Goal: Task Accomplishment & Management: Use online tool/utility

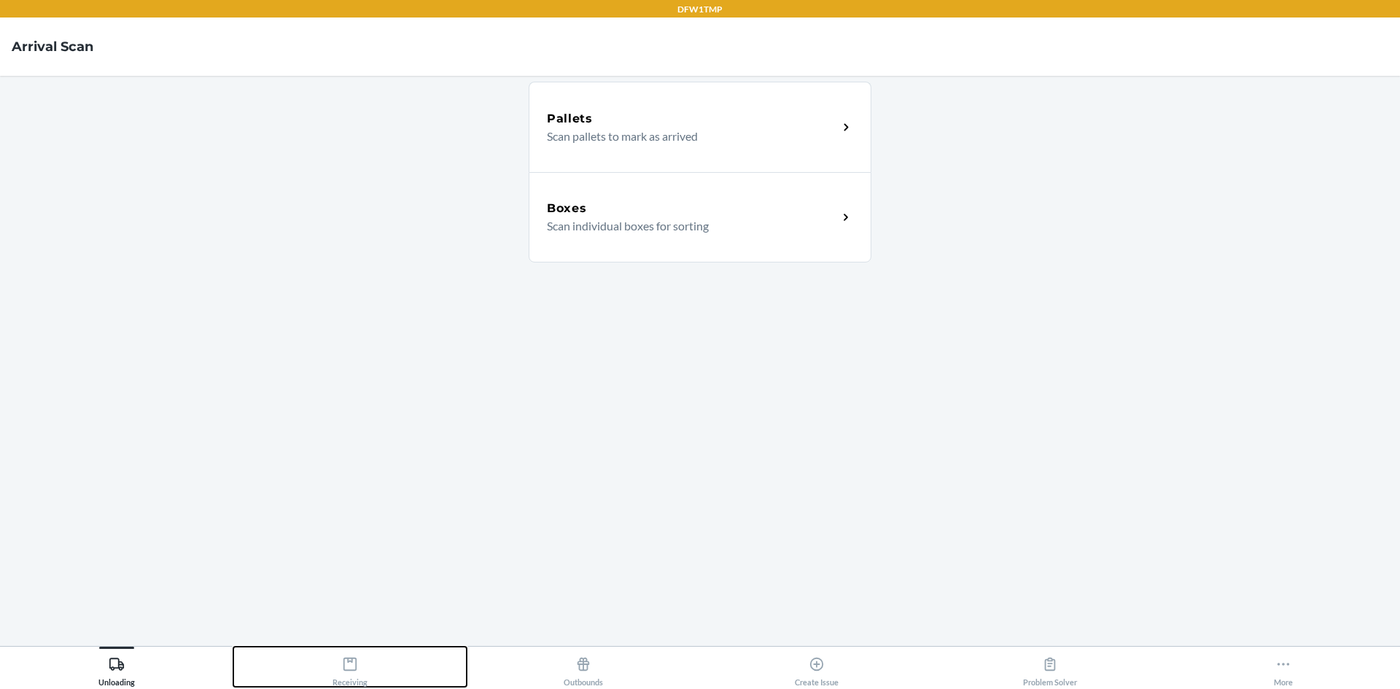
click at [352, 681] on div "Receiving" at bounding box center [349, 668] width 35 height 36
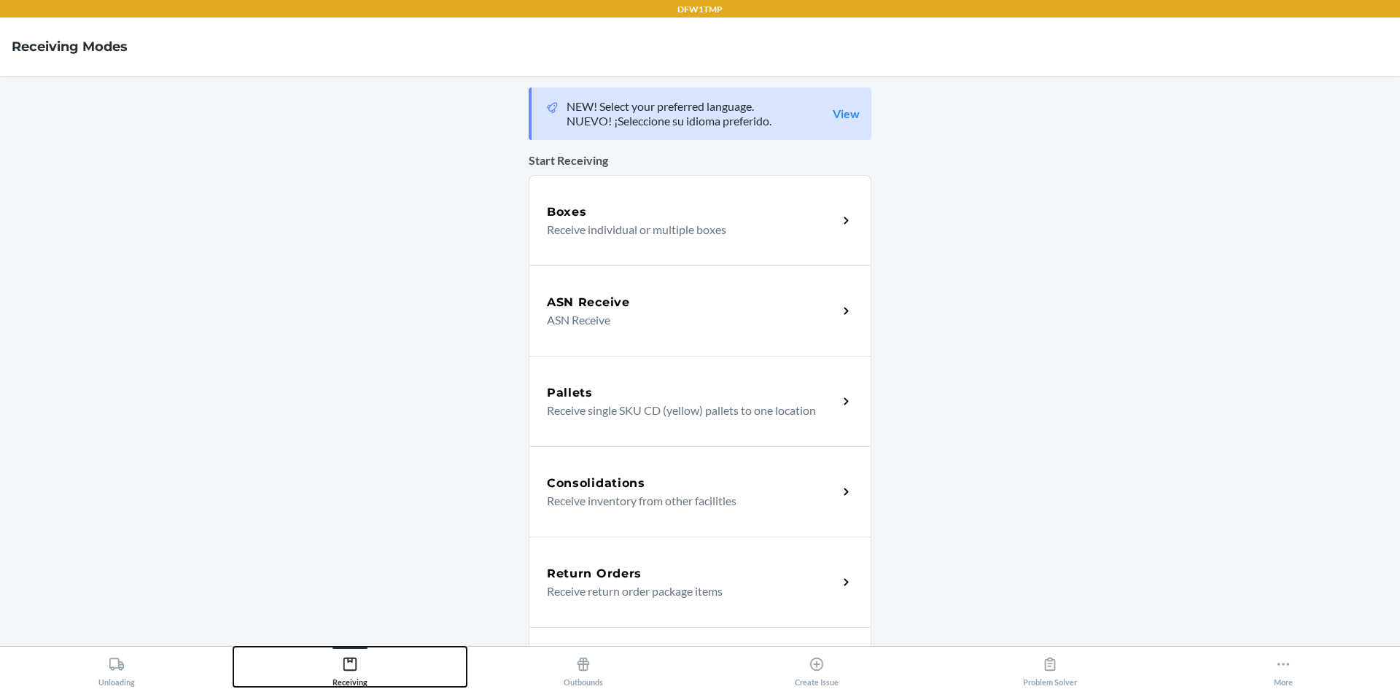
scroll to position [146, 0]
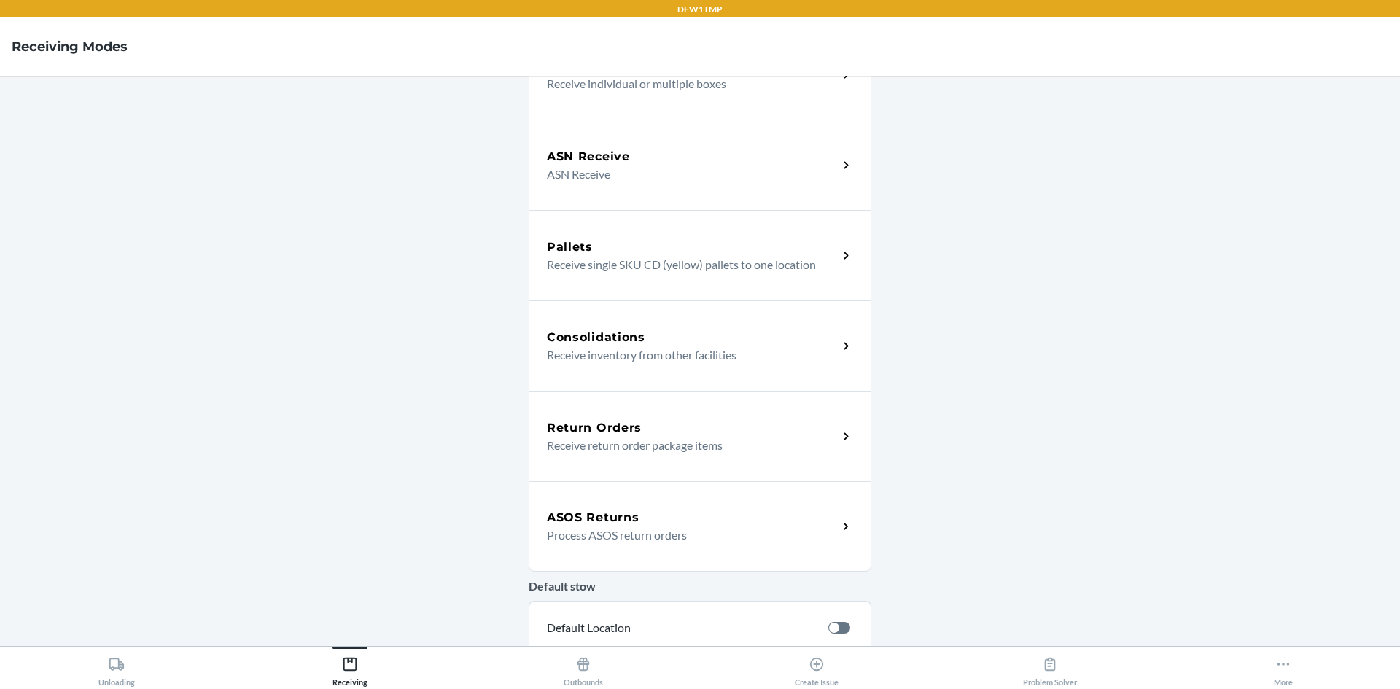
click at [630, 526] on p "Process ASOS return orders" at bounding box center [686, 534] width 279 height 17
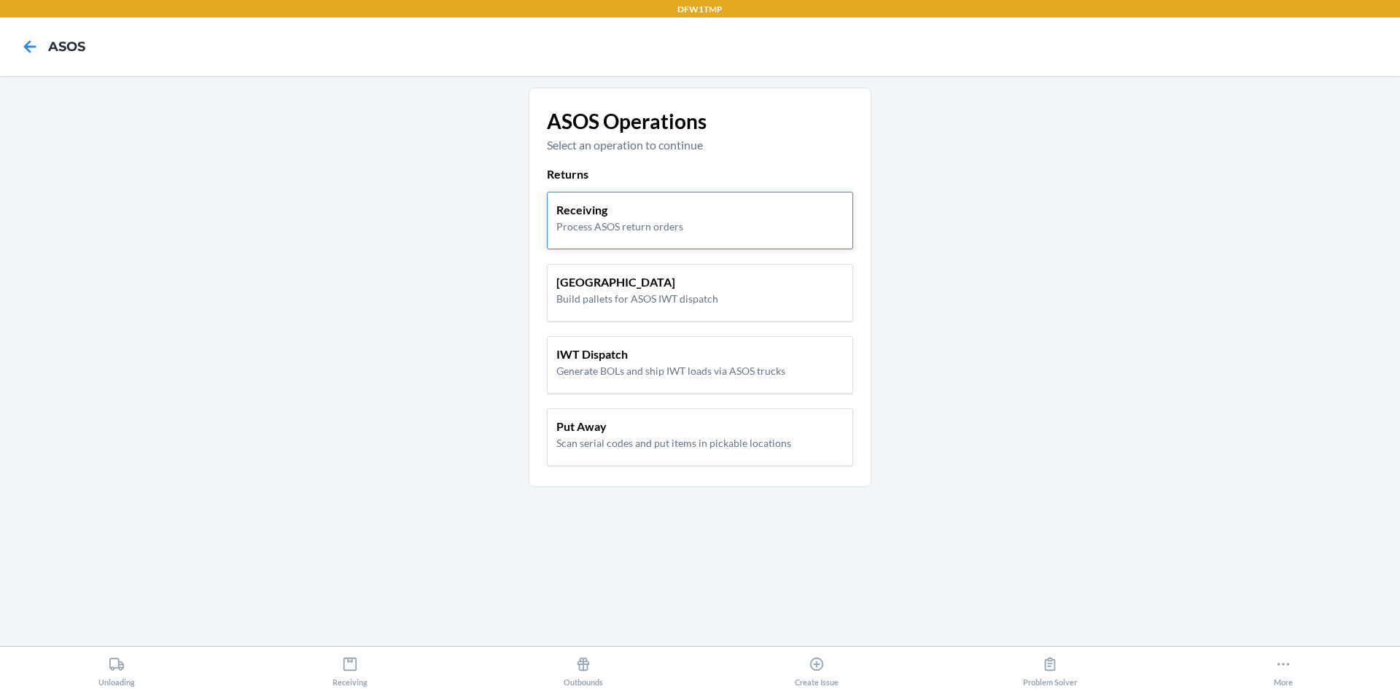
click at [667, 216] on p "Receiving" at bounding box center [619, 209] width 127 height 17
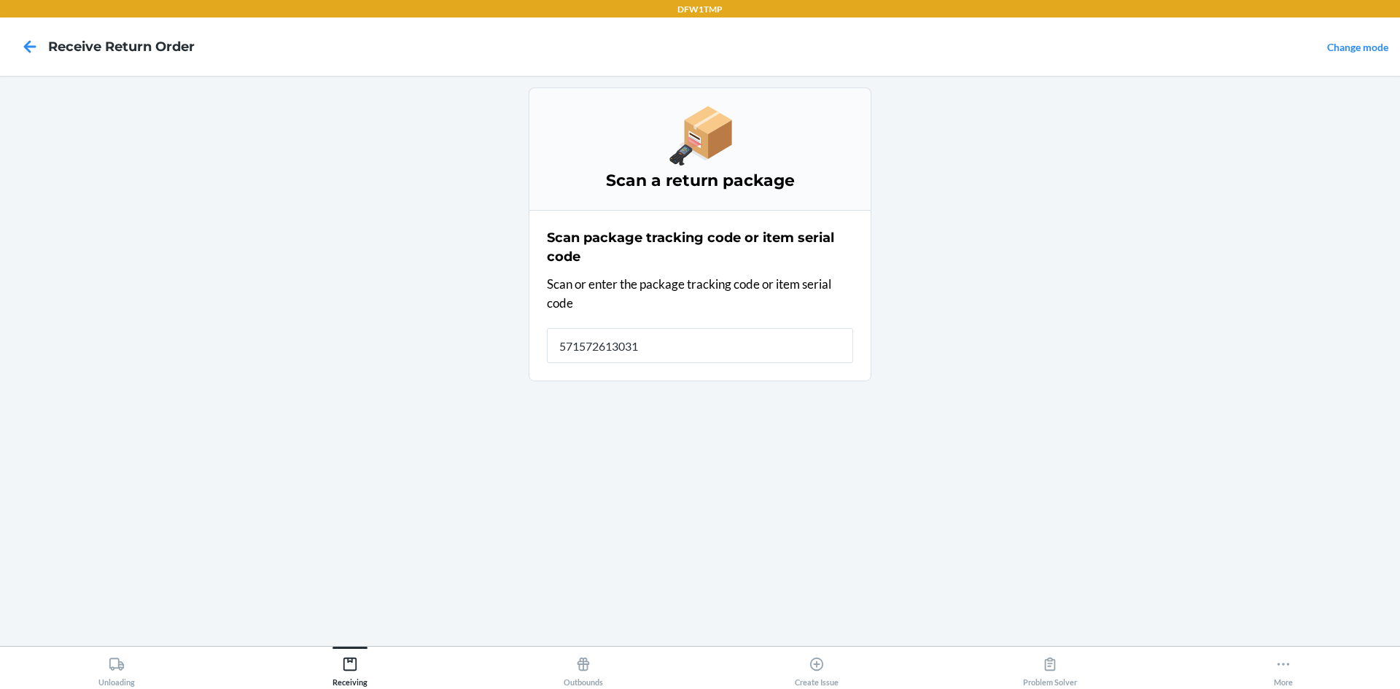
type input "5715726130317"
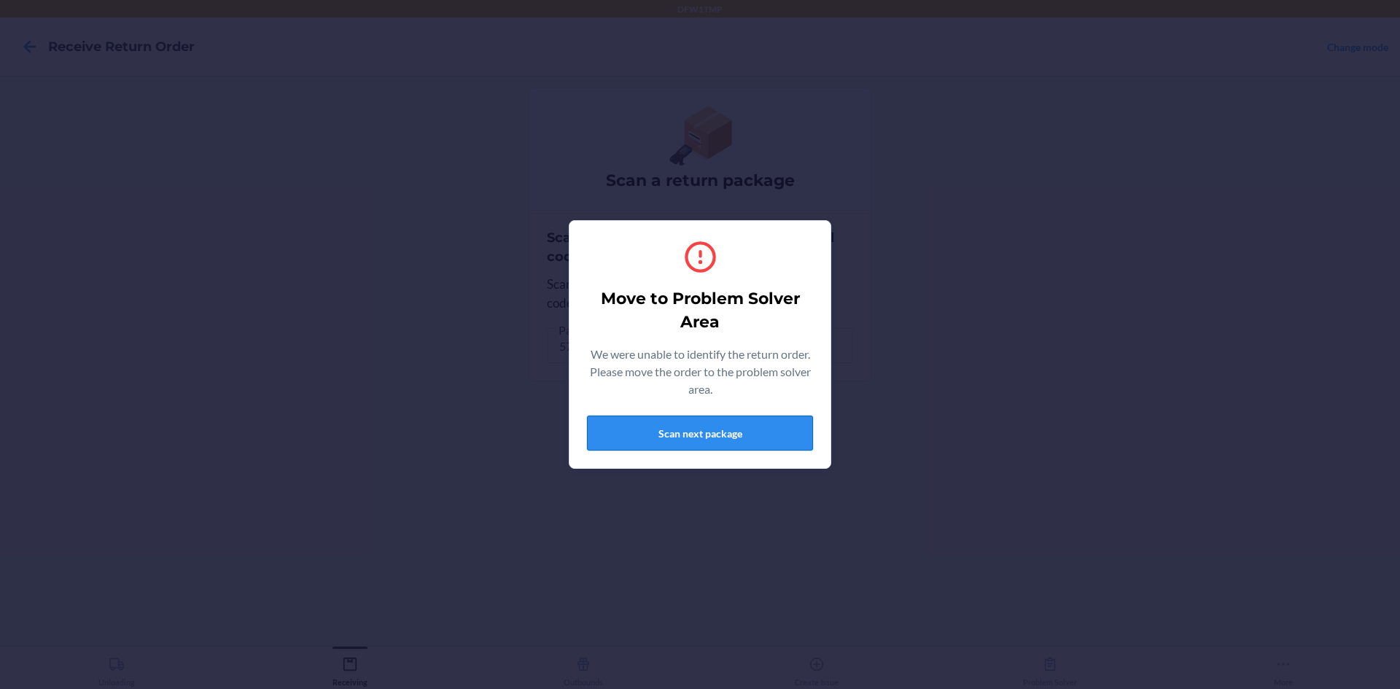
click at [763, 427] on button "Scan next package" at bounding box center [700, 433] width 226 height 35
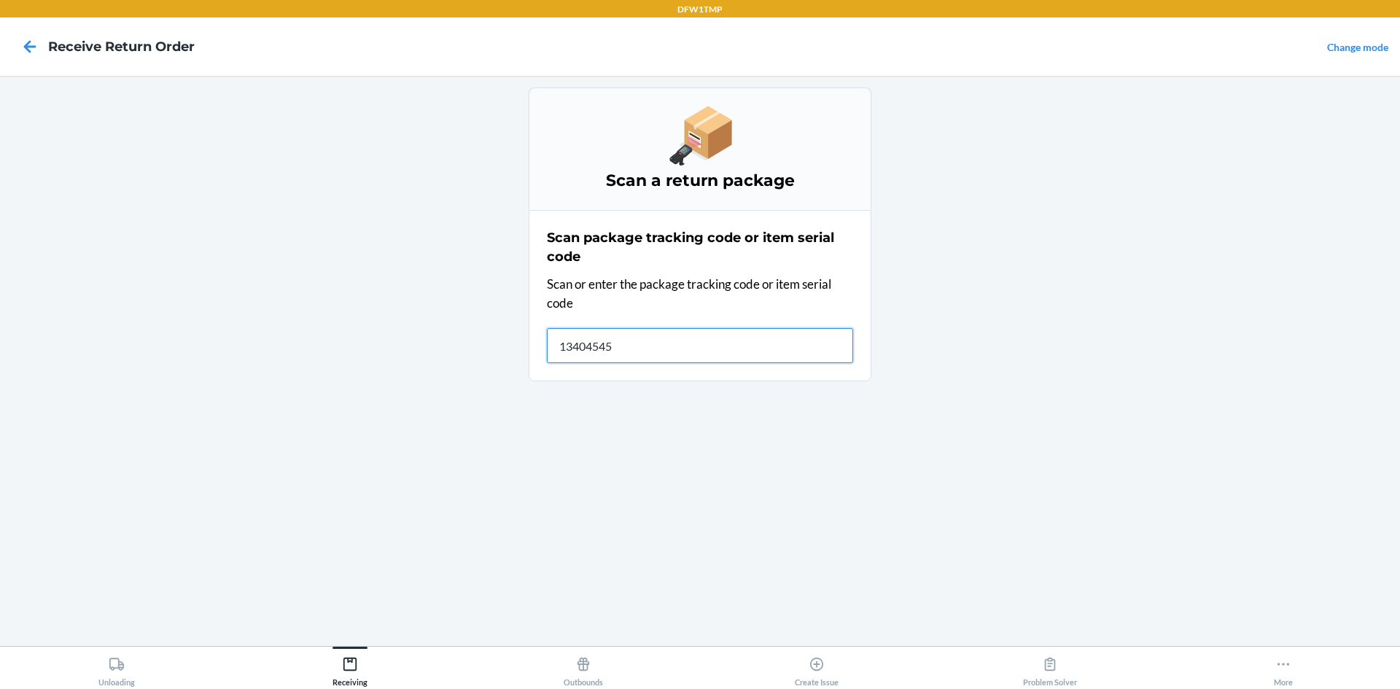
type input "134045459"
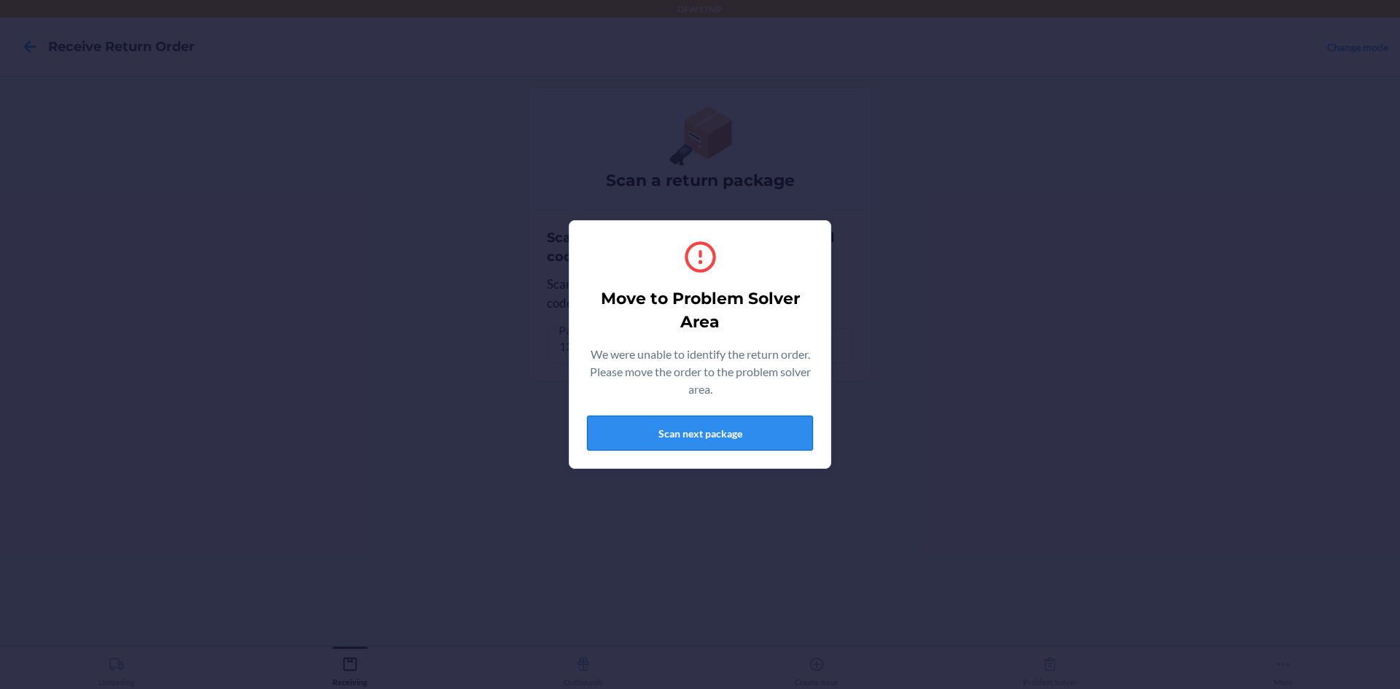
click at [653, 431] on button "Scan next package" at bounding box center [700, 433] width 226 height 35
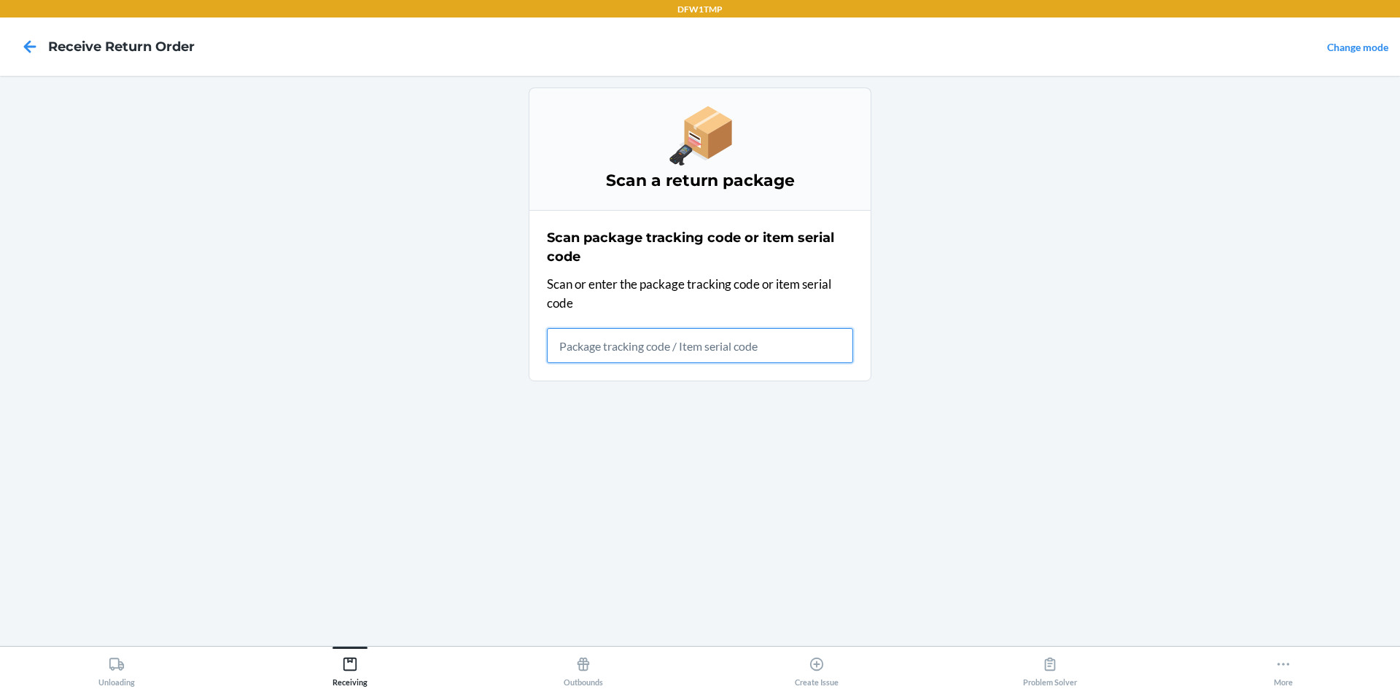
click at [620, 356] on input "text" at bounding box center [700, 345] width 306 height 35
type input "N291PJS2V"
drag, startPoint x: 618, startPoint y: 359, endPoint x: 634, endPoint y: 349, distance: 19.3
click at [631, 351] on input "N291PJS2V" at bounding box center [700, 345] width 306 height 35
drag, startPoint x: 634, startPoint y: 349, endPoint x: 362, endPoint y: 336, distance: 273.0
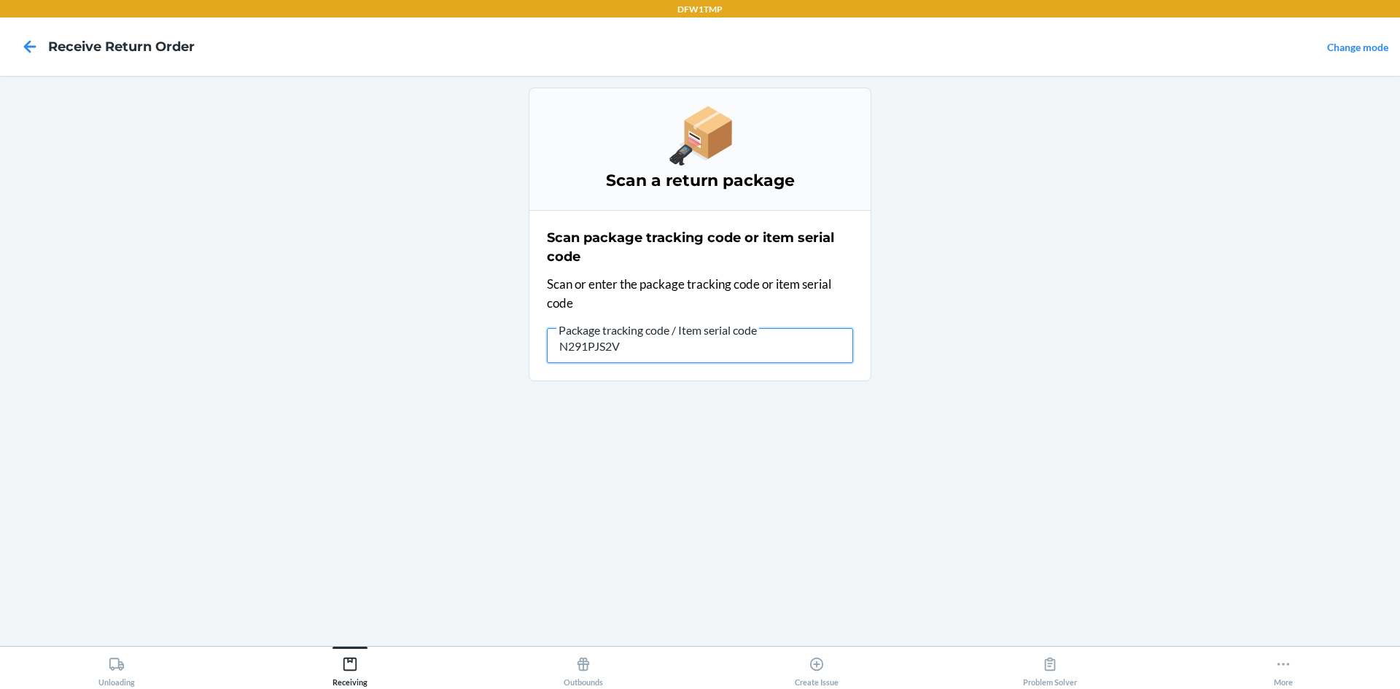
click at [371, 346] on main "Scan a return package Scan package tracking code or item serial code Scan or en…" at bounding box center [700, 361] width 1400 height 570
type input "28P2D3G3M7FBAD"
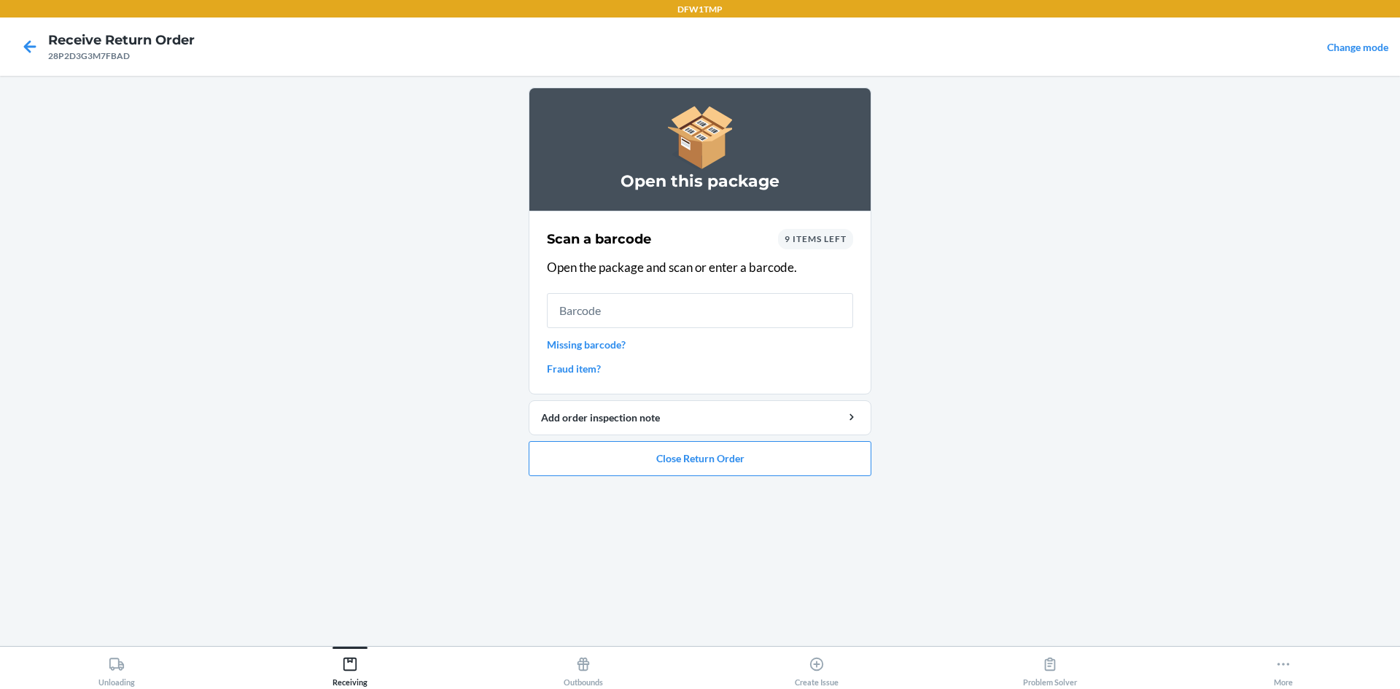
click at [613, 314] on input "text" at bounding box center [700, 310] width 306 height 35
type input "134045459"
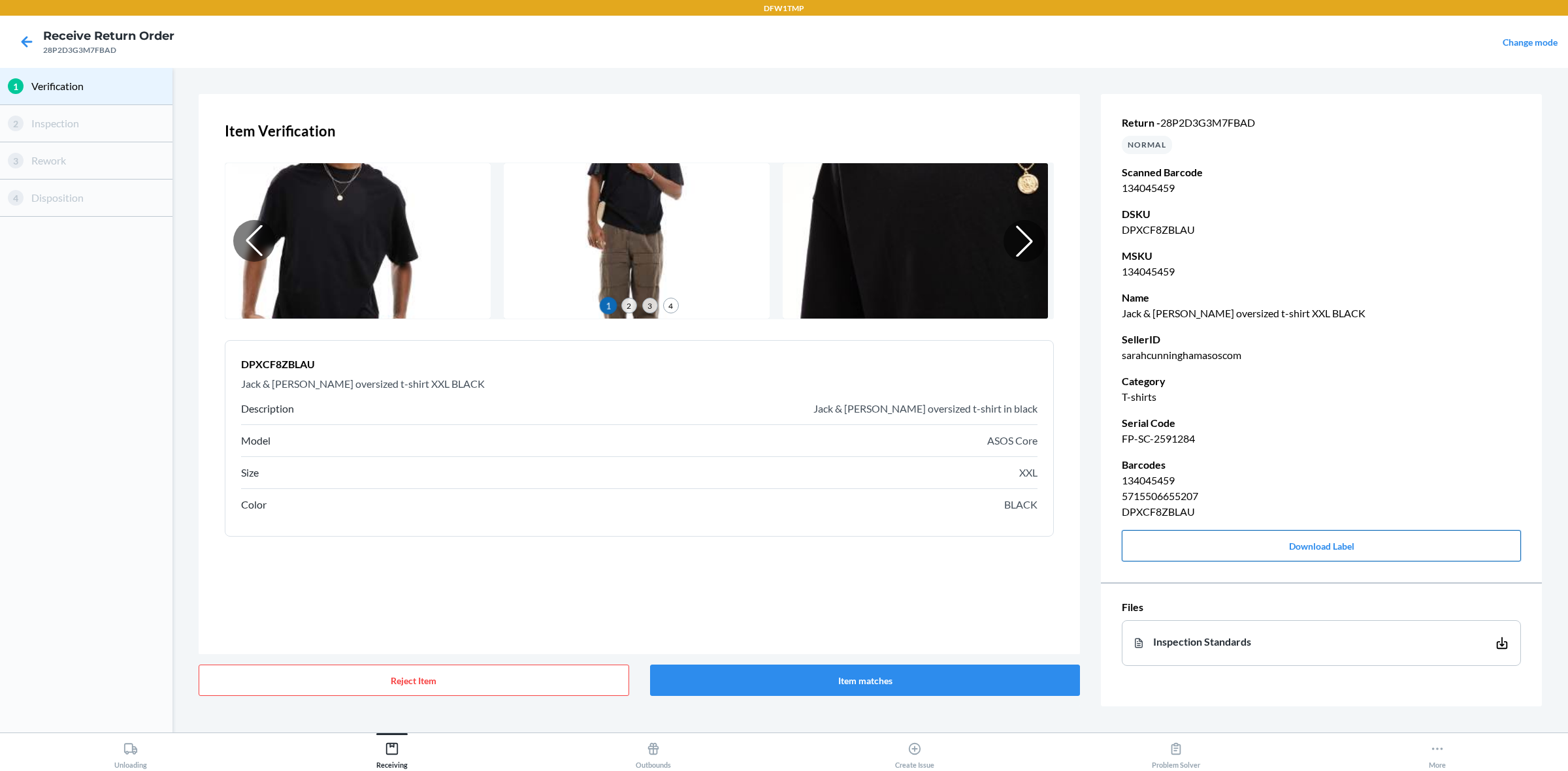
click at [1254, 540] on button "Download Label" at bounding box center [1321, 545] width 399 height 31
click at [1081, 543] on div "Item Verification 1 2 3 4 DPXCF8ZBLAU Jack & [PERSON_NAME] oversized t-shirt XX…" at bounding box center [870, 400] width 1343 height 613
click at [0, 220] on div "1 Verification 2 Inspection 3 Rework 4 Disposition" at bounding box center [86, 400] width 172 height 664
click at [1243, 540] on button "Download Label" at bounding box center [1321, 545] width 399 height 31
click at [932, 616] on button "Item matches" at bounding box center [865, 680] width 430 height 31
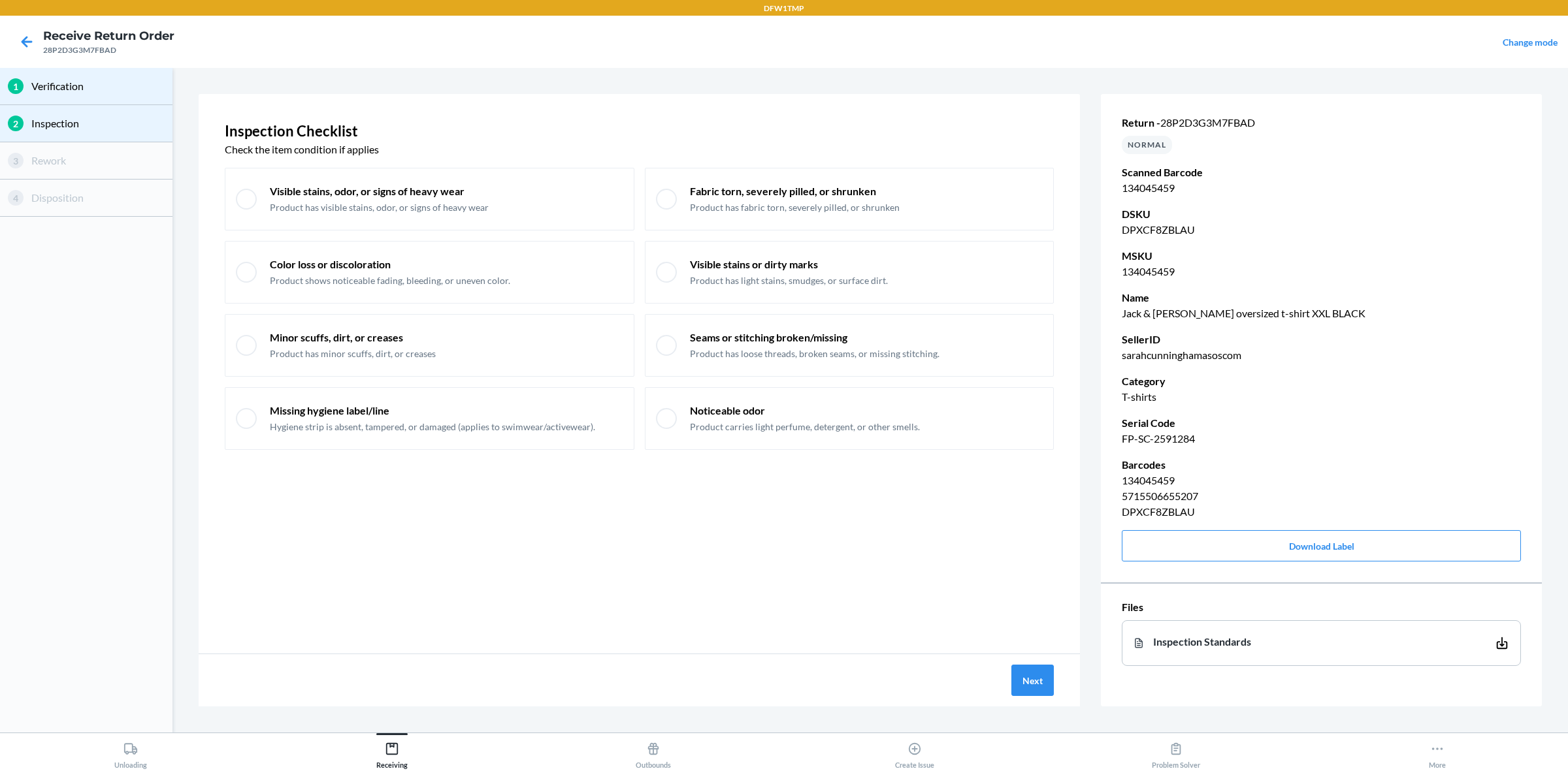
drag, startPoint x: 1008, startPoint y: 705, endPoint x: 1034, endPoint y: 681, distance: 35.4
click at [1010, 616] on div "Next" at bounding box center [640, 681] width 882 height 52
click at [1036, 616] on button "Next" at bounding box center [1032, 680] width 42 height 31
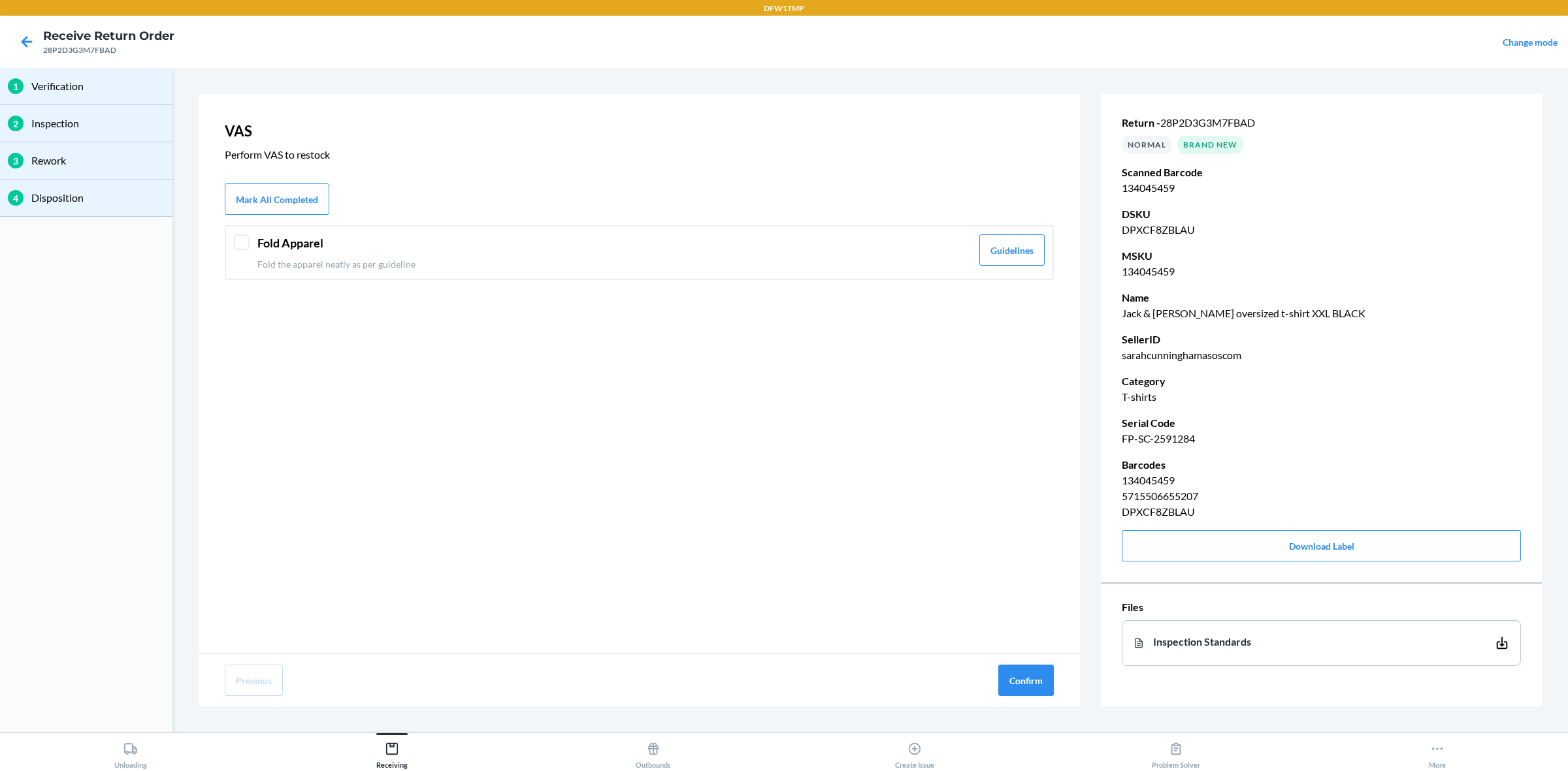
click at [297, 216] on div "VAS Perform VAS to restock Mark All Completed Fold Apparel Fold the apparel nea…" at bounding box center [640, 373] width 882 height 560
click at [292, 201] on button "Mark All Completed" at bounding box center [277, 199] width 105 height 31
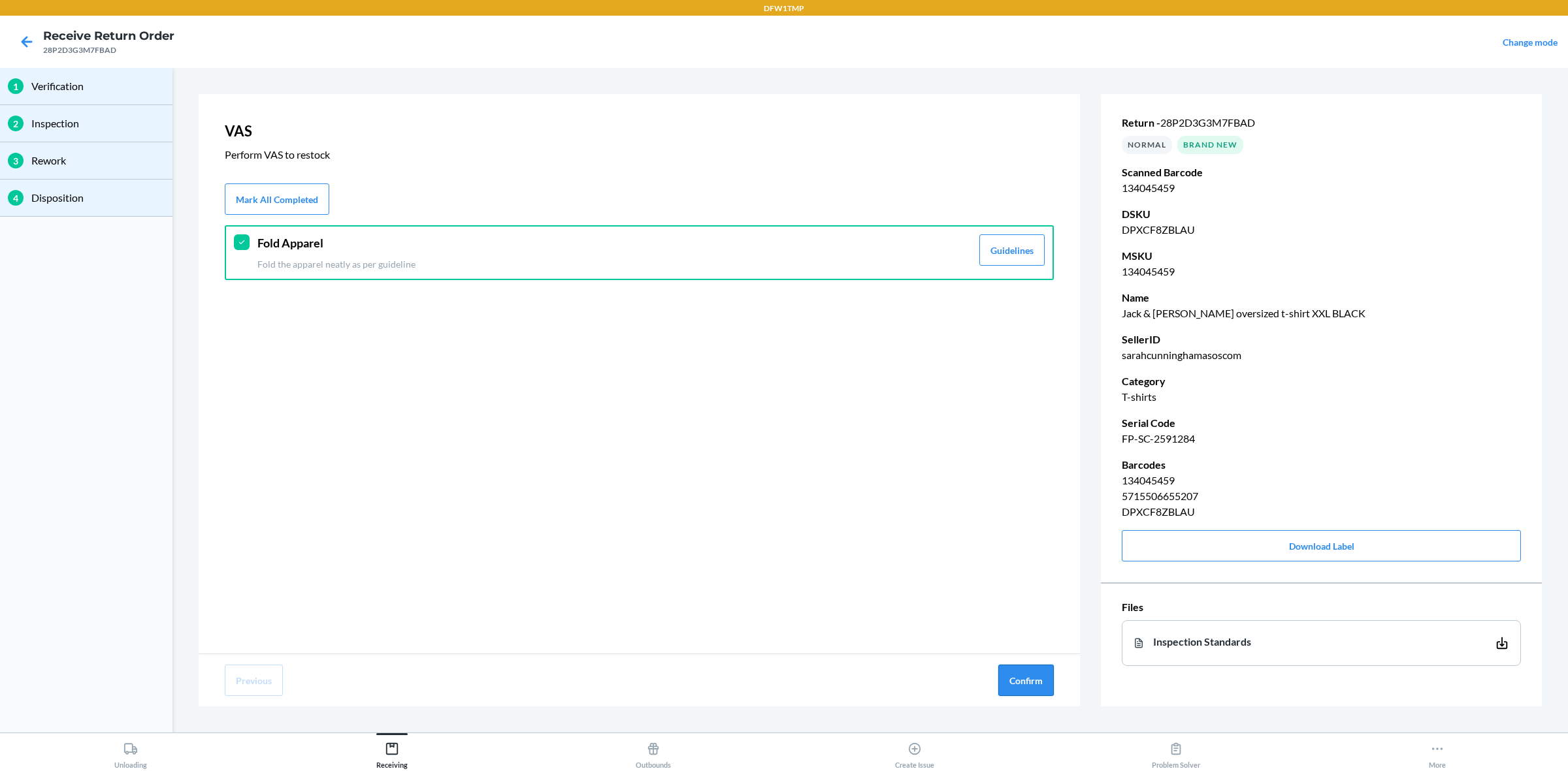
click at [1036, 616] on button "Confirm" at bounding box center [1026, 680] width 56 height 31
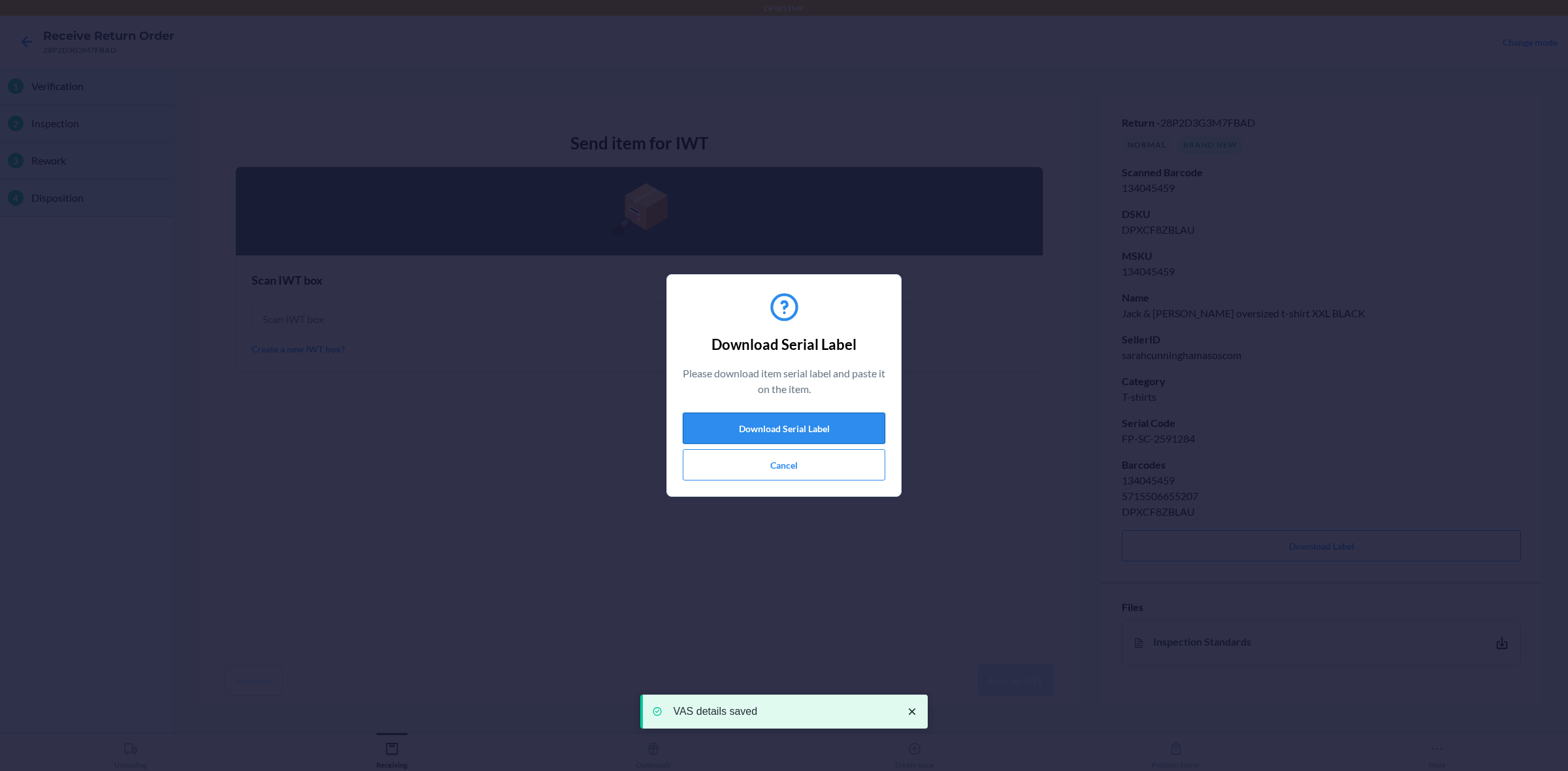
click at [840, 428] on button "Download Serial Label" at bounding box center [784, 428] width 202 height 31
click at [809, 424] on button "Download Serial Label" at bounding box center [784, 428] width 202 height 31
click at [739, 459] on button "Cancel" at bounding box center [784, 465] width 202 height 31
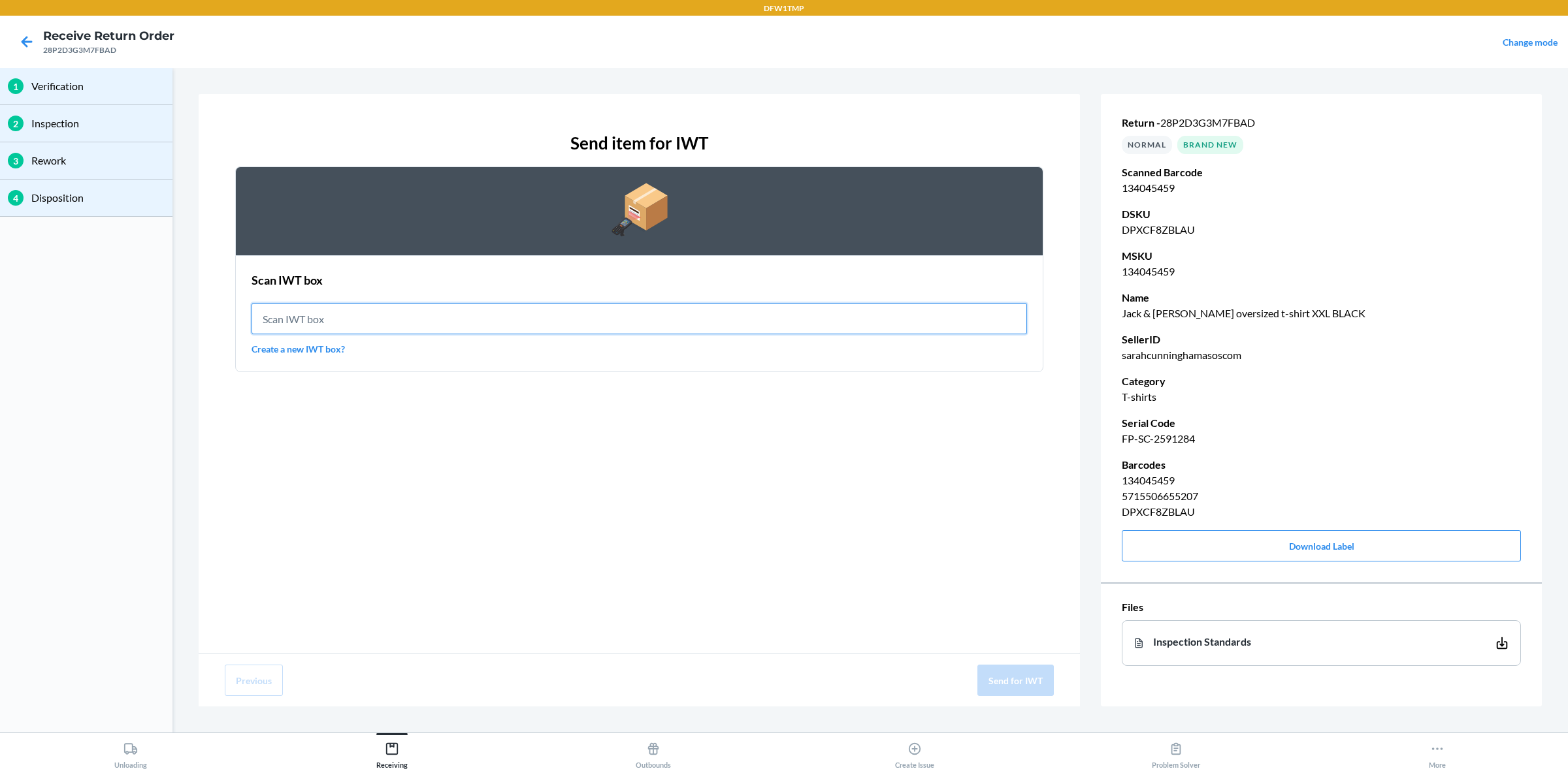
drag, startPoint x: 328, startPoint y: 321, endPoint x: 318, endPoint y: 311, distance: 14.1
click at [329, 321] on input "text" at bounding box center [639, 318] width 775 height 31
type input "IWT0000019DI"
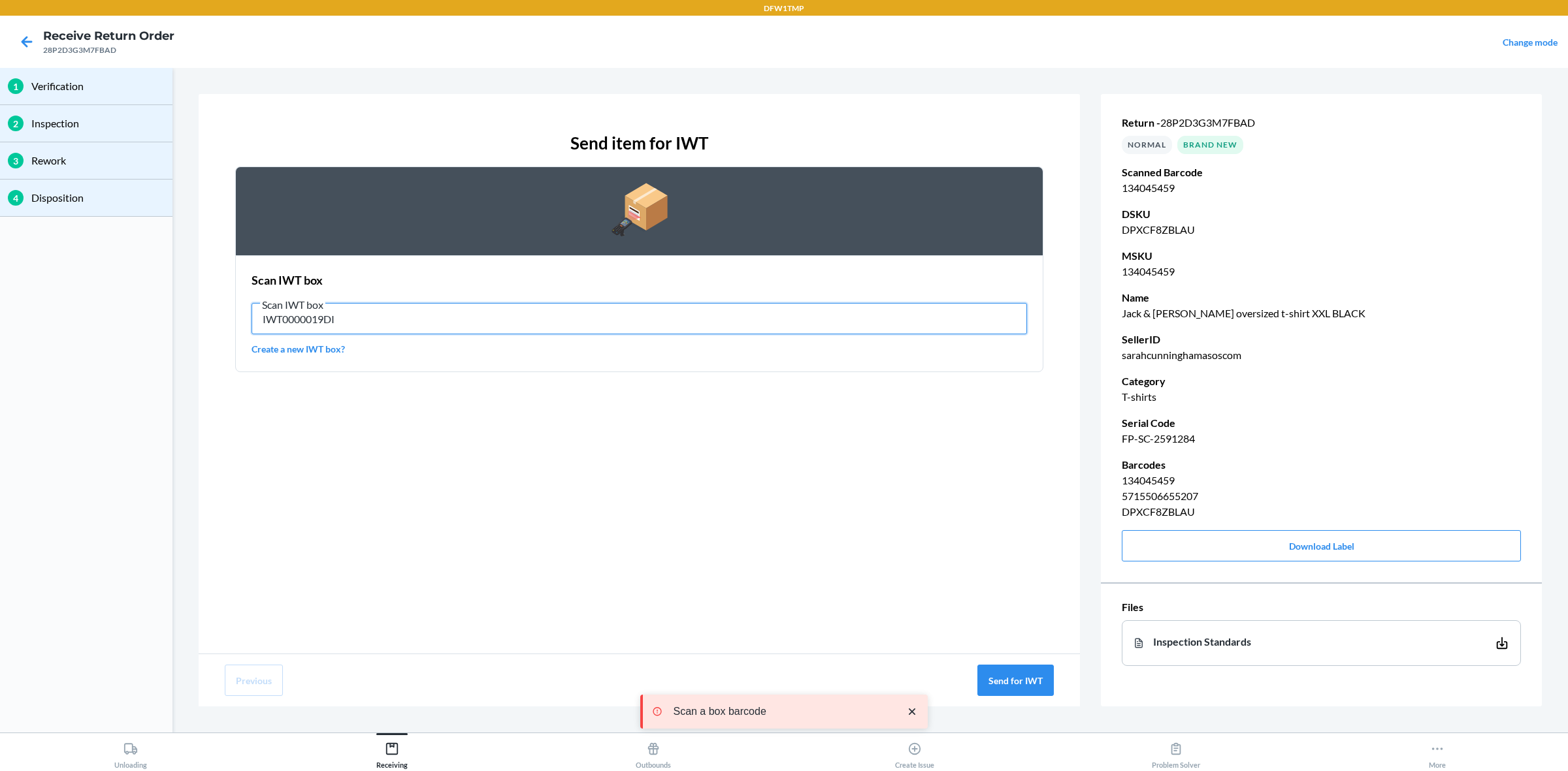
click at [426, 321] on input "IWT0000019DI" at bounding box center [639, 318] width 775 height 31
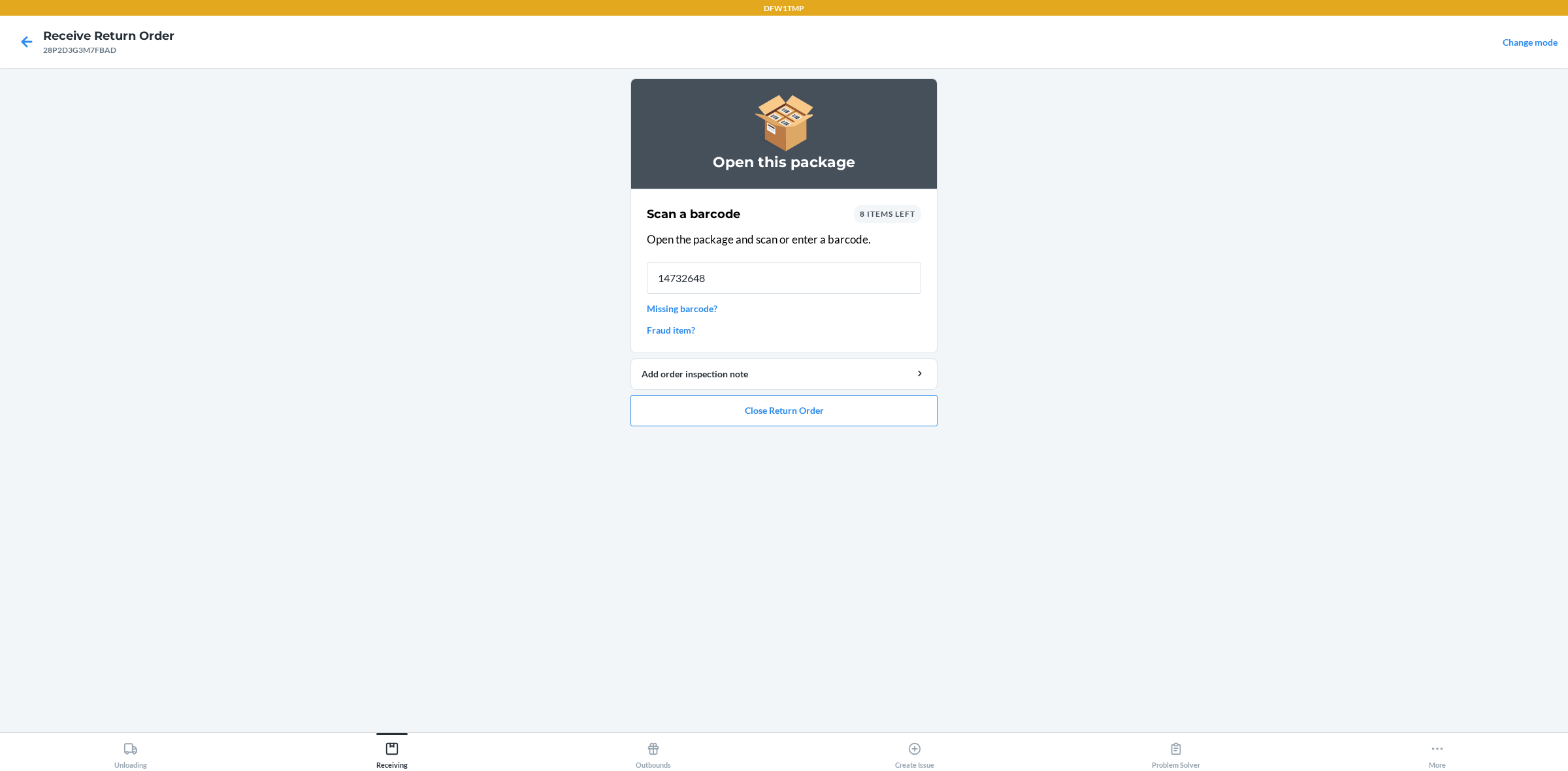
type input "147326484"
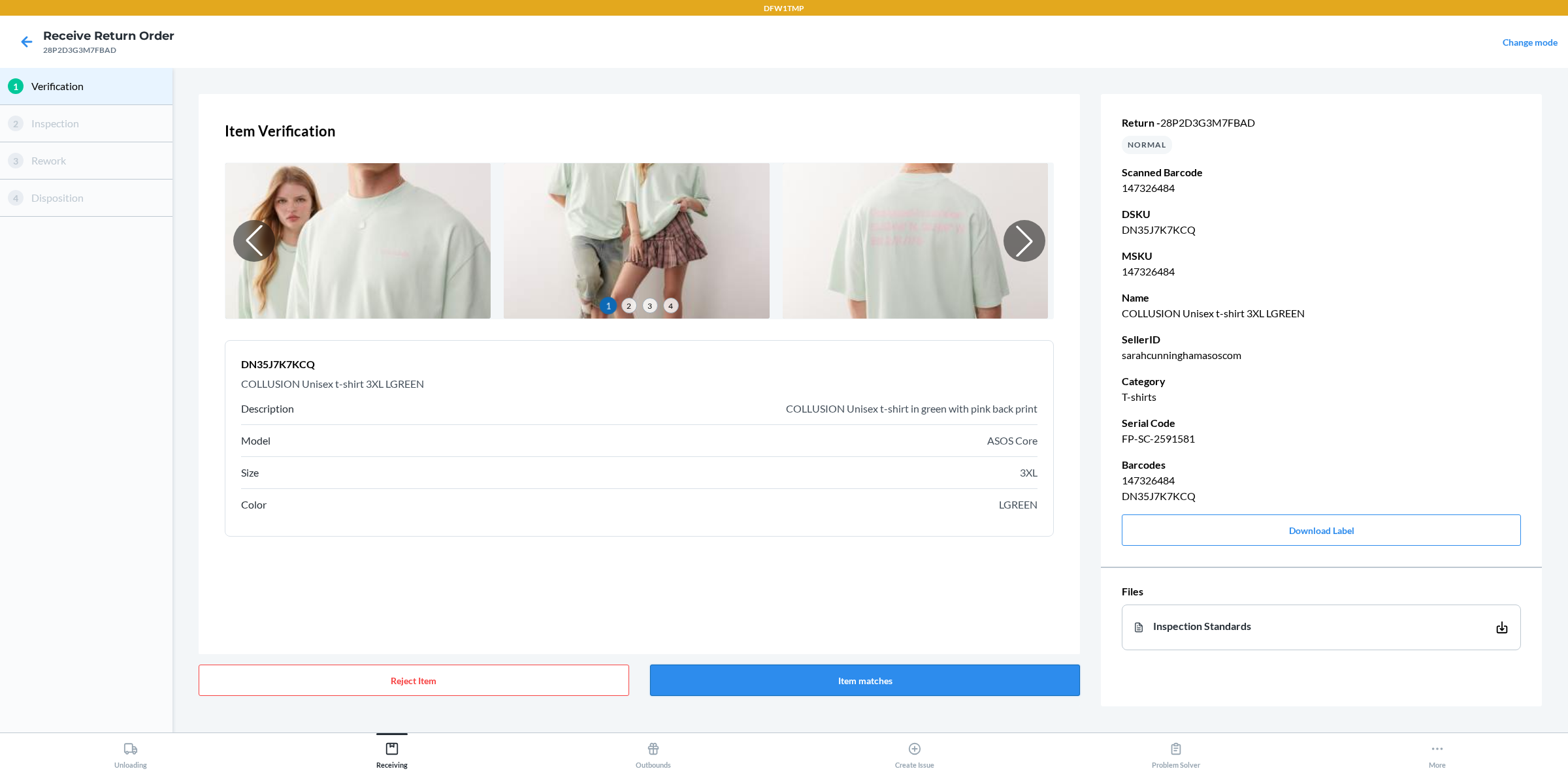
click at [901, 616] on button "Item matches" at bounding box center [865, 680] width 430 height 31
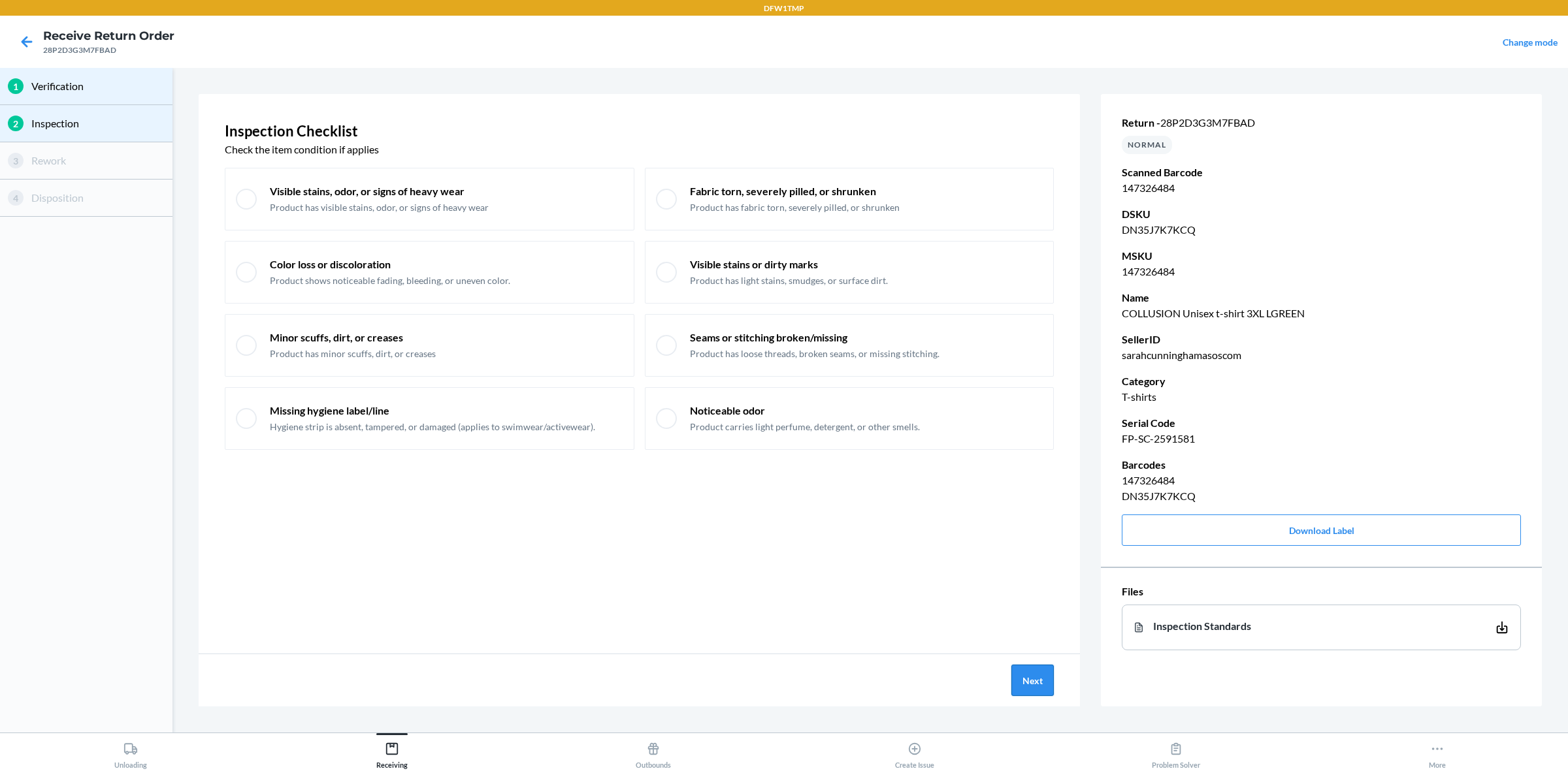
click at [1029, 616] on button "Next" at bounding box center [1032, 680] width 42 height 31
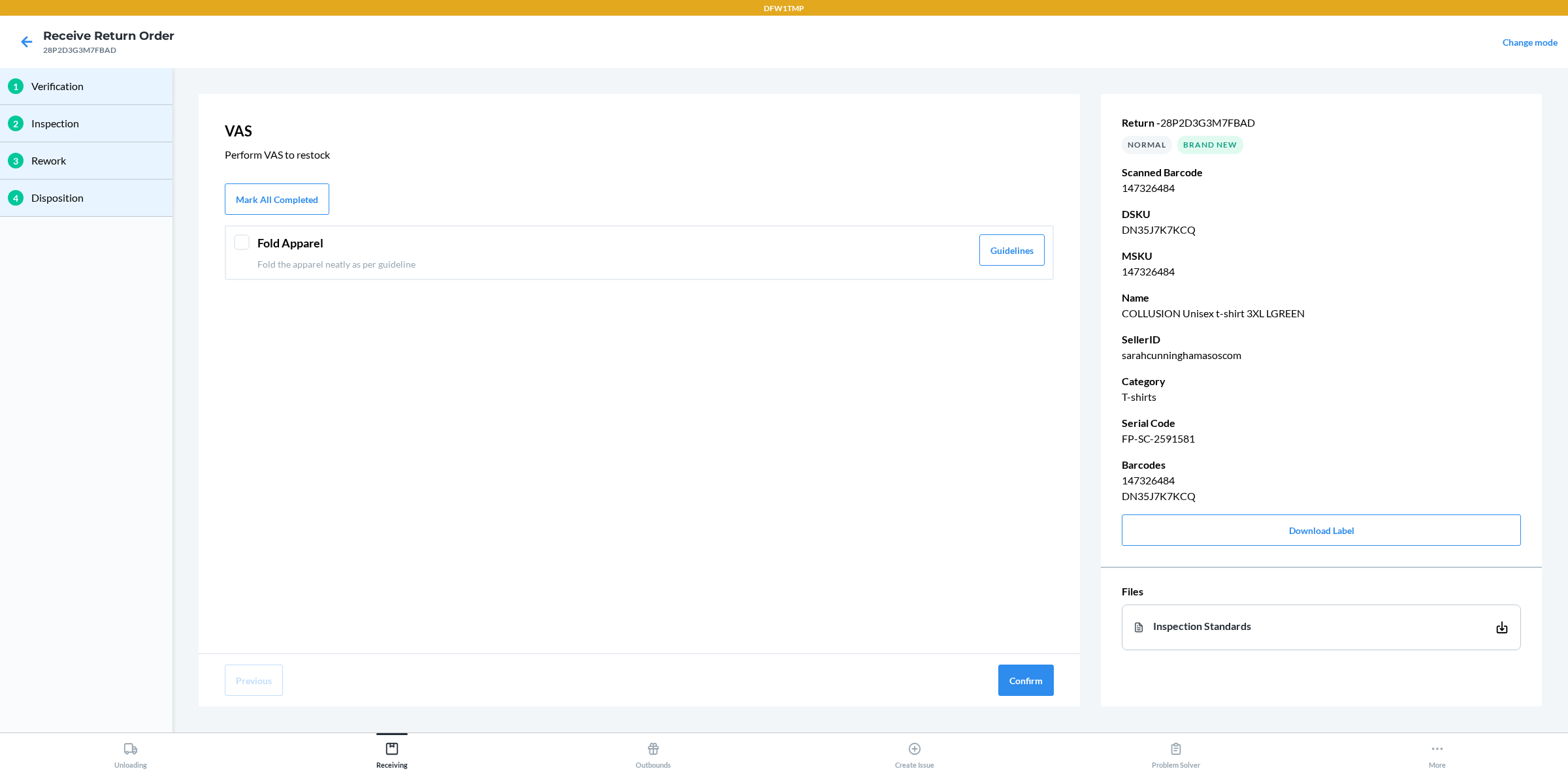
click at [410, 244] on header "Fold Apparel" at bounding box center [614, 244] width 714 height 18
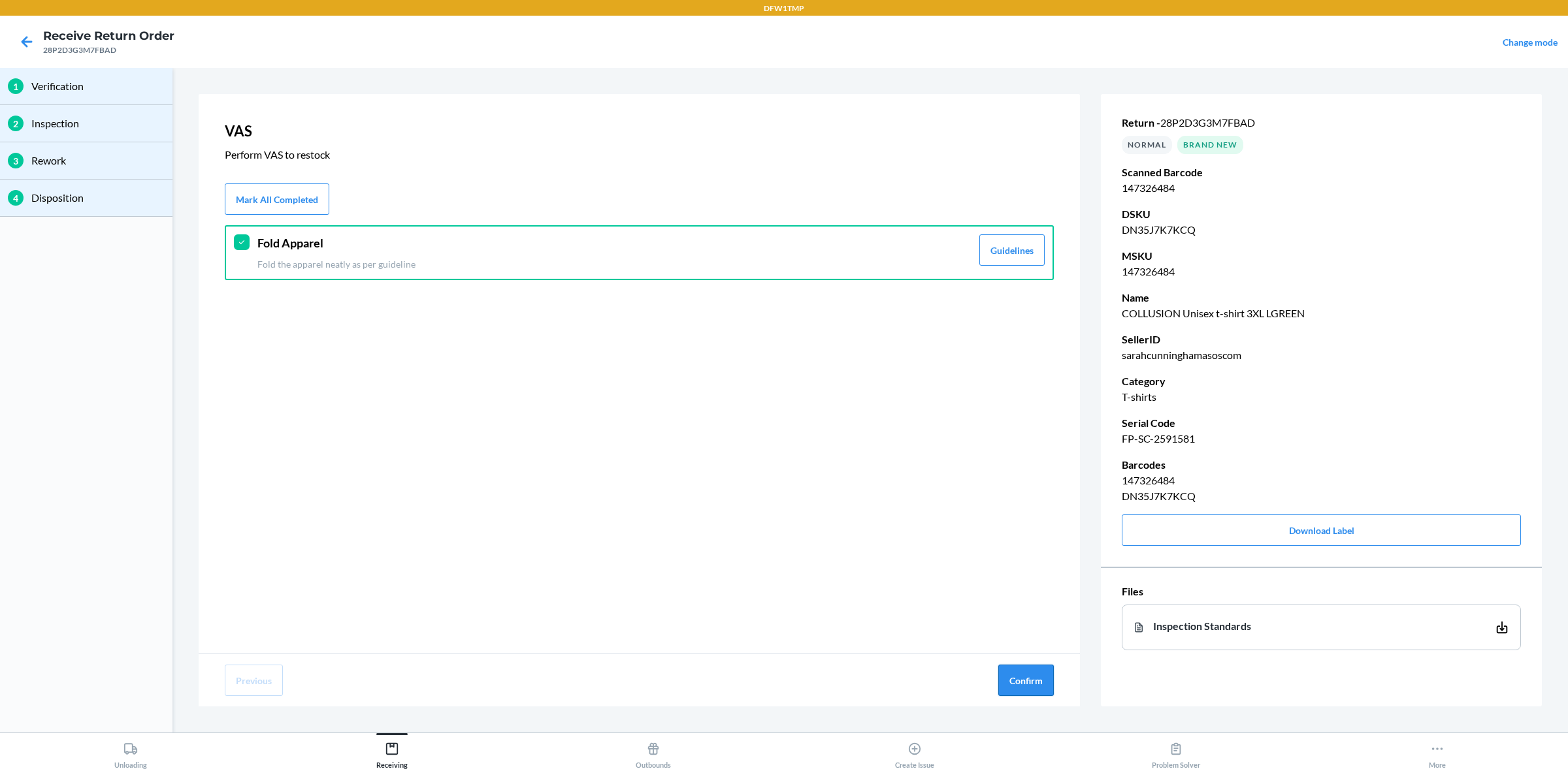
click at [1043, 616] on button "Confirm" at bounding box center [1026, 680] width 56 height 31
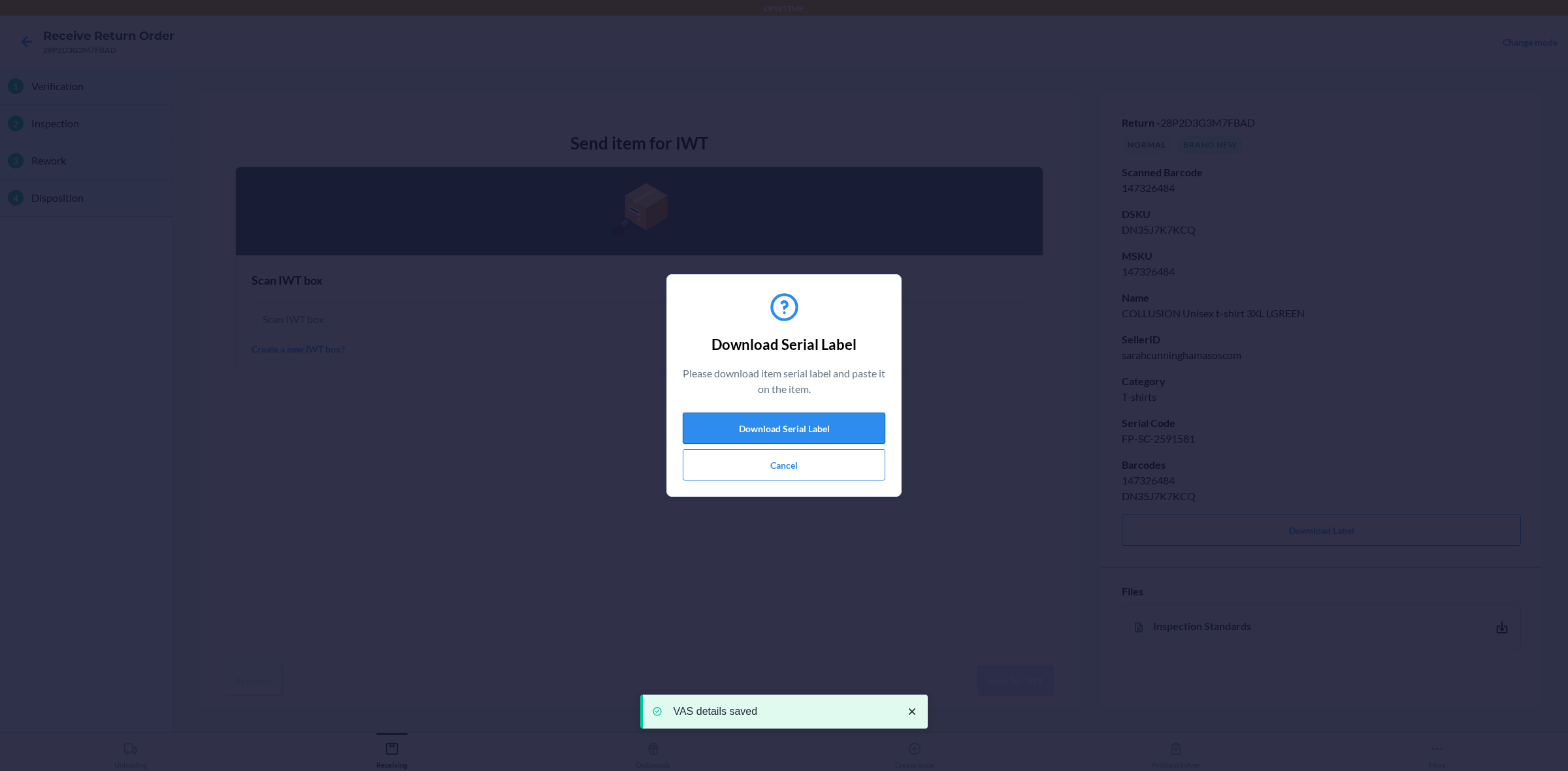
click at [775, 419] on button "Download Serial Label" at bounding box center [784, 428] width 202 height 31
click at [790, 471] on button "Cancel" at bounding box center [784, 465] width 202 height 31
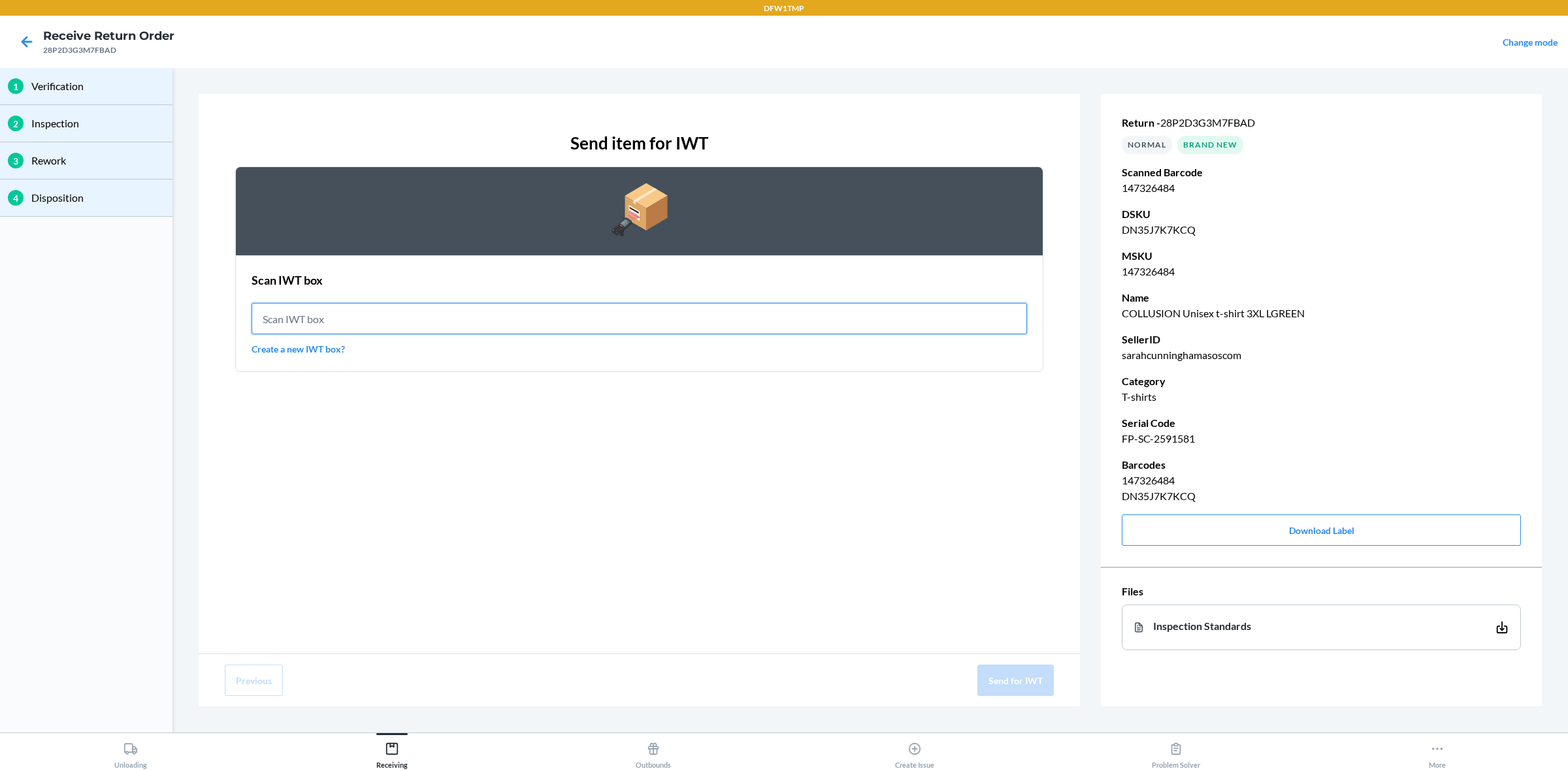
click at [314, 317] on input "text" at bounding box center [639, 318] width 775 height 31
type input "IWT0000019DI"
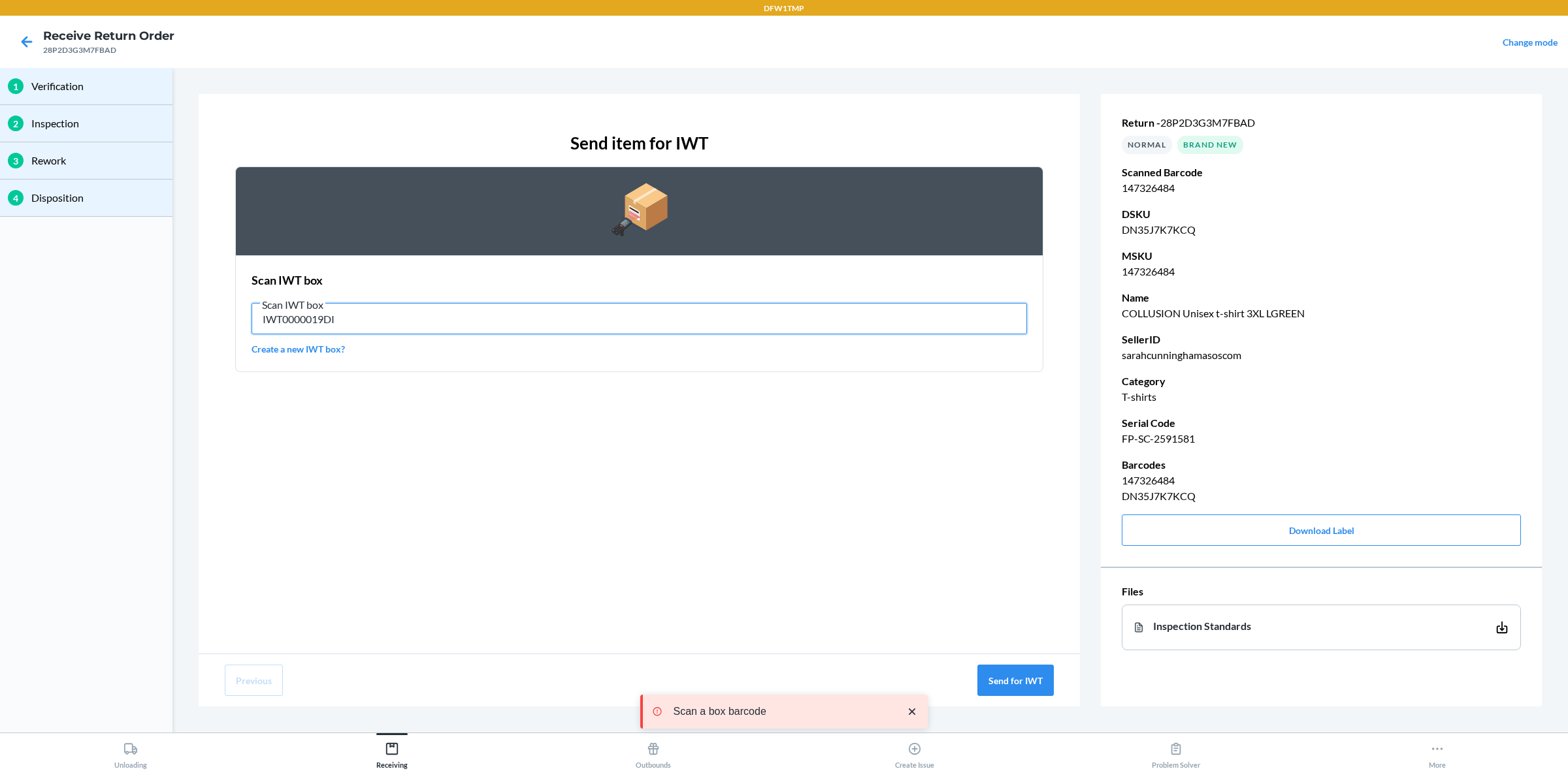
drag, startPoint x: 418, startPoint y: 327, endPoint x: 443, endPoint y: 325, distance: 25.1
click at [443, 325] on input "IWT0000019DI" at bounding box center [639, 318] width 775 height 31
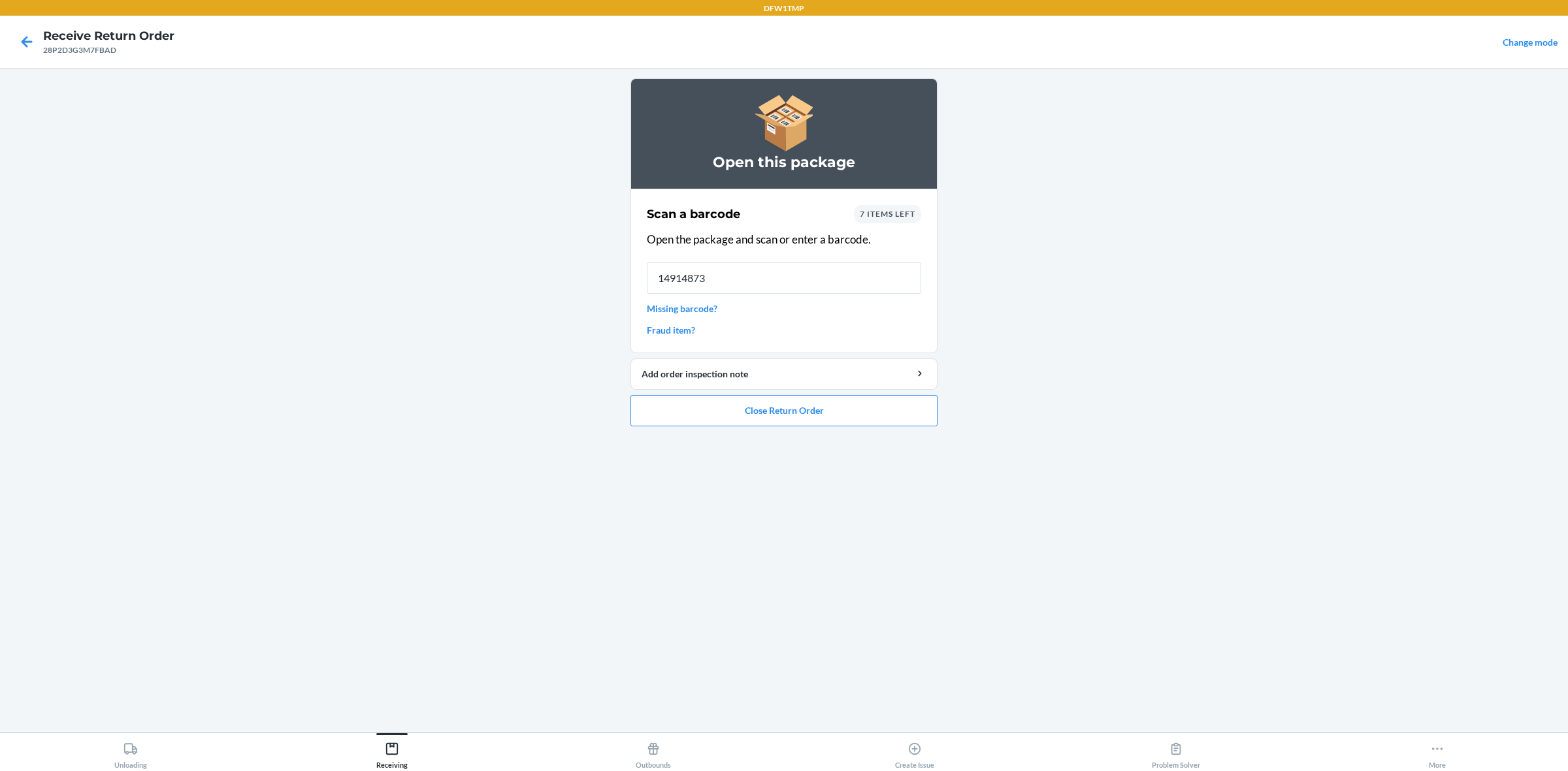
type input "149148738"
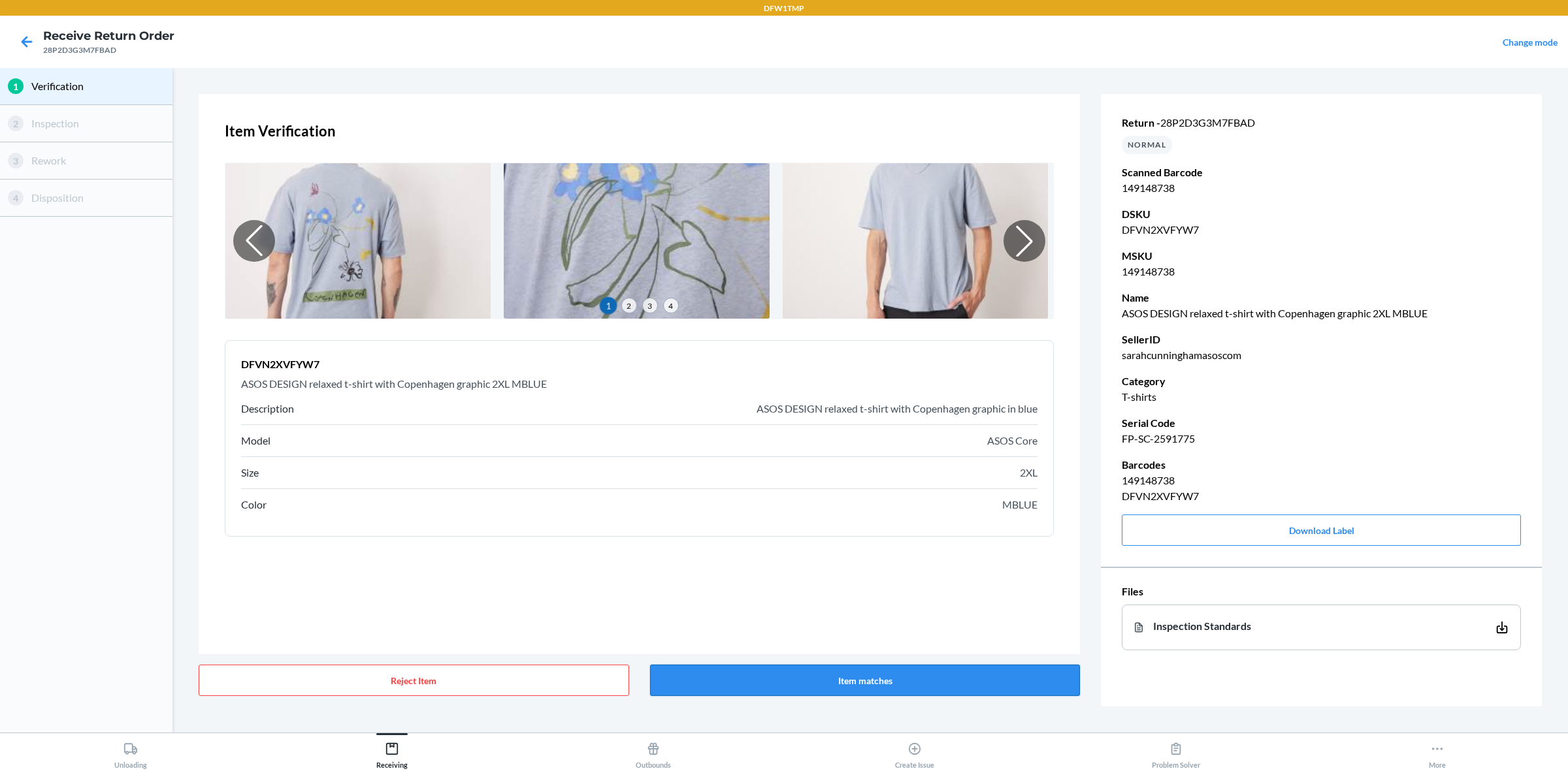
click at [737, 616] on button "Item matches" at bounding box center [865, 680] width 430 height 31
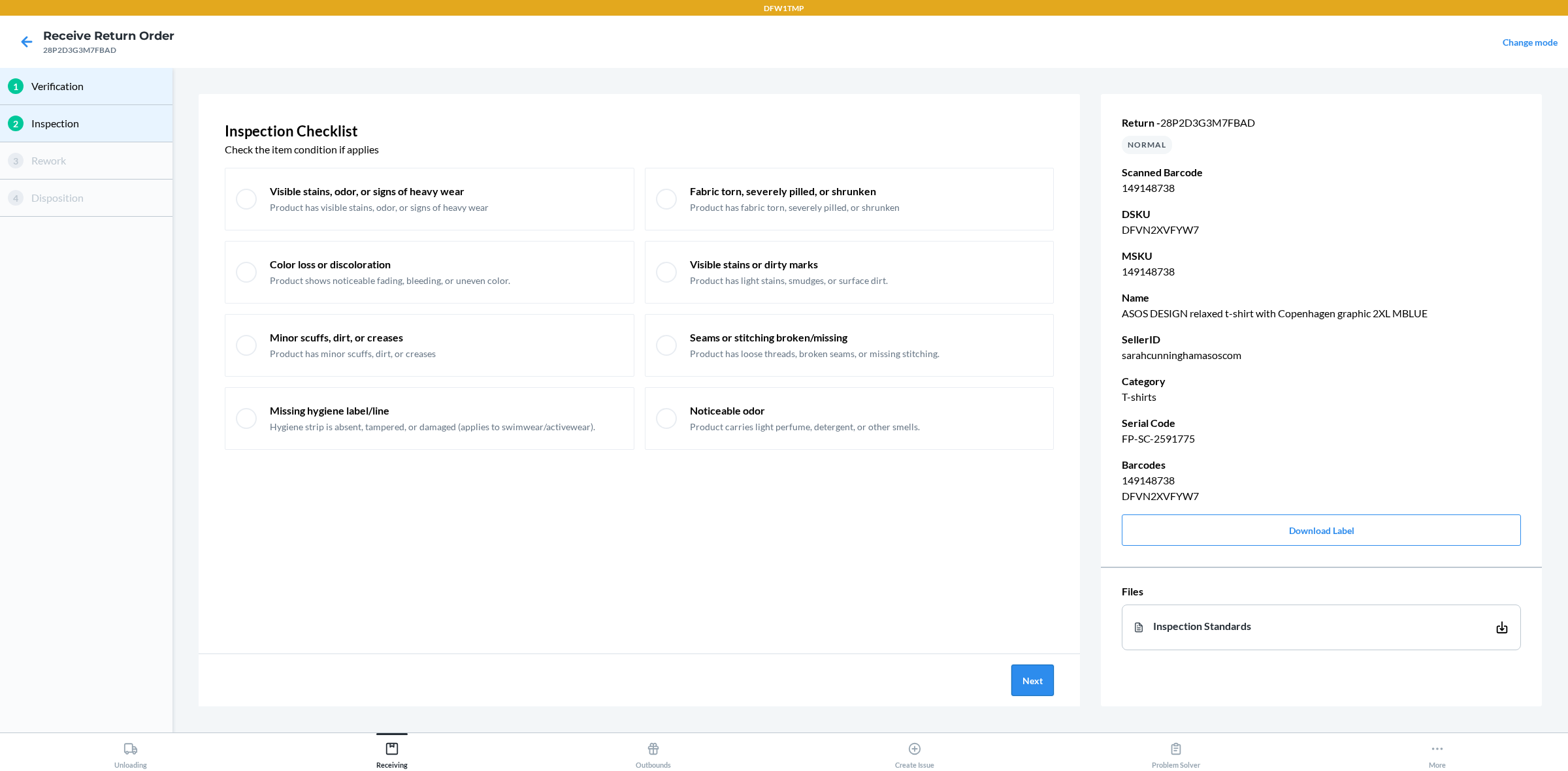
click at [1026, 616] on button "Next" at bounding box center [1032, 680] width 42 height 31
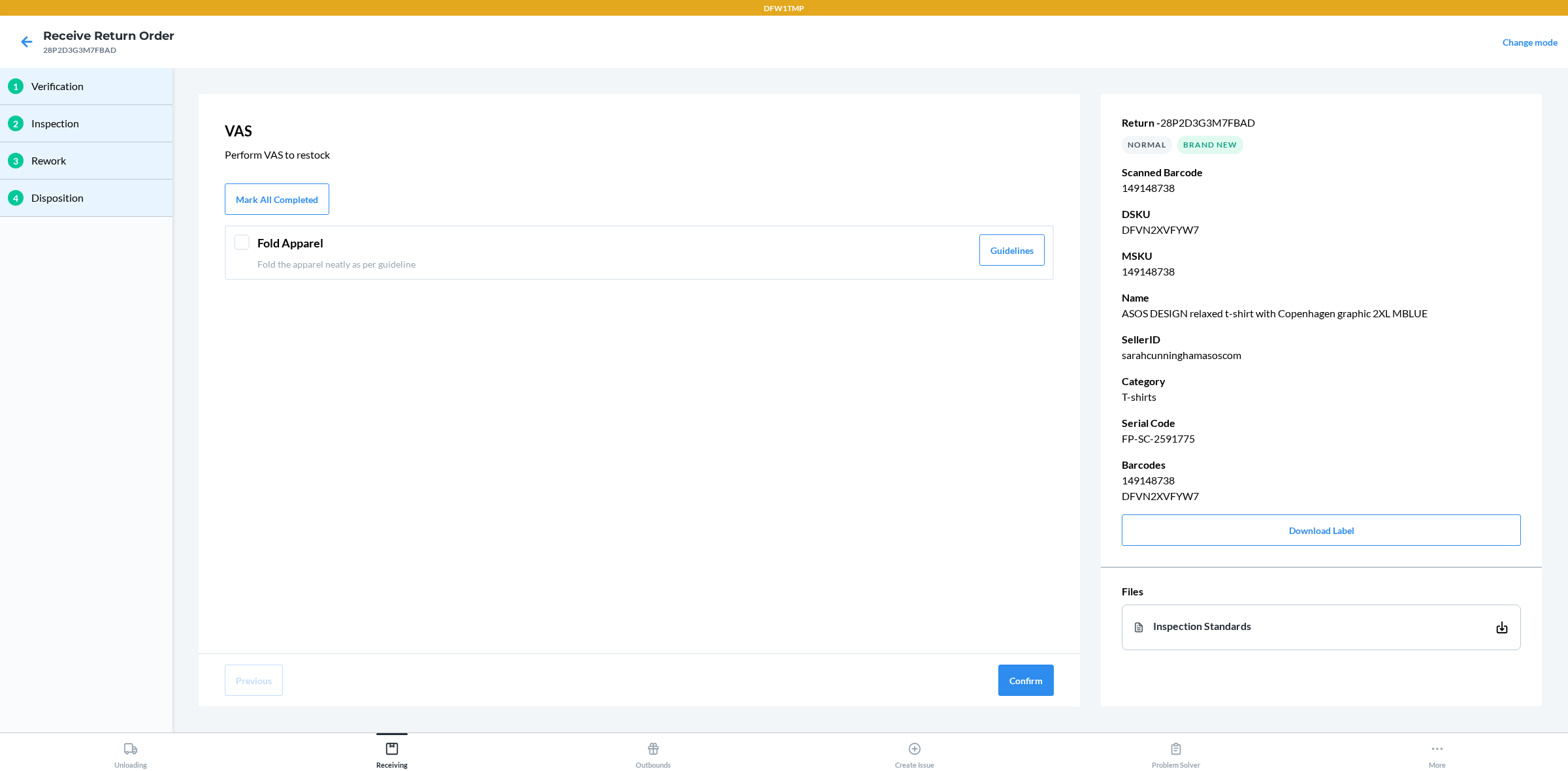
click at [266, 244] on header "Fold Apparel" at bounding box center [614, 244] width 714 height 18
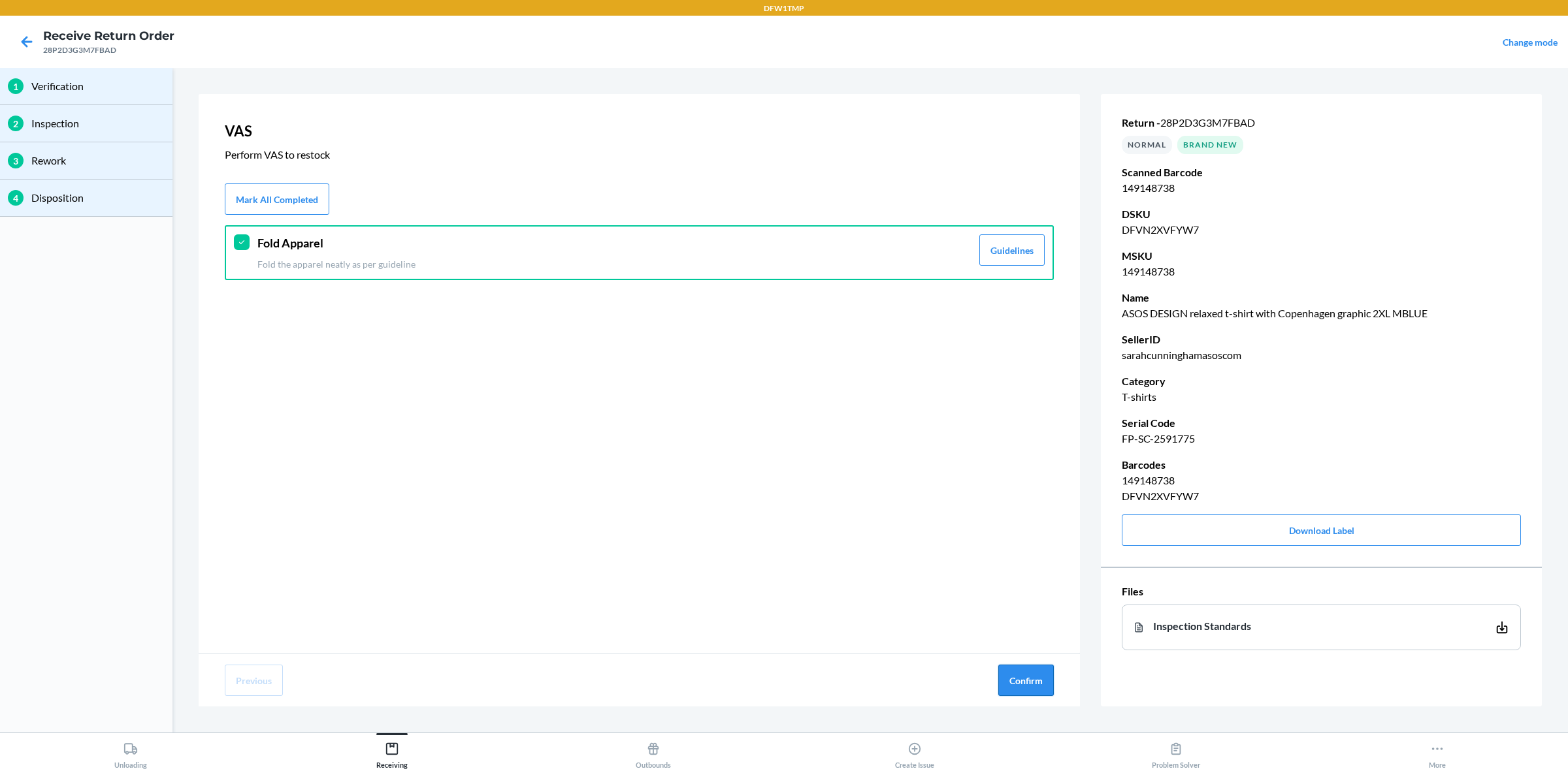
drag, startPoint x: 1017, startPoint y: 676, endPoint x: 1011, endPoint y: 669, distance: 9.2
click at [1018, 616] on button "Confirm" at bounding box center [1026, 680] width 56 height 31
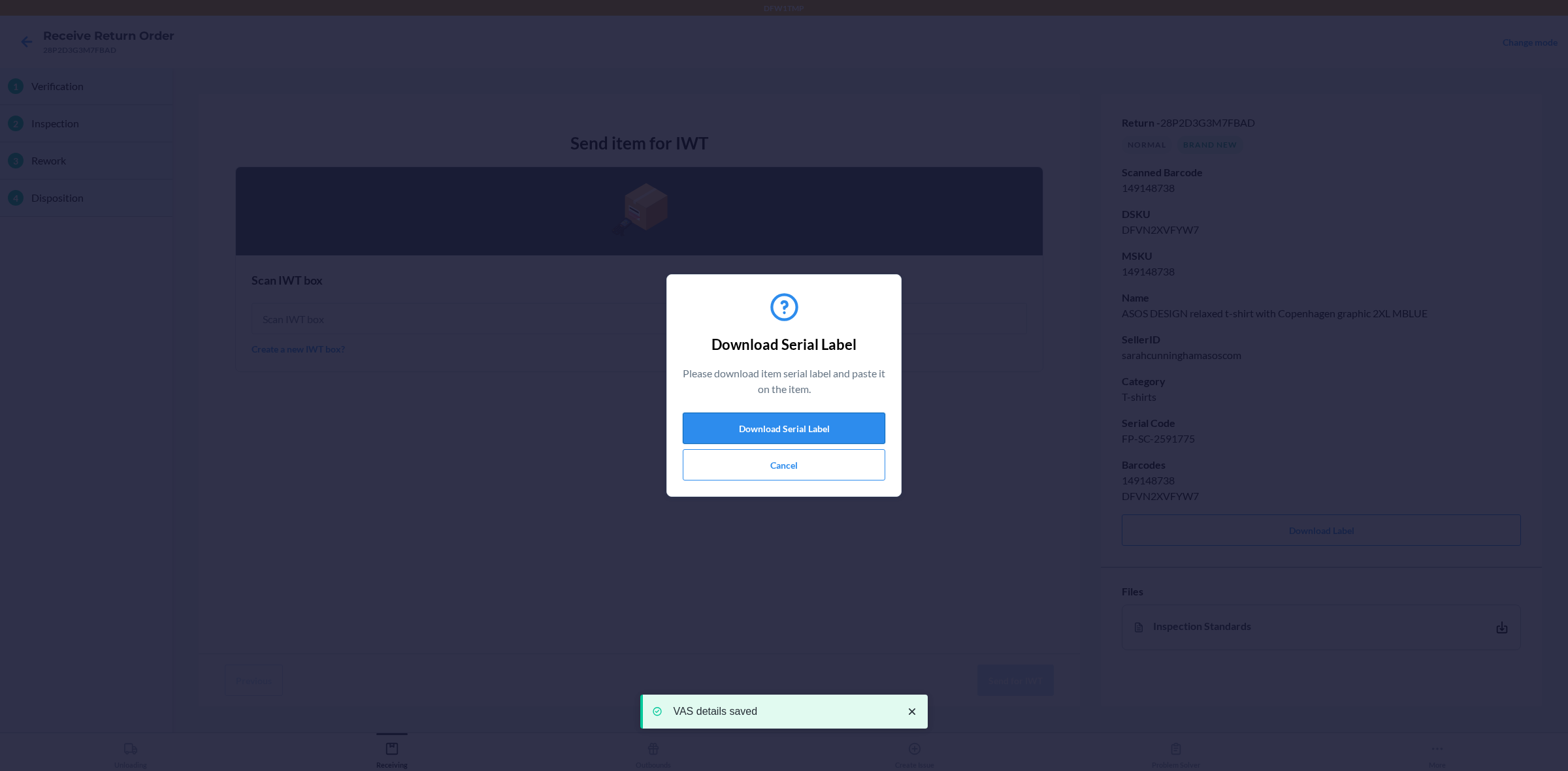
click at [749, 423] on button "Download Serial Label" at bounding box center [784, 428] width 202 height 31
click at [791, 462] on button "Cancel" at bounding box center [784, 465] width 202 height 31
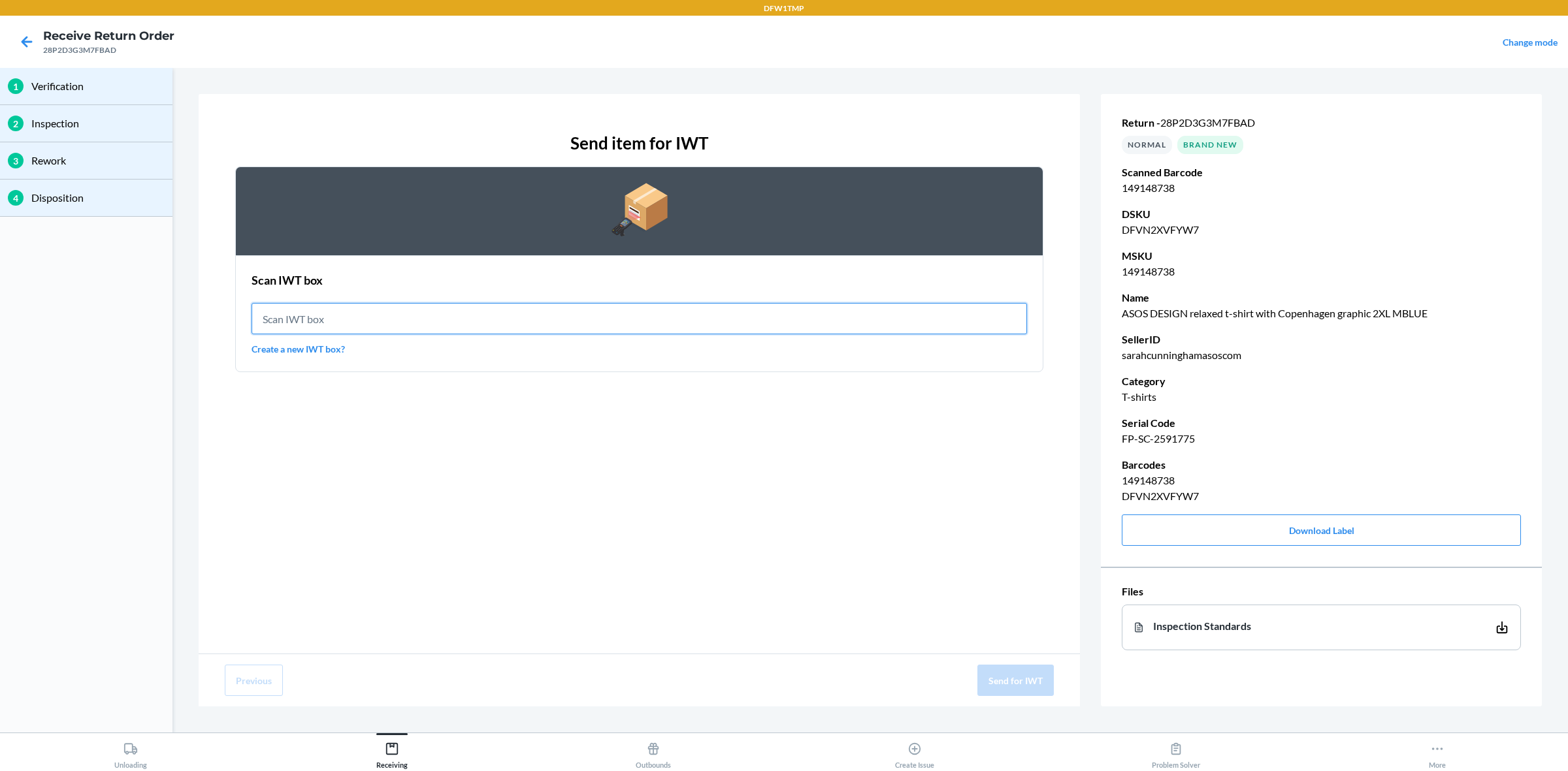
click at [302, 327] on input "text" at bounding box center [639, 318] width 775 height 31
type input "IWT0000019DI"
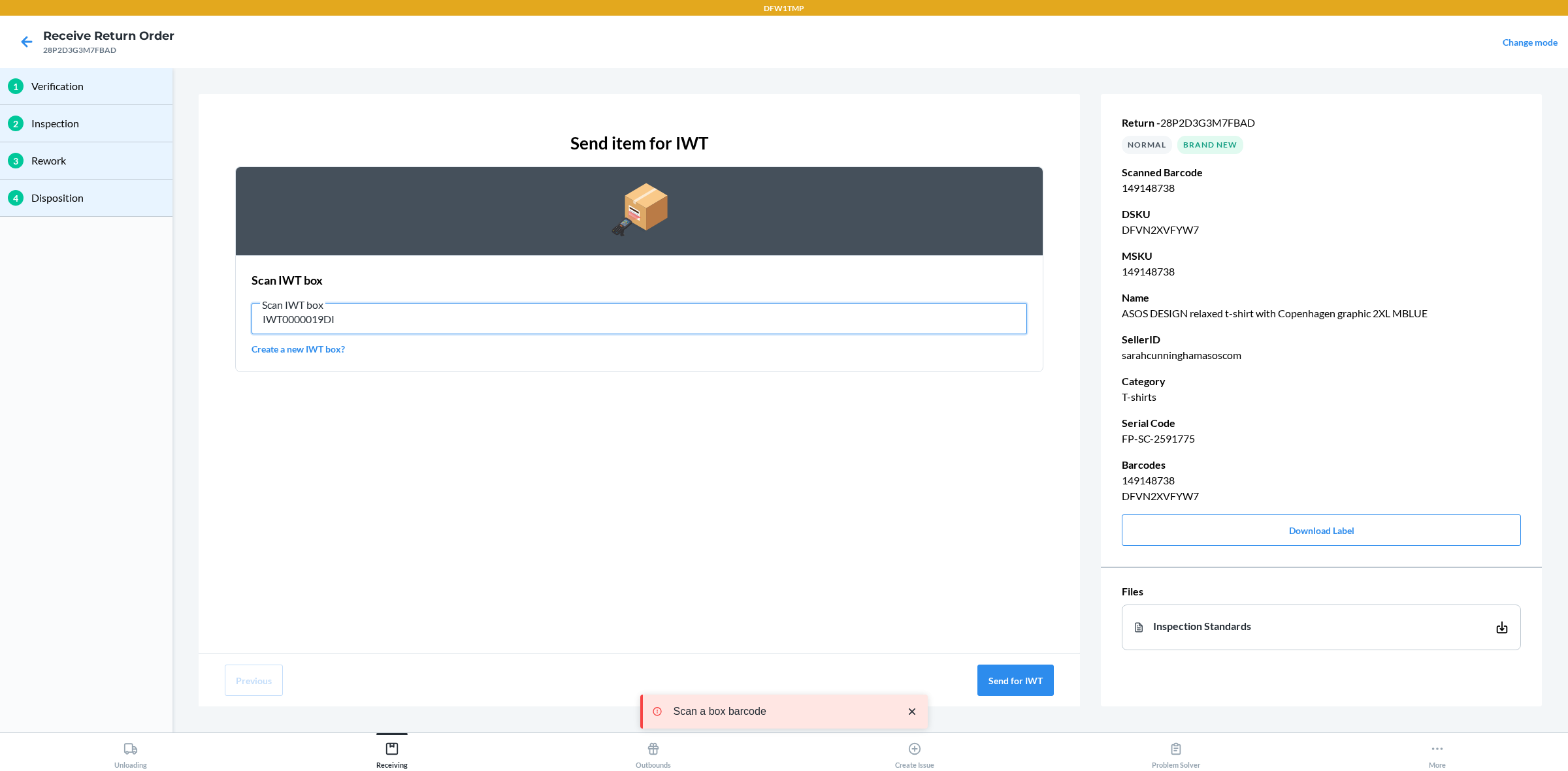
click at [390, 331] on input "IWT0000019DI" at bounding box center [639, 318] width 775 height 31
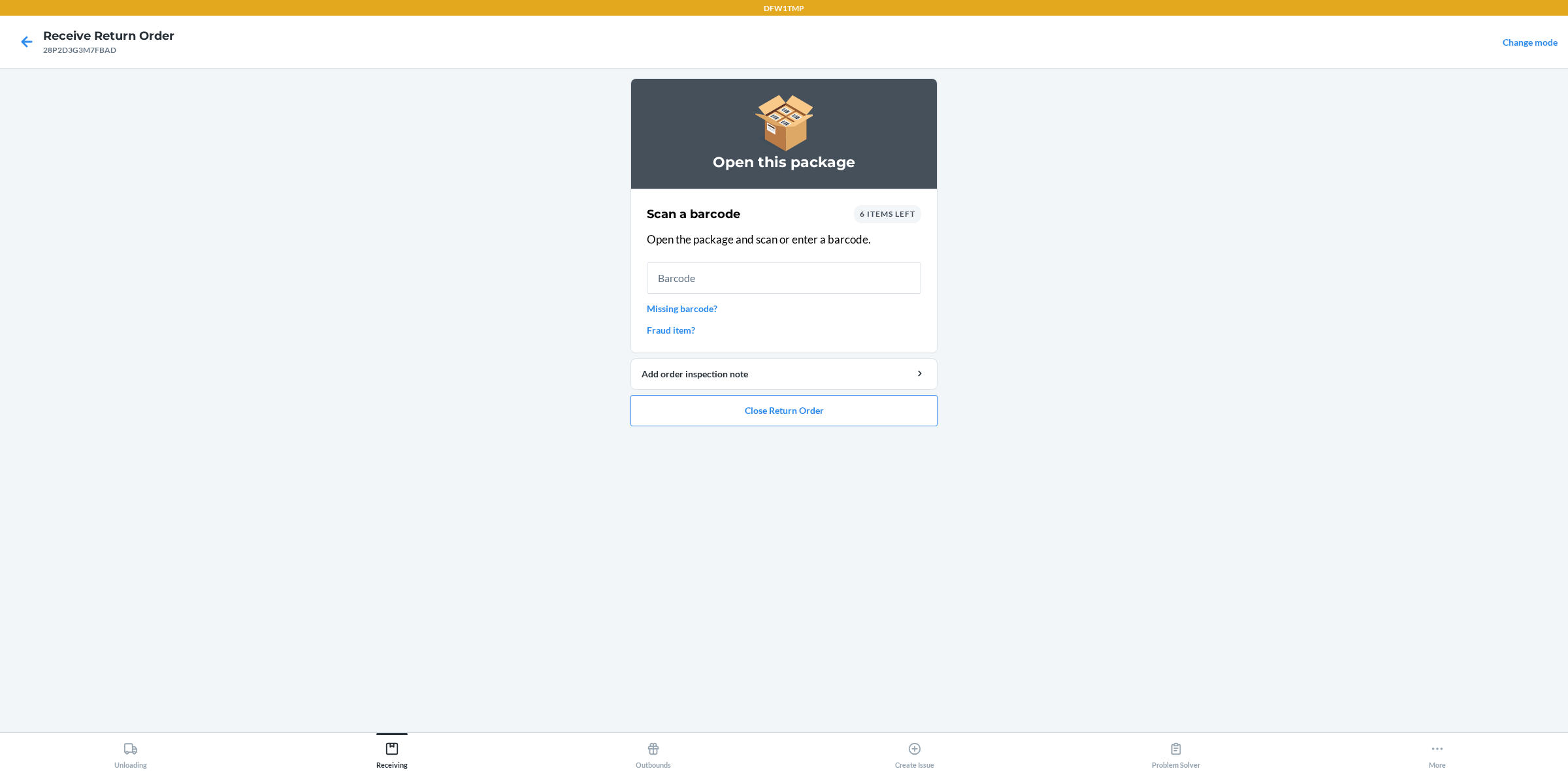
click at [905, 216] on span "6 items left" at bounding box center [887, 213] width 56 height 10
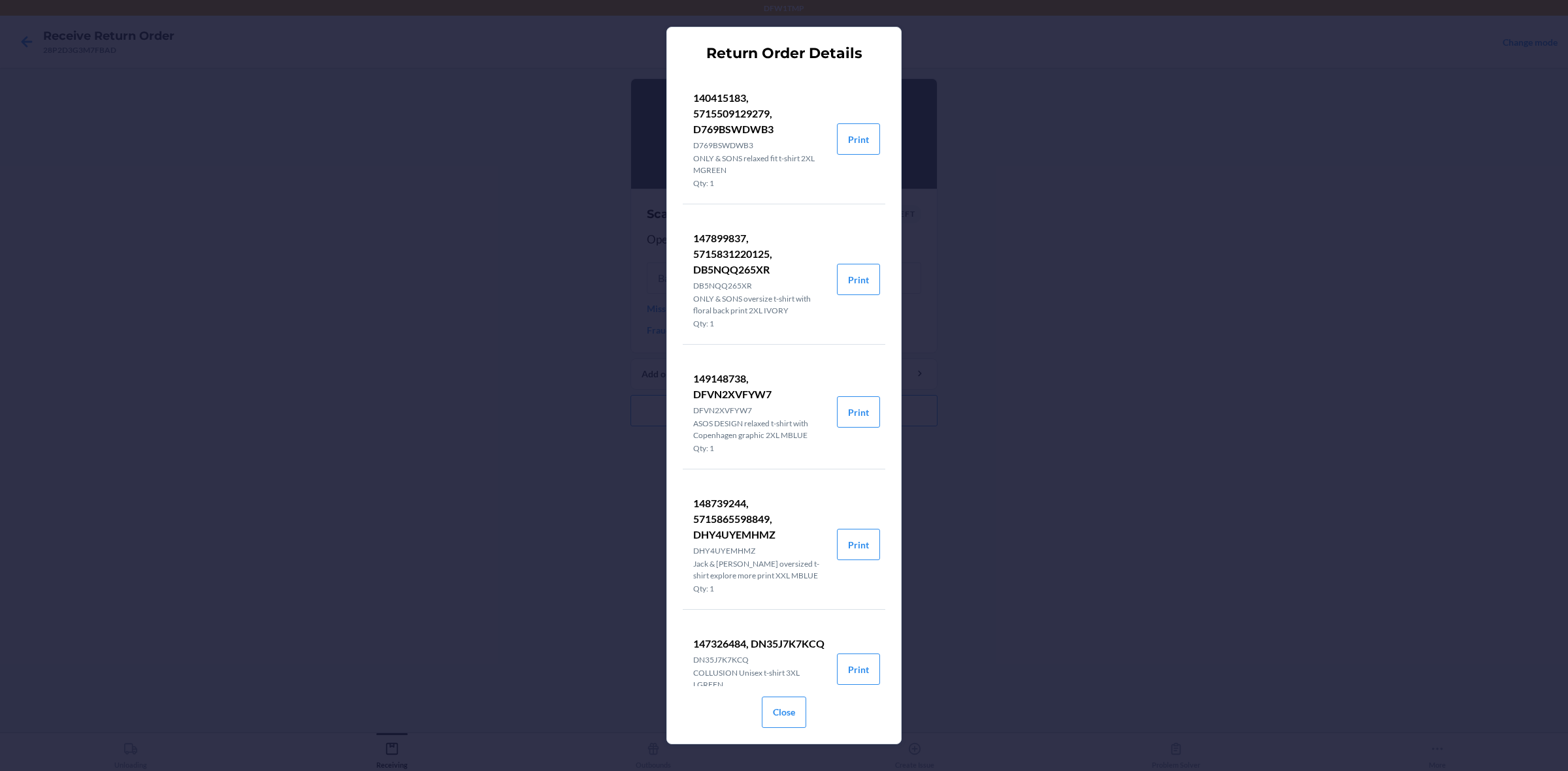
click at [1151, 476] on div "Return Order Details 140415183, 5715509129279, D769BSWDWB3 D769BSWDWB3 ONLY & S…" at bounding box center [784, 385] width 1568 height 771
click at [801, 616] on button "Close" at bounding box center [784, 712] width 45 height 31
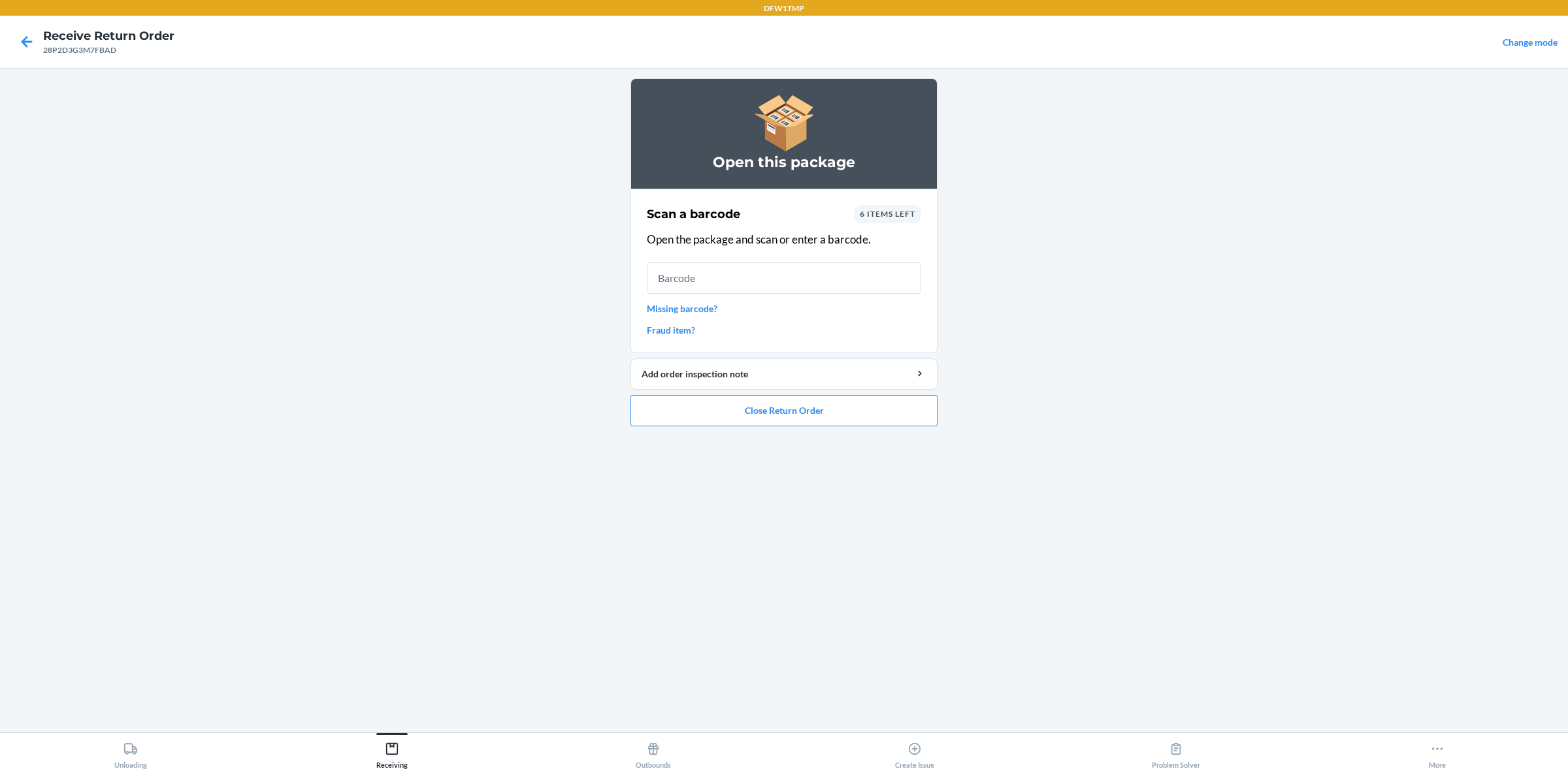
click at [903, 212] on span "6 items left" at bounding box center [887, 213] width 56 height 10
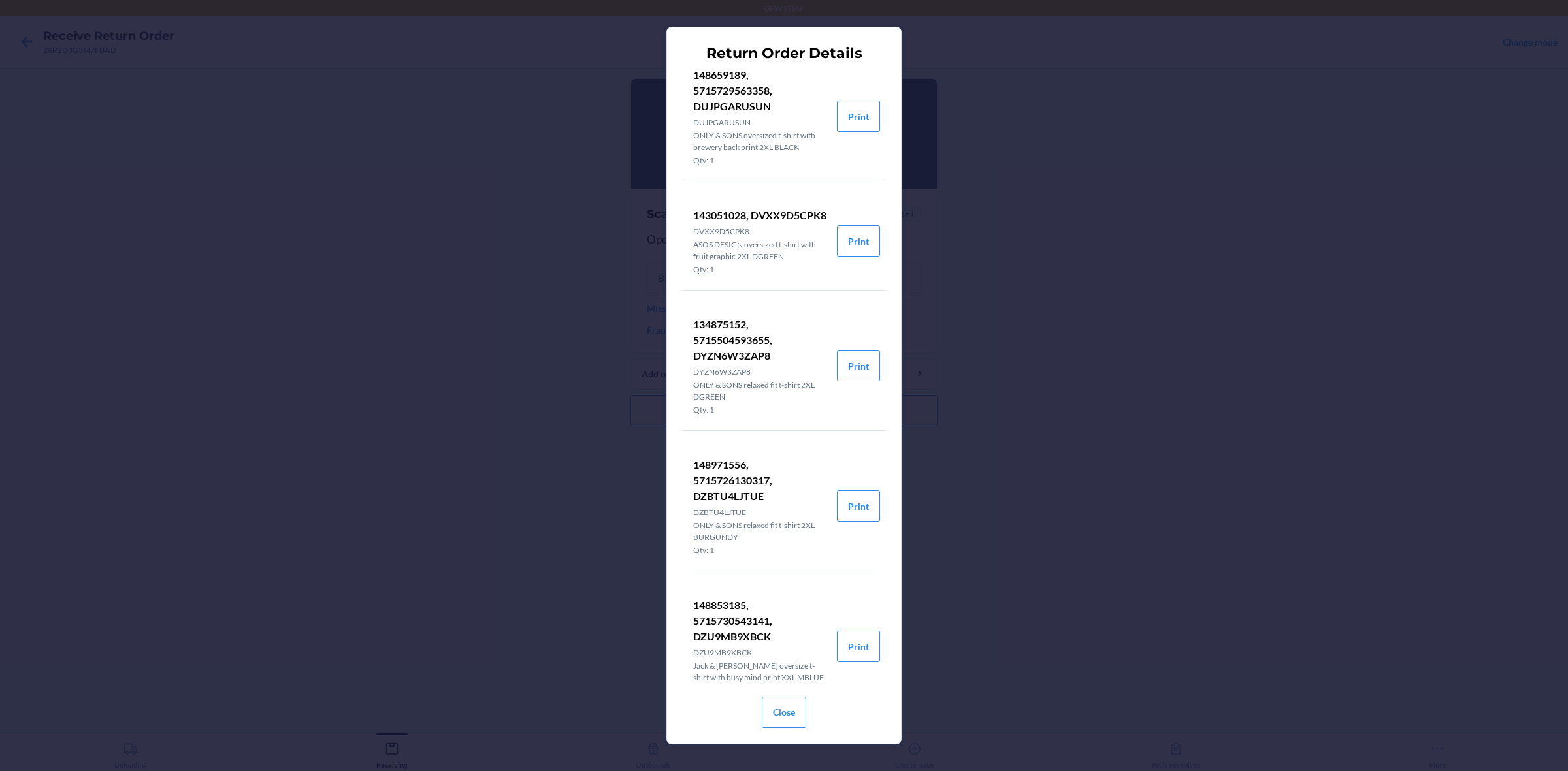
scroll to position [1032, 0]
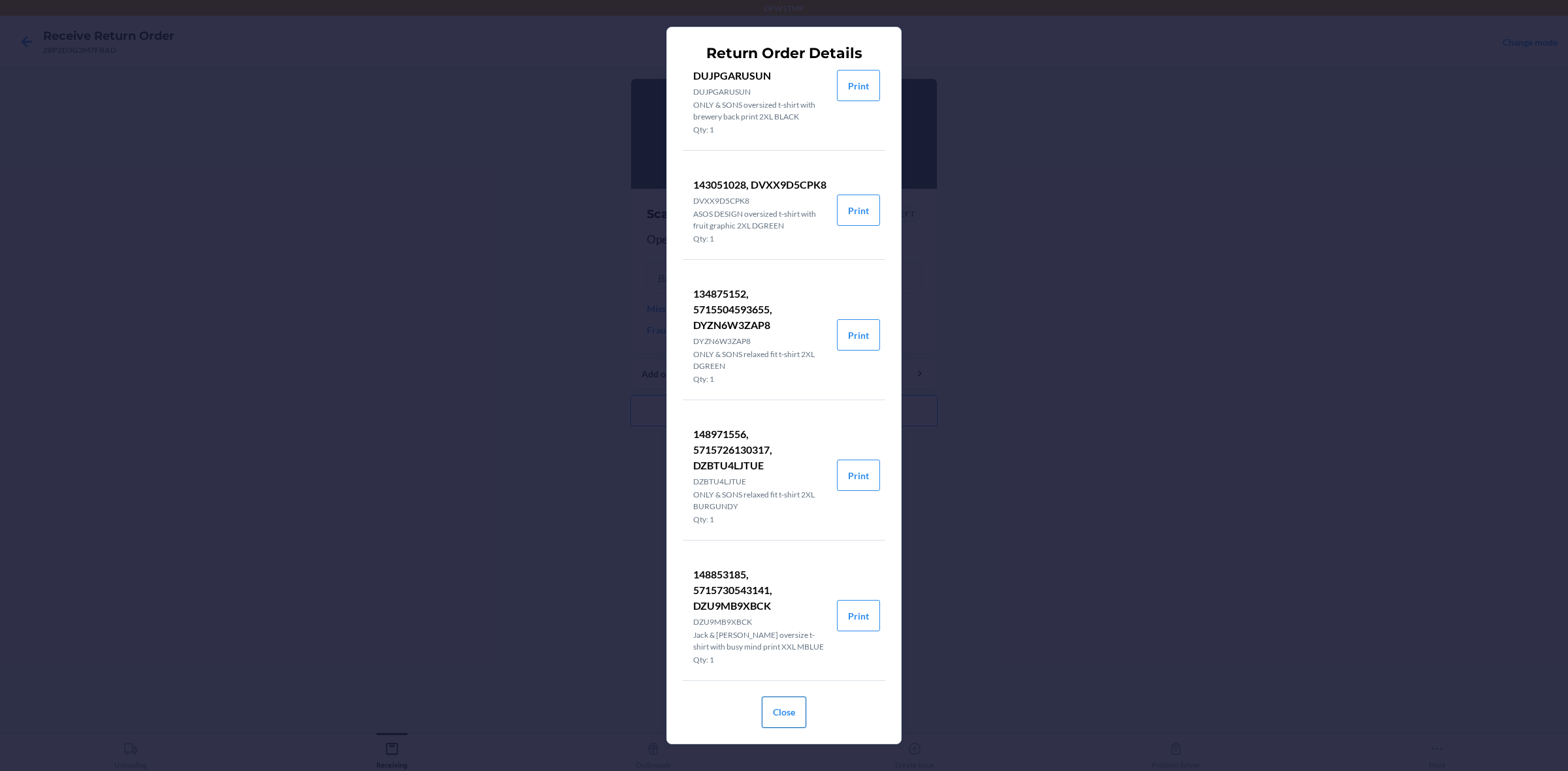
click at [788, 616] on button "Close" at bounding box center [784, 712] width 45 height 31
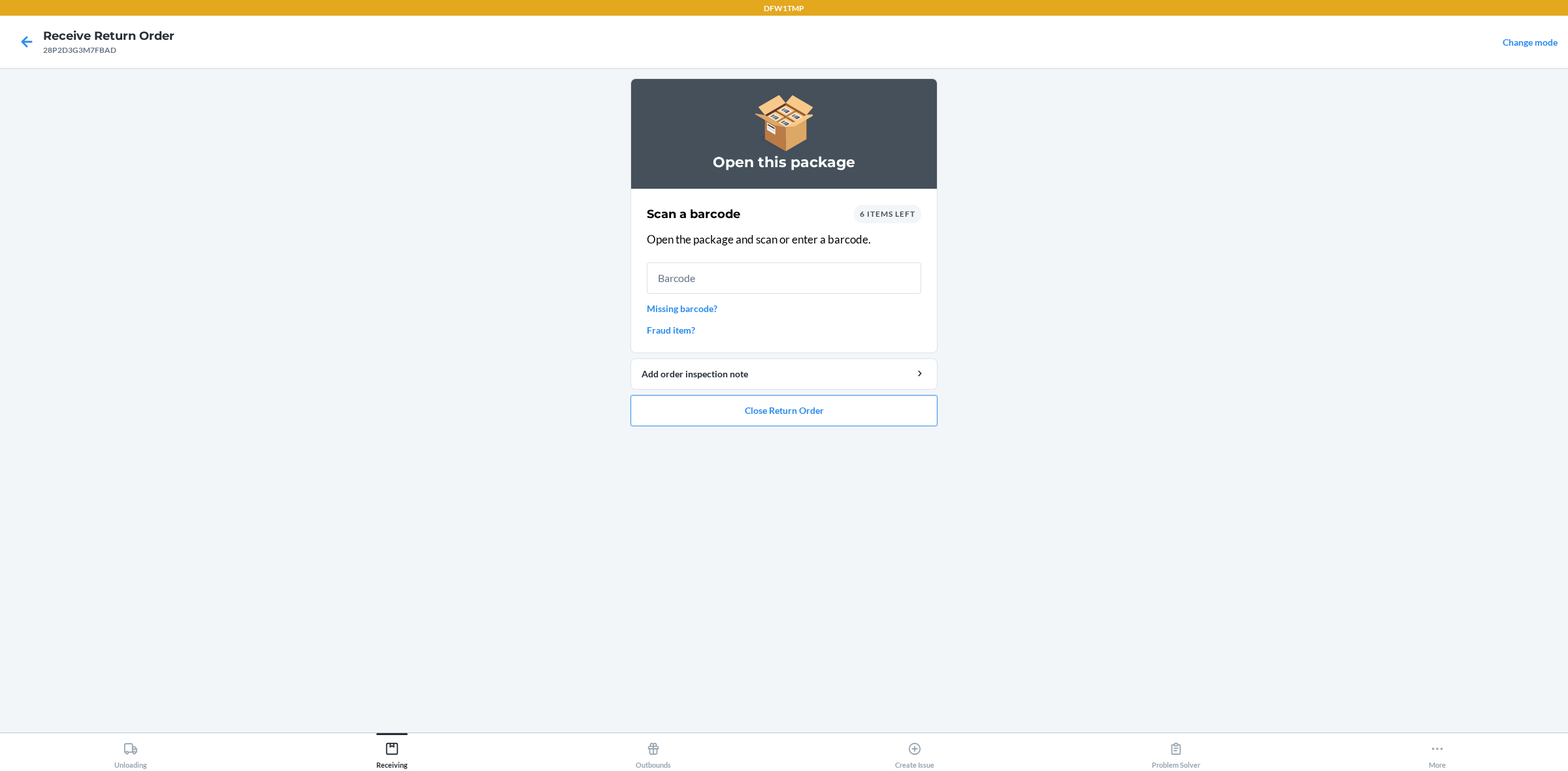
click at [874, 210] on span "6 items left" at bounding box center [887, 213] width 56 height 10
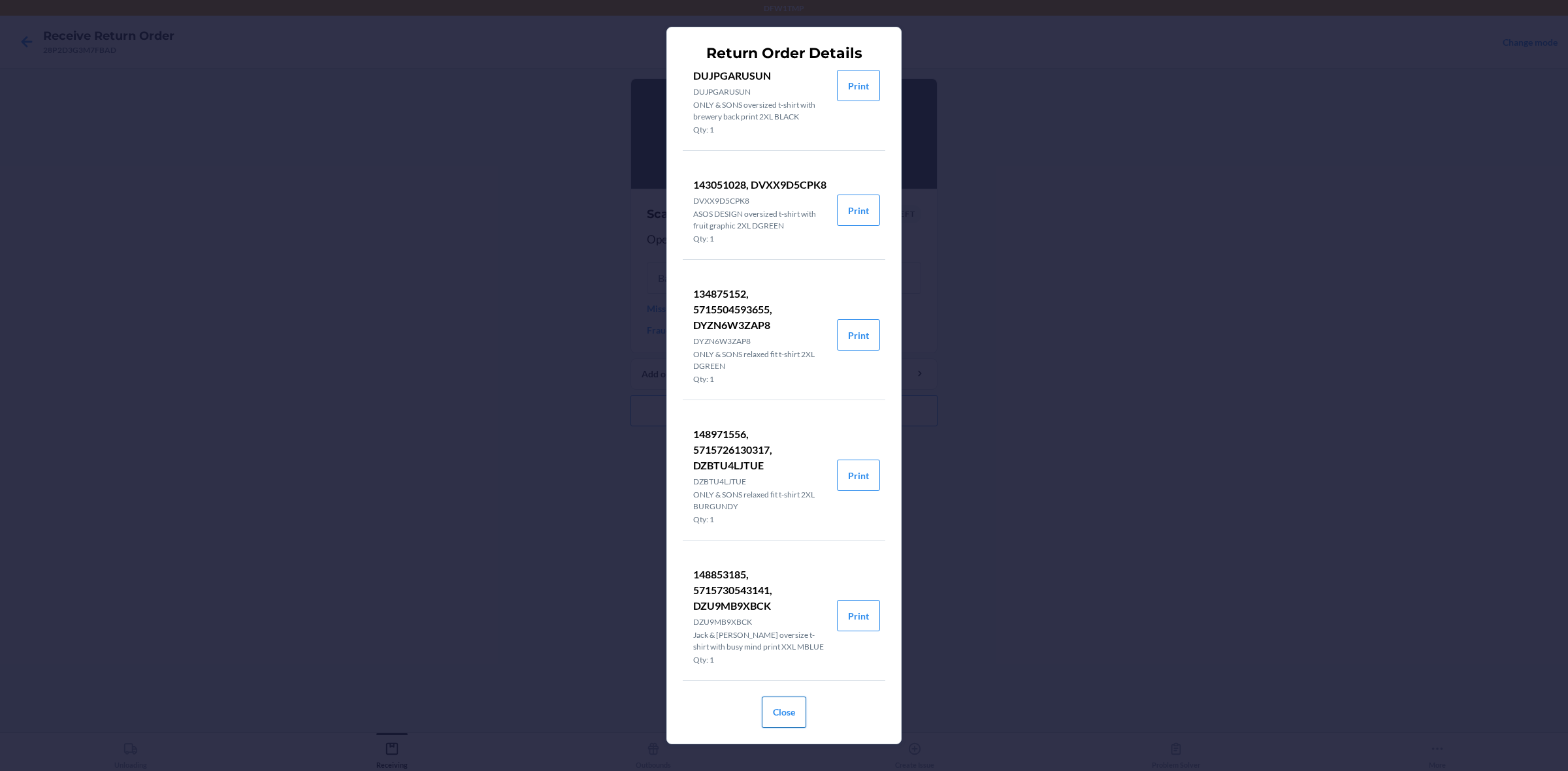
click at [792, 616] on button "Close" at bounding box center [784, 712] width 45 height 31
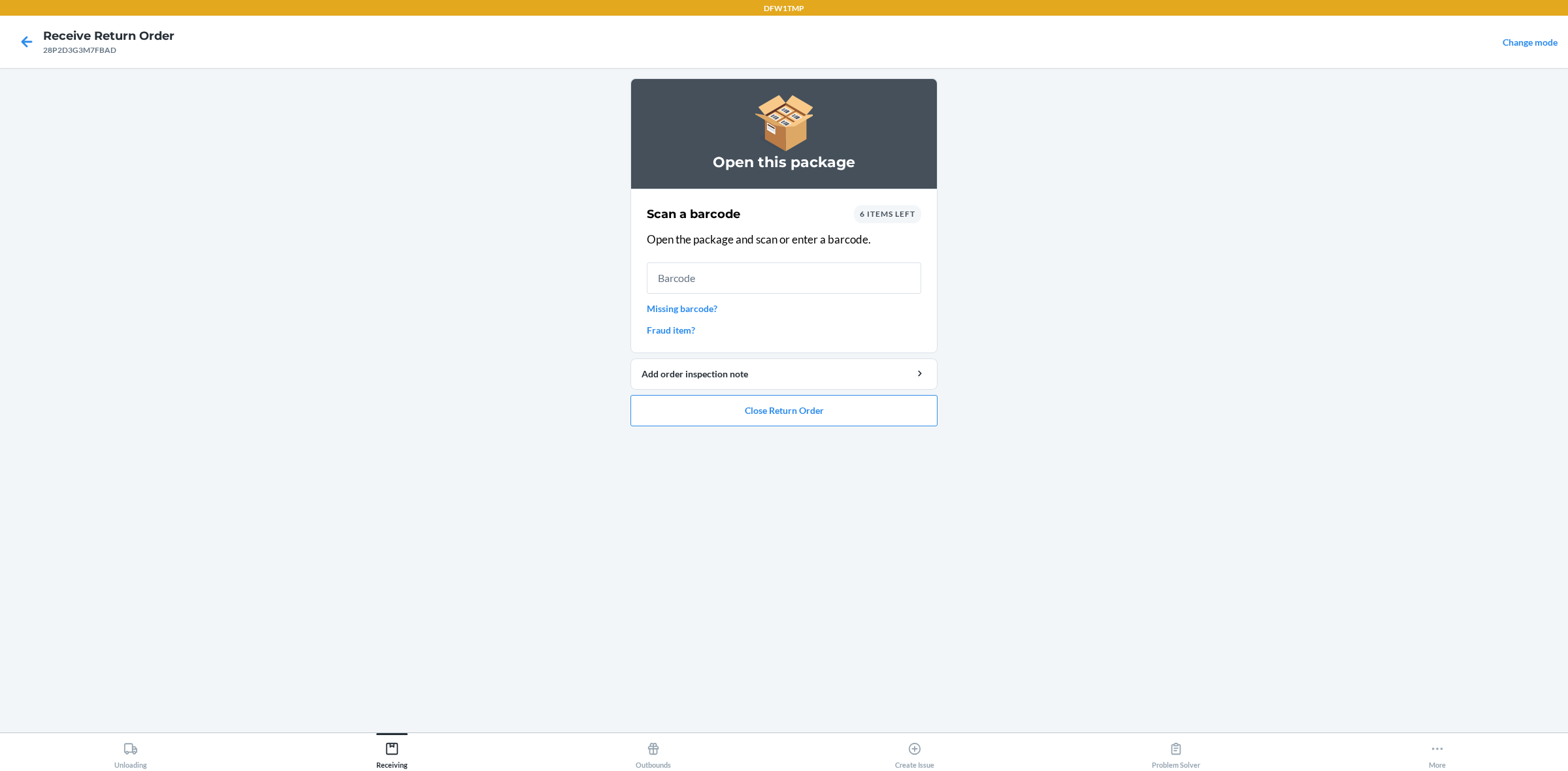
click at [900, 217] on span "6 items left" at bounding box center [887, 213] width 56 height 10
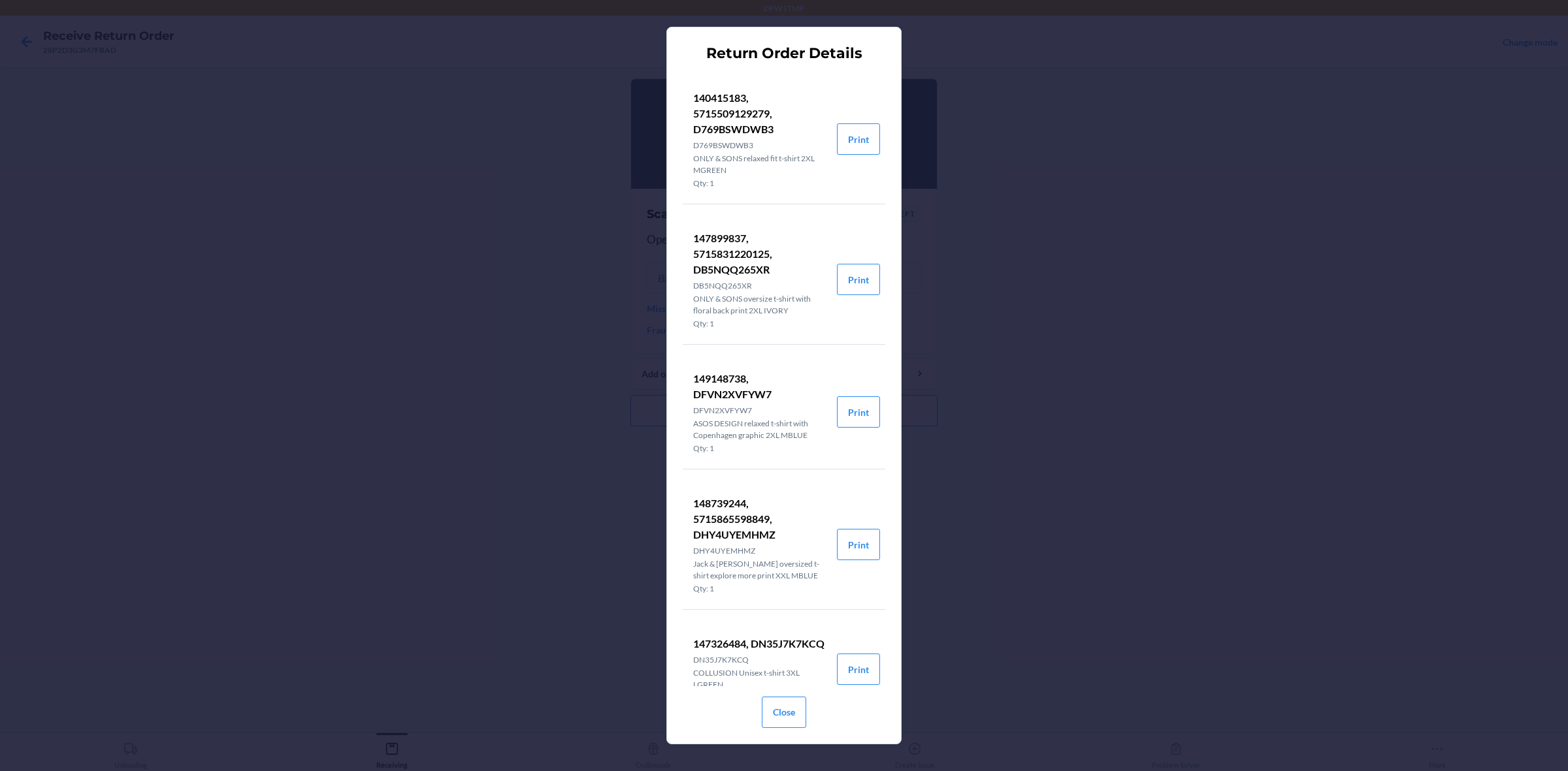
click at [1062, 290] on div "Return Order Details 140415183, 5715509129279, D769BSWDWB3 D769BSWDWB3 ONLY & S…" at bounding box center [784, 385] width 1568 height 771
click at [790, 616] on button "Close" at bounding box center [784, 712] width 45 height 31
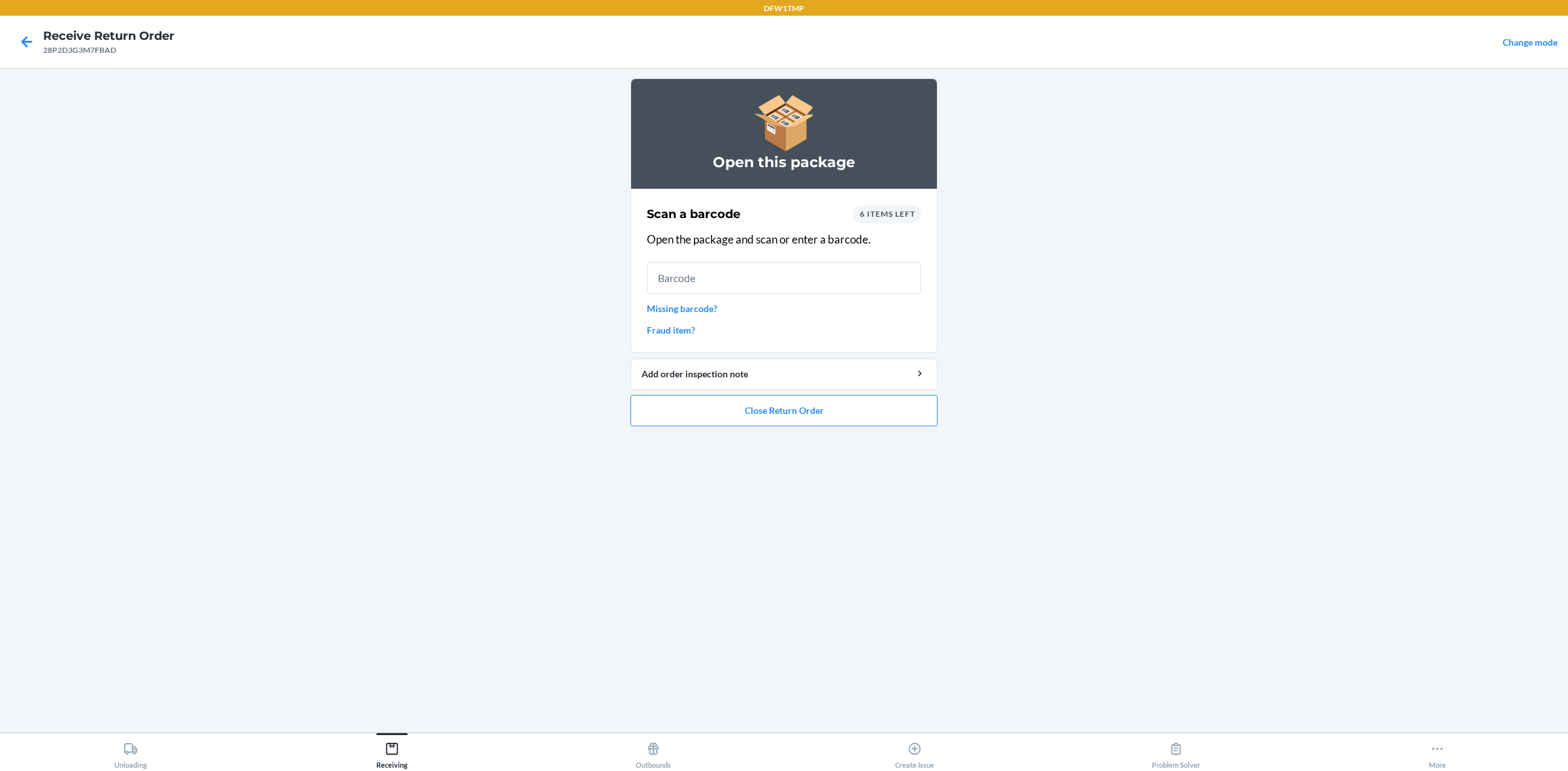
click at [885, 216] on span "6 items left" at bounding box center [887, 213] width 56 height 10
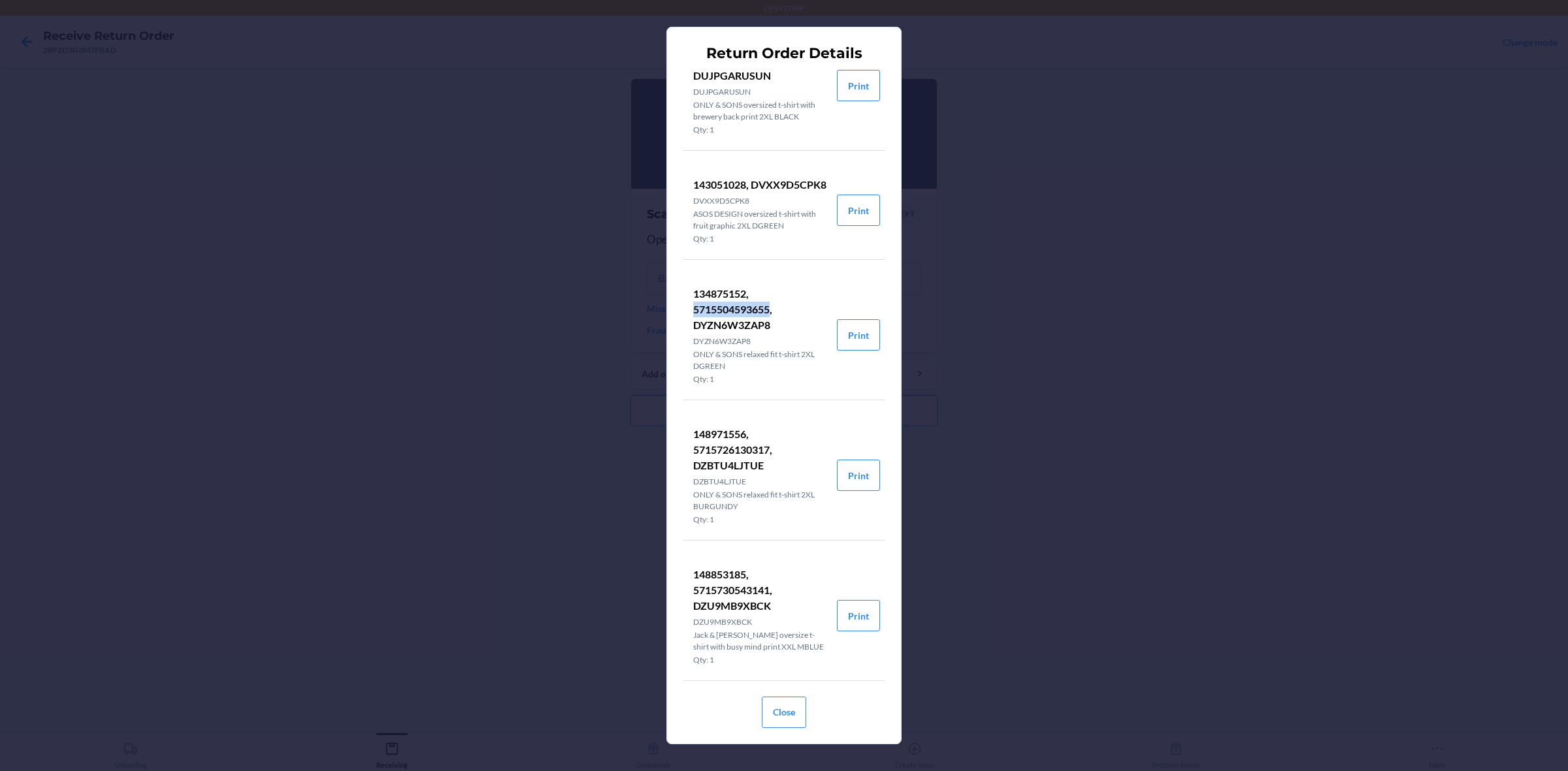
drag, startPoint x: 727, startPoint y: 305, endPoint x: 771, endPoint y: 307, distance: 44.0
click at [771, 307] on li "134875152, 5715504593655, DYZN6W3ZAP8 DYZN6W3ZAP8 ONLY & SONS relaxed fit t-shi…" at bounding box center [760, 335] width 154 height 129
copy p "5715504593655"
click at [1038, 358] on div "Return Order Details 140415183, 5715509129279, D769BSWDWB3 D769BSWDWB3 ONLY & S…" at bounding box center [784, 385] width 1568 height 771
click at [784, 616] on button "Close" at bounding box center [784, 712] width 45 height 31
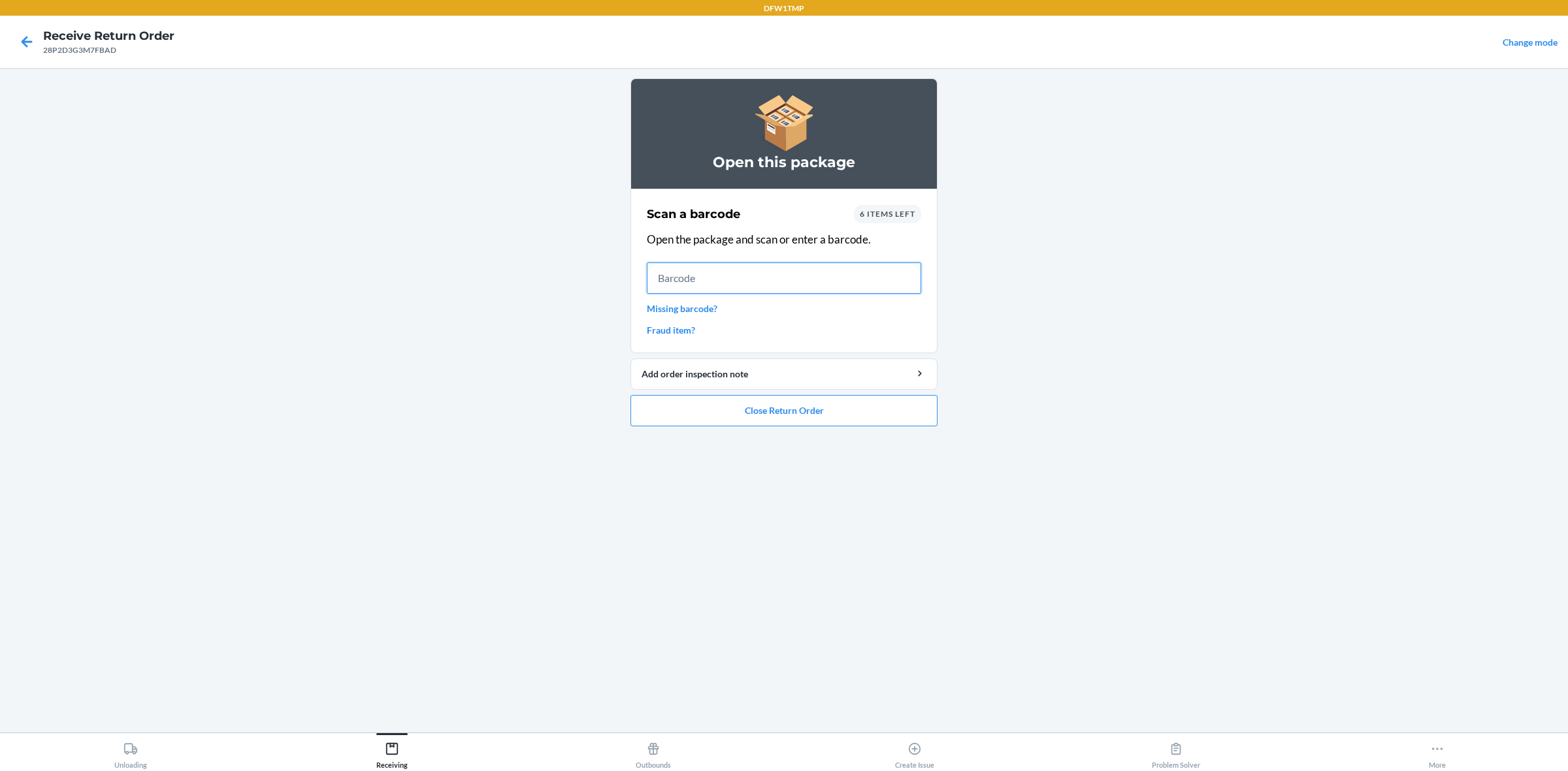
click at [745, 276] on input "text" at bounding box center [784, 278] width 274 height 31
type input "5715504593655"
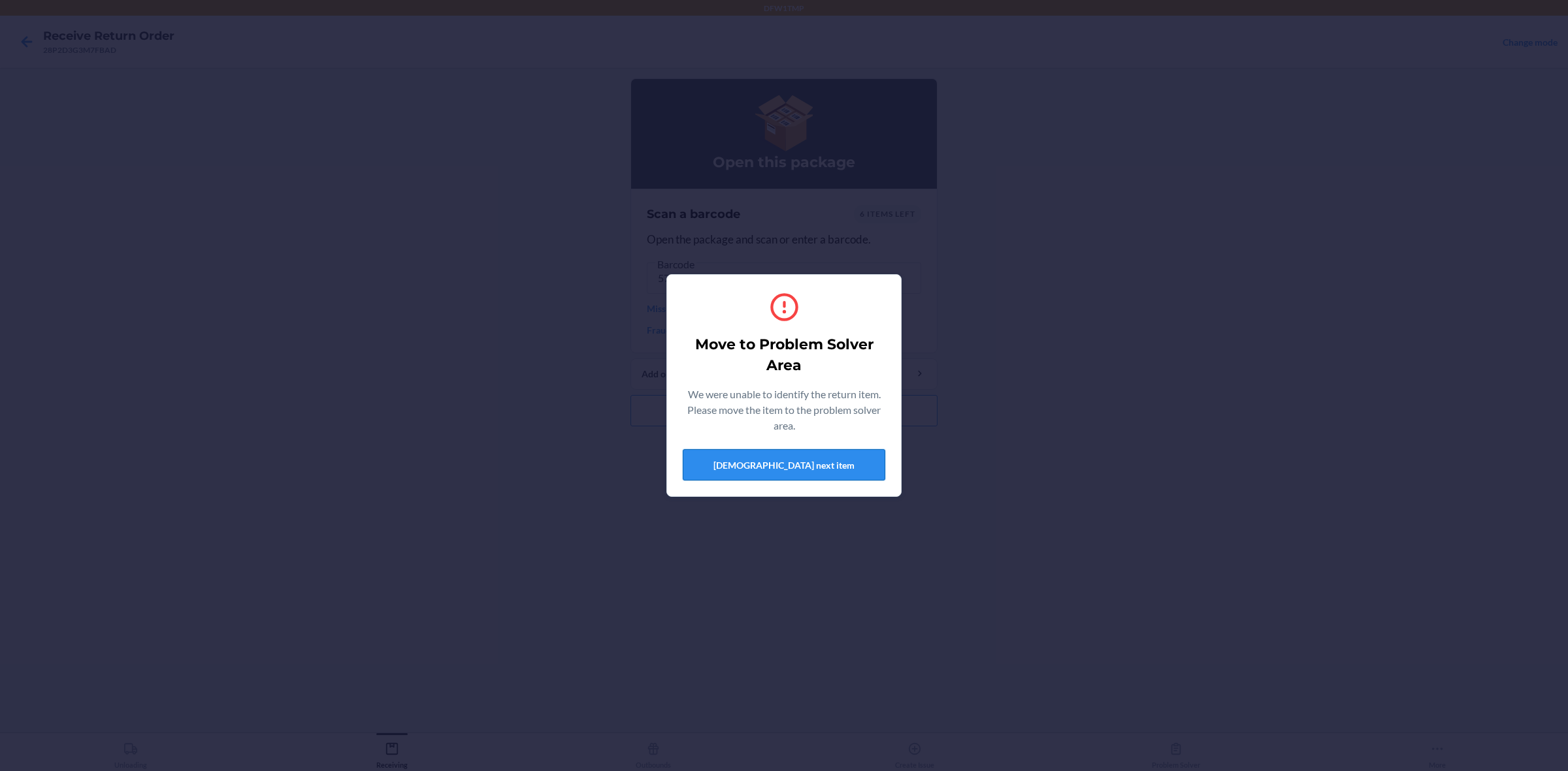
click at [841, 467] on button "[DEMOGRAPHIC_DATA] next item" at bounding box center [784, 465] width 202 height 31
type input "57155045936555715504593655"
click at [819, 448] on div "Move to Problem Solver Area We were unable to identify the return item. Please …" at bounding box center [784, 386] width 202 height 201
click at [815, 458] on button "[DEMOGRAPHIC_DATA] next item" at bounding box center [784, 465] width 202 height 31
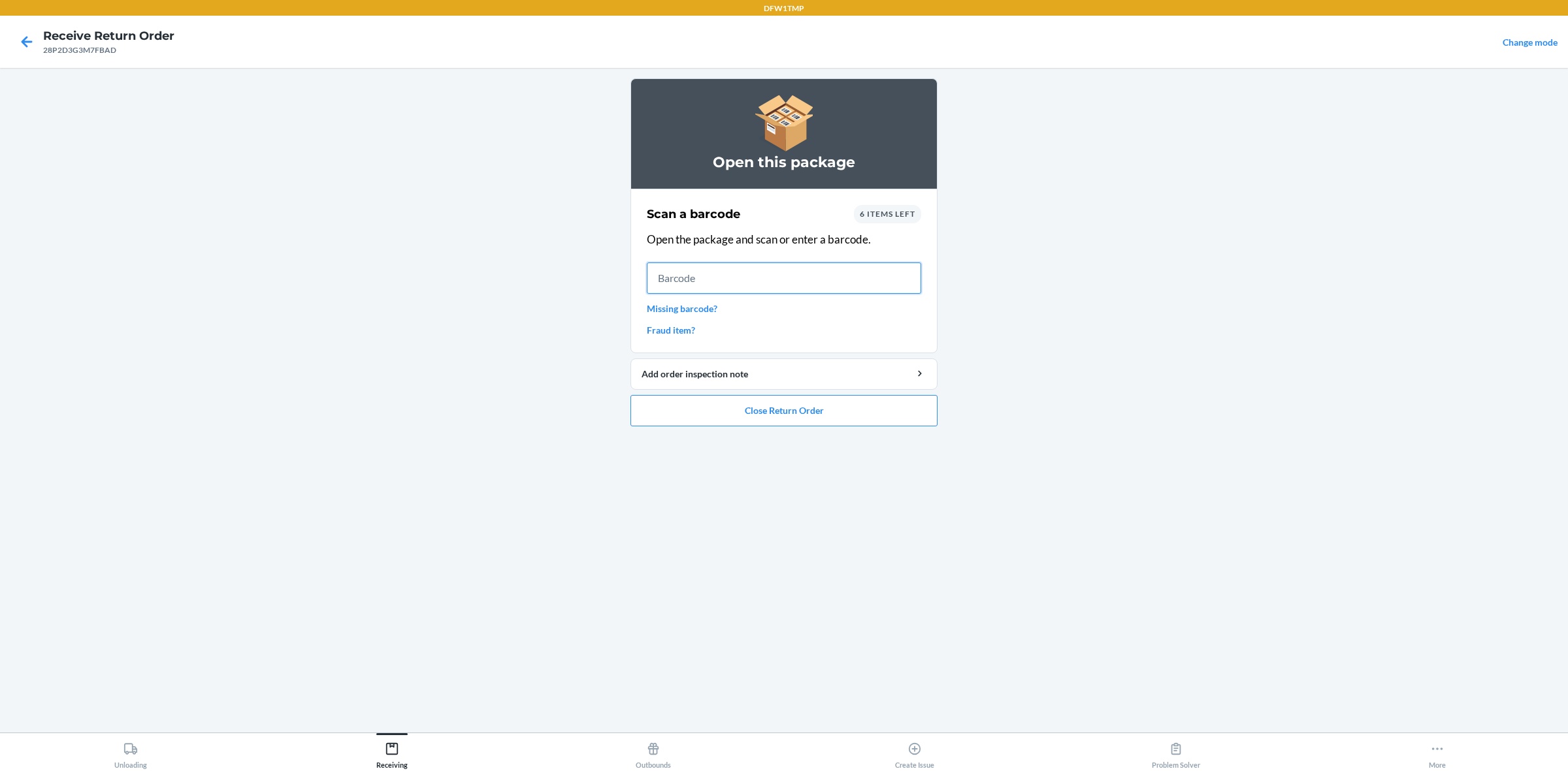
click at [722, 266] on input "text" at bounding box center [784, 278] width 274 height 31
type input "5715504593655"
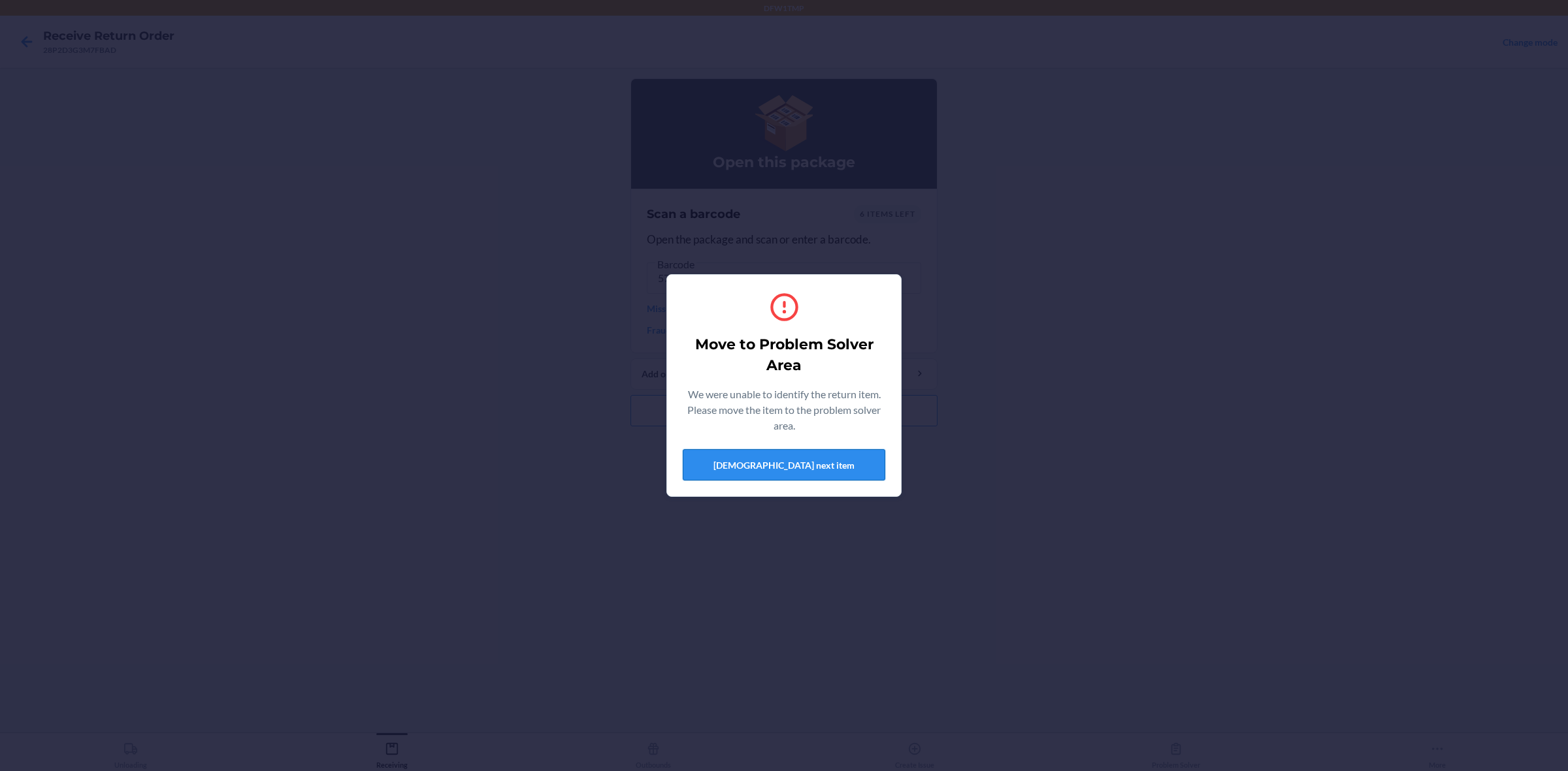
click at [831, 464] on button "[DEMOGRAPHIC_DATA] next item" at bounding box center [784, 465] width 202 height 31
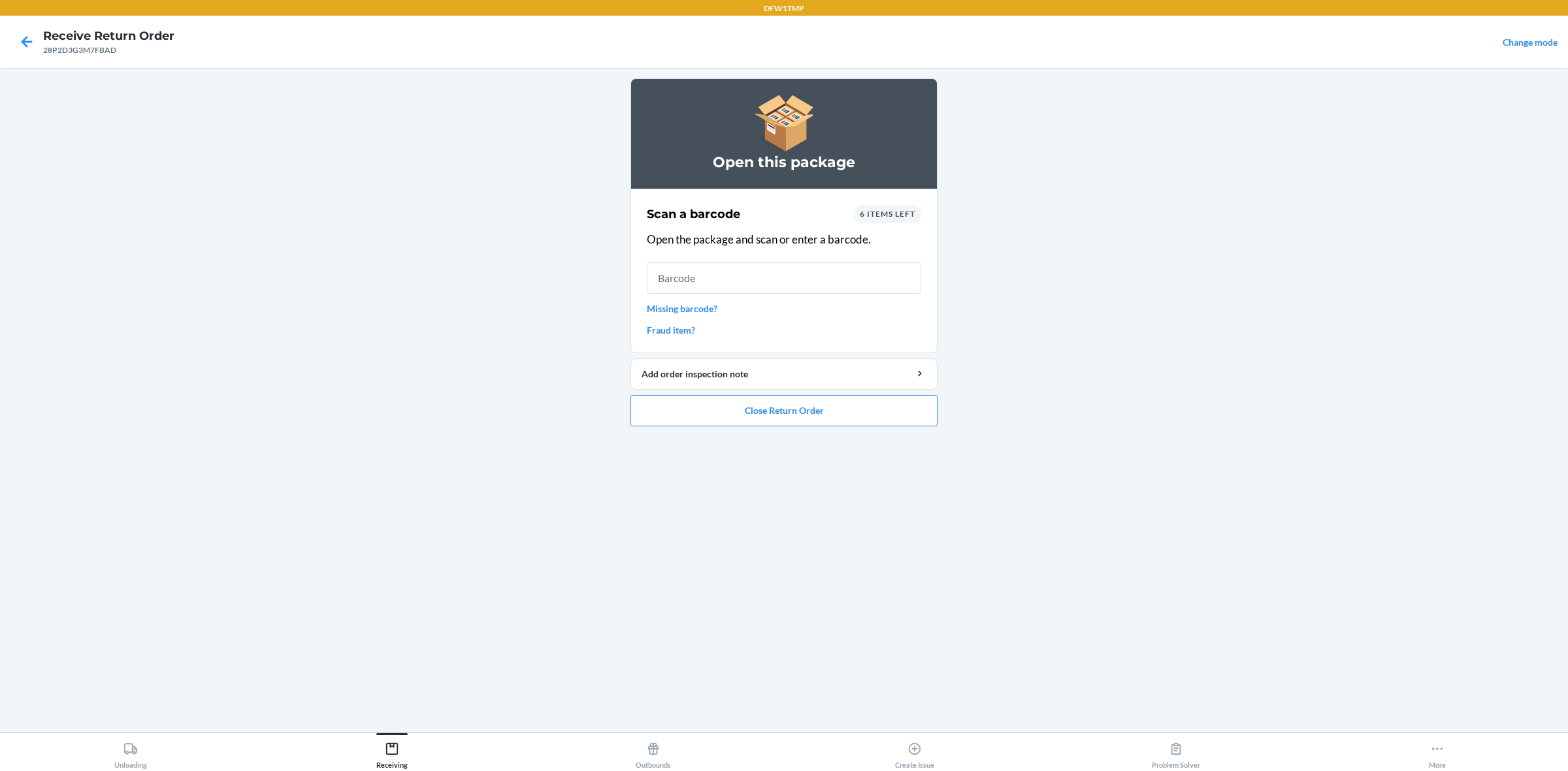
click at [883, 217] on span "6 items left" at bounding box center [887, 213] width 56 height 10
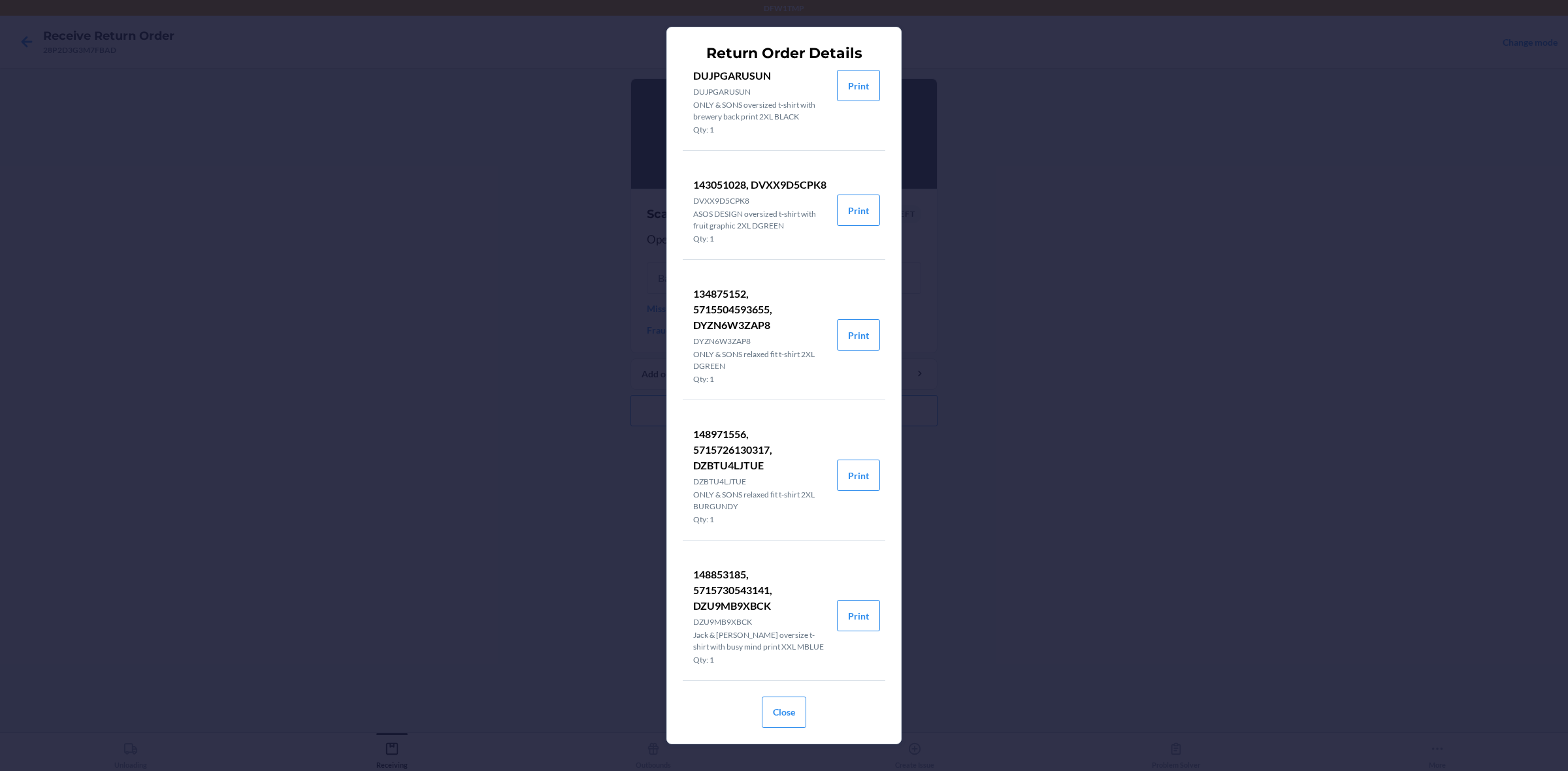
click at [746, 321] on p "134875152, 5715504593655, DYZN6W3ZAP8" at bounding box center [760, 309] width 134 height 47
click at [748, 321] on p "134875152, 5715504593655, DYZN6W3ZAP8" at bounding box center [760, 309] width 134 height 47
copy p "DYZN6W3ZAP8"
click at [998, 364] on div "Return Order Details 140415183, 5715509129279, D769BSWDWB3 D769BSWDWB3 ONLY & S…" at bounding box center [784, 385] width 1568 height 771
click at [794, 616] on button "Close" at bounding box center [784, 712] width 45 height 31
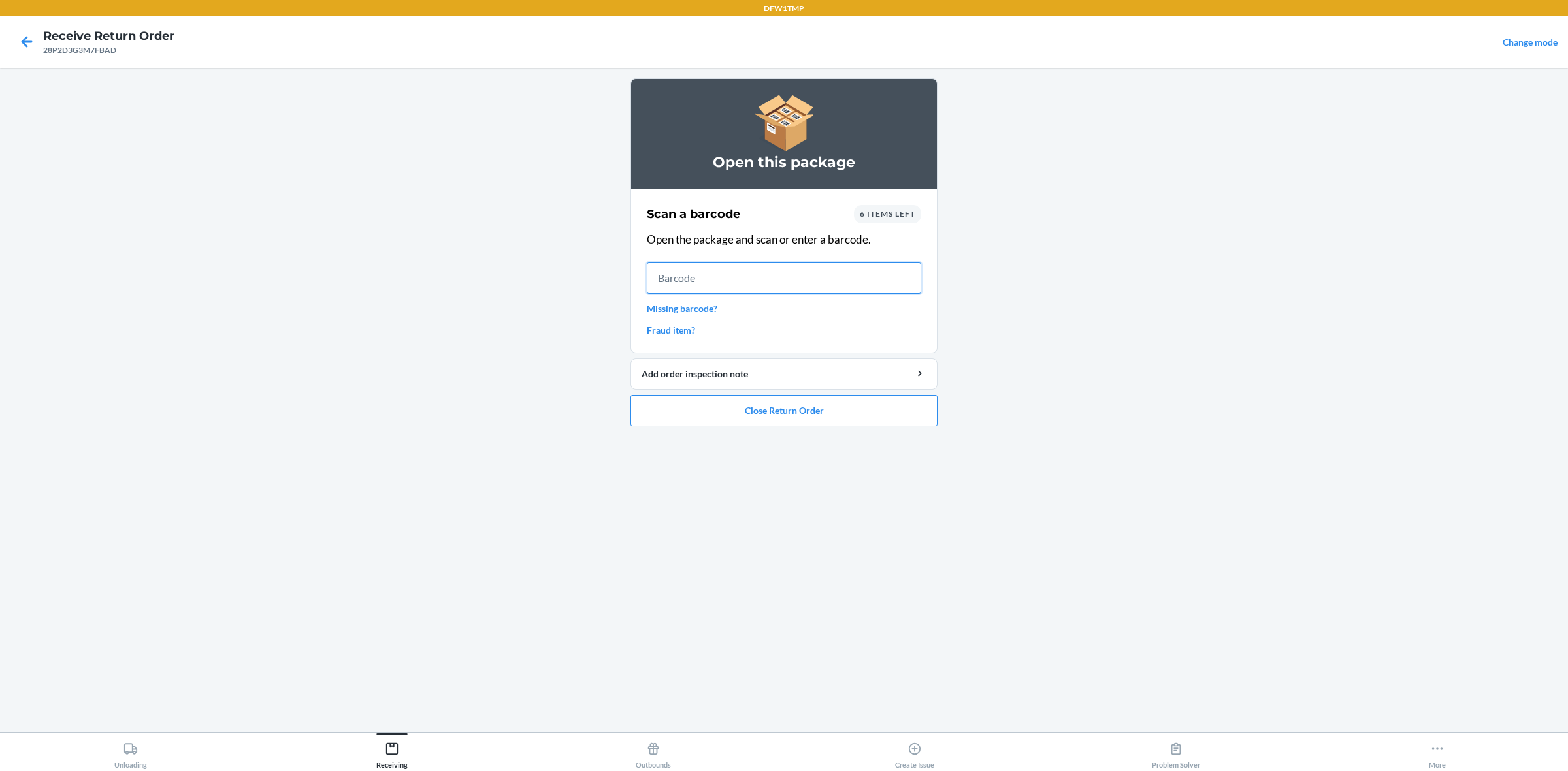
click at [714, 276] on input "text" at bounding box center [784, 278] width 274 height 31
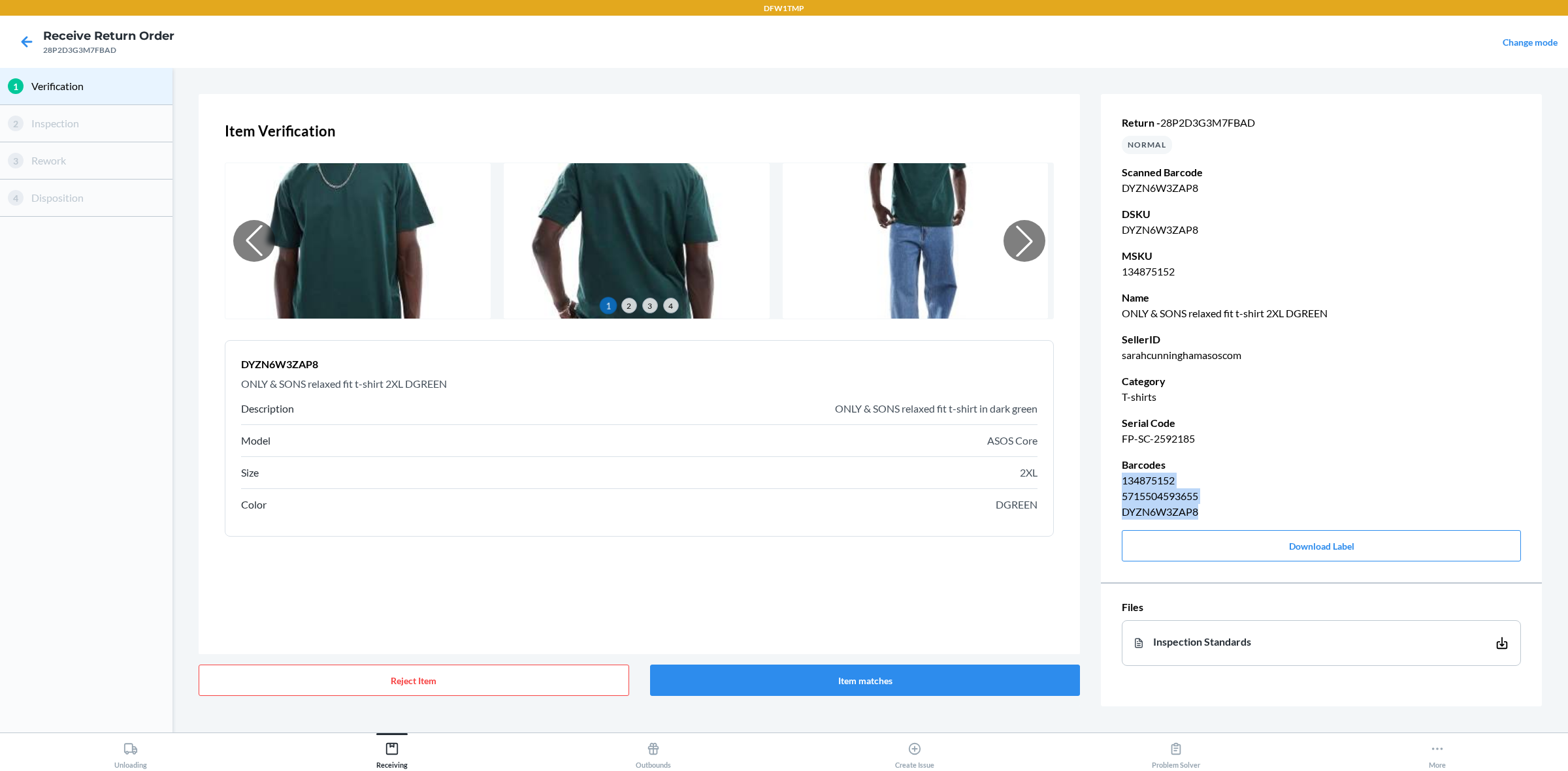
drag, startPoint x: 1202, startPoint y: 517, endPoint x: 1118, endPoint y: 482, distance: 91.0
click at [1118, 478] on div "Return - 28P2D3G3M7FBAD NORMAL Scanned Barcode DYZN6W3ZAP8 DSKU DYZN6W3ZAP8 MSK…" at bounding box center [1321, 338] width 441 height 499
click at [1153, 474] on p "134875152" at bounding box center [1321, 480] width 399 height 15
click at [22, 38] on icon at bounding box center [26, 41] width 22 height 22
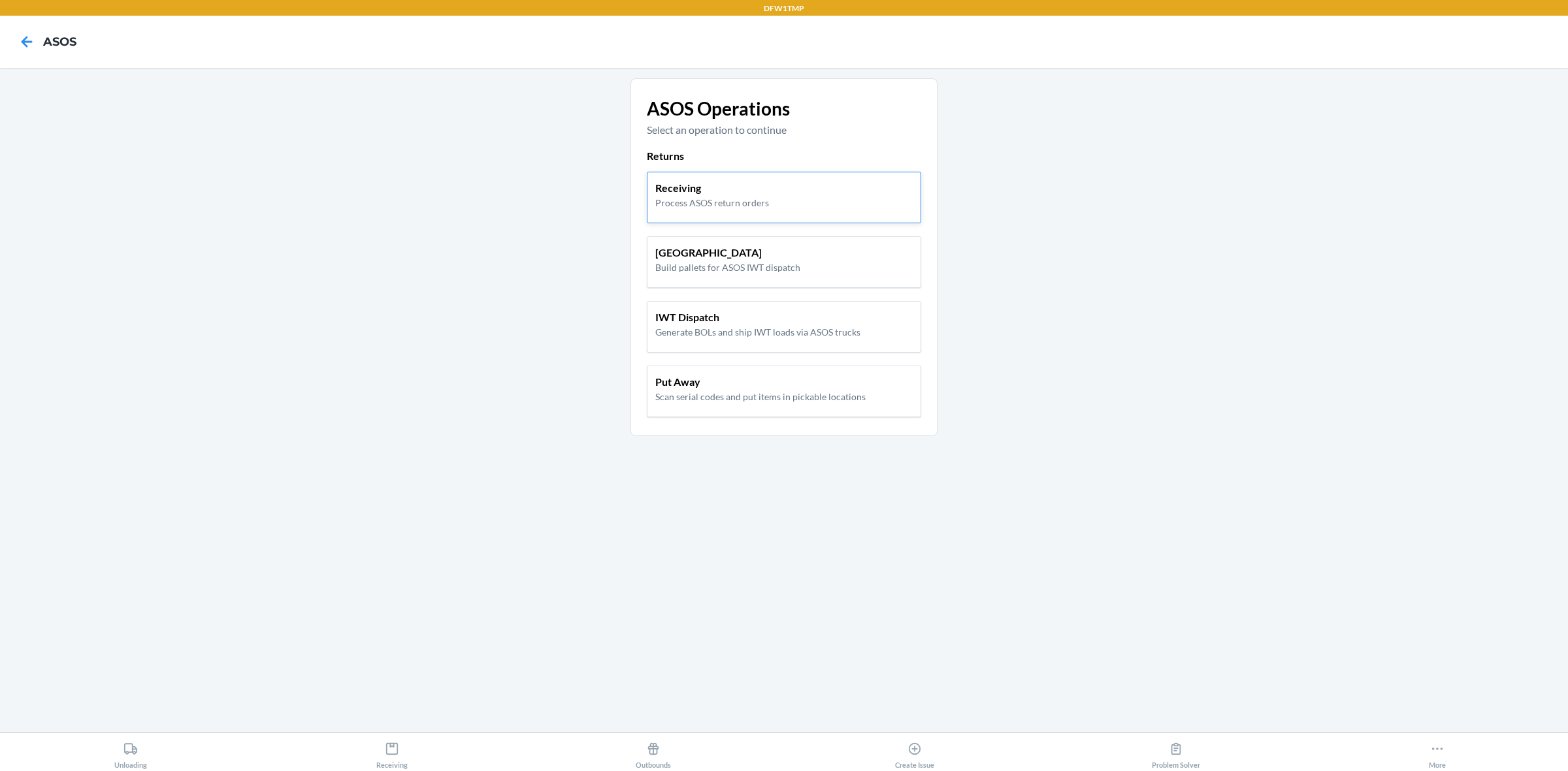
click at [696, 189] on p "Receiving" at bounding box center [711, 187] width 114 height 15
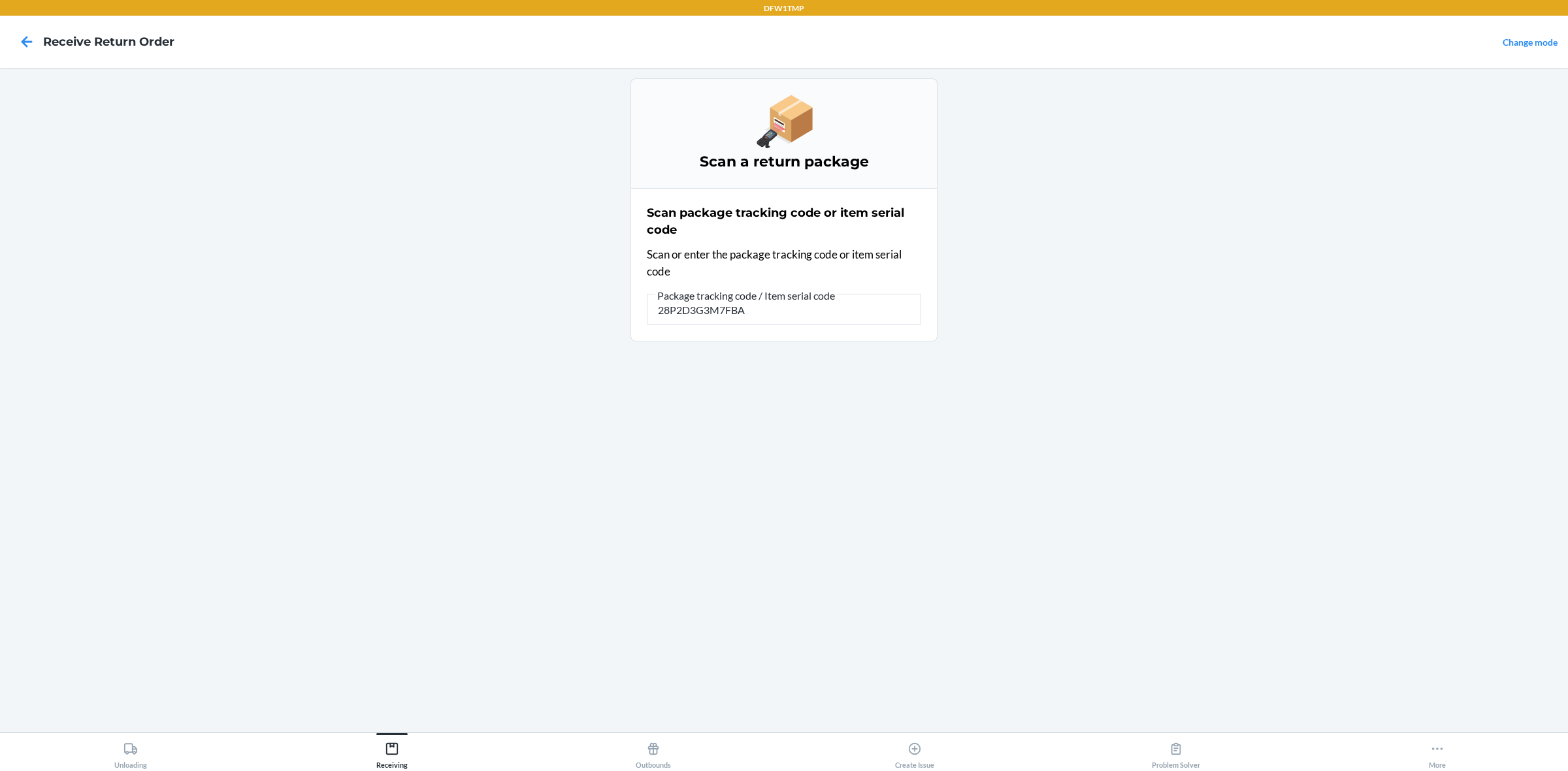
type input "28P2D3G3M7FBAD"
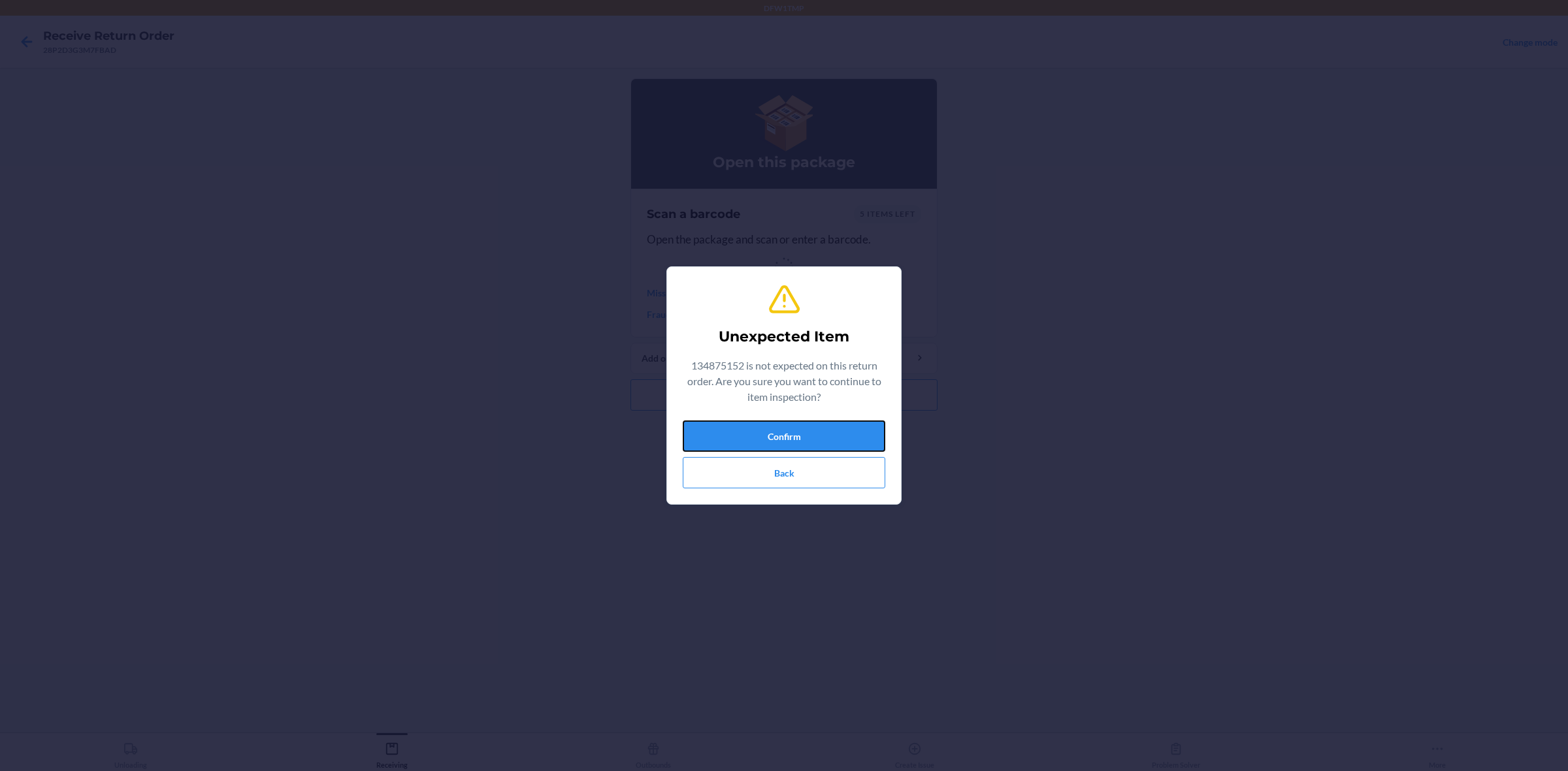
drag, startPoint x: 782, startPoint y: 438, endPoint x: 789, endPoint y: 435, distance: 7.6
click at [782, 437] on button "Confirm" at bounding box center [784, 436] width 202 height 31
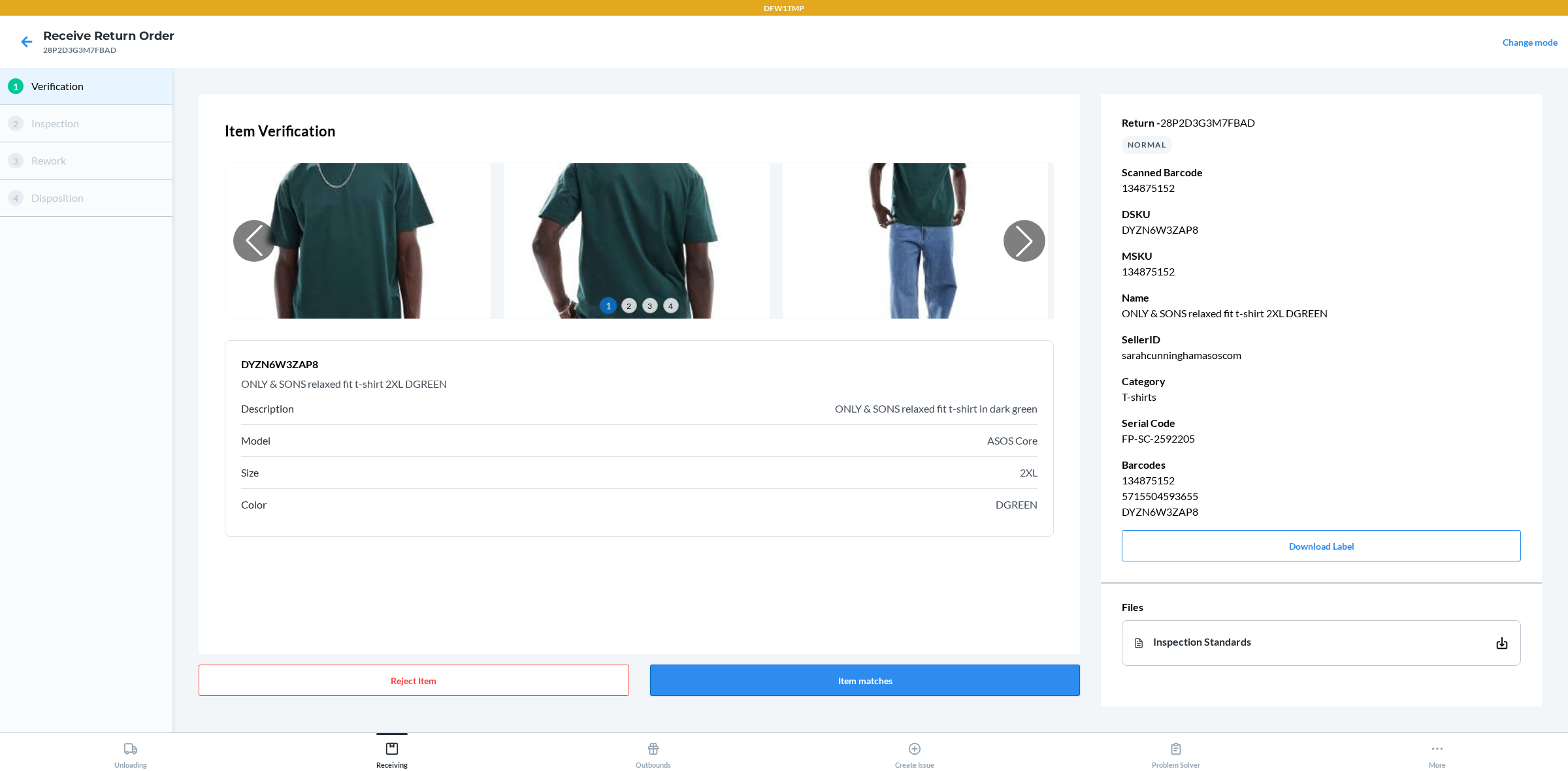
drag, startPoint x: 890, startPoint y: 668, endPoint x: 885, endPoint y: 677, distance: 10.3
click at [893, 616] on button "Item matches" at bounding box center [865, 680] width 430 height 31
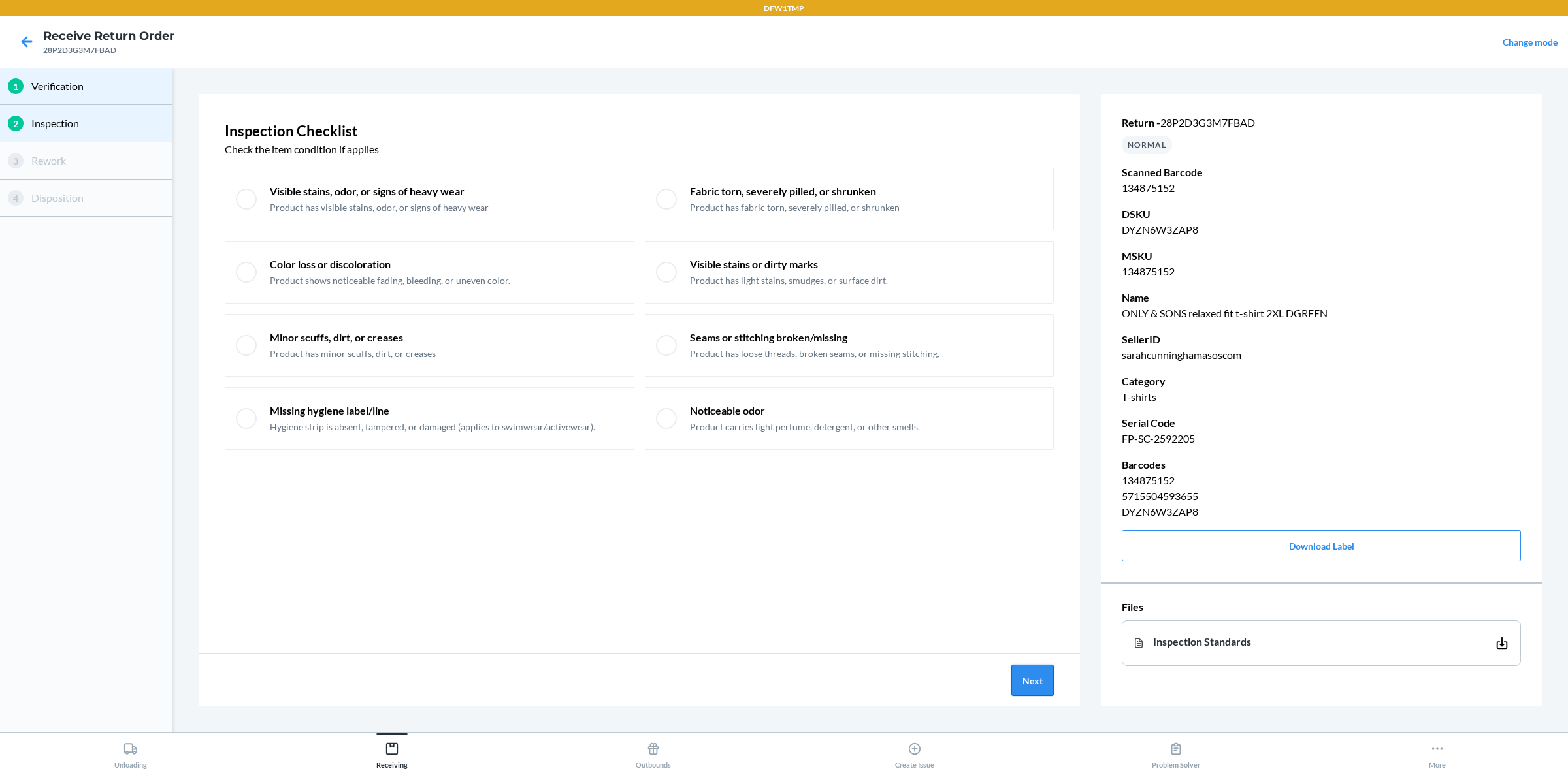
click at [1024, 616] on button "Next" at bounding box center [1032, 680] width 42 height 31
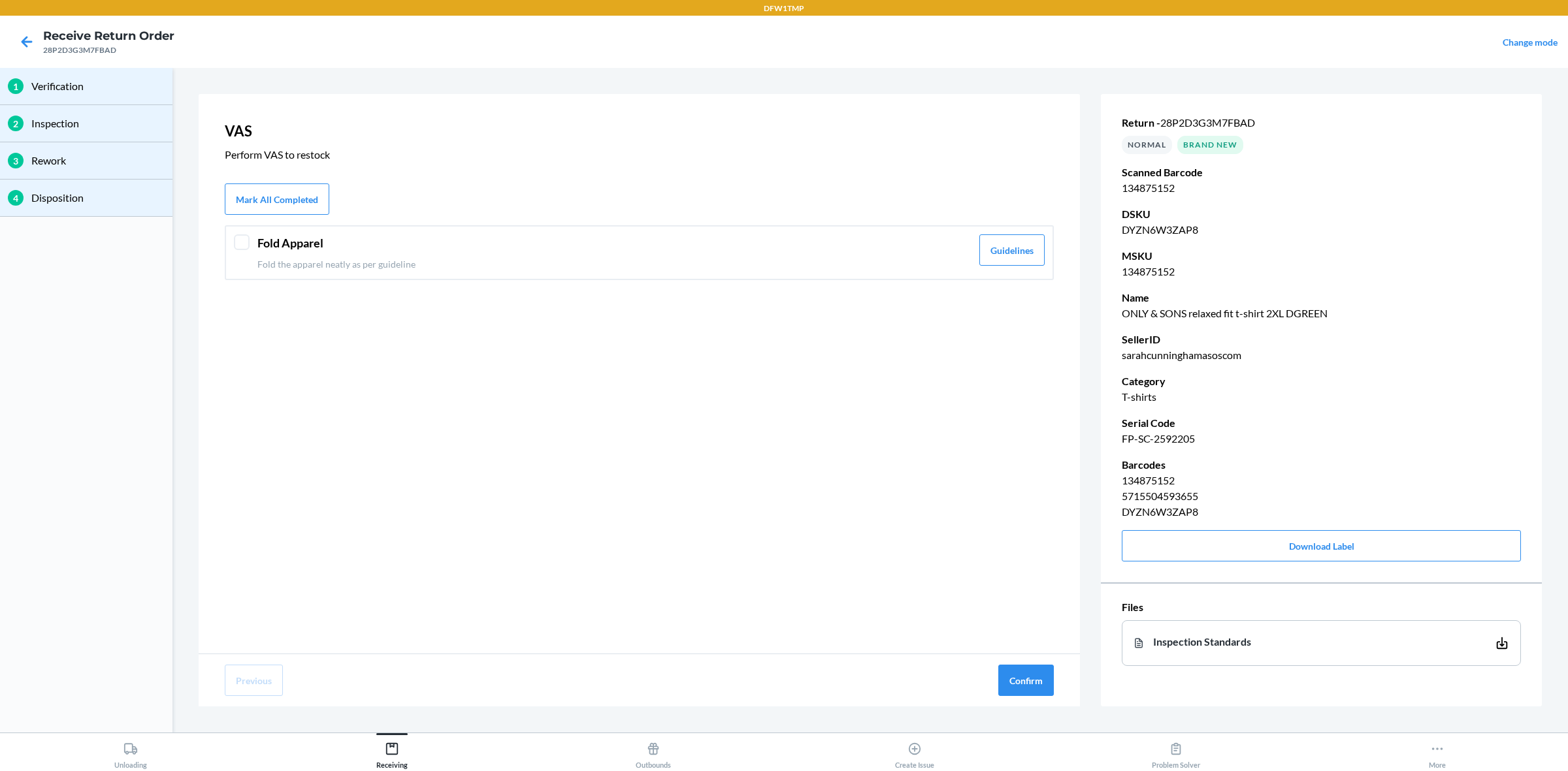
click at [282, 229] on div "Fold Apparel Fold the apparel neatly as per guideline Guidelines" at bounding box center [639, 253] width 829 height 55
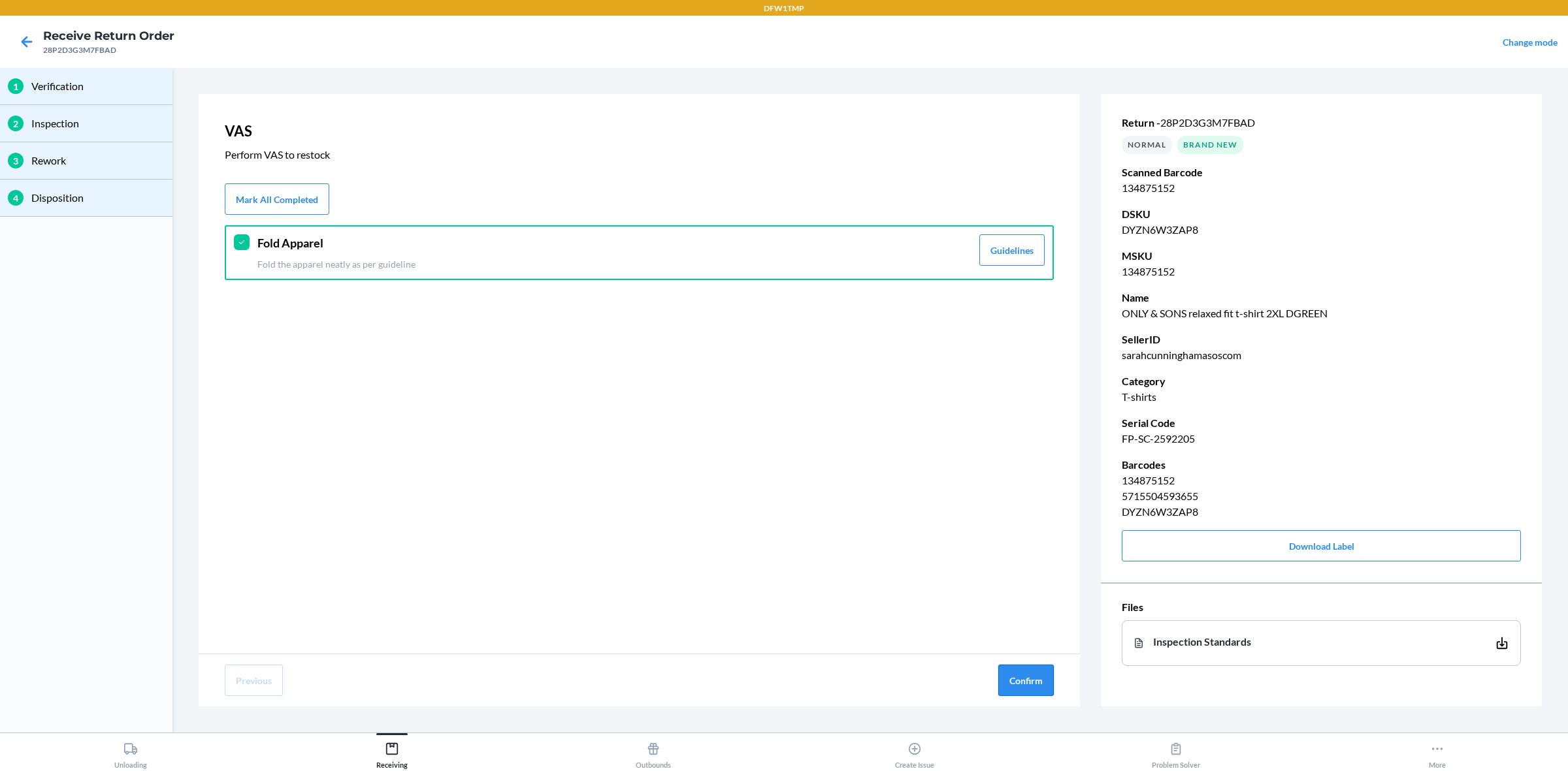
click at [1033, 616] on button "Confirm" at bounding box center [1026, 680] width 56 height 31
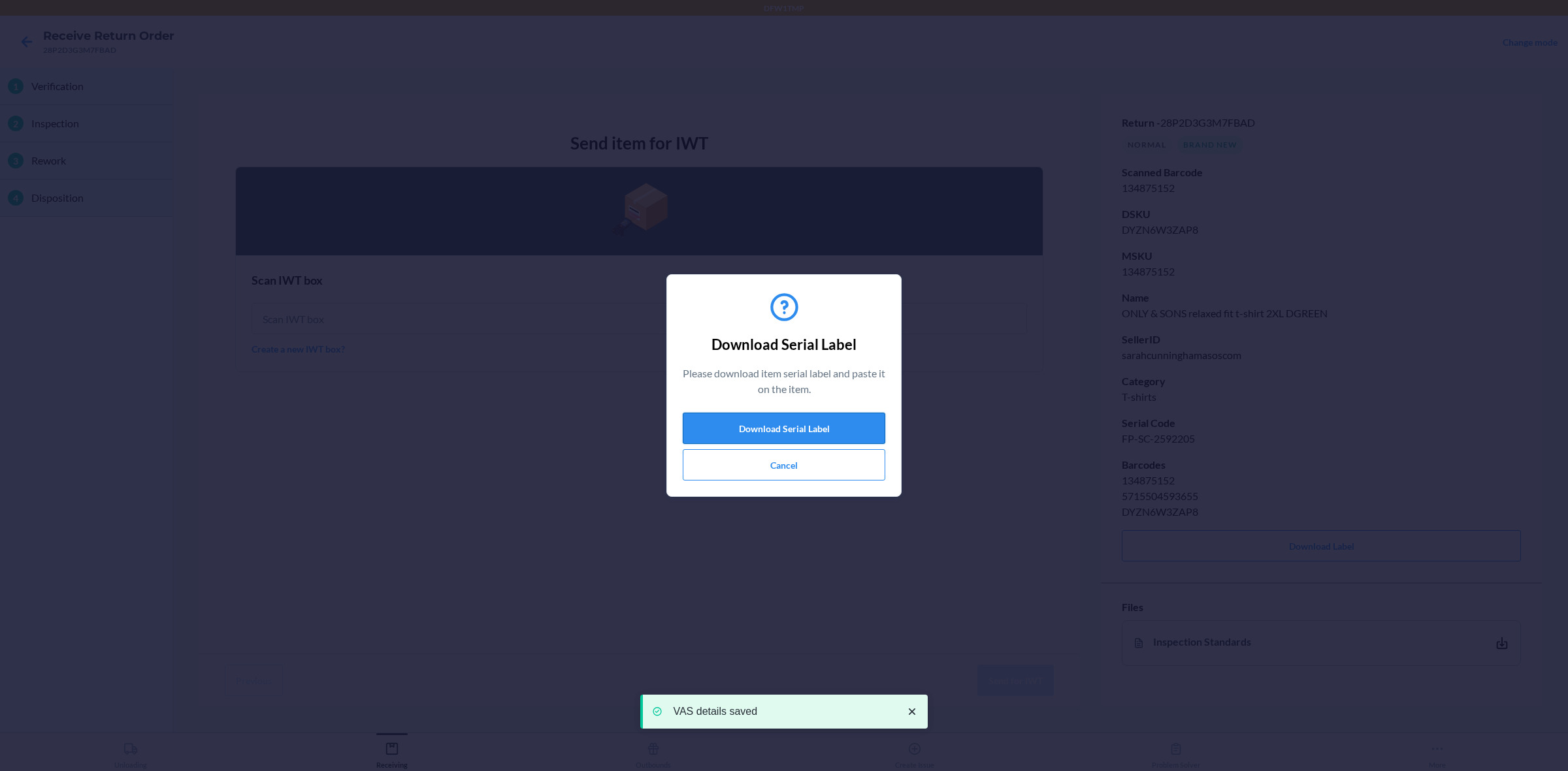
click at [848, 418] on button "Download Serial Label" at bounding box center [784, 428] width 202 height 31
drag, startPoint x: 134, startPoint y: 656, endPoint x: 329, endPoint y: 690, distance: 197.9
drag, startPoint x: 329, startPoint y: 690, endPoint x: 864, endPoint y: 454, distance: 584.7
click at [886, 454] on section "Download Serial Label Please download item serial label and paste it on the ite…" at bounding box center [784, 385] width 235 height 223
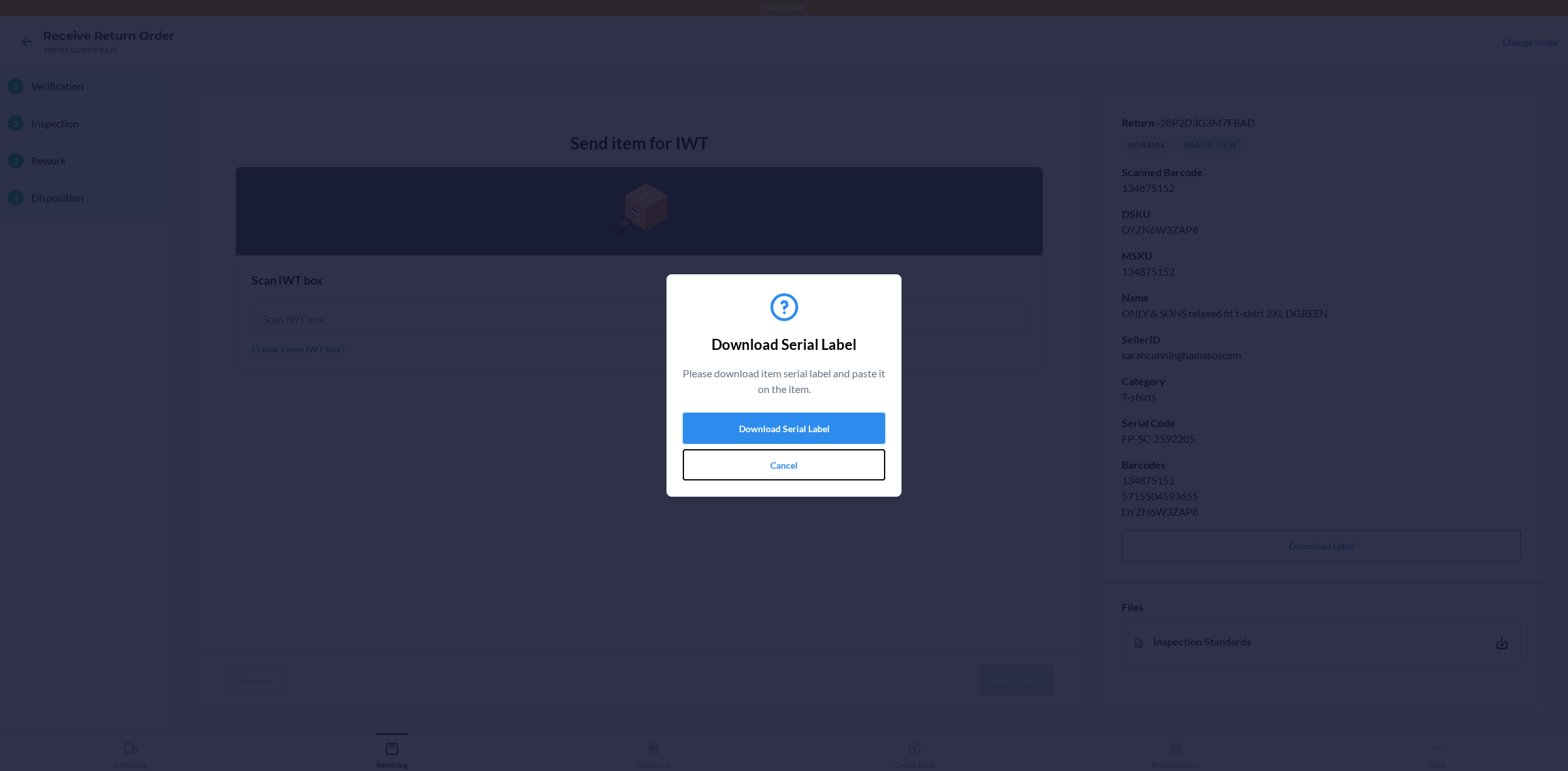
click at [831, 465] on button "Cancel" at bounding box center [784, 465] width 202 height 31
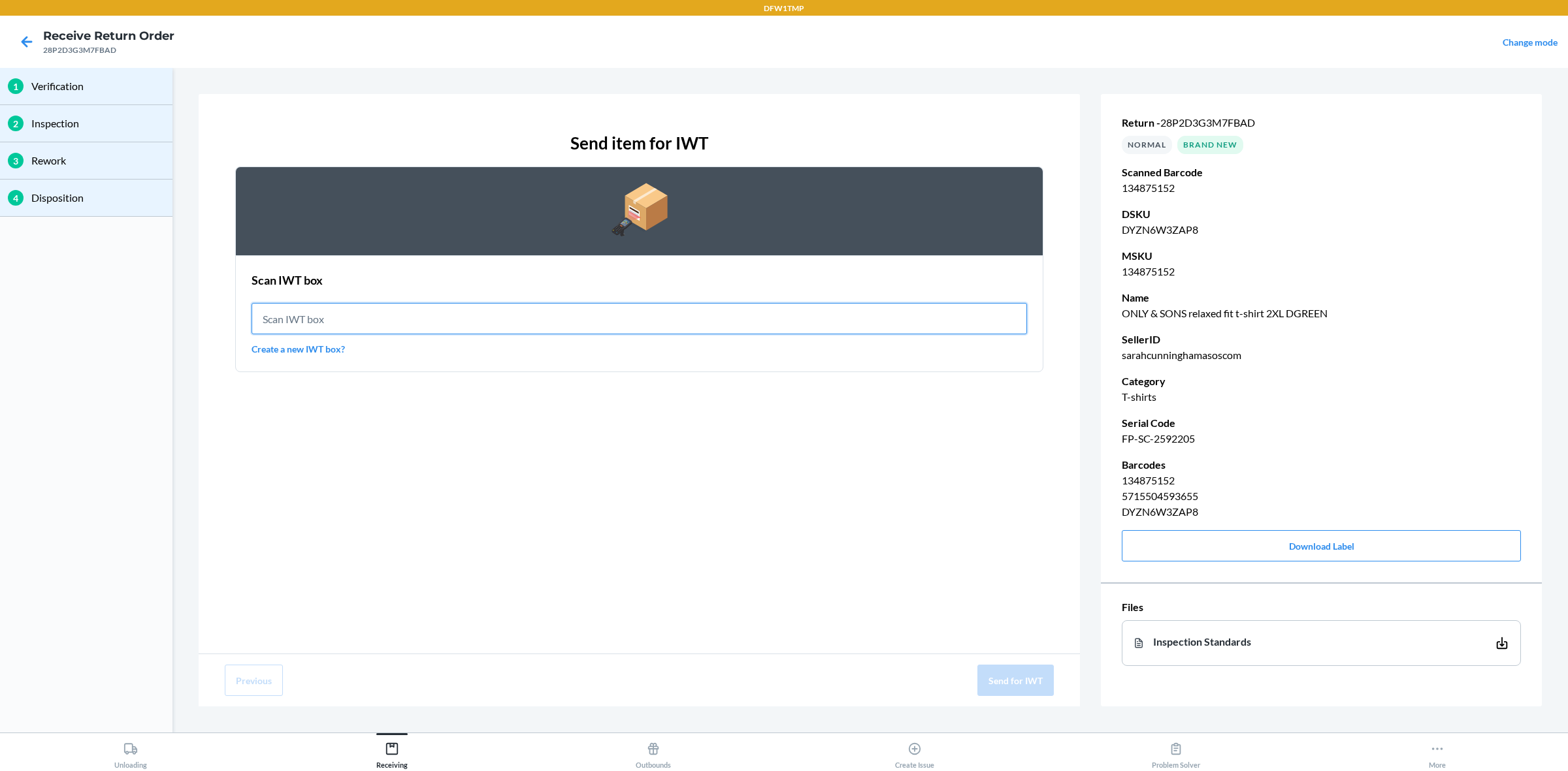
click at [396, 324] on input "text" at bounding box center [639, 318] width 775 height 31
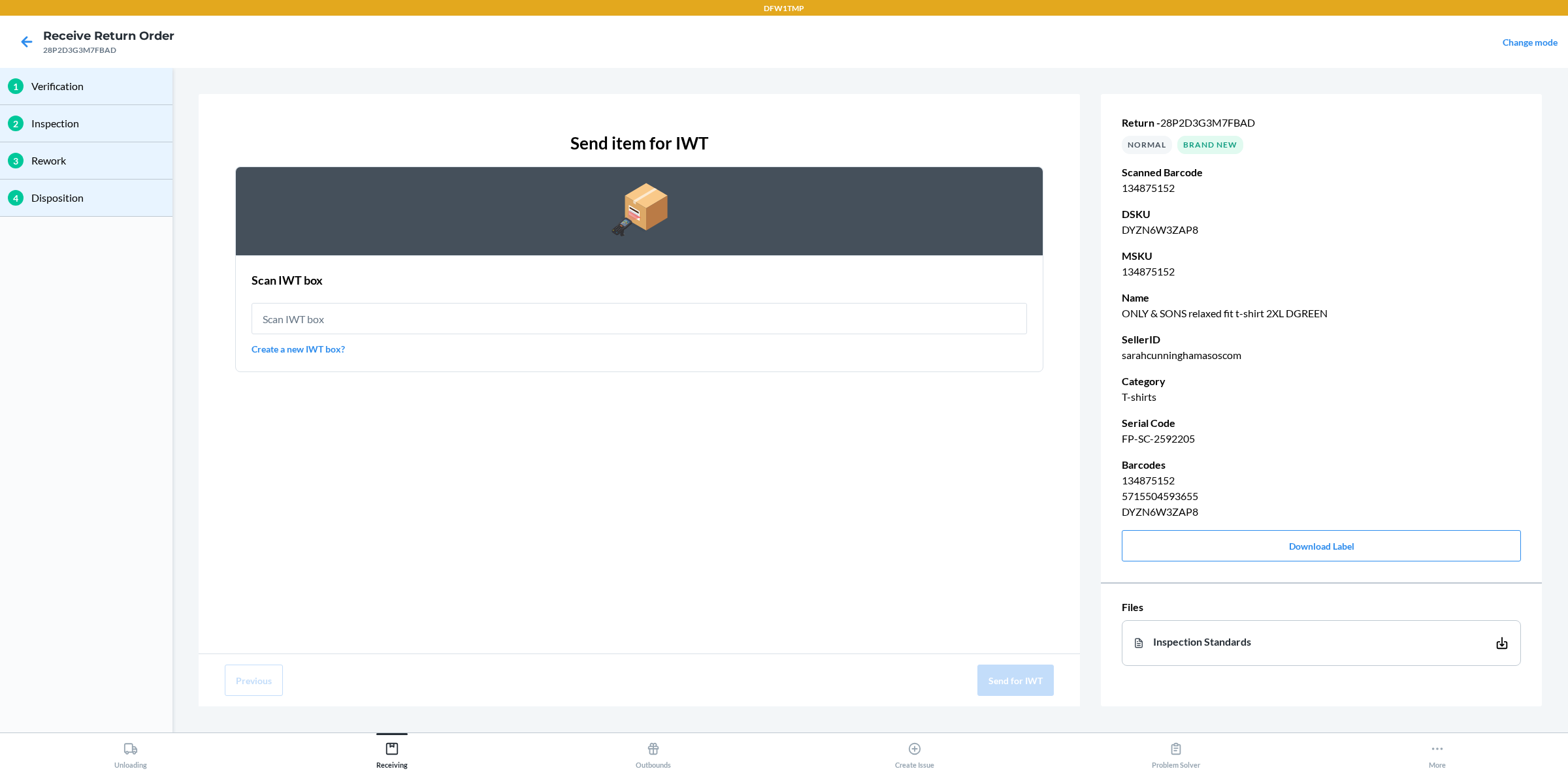
click at [283, 351] on link "Create a new IWT box?" at bounding box center [639, 348] width 775 height 13
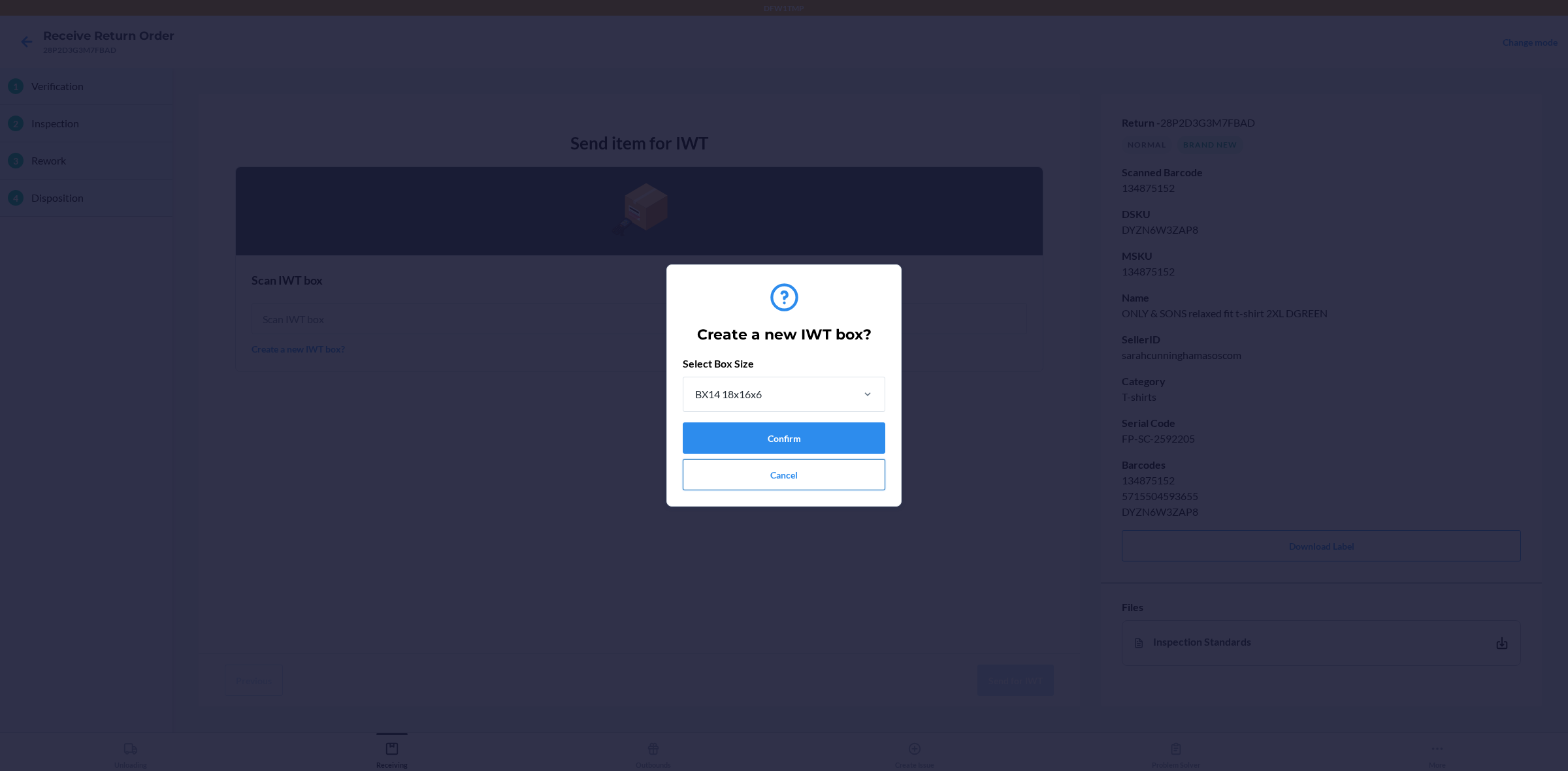
click at [778, 468] on button "Cancel" at bounding box center [784, 475] width 202 height 31
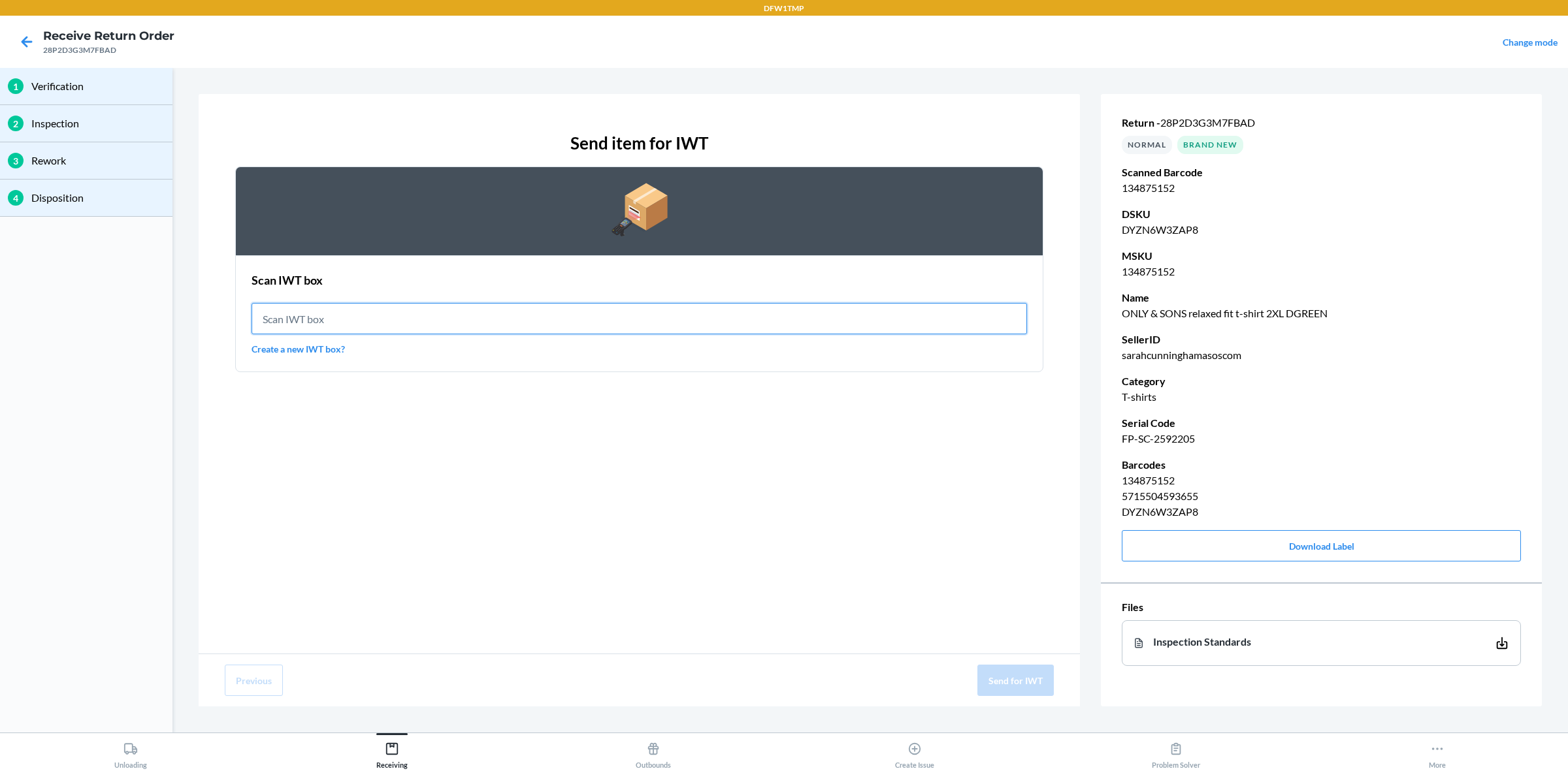
click at [566, 315] on input "text" at bounding box center [639, 318] width 775 height 31
type input "IWT0000019DI"
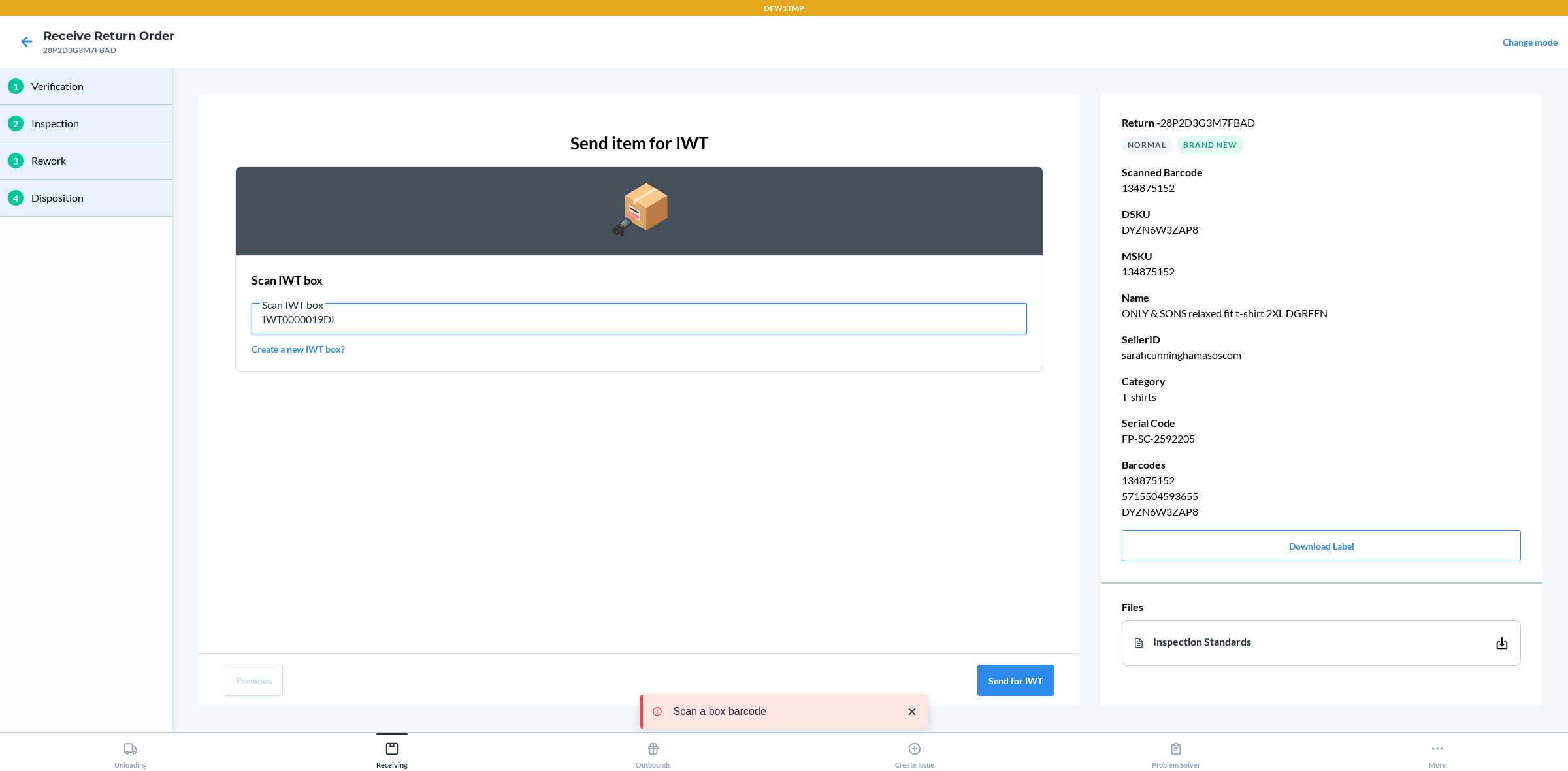
click at [566, 317] on input "IWT0000019DI" at bounding box center [639, 318] width 775 height 31
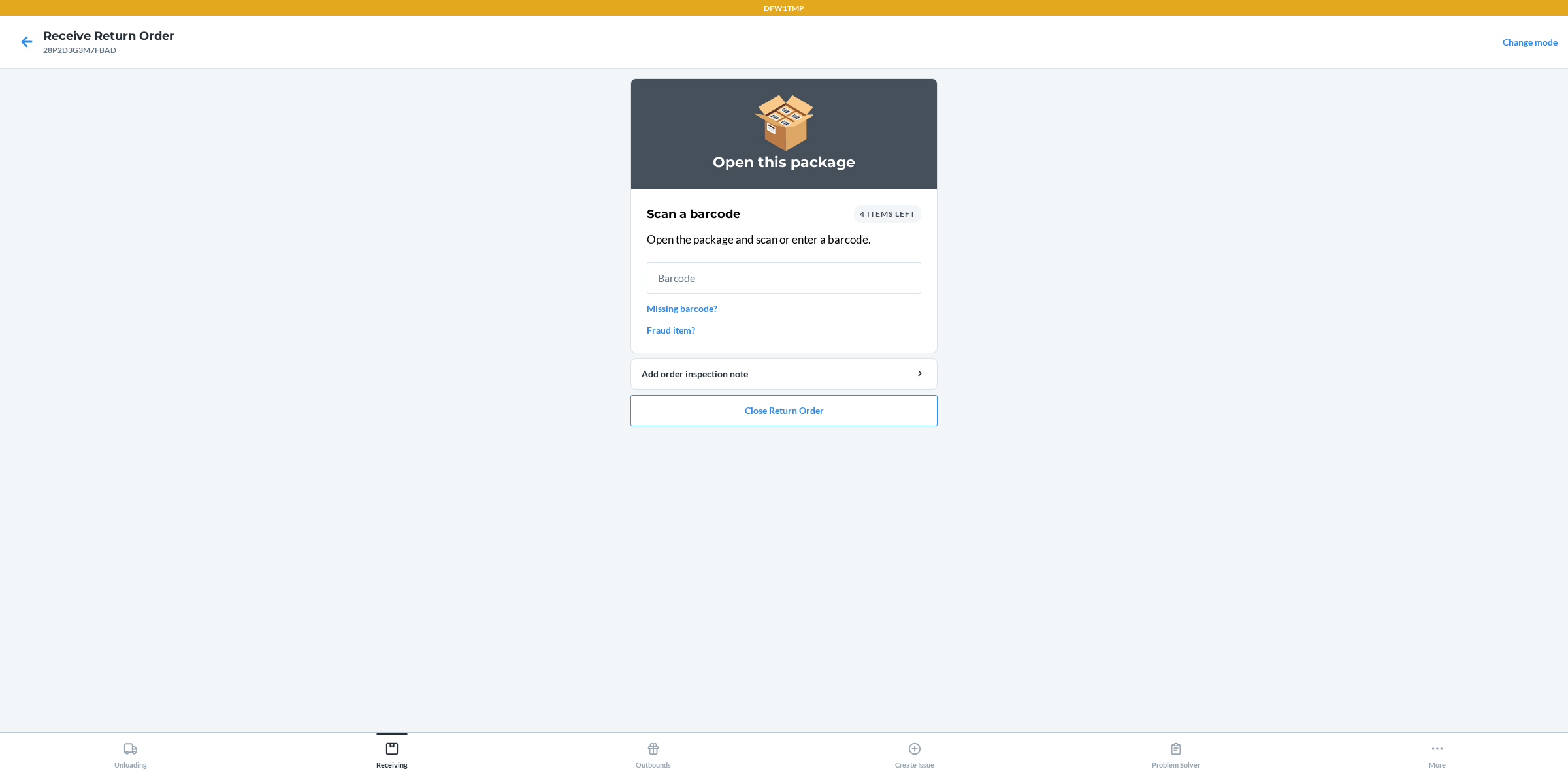
click at [905, 210] on span "4 items left" at bounding box center [887, 213] width 56 height 10
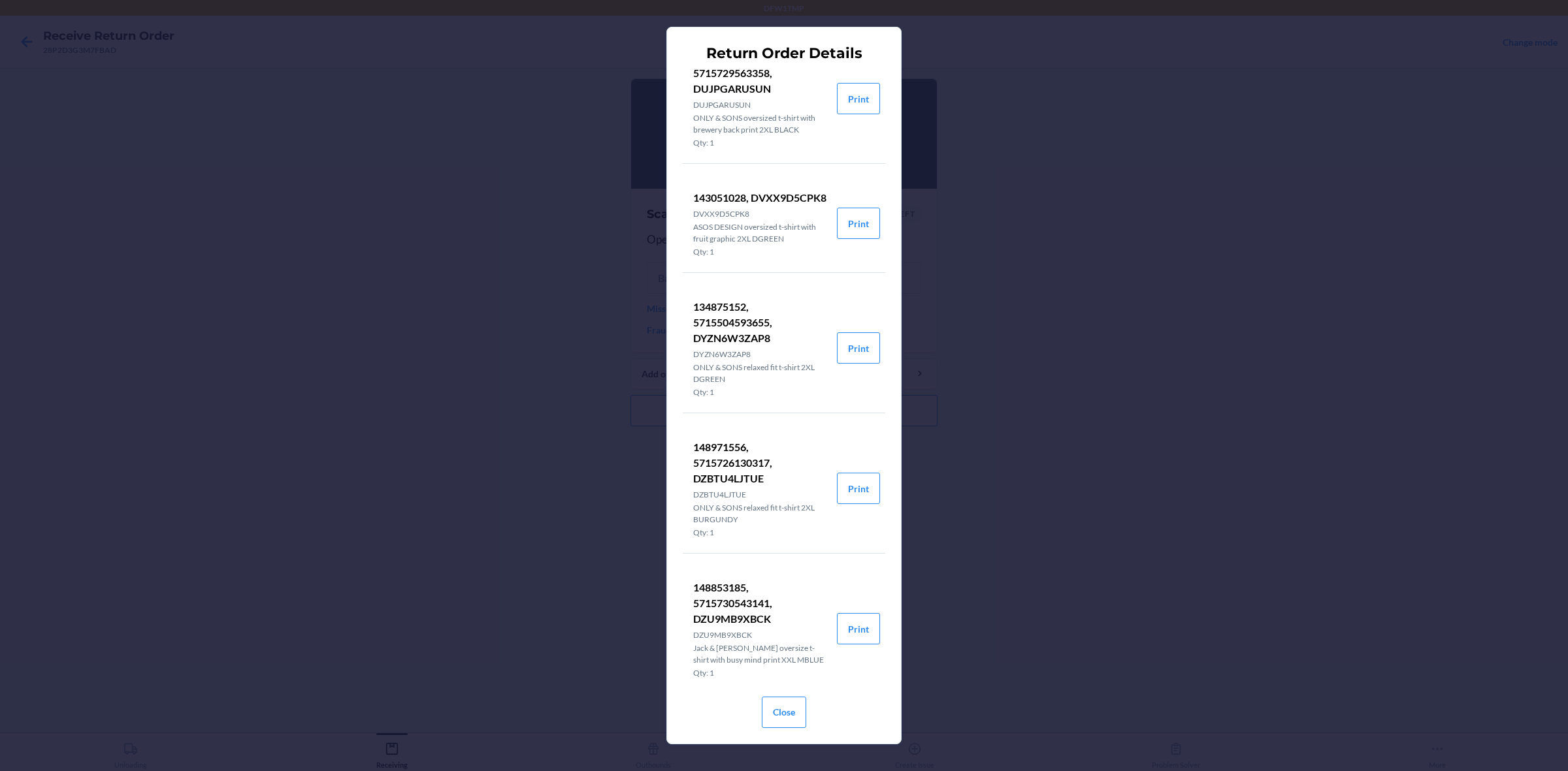
scroll to position [980, 0]
click at [840, 501] on button "Print" at bounding box center [858, 484] width 43 height 31
click at [409, 259] on div "Return Order Details 140415183, 5715509129279, D769BSWDWB3 D769BSWDWB3 ONLY & S…" at bounding box center [784, 385] width 1568 height 771
click at [771, 616] on button "Close" at bounding box center [784, 712] width 45 height 31
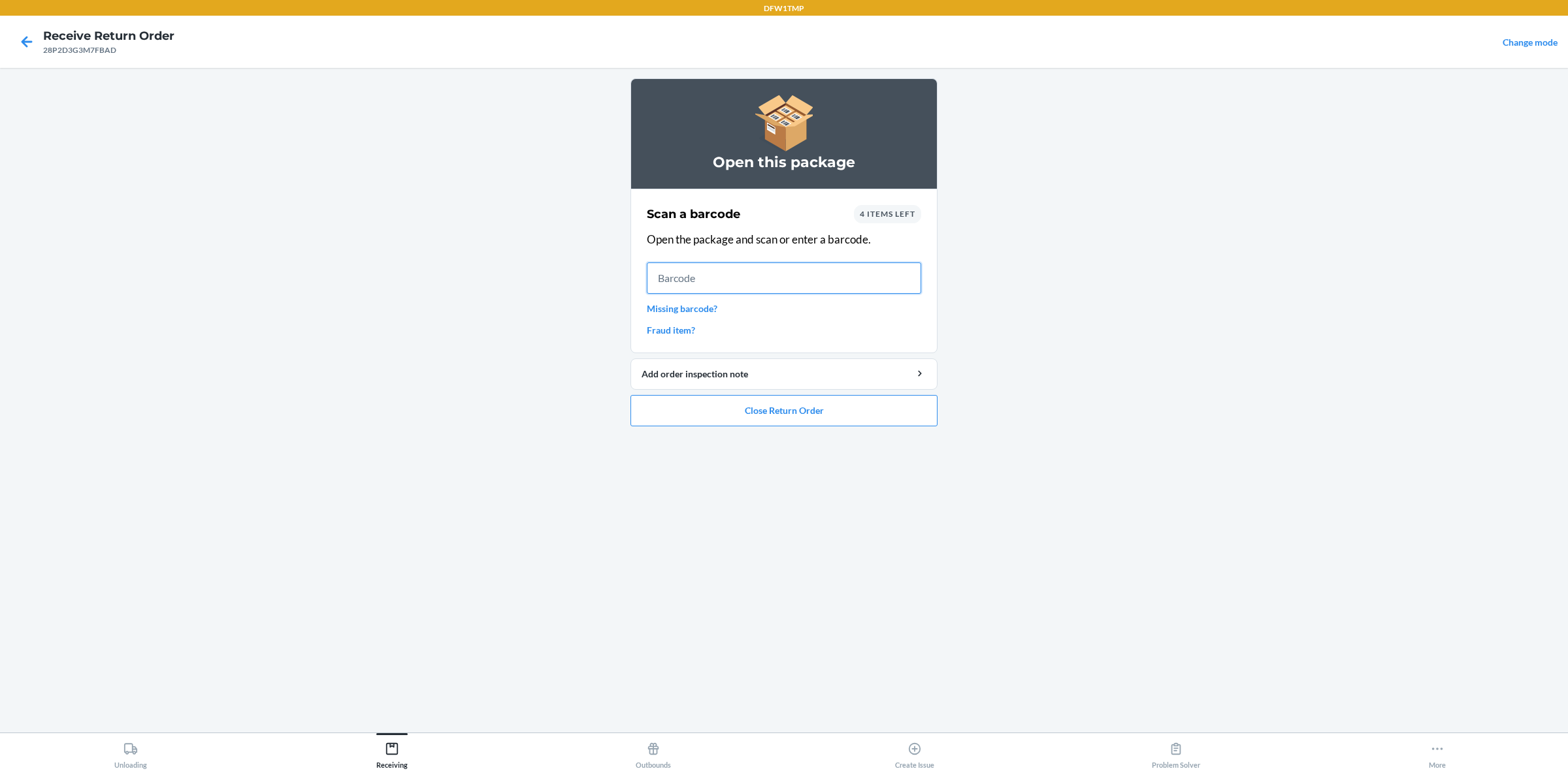
click at [710, 288] on input "text" at bounding box center [784, 278] width 274 height 31
type input "5715726130317"
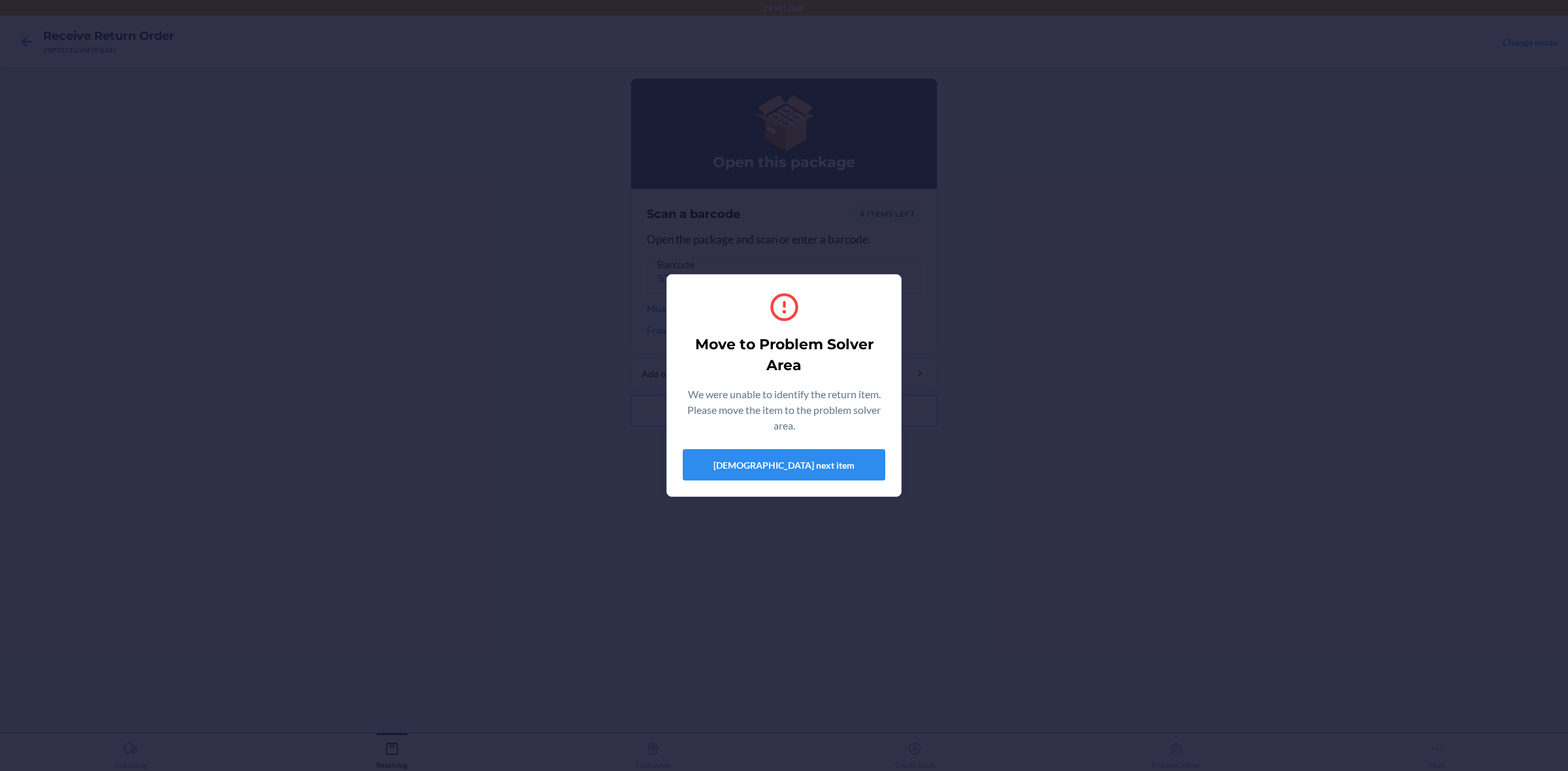
click at [812, 481] on div "Move to Problem Solver Area We were unable to identify the return item. Please …" at bounding box center [784, 386] width 202 height 201
click at [812, 470] on button "[DEMOGRAPHIC_DATA] next item" at bounding box center [784, 465] width 202 height 31
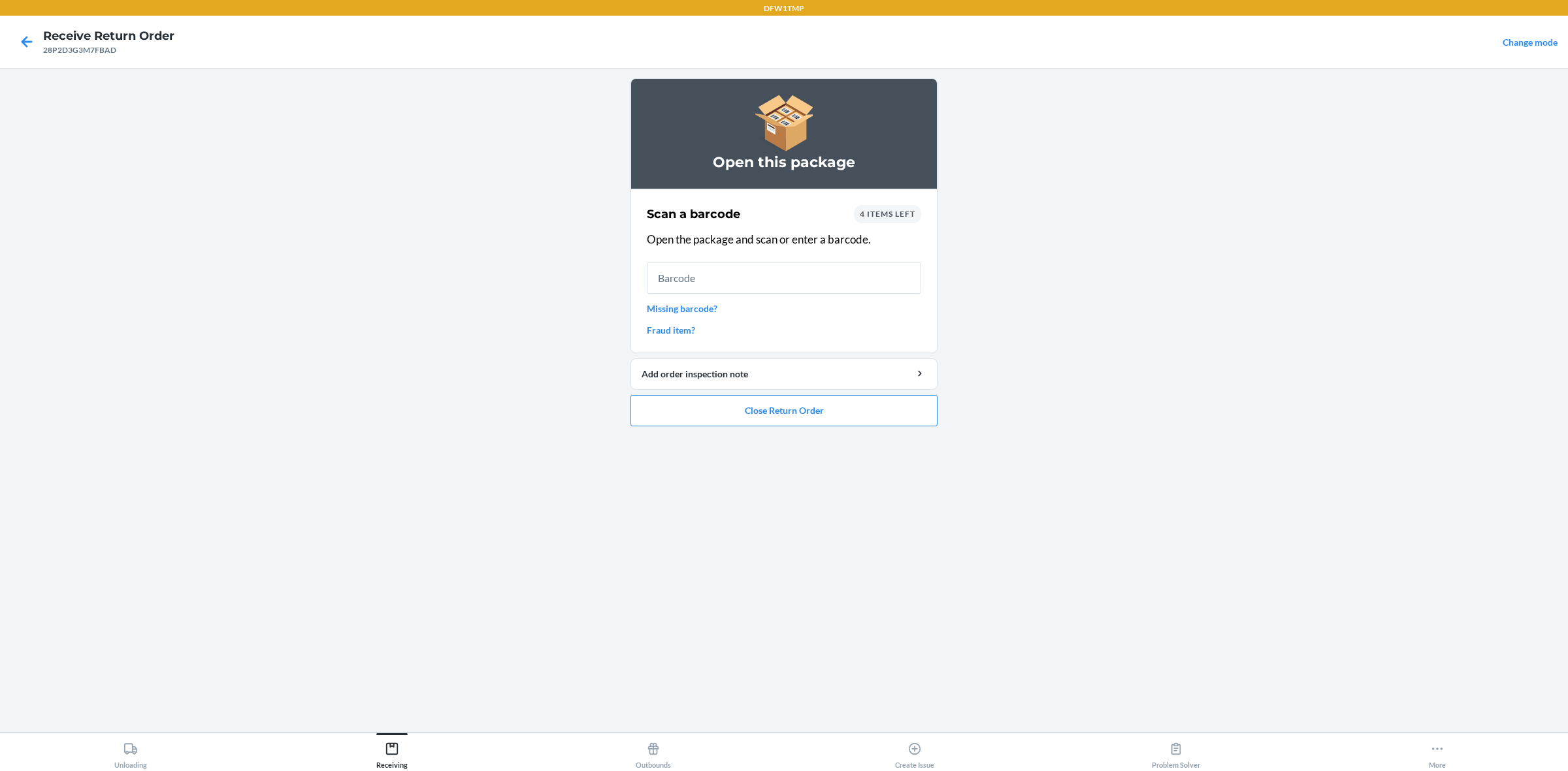
click at [871, 222] on div "4 items left" at bounding box center [887, 214] width 67 height 18
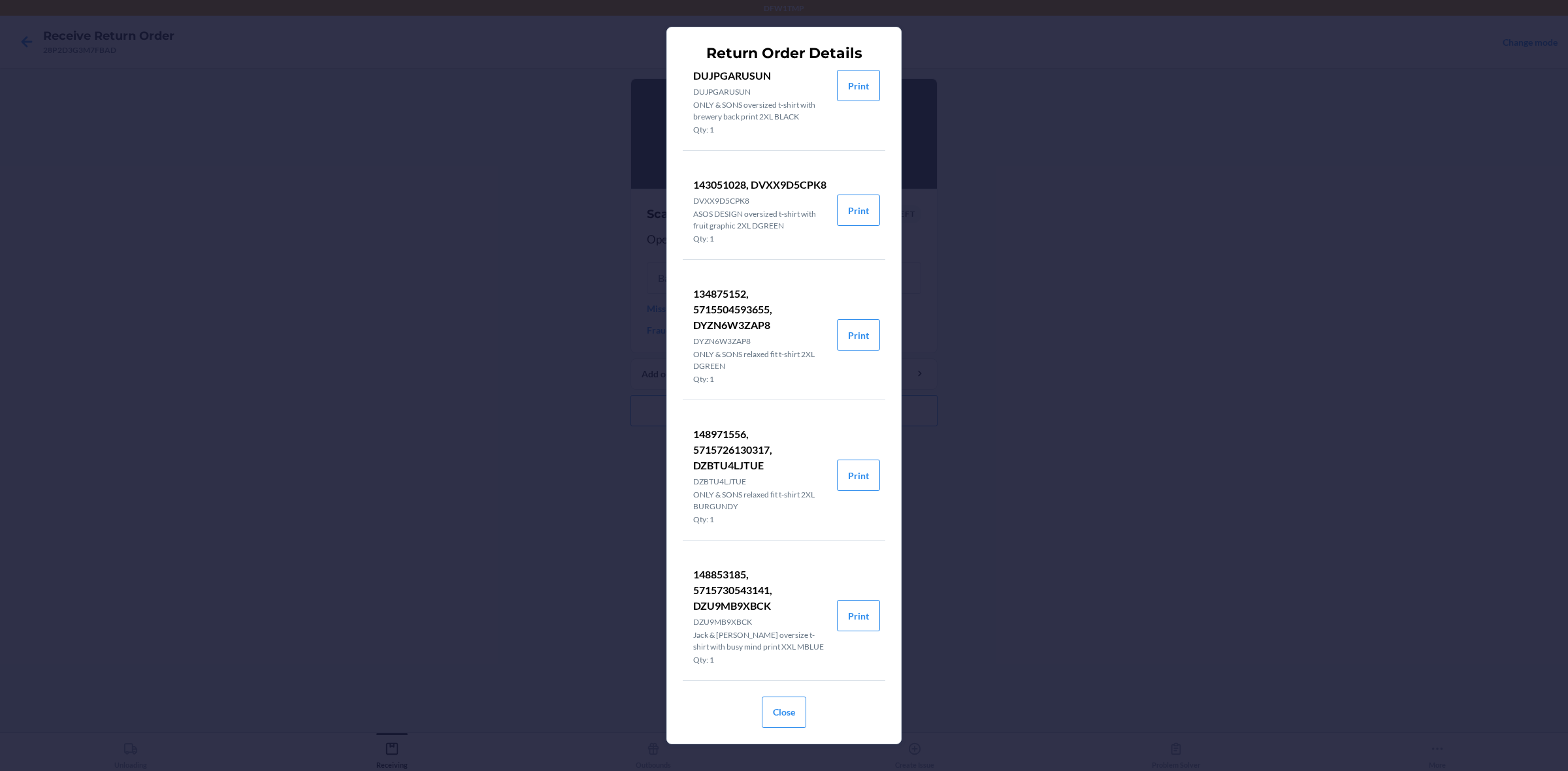
scroll to position [1032, 0]
click at [730, 461] on p "148971556, 5715726130317, DZBTU4LJTUE" at bounding box center [760, 450] width 134 height 47
copy p "DZBTU4LJTUE"
click at [1101, 503] on div "Return Order Details 140415183, 5715509129279, D769BSWDWB3 D769BSWDWB3 ONLY & S…" at bounding box center [784, 385] width 1568 height 771
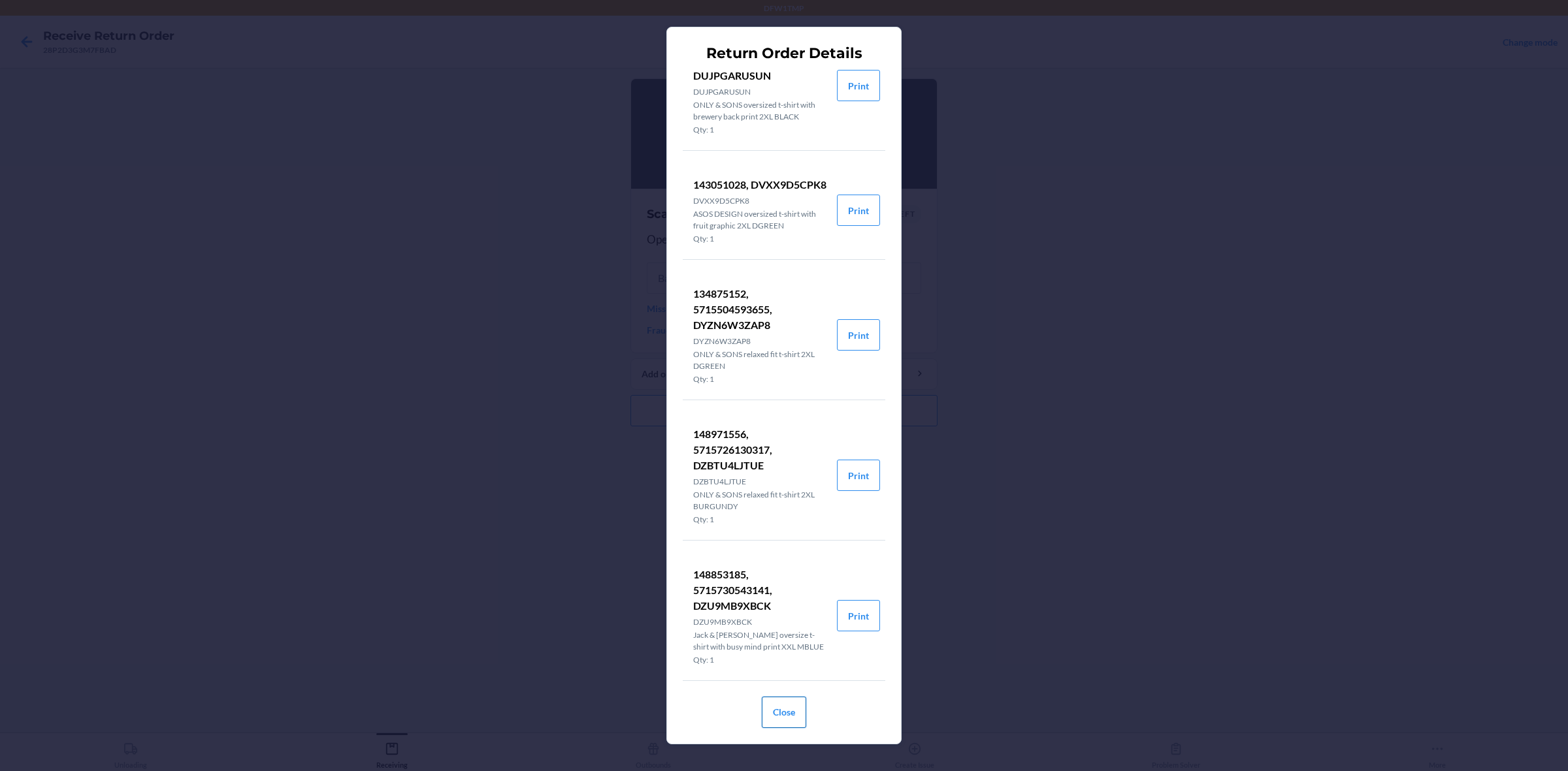
click at [780, 616] on button "Close" at bounding box center [784, 712] width 45 height 31
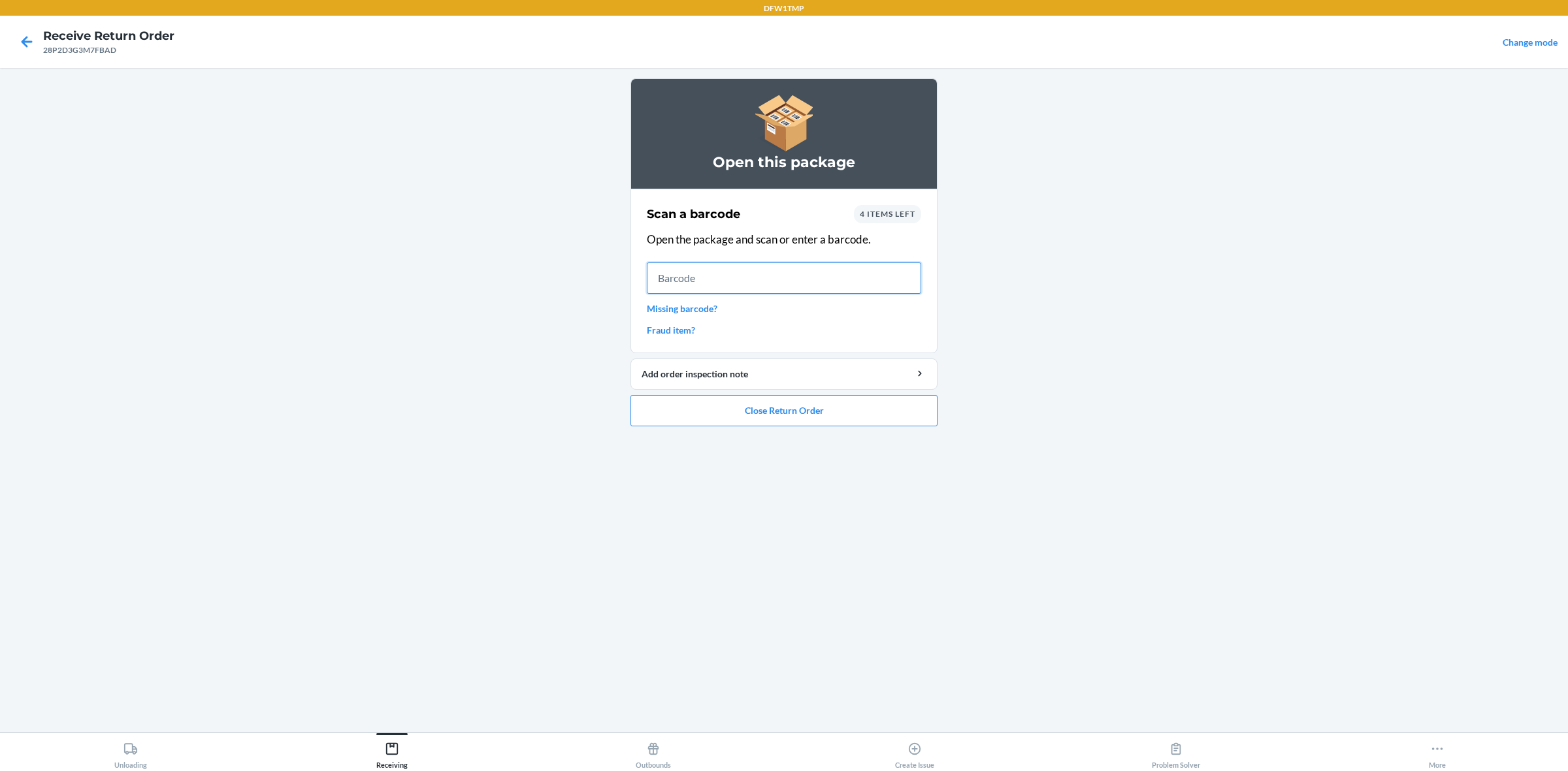
click at [720, 276] on input "text" at bounding box center [784, 278] width 274 height 31
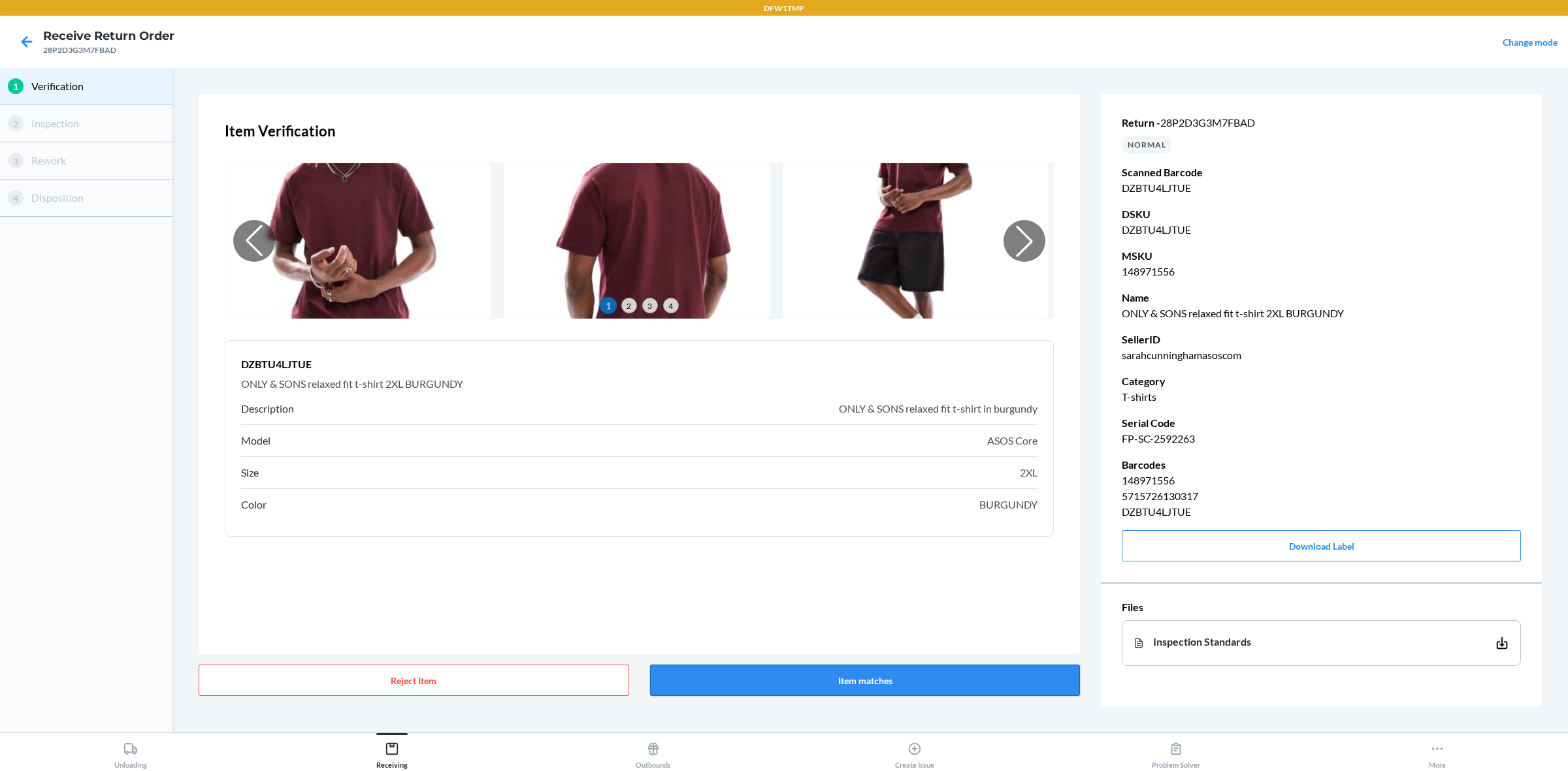
click at [796, 616] on button "Item matches" at bounding box center [865, 680] width 430 height 31
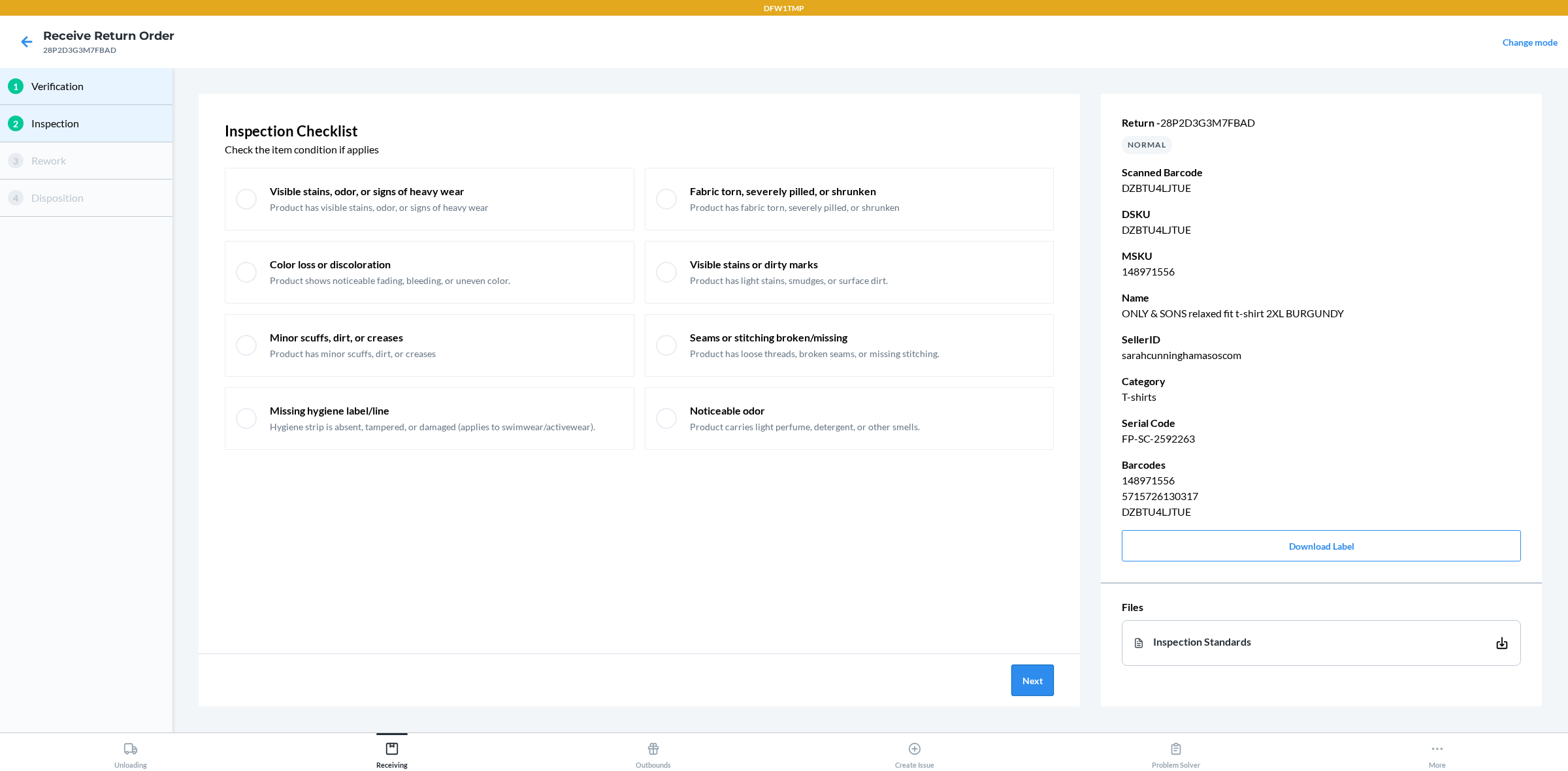
click at [1047, 616] on button "Next" at bounding box center [1032, 680] width 42 height 31
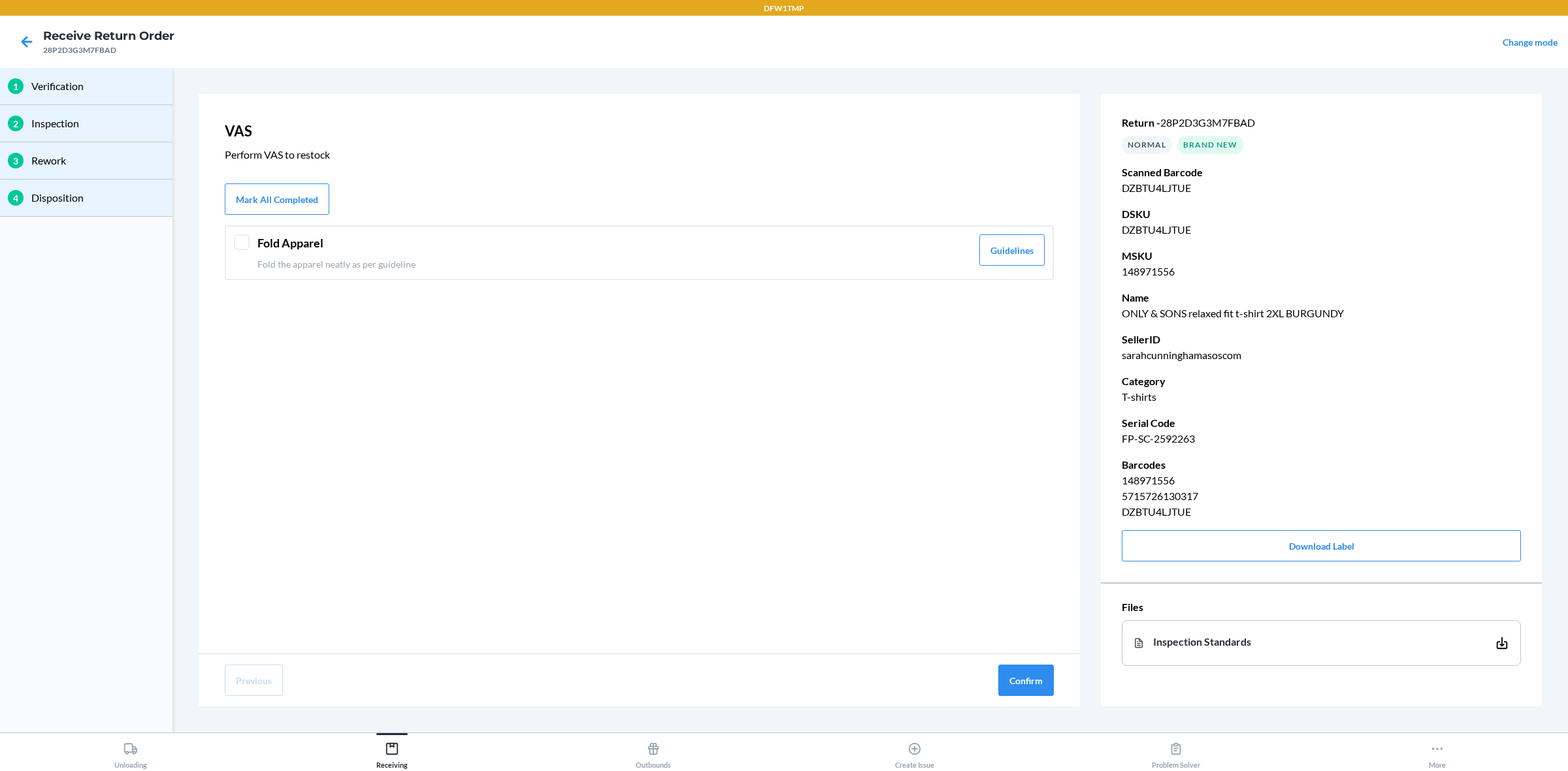
click at [526, 244] on header "Fold Apparel" at bounding box center [614, 244] width 714 height 18
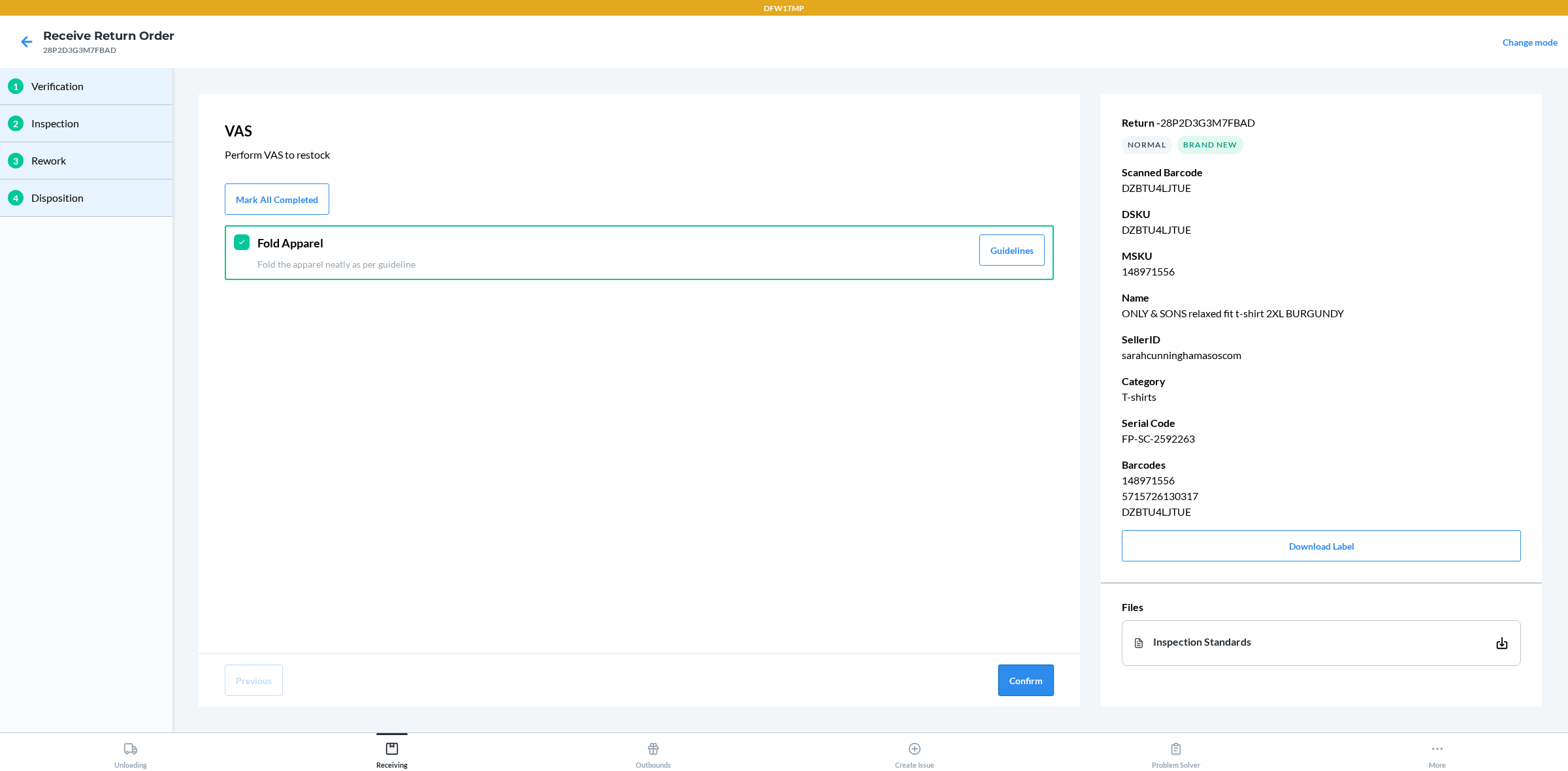
click at [1012, 616] on button "Confirm" at bounding box center [1026, 680] width 56 height 31
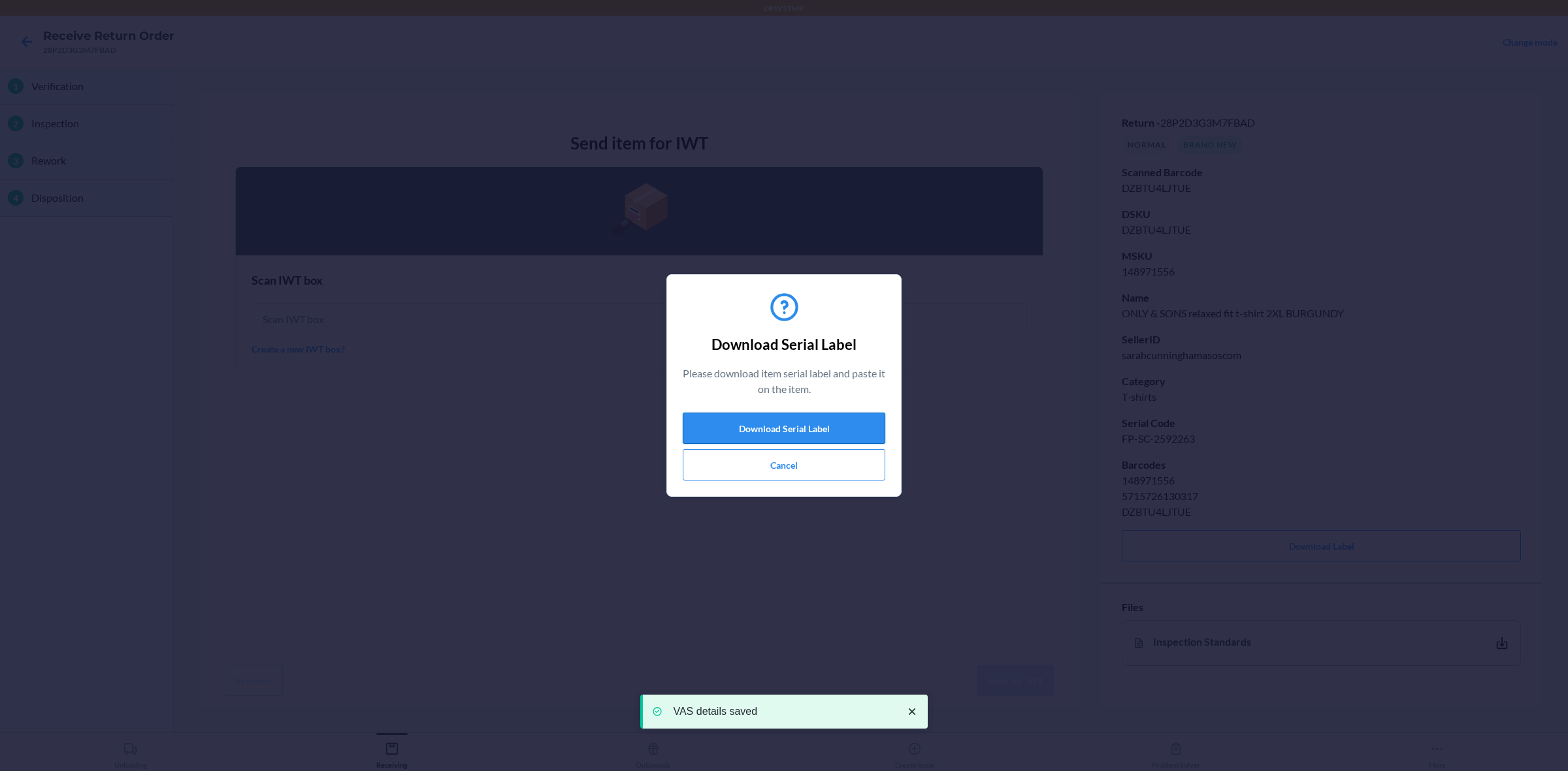
click at [804, 428] on button "Download Serial Label" at bounding box center [784, 428] width 202 height 31
click at [795, 464] on button "Cancel" at bounding box center [784, 465] width 202 height 31
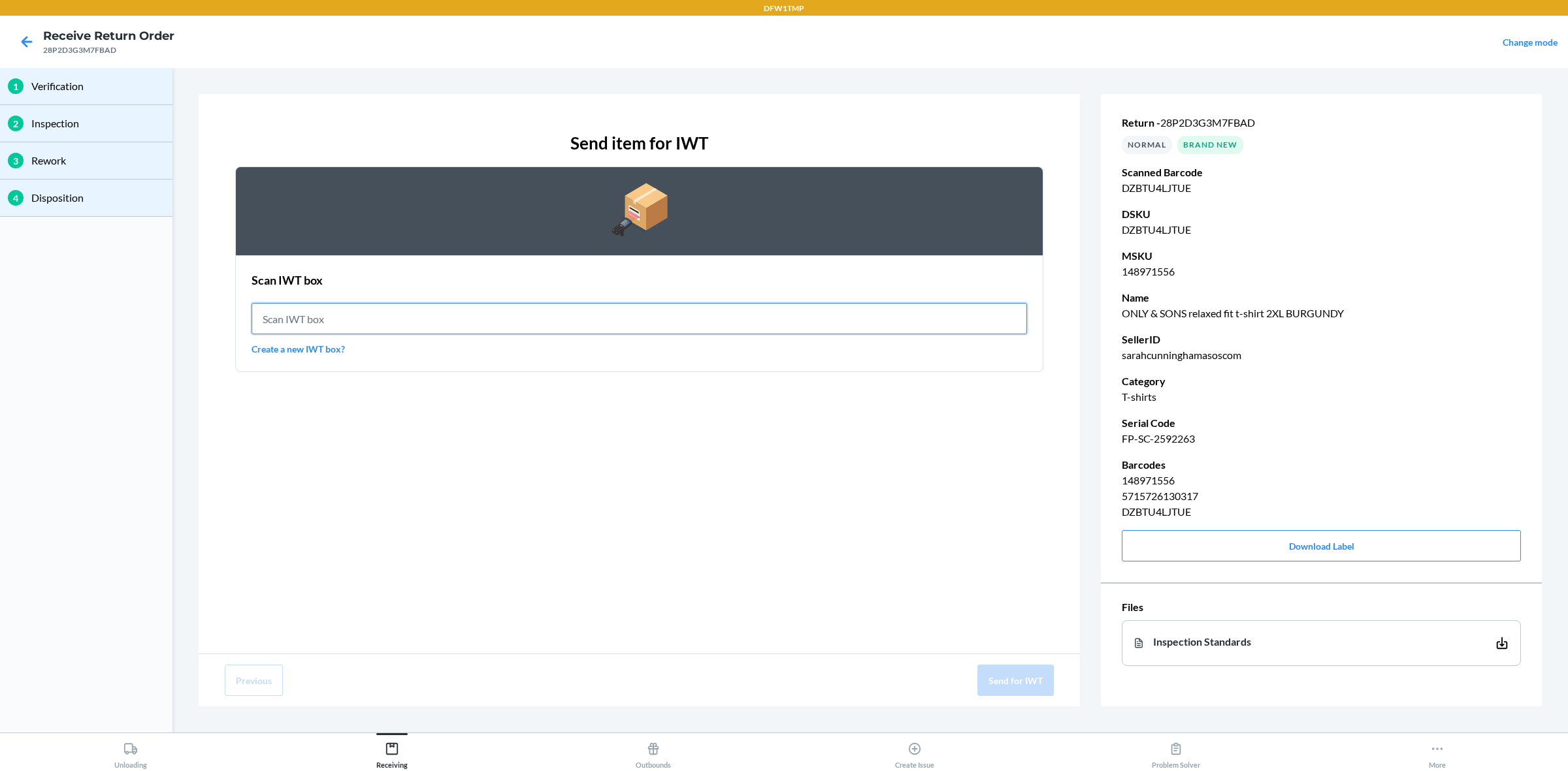
click at [568, 310] on input "text" at bounding box center [639, 318] width 775 height 31
type input "IWT0000019DI"
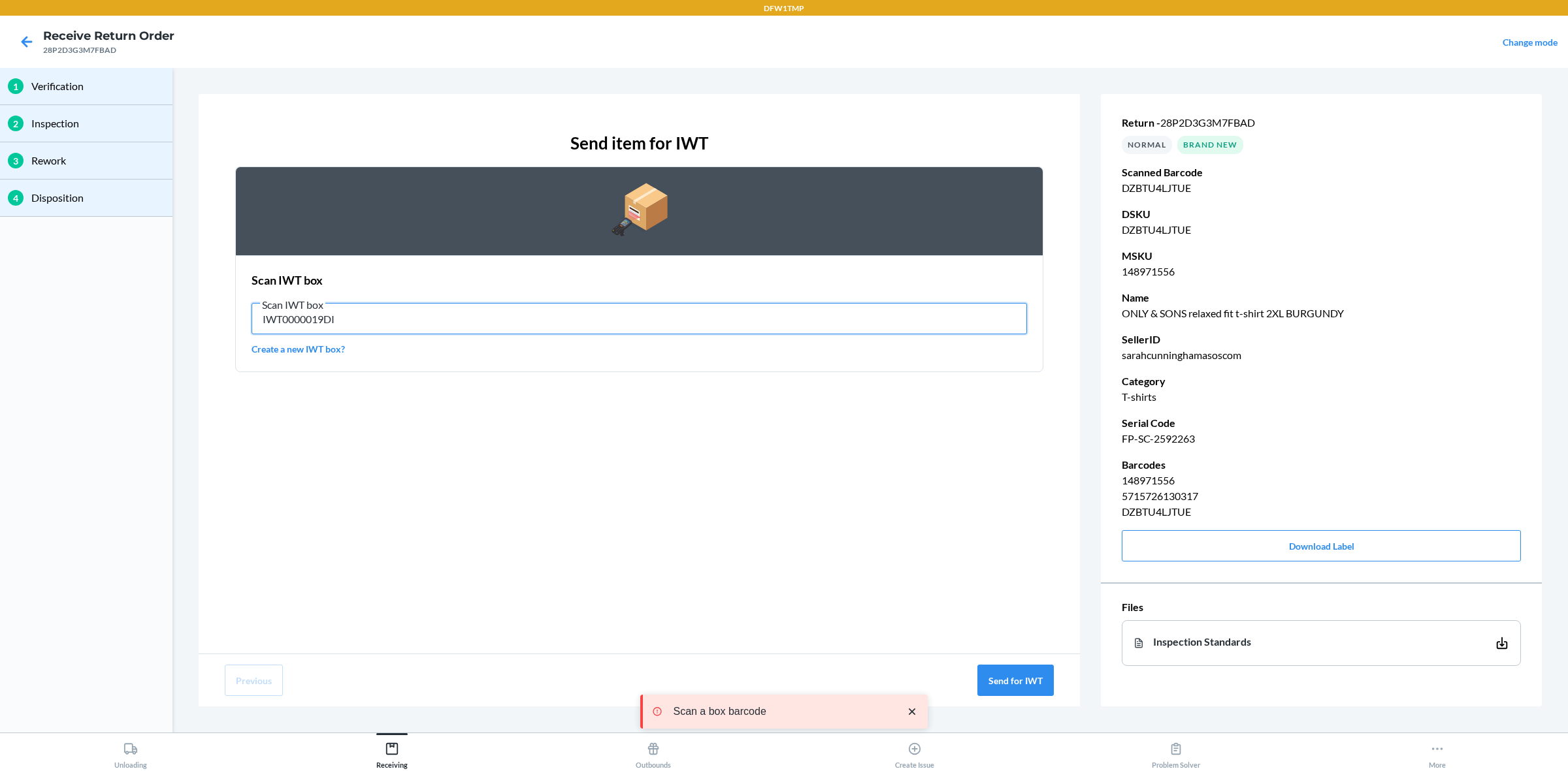
click at [566, 317] on input "IWT0000019DI" at bounding box center [639, 318] width 775 height 31
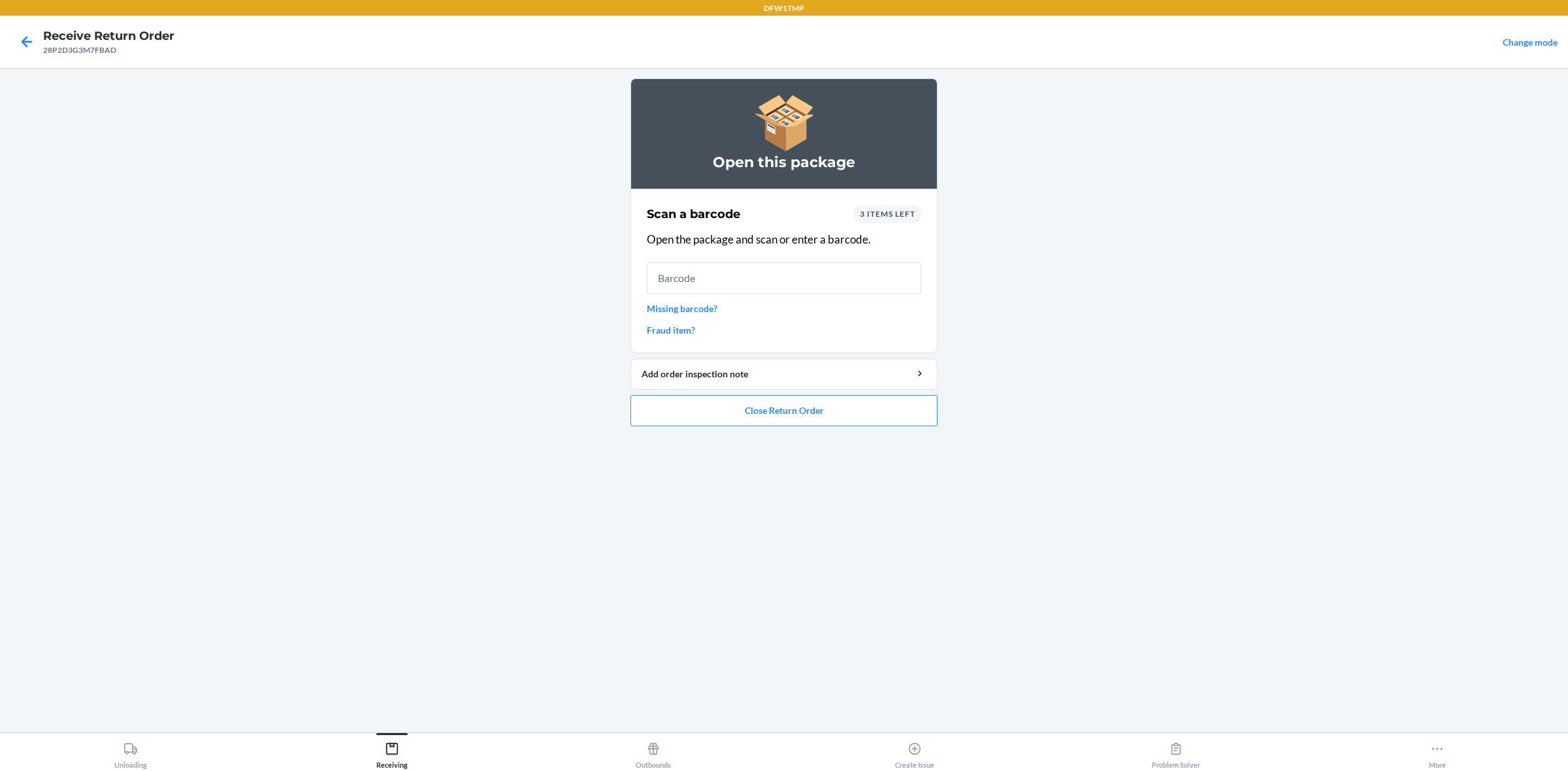
click at [900, 219] on div "3 items left" at bounding box center [887, 214] width 67 height 18
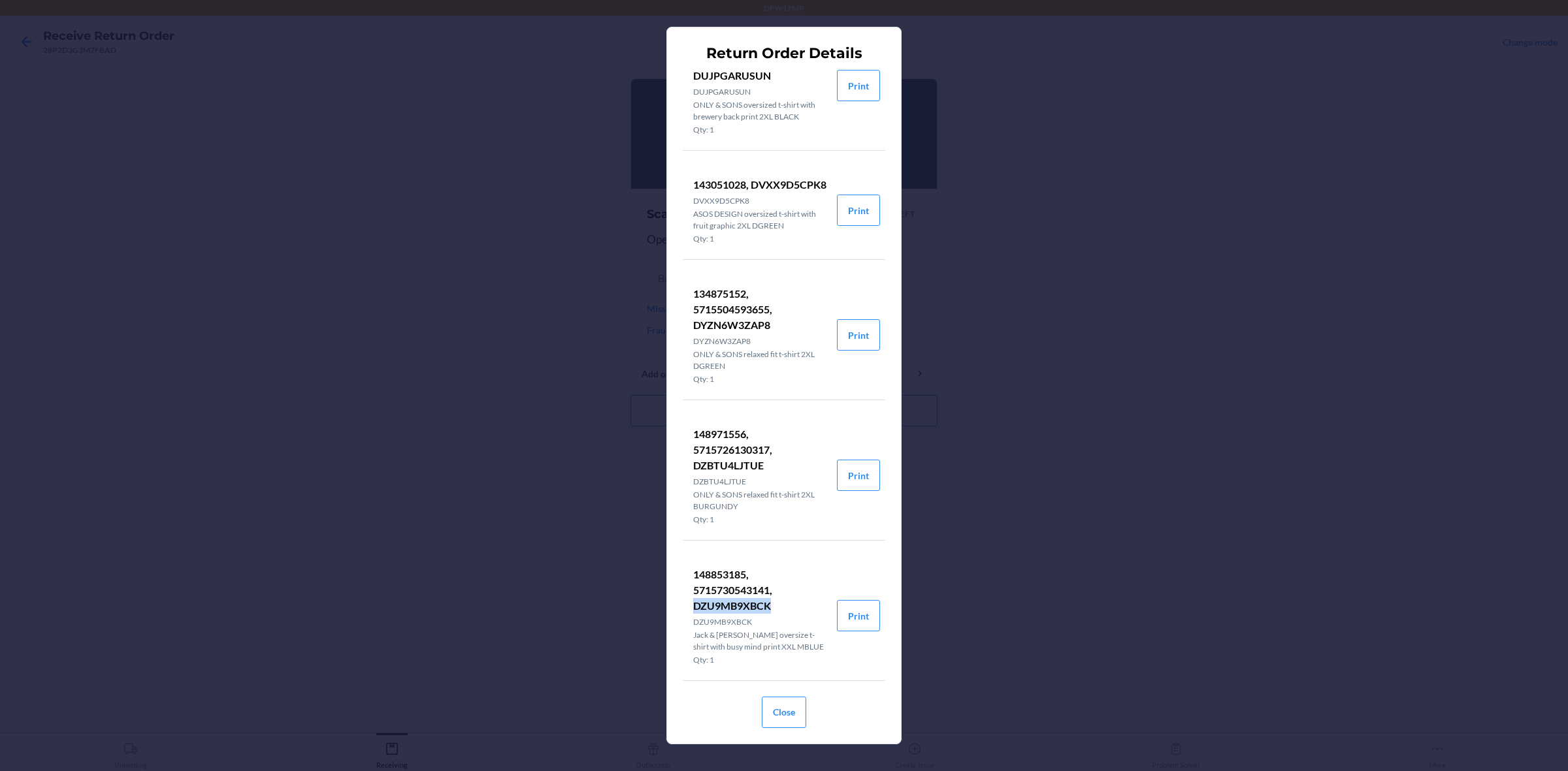
drag, startPoint x: 689, startPoint y: 604, endPoint x: 769, endPoint y: 608, distance: 80.1
click at [769, 608] on li "148853185, 5715730543141, DZU9MB9XBCK DZU9MB9XBCK Jack & [PERSON_NAME] oversize…" at bounding box center [760, 615] width 154 height 129
copy p "DZU9MB9XBCK"
click at [778, 616] on button "Close" at bounding box center [784, 712] width 45 height 31
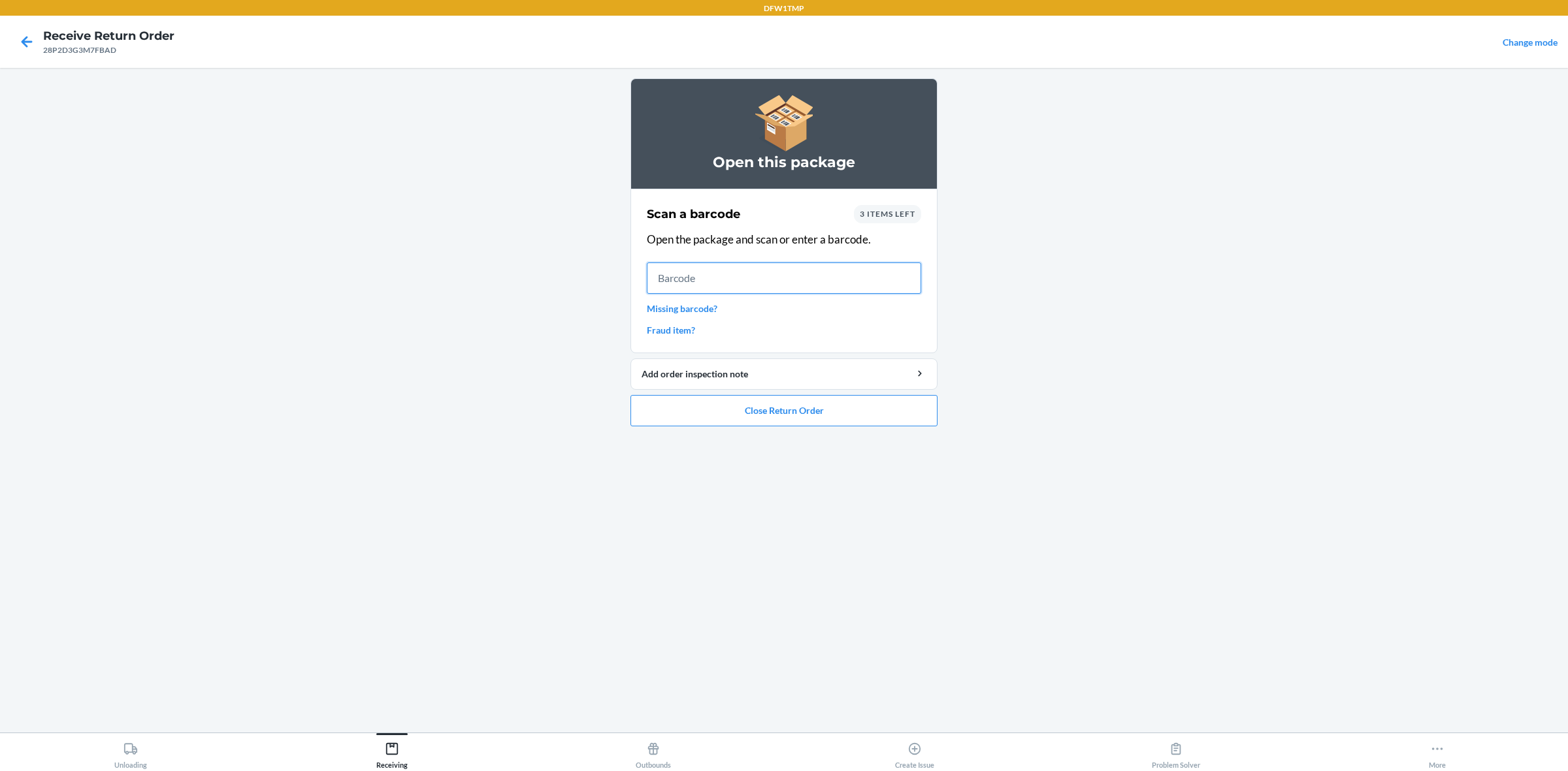
click at [727, 282] on input "text" at bounding box center [784, 278] width 274 height 31
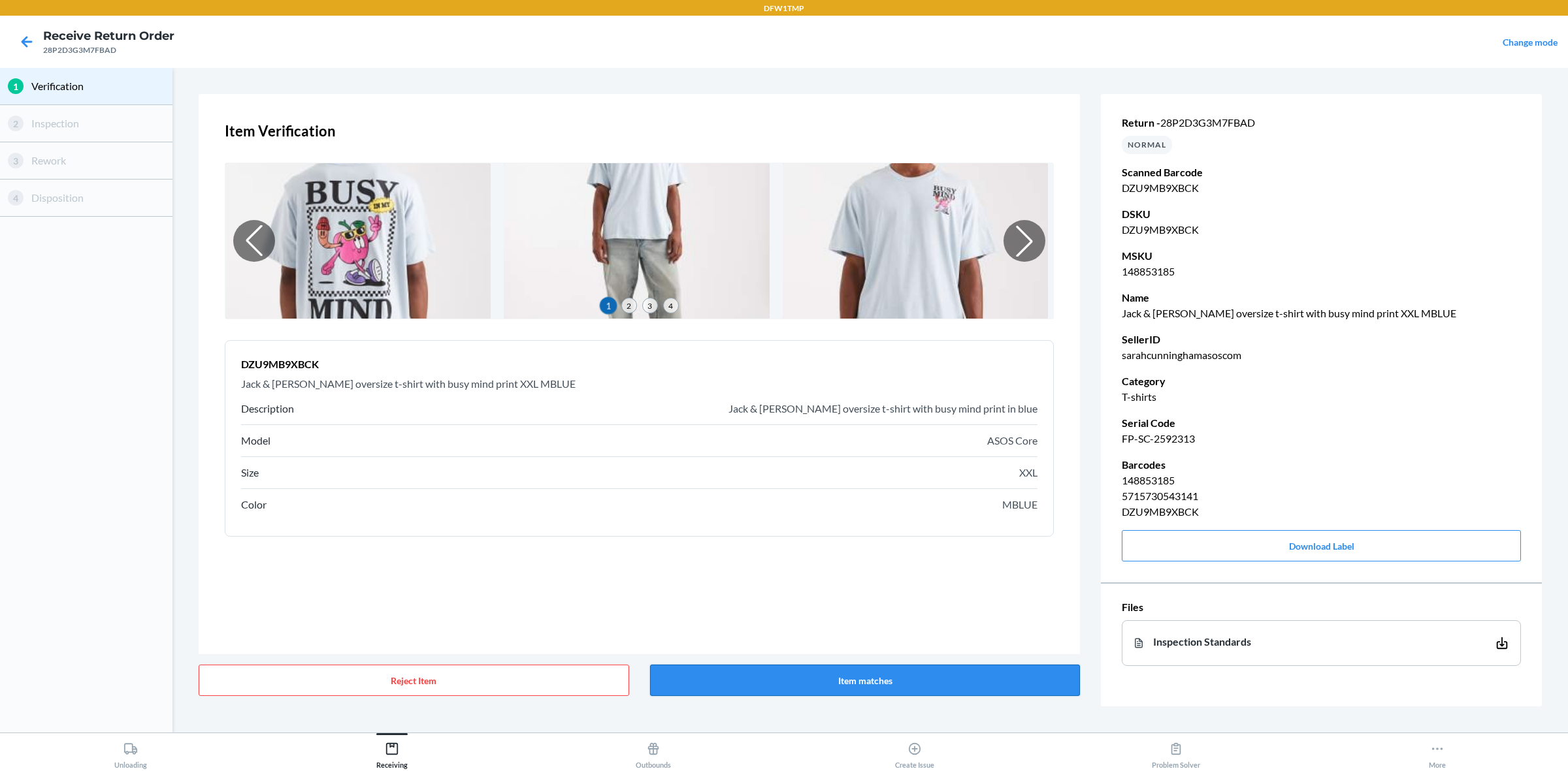
click at [906, 616] on button "Item matches" at bounding box center [865, 680] width 430 height 31
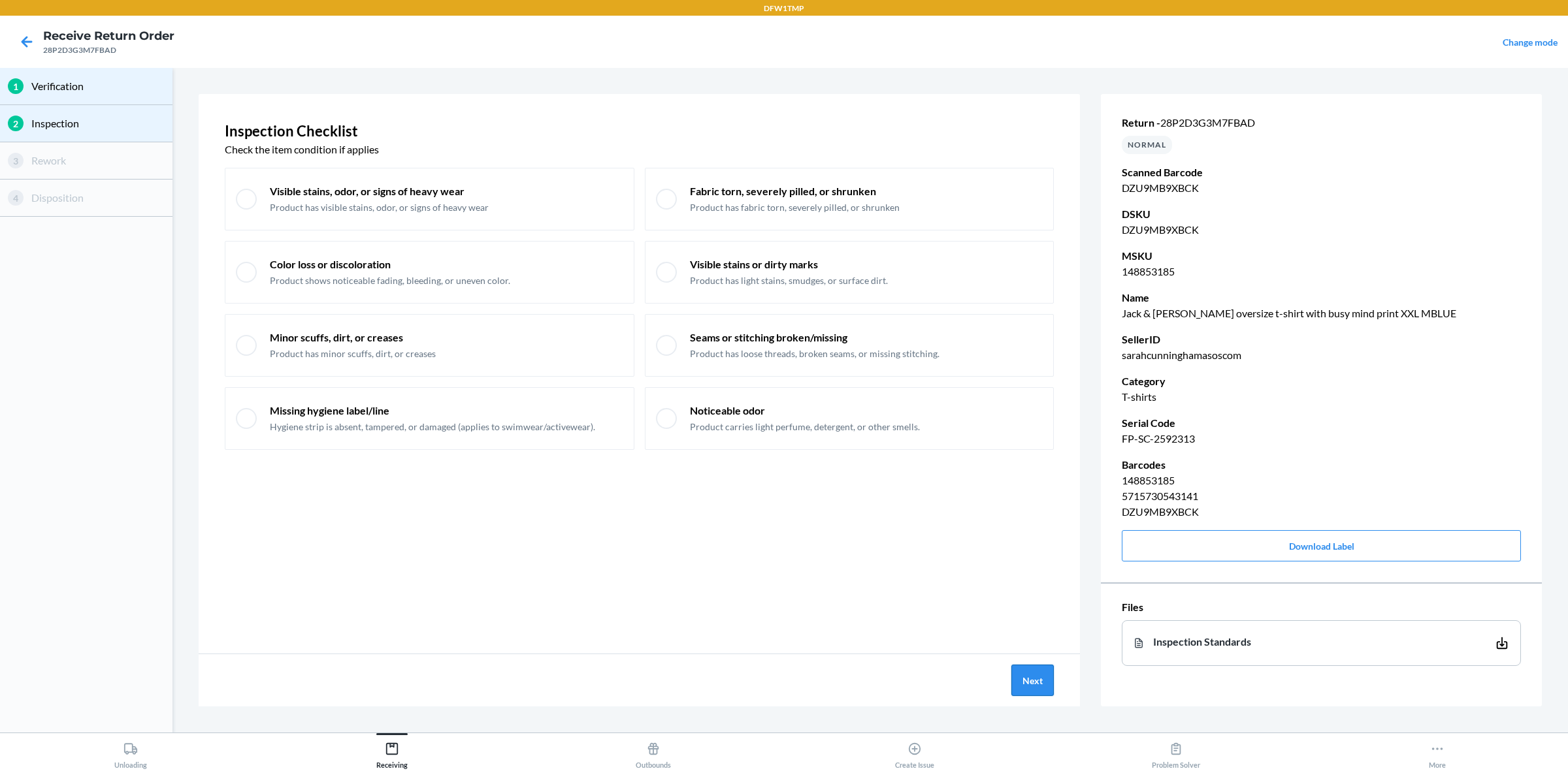
click at [1018, 616] on button "Next" at bounding box center [1032, 680] width 42 height 31
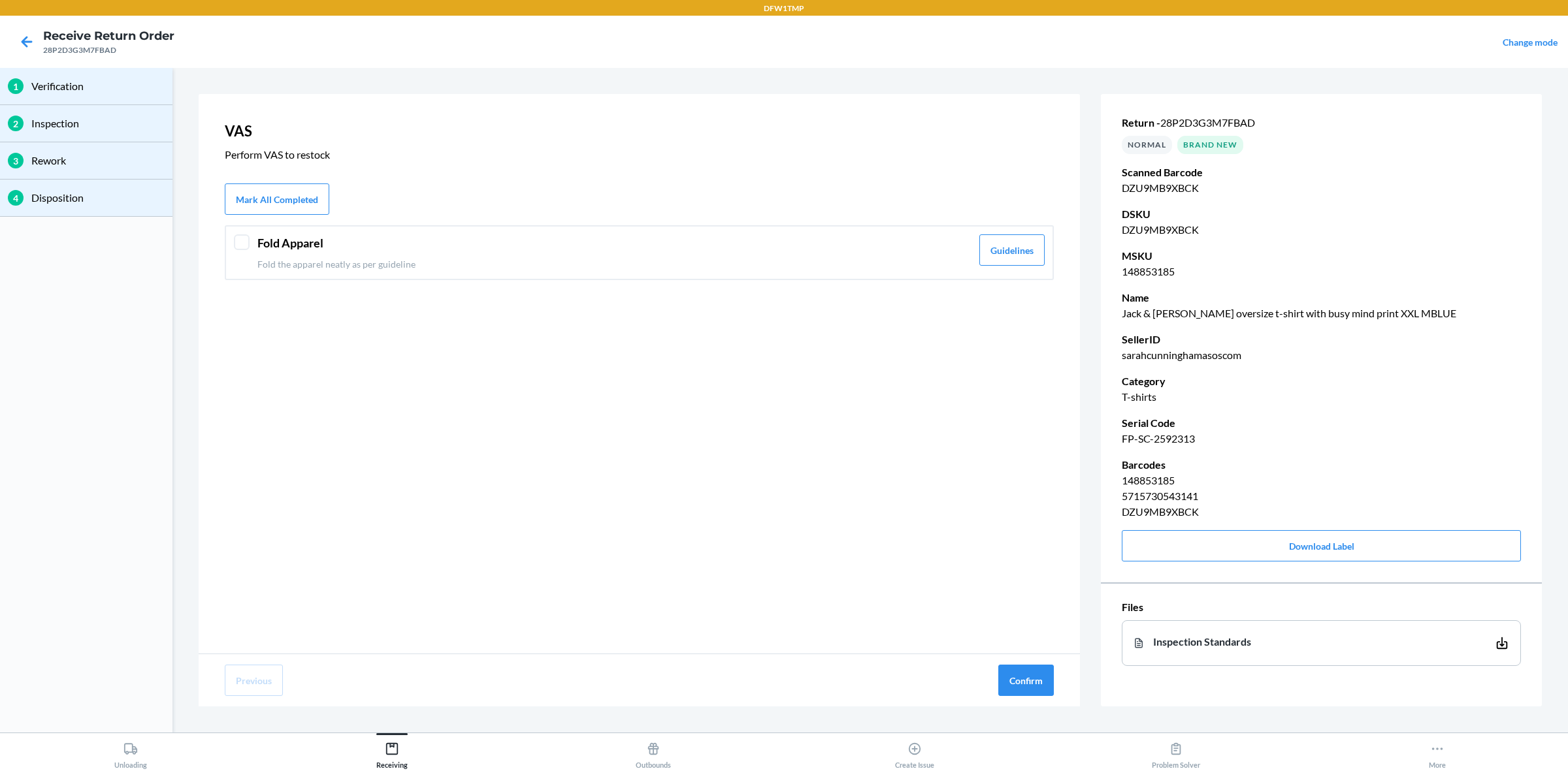
click at [333, 244] on header "Fold Apparel" at bounding box center [614, 244] width 714 height 18
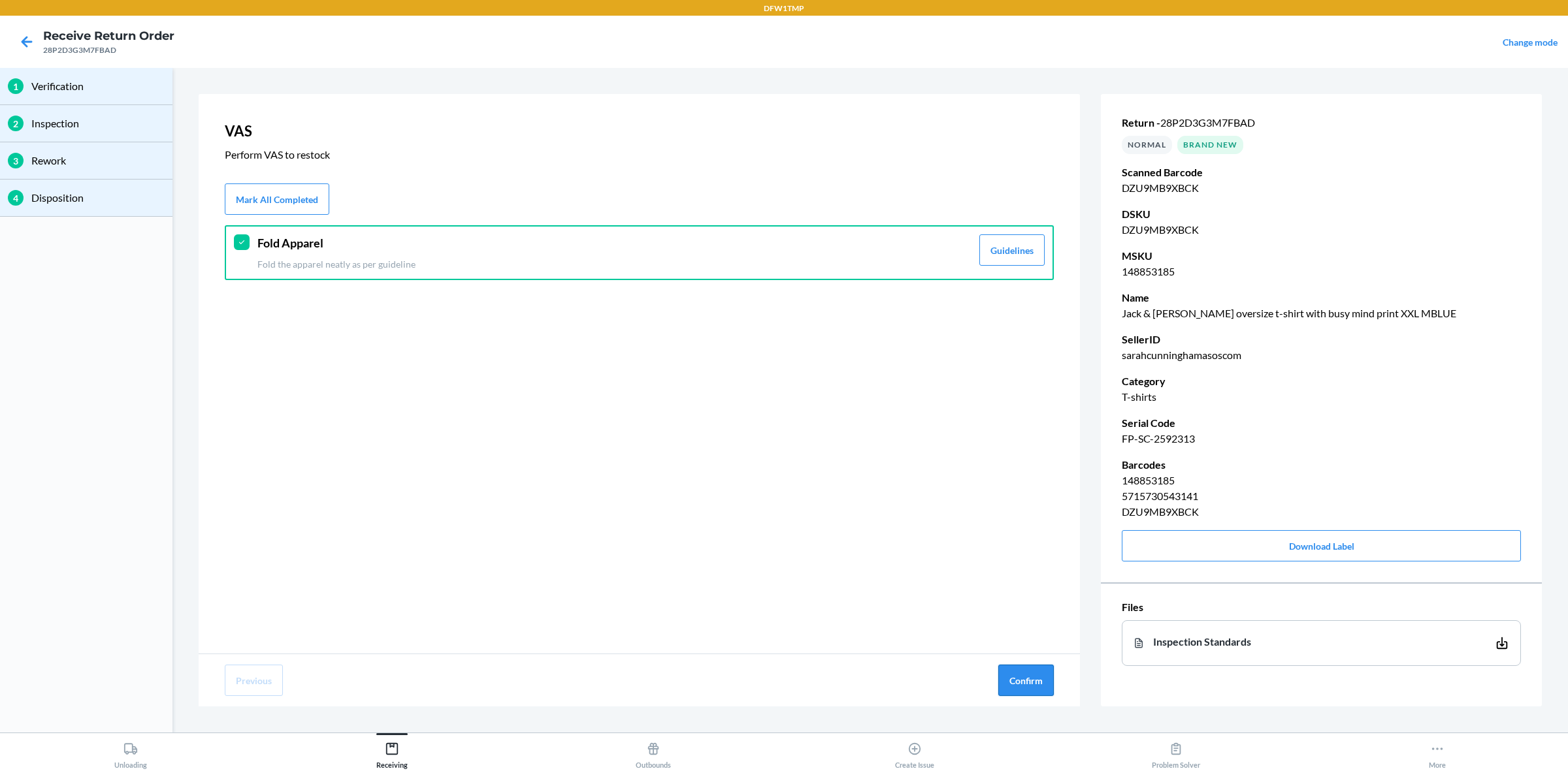
click at [1038, 616] on button "Confirm" at bounding box center [1026, 680] width 56 height 31
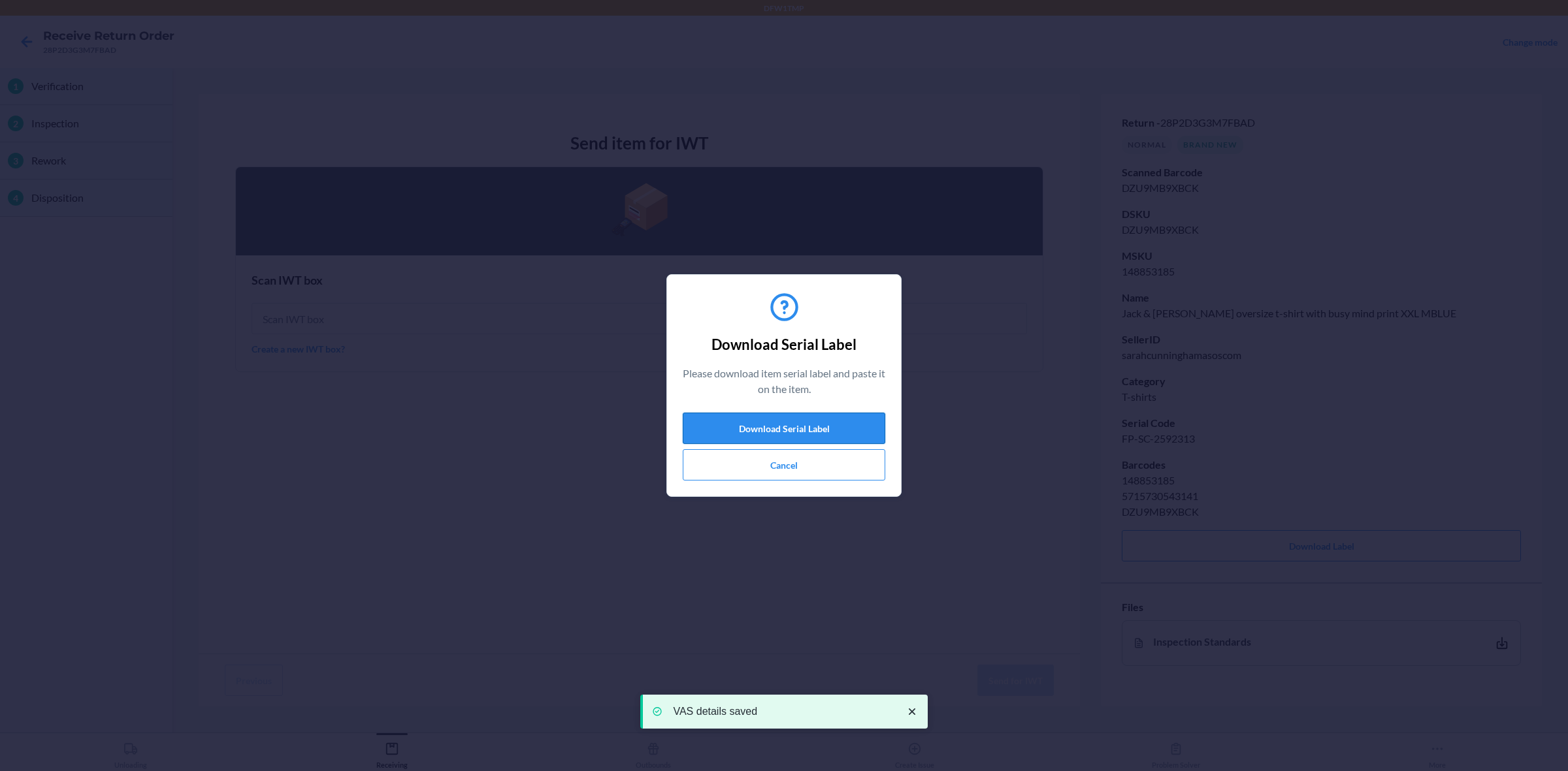
click at [784, 430] on button "Download Serial Label" at bounding box center [784, 428] width 202 height 31
click at [762, 452] on button "Cancel" at bounding box center [784, 465] width 202 height 31
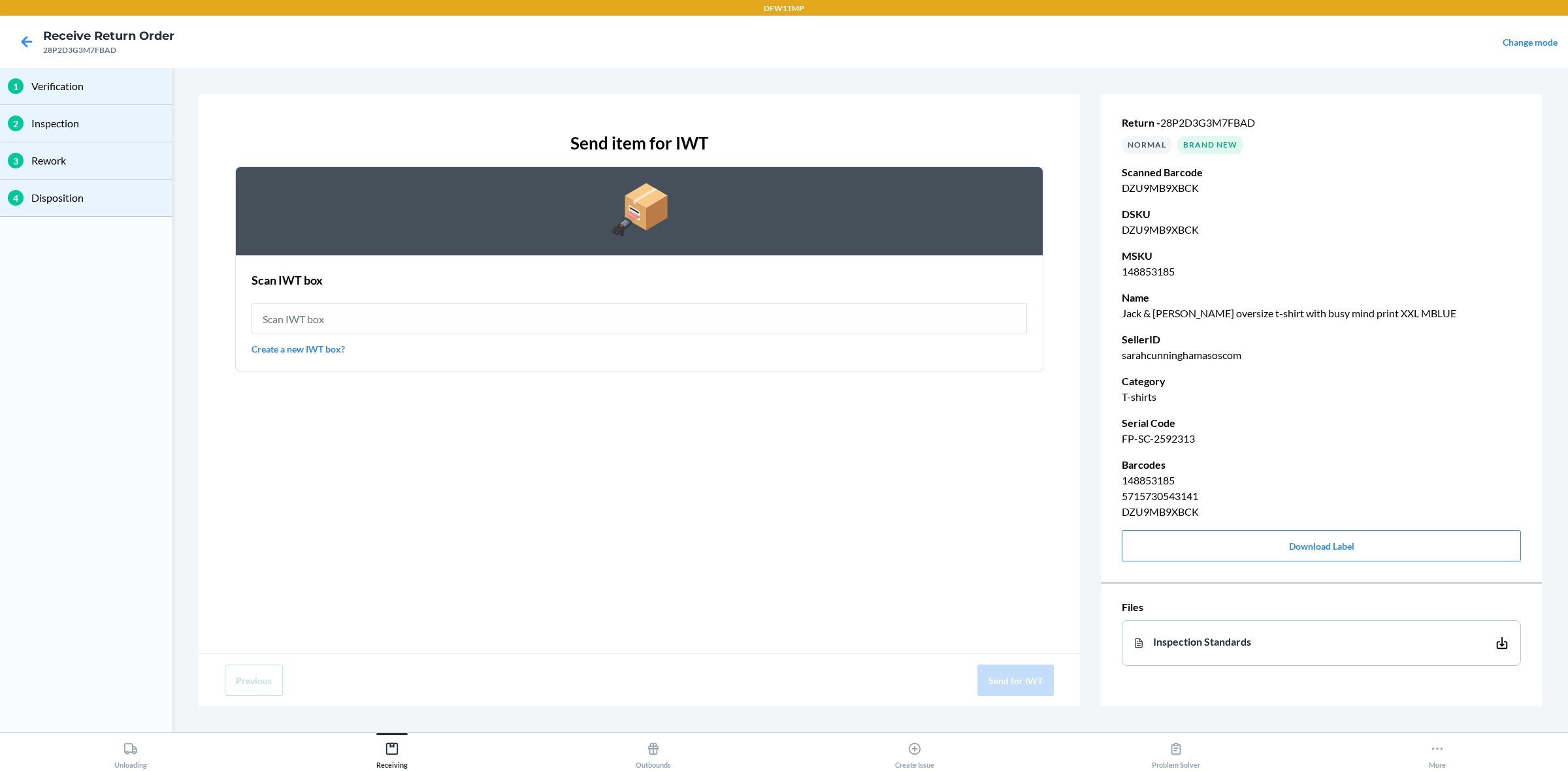
click at [467, 291] on div "Scan IWT box Create a new IWT box?" at bounding box center [639, 313] width 775 height 92
click at [478, 300] on div "Scan IWT box Create a new IWT box?" at bounding box center [639, 313] width 775 height 92
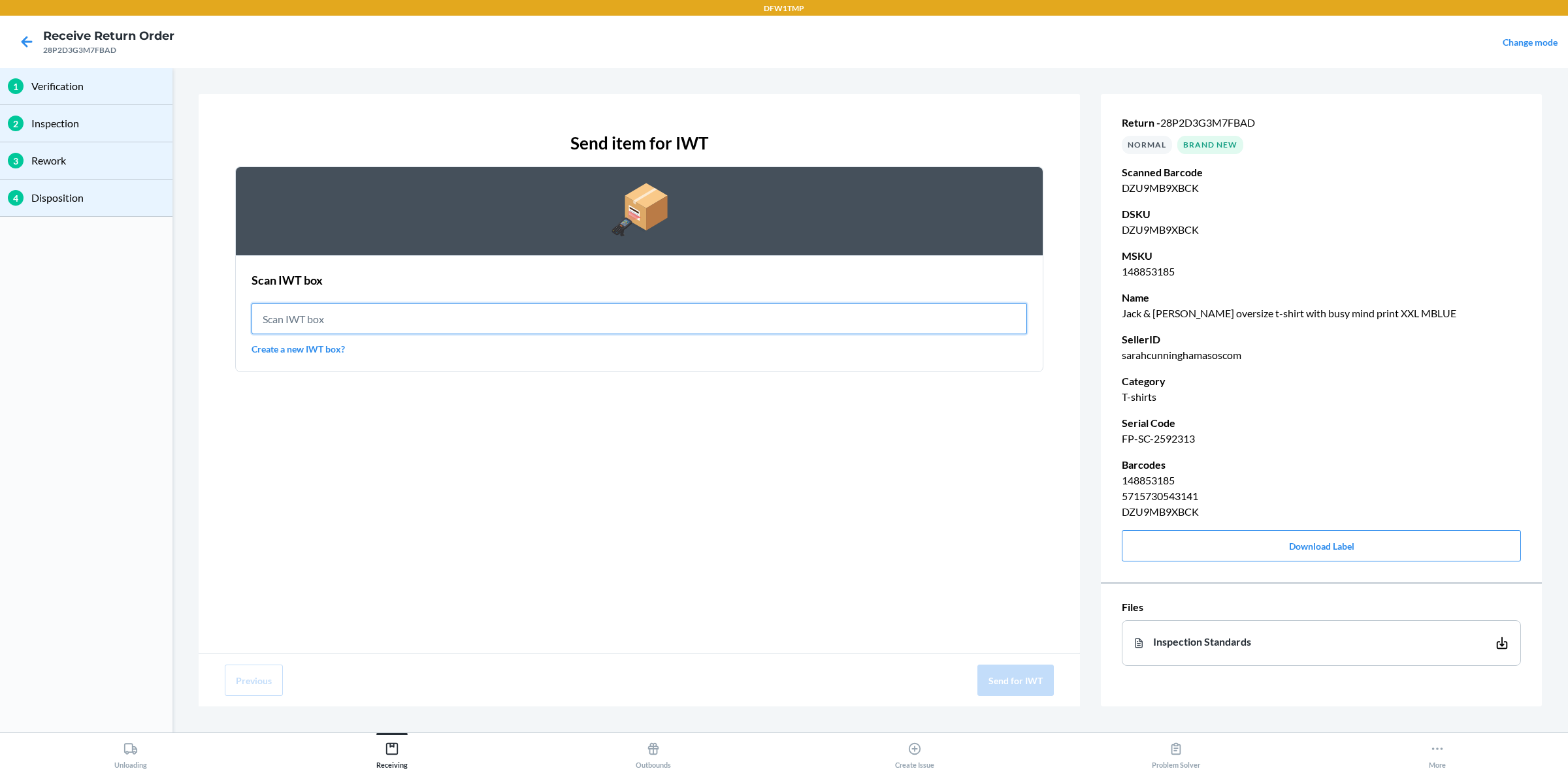
click at [565, 312] on input "text" at bounding box center [639, 318] width 775 height 31
type input "IWT0000019DI"
click at [667, 364] on section "Scan IWT box Scan IWT box IWT0000019DI Create a new IWT box?" at bounding box center [639, 313] width 808 height 117
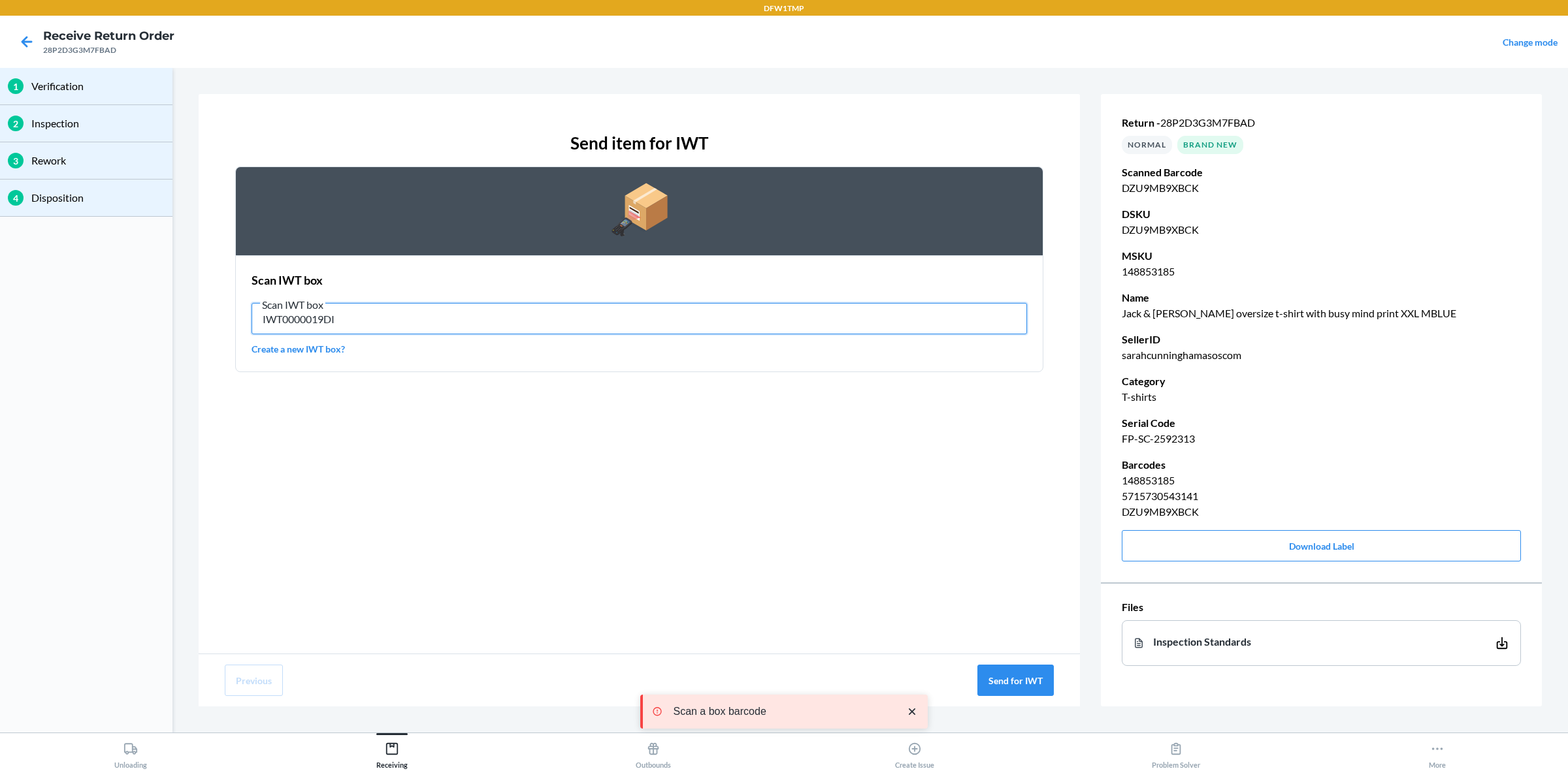
click at [599, 321] on input "IWT0000019DI" at bounding box center [639, 318] width 775 height 31
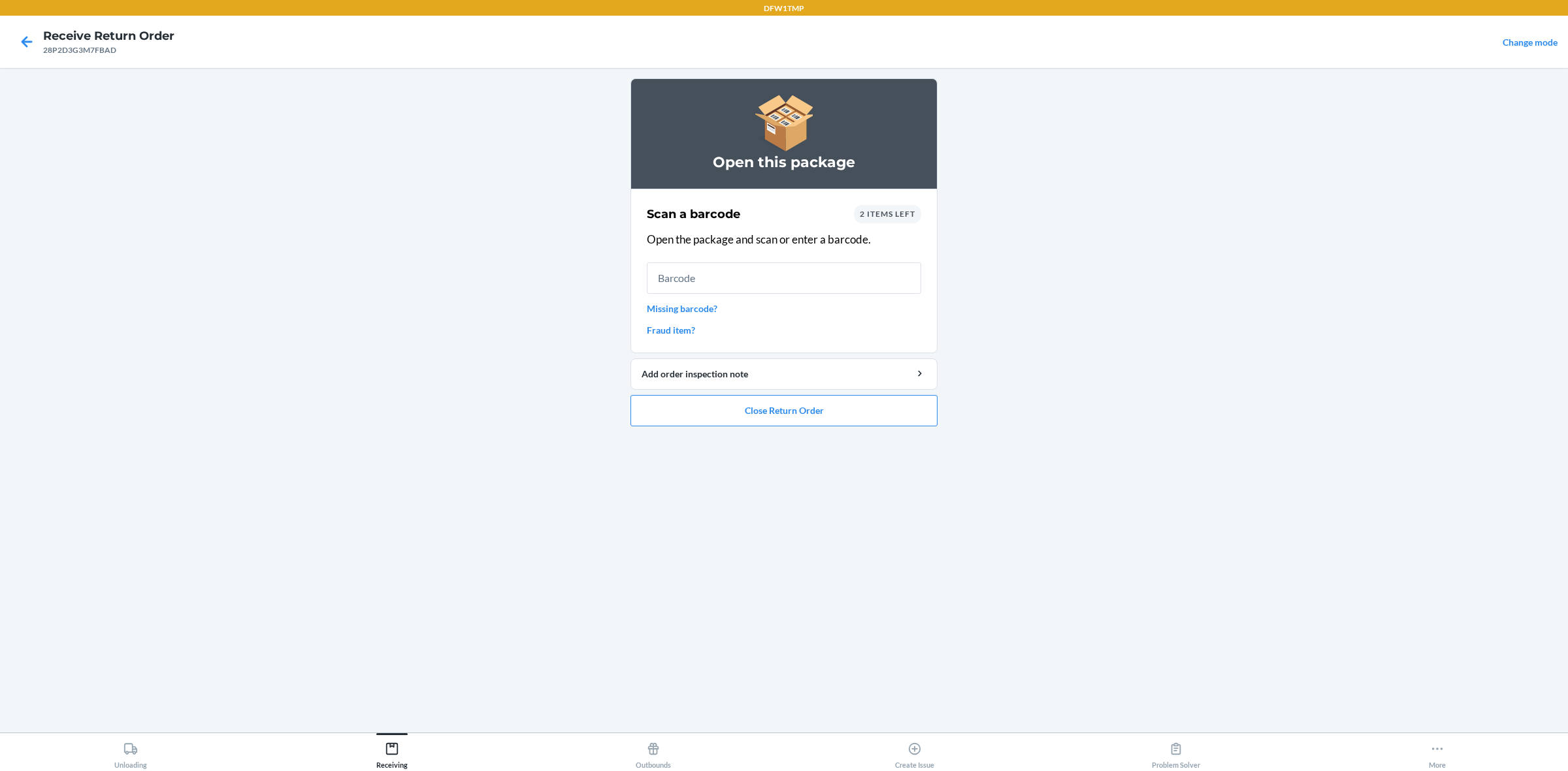
drag, startPoint x: 879, startPoint y: 103, endPoint x: 853, endPoint y: 123, distance: 32.8
drag, startPoint x: 853, startPoint y: 123, endPoint x: 826, endPoint y: 216, distance: 96.8
click at [823, 214] on div "Scan a barcode 2 items left" at bounding box center [784, 214] width 274 height 18
click at [900, 218] on div "2 items left" at bounding box center [887, 214] width 67 height 18
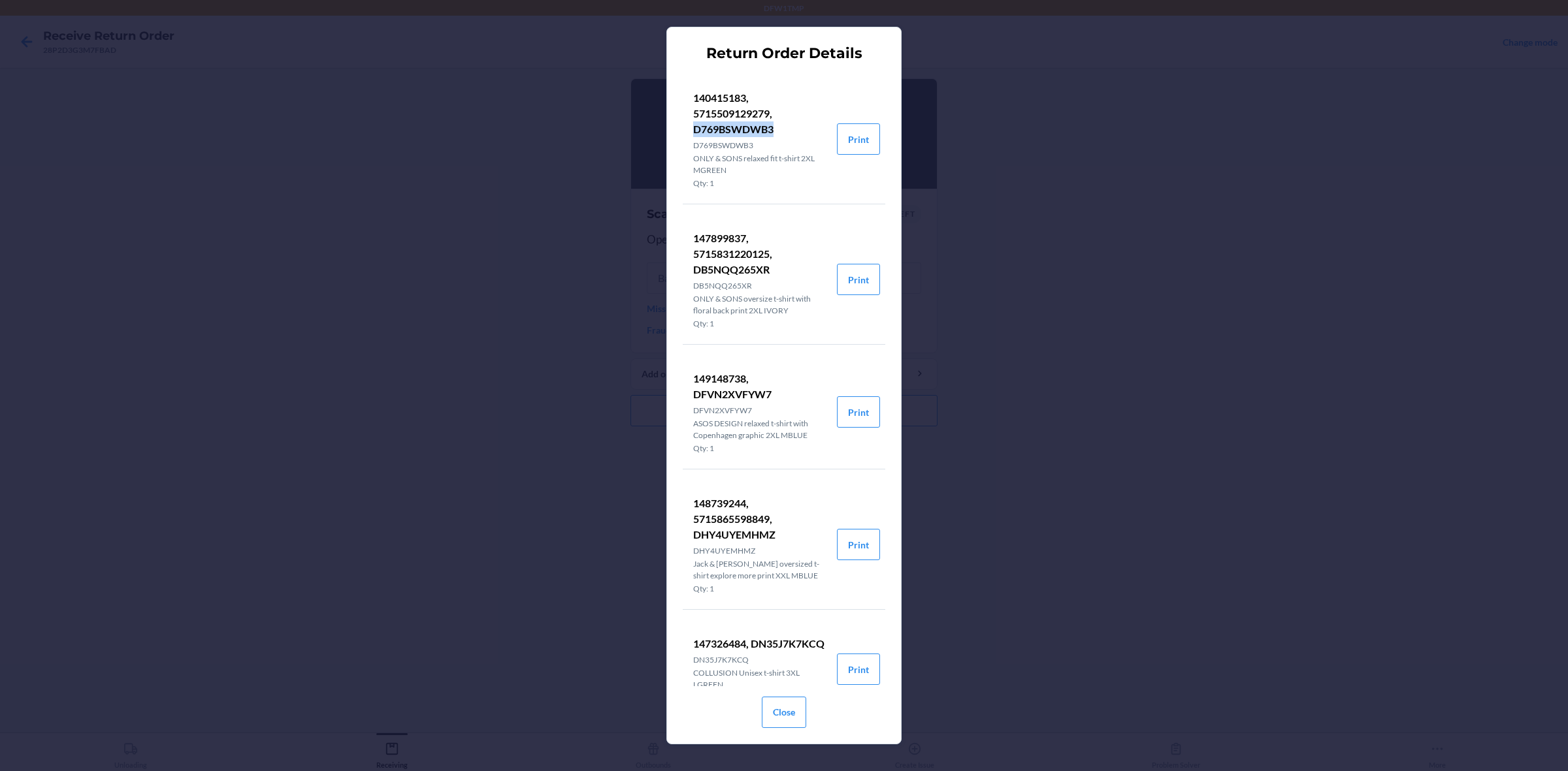
drag, startPoint x: 691, startPoint y: 124, endPoint x: 776, endPoint y: 119, distance: 85.1
click at [776, 122] on li "140415183, 5715509129279, D769BSWDWB3 D769BSWDWB3 ONLY & SONS relaxed fit t-shi…" at bounding box center [760, 139] width 154 height 129
copy p "D769BSWDWB3"
click at [800, 616] on button "Close" at bounding box center [784, 712] width 45 height 31
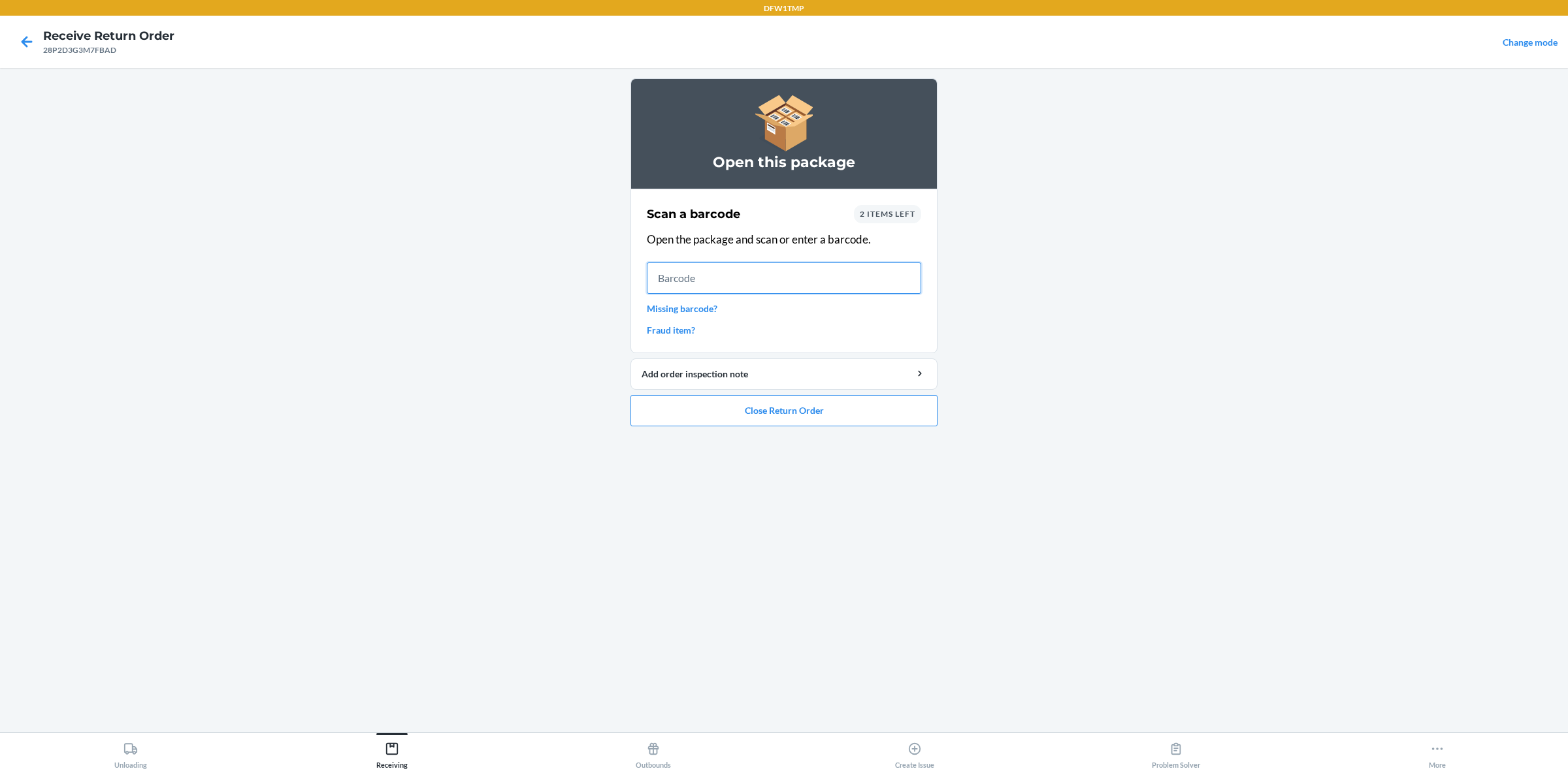
click at [746, 269] on input "text" at bounding box center [784, 278] width 274 height 31
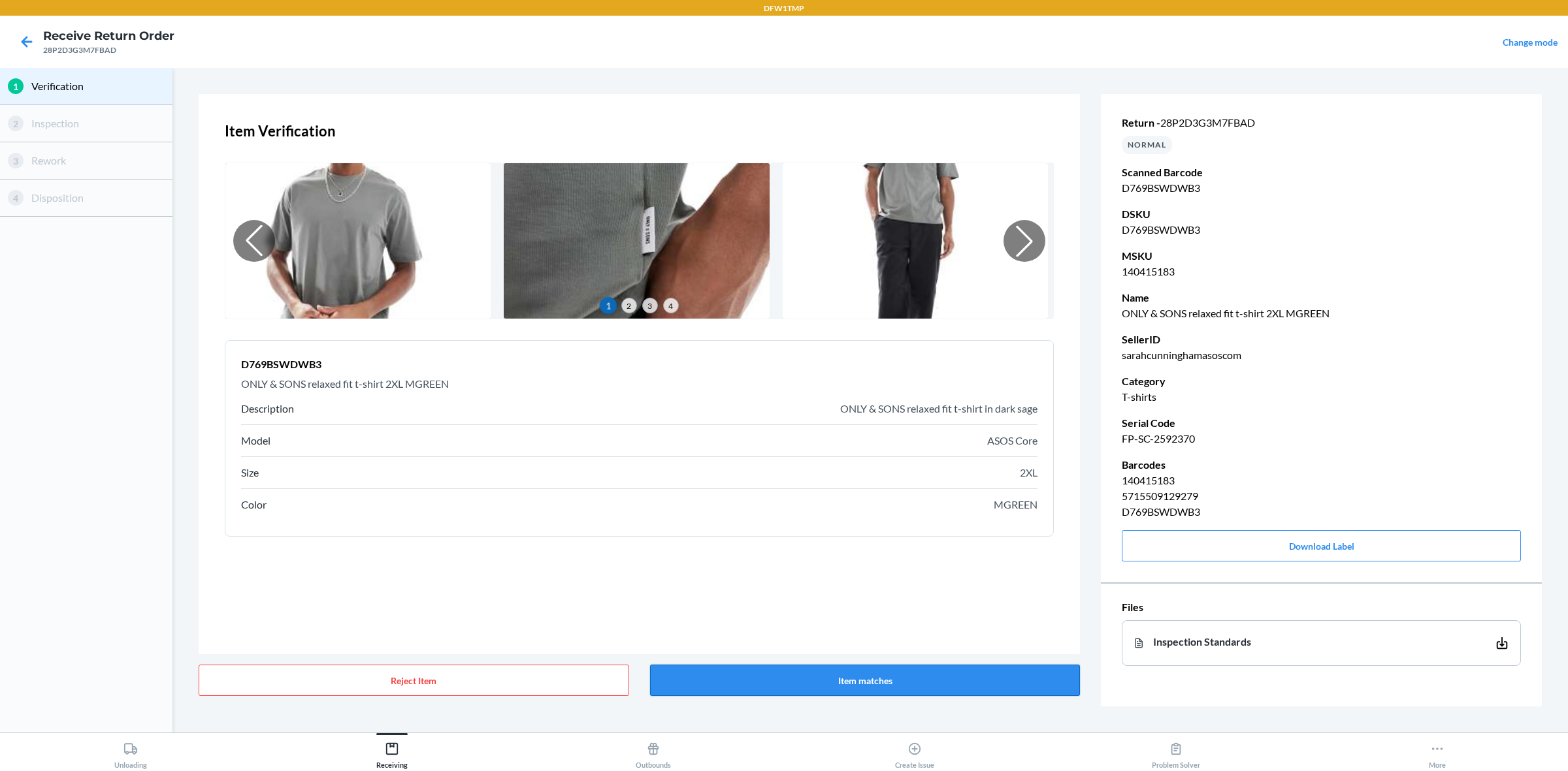
click at [814, 616] on button "Item matches" at bounding box center [865, 680] width 430 height 31
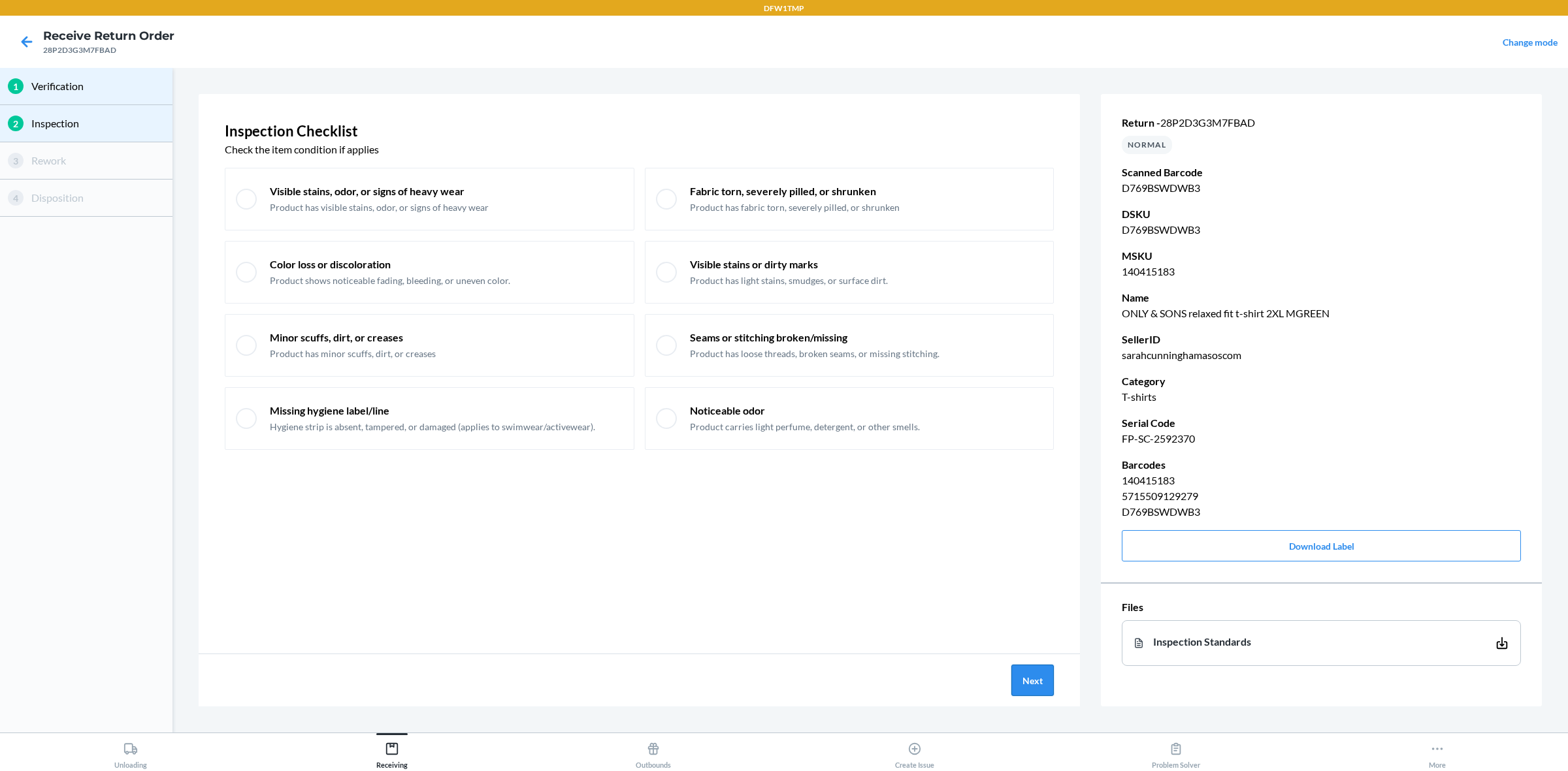
click at [1023, 616] on button "Next" at bounding box center [1032, 680] width 42 height 31
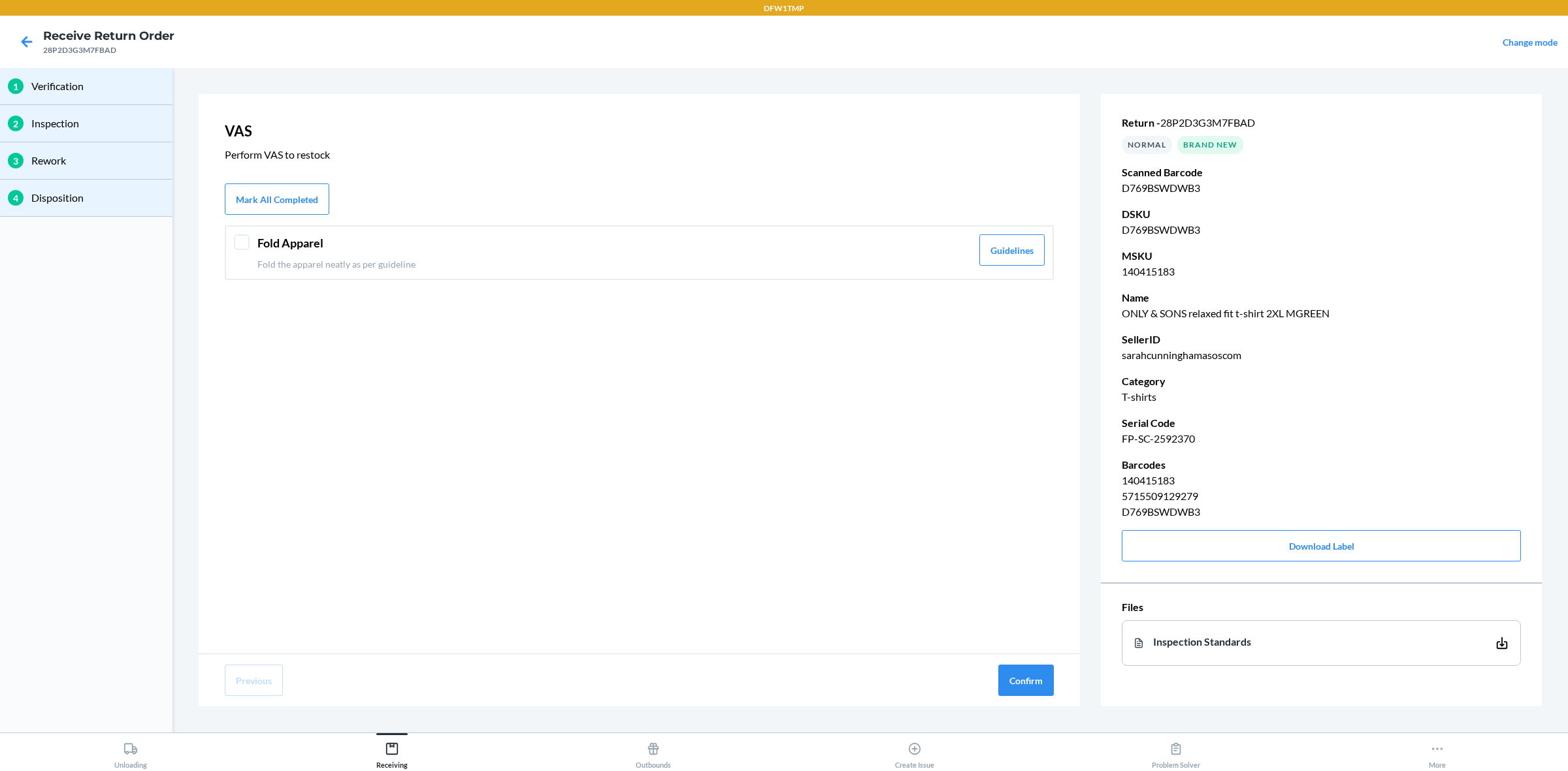
click at [534, 253] on div "Fold Apparel Fold the apparel neatly as per guideline" at bounding box center [614, 253] width 714 height 37
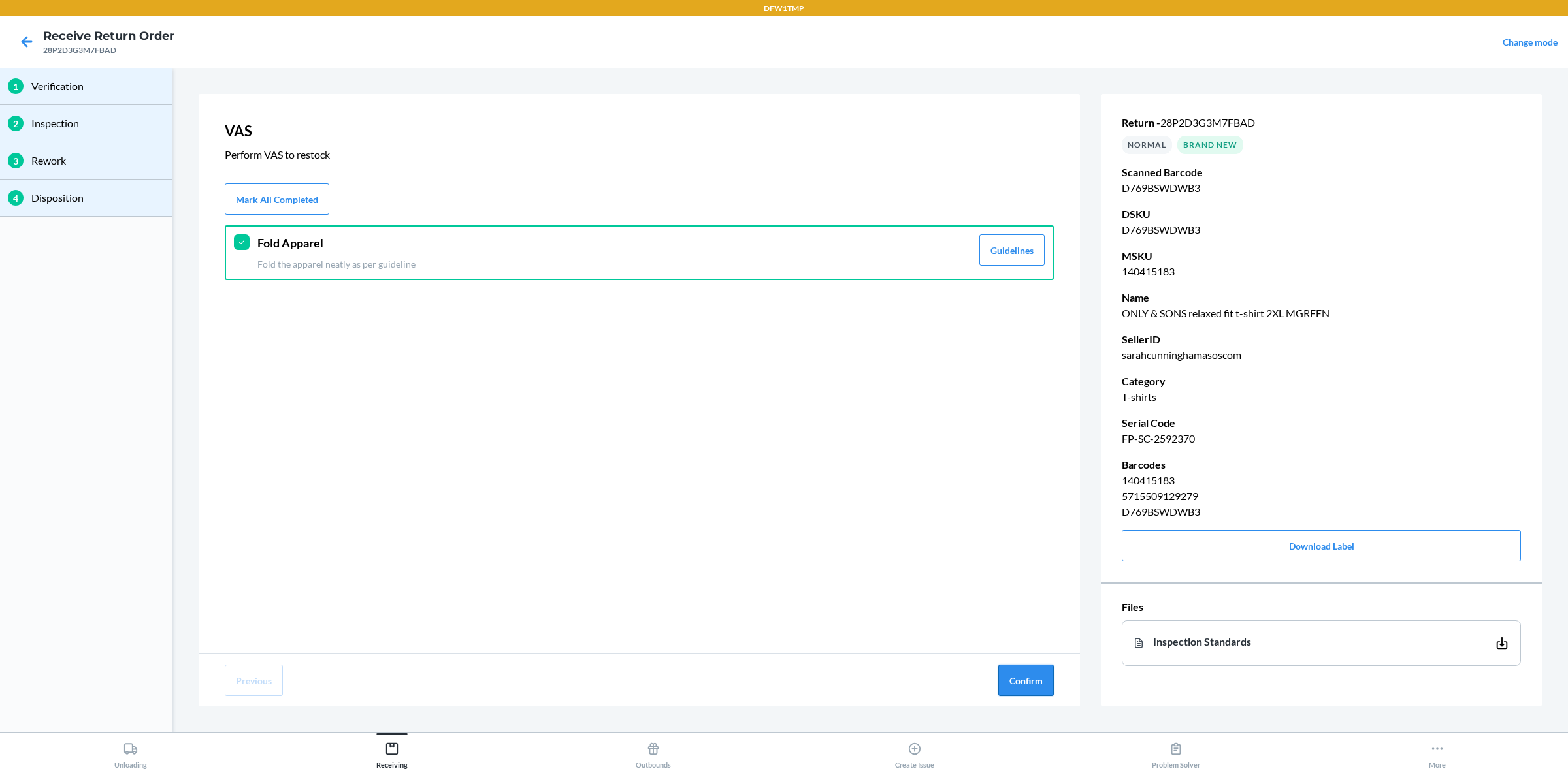
click at [1018, 616] on button "Confirm" at bounding box center [1026, 680] width 56 height 31
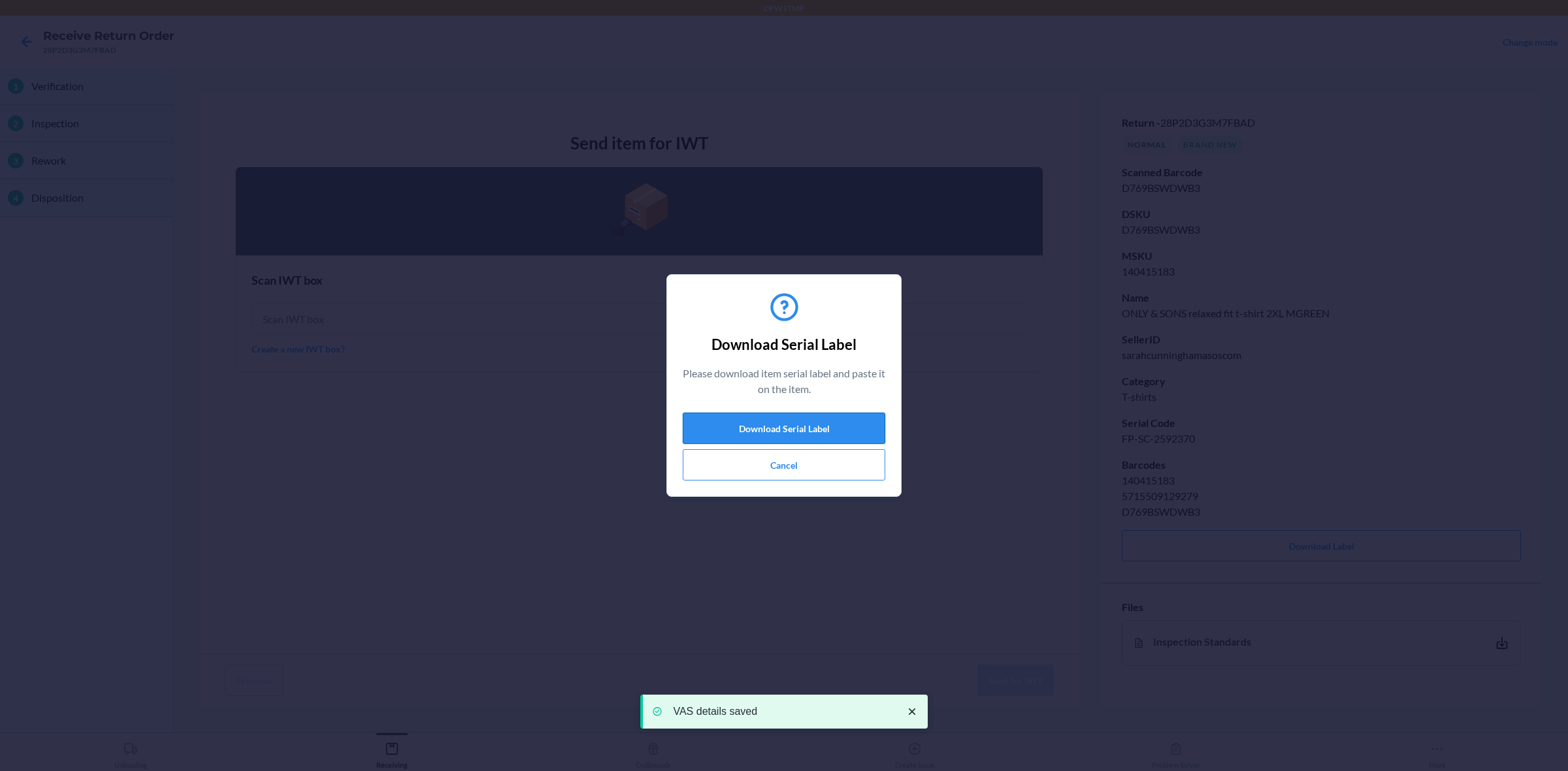
click at [814, 419] on button "Download Serial Label" at bounding box center [784, 428] width 202 height 31
click at [769, 452] on button "Cancel" at bounding box center [784, 465] width 202 height 31
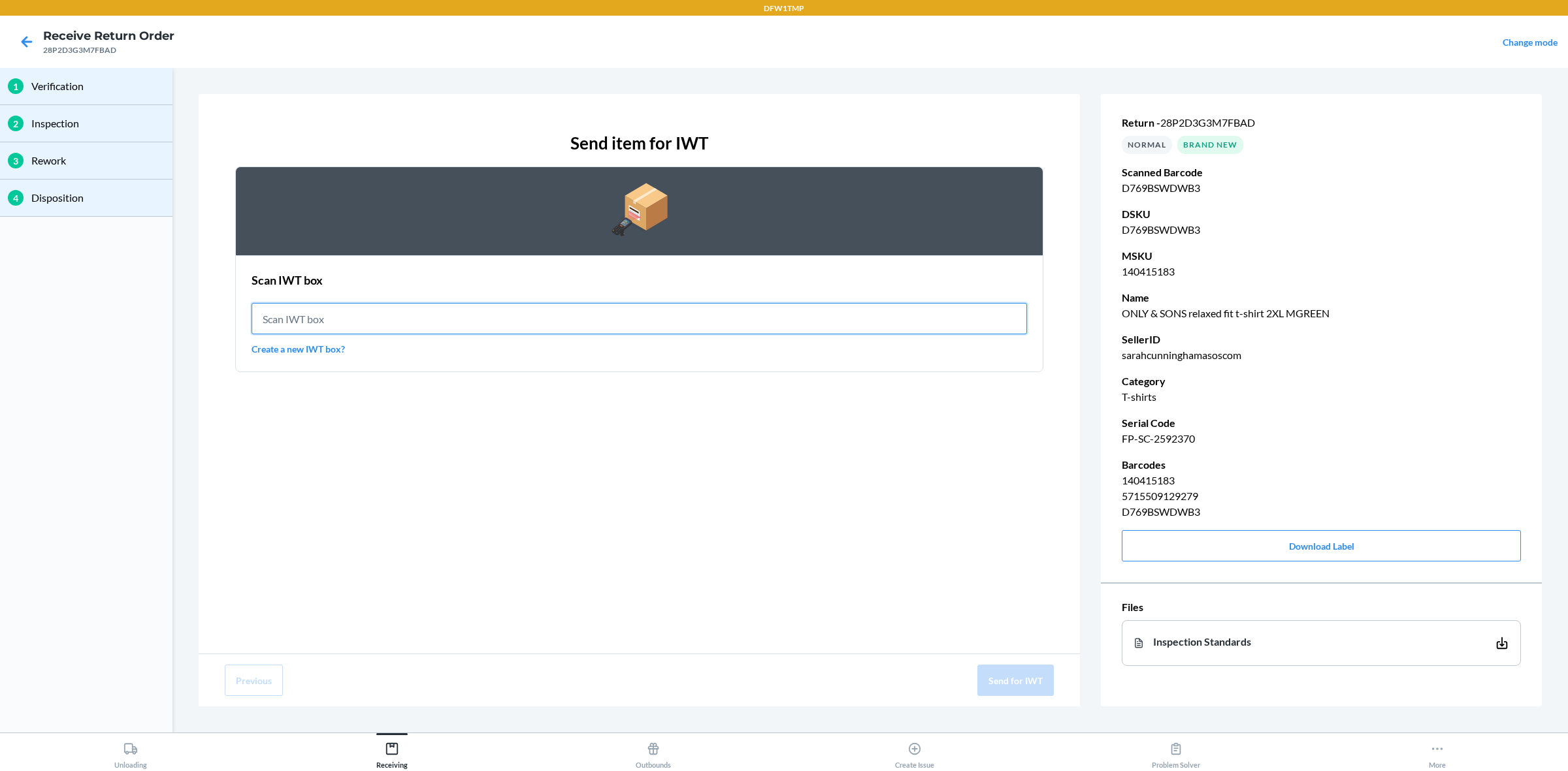
click at [297, 314] on input "text" at bounding box center [639, 318] width 775 height 31
type input "IWT0000019DI"
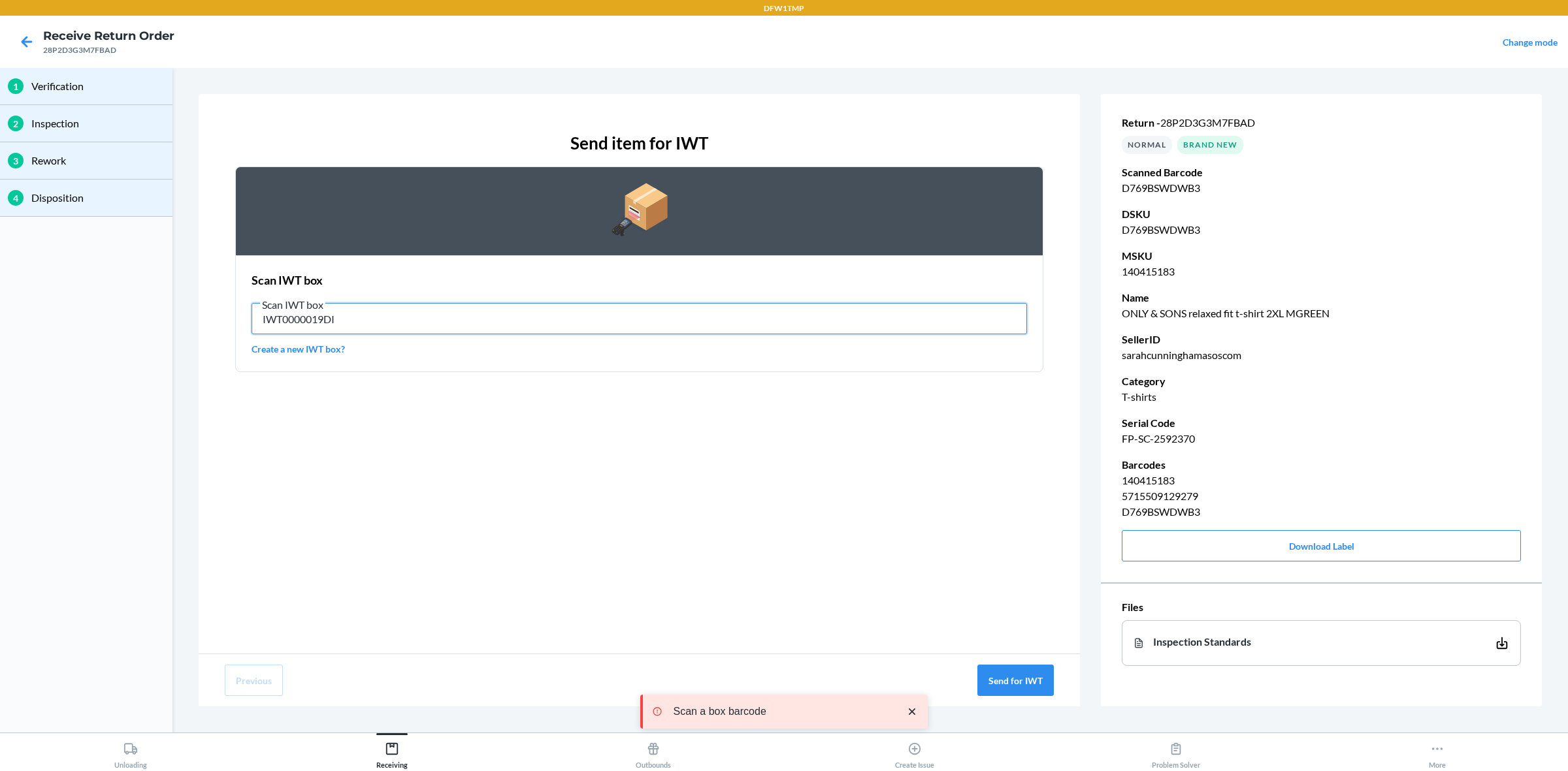
click at [481, 321] on input "IWT0000019DI" at bounding box center [639, 318] width 775 height 31
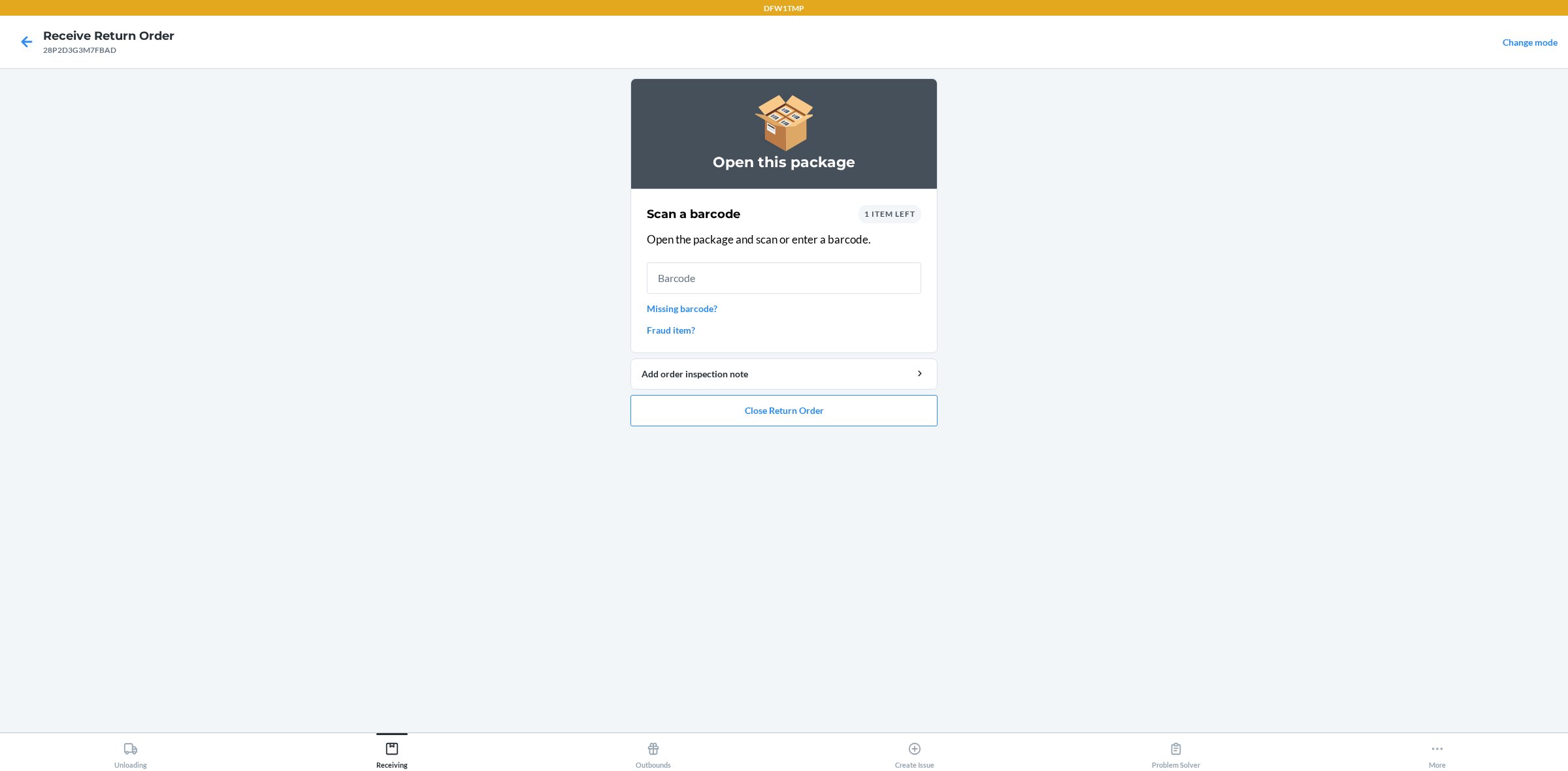
click at [901, 216] on span "1 item left" at bounding box center [890, 213] width 51 height 10
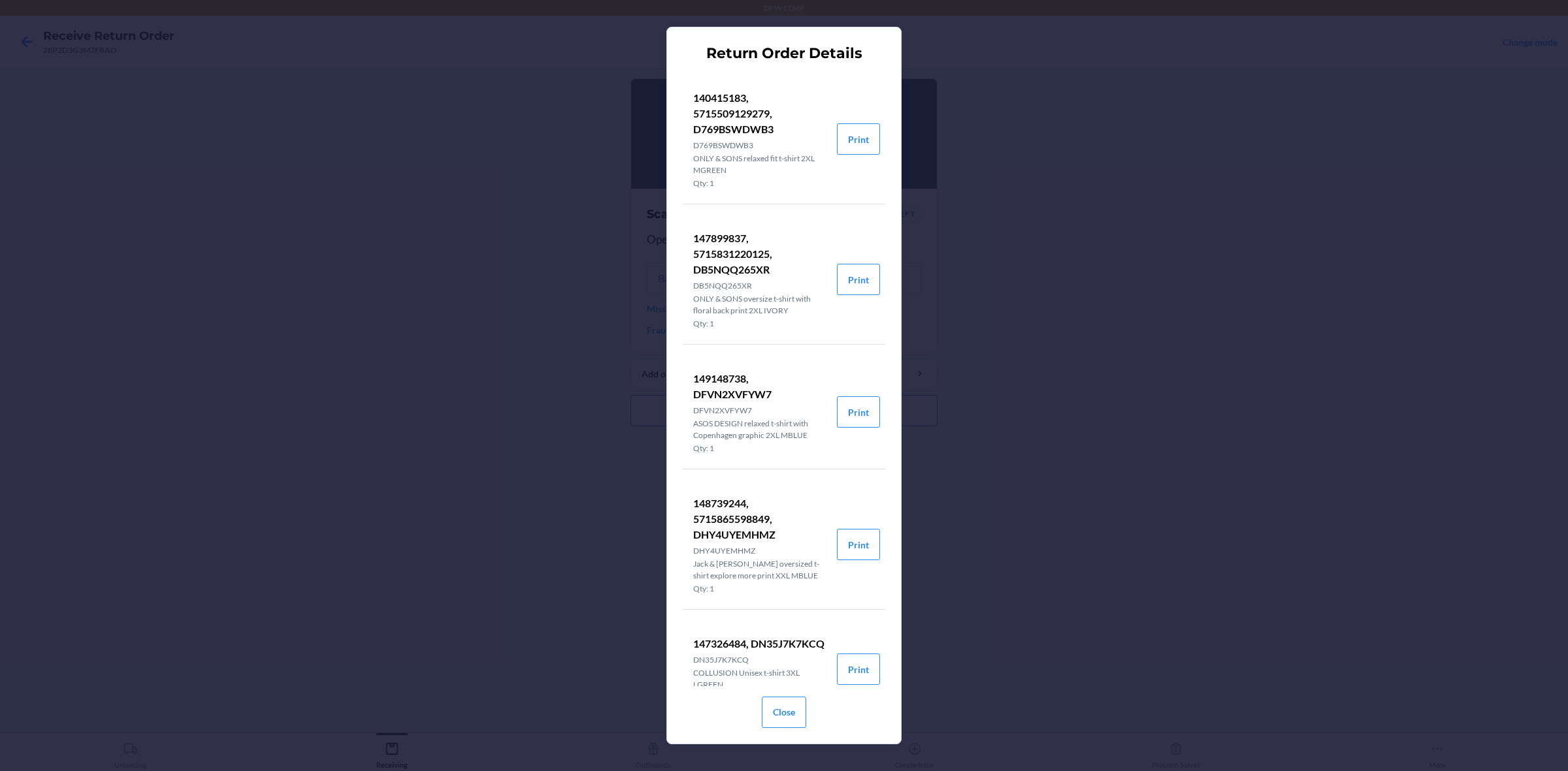
click at [1254, 321] on div "Return Order Details 140415183, 5715509129279, D769BSWDWB3 D769BSWDWB3 ONLY & S…" at bounding box center [784, 385] width 1568 height 771
click at [1151, 266] on div "Return Order Details 140415183, 5715509129279, D769BSWDWB3 D769BSWDWB3 ONLY & S…" at bounding box center [784, 385] width 1568 height 771
click at [775, 616] on button "Close" at bounding box center [784, 712] width 45 height 31
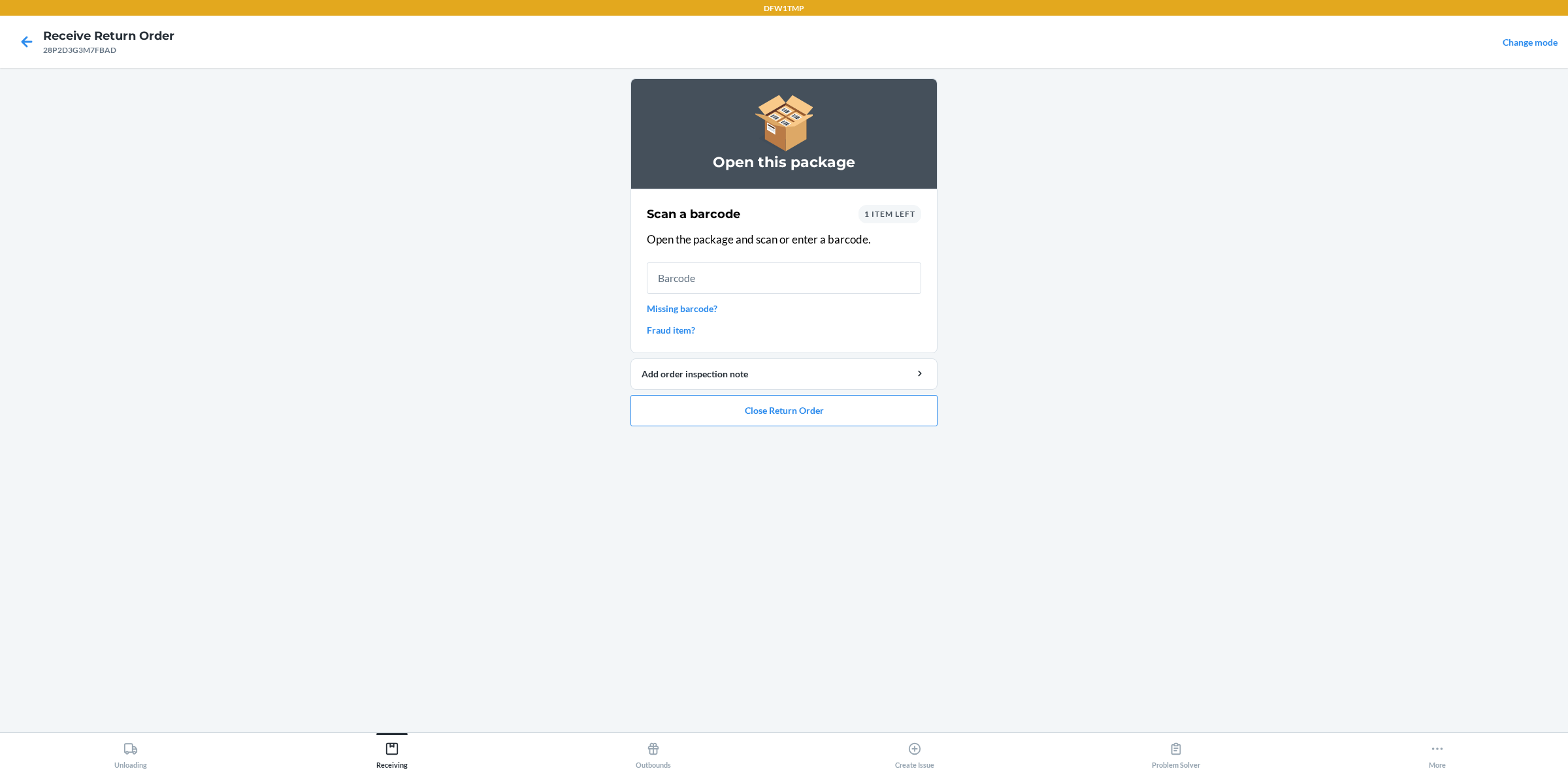
click at [874, 214] on span "1 item left" at bounding box center [890, 213] width 51 height 10
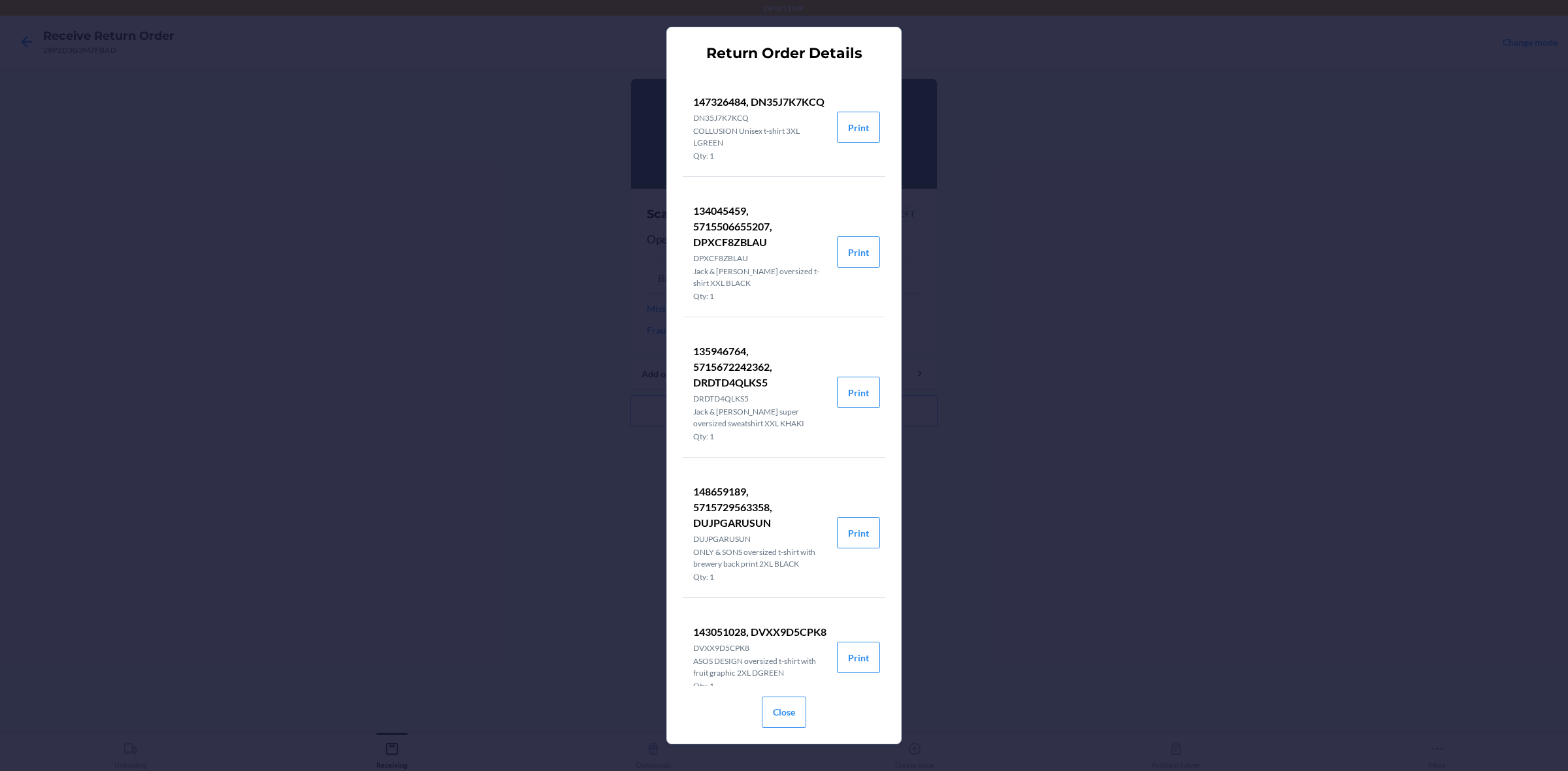
scroll to position [571, 0]
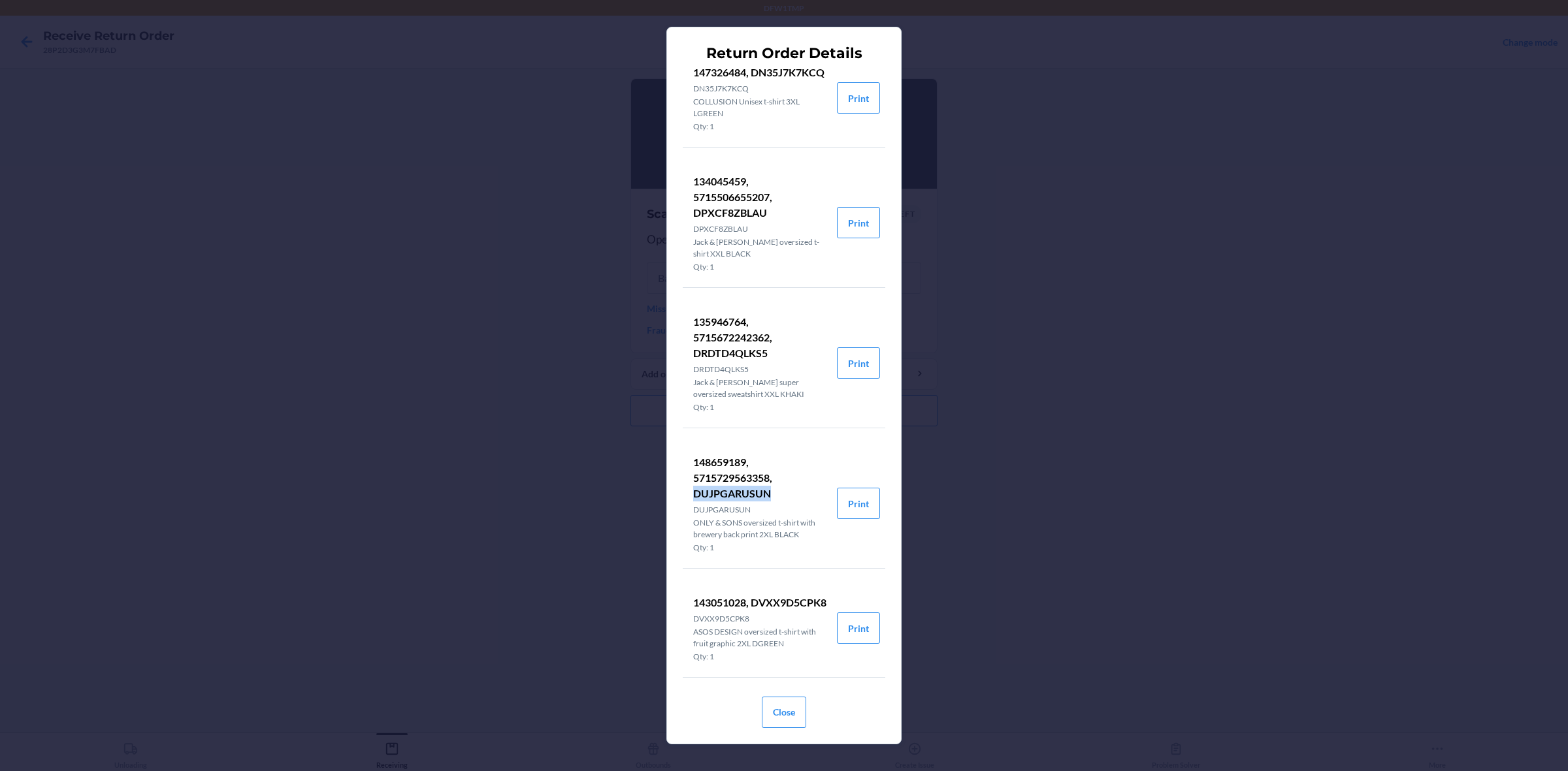
drag, startPoint x: 693, startPoint y: 508, endPoint x: 775, endPoint y: 505, distance: 82.1
click at [778, 501] on p "148659189, 5715729563358, DUJPGARUSUN" at bounding box center [760, 477] width 134 height 47
copy p "DUJPGARUSUN"
click at [778, 616] on button "Close" at bounding box center [784, 712] width 45 height 31
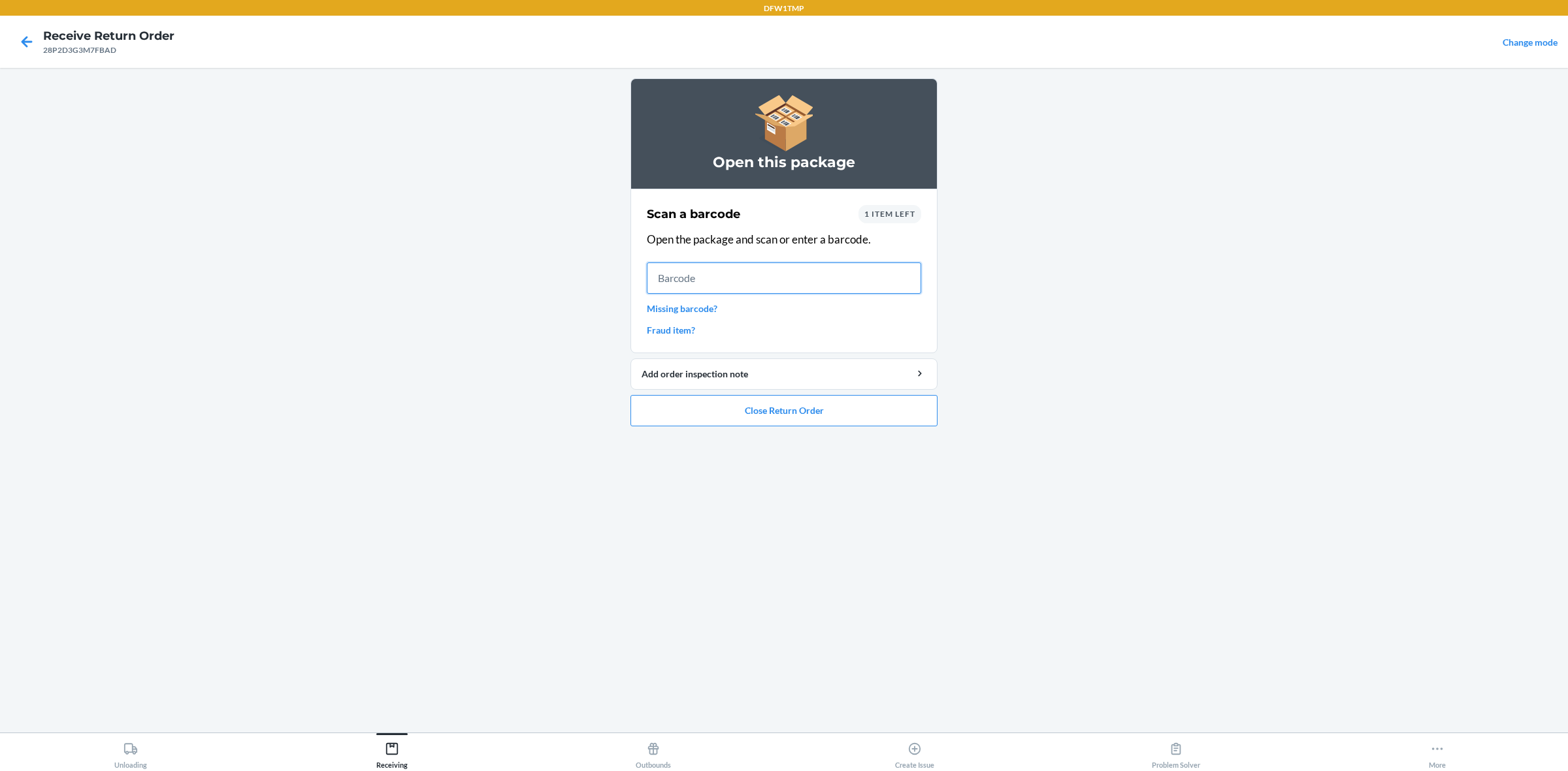
click at [804, 278] on input "text" at bounding box center [784, 278] width 274 height 31
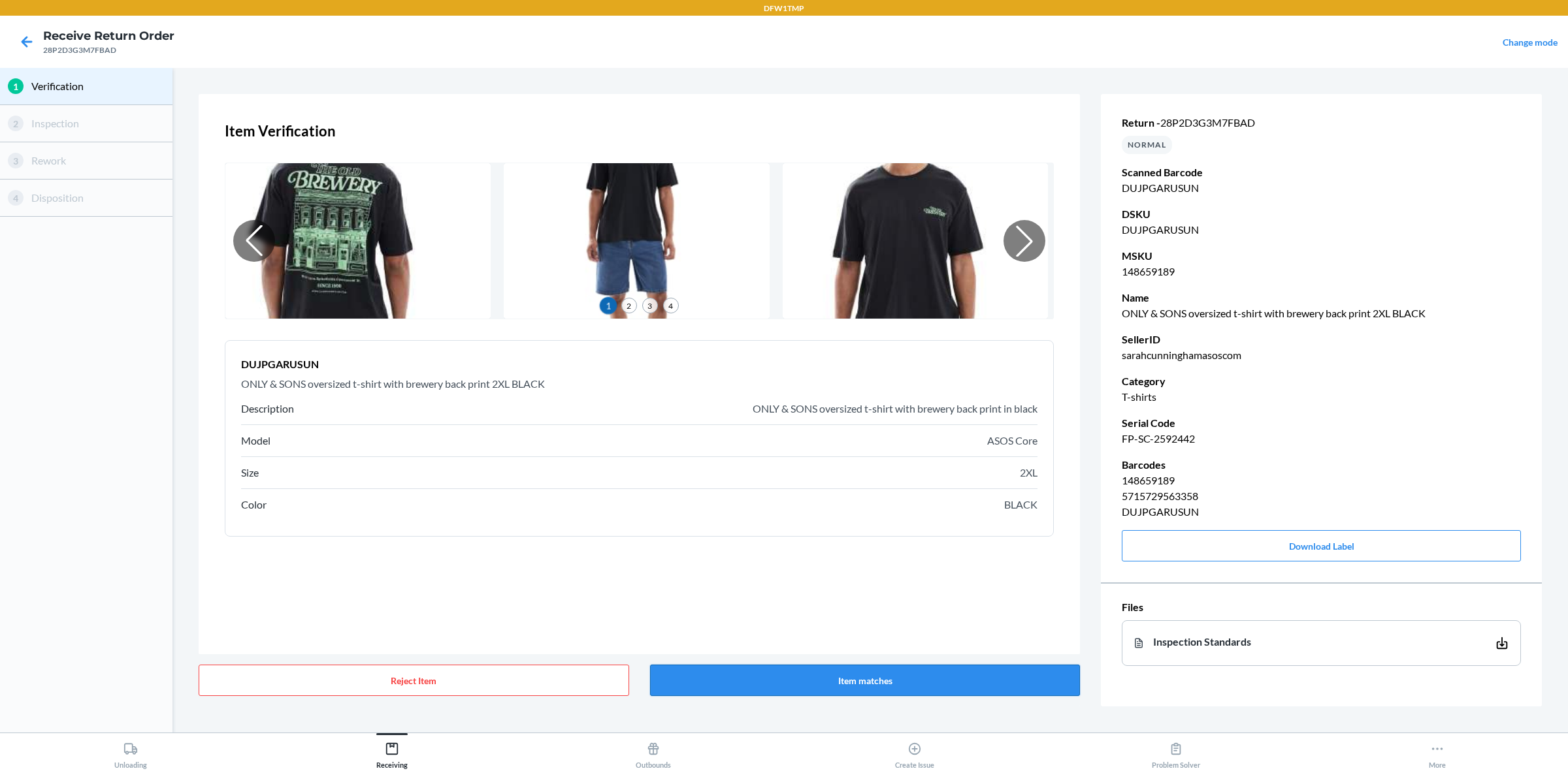
click at [690, 616] on button "Item matches" at bounding box center [865, 680] width 430 height 31
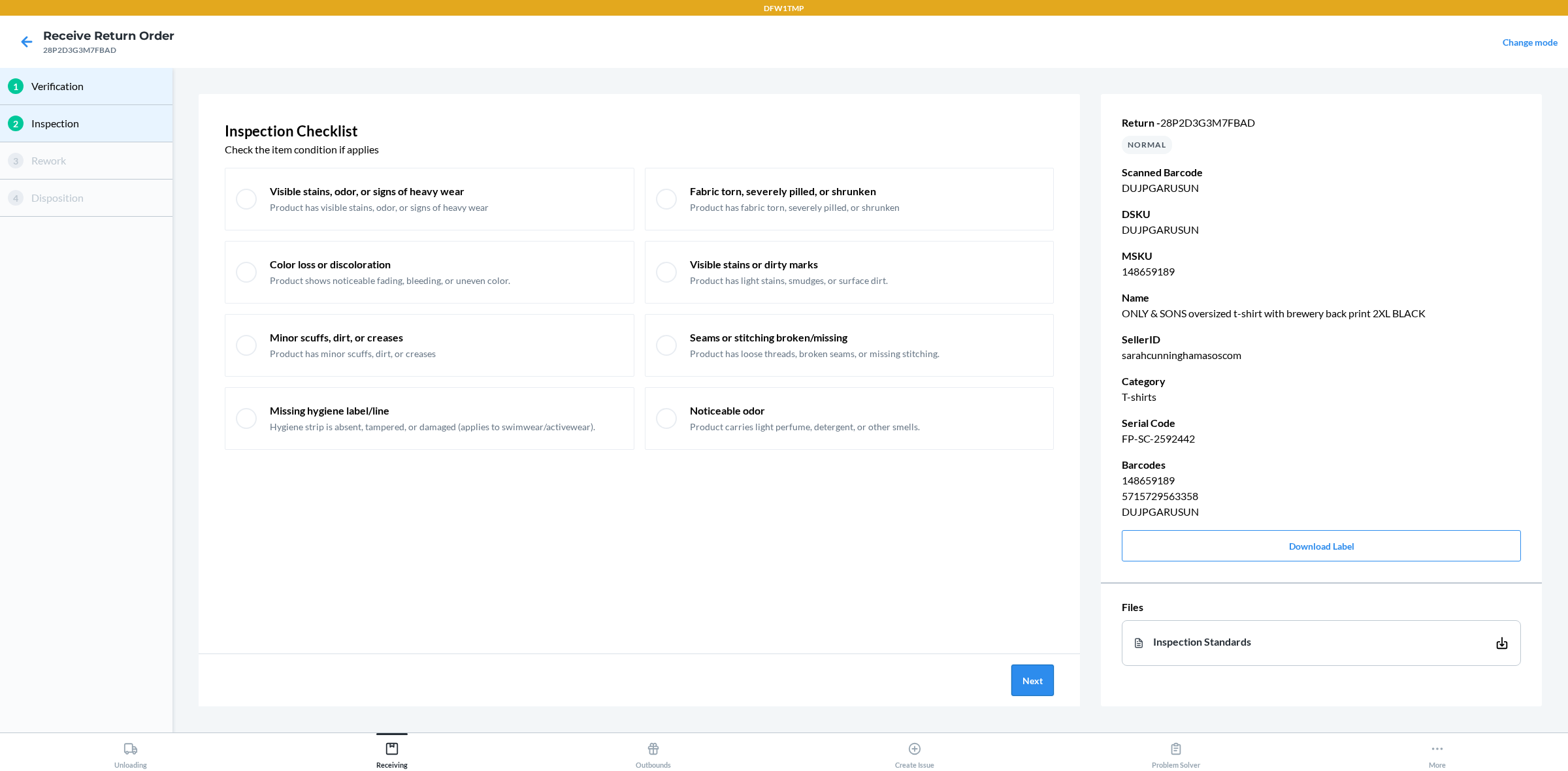
click at [1040, 616] on button "Next" at bounding box center [1032, 680] width 42 height 31
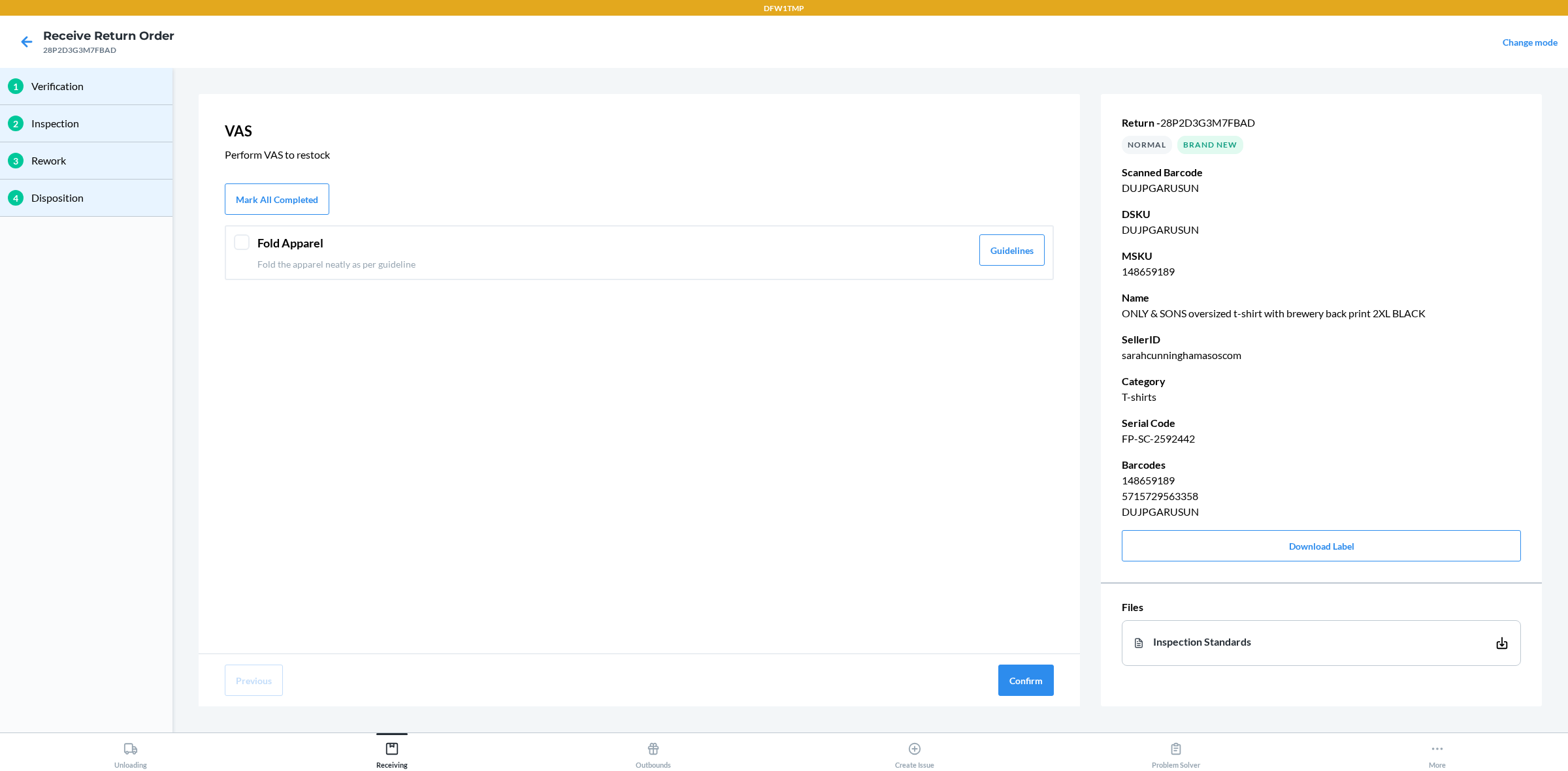
click at [501, 242] on header "Fold Apparel" at bounding box center [614, 244] width 714 height 18
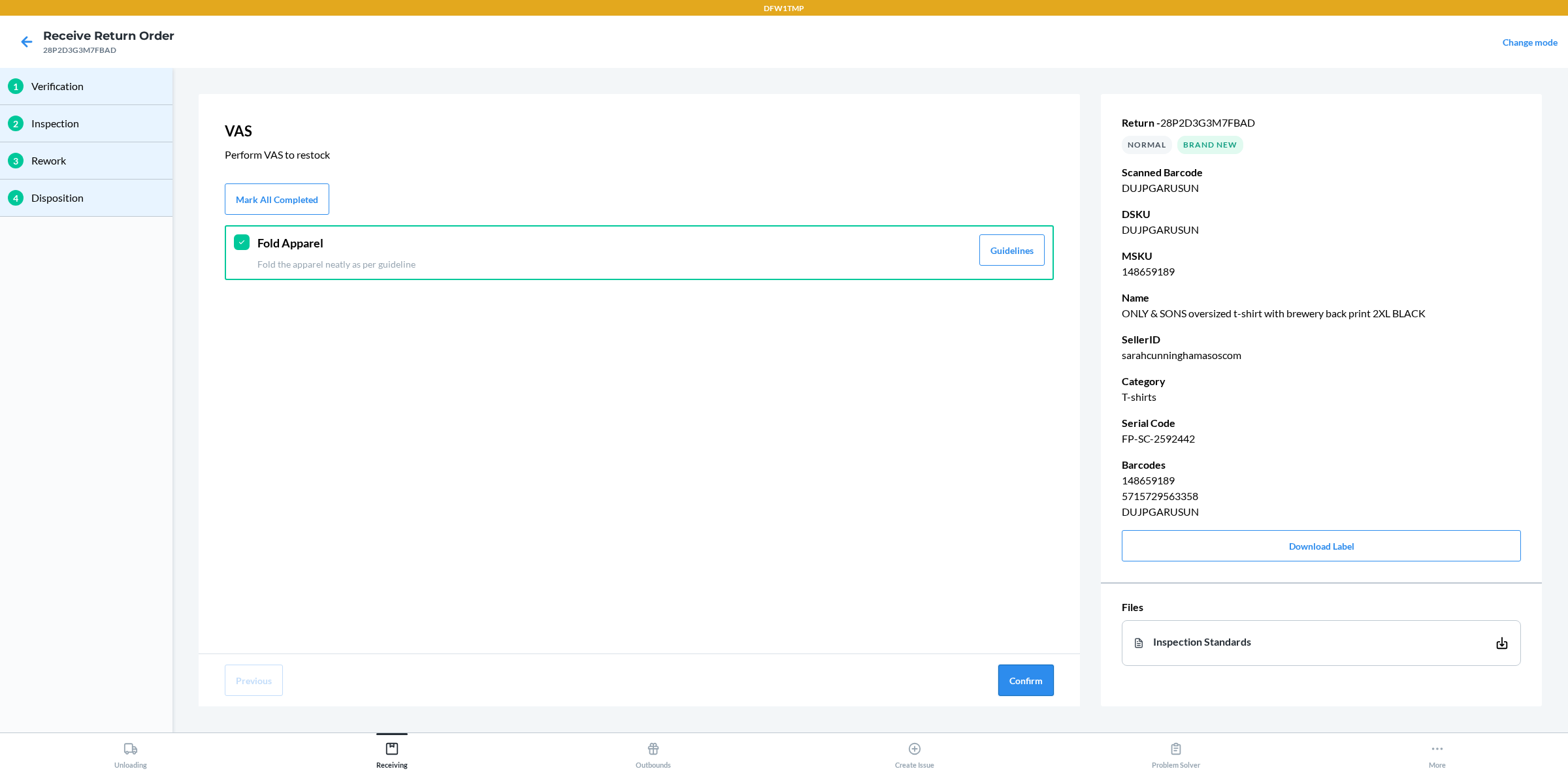
click at [1007, 616] on button "Confirm" at bounding box center [1026, 680] width 56 height 31
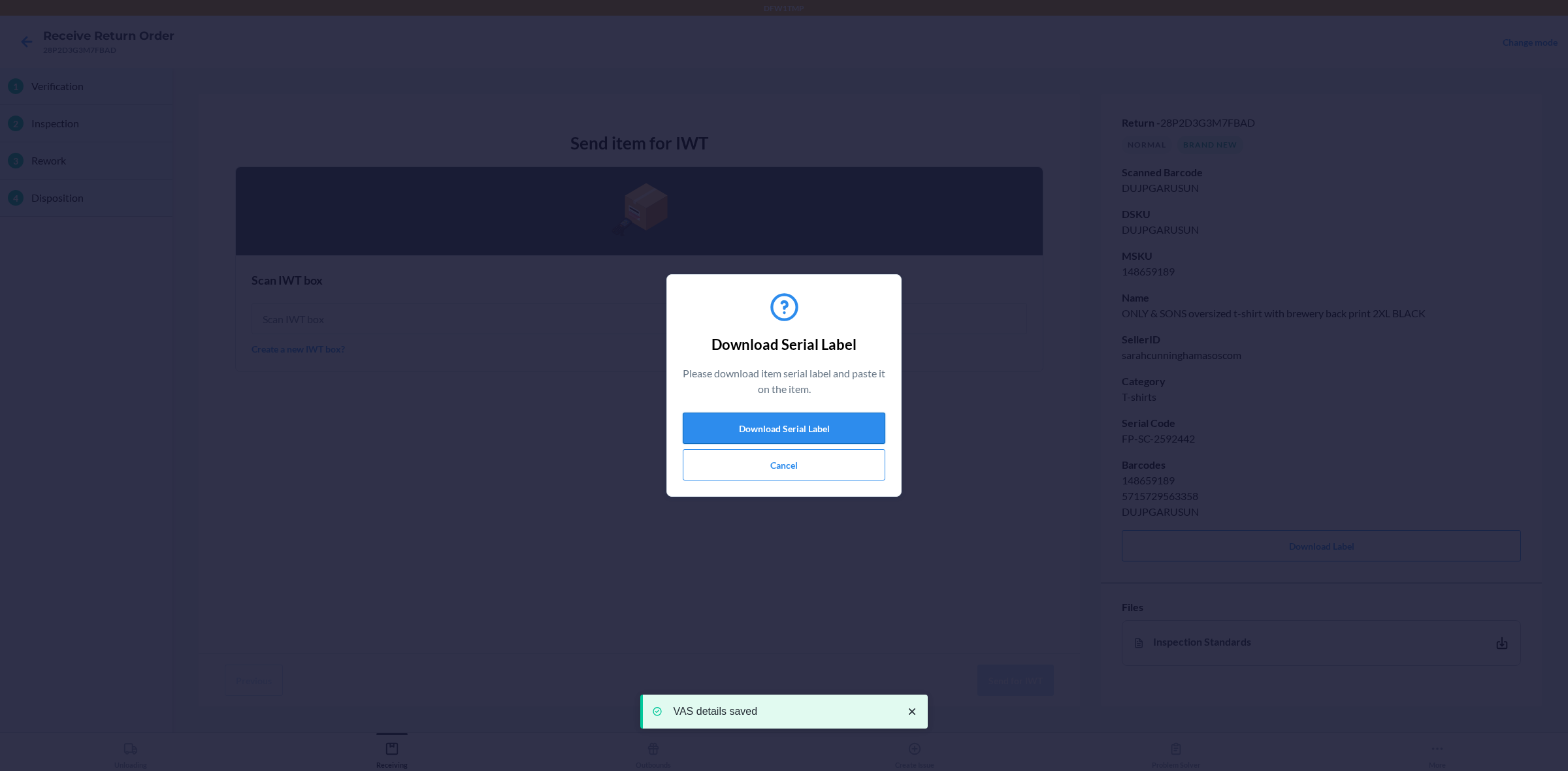
click at [788, 433] on button "Download Serial Label" at bounding box center [784, 428] width 202 height 31
click at [807, 459] on button "Cancel" at bounding box center [784, 465] width 202 height 31
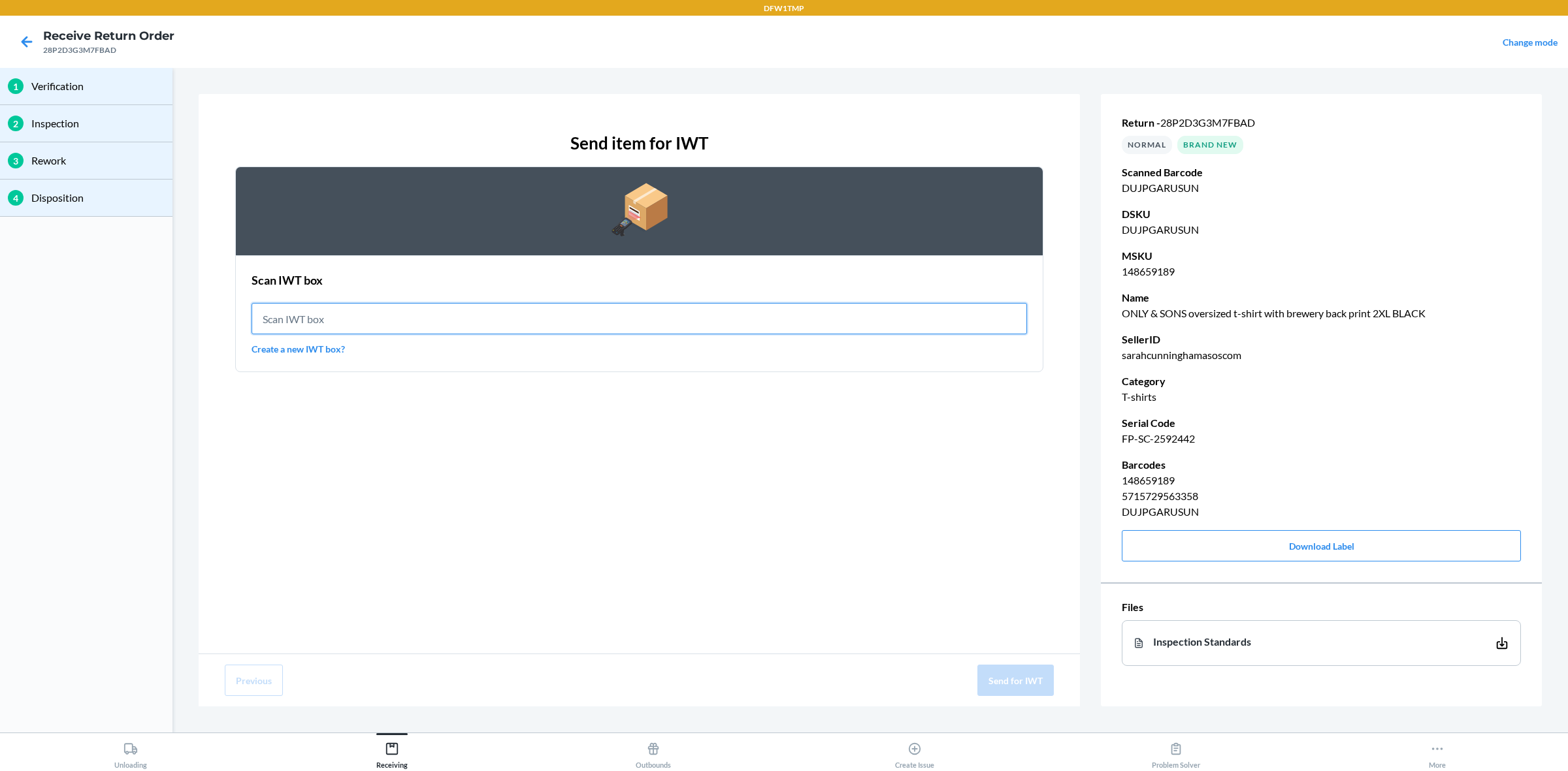
click at [582, 305] on input "text" at bounding box center [639, 318] width 775 height 31
type input "IWT0000019DI"
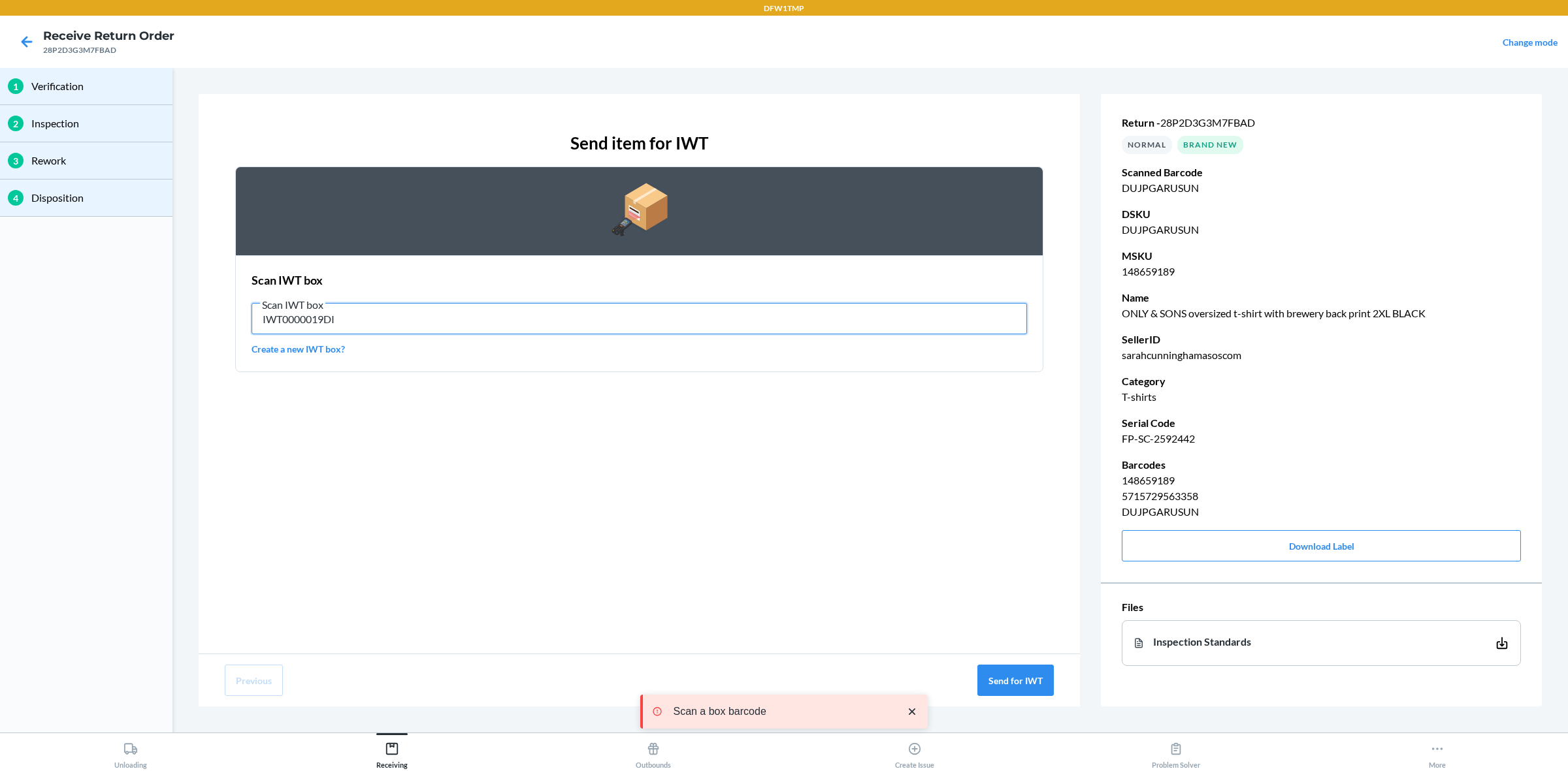
drag, startPoint x: 792, startPoint y: 319, endPoint x: 802, endPoint y: 320, distance: 10.0
click at [802, 320] on input "IWT0000019DI" at bounding box center [639, 318] width 775 height 31
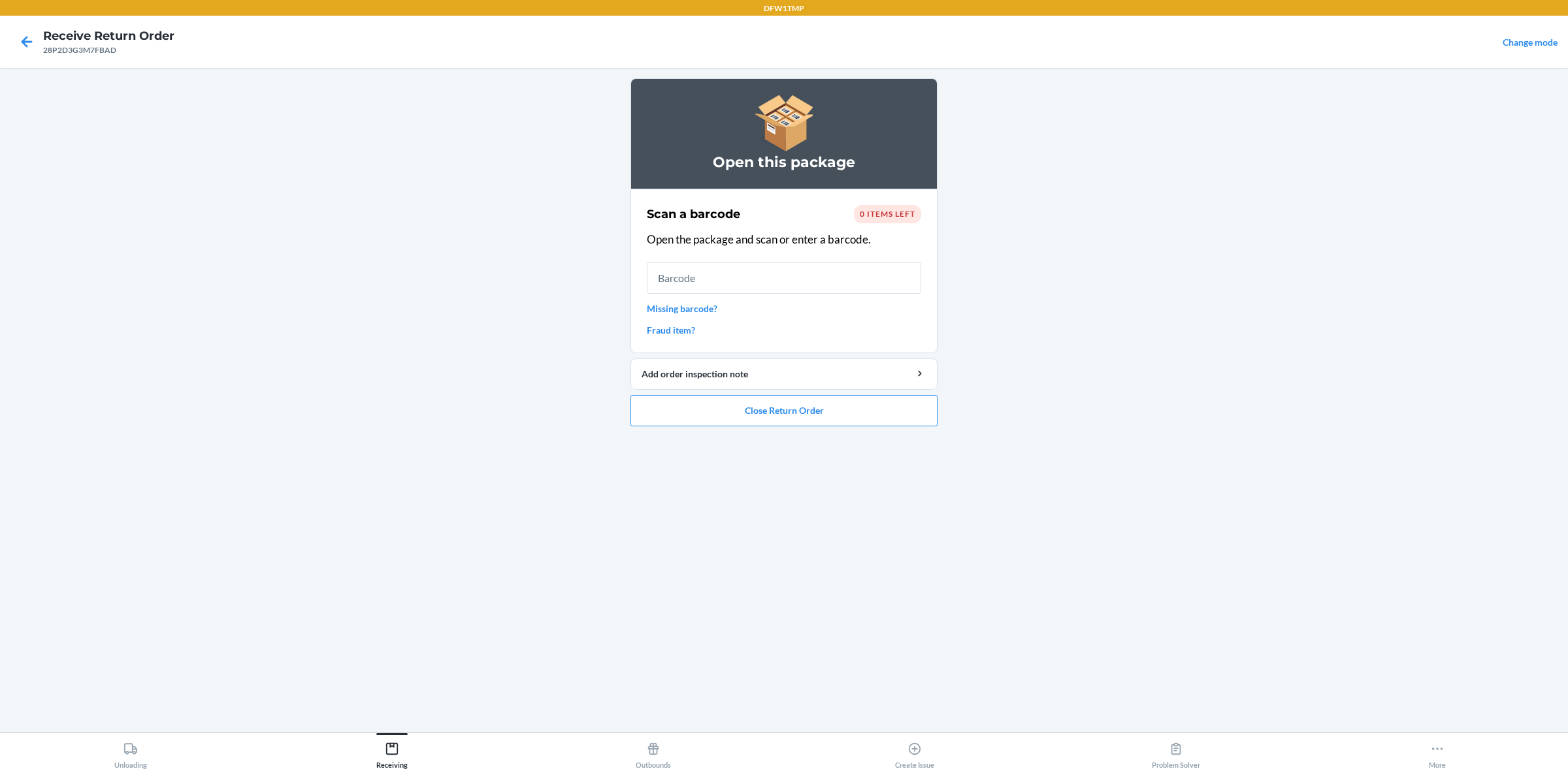
drag, startPoint x: 897, startPoint y: 213, endPoint x: 901, endPoint y: 204, distance: 9.8
click at [900, 206] on div "0 items left" at bounding box center [887, 214] width 67 height 18
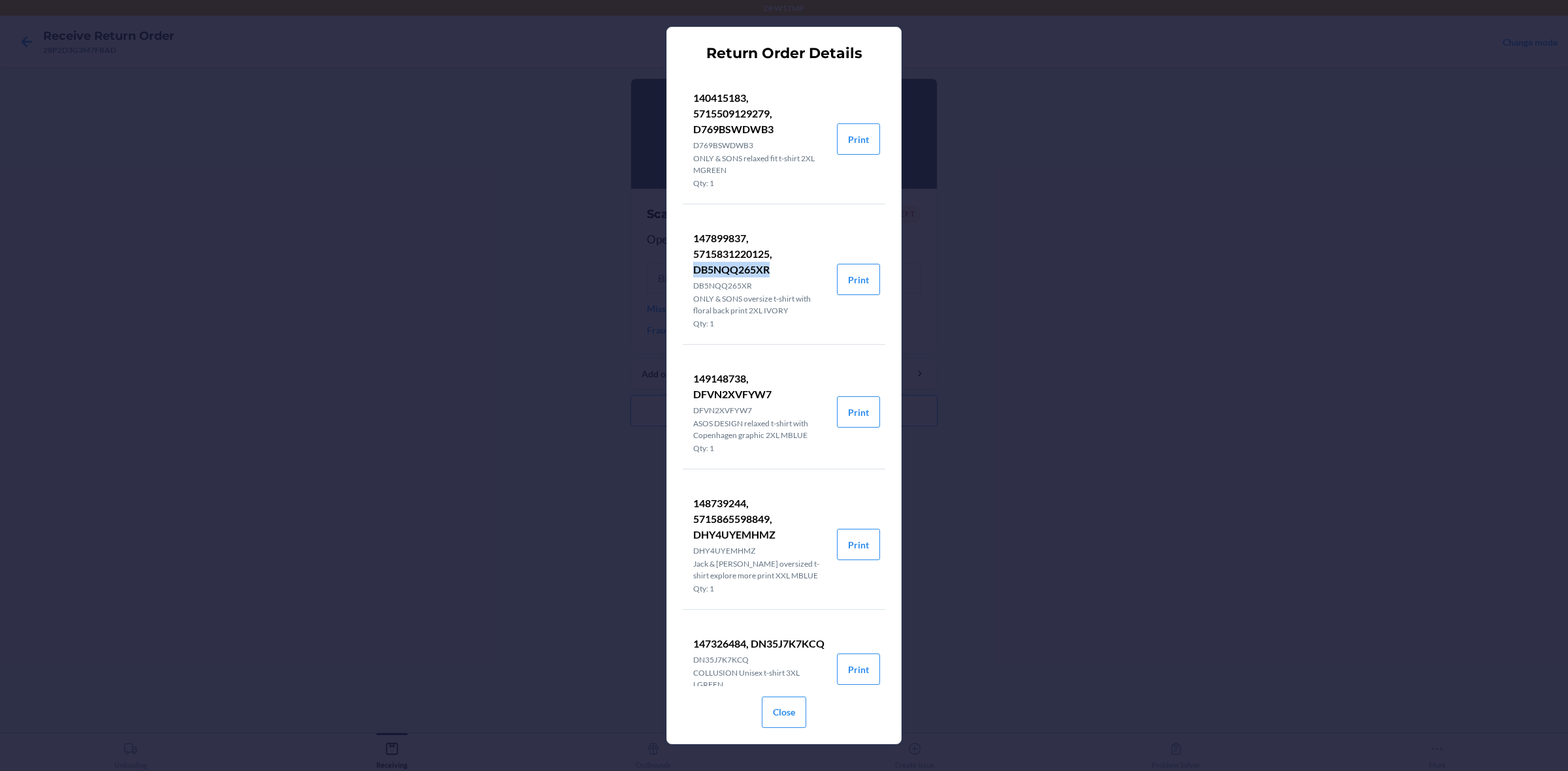
drag, startPoint x: 691, startPoint y: 268, endPoint x: 772, endPoint y: 270, distance: 81.0
click at [772, 270] on li "147899837, 5715831220125, DB5NQQ265XR DB5NQQ265XR ONLY & SONS oversize t-shirt …" at bounding box center [760, 279] width 154 height 129
copy p "DB5NQQ265XR"
click at [796, 616] on button "Close" at bounding box center [784, 712] width 45 height 31
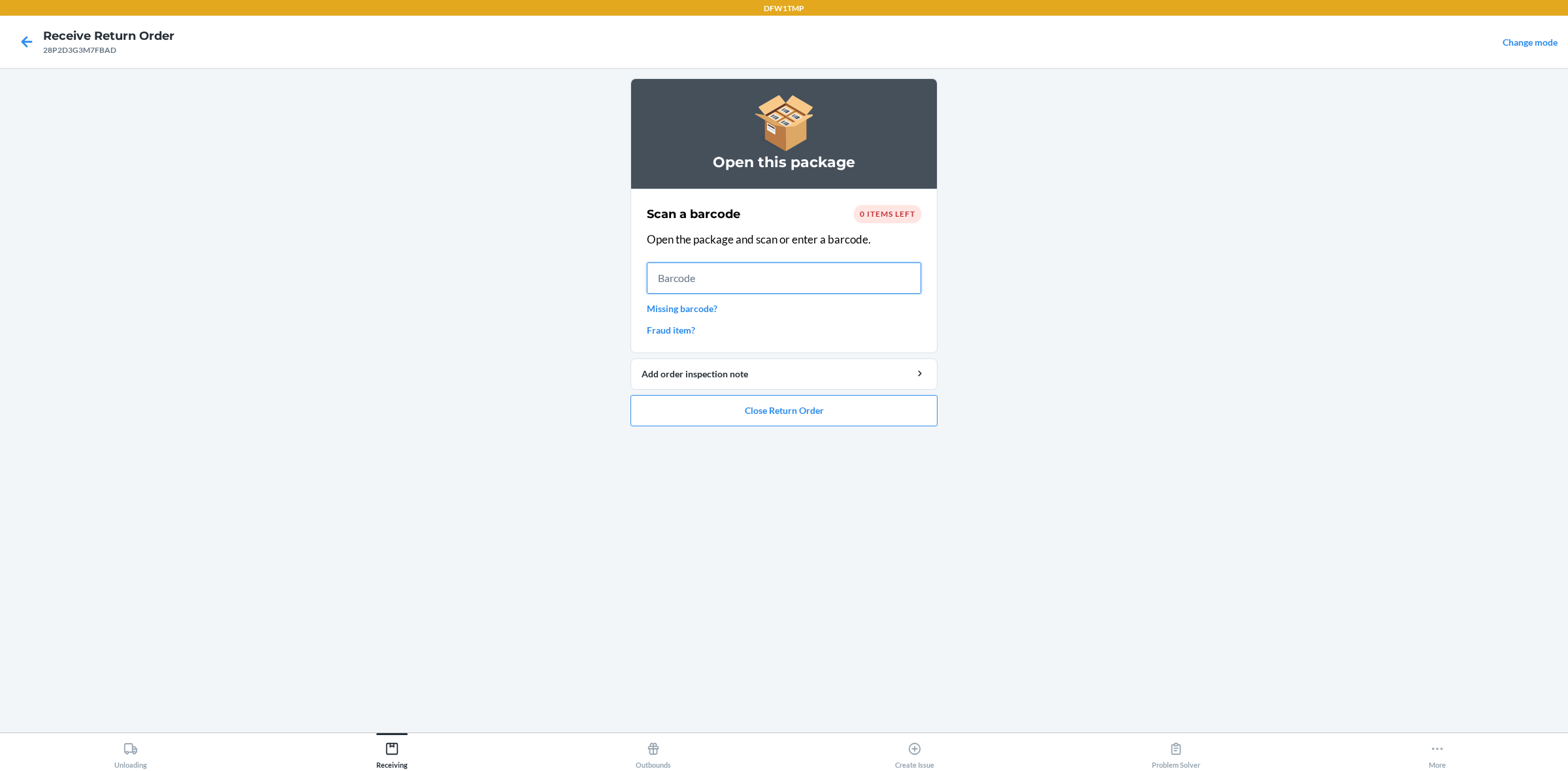
click at [745, 278] on input "text" at bounding box center [784, 278] width 274 height 31
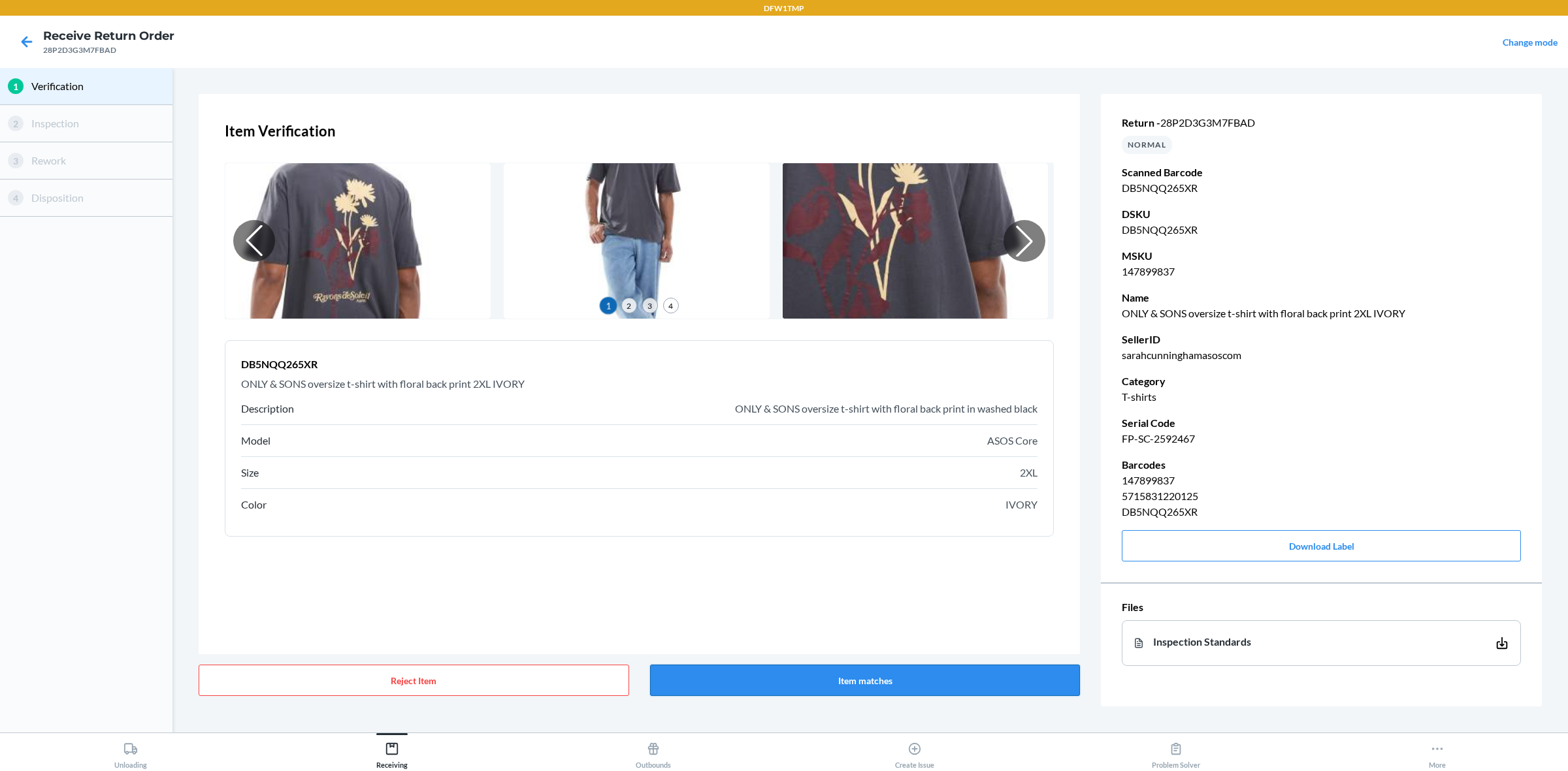
click at [850, 616] on button "Item matches" at bounding box center [865, 680] width 430 height 31
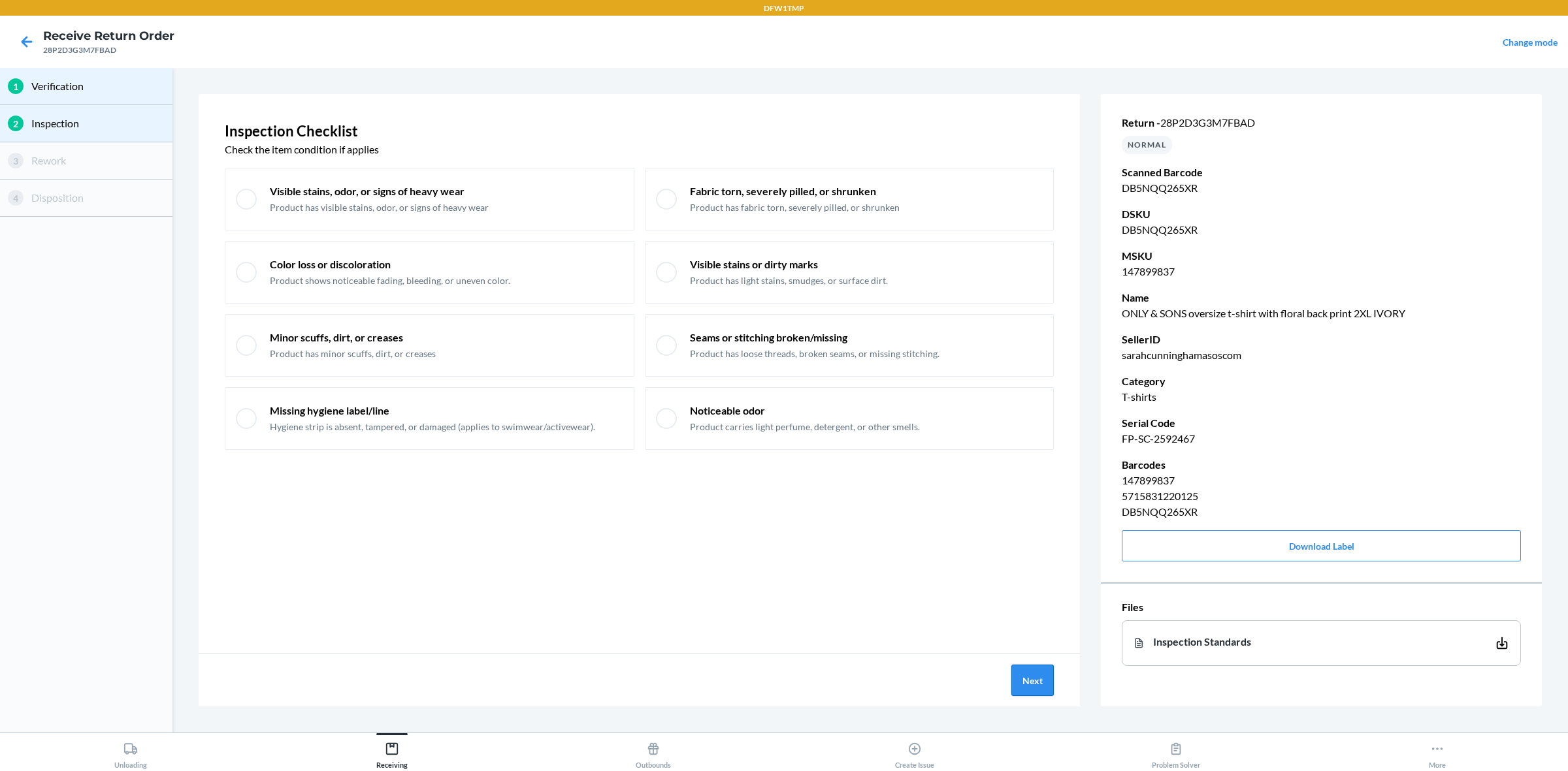
click at [1028, 616] on button "Next" at bounding box center [1032, 680] width 42 height 31
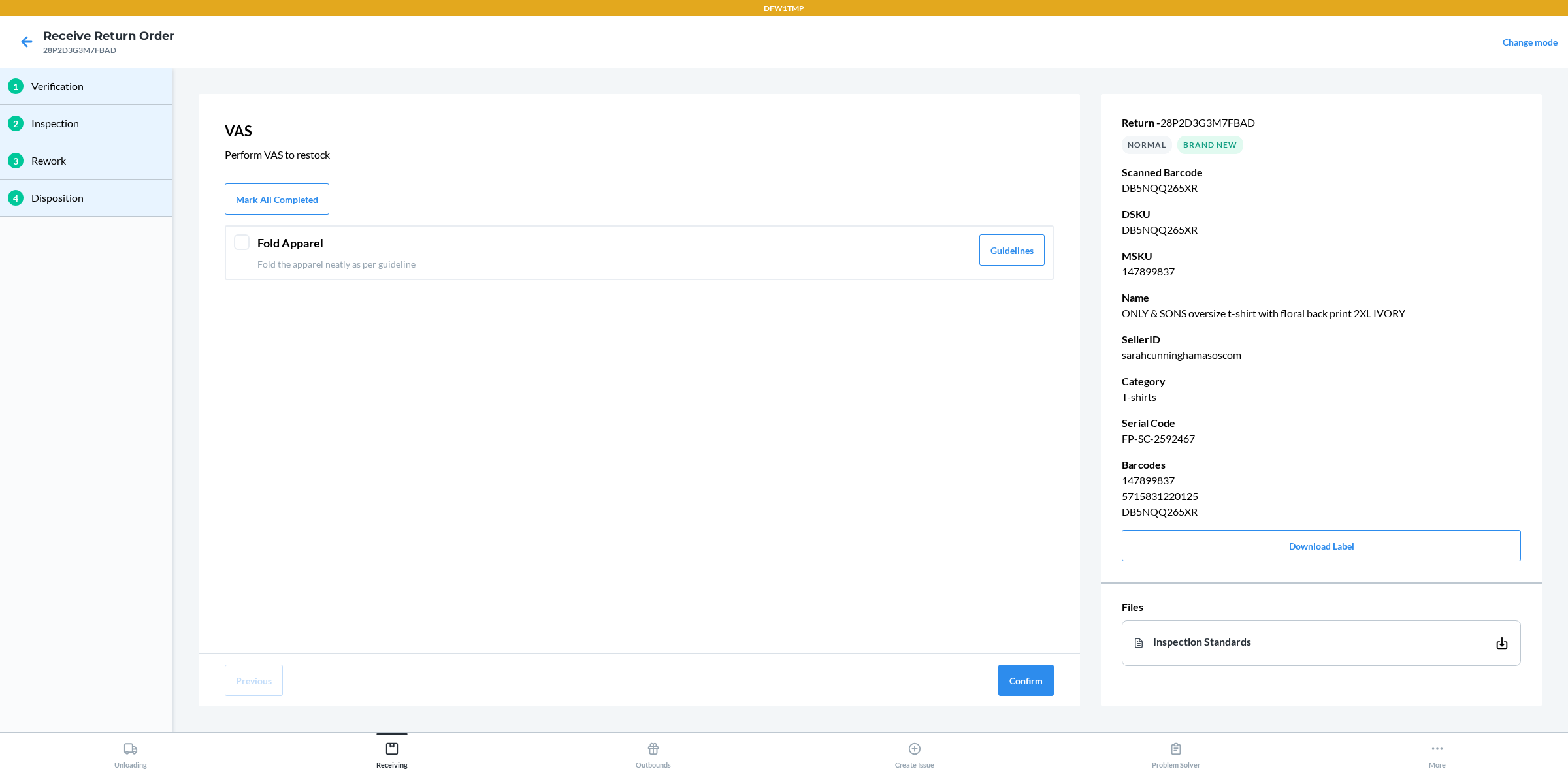
click at [603, 263] on p "Fold the apparel neatly as per guideline" at bounding box center [614, 263] width 714 height 13
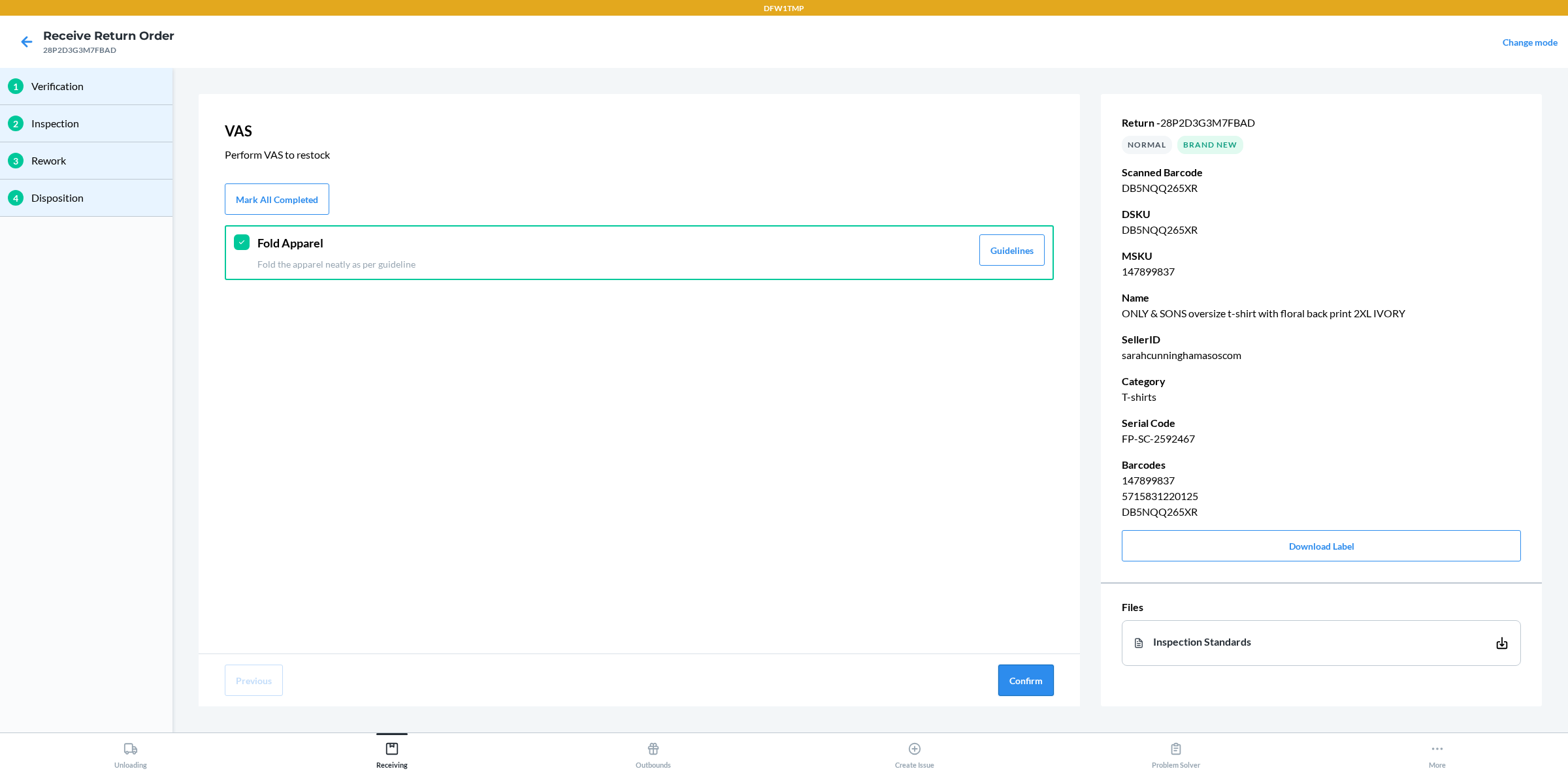
click at [1002, 616] on button "Confirm" at bounding box center [1026, 680] width 56 height 31
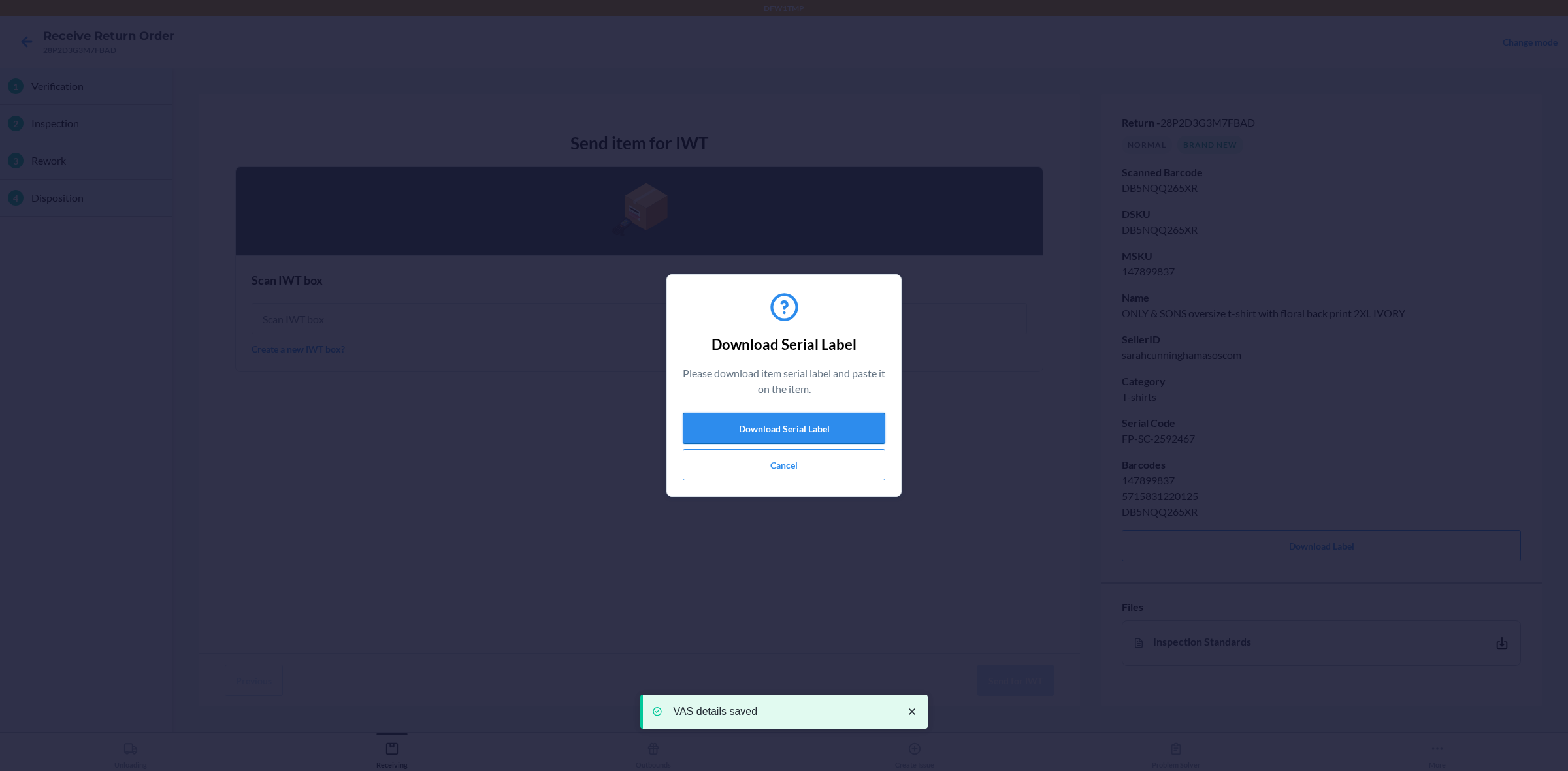
click at [746, 431] on button "Download Serial Label" at bounding box center [784, 428] width 202 height 31
click at [811, 475] on button "Cancel" at bounding box center [784, 465] width 202 height 31
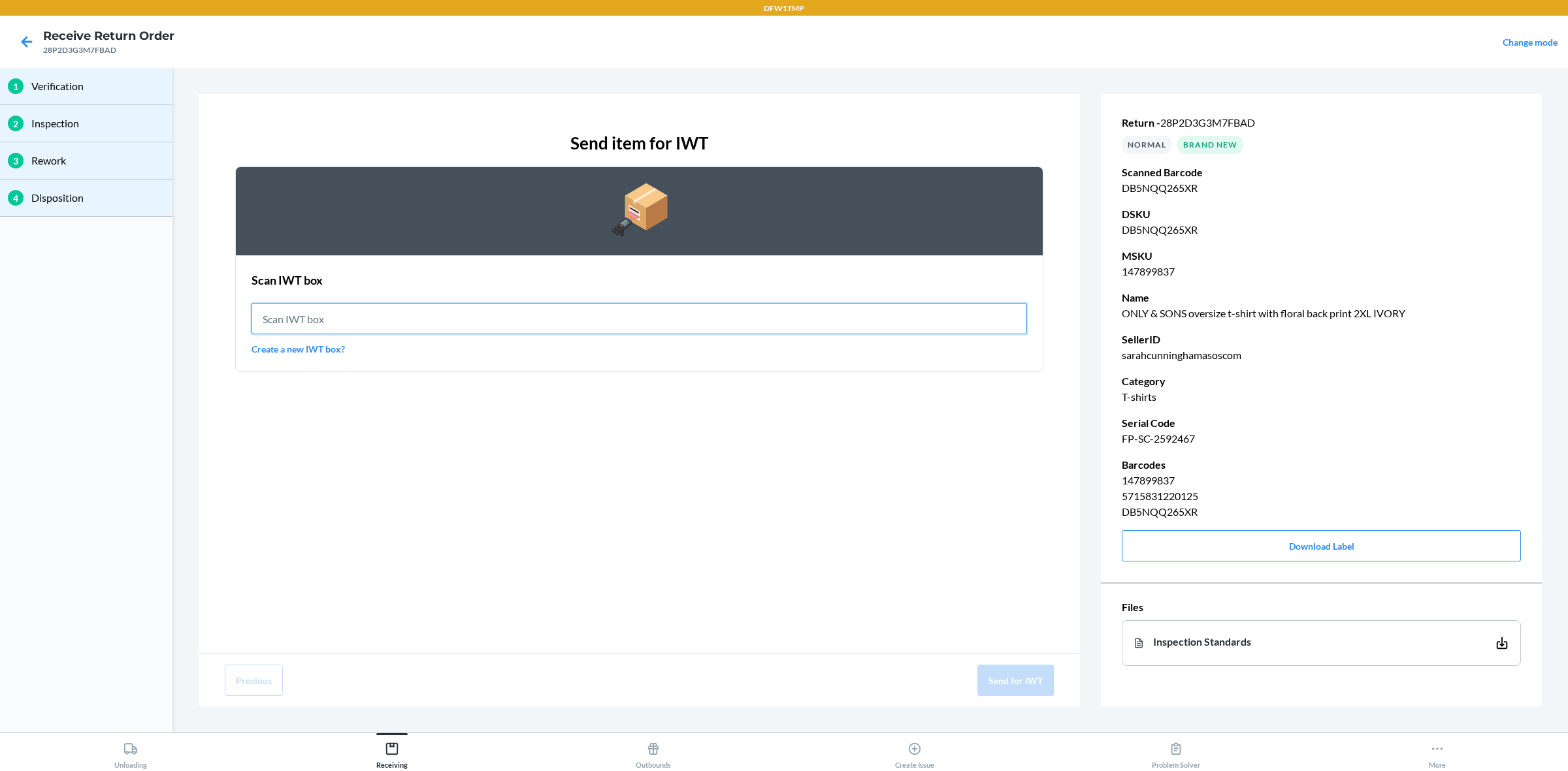
drag, startPoint x: 582, startPoint y: 317, endPoint x: 528, endPoint y: 315, distance: 54.0
click at [582, 319] on input "text" at bounding box center [639, 318] width 775 height 31
type input "IWT0000019DI"
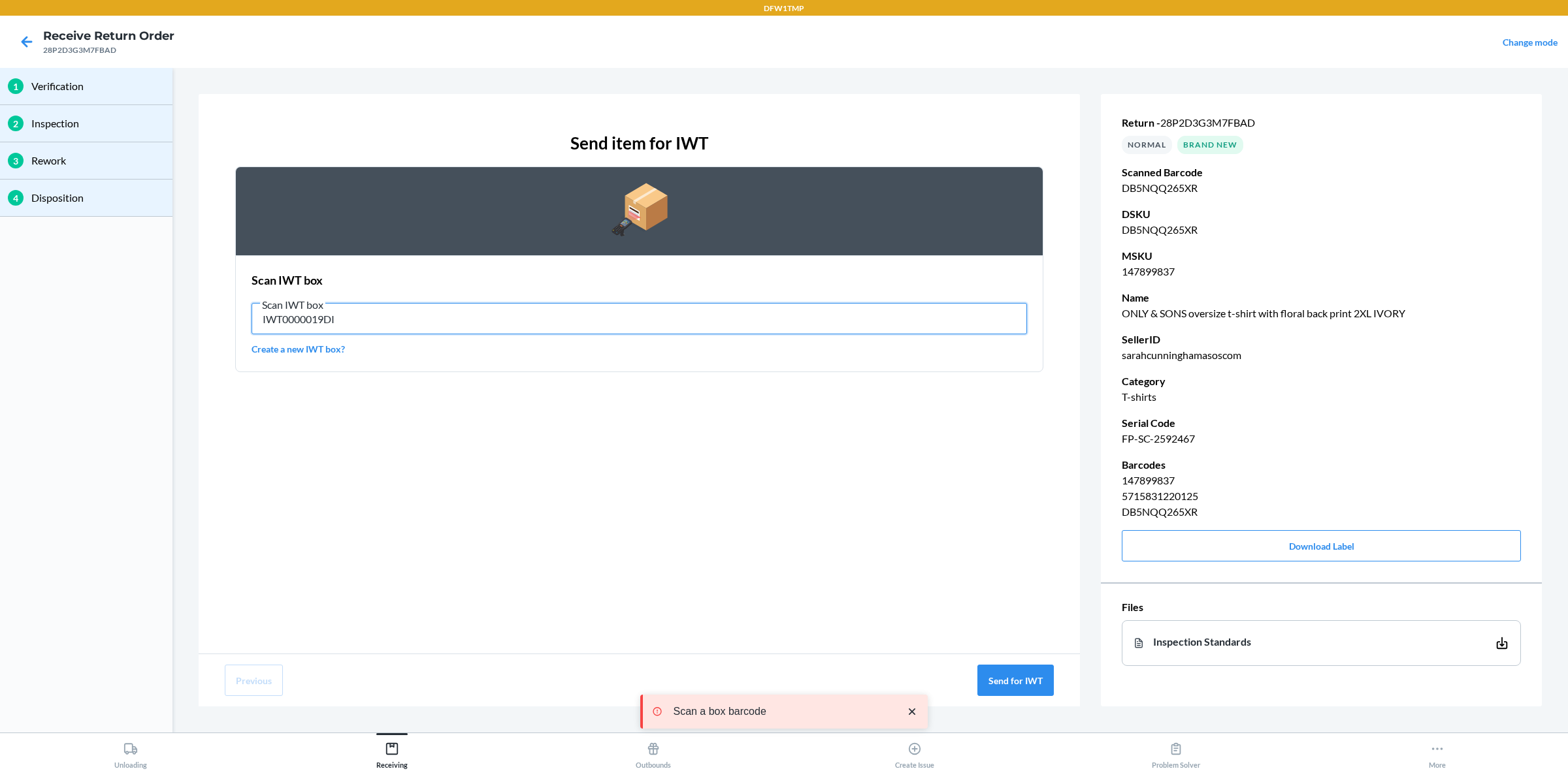
click at [461, 312] on input "IWT0000019DI" at bounding box center [639, 318] width 775 height 31
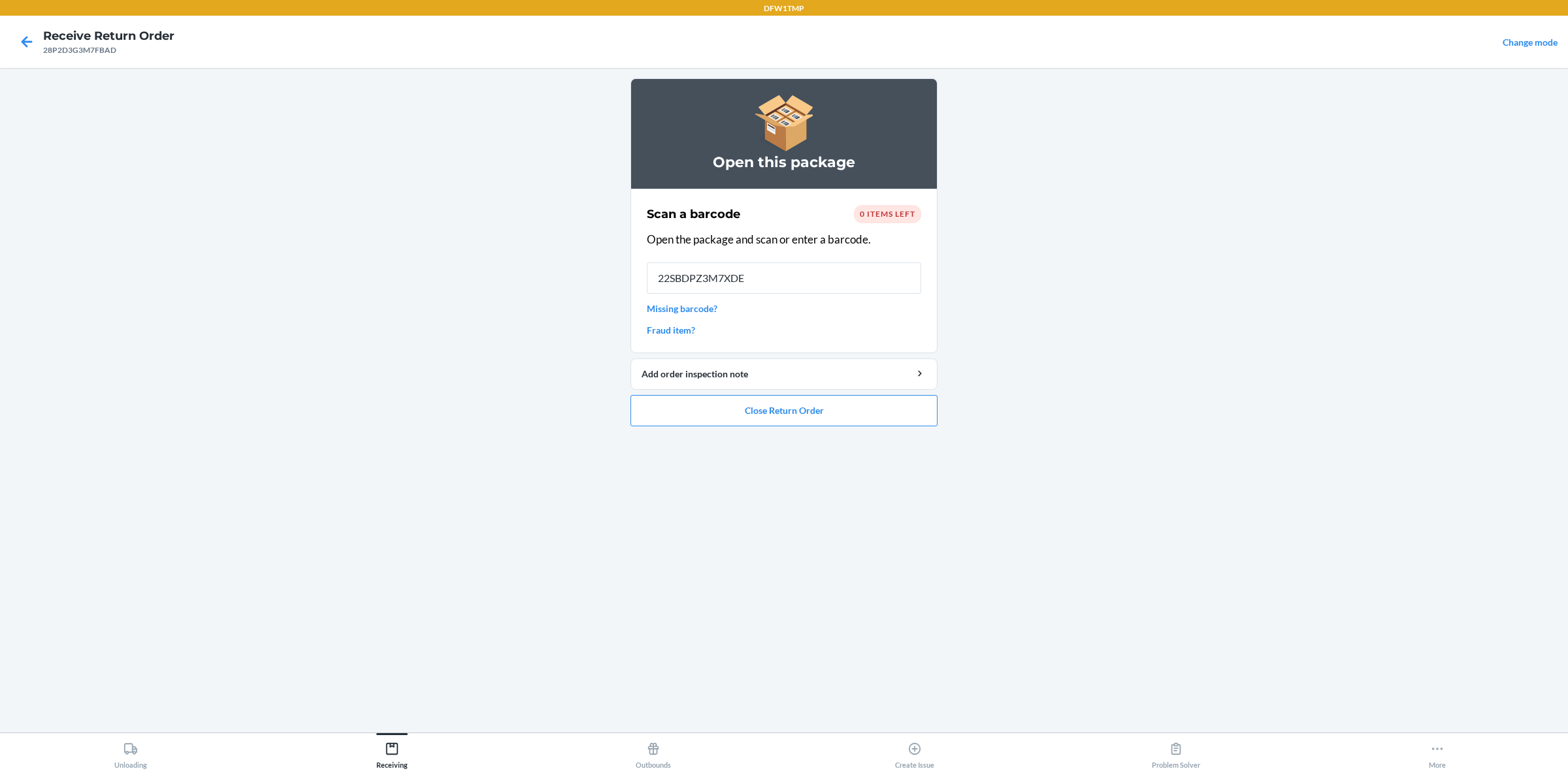
type input "22SBDPZ3M7XDET"
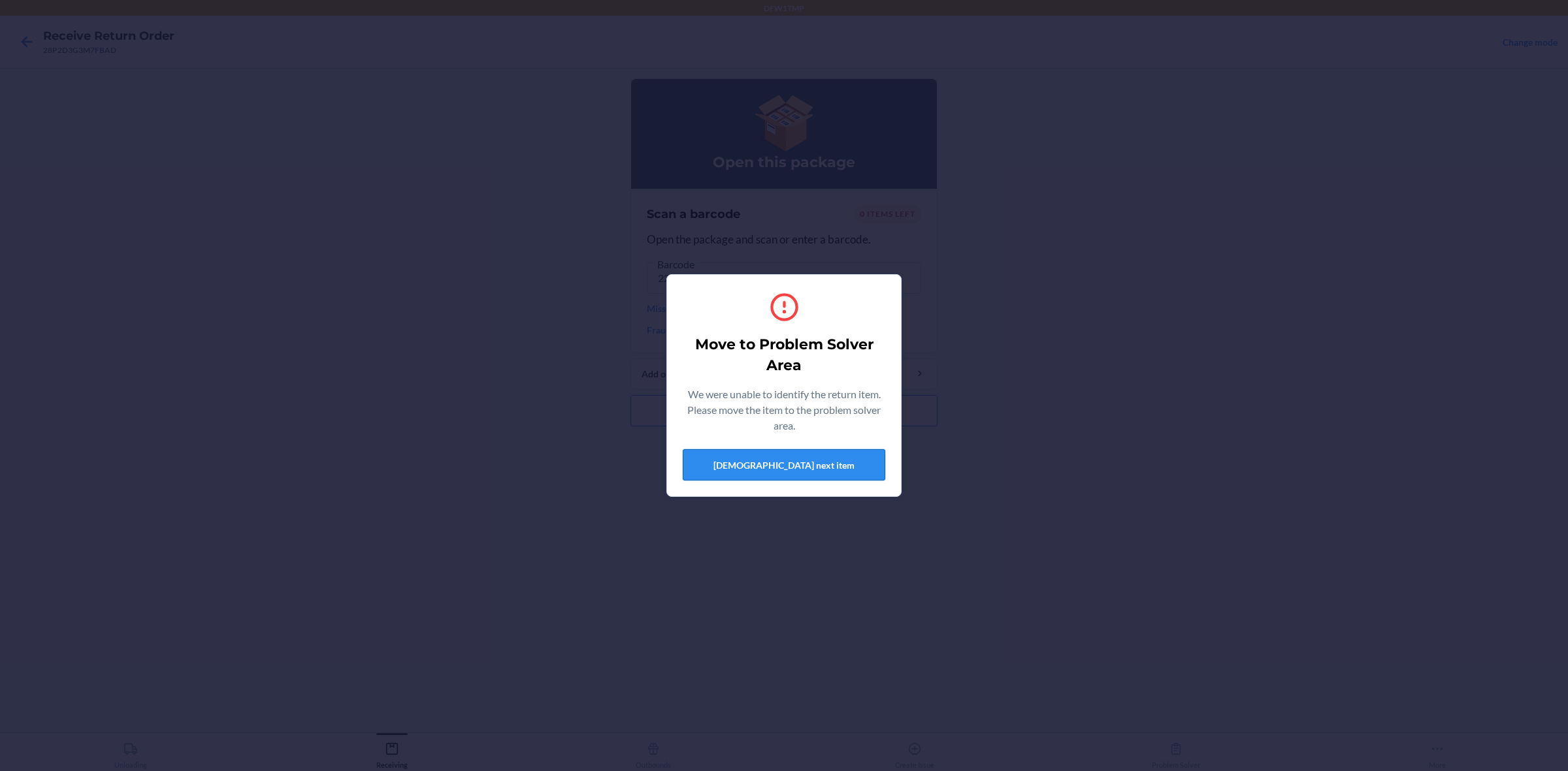
click at [730, 467] on button "[DEMOGRAPHIC_DATA] next item" at bounding box center [784, 465] width 202 height 31
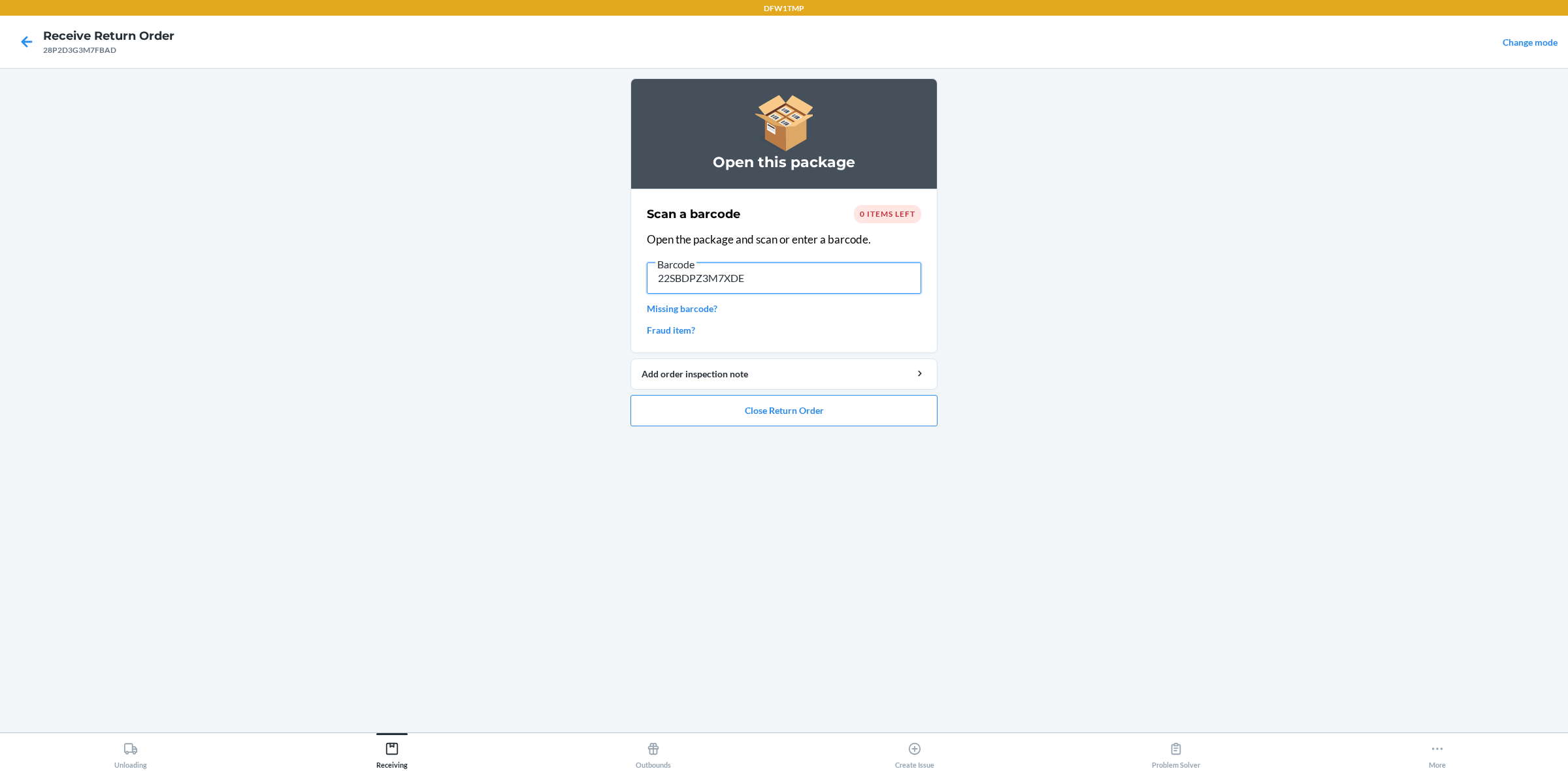
type input "22SBDPZ3M7XDET"
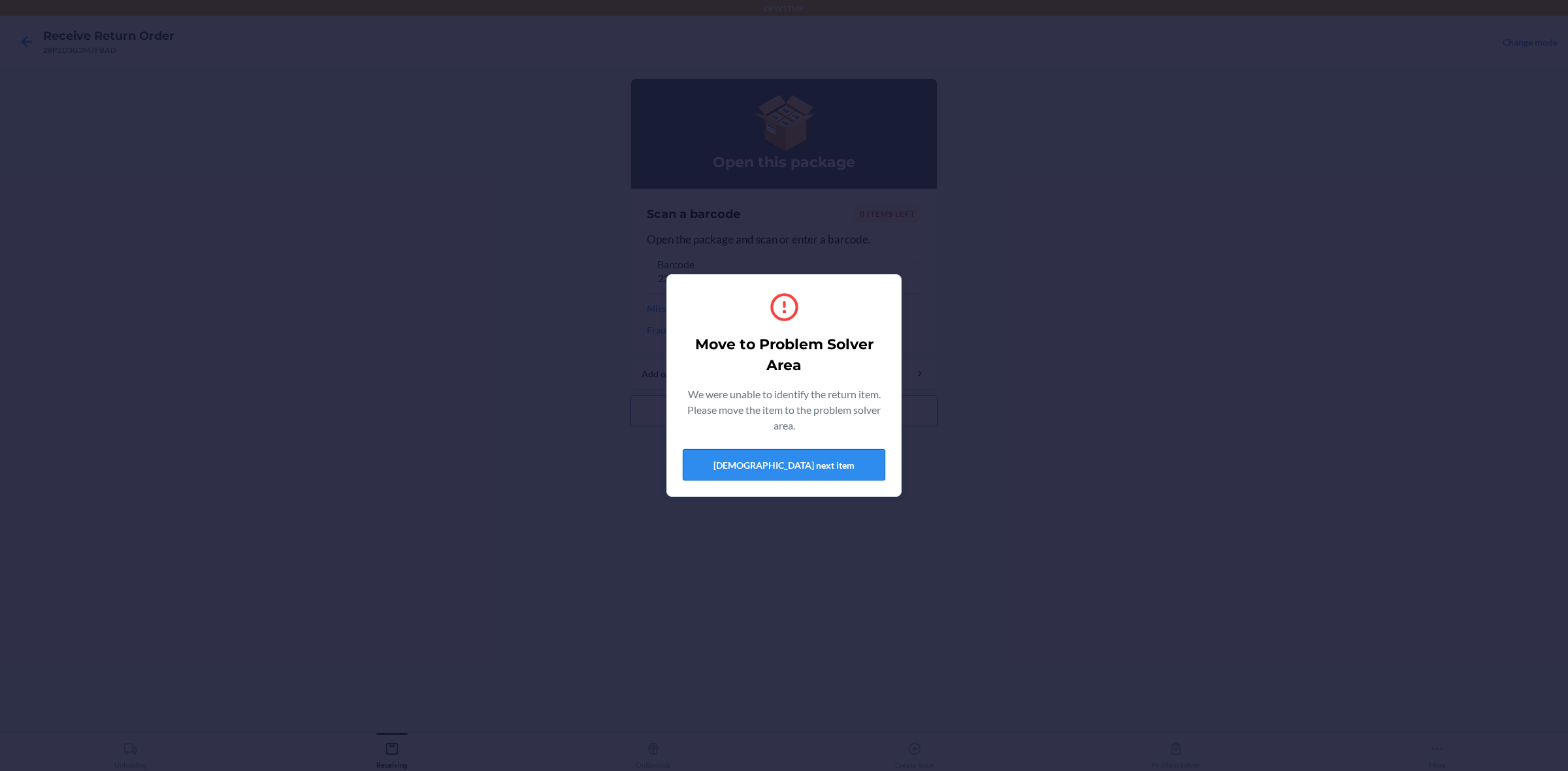
drag, startPoint x: 727, startPoint y: 484, endPoint x: 729, endPoint y: 478, distance: 6.3
click at [729, 481] on div "Move to Problem Solver Area We were unable to identify the return item. Please …" at bounding box center [784, 386] width 202 height 201
click at [739, 478] on button "[DEMOGRAPHIC_DATA] next item" at bounding box center [784, 465] width 202 height 31
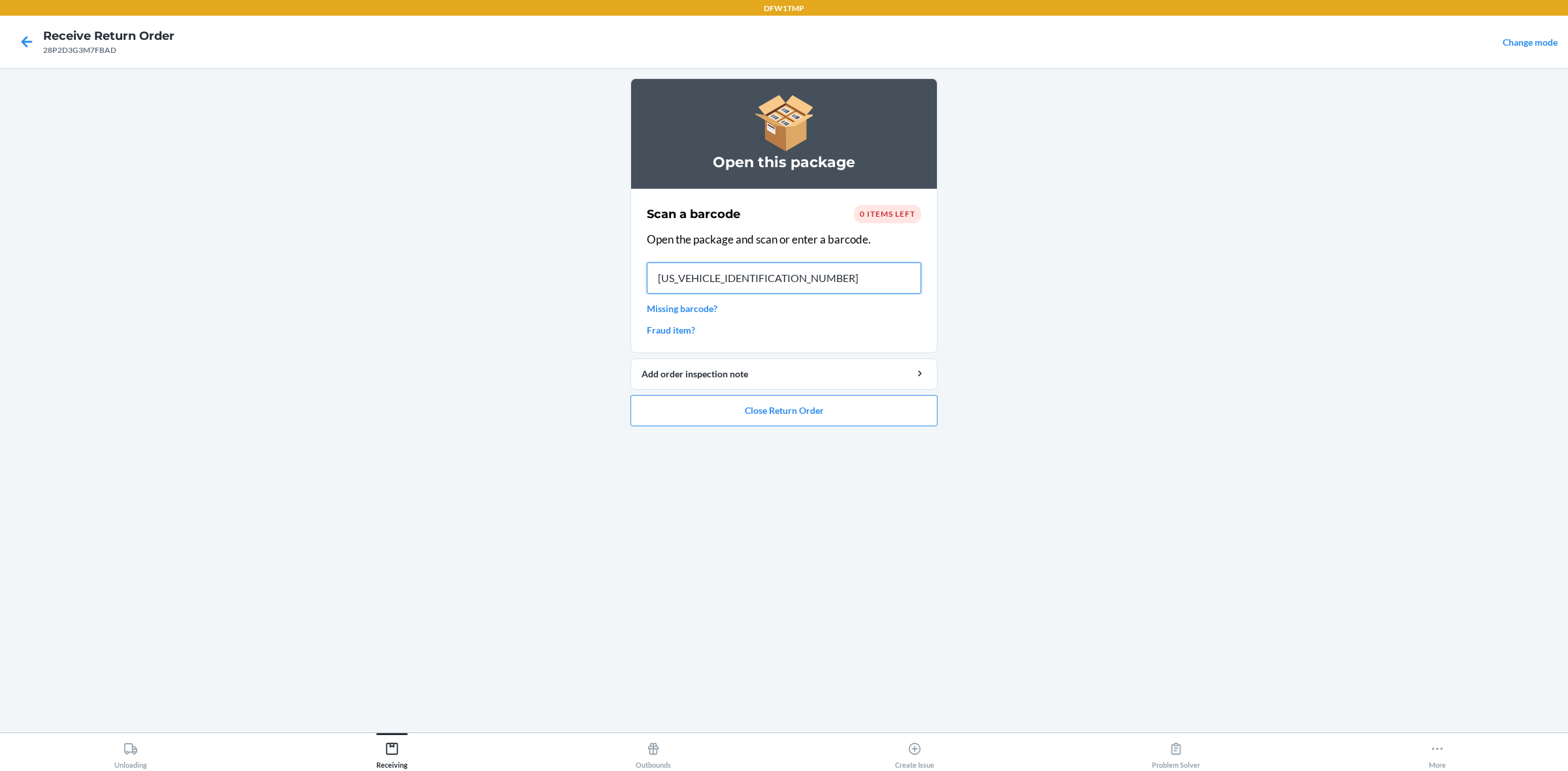
type input "1ZWV29589011005342"
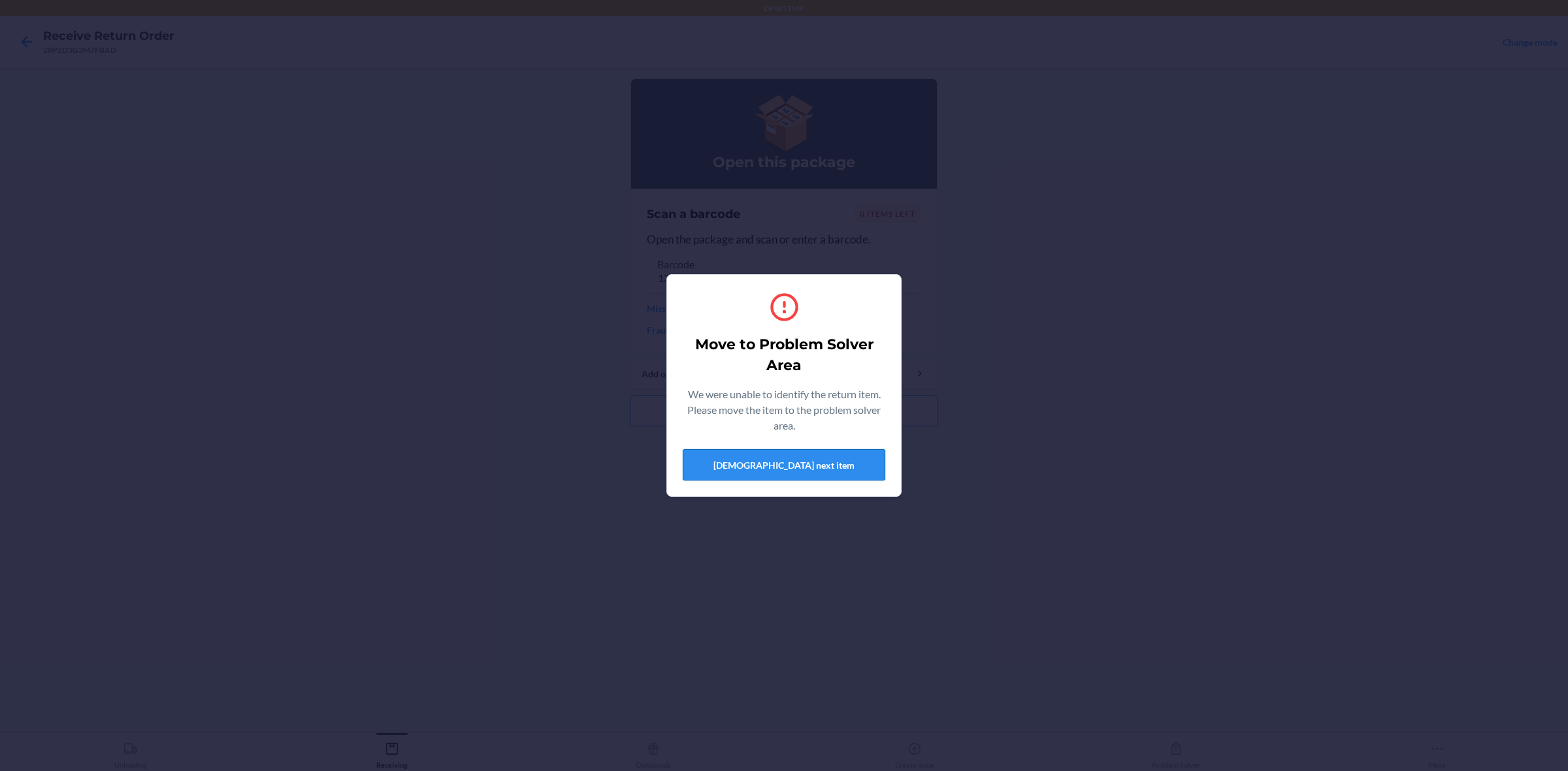
click at [843, 452] on button "[DEMOGRAPHIC_DATA] next item" at bounding box center [784, 465] width 202 height 31
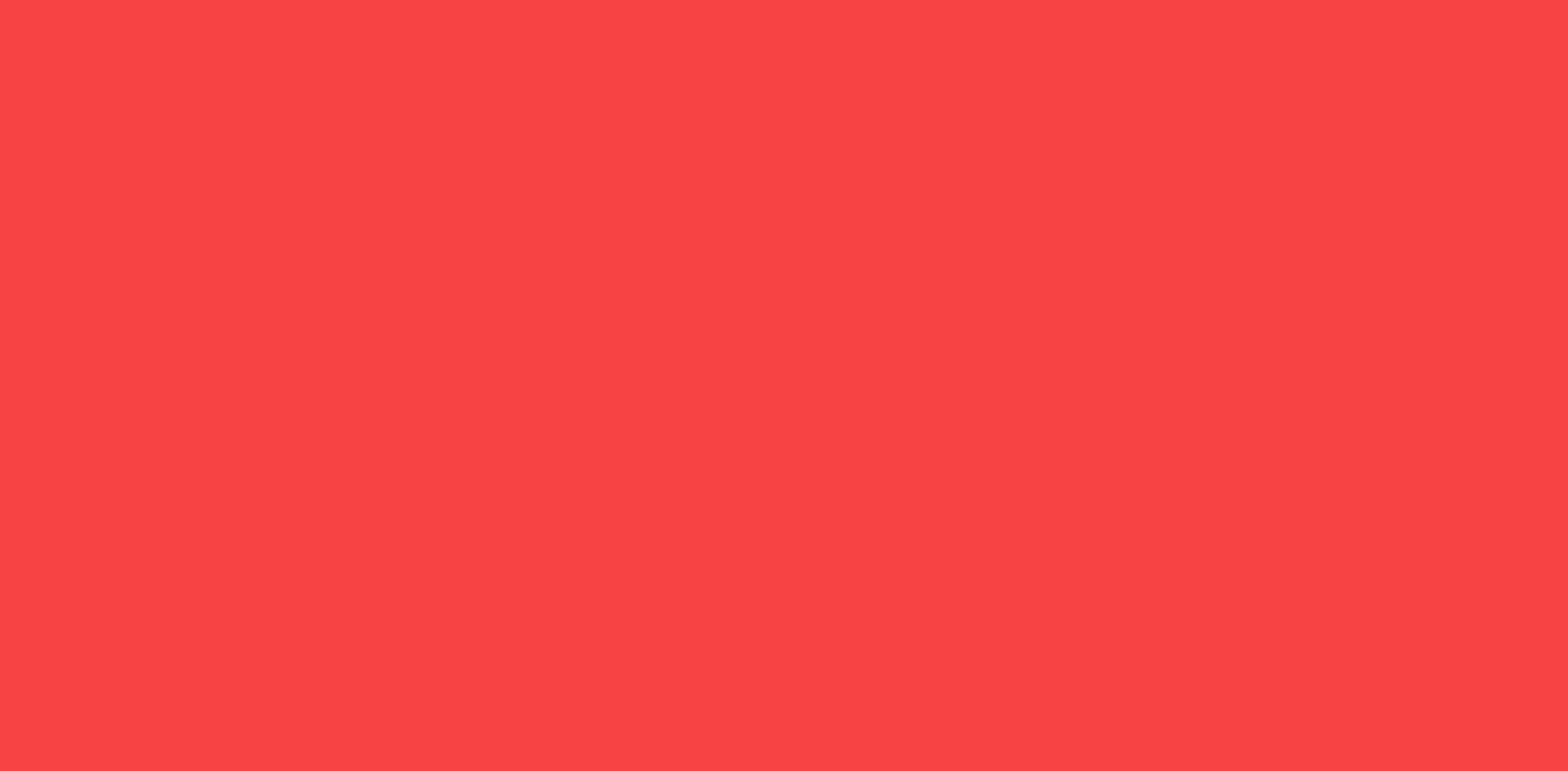
click at [840, 454] on div "Open this package Scan a barcode 0 items left Open the package and scan or ente…" at bounding box center [784, 399] width 307 height 644
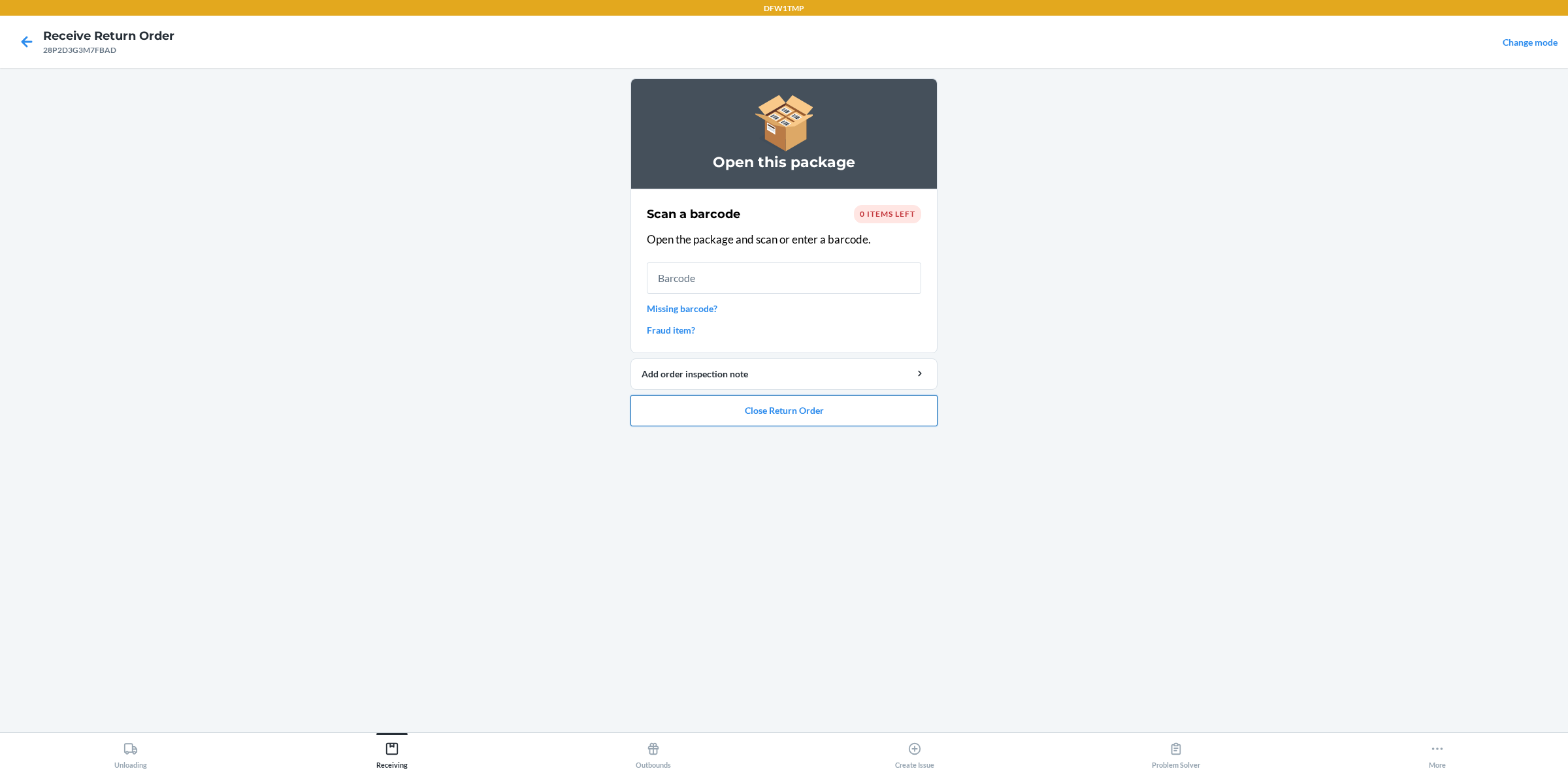
click at [807, 415] on button "Close Return Order" at bounding box center [784, 410] width 307 height 31
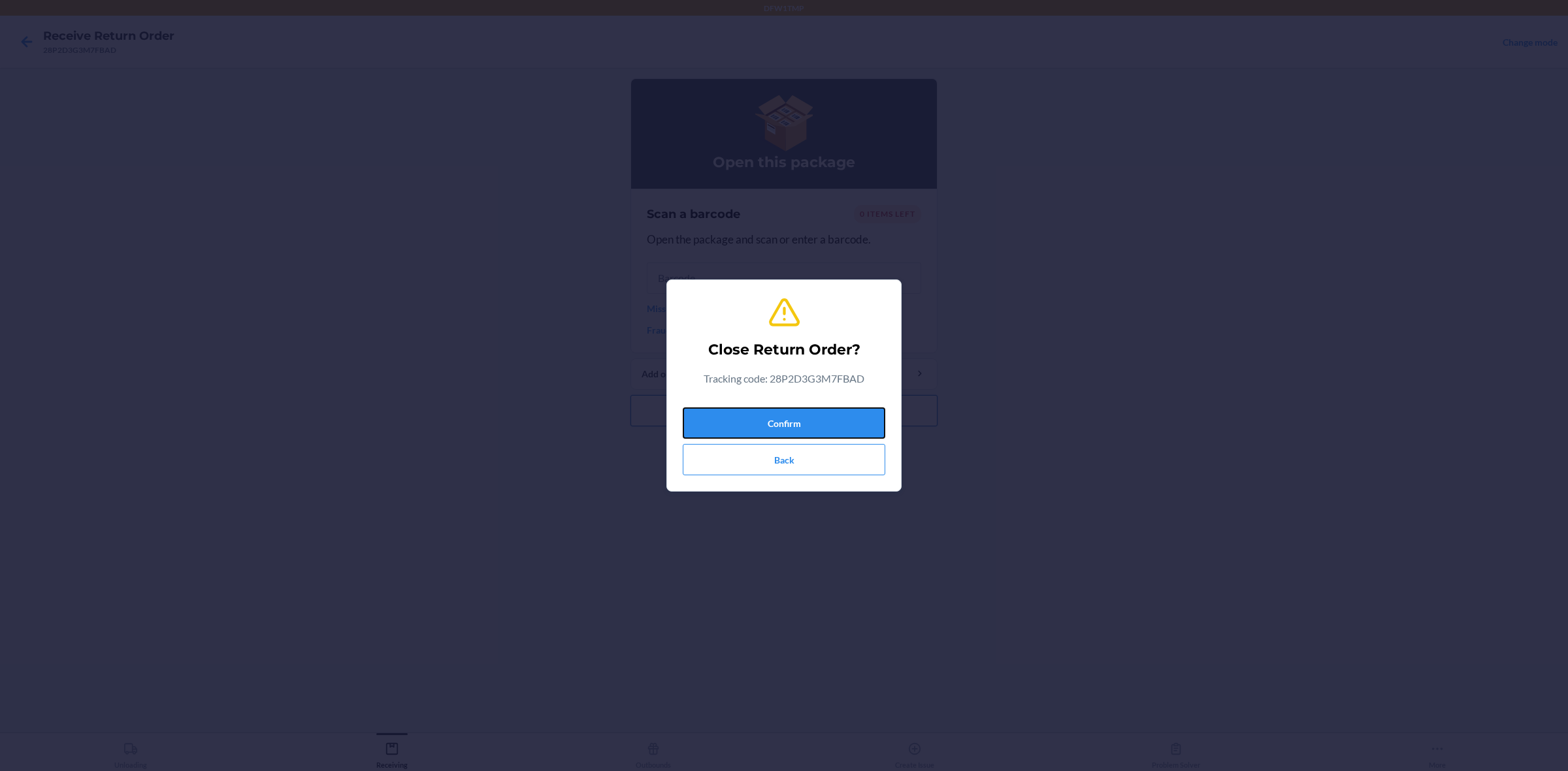
click at [807, 415] on button "Confirm" at bounding box center [784, 423] width 202 height 31
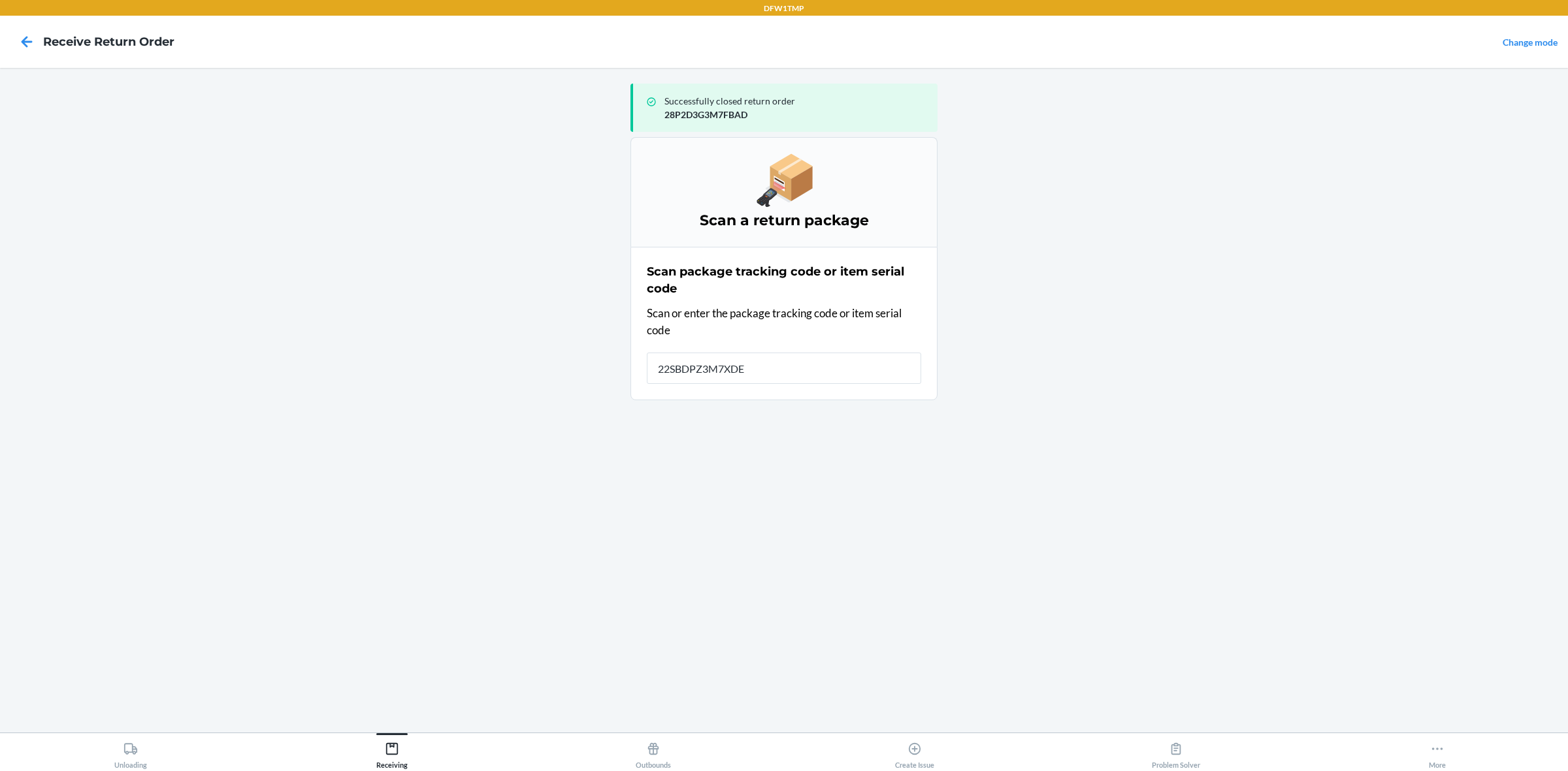
type input "22SBDPZ3M7XDET"
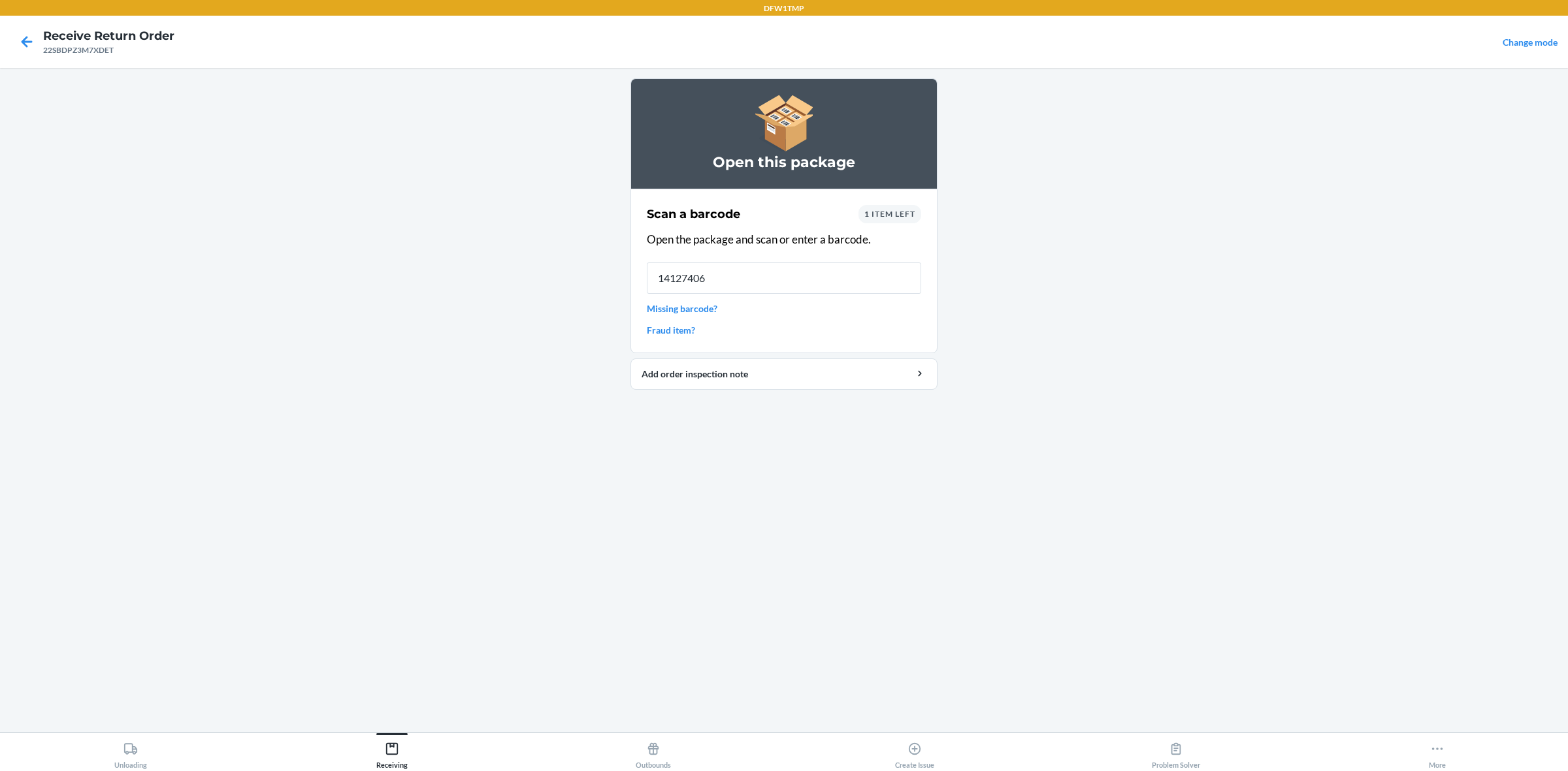
type input "141274061"
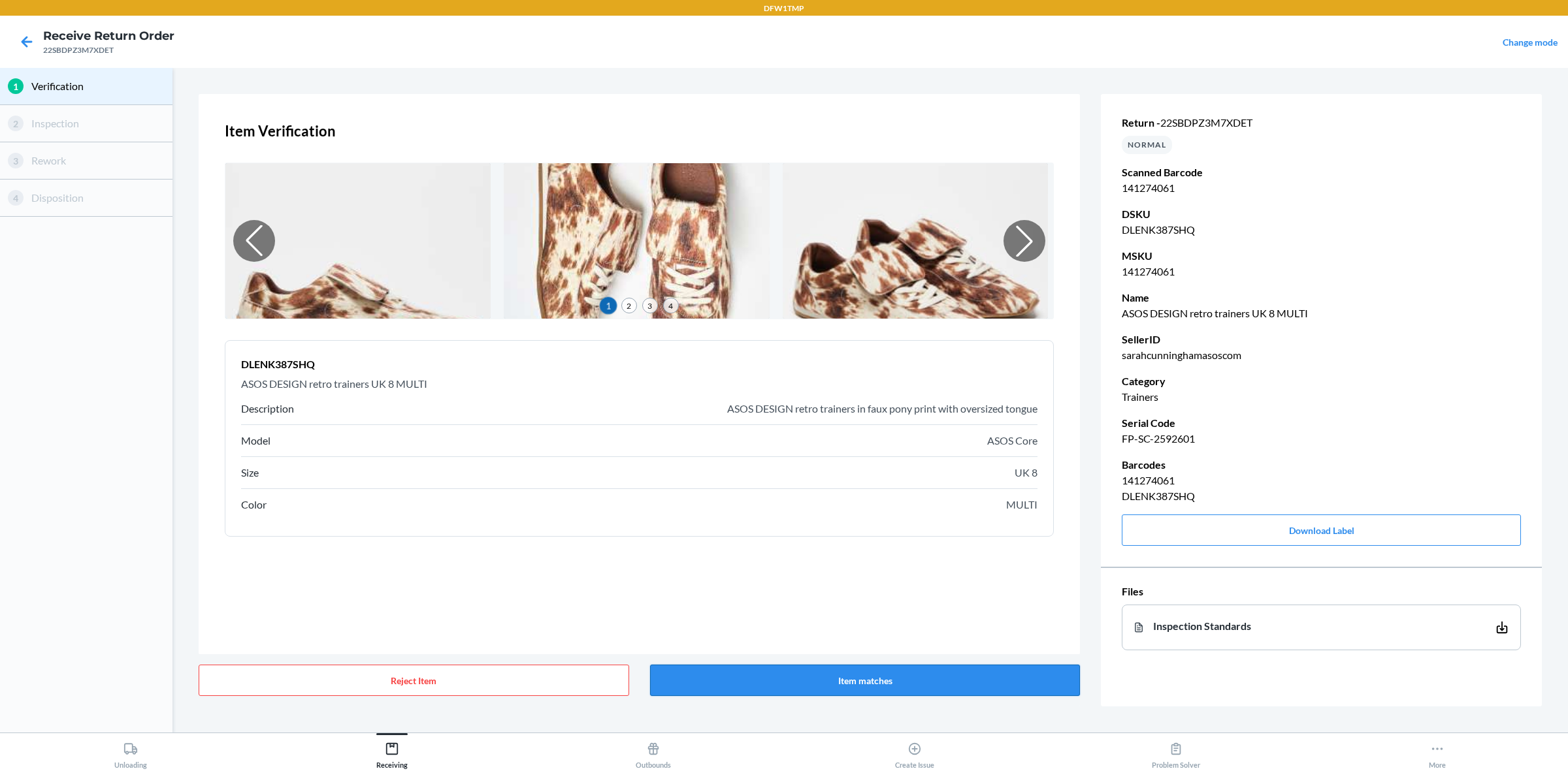
click at [671, 616] on button "Item matches" at bounding box center [865, 680] width 430 height 31
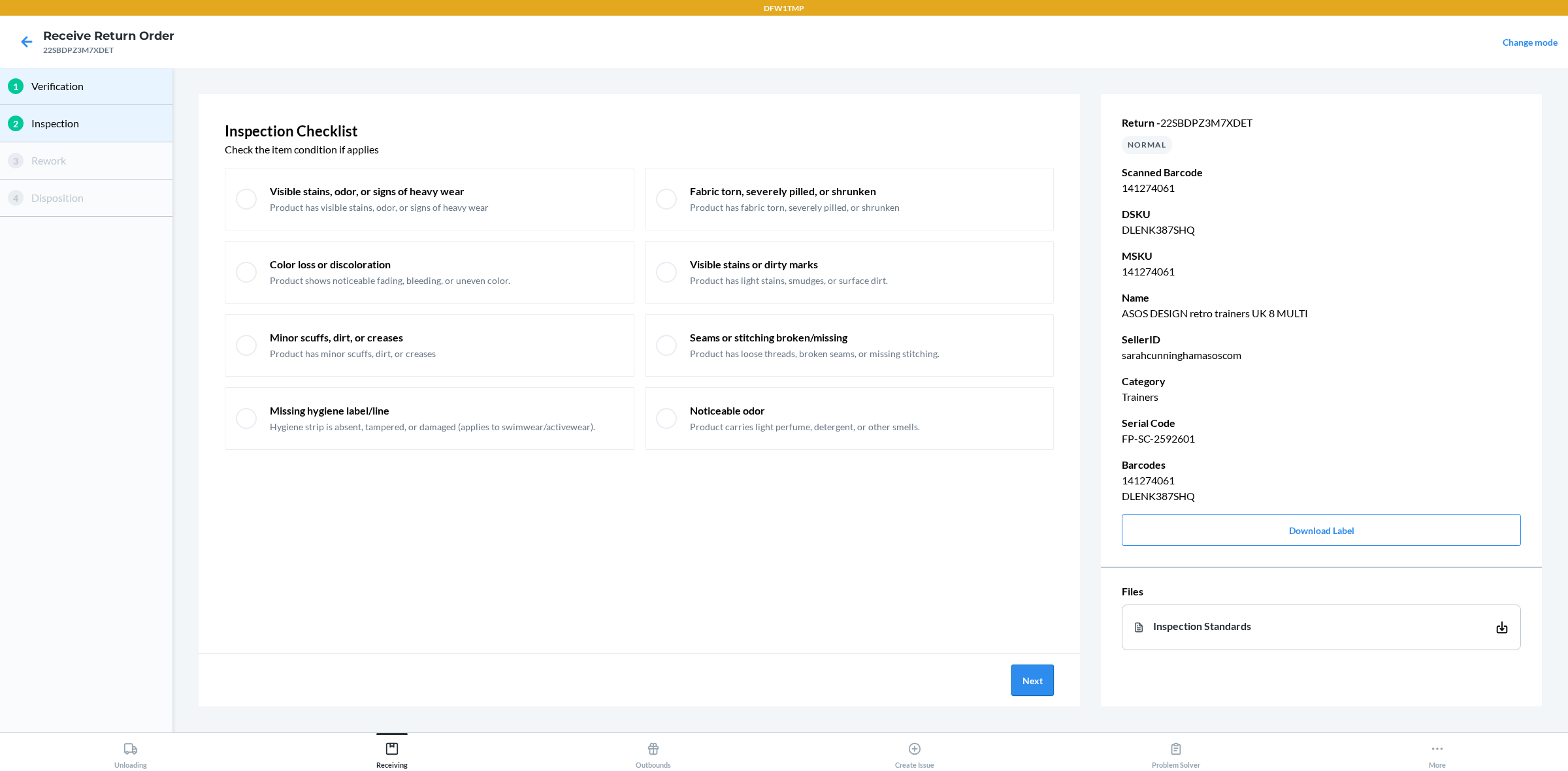
click at [1043, 616] on button "Next" at bounding box center [1032, 680] width 42 height 31
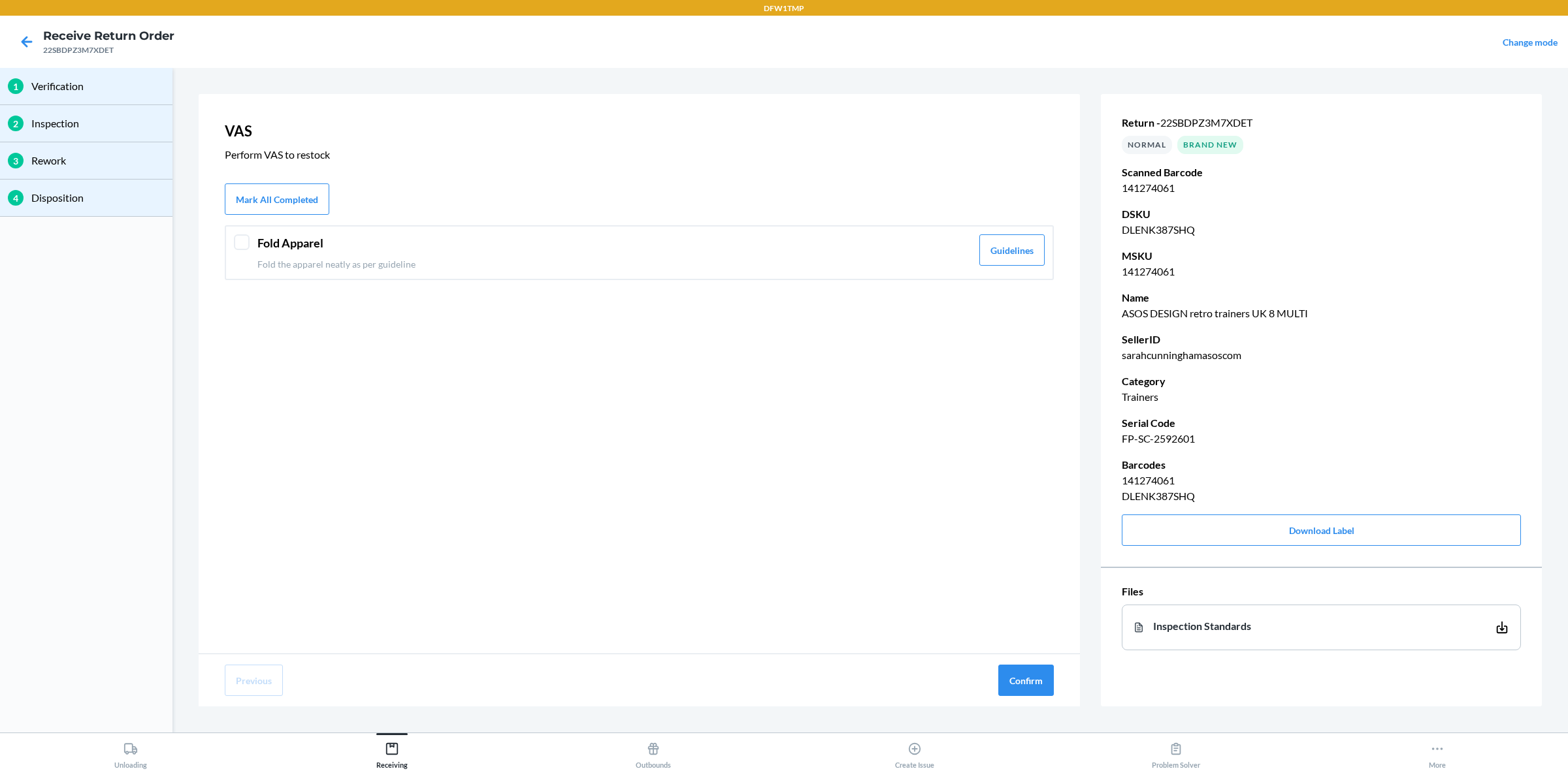
click at [724, 245] on header "Fold Apparel" at bounding box center [614, 244] width 714 height 18
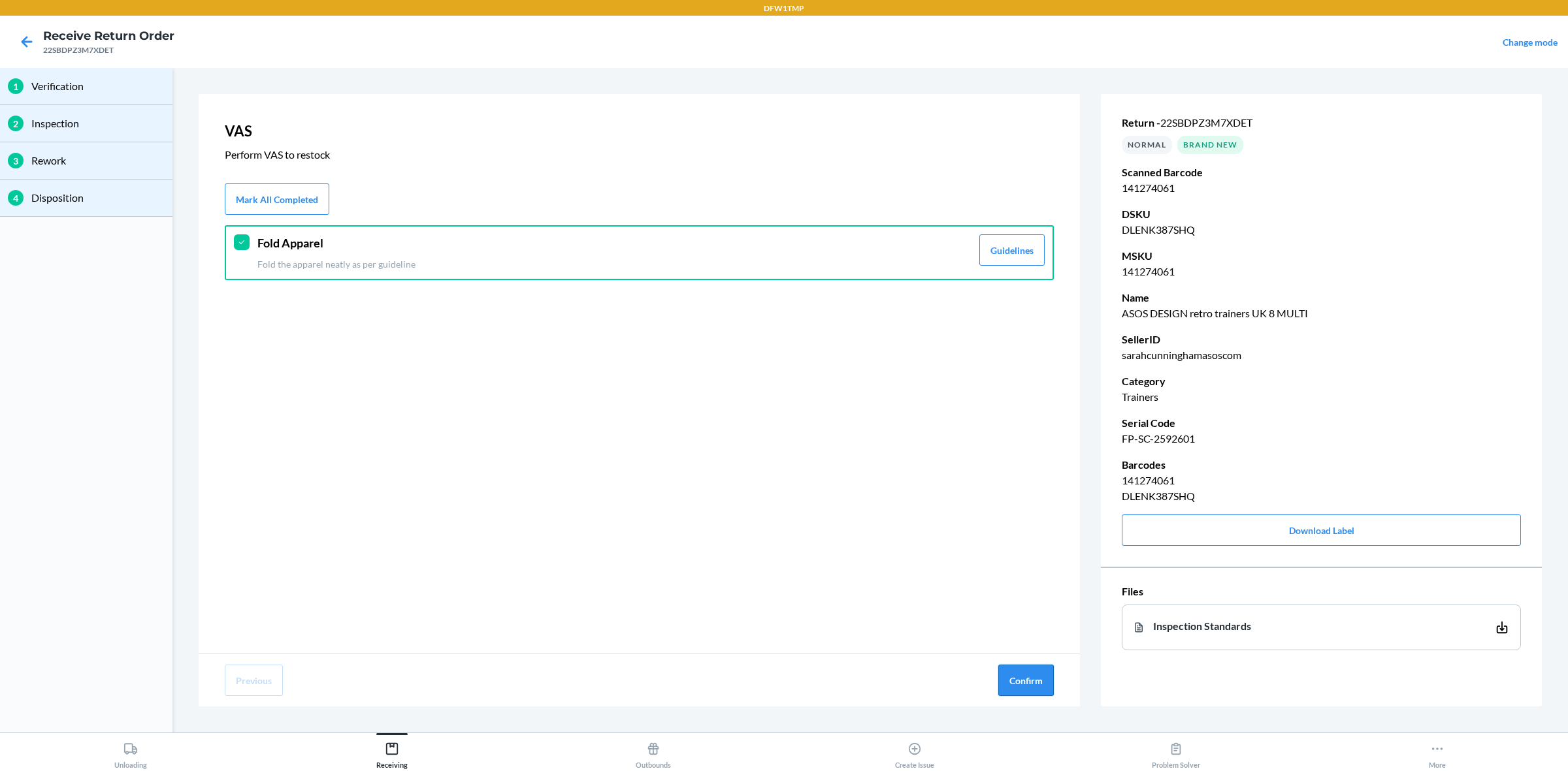
click at [1043, 616] on button "Confirm" at bounding box center [1026, 680] width 56 height 31
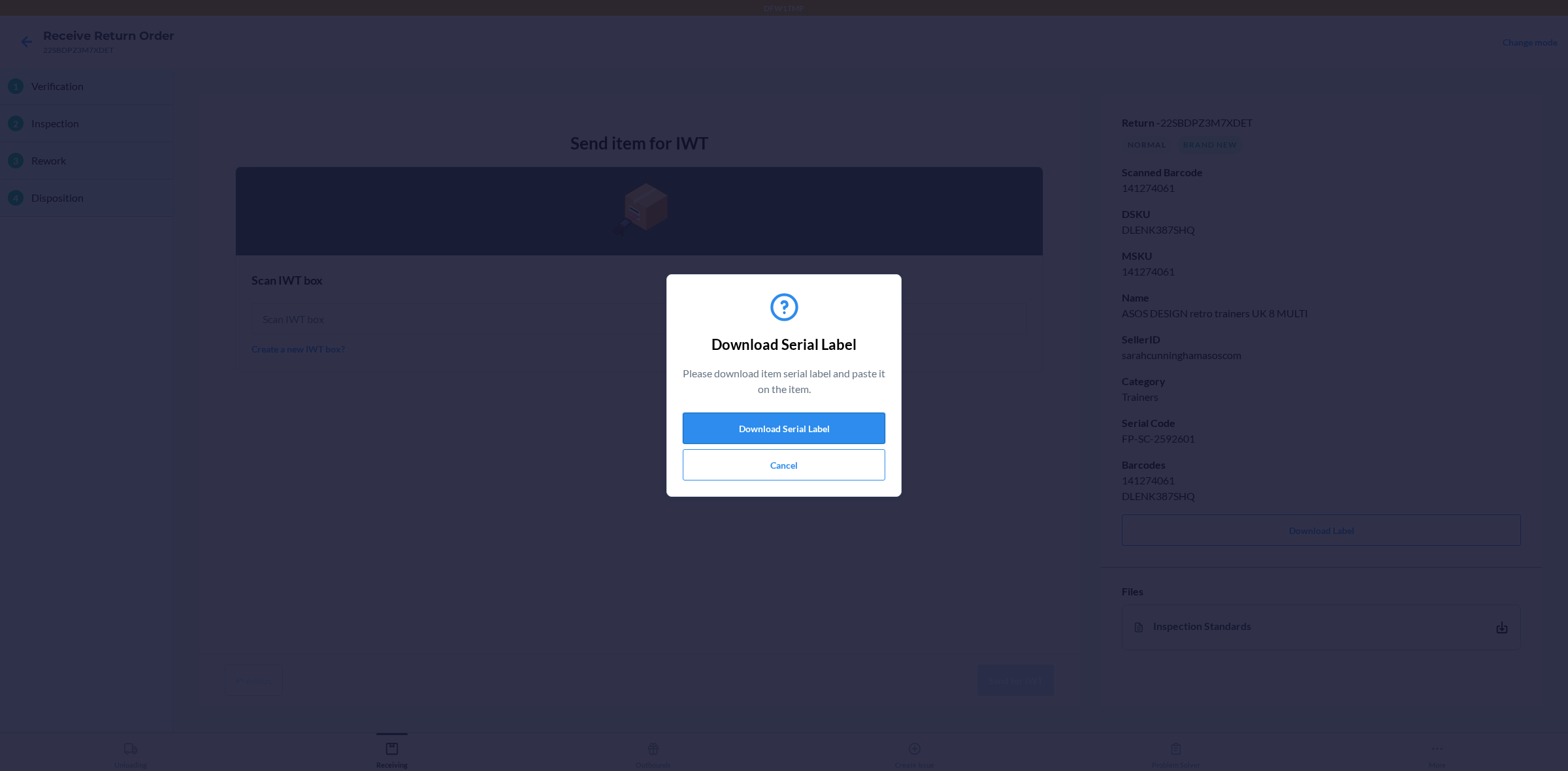
click at [807, 429] on button "Download Serial Label" at bounding box center [784, 428] width 202 height 31
click at [744, 467] on button "Cancel" at bounding box center [784, 465] width 202 height 31
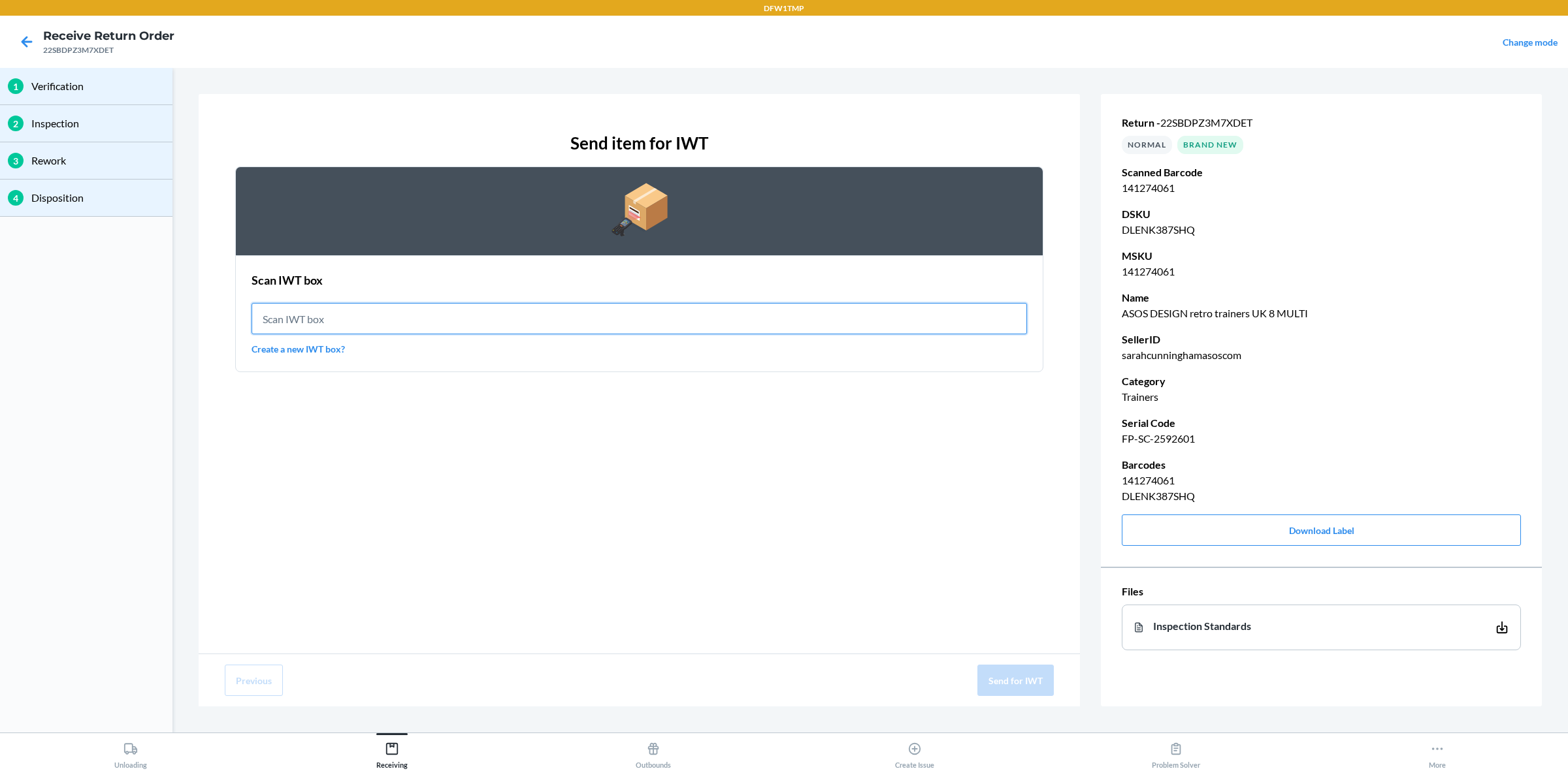
click at [338, 313] on input "text" at bounding box center [639, 318] width 775 height 31
type input "IWT0000019DP"
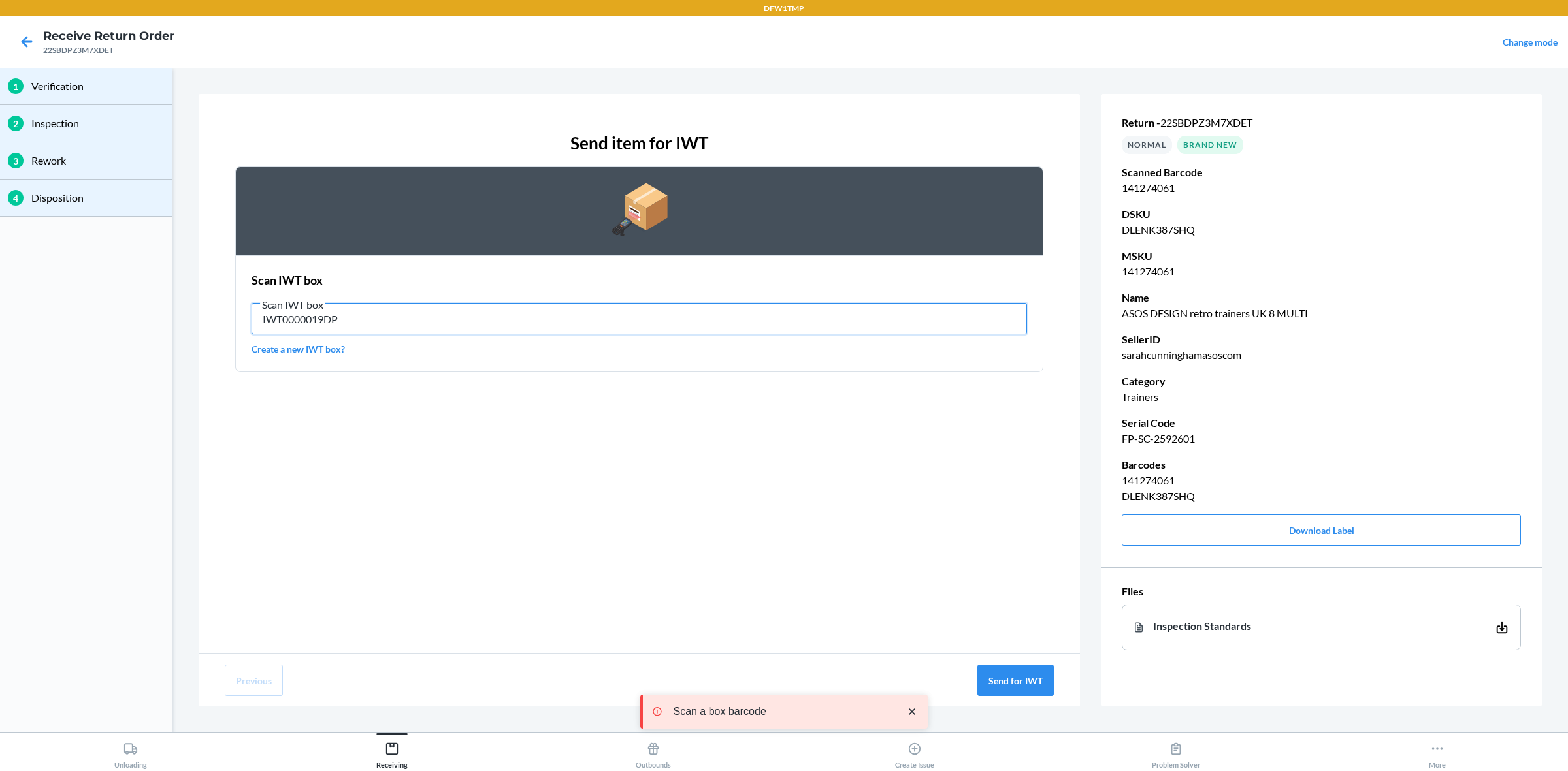
click at [353, 314] on input "IWT0000019DP" at bounding box center [639, 318] width 775 height 31
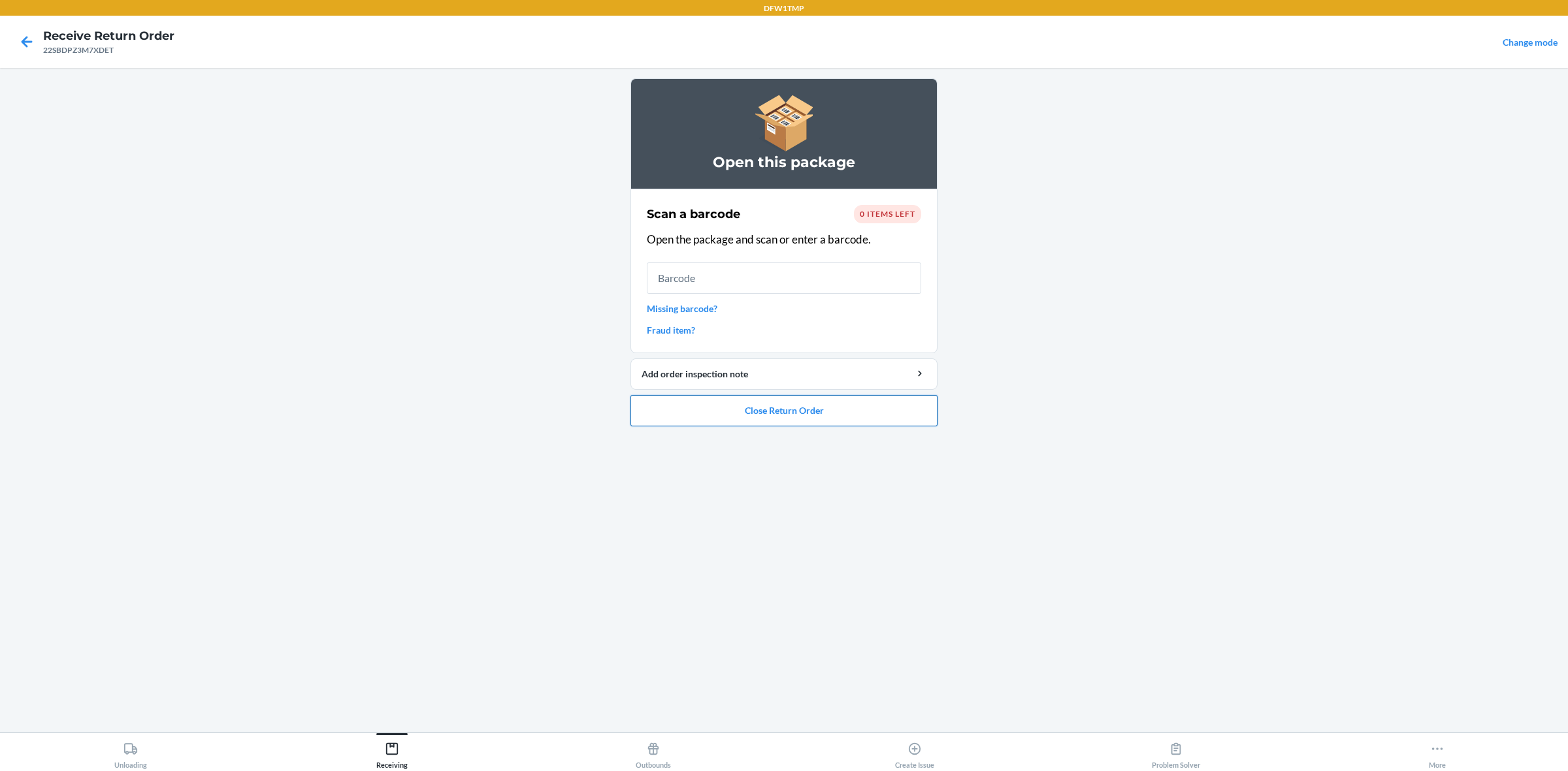
click at [733, 418] on button "Close Return Order" at bounding box center [784, 410] width 307 height 31
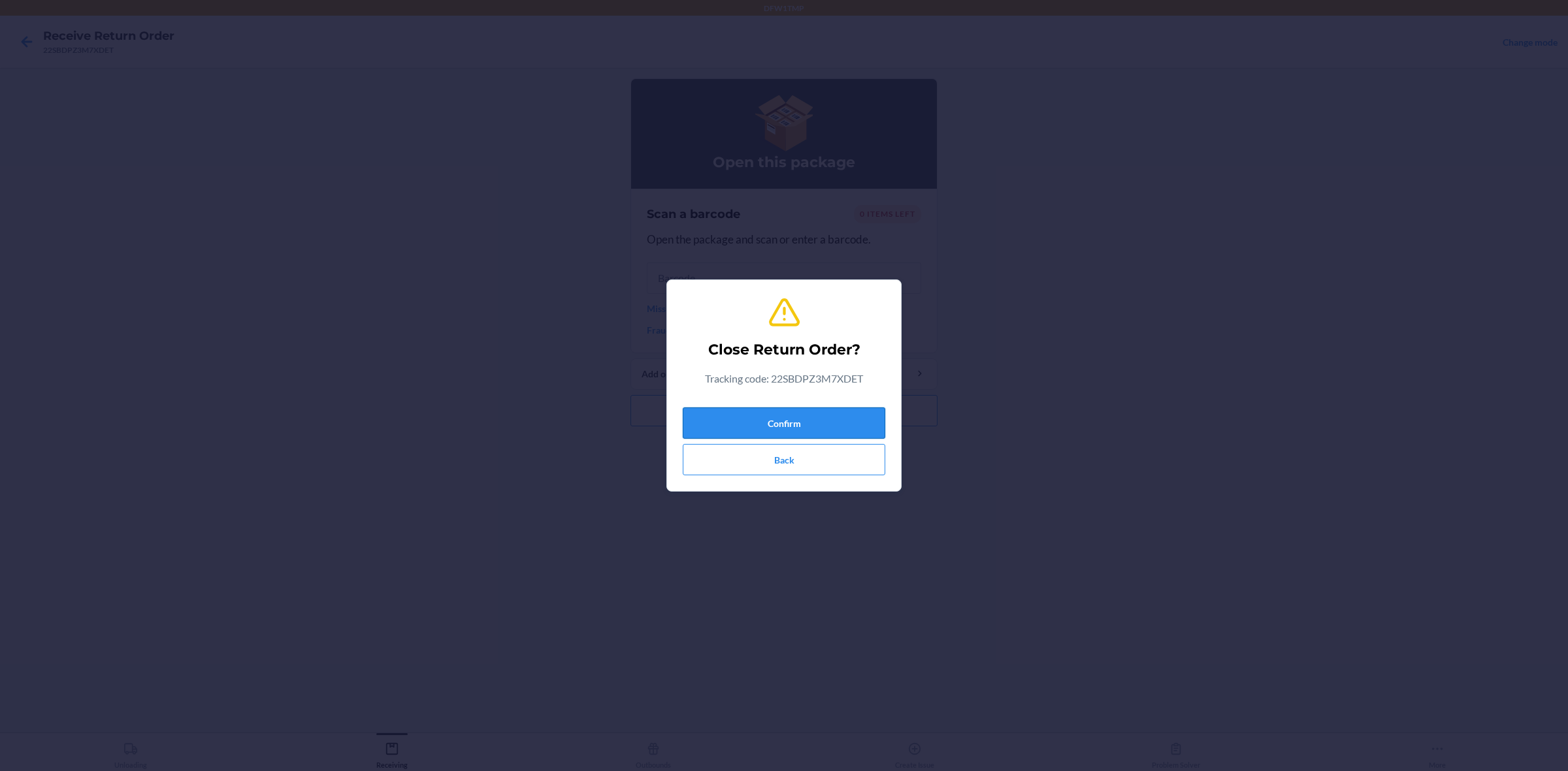
click at [730, 425] on button "Confirm" at bounding box center [784, 423] width 202 height 31
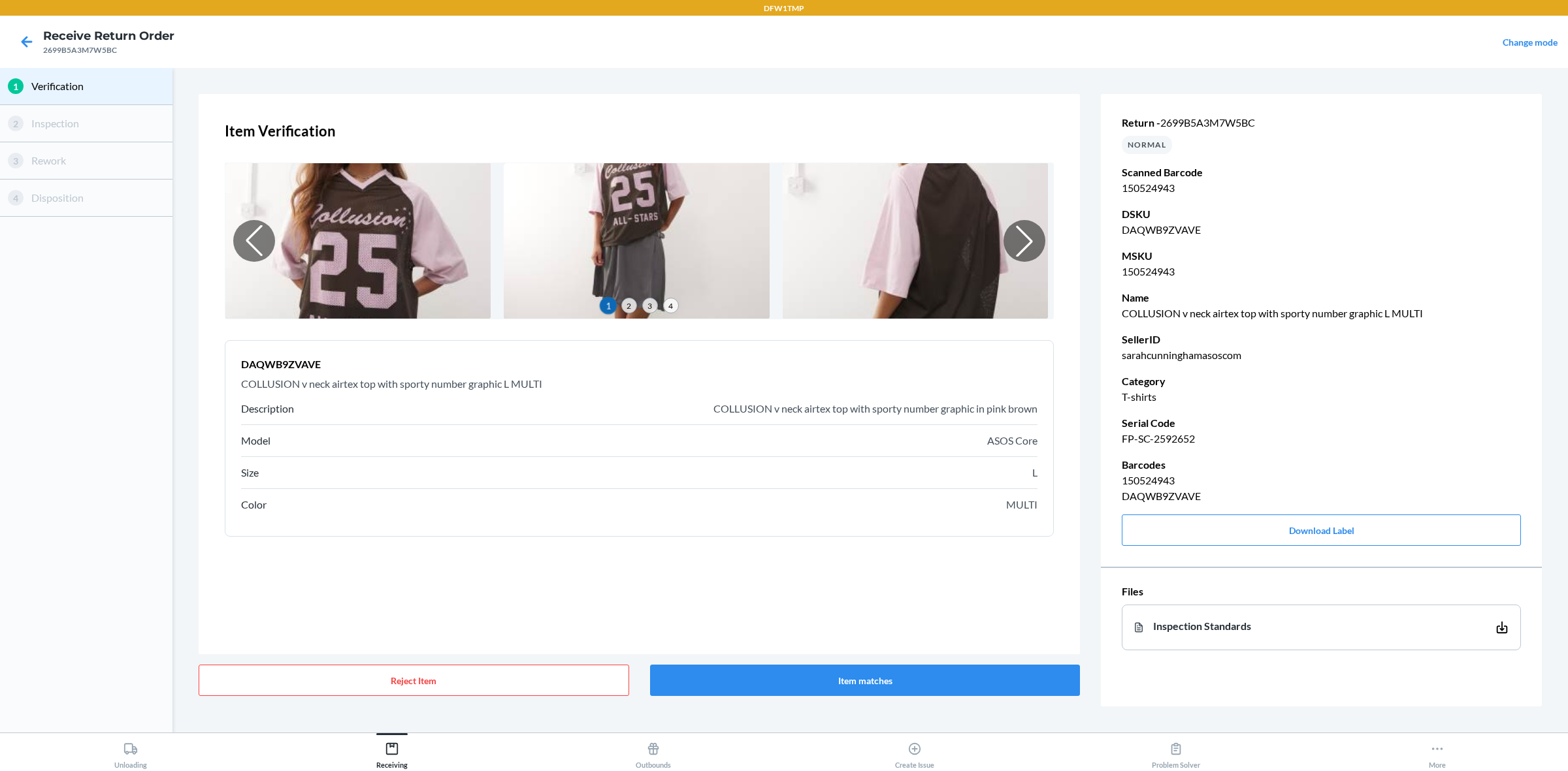
click at [631, 301] on span "2" at bounding box center [628, 304] width 15 height 15
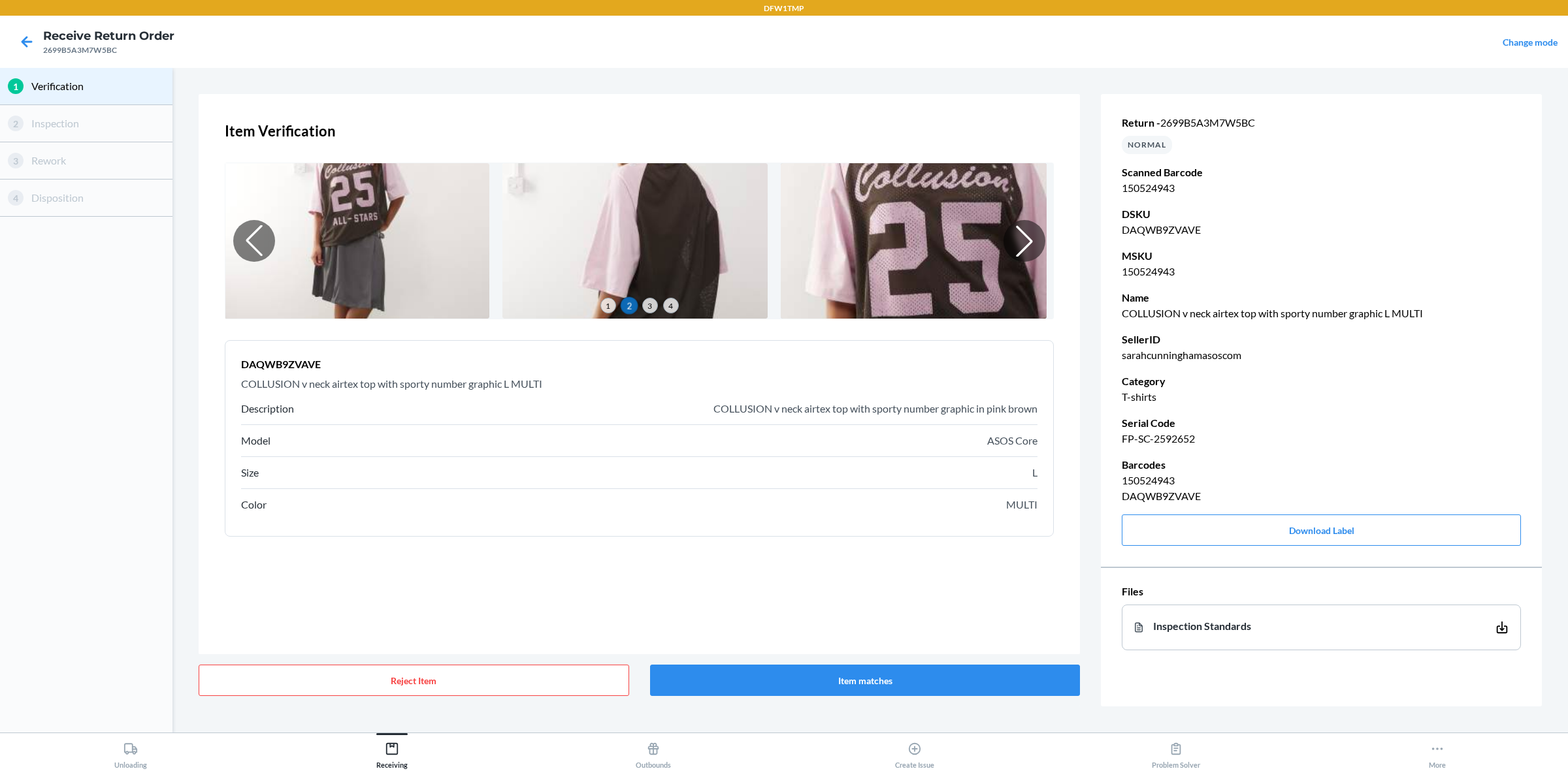
click at [651, 309] on span "3" at bounding box center [650, 304] width 15 height 15
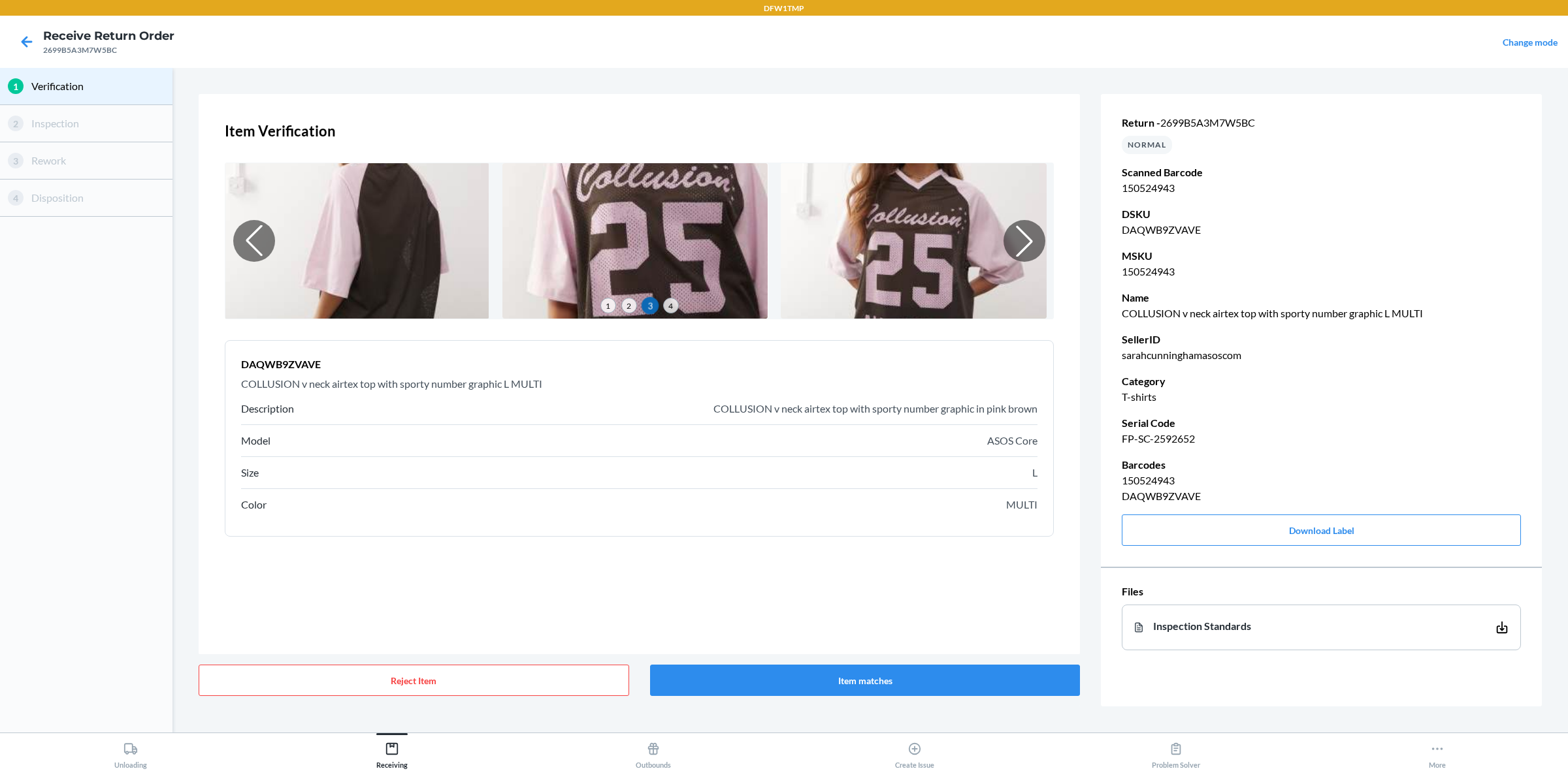
click at [668, 305] on span "4" at bounding box center [670, 304] width 15 height 15
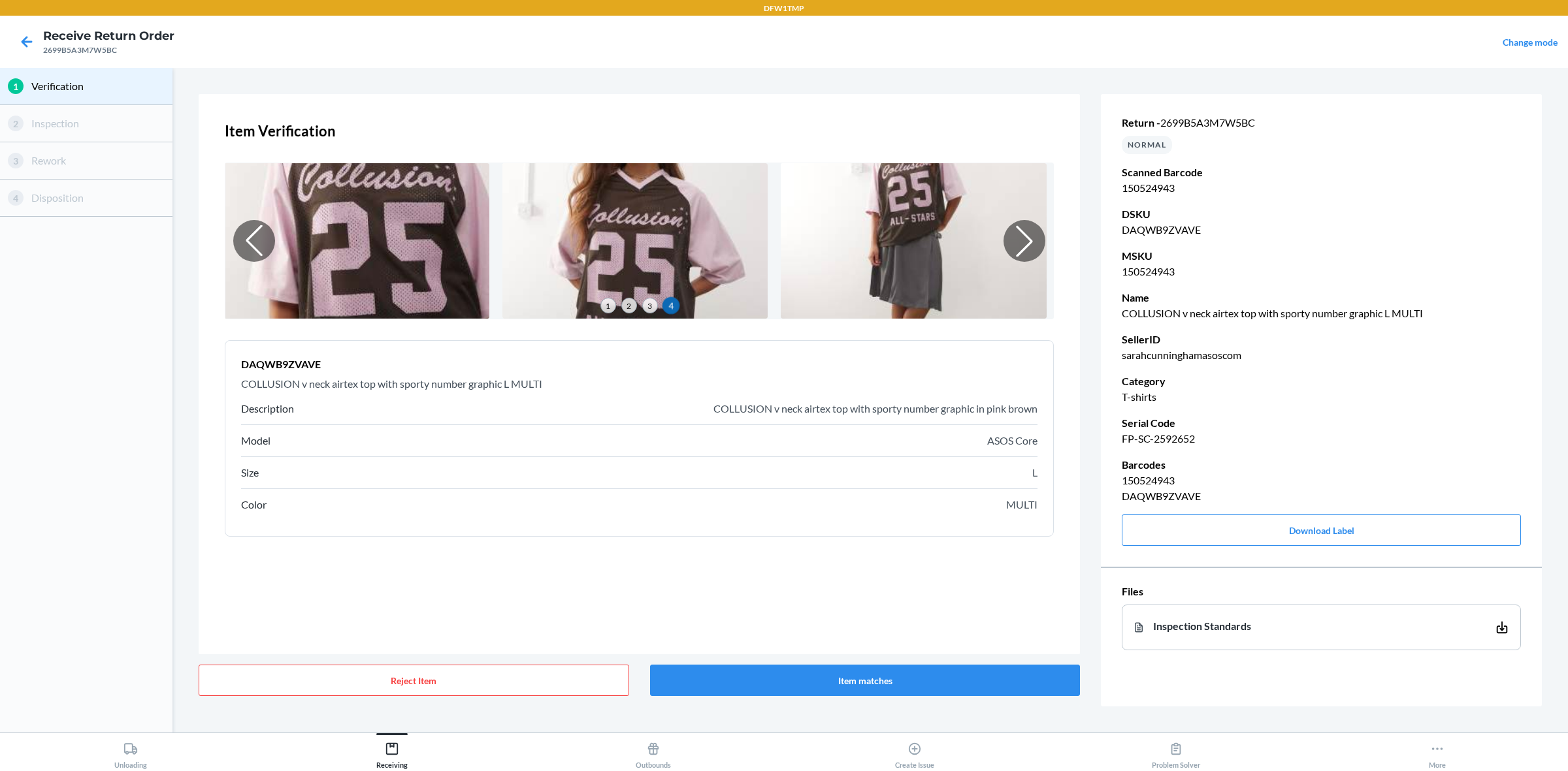
click at [607, 304] on span "1" at bounding box center [607, 304] width 15 height 15
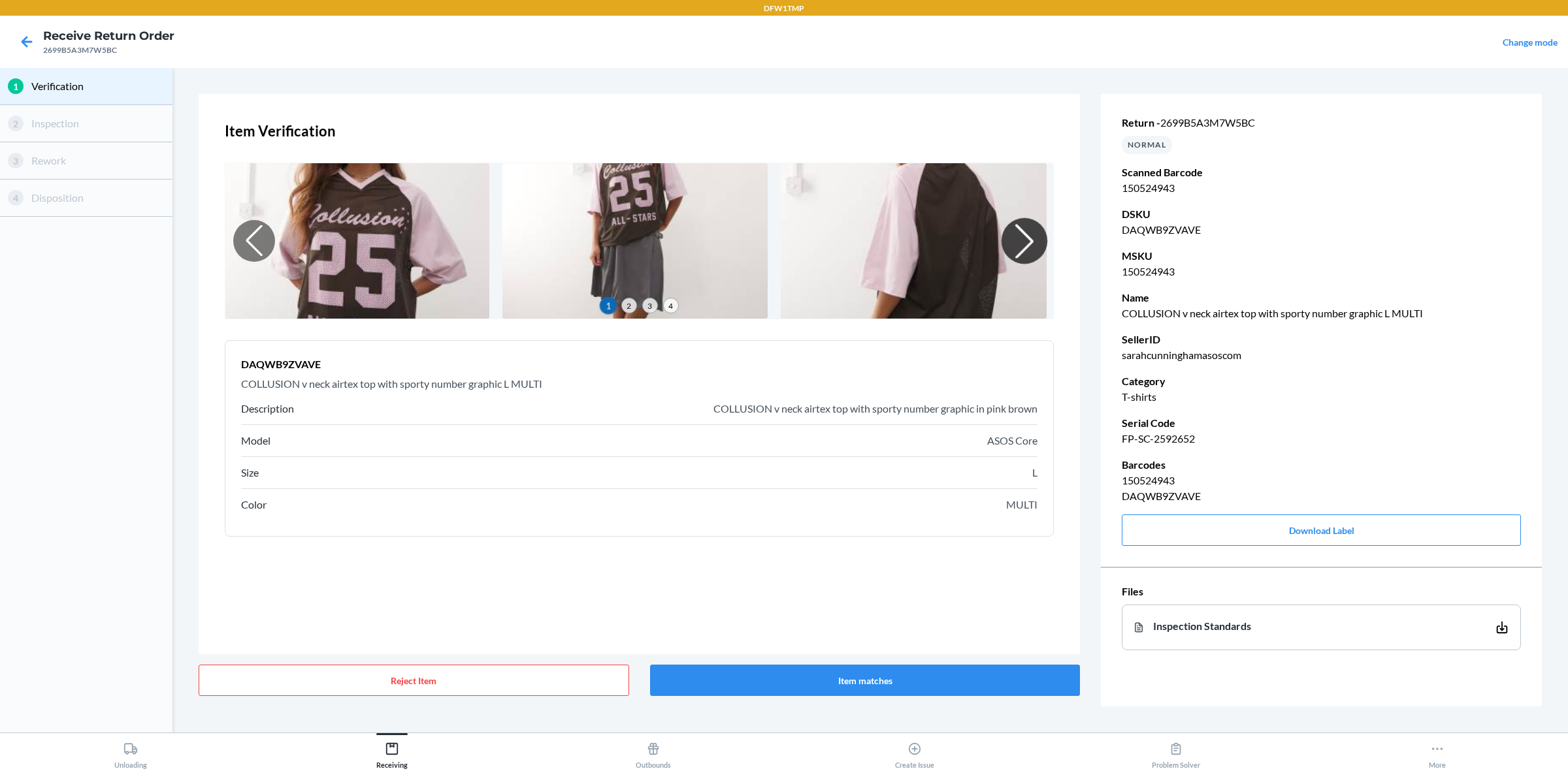
click at [1023, 229] on div at bounding box center [1024, 241] width 46 height 46
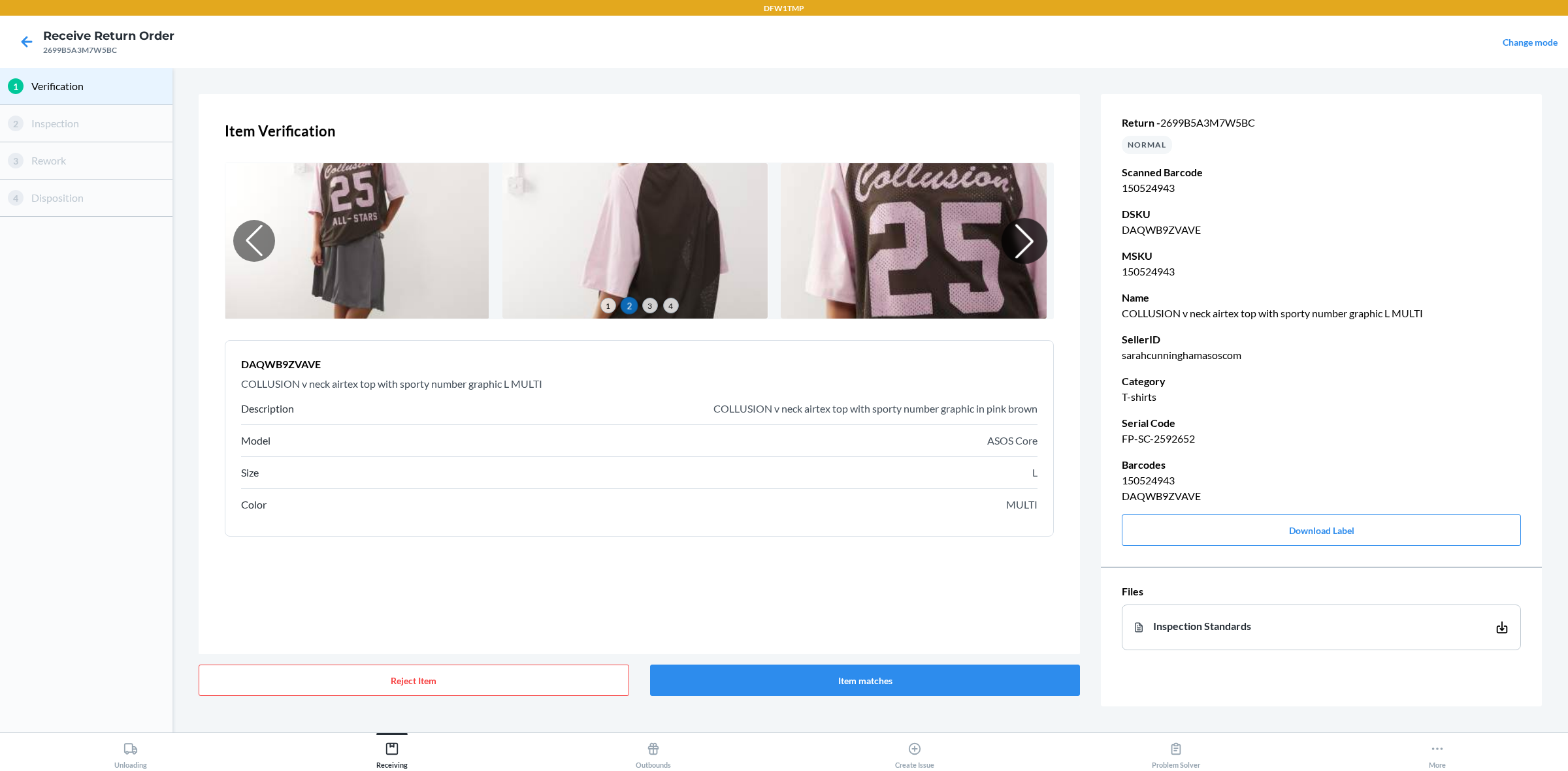
click at [1024, 229] on div at bounding box center [1024, 241] width 46 height 46
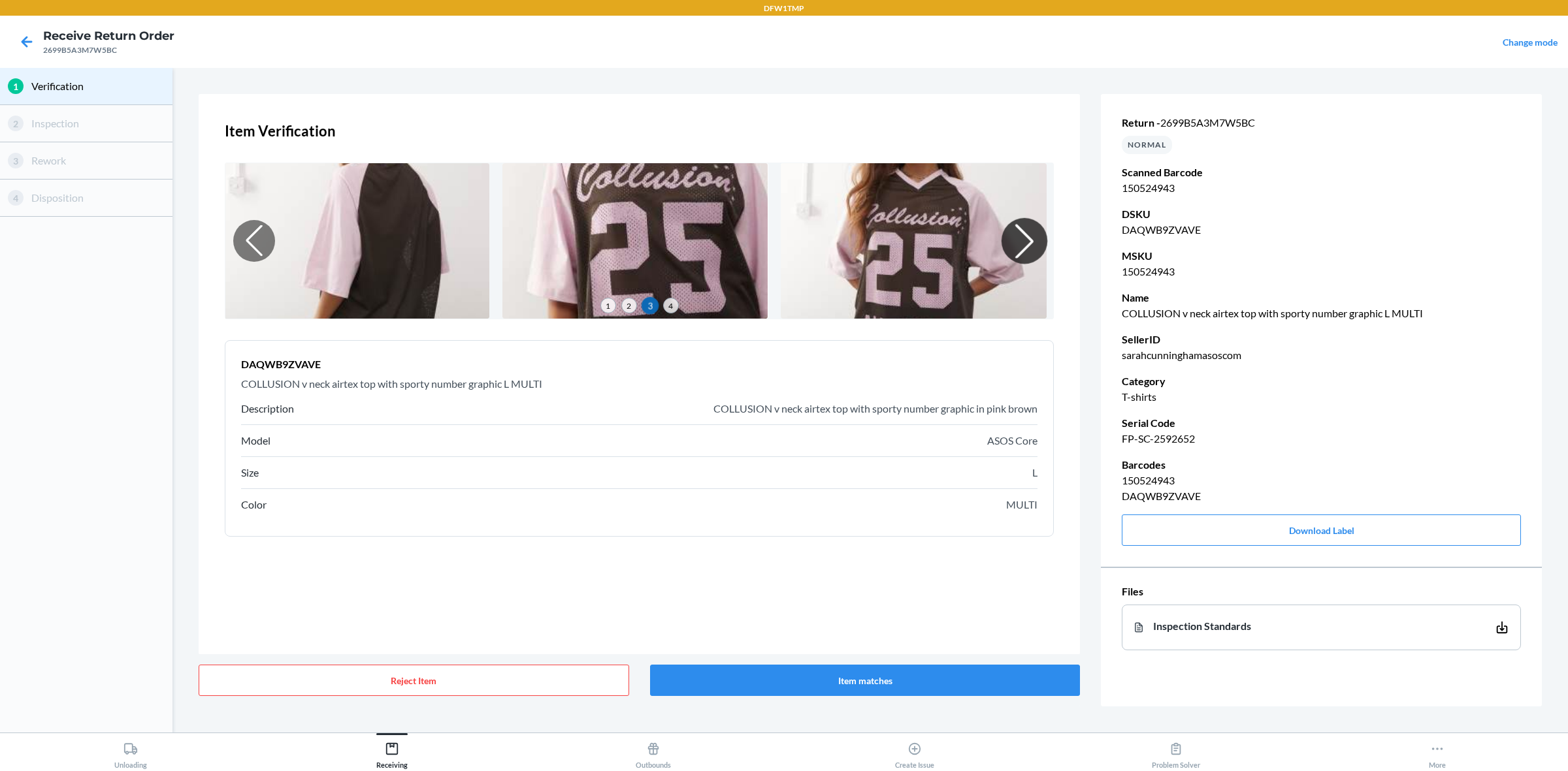
click at [1024, 229] on div at bounding box center [1024, 241] width 46 height 46
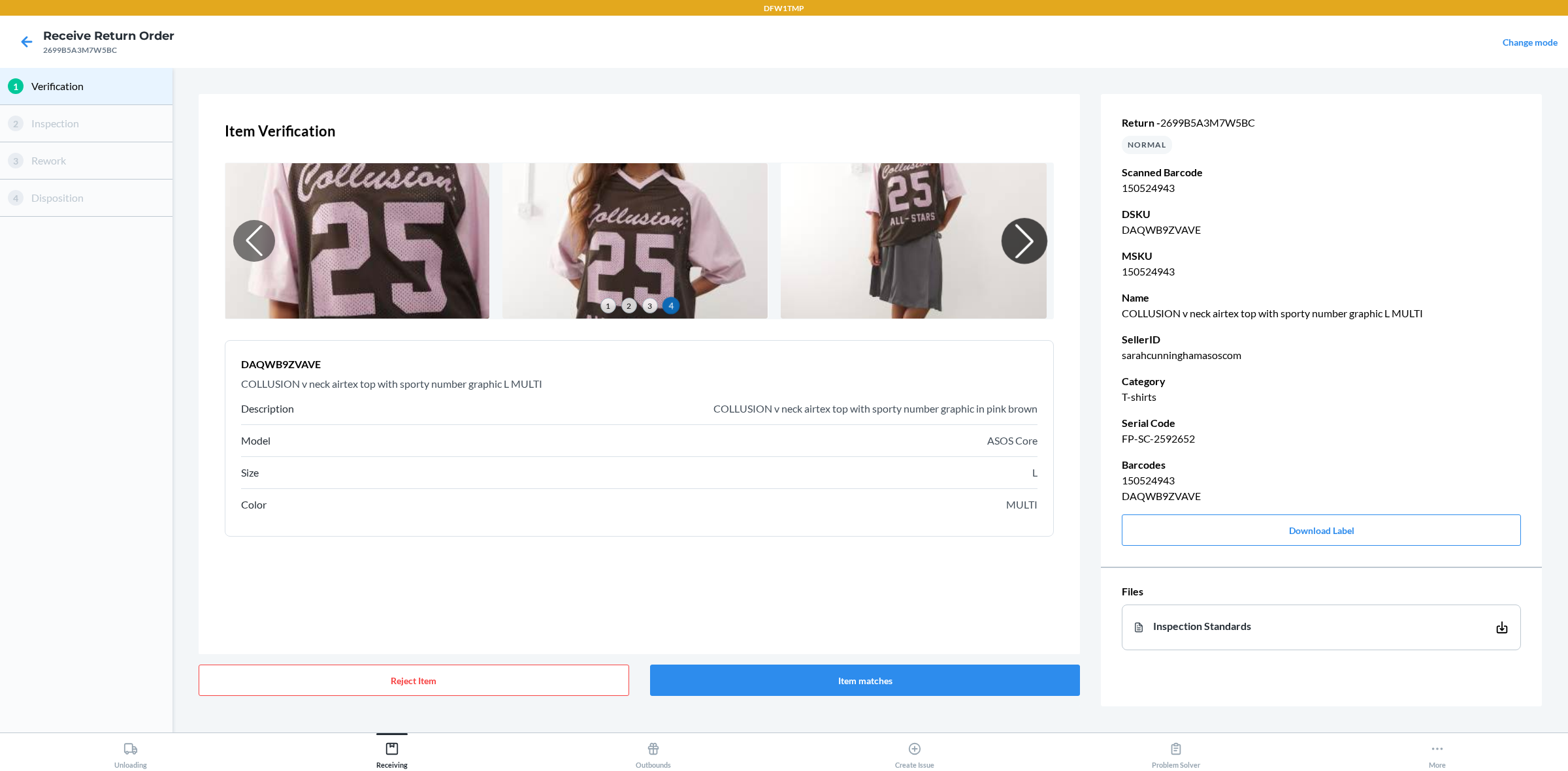
click at [1024, 229] on div at bounding box center [1024, 241] width 46 height 46
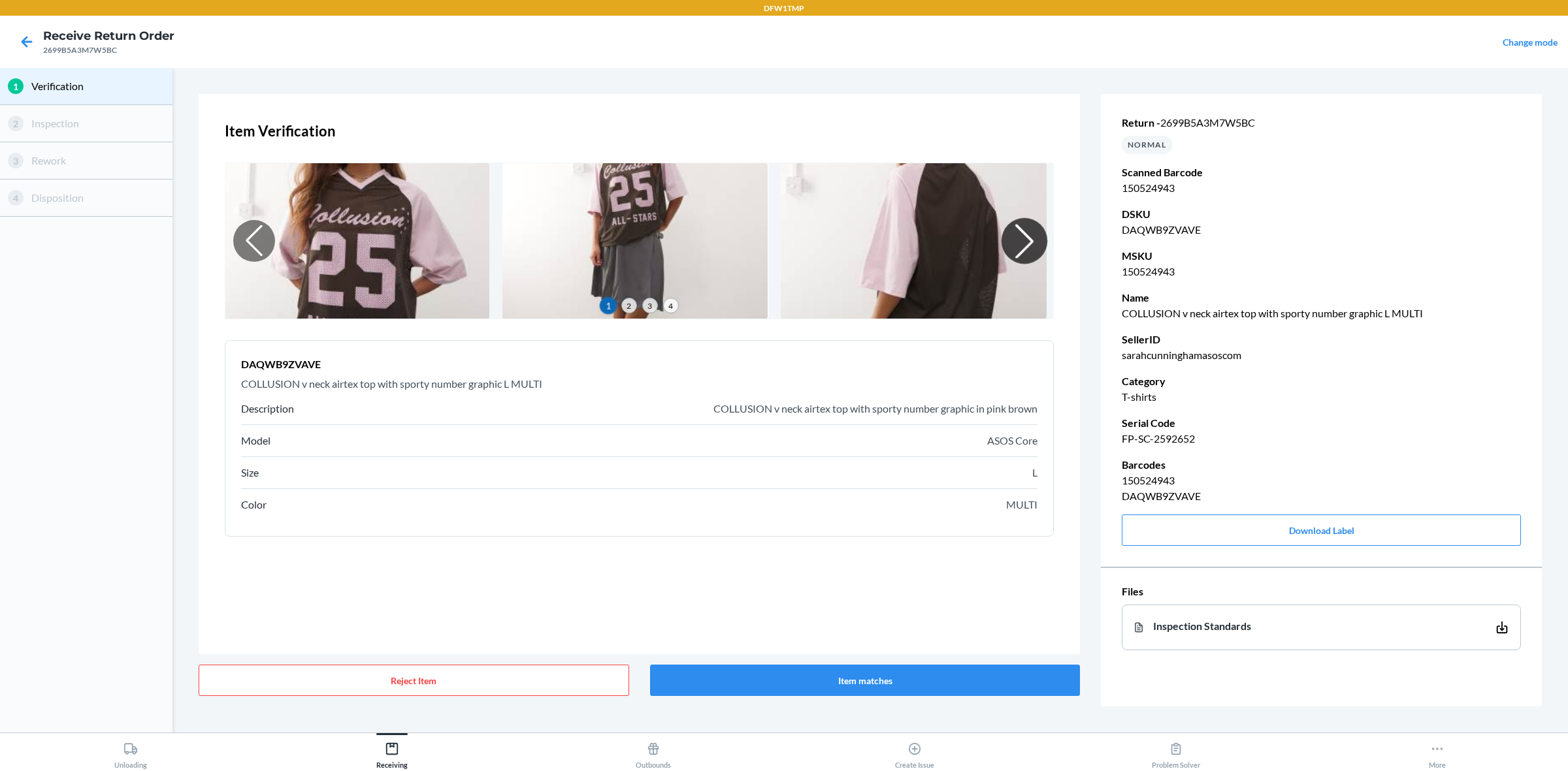
click at [1024, 229] on div at bounding box center [1024, 241] width 46 height 46
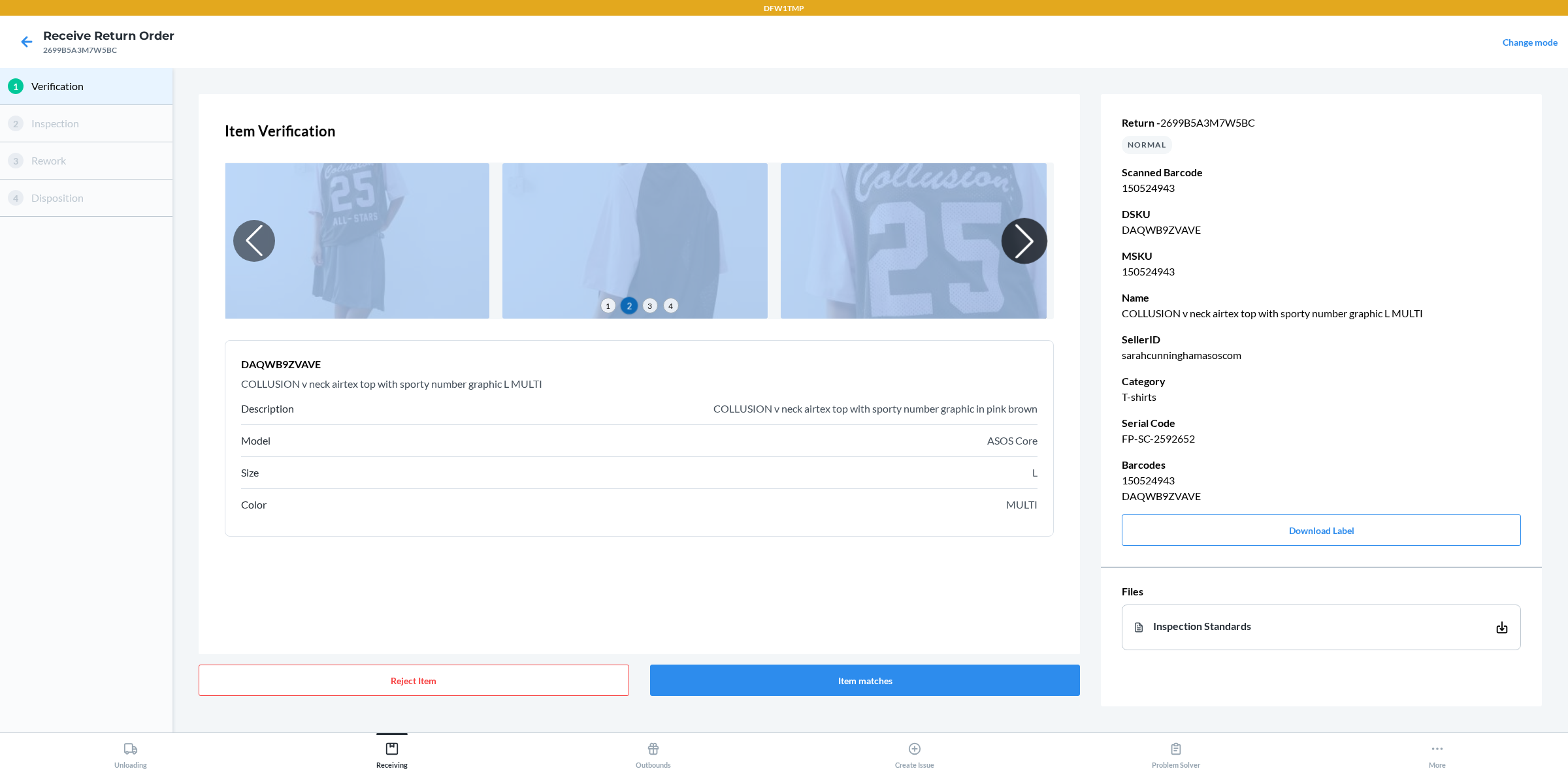
click at [1024, 229] on div at bounding box center [1024, 241] width 46 height 46
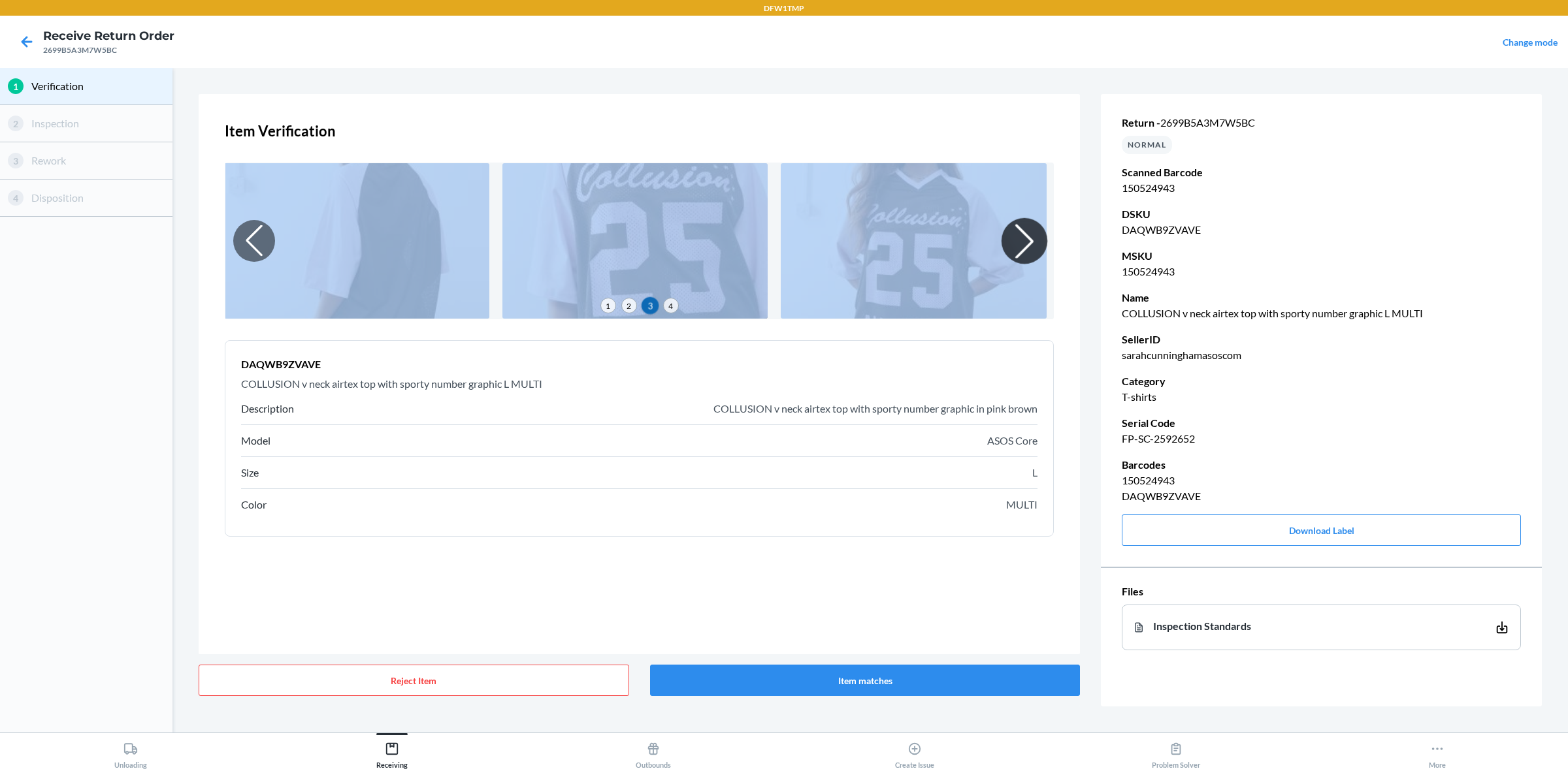
click at [1014, 238] on div at bounding box center [1024, 241] width 46 height 46
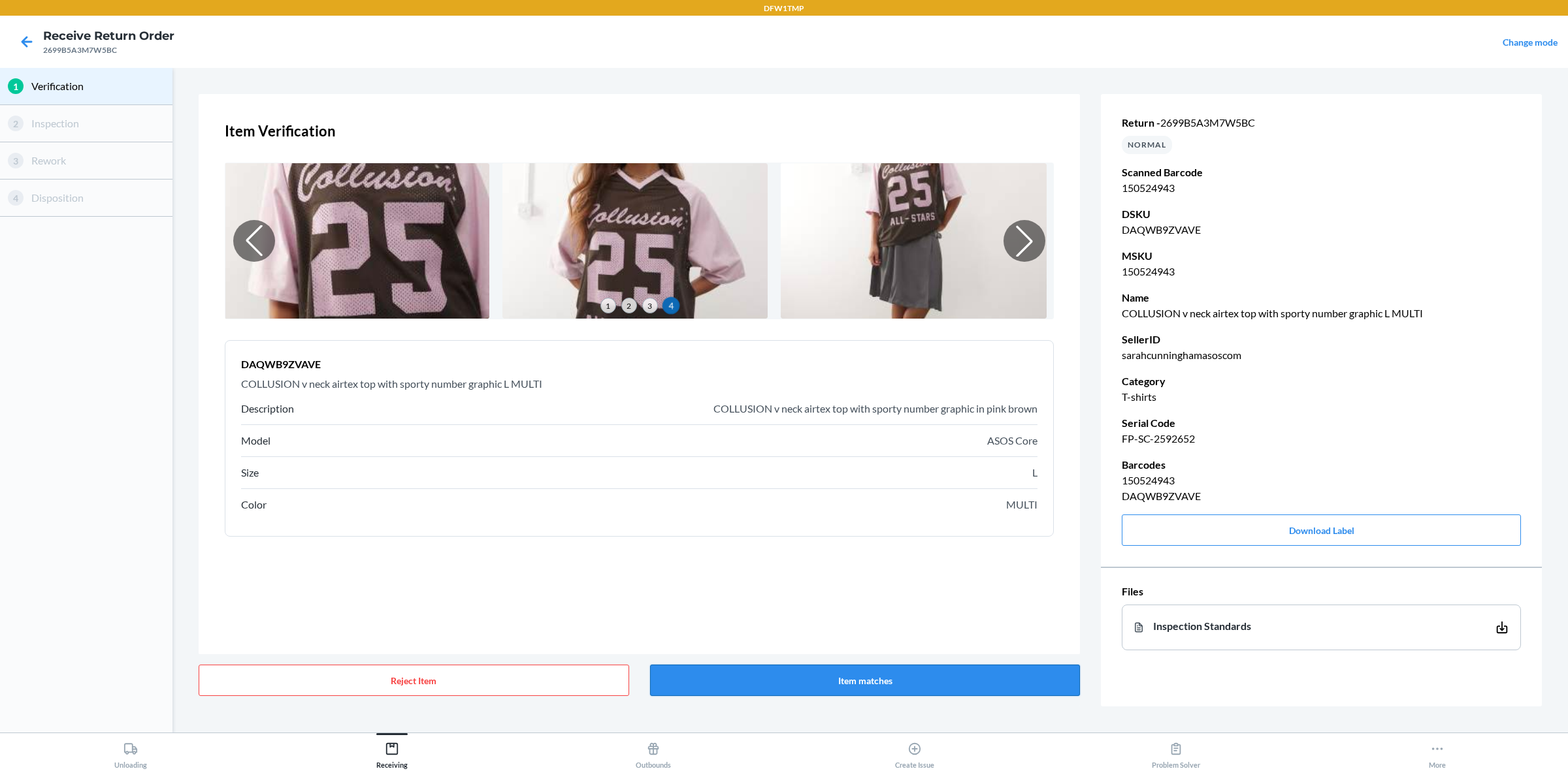
click at [812, 616] on button "Item matches" at bounding box center [865, 680] width 430 height 31
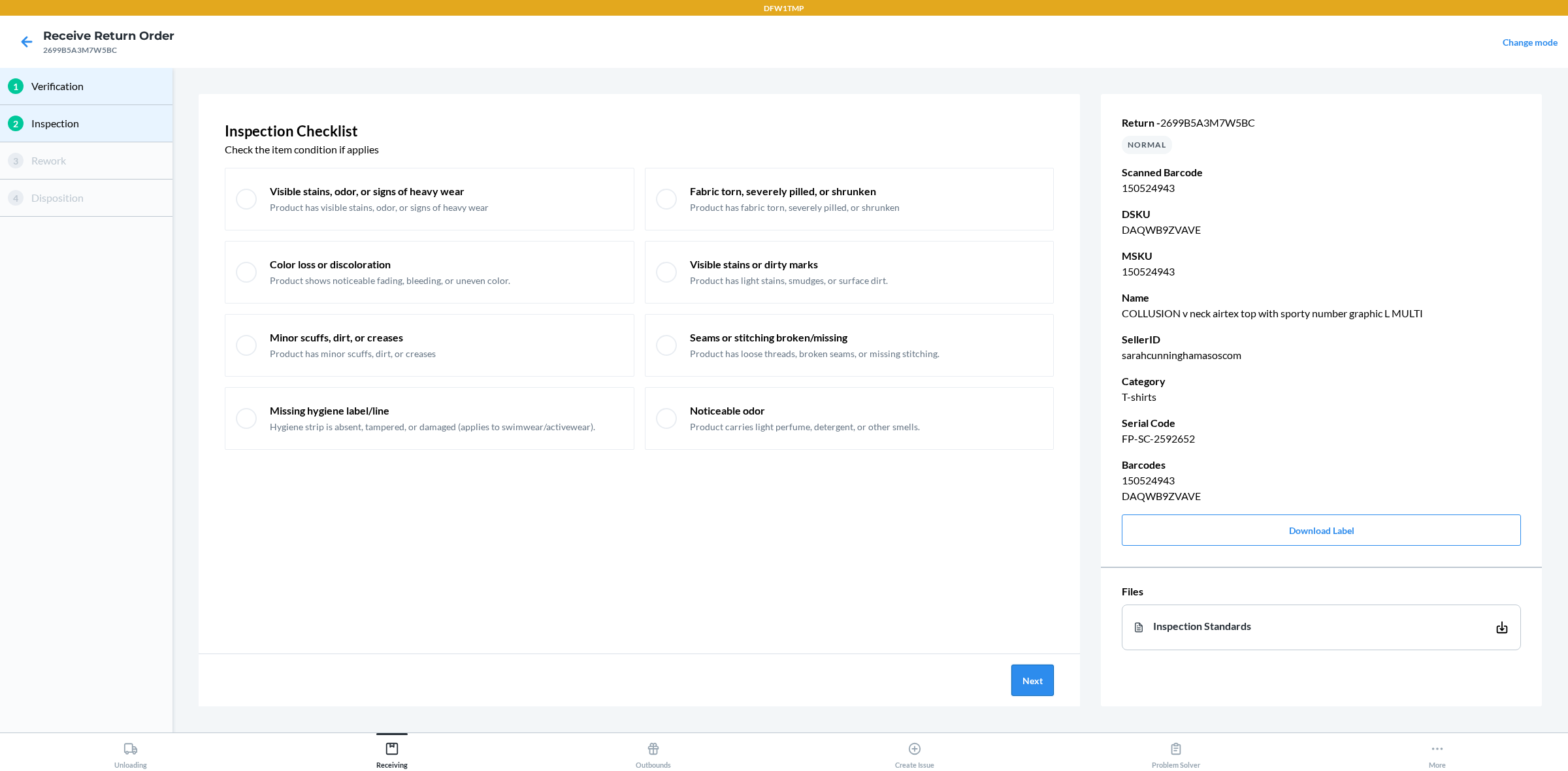
click at [1038, 616] on button "Next" at bounding box center [1032, 680] width 42 height 31
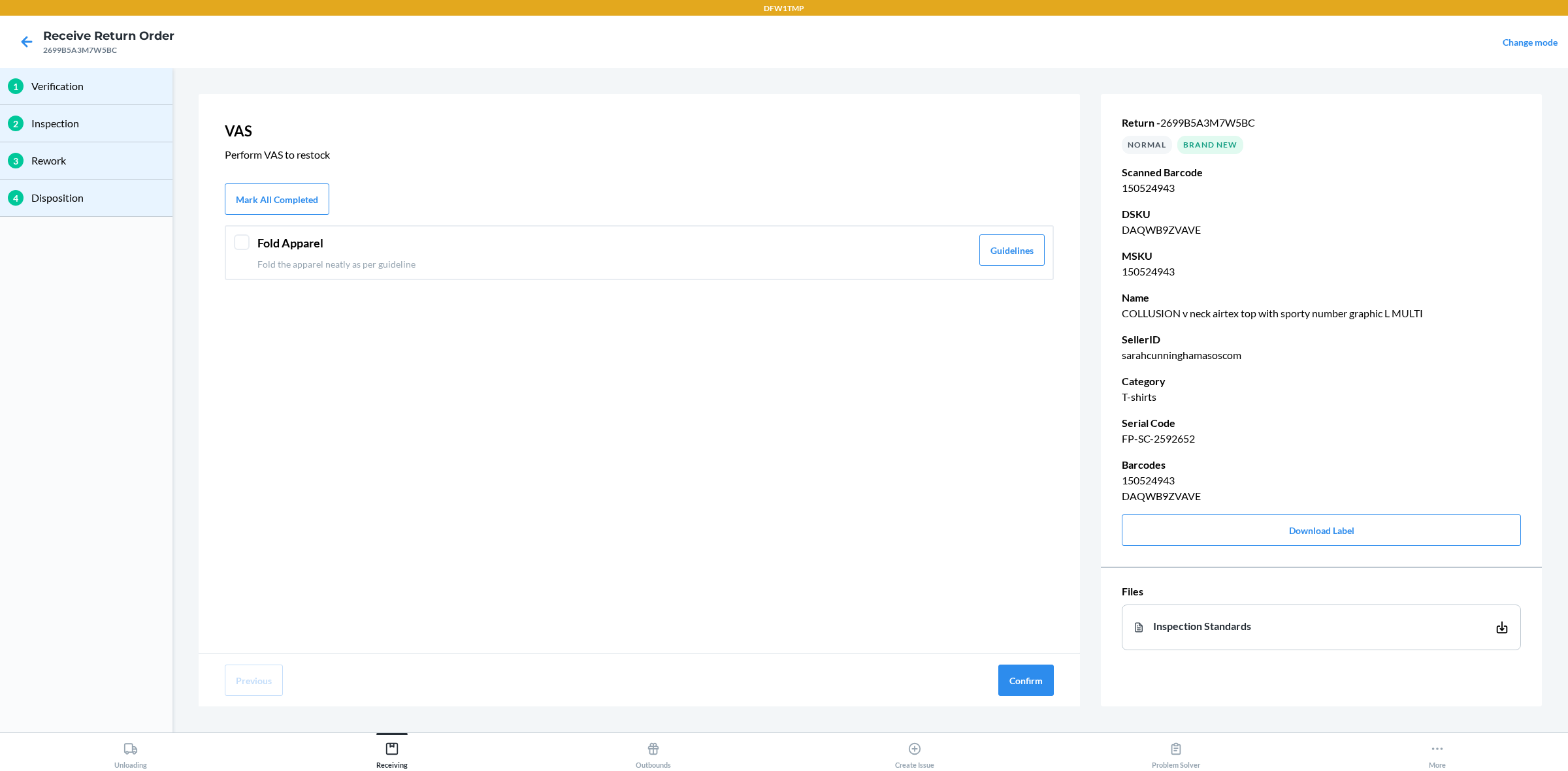
click at [249, 247] on div "Fold Apparel Fold the apparel neatly as per guideline Guidelines" at bounding box center [639, 253] width 829 height 55
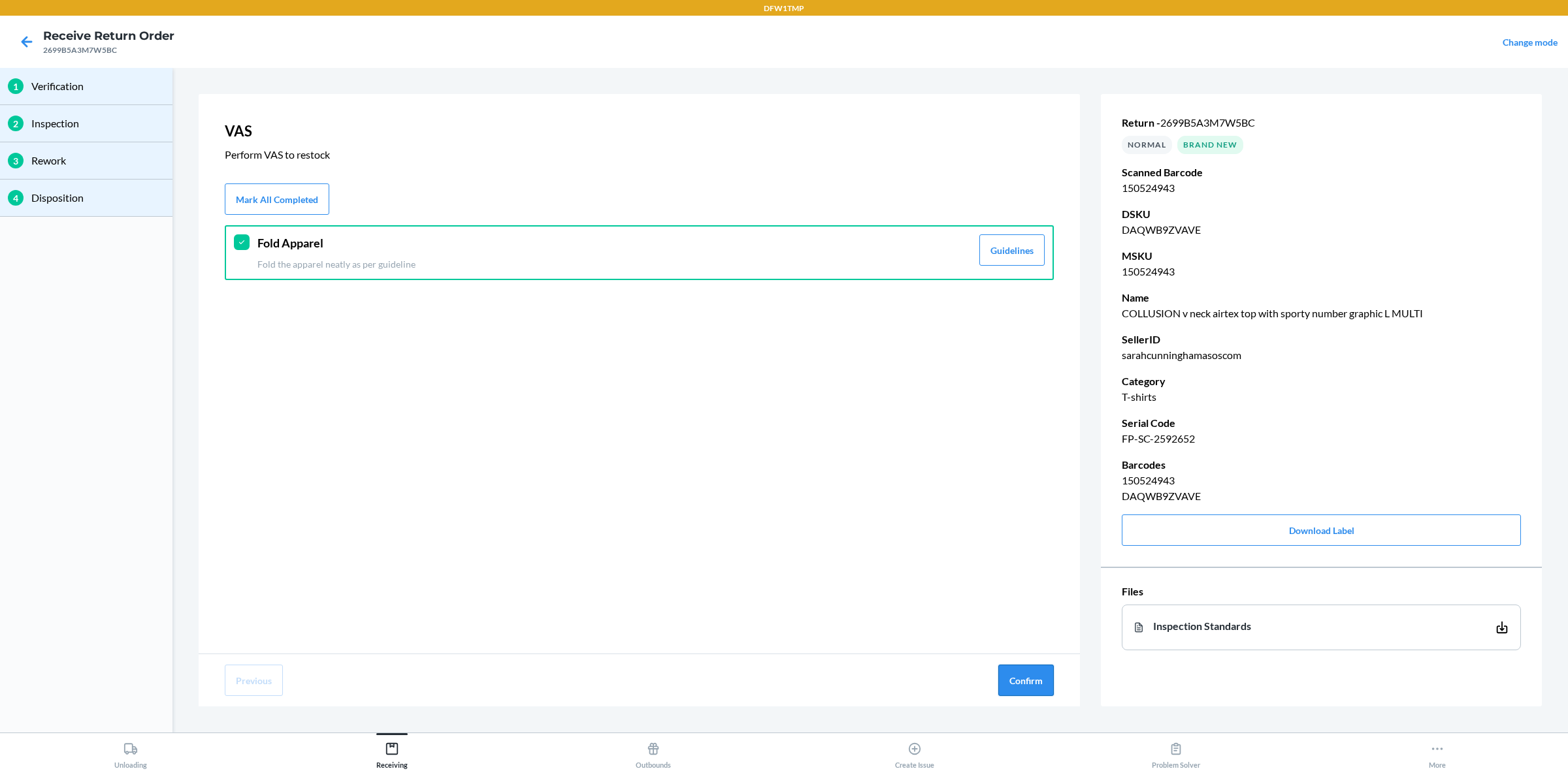
click at [1007, 616] on button "Confirm" at bounding box center [1026, 680] width 56 height 31
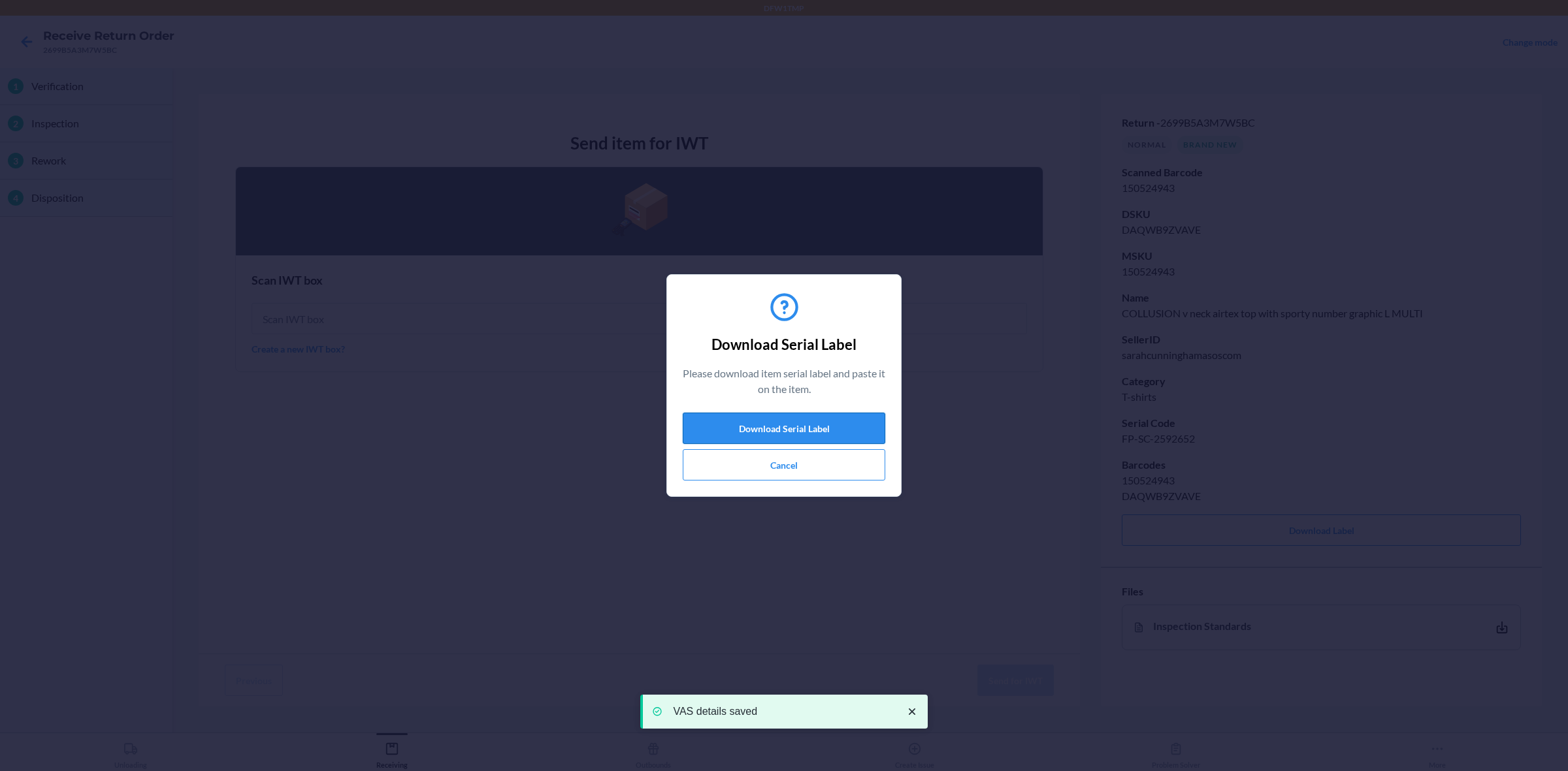
click at [825, 428] on button "Download Serial Label" at bounding box center [784, 428] width 202 height 31
click at [818, 468] on button "Cancel" at bounding box center [784, 465] width 202 height 31
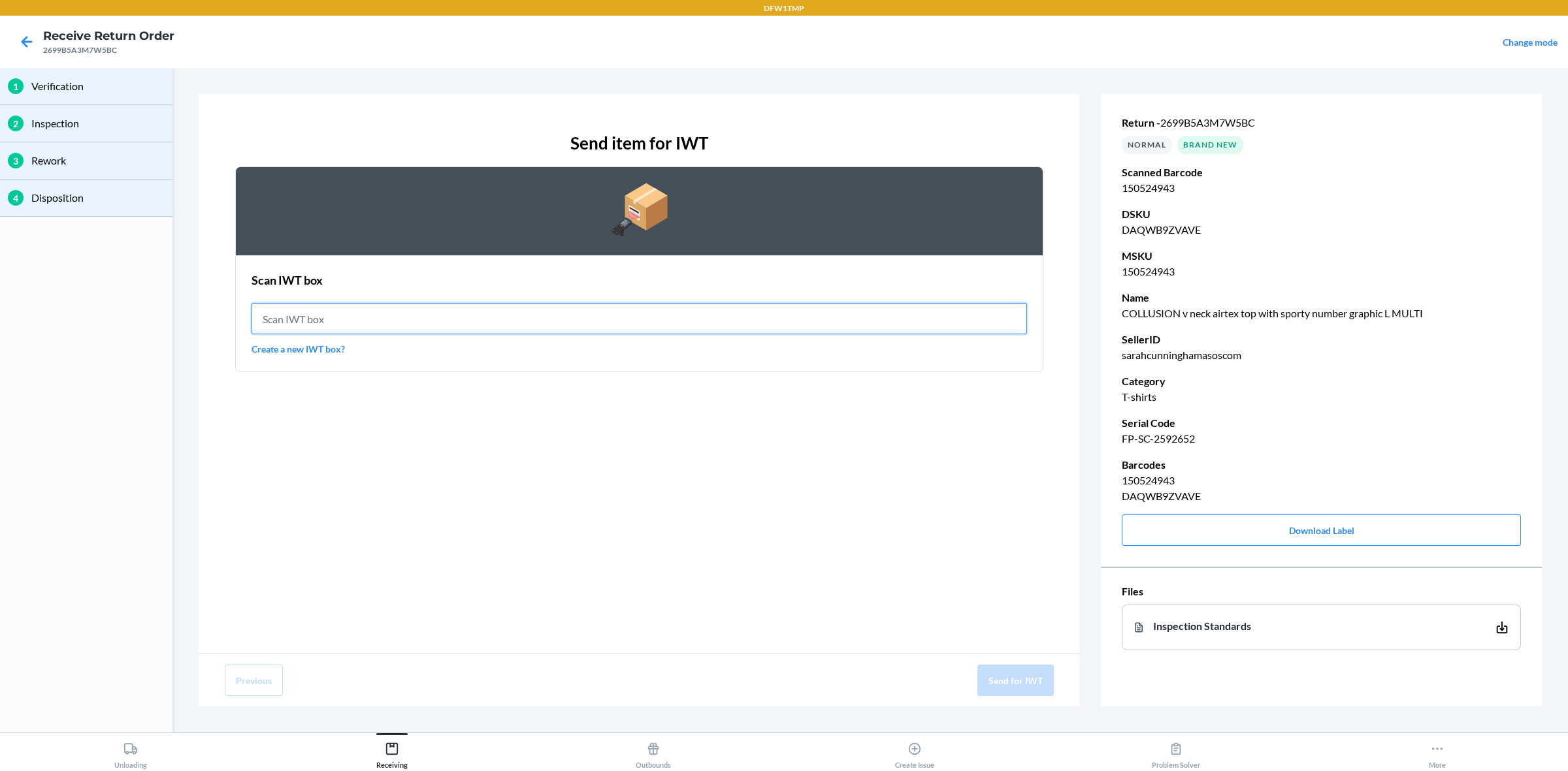
click at [498, 307] on input "text" at bounding box center [639, 318] width 775 height 31
type input "IWT0000019DI"
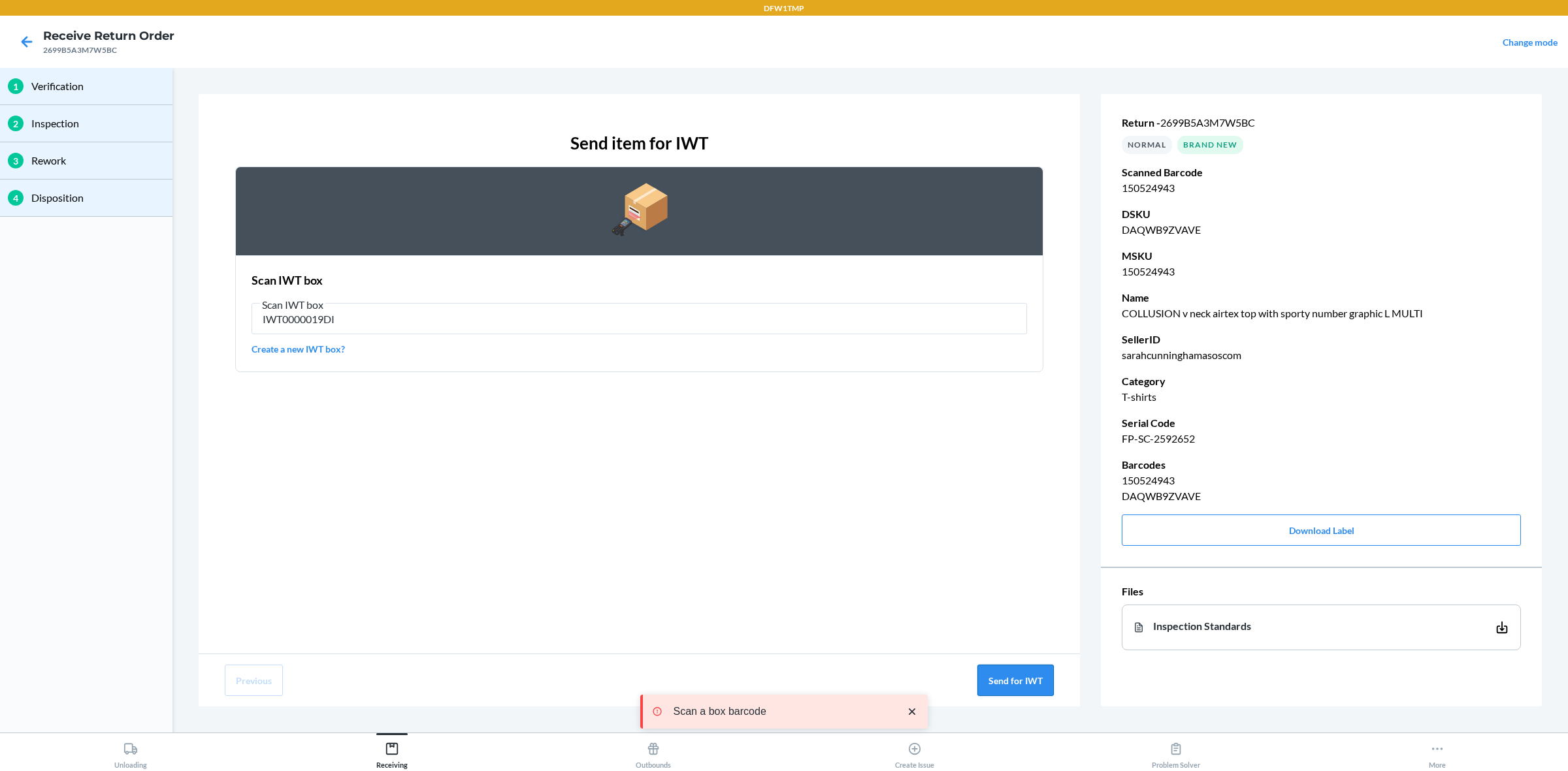
click at [1006, 616] on button "Send for IWT" at bounding box center [1015, 680] width 76 height 31
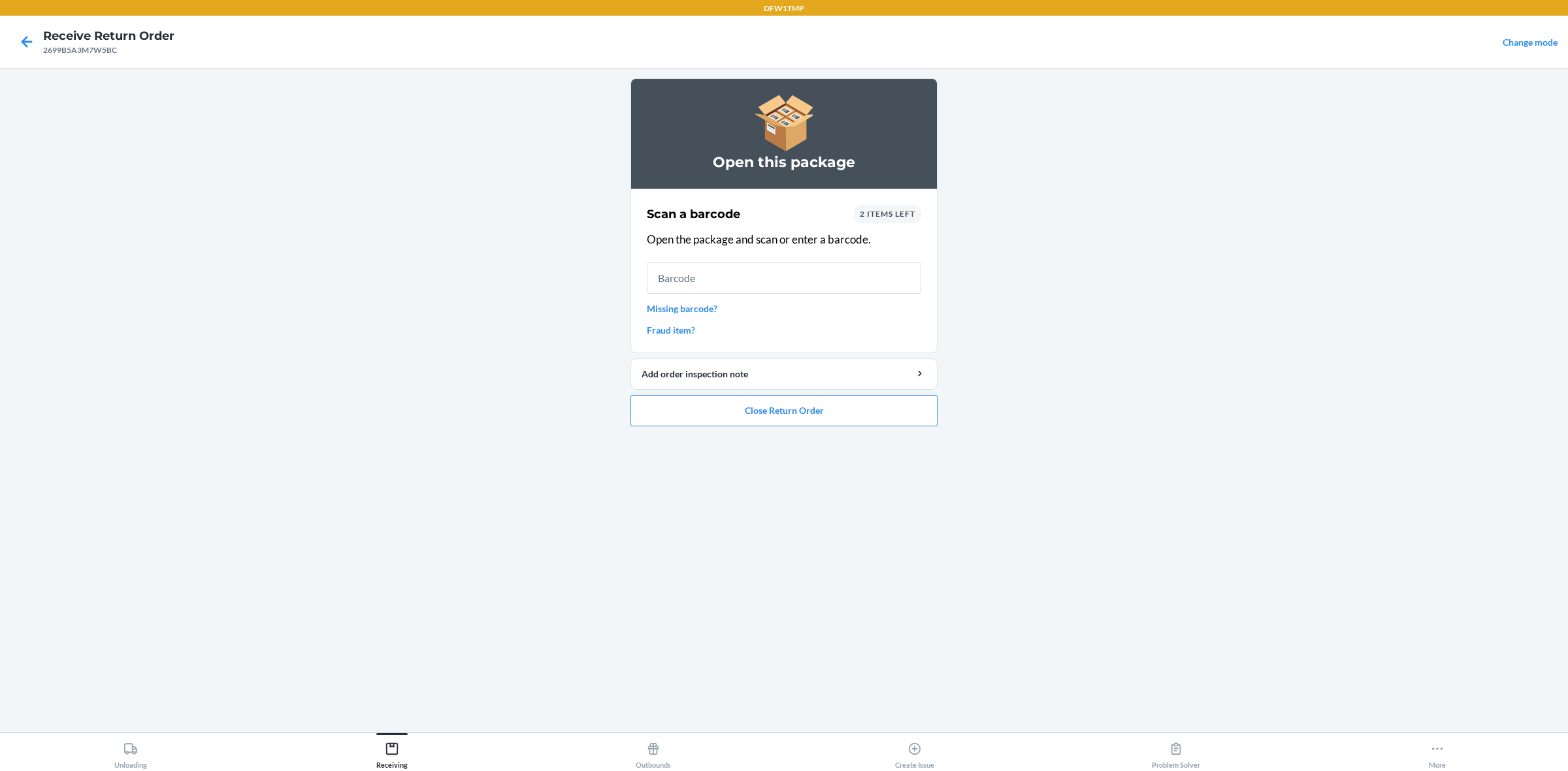
drag, startPoint x: 909, startPoint y: 212, endPoint x: 922, endPoint y: 223, distance: 17.0
click at [918, 220] on div "2 items left" at bounding box center [887, 214] width 67 height 18
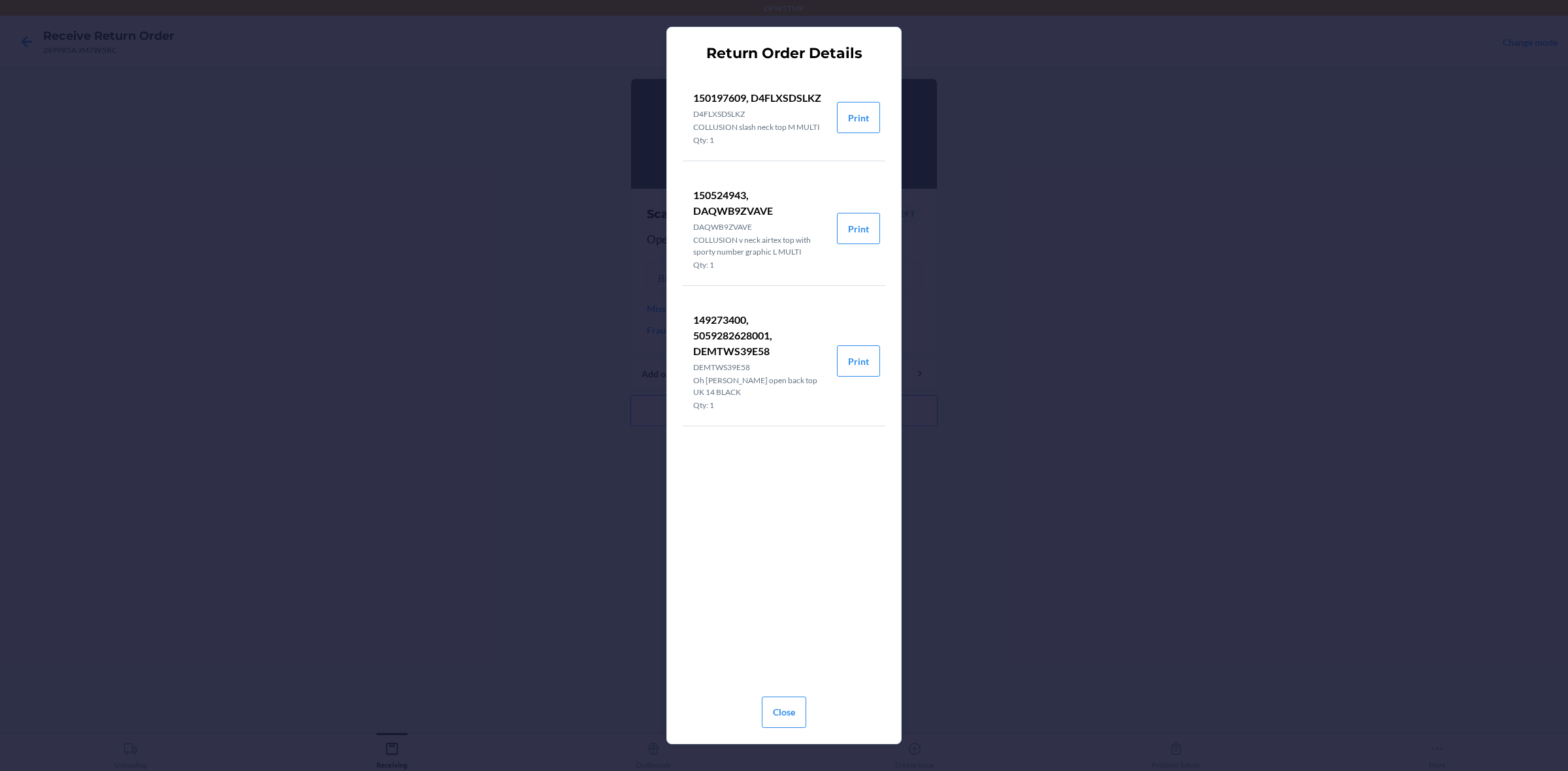
click at [786, 616] on div "Close" at bounding box center [784, 709] width 45 height 47
drag, startPoint x: 782, startPoint y: 709, endPoint x: 776, endPoint y: 673, distance: 36.5
click at [782, 616] on button "Close" at bounding box center [784, 712] width 45 height 31
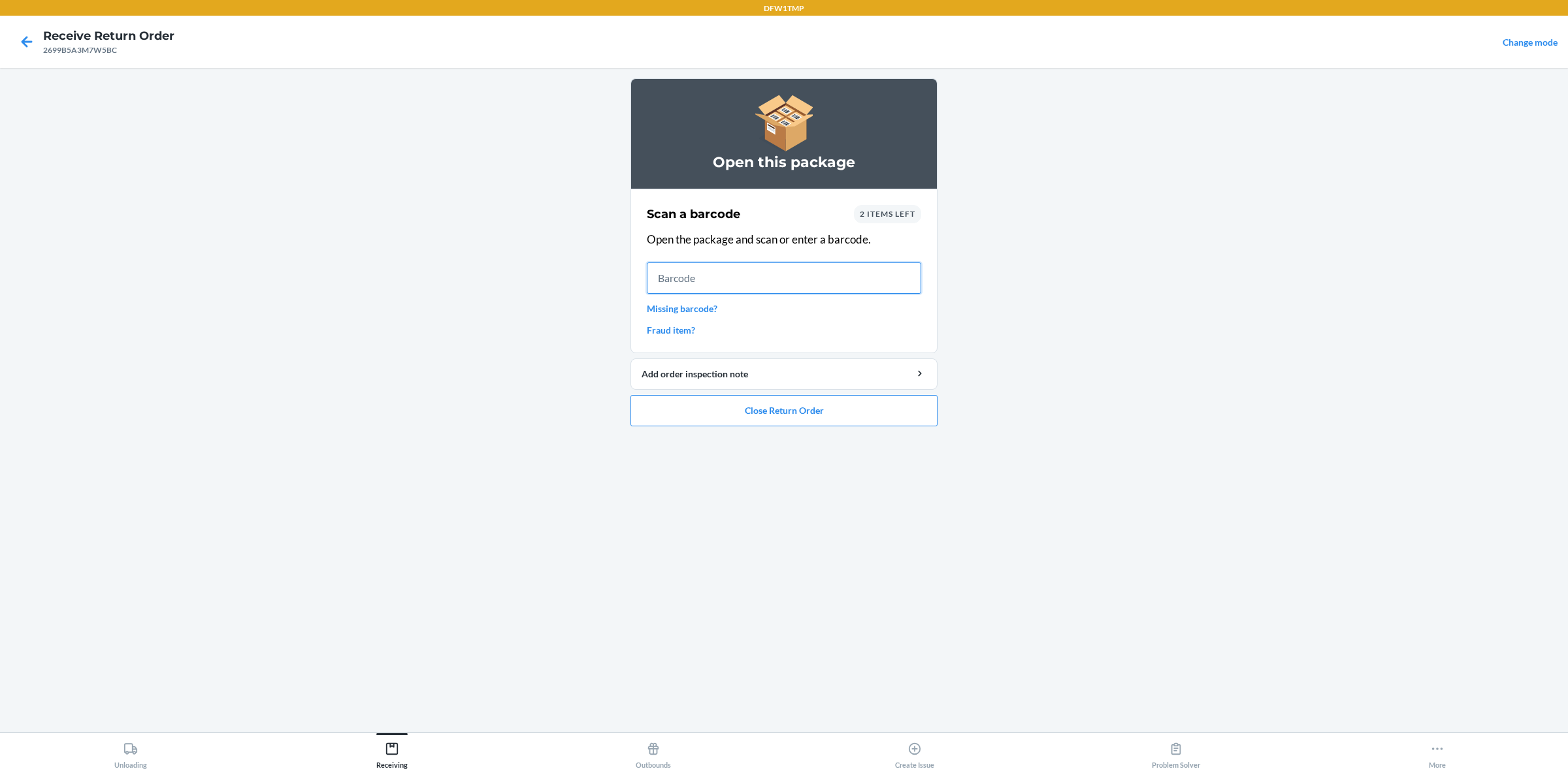
drag, startPoint x: 756, startPoint y: 282, endPoint x: 778, endPoint y: 287, distance: 22.6
click at [758, 284] on input "text" at bounding box center [784, 278] width 274 height 31
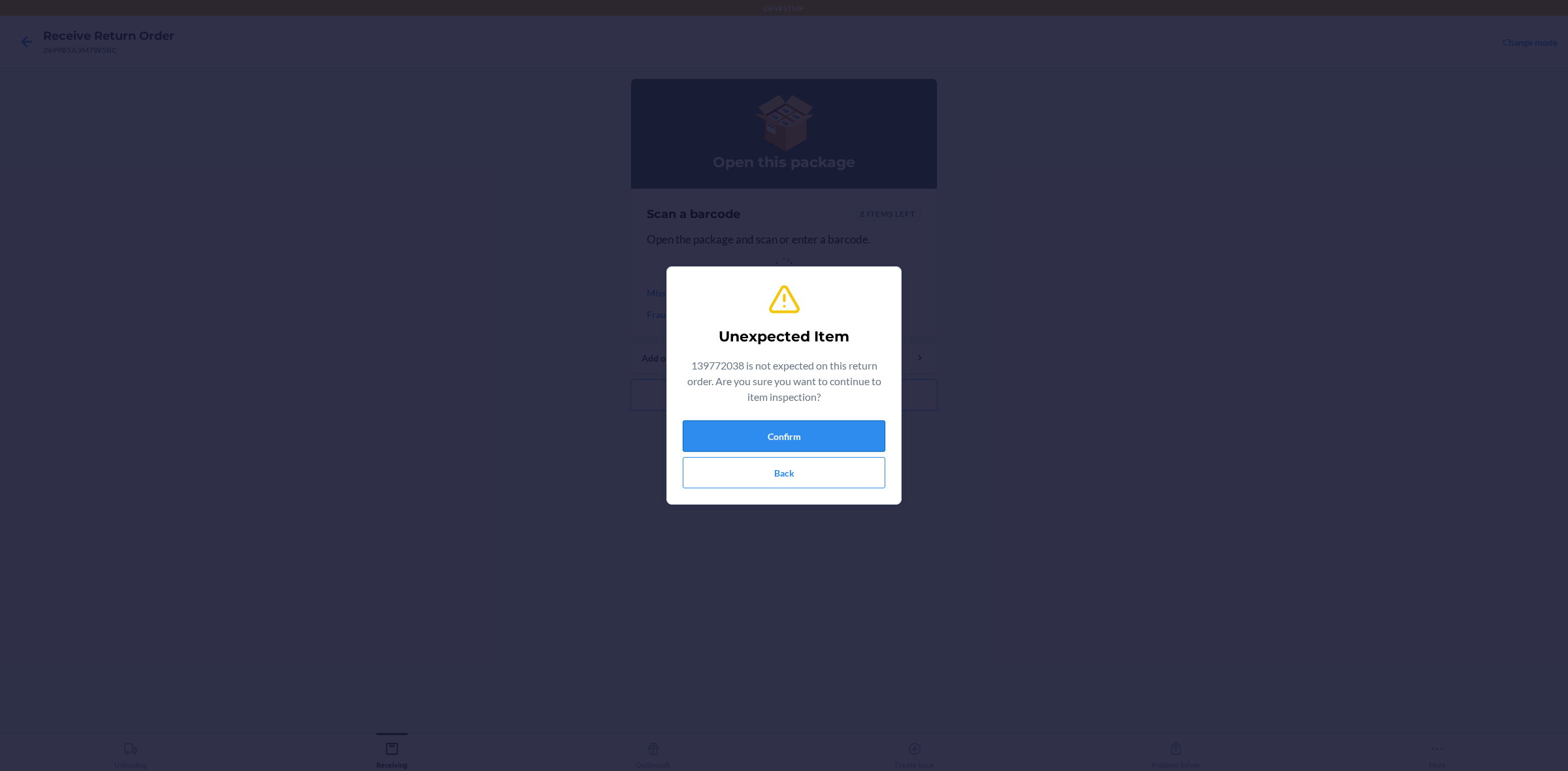
click at [850, 424] on button "Confirm" at bounding box center [784, 436] width 202 height 31
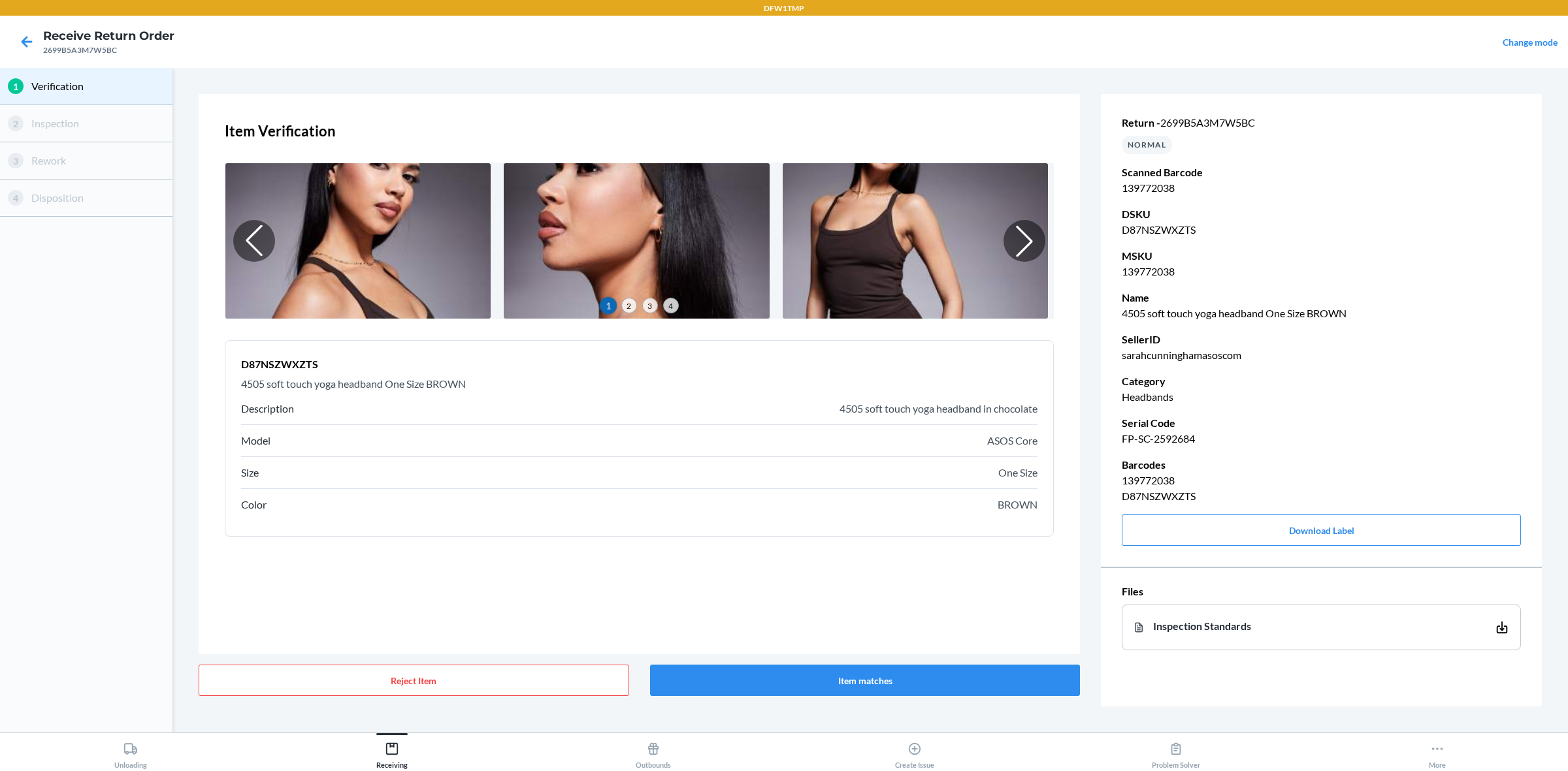
click at [625, 303] on span "2" at bounding box center [628, 304] width 15 height 15
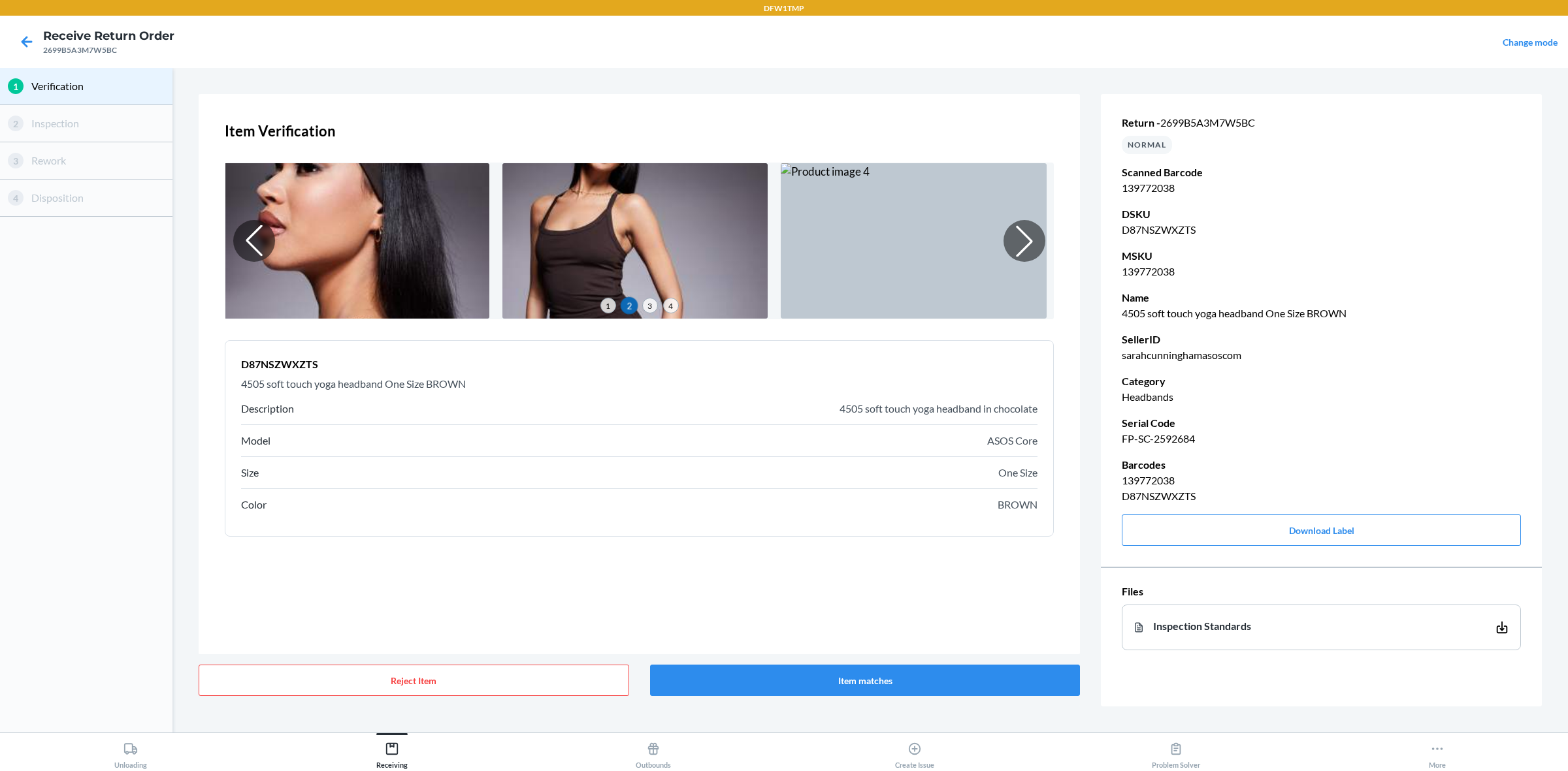
click at [631, 305] on span "2" at bounding box center [628, 305] width 17 height 17
click at [640, 305] on div "1 2 3 4" at bounding box center [640, 304] width 828 height 17
click at [655, 307] on span "3" at bounding box center [650, 304] width 15 height 15
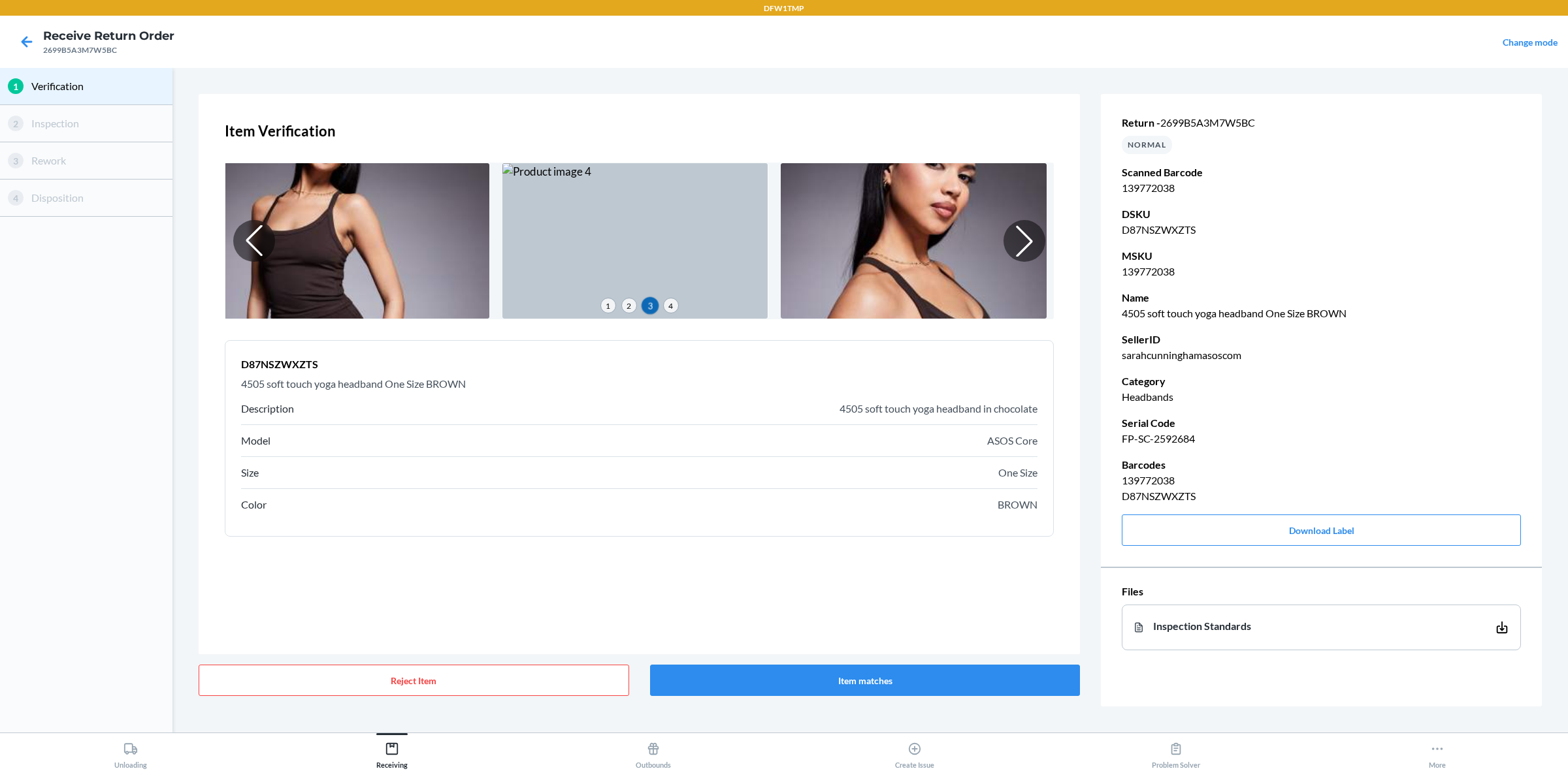
click at [655, 305] on span "3" at bounding box center [649, 305] width 17 height 17
click at [604, 304] on span "1" at bounding box center [607, 304] width 15 height 15
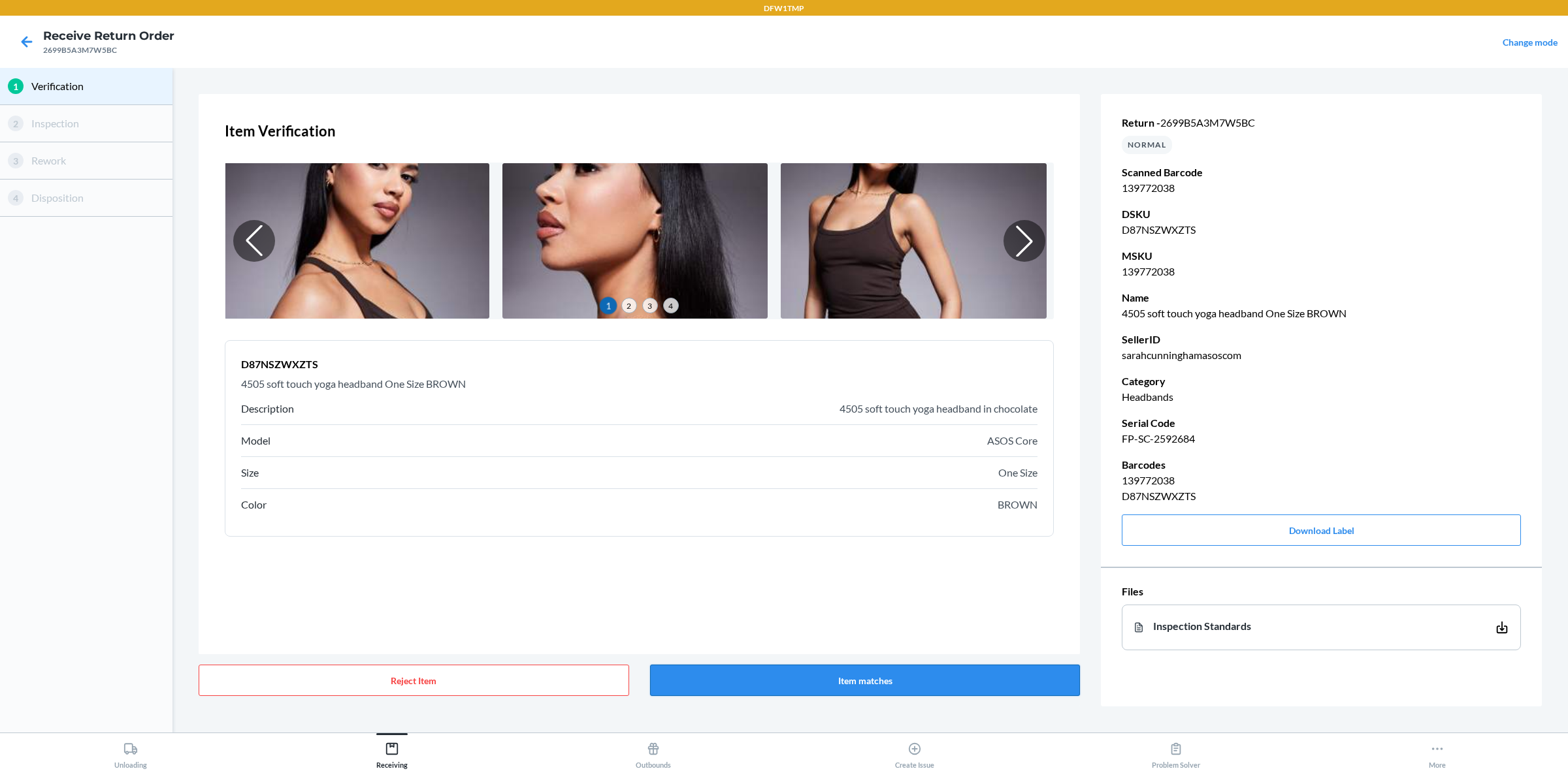
drag, startPoint x: 776, startPoint y: 664, endPoint x: 759, endPoint y: 671, distance: 18.4
click at [763, 616] on button "Item matches" at bounding box center [865, 680] width 430 height 31
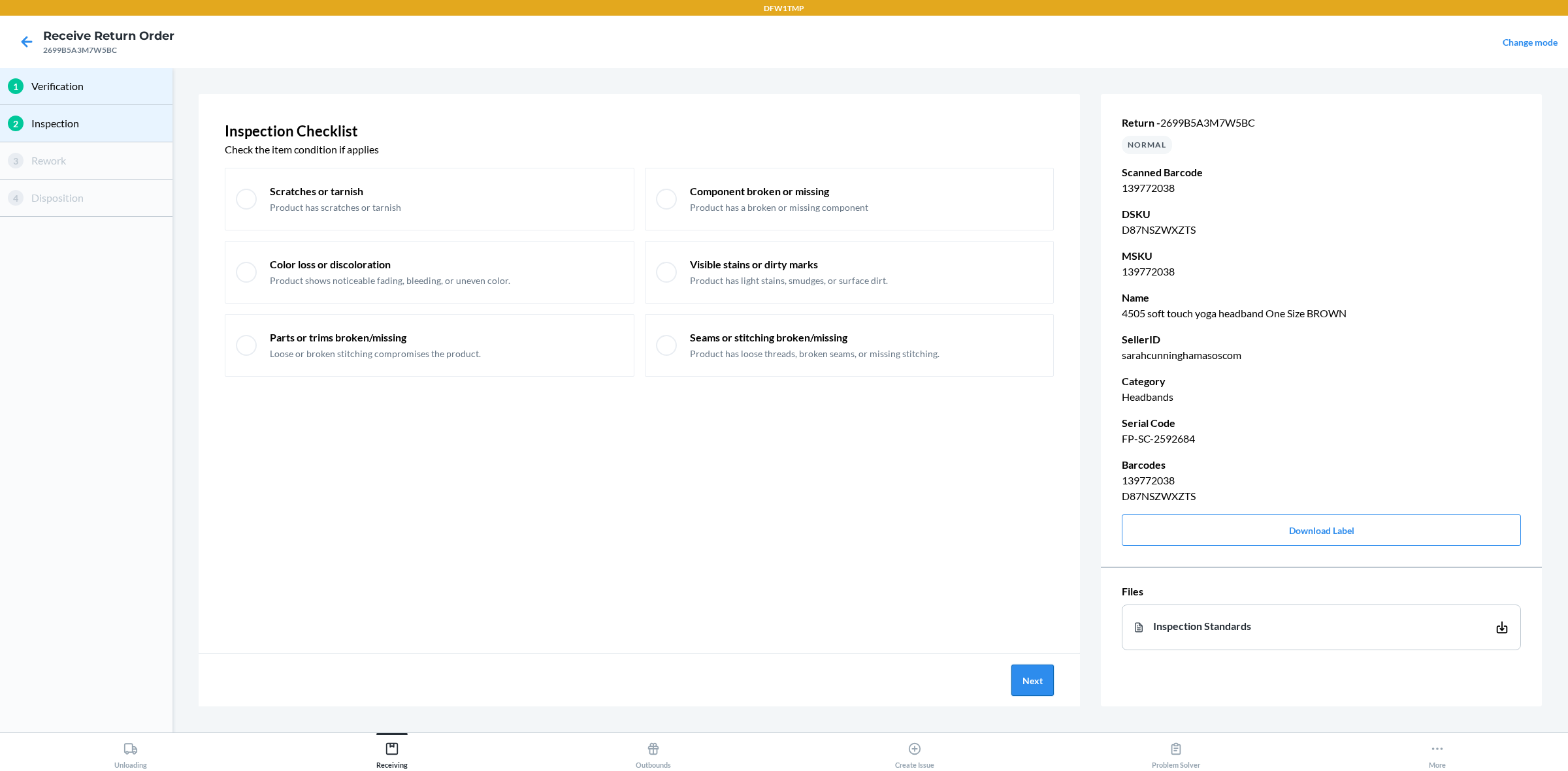
click at [1042, 616] on button "Next" at bounding box center [1032, 680] width 42 height 31
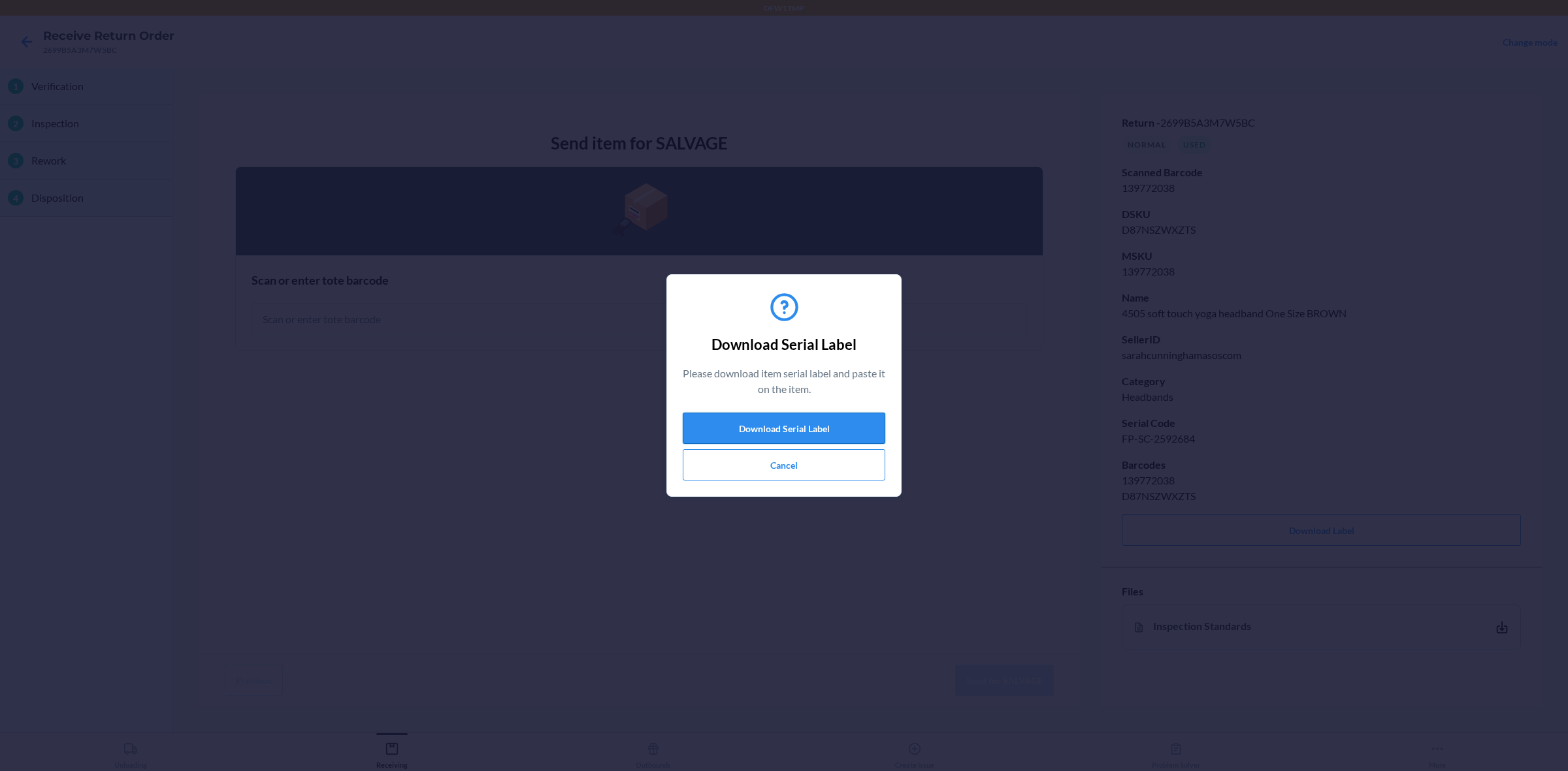
click at [730, 425] on button "Download Serial Label" at bounding box center [784, 428] width 202 height 31
click at [779, 461] on button "Cancel" at bounding box center [784, 465] width 202 height 31
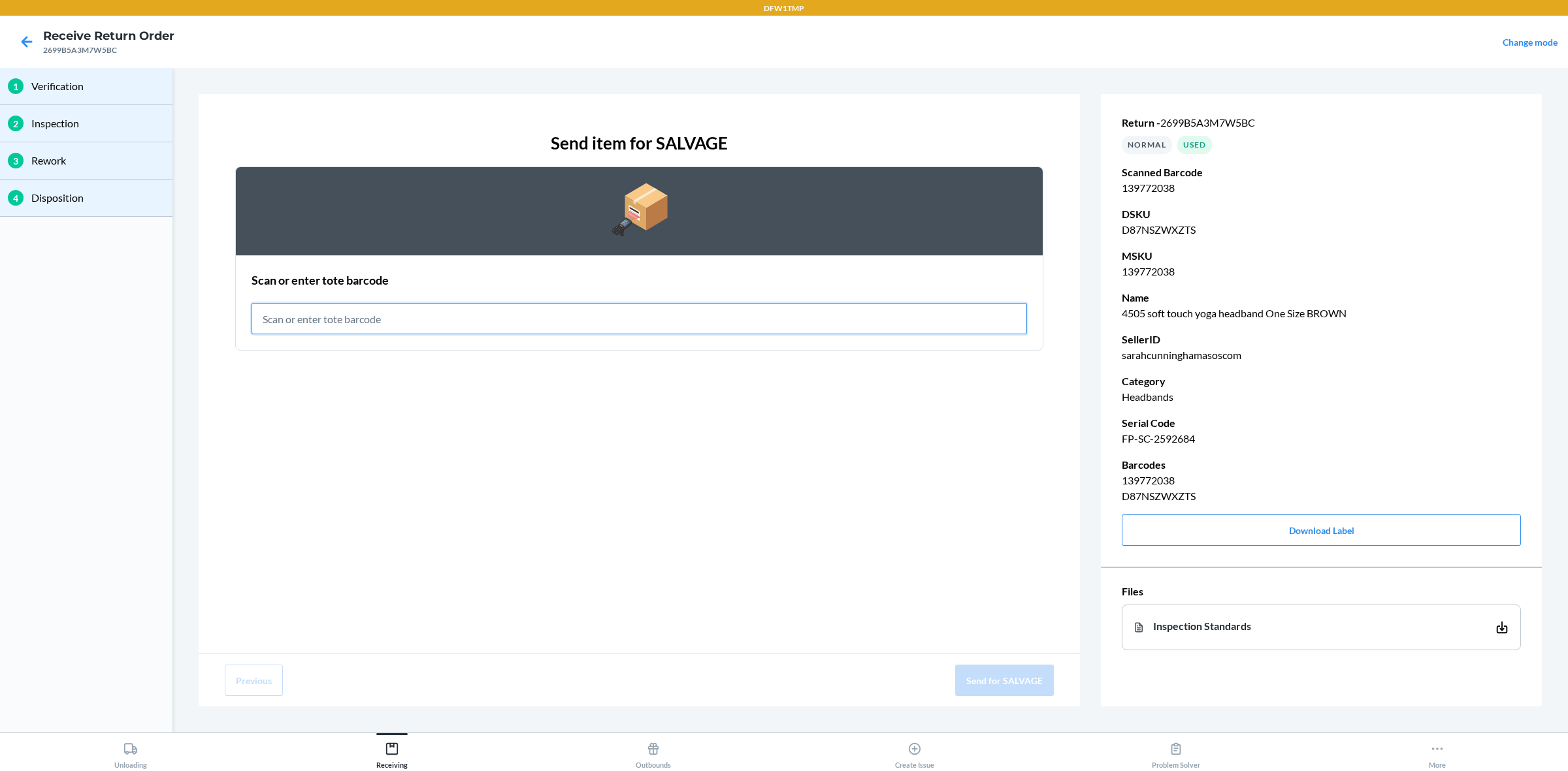
click at [683, 308] on input "text" at bounding box center [639, 318] width 775 height 31
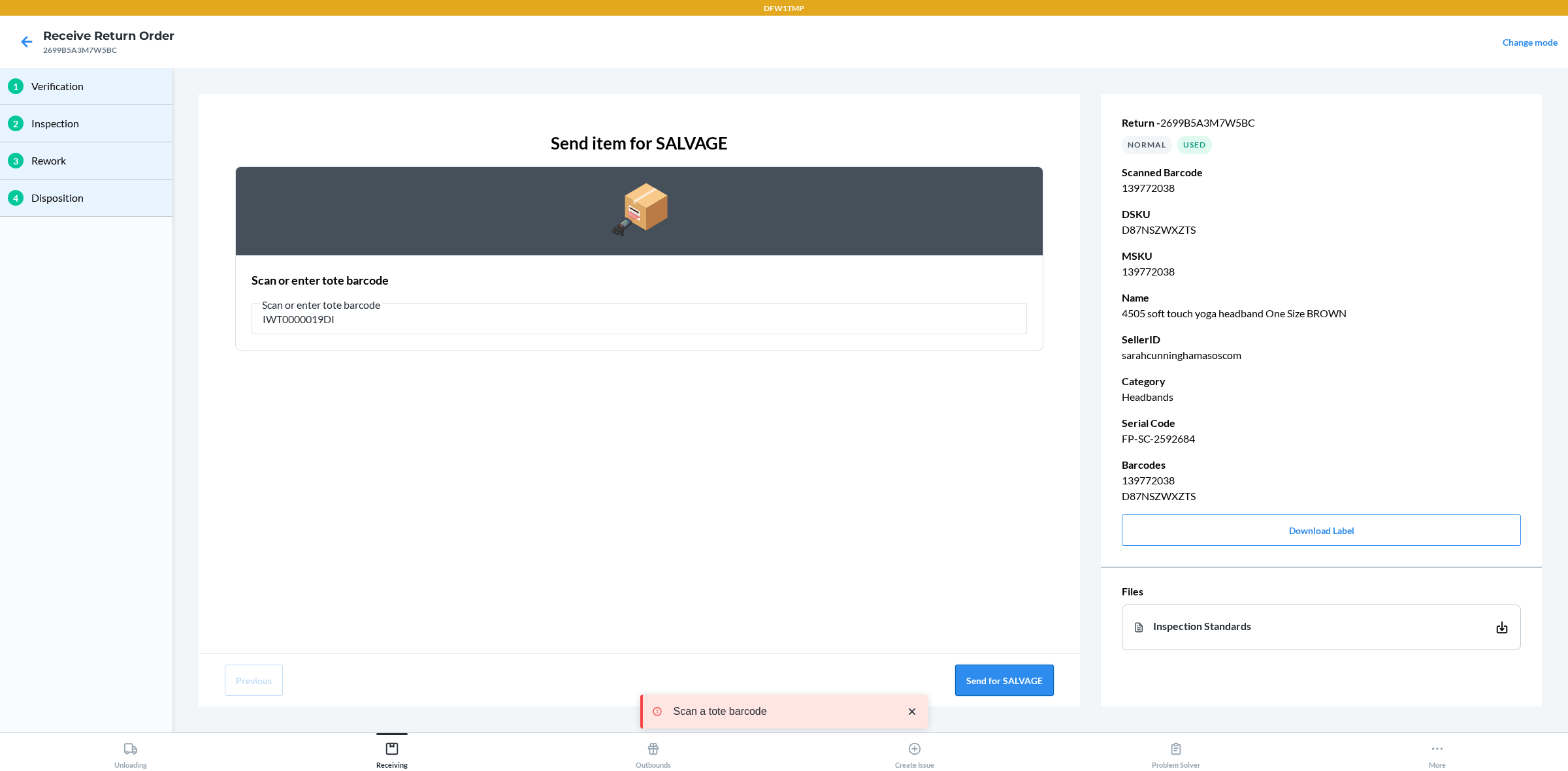
click at [1001, 616] on button "Send for SALVAGE" at bounding box center [1004, 680] width 99 height 31
click at [1003, 616] on button "Send for SALVAGE" at bounding box center [1004, 680] width 99 height 31
click at [1027, 616] on button "Send for SALVAGE" at bounding box center [1004, 680] width 99 height 31
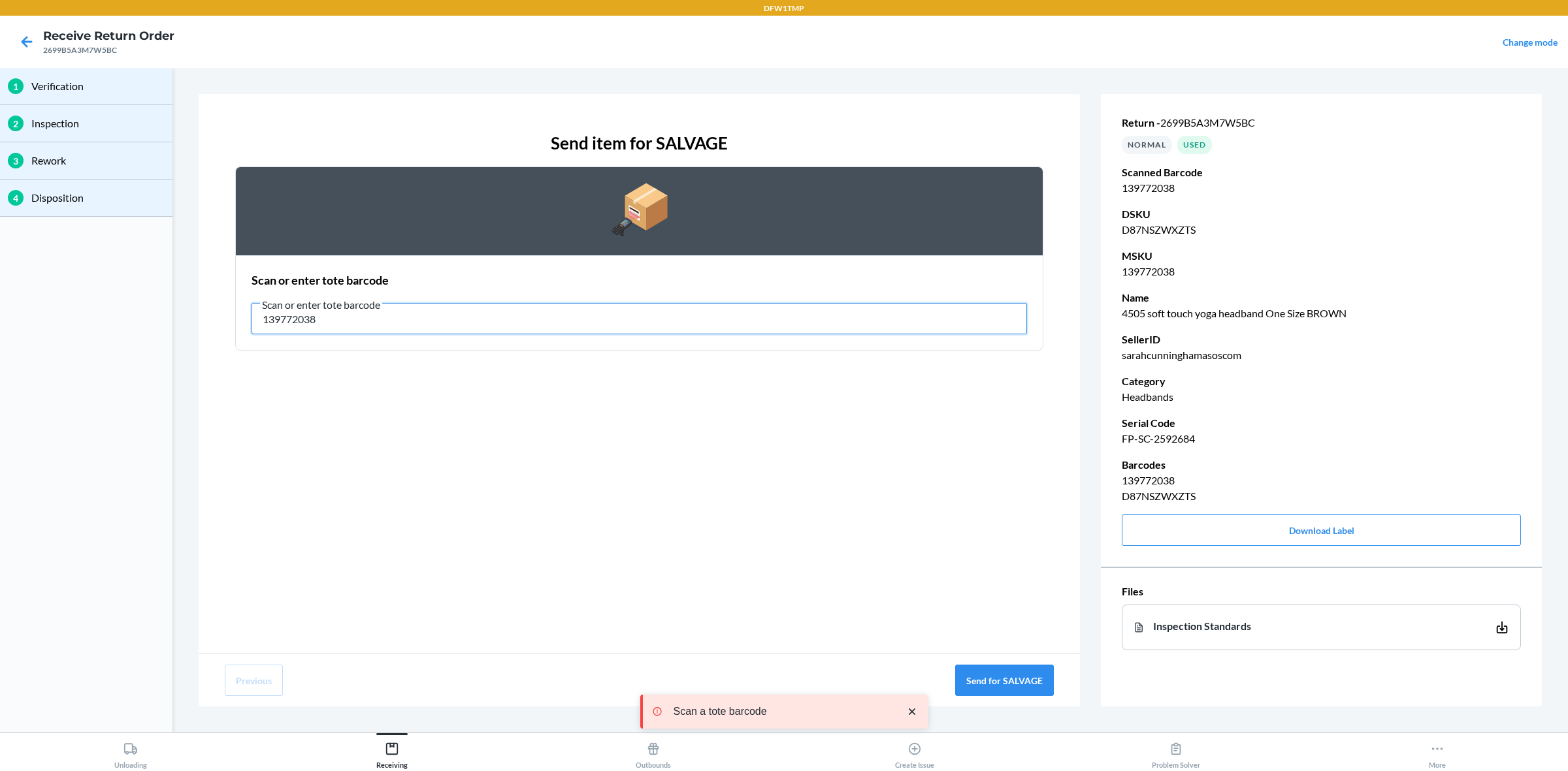
click at [931, 309] on input "139772038" at bounding box center [639, 318] width 775 height 31
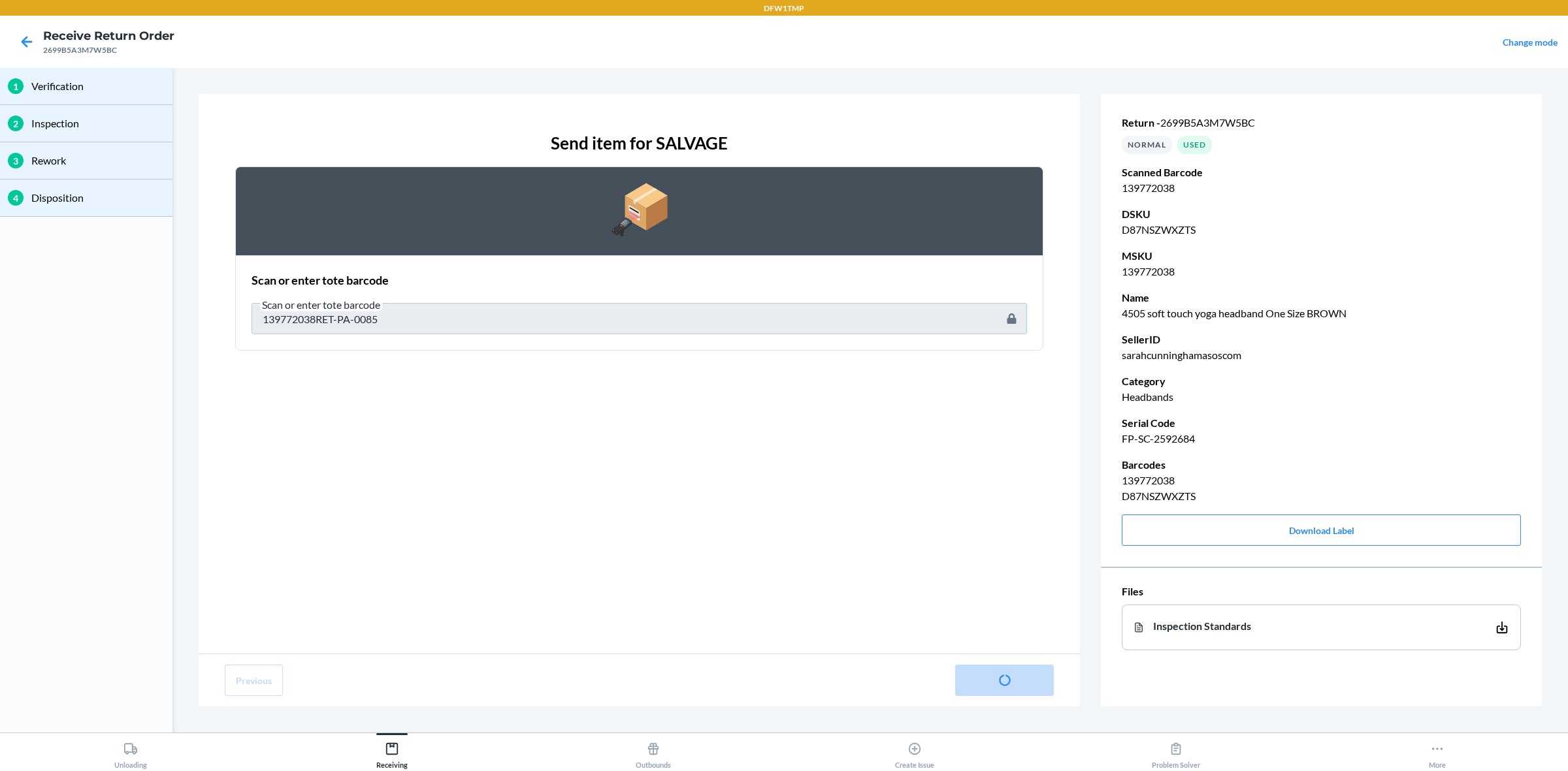
type input "."
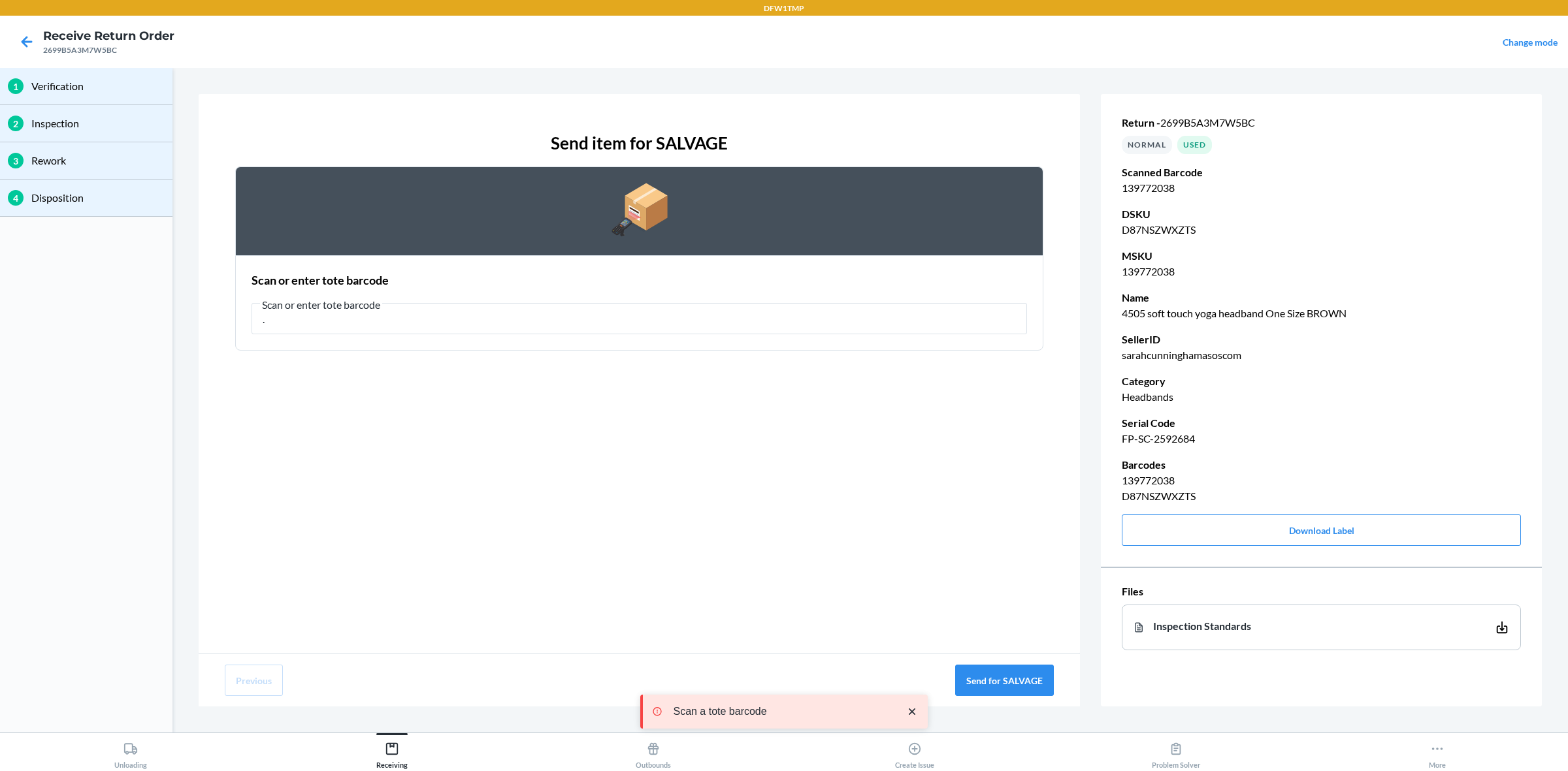
click at [694, 276] on div "Scan or enter tote barcode" at bounding box center [639, 279] width 775 height 17
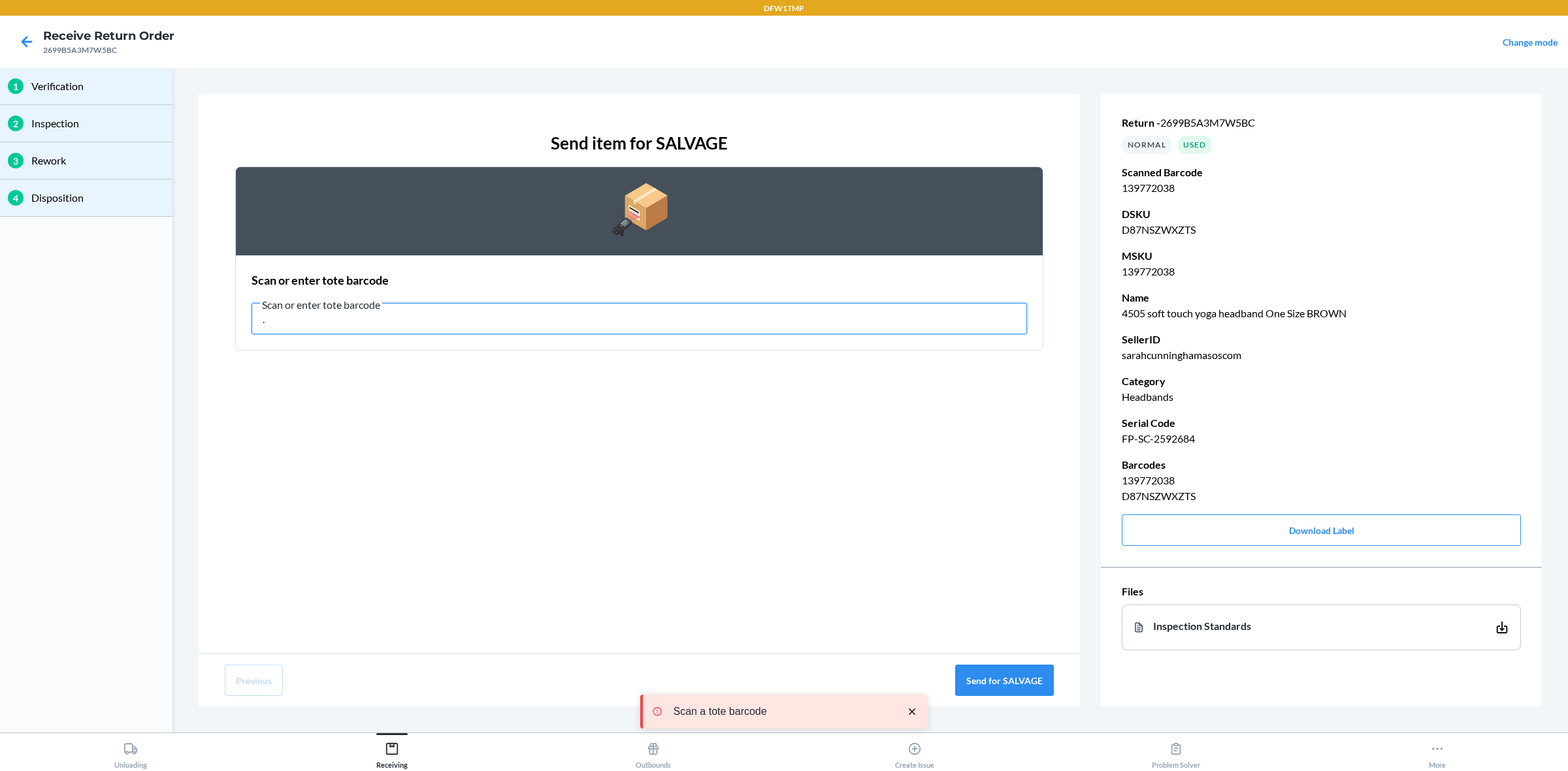
click at [701, 319] on input "." at bounding box center [639, 318] width 775 height 31
click at [739, 312] on input "text" at bounding box center [639, 318] width 775 height 31
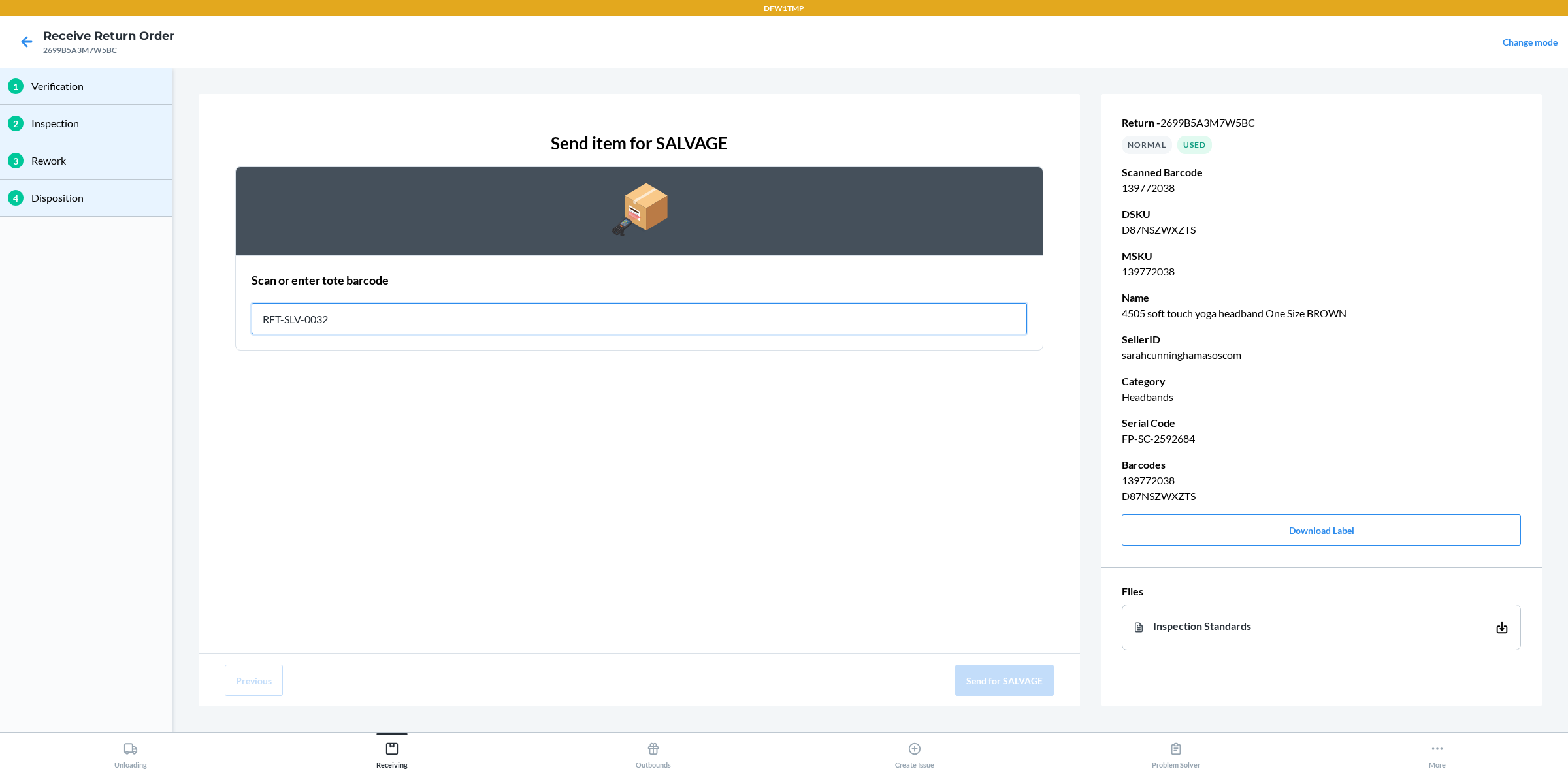
type input "RET-SLV-0032"
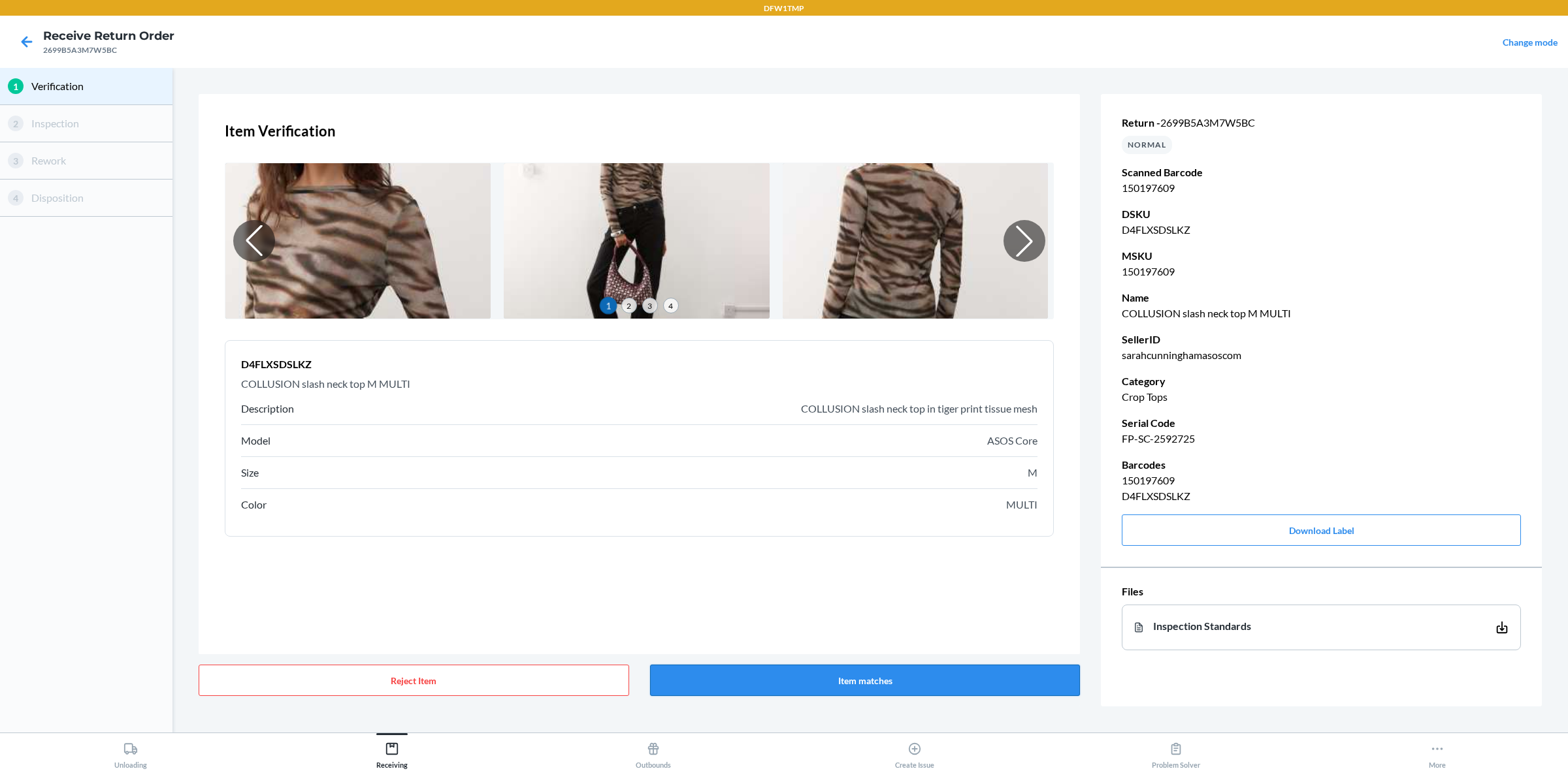
click at [939, 616] on button "Item matches" at bounding box center [865, 680] width 430 height 31
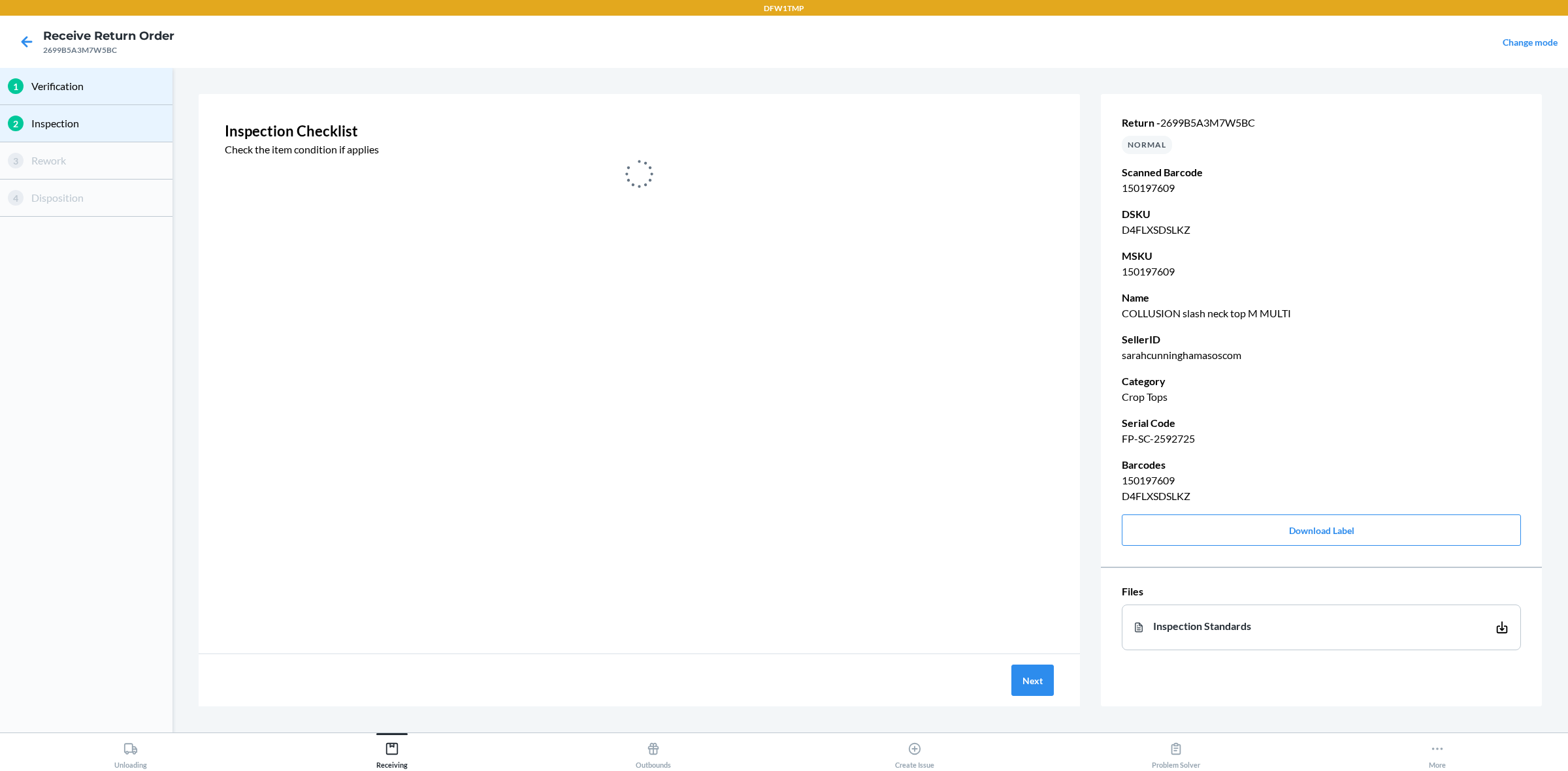
click at [380, 68] on div "1 Verification 2 Inspection 3 Rework 4 Disposition Inspection Checklist Check t…" at bounding box center [784, 400] width 1568 height 664
click at [418, 64] on nav "Receive Return Order 2699B5A3M7W5BC Change mode" at bounding box center [784, 41] width 1568 height 52
click at [1016, 616] on button "Next" at bounding box center [1032, 680] width 42 height 31
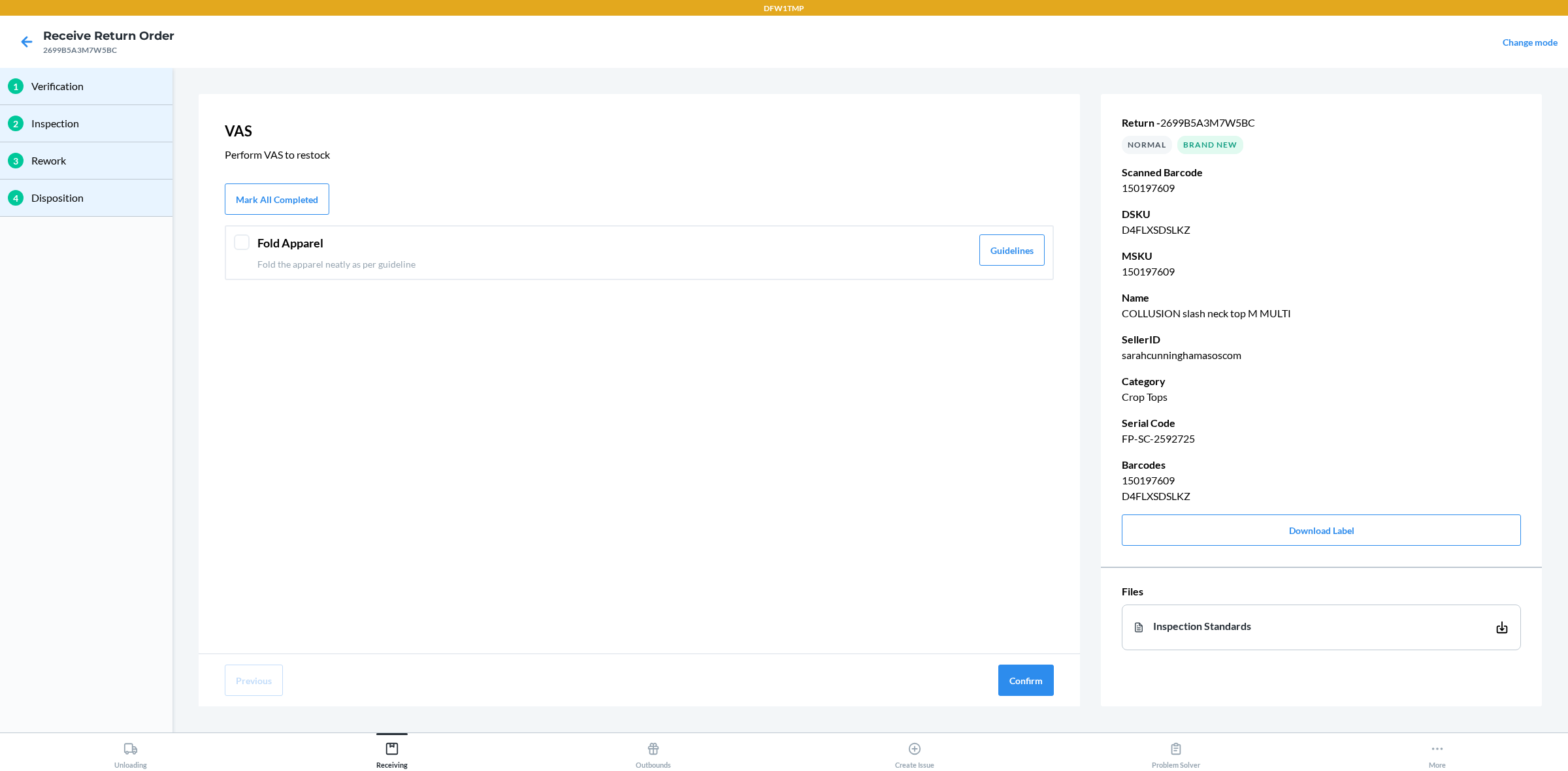
click at [648, 390] on div "VAS Perform VAS to restock Mark All Completed Fold Apparel Fold the apparel nea…" at bounding box center [640, 373] width 882 height 560
drag, startPoint x: 399, startPoint y: 226, endPoint x: 412, endPoint y: 234, distance: 15.3
click at [401, 229] on div "Fold Apparel Fold the apparel neatly as per guideline Guidelines" at bounding box center [639, 253] width 829 height 55
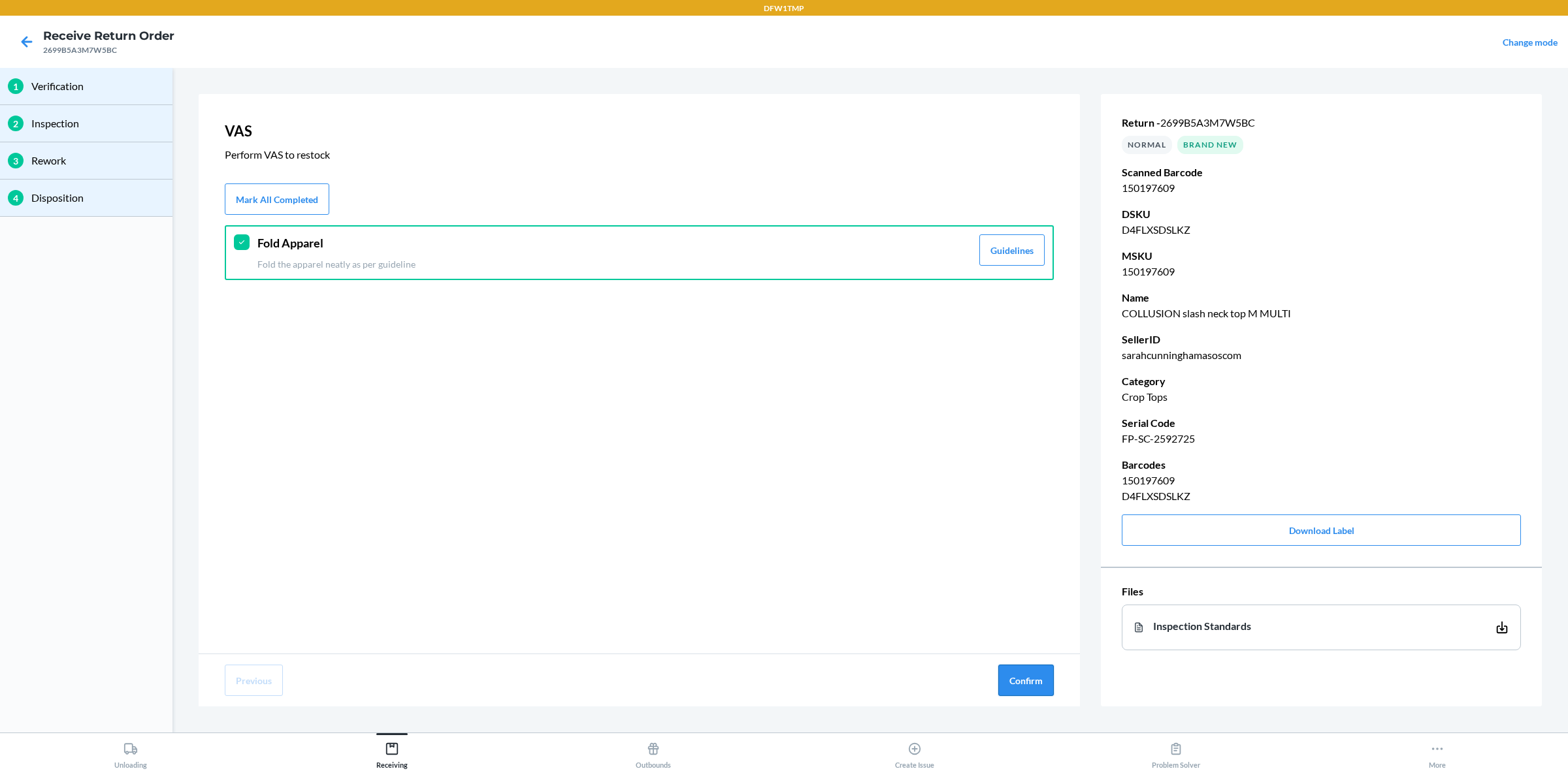
click at [1007, 616] on button "Confirm" at bounding box center [1026, 680] width 56 height 31
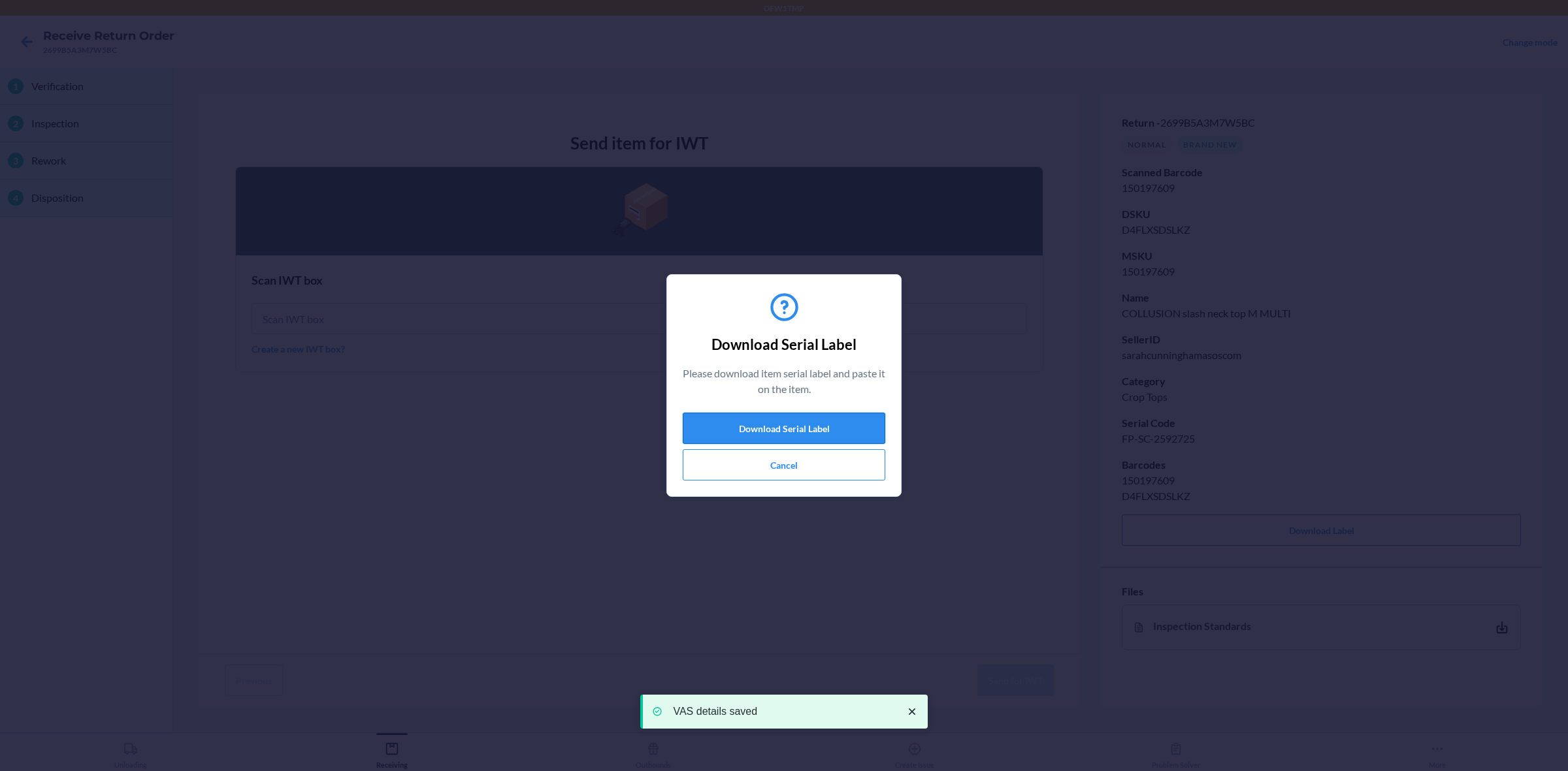
click at [785, 428] on button "Download Serial Label" at bounding box center [784, 428] width 202 height 31
click at [814, 474] on button "Cancel" at bounding box center [784, 465] width 202 height 31
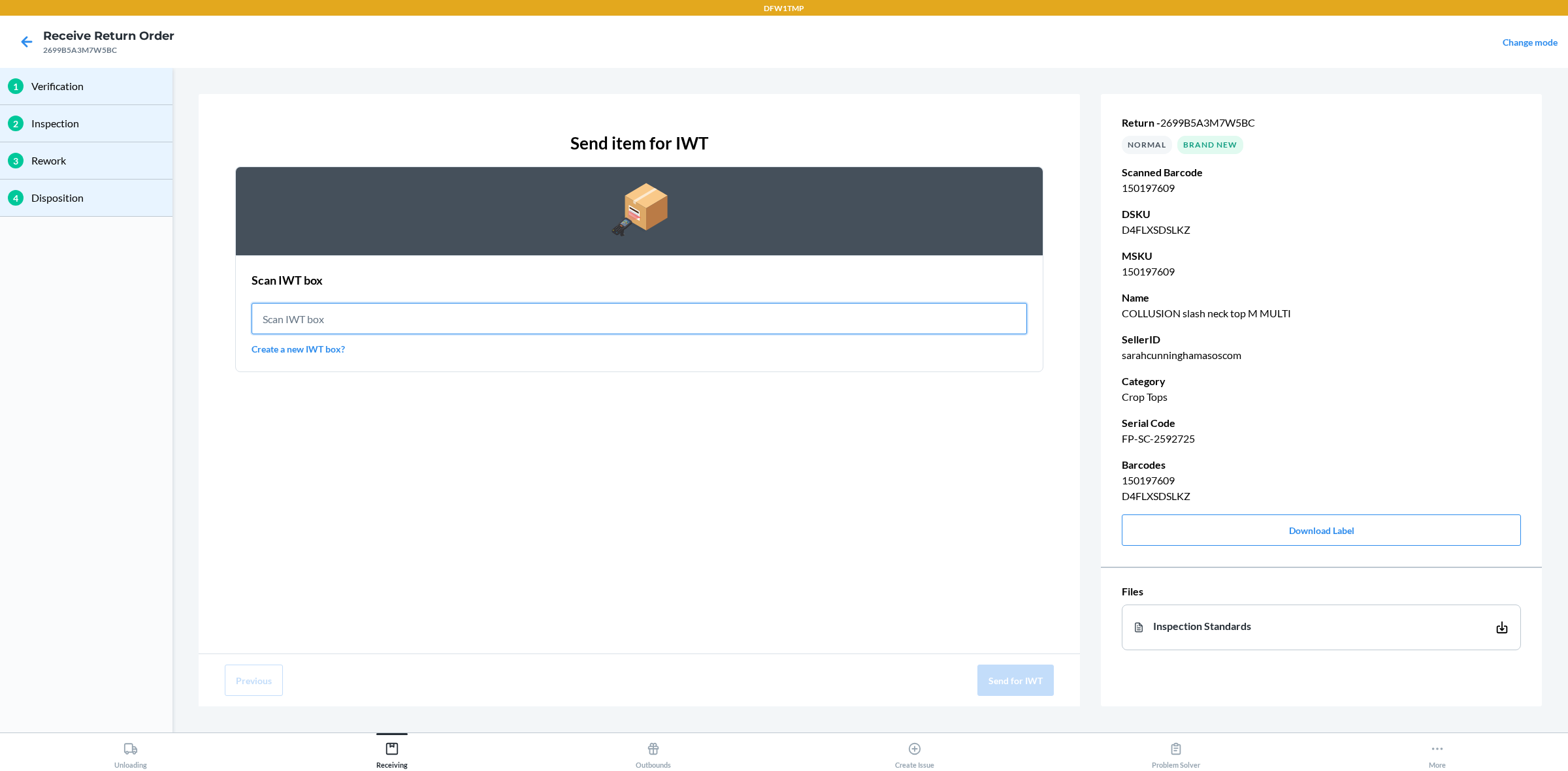
click at [459, 325] on input "text" at bounding box center [639, 318] width 775 height 31
type input "IWT0000019DI"
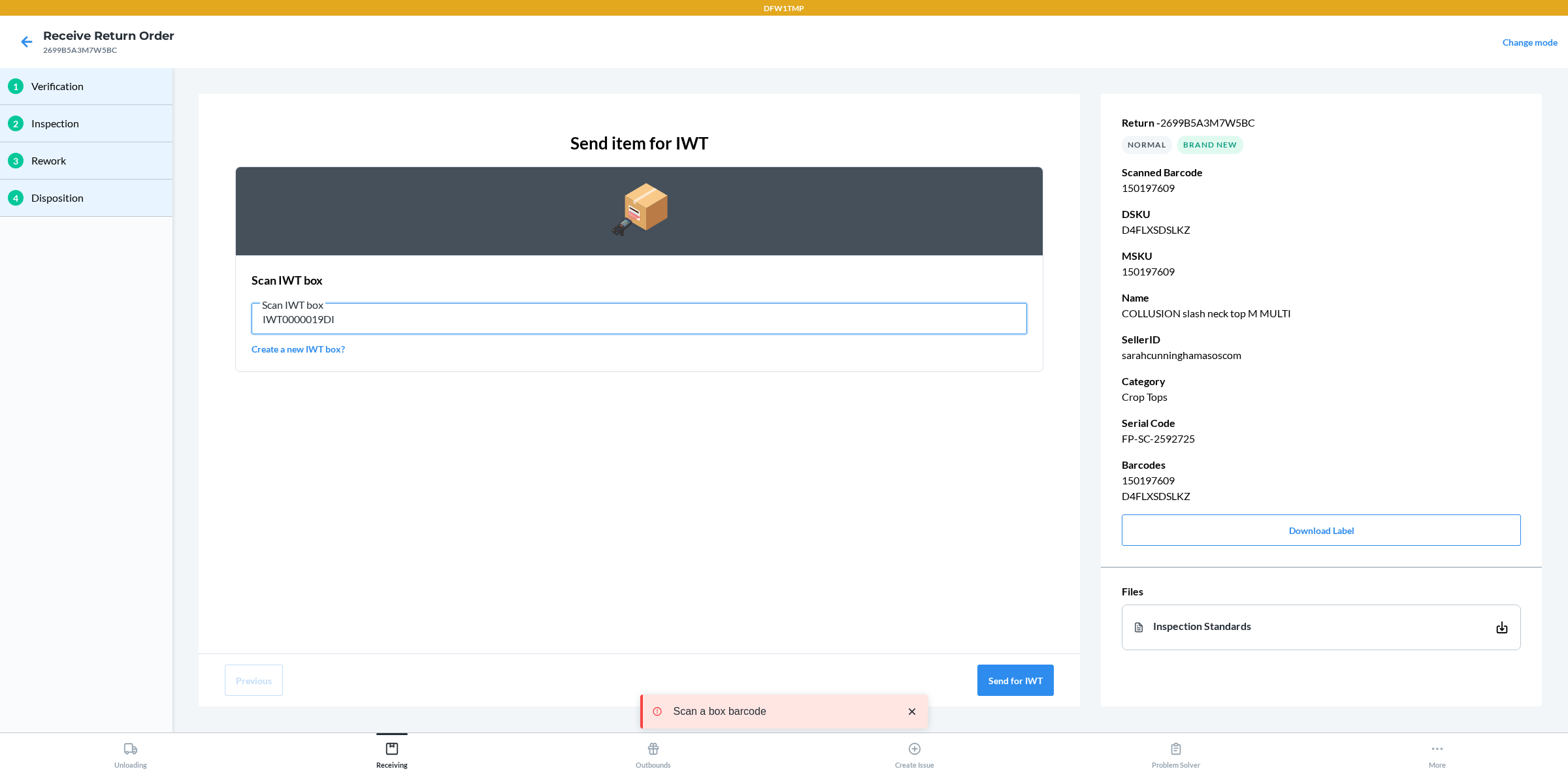
click at [693, 311] on input "IWT0000019DI" at bounding box center [639, 318] width 775 height 31
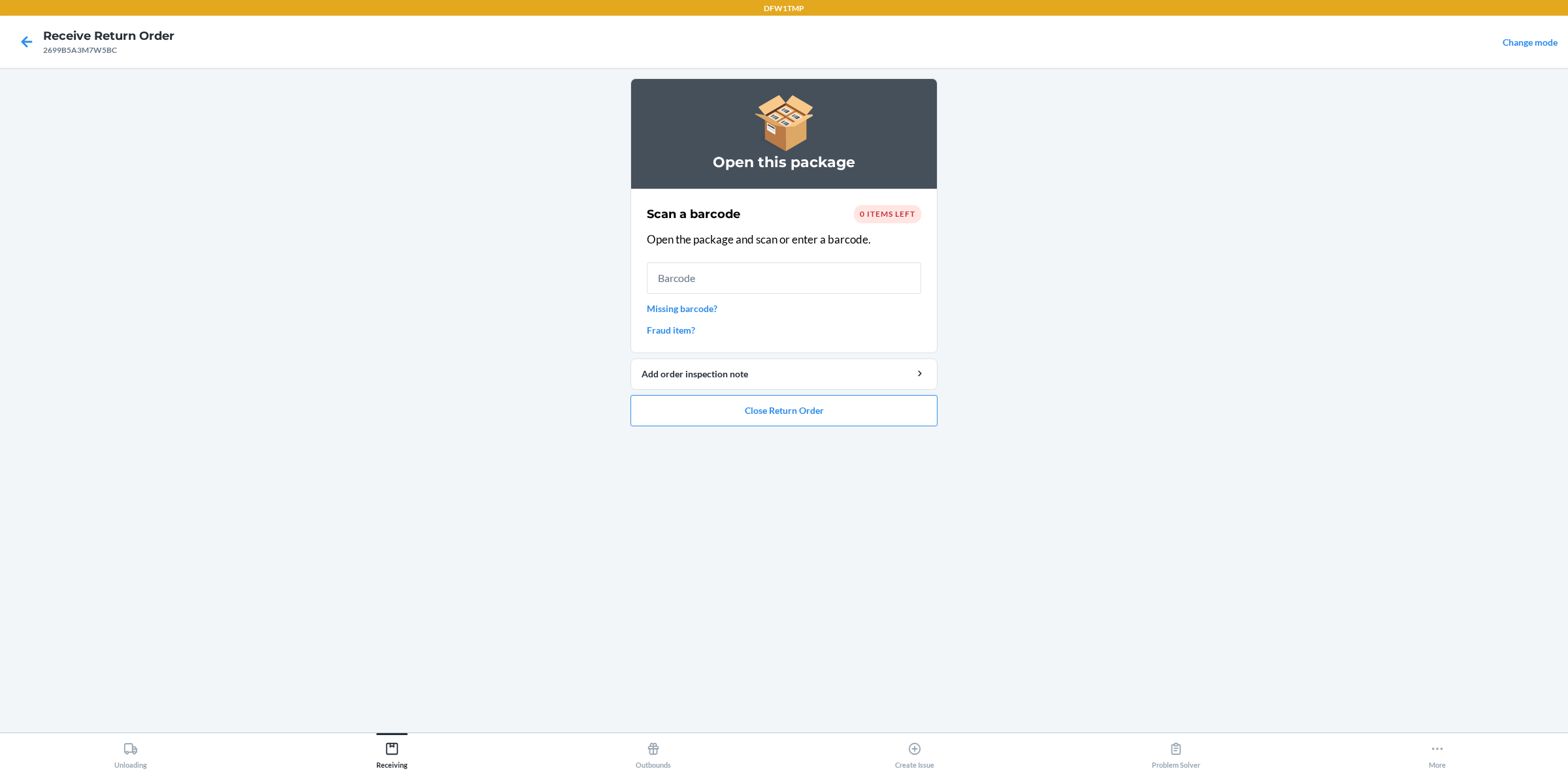
click at [896, 214] on span "0 items left" at bounding box center [887, 213] width 56 height 10
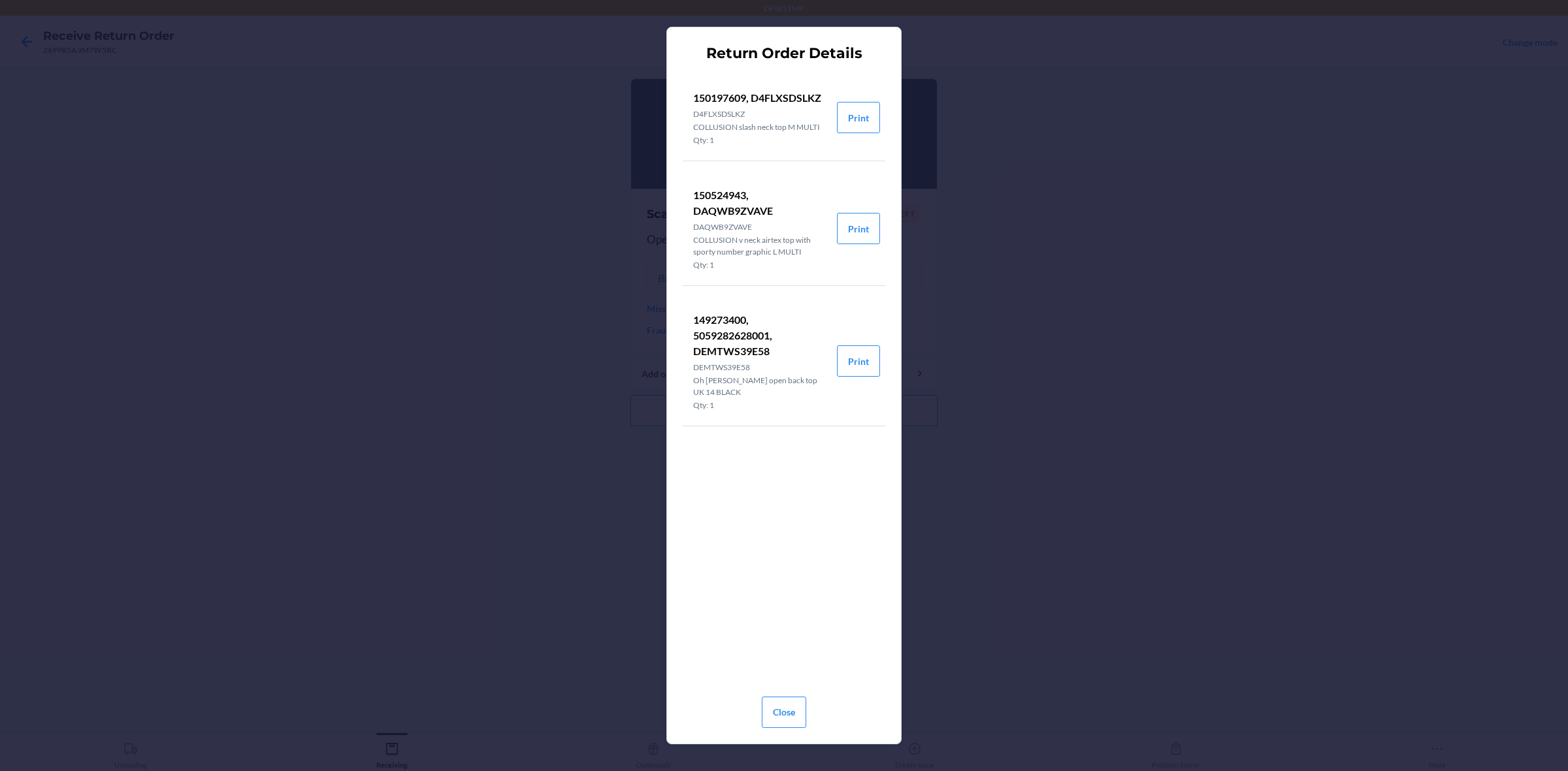
click at [754, 387] on p "Oh [PERSON_NAME] open back top UK 14 BLACK" at bounding box center [760, 386] width 134 height 23
click at [726, 320] on p "149273400, 5059282628001, DEMTWS39E58" at bounding box center [760, 335] width 134 height 47
drag, startPoint x: 726, startPoint y: 320, endPoint x: 718, endPoint y: 349, distance: 30.1
click at [718, 349] on p "149273400, 5059282628001, DEMTWS39E58" at bounding box center [760, 335] width 134 height 47
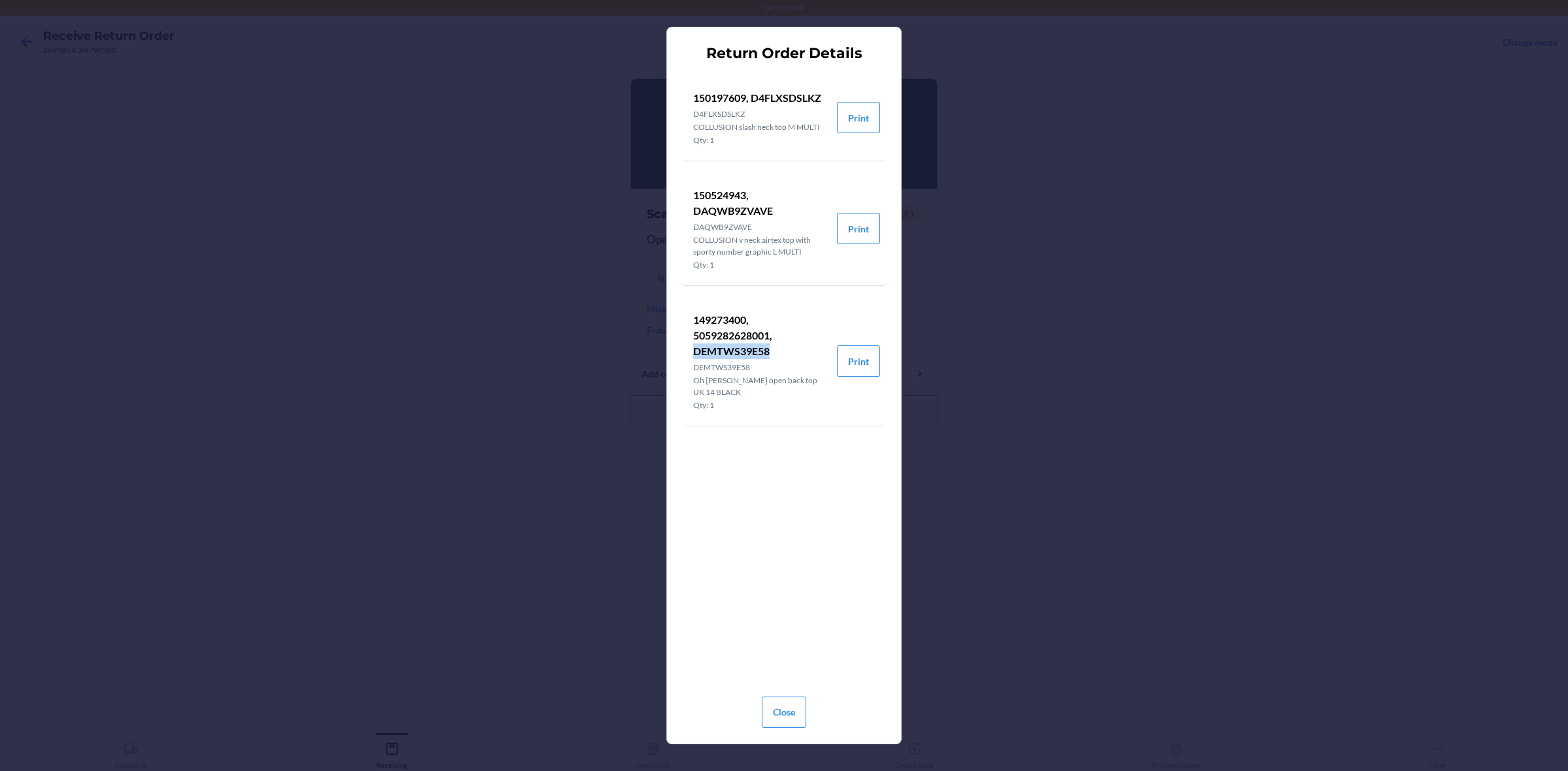
click at [718, 349] on p "149273400, 5059282628001, DEMTWS39E58" at bounding box center [760, 335] width 134 height 47
copy p "DEMTWS39E58"
click at [792, 616] on button "Close" at bounding box center [784, 712] width 45 height 31
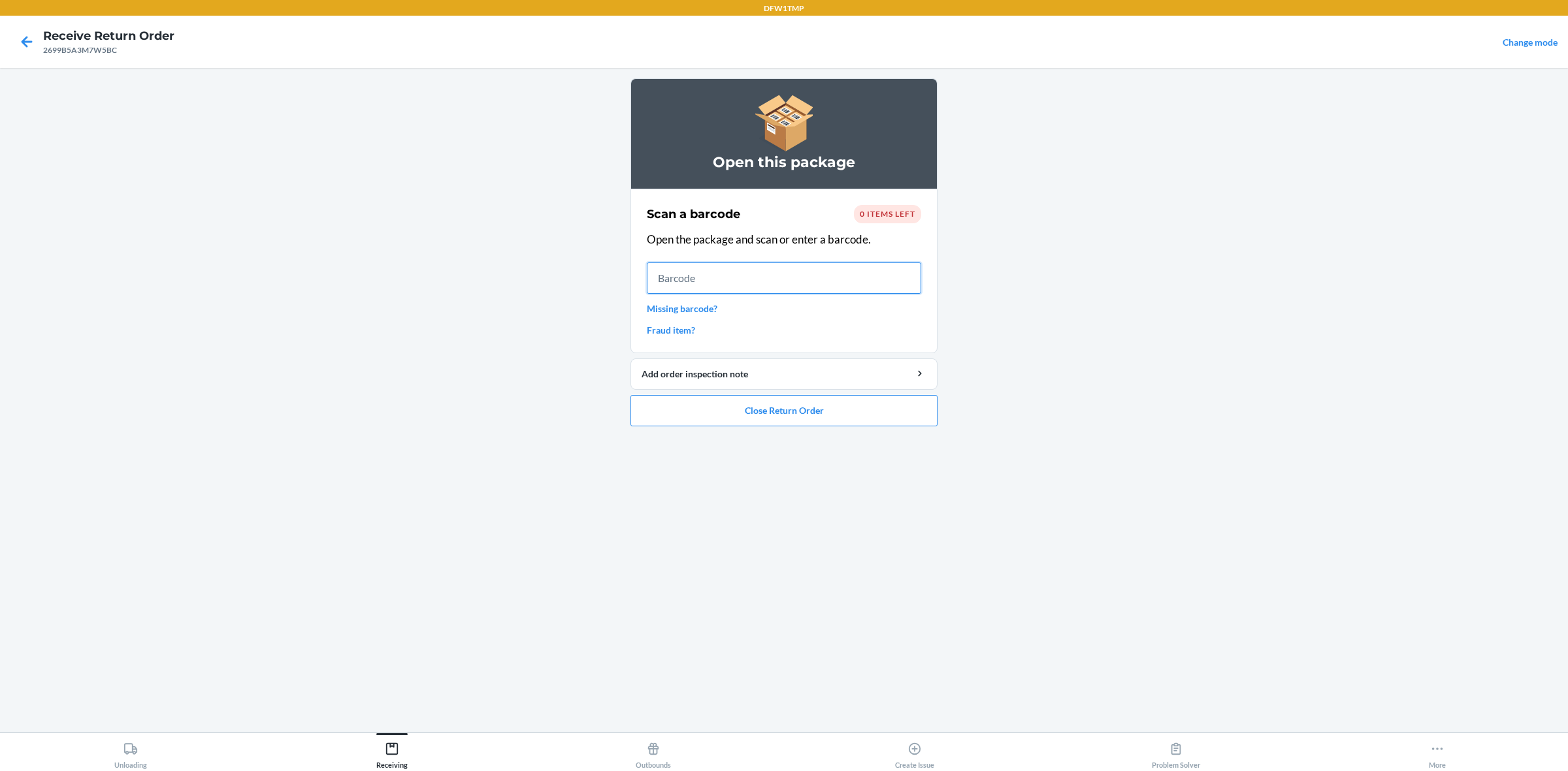
drag, startPoint x: 674, startPoint y: 262, endPoint x: 704, endPoint y: 279, distance: 34.5
click at [684, 269] on input "text" at bounding box center [784, 278] width 274 height 31
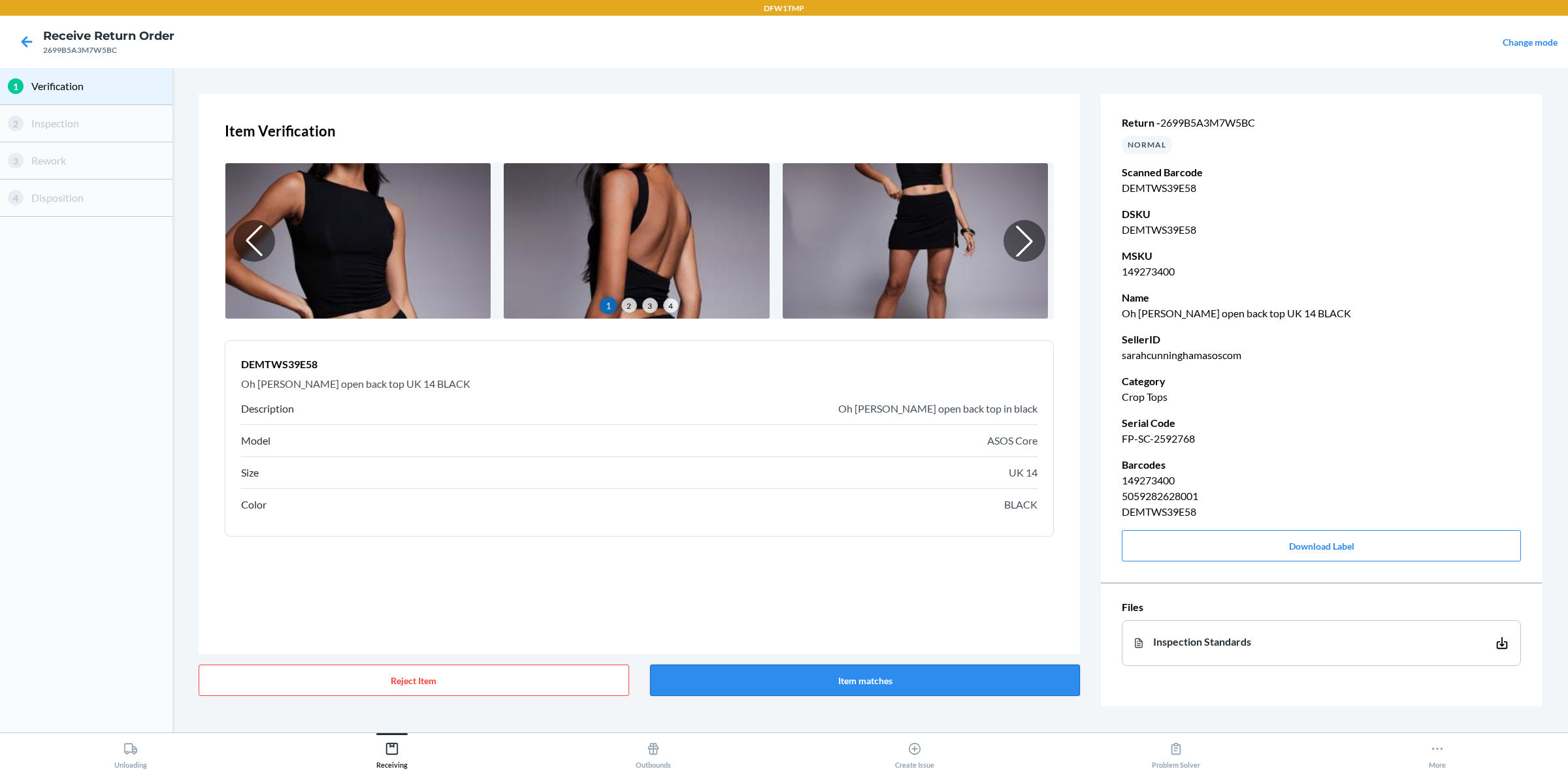
click at [893, 616] on button "Item matches" at bounding box center [865, 680] width 430 height 31
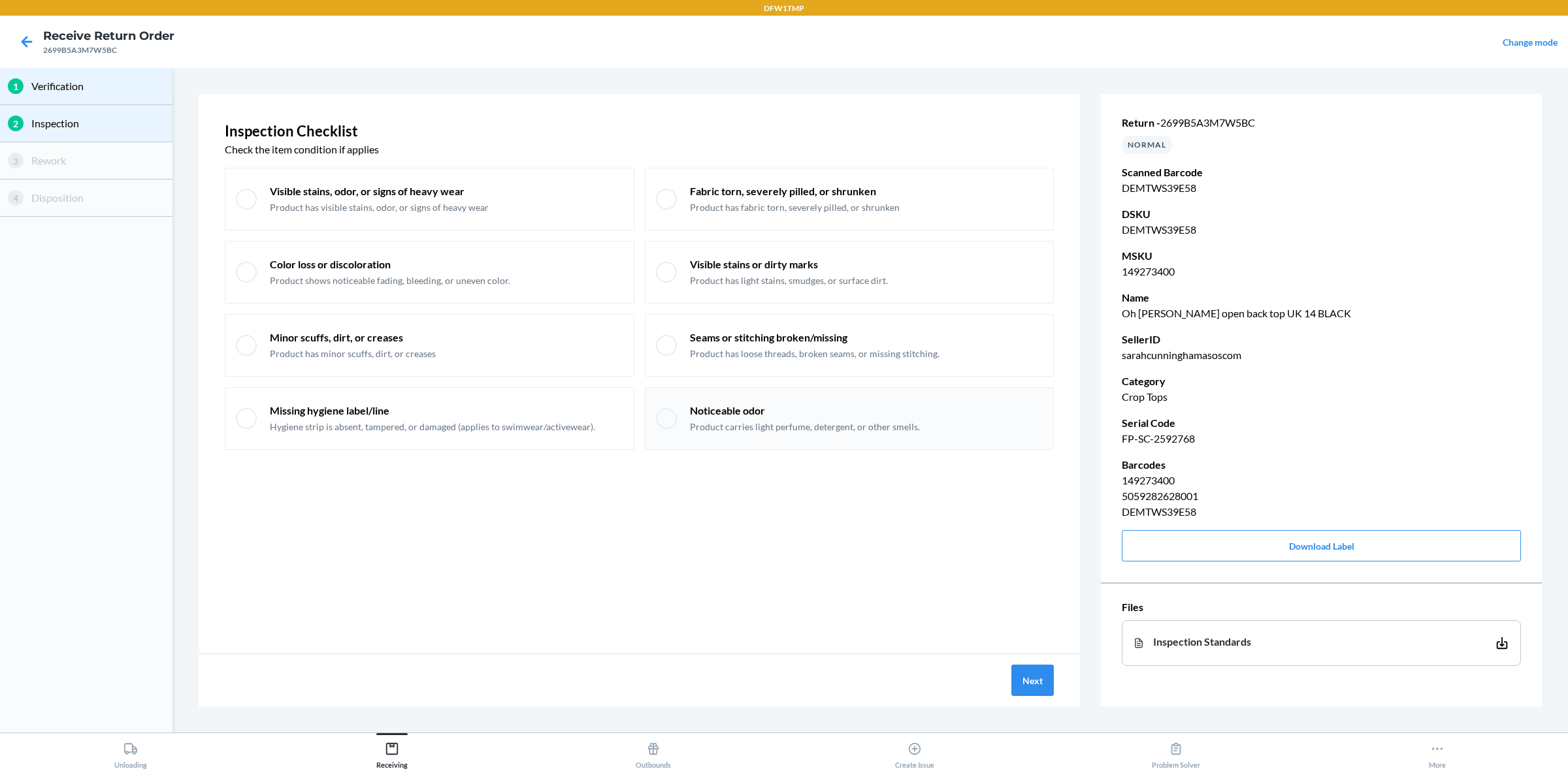
click at [751, 421] on p "Product carries light perfume, detergent, or other smells." at bounding box center [805, 427] width 230 height 13
checkbox input "true"
click at [1036, 616] on button "Next" at bounding box center [1032, 680] width 42 height 31
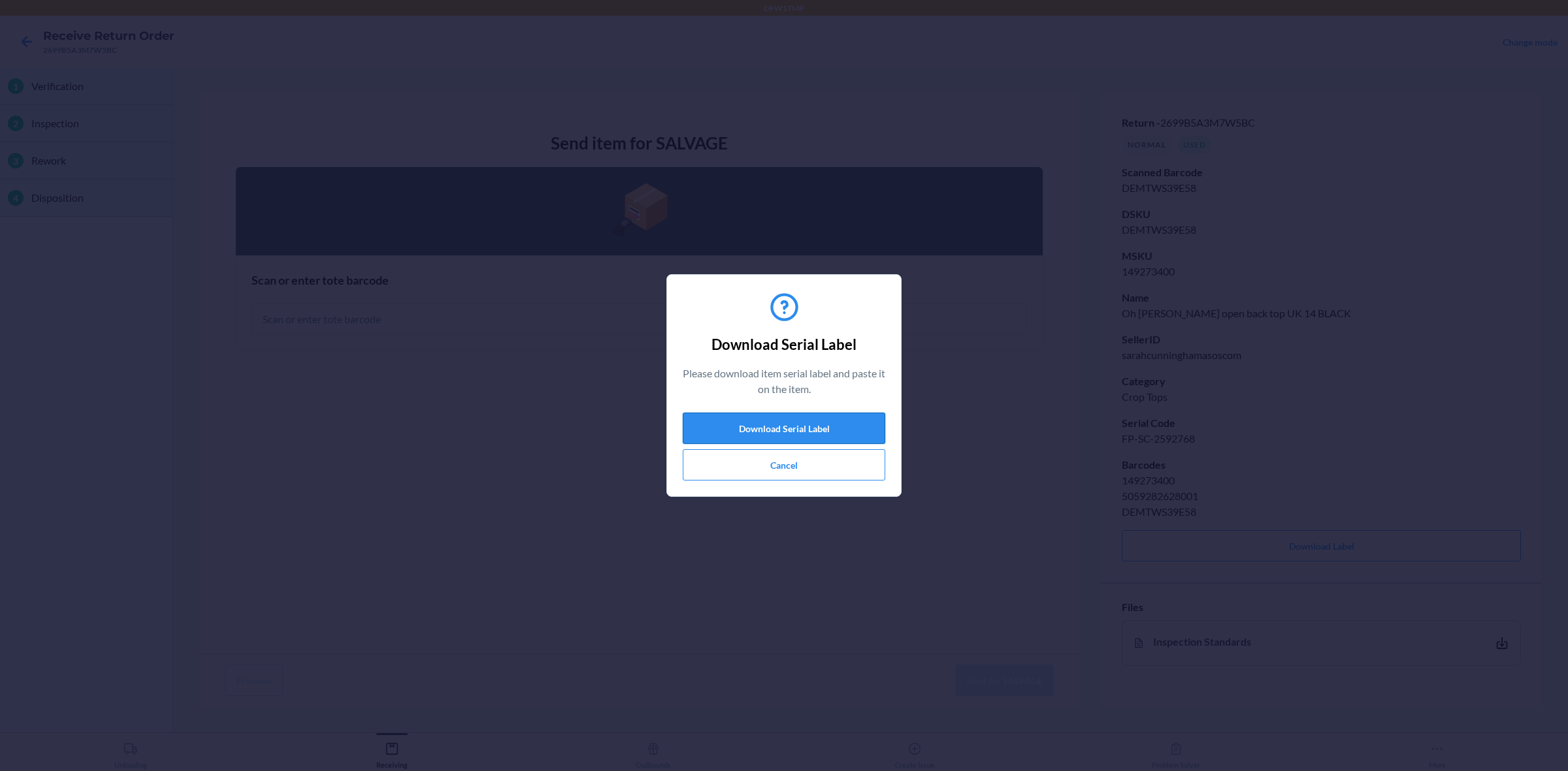
click at [802, 416] on button "Download Serial Label" at bounding box center [784, 428] width 202 height 31
click at [866, 474] on button "Cancel" at bounding box center [784, 465] width 202 height 31
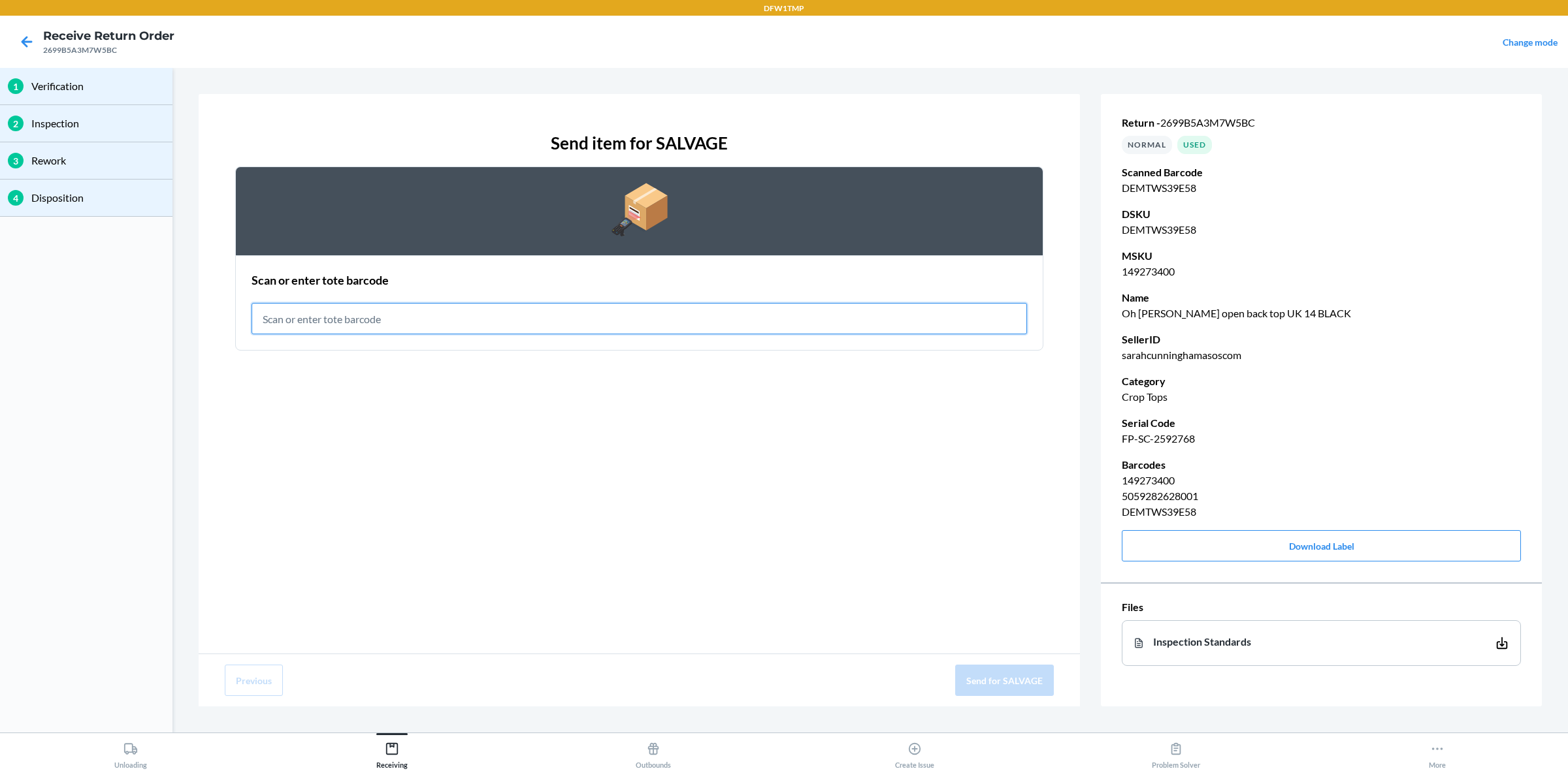
click at [353, 324] on input "text" at bounding box center [639, 318] width 775 height 31
type input "RET-SLV-0032"
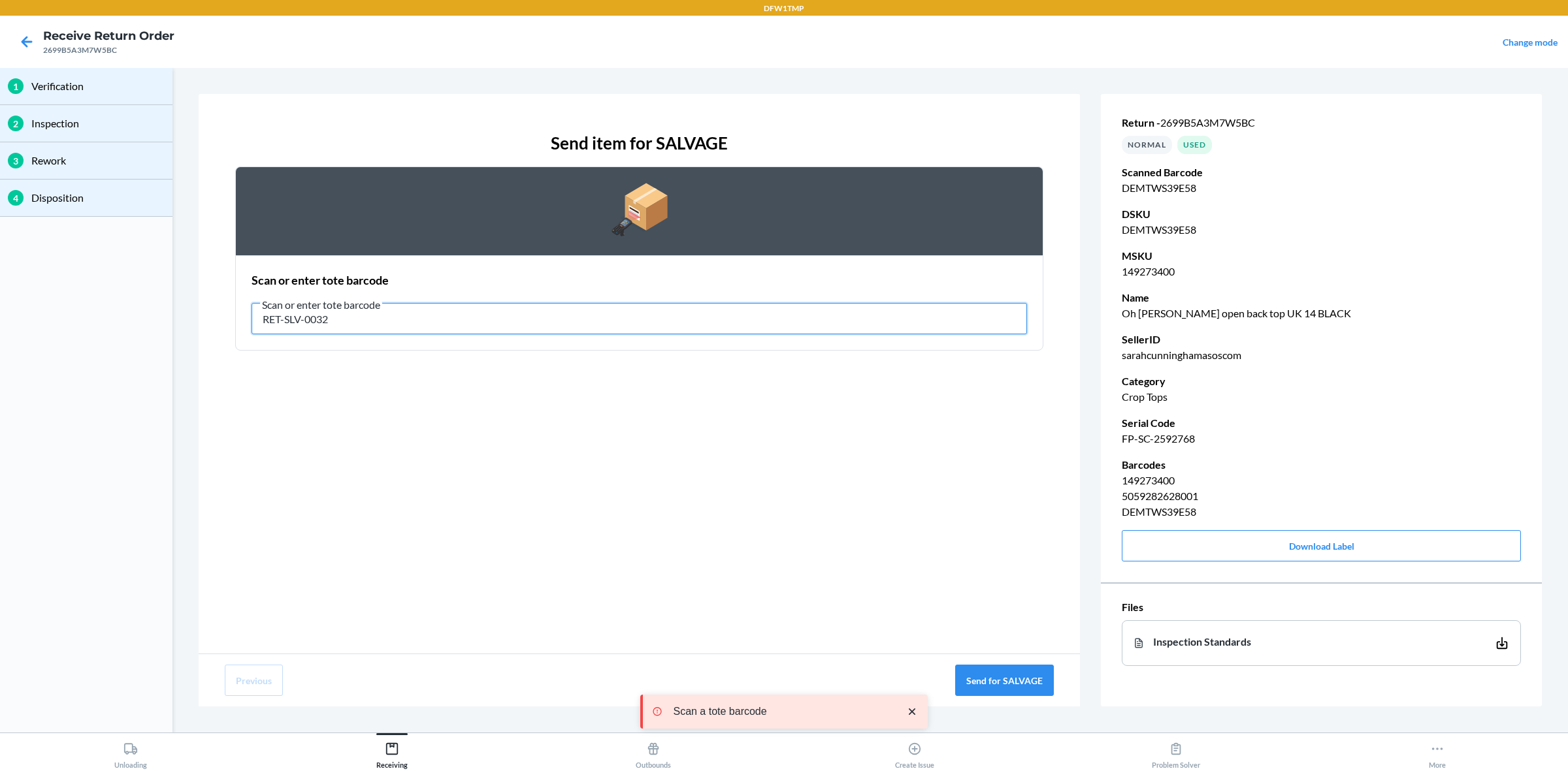
click at [364, 327] on input "RET-SLV-0032" at bounding box center [639, 318] width 775 height 31
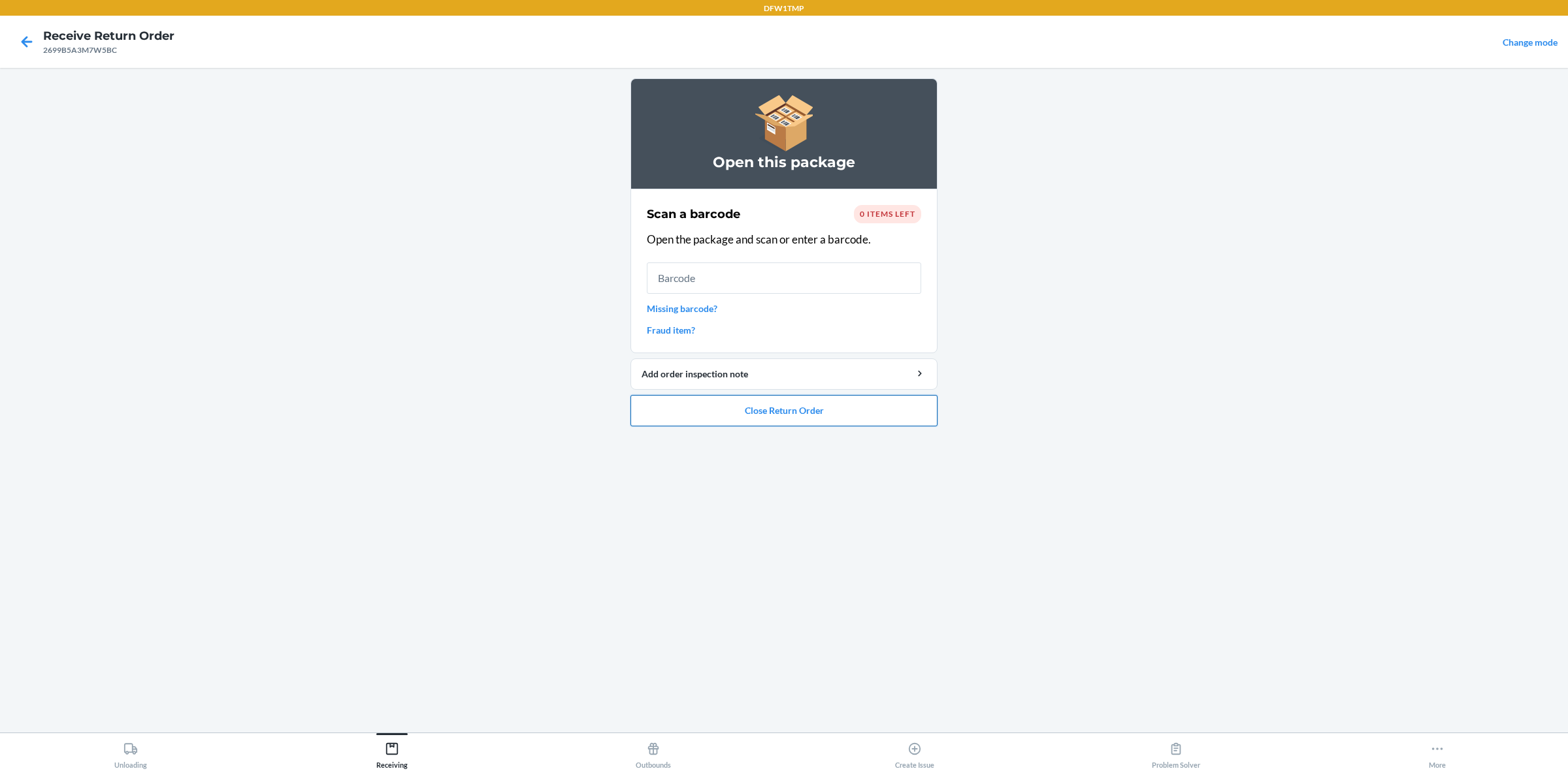
click at [679, 421] on button "Close Return Order" at bounding box center [784, 410] width 307 height 31
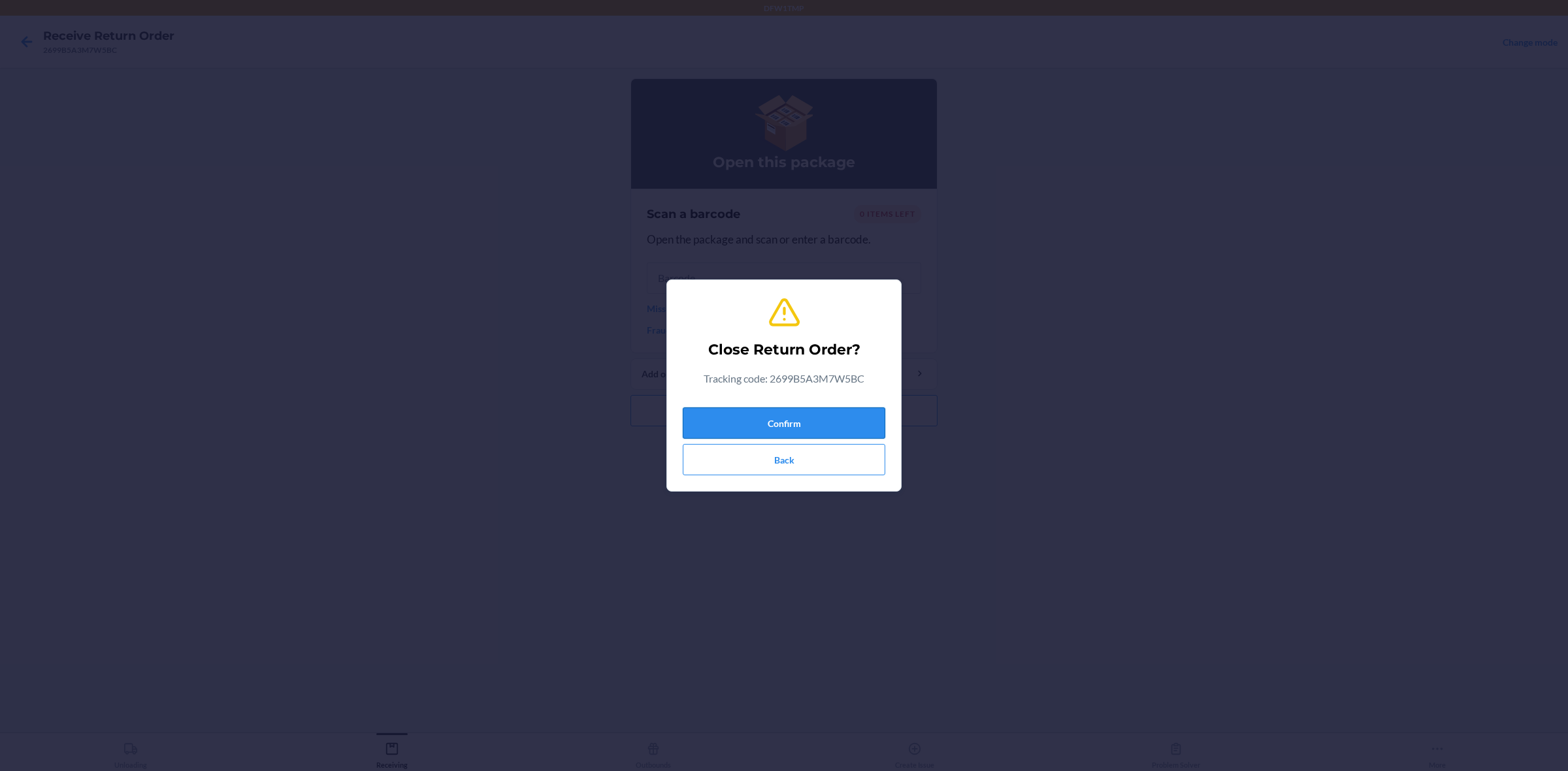
click at [728, 428] on button "Confirm" at bounding box center [784, 423] width 202 height 31
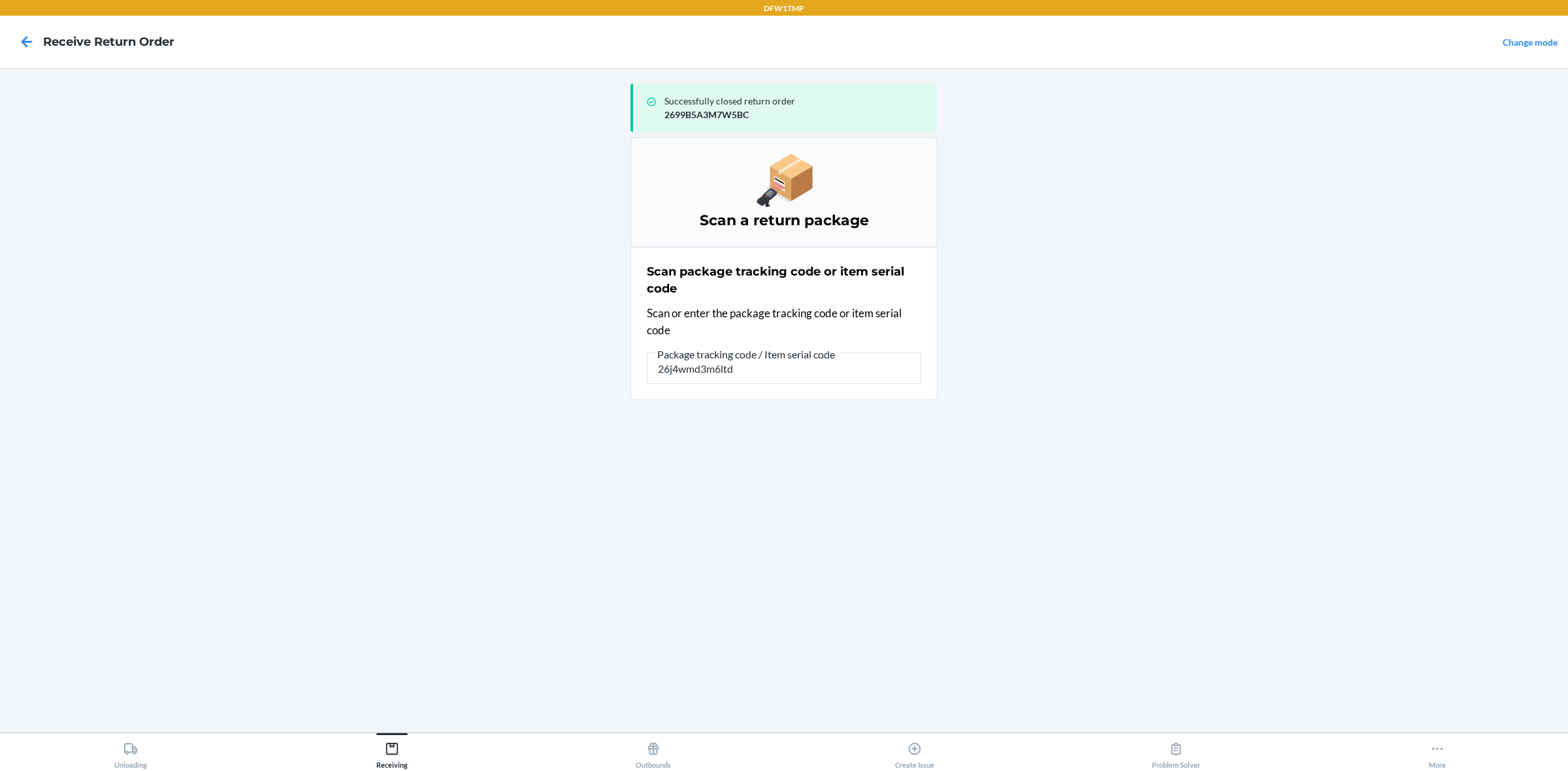
type input "26j4wmd3m6ltd4"
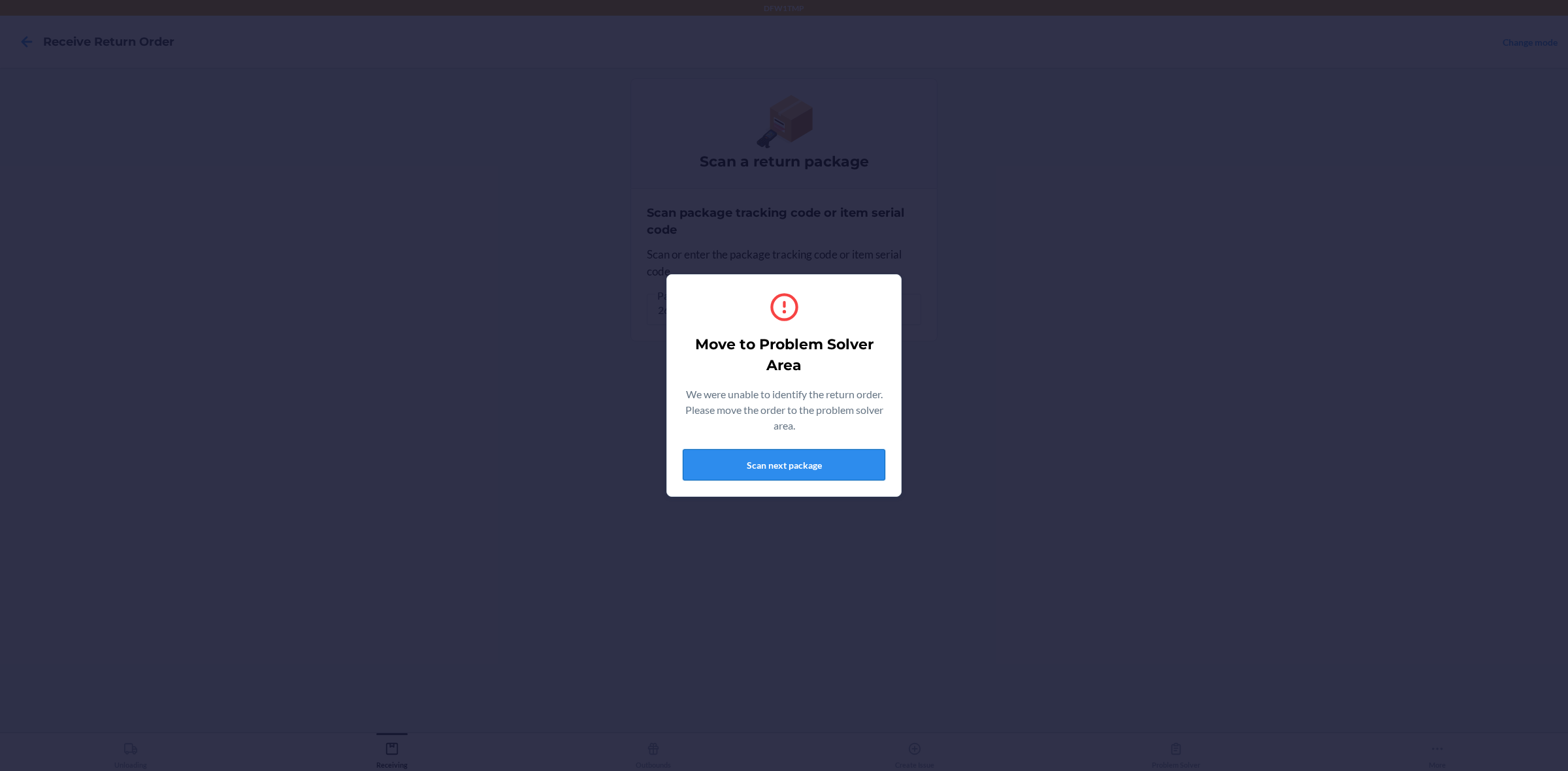
click at [735, 464] on button "Scan next package" at bounding box center [784, 465] width 202 height 31
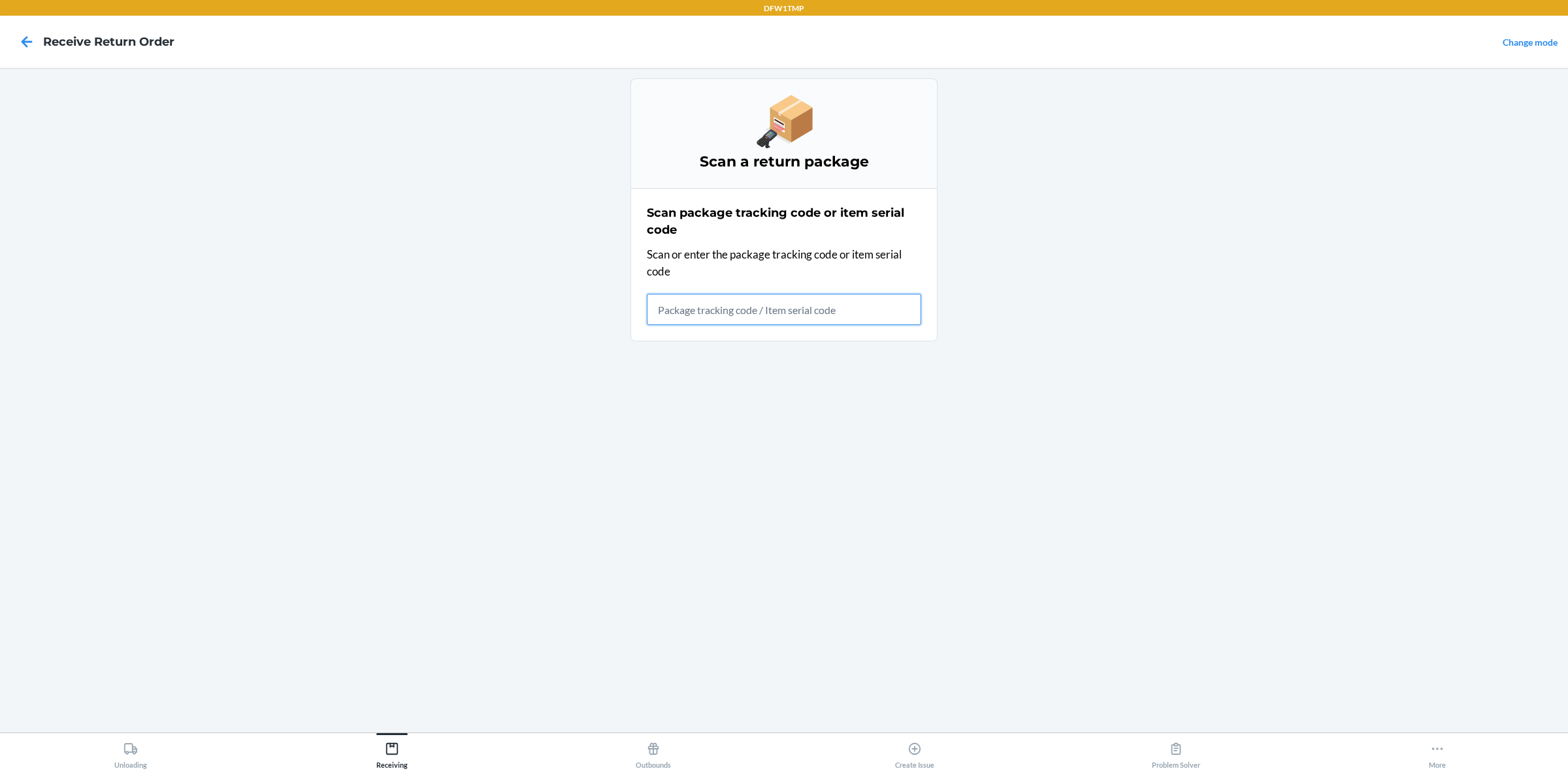
click at [778, 308] on input "text" at bounding box center [784, 309] width 274 height 31
type input "[US_VEHICLE_IDENTIFICATION_NUMBER]"
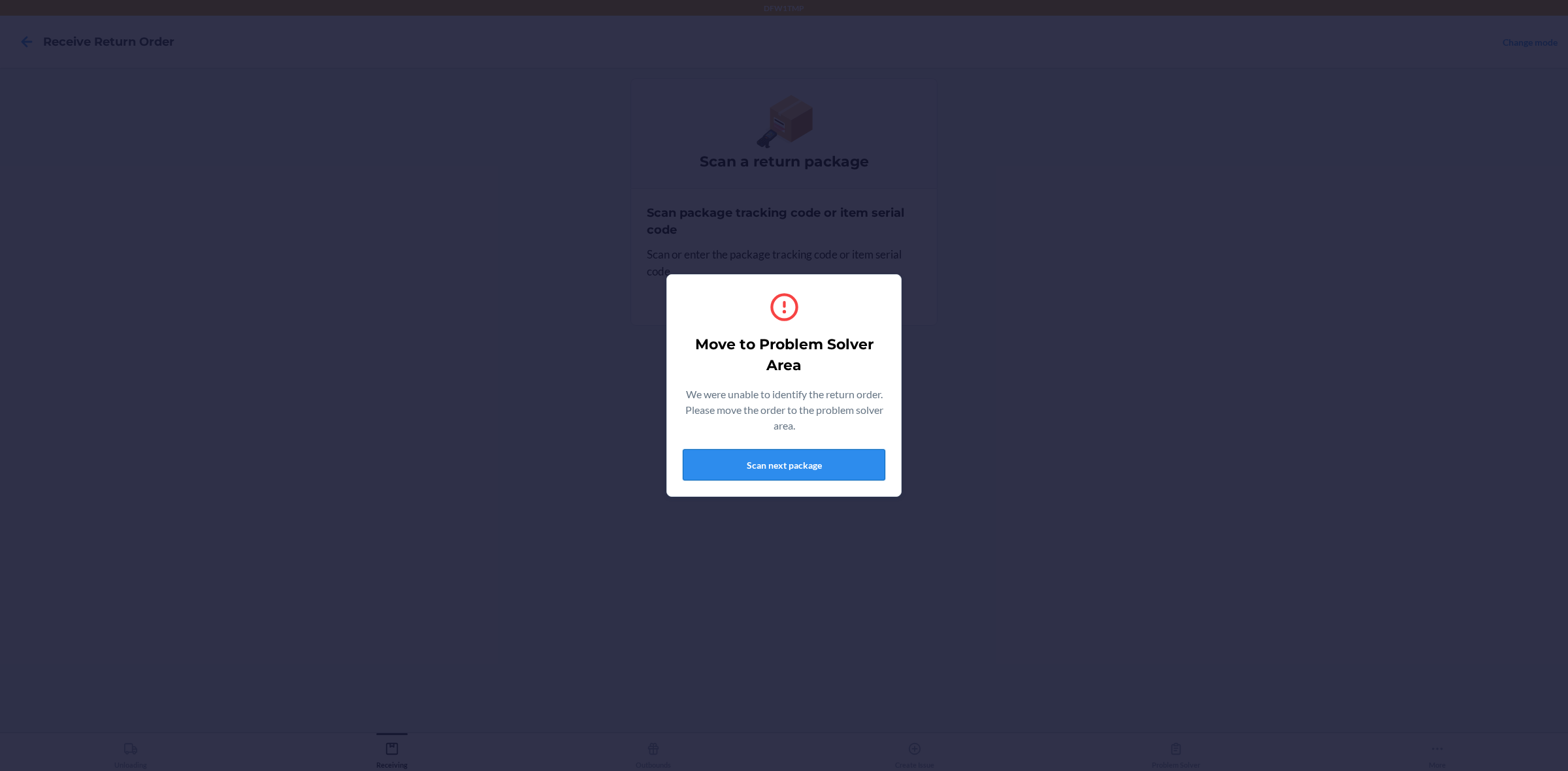
click at [857, 475] on button "Scan next package" at bounding box center [784, 465] width 202 height 31
click at [801, 454] on button "Scan next package" at bounding box center [784, 465] width 202 height 31
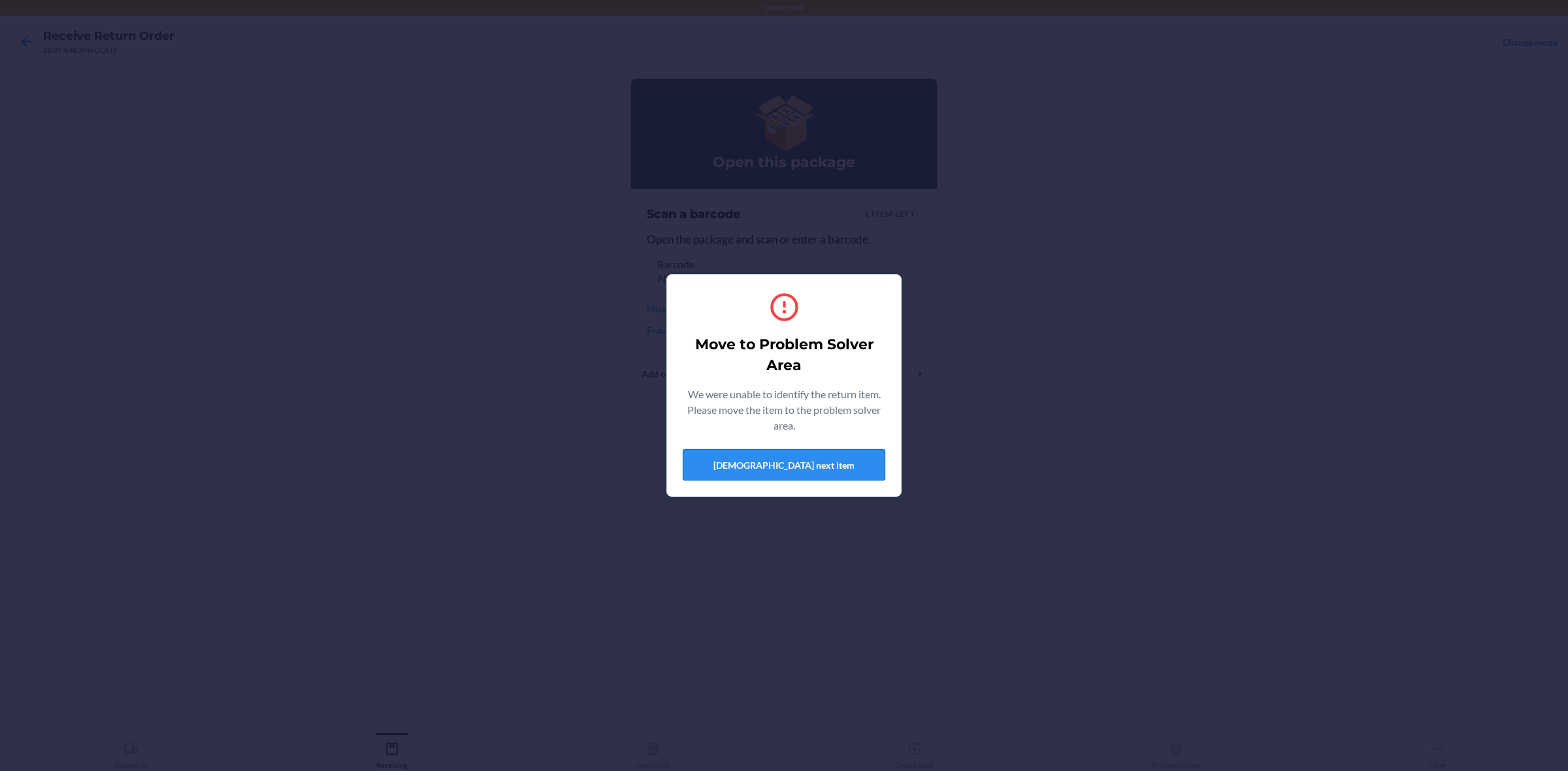
click at [814, 467] on button "[DEMOGRAPHIC_DATA] next item" at bounding box center [784, 465] width 202 height 31
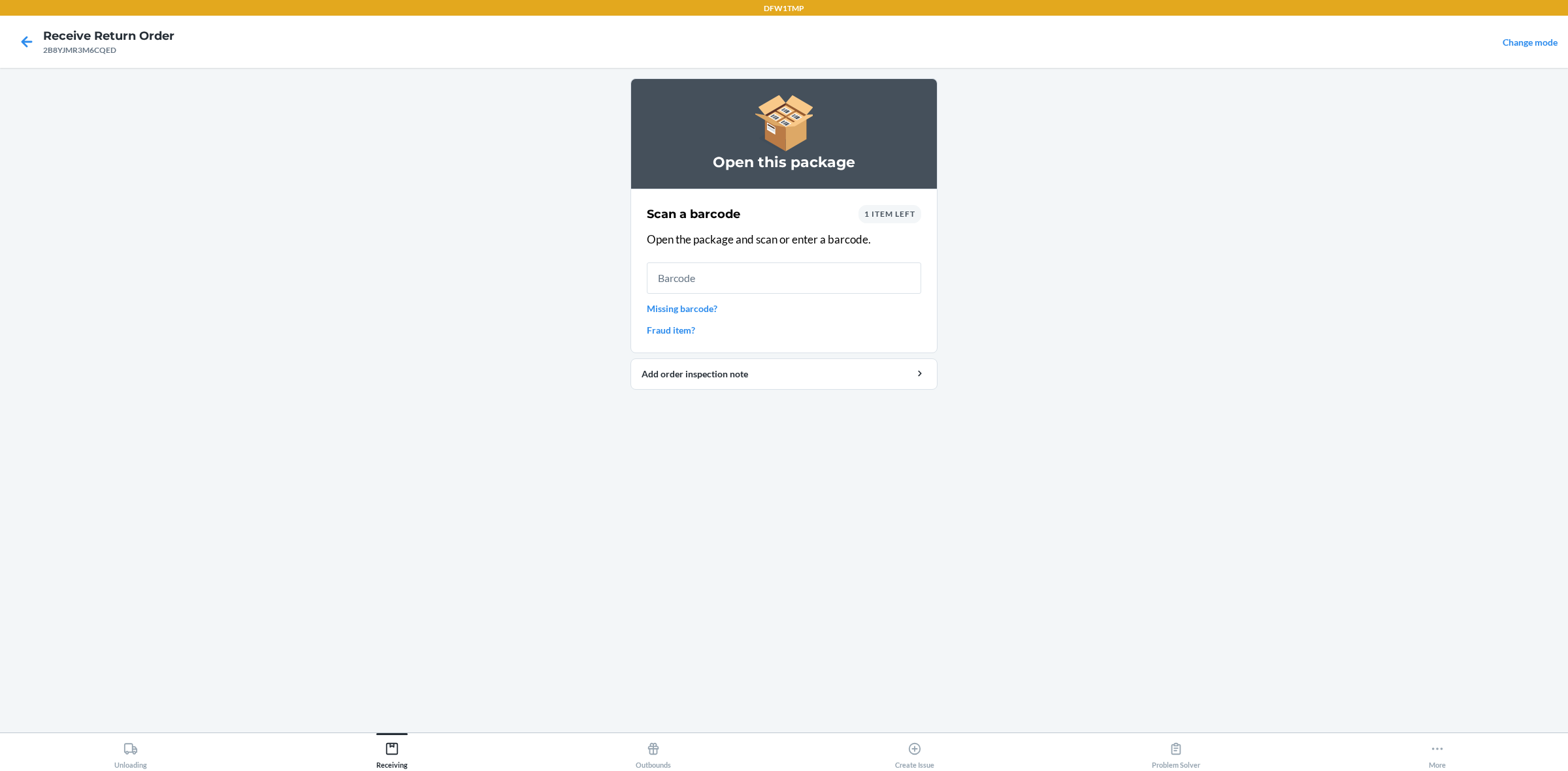
click at [883, 203] on div "Scan a barcode 1 item left Open the package and scan or enter a barcode. Missin…" at bounding box center [784, 271] width 274 height 140
click at [876, 210] on span "1 item left" at bounding box center [890, 213] width 51 height 10
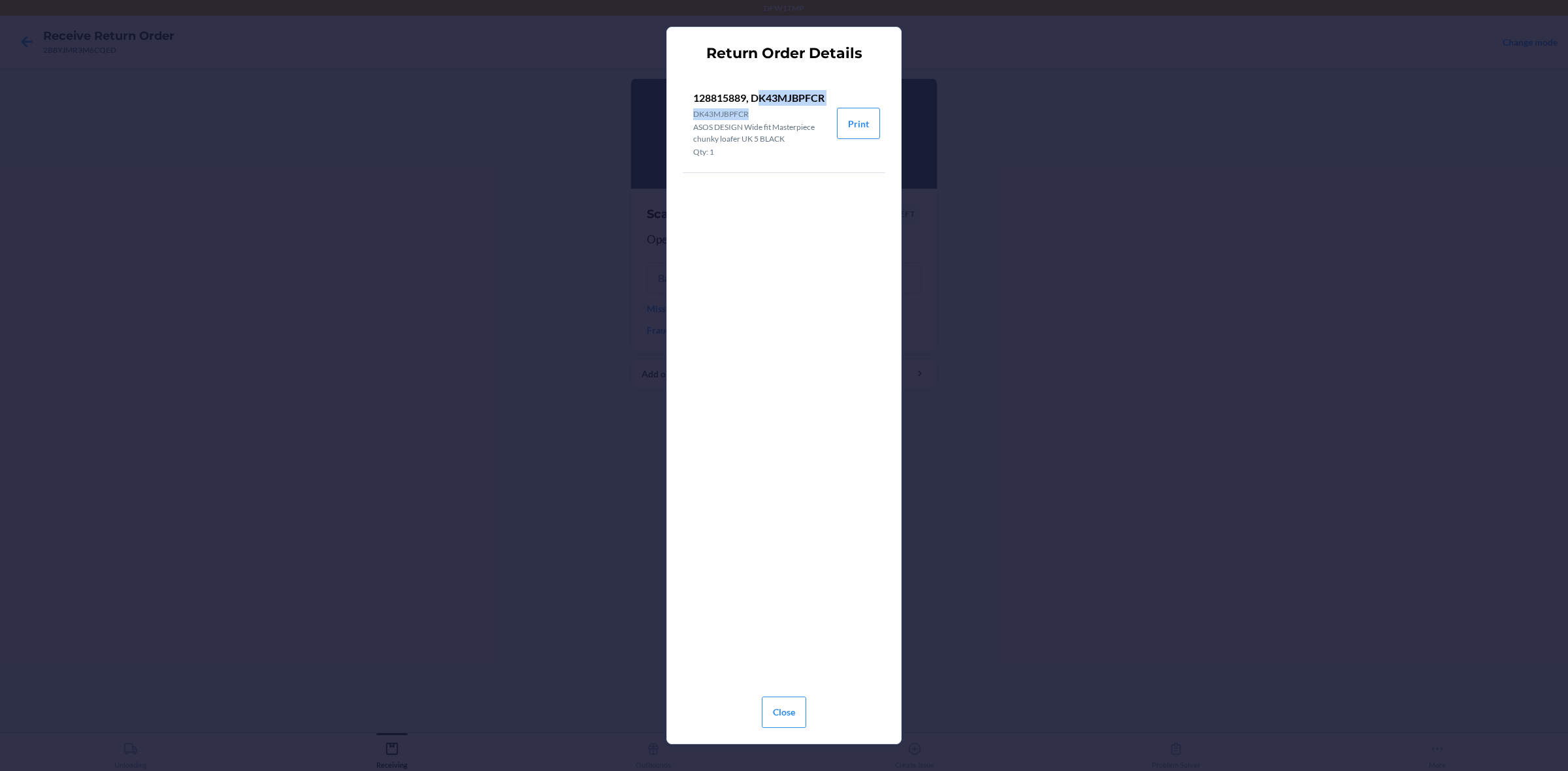
drag, startPoint x: 697, startPoint y: 112, endPoint x: 728, endPoint y: 111, distance: 31.0
click at [732, 106] on p "128815889, DK43MJBPFCR" at bounding box center [760, 98] width 134 height 15
click at [679, 107] on section "Return Order Details 128815889, DK43MJBPFCR DK43MJBPFCR ASOS DESIGN Wide fit Ma…" at bounding box center [784, 385] width 235 height 717
drag, startPoint x: 679, startPoint y: 107, endPoint x: 762, endPoint y: 116, distance: 83.5
click at [762, 116] on section "Return Order Details 128815889, DK43MJBPFCR DK43MJBPFCR ASOS DESIGN Wide fit Ma…" at bounding box center [784, 385] width 235 height 717
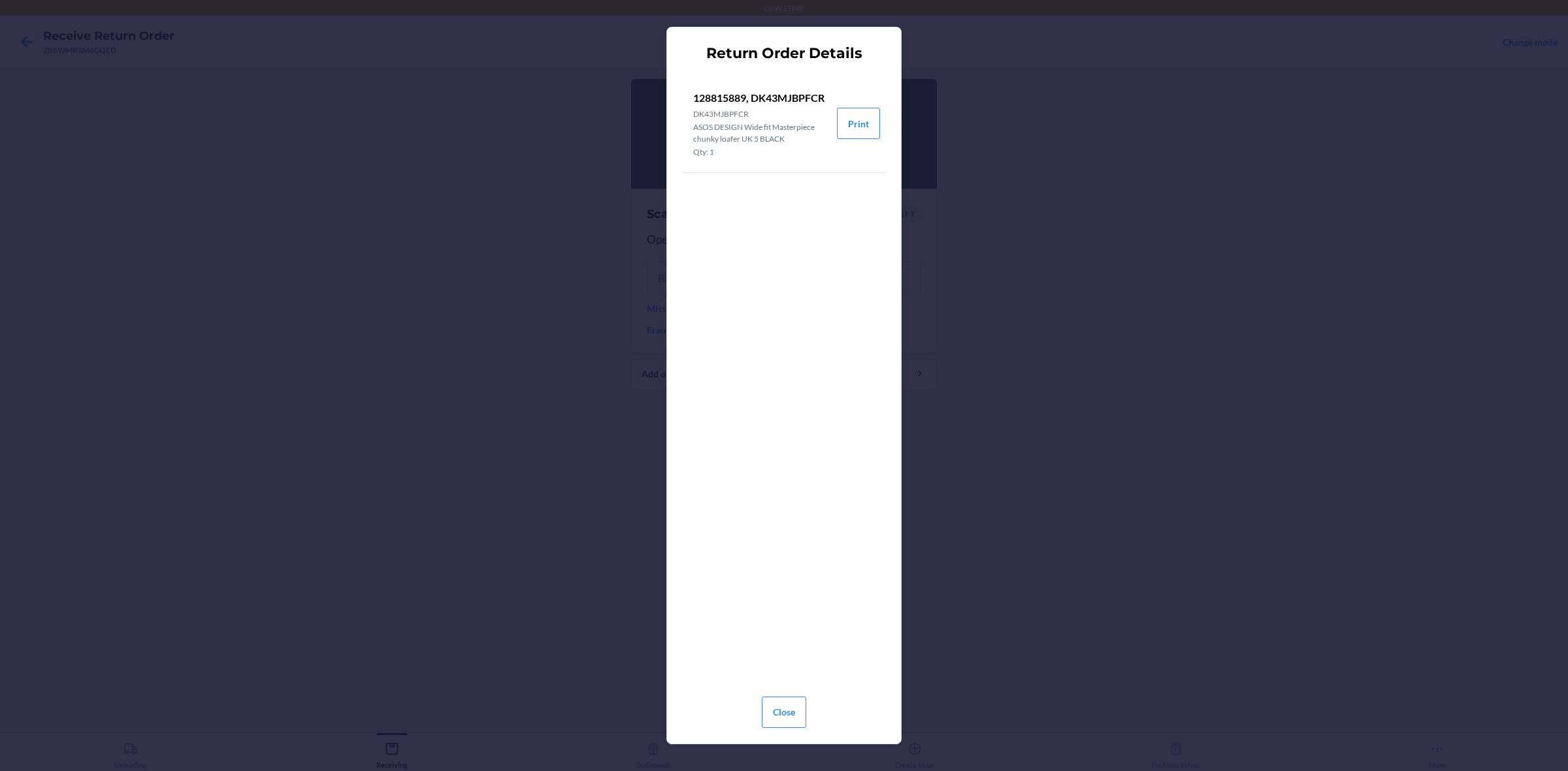
drag, startPoint x: 160, startPoint y: 434, endPoint x: 481, endPoint y: 428, distance: 321.1
click at [175, 430] on div "Return Order Details 128815889, DK43MJBPFCR DK43MJBPFCR ASOS DESIGN Wide fit Ma…" at bounding box center [784, 385] width 1568 height 771
click at [582, 405] on div "Return Order Details 128815889, DK43MJBPFCR DK43MJBPFCR ASOS DESIGN Wide fit Ma…" at bounding box center [784, 385] width 1568 height 771
click at [772, 616] on button "Close" at bounding box center [784, 712] width 45 height 31
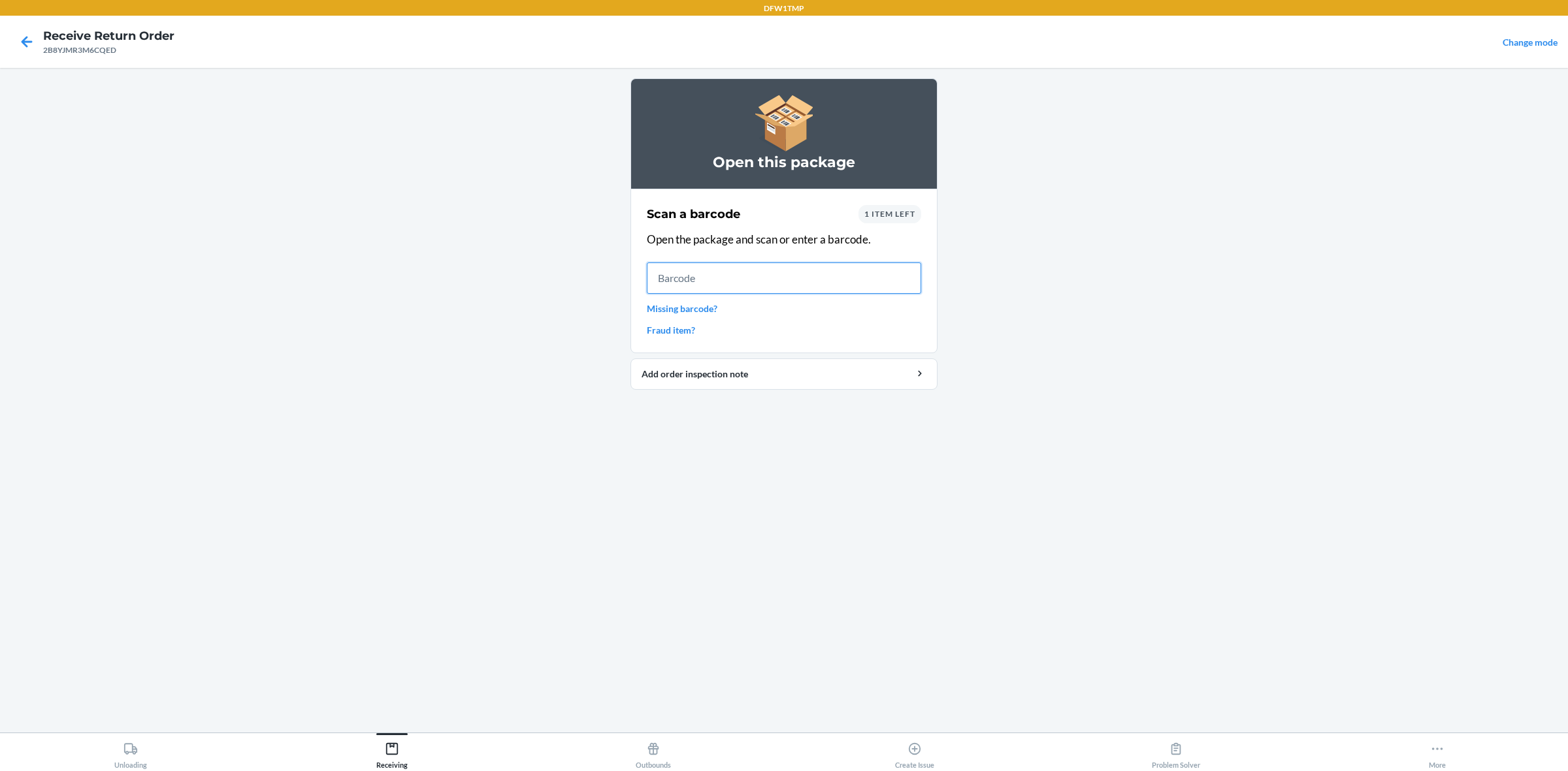
click at [730, 282] on input "text" at bounding box center [784, 278] width 274 height 31
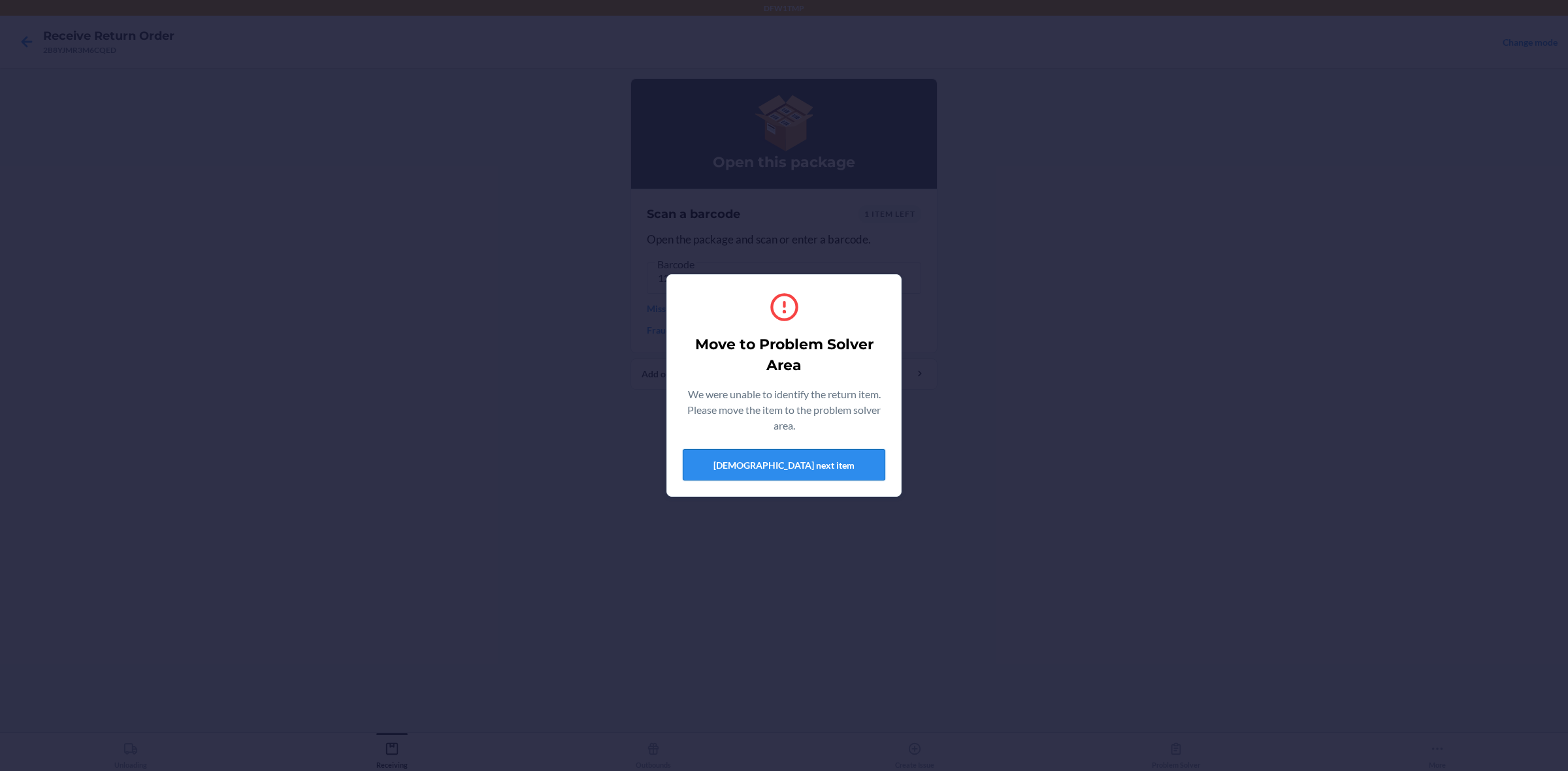
drag, startPoint x: 785, startPoint y: 468, endPoint x: 808, endPoint y: 438, distance: 37.8
click at [786, 468] on button "[DEMOGRAPHIC_DATA] next item" at bounding box center [784, 465] width 202 height 31
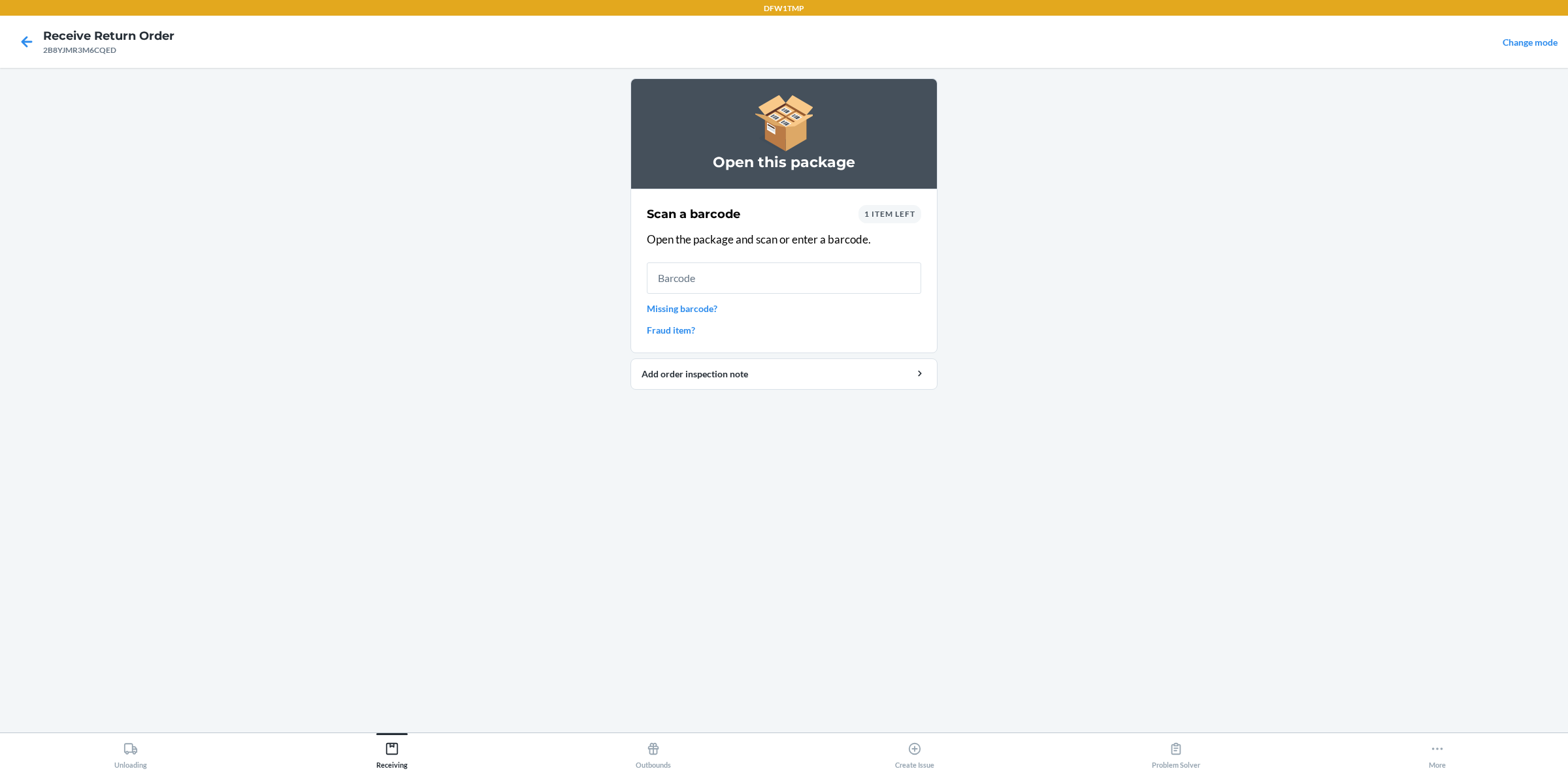
click at [905, 210] on span "1 item left" at bounding box center [890, 213] width 51 height 10
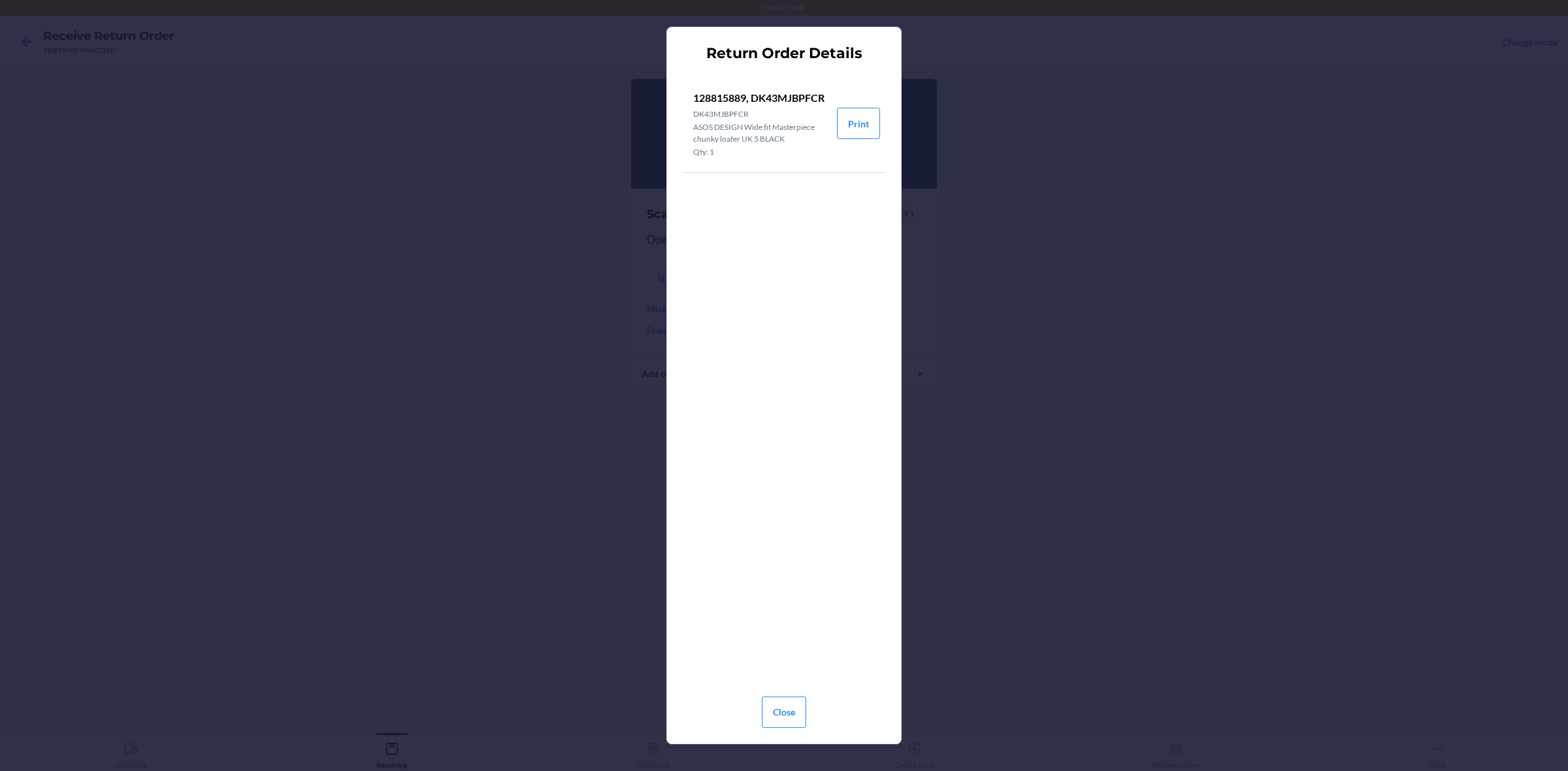
click at [481, 227] on div "Return Order Details 128815889, DK43MJBPFCR DK43MJBPFCR ASOS DESIGN Wide fit Ma…" at bounding box center [784, 385] width 1568 height 771
drag, startPoint x: 788, startPoint y: 710, endPoint x: 727, endPoint y: 339, distance: 376.0
click at [788, 616] on button "Close" at bounding box center [784, 712] width 45 height 31
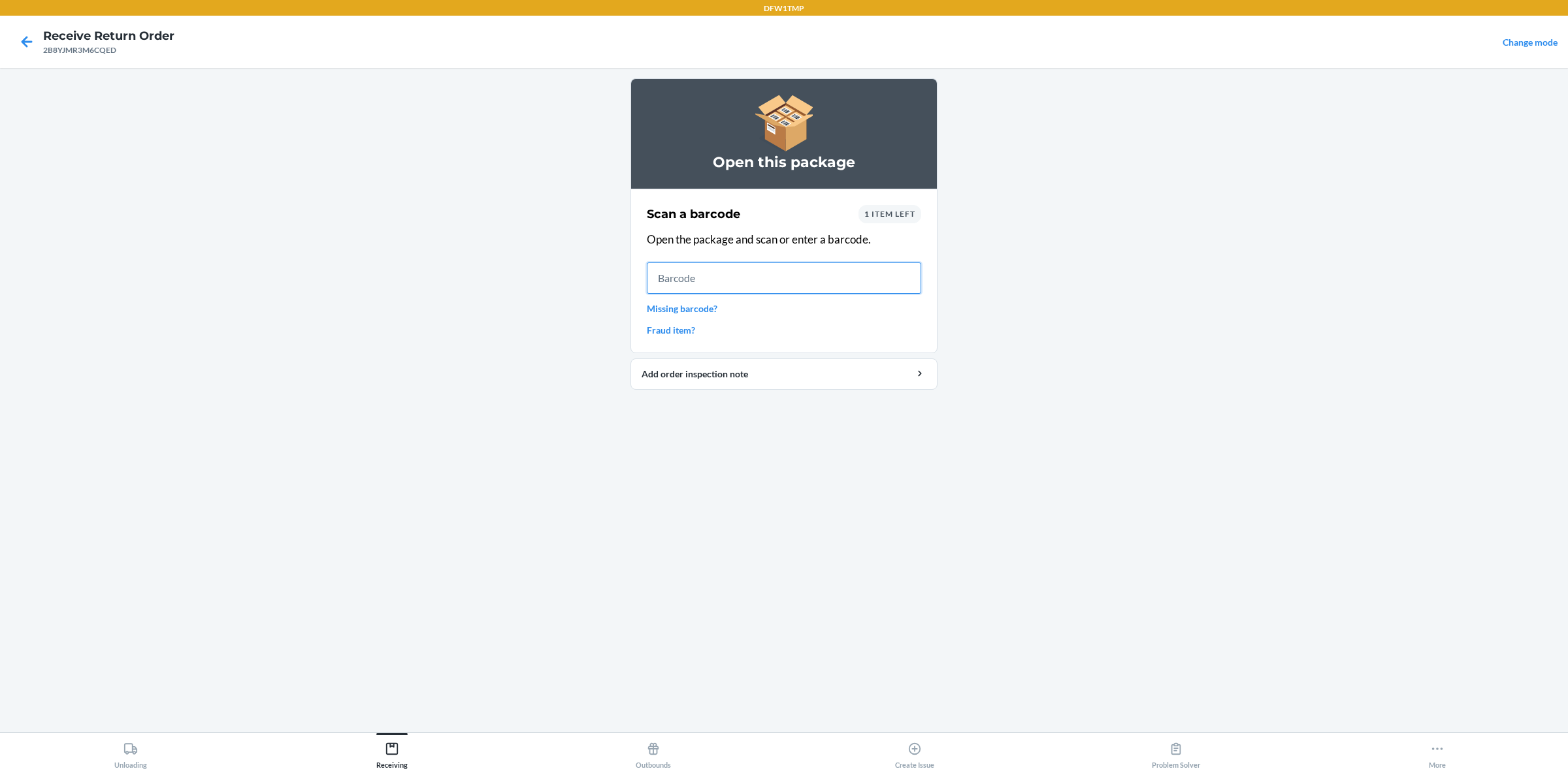
click at [741, 281] on input "text" at bounding box center [784, 278] width 274 height 31
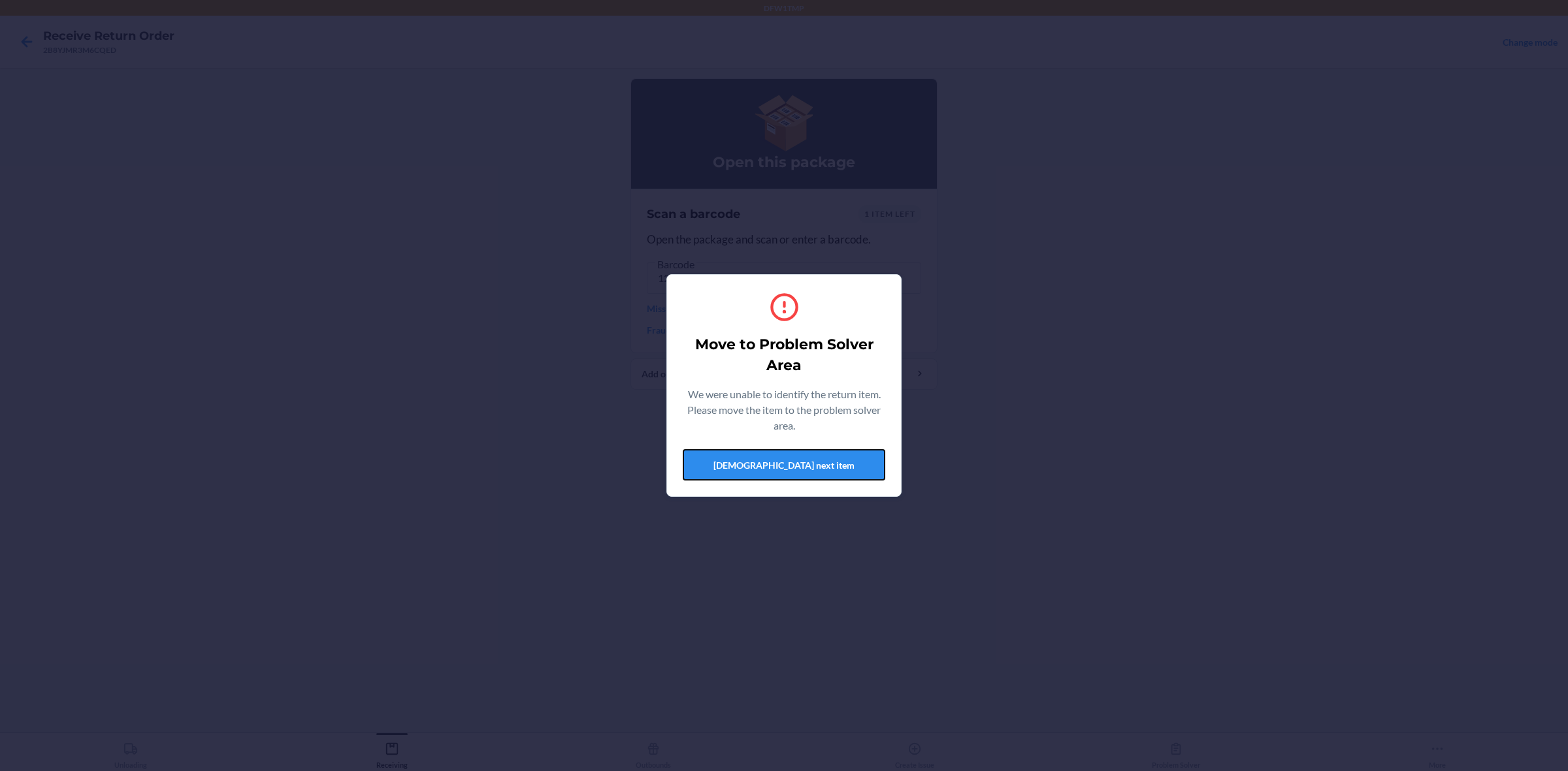
click at [807, 474] on button "[DEMOGRAPHIC_DATA] next item" at bounding box center [784, 465] width 202 height 31
click at [804, 472] on button "[DEMOGRAPHIC_DATA] next item" at bounding box center [784, 465] width 202 height 31
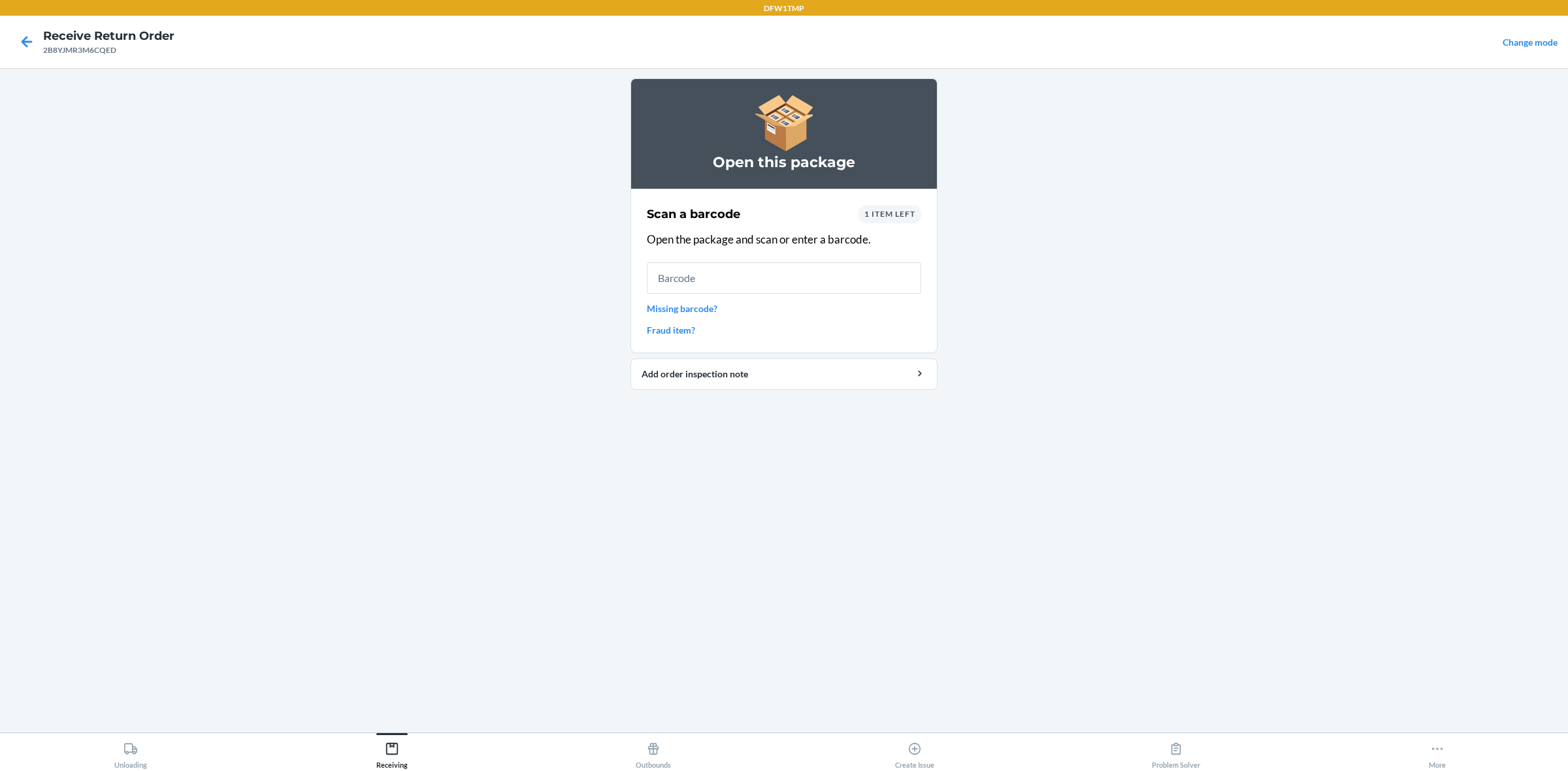
click at [887, 213] on span "1 item left" at bounding box center [890, 213] width 51 height 10
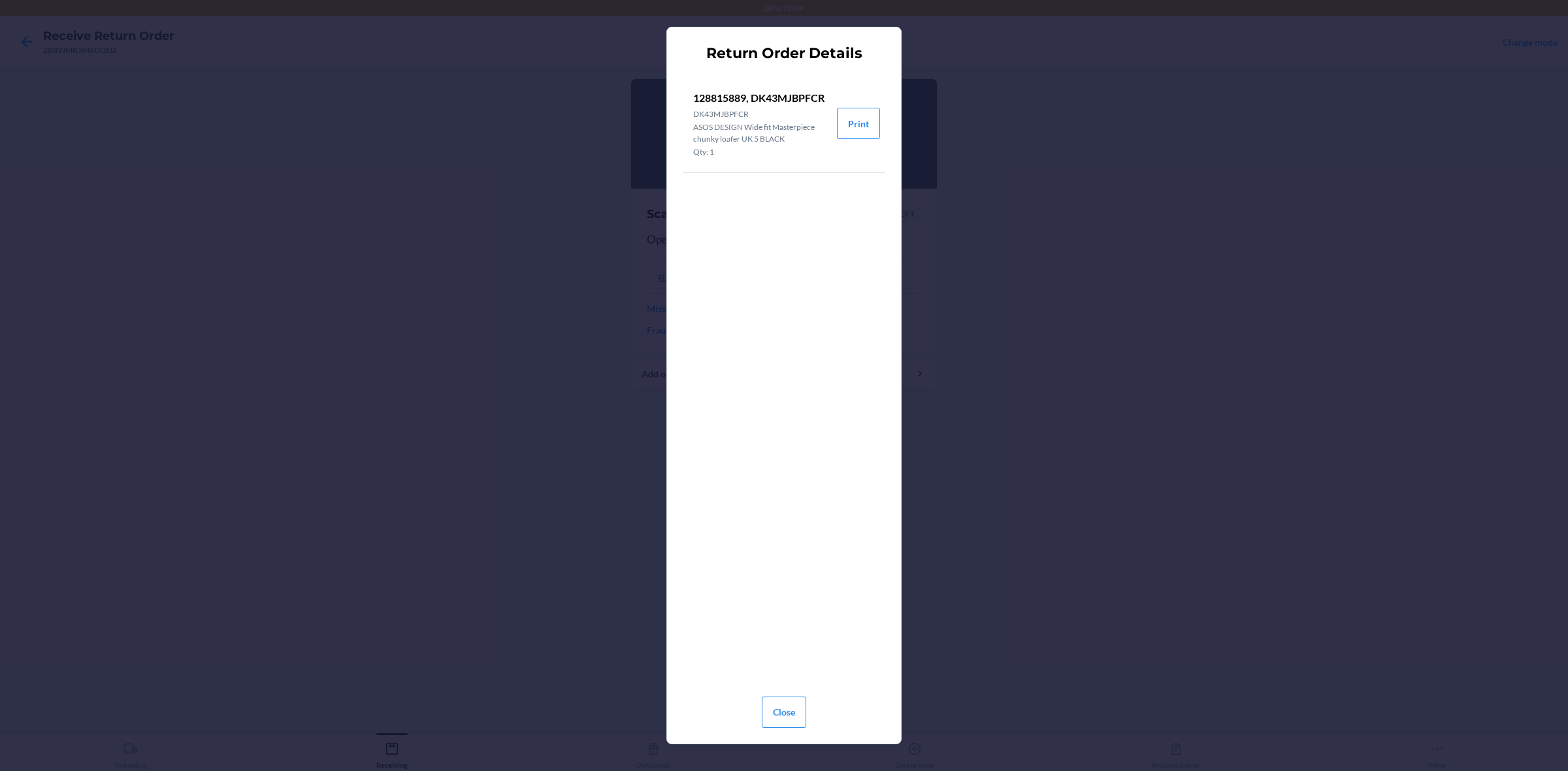
click at [739, 106] on p "128815889, DK43MJBPFCR" at bounding box center [760, 98] width 134 height 15
copy p "DK43MJBPFCR"
click at [1023, 236] on div "Return Order Details 128815889, DK43MJBPFCR DK43MJBPFCR ASOS DESIGN Wide fit Ma…" at bounding box center [784, 385] width 1568 height 771
drag, startPoint x: 788, startPoint y: 723, endPoint x: 782, endPoint y: 634, distance: 89.2
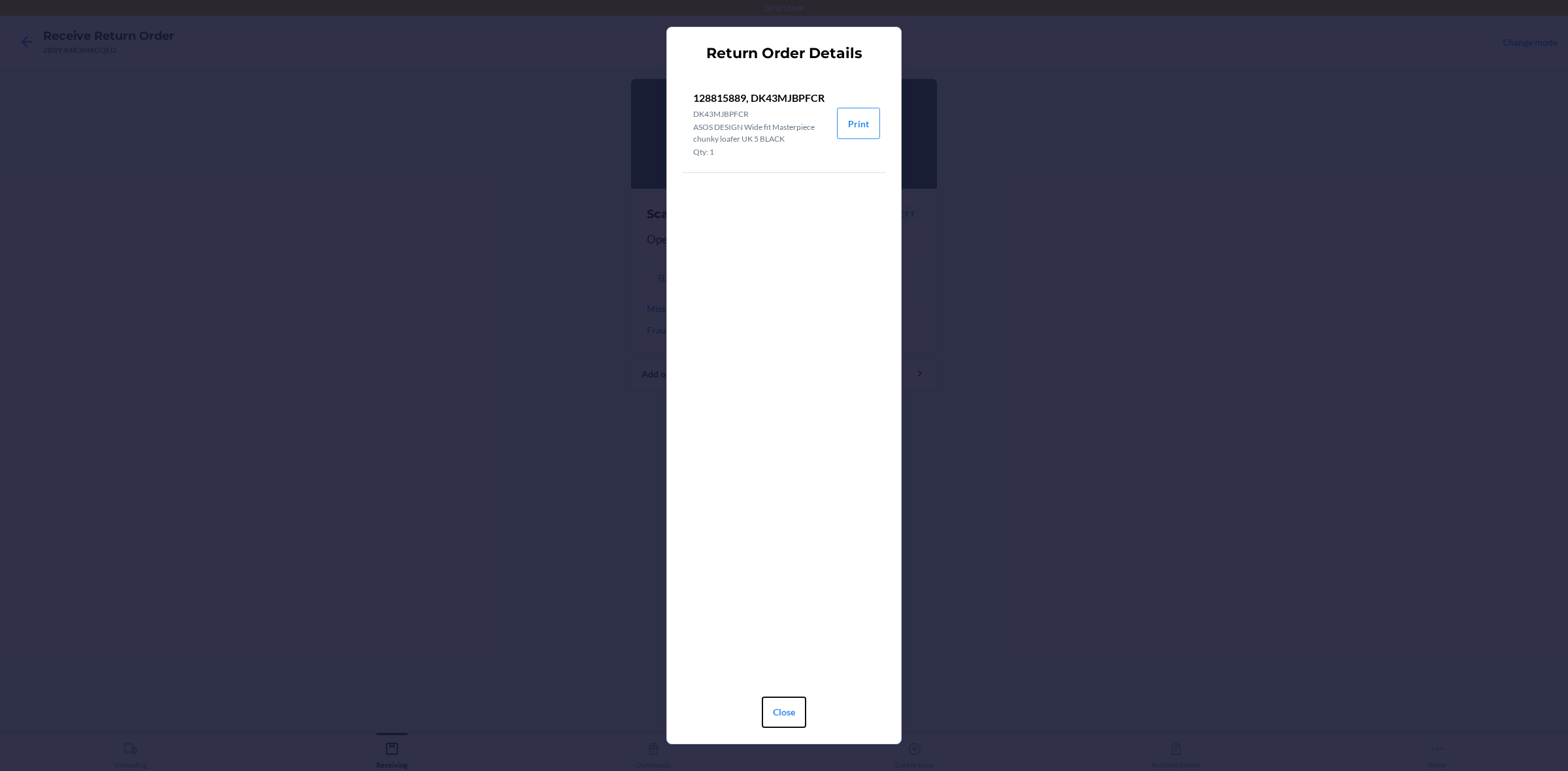
click at [785, 616] on button "Close" at bounding box center [784, 712] width 45 height 31
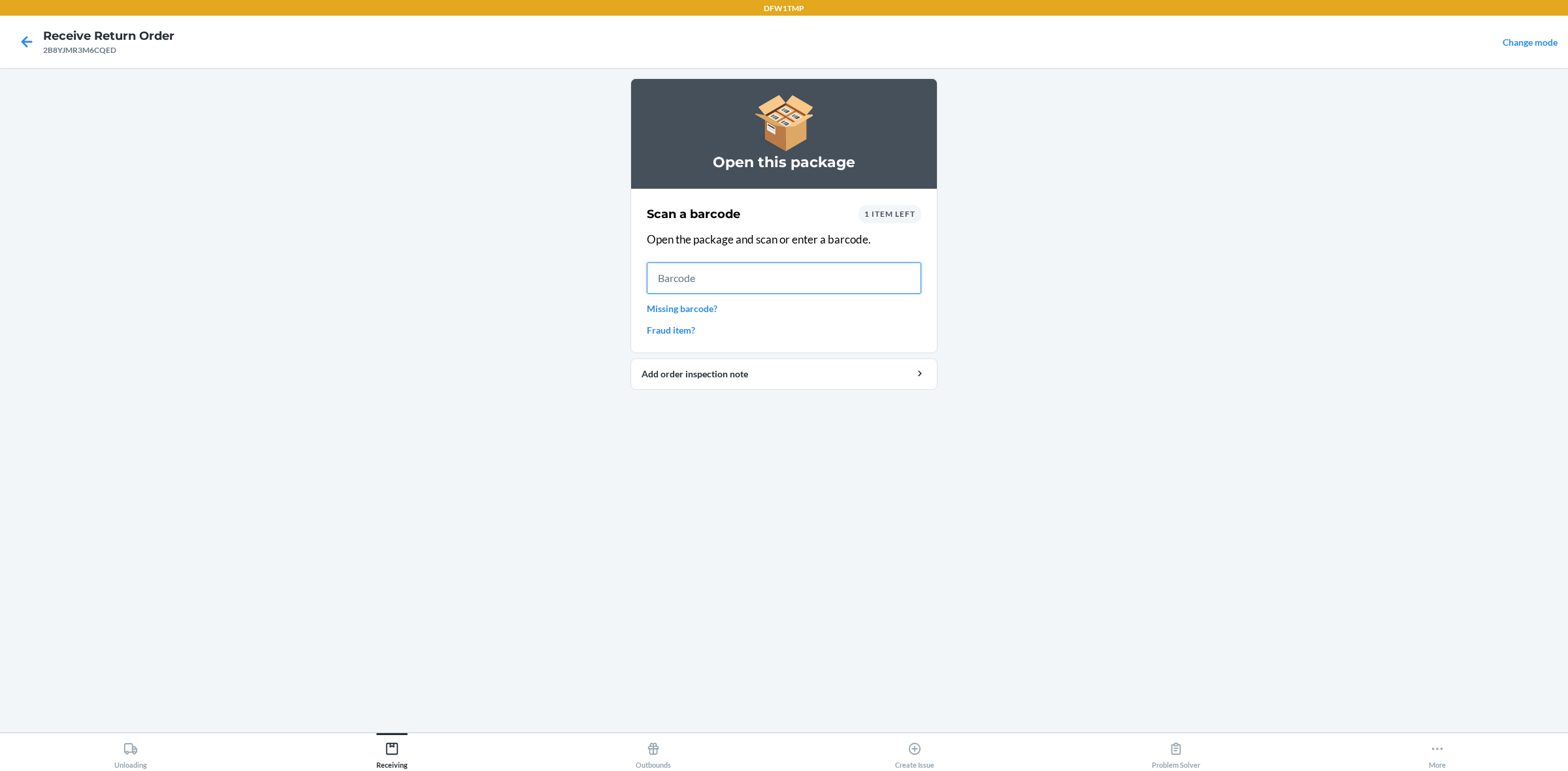
click at [724, 272] on input "text" at bounding box center [784, 278] width 274 height 31
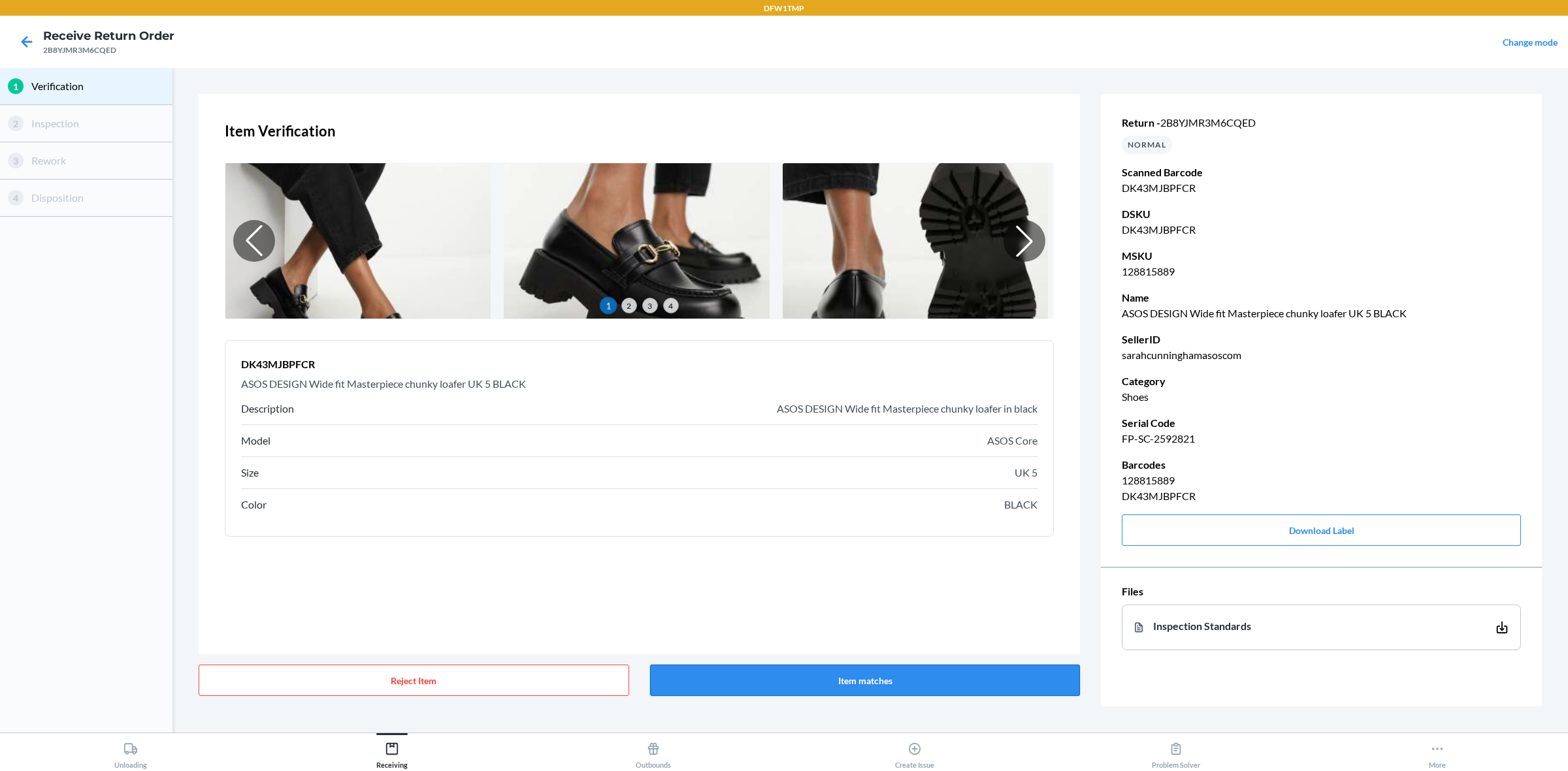
click at [935, 616] on button "Item matches" at bounding box center [865, 680] width 430 height 31
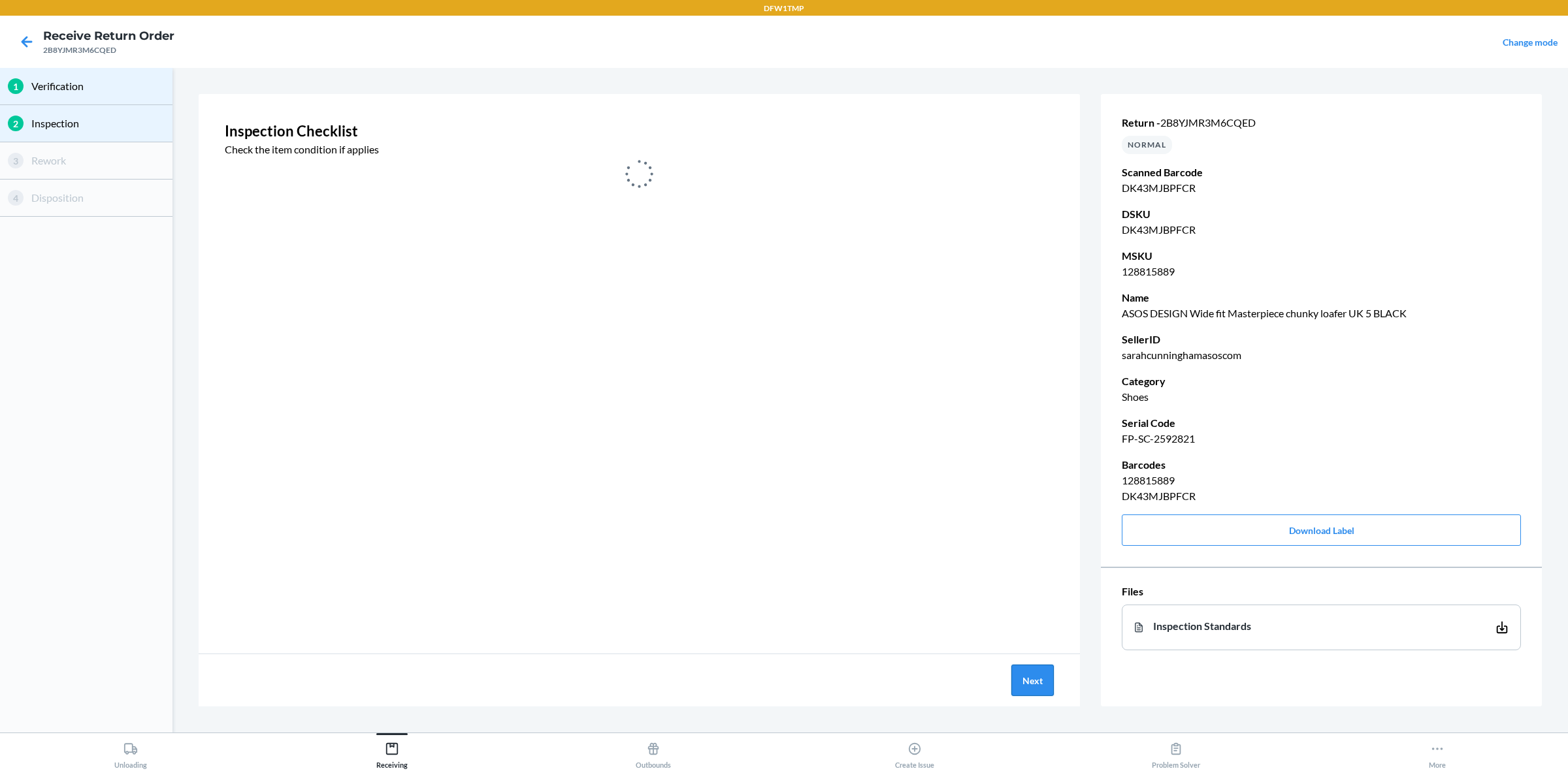
click at [1030, 616] on button "Next" at bounding box center [1032, 680] width 42 height 31
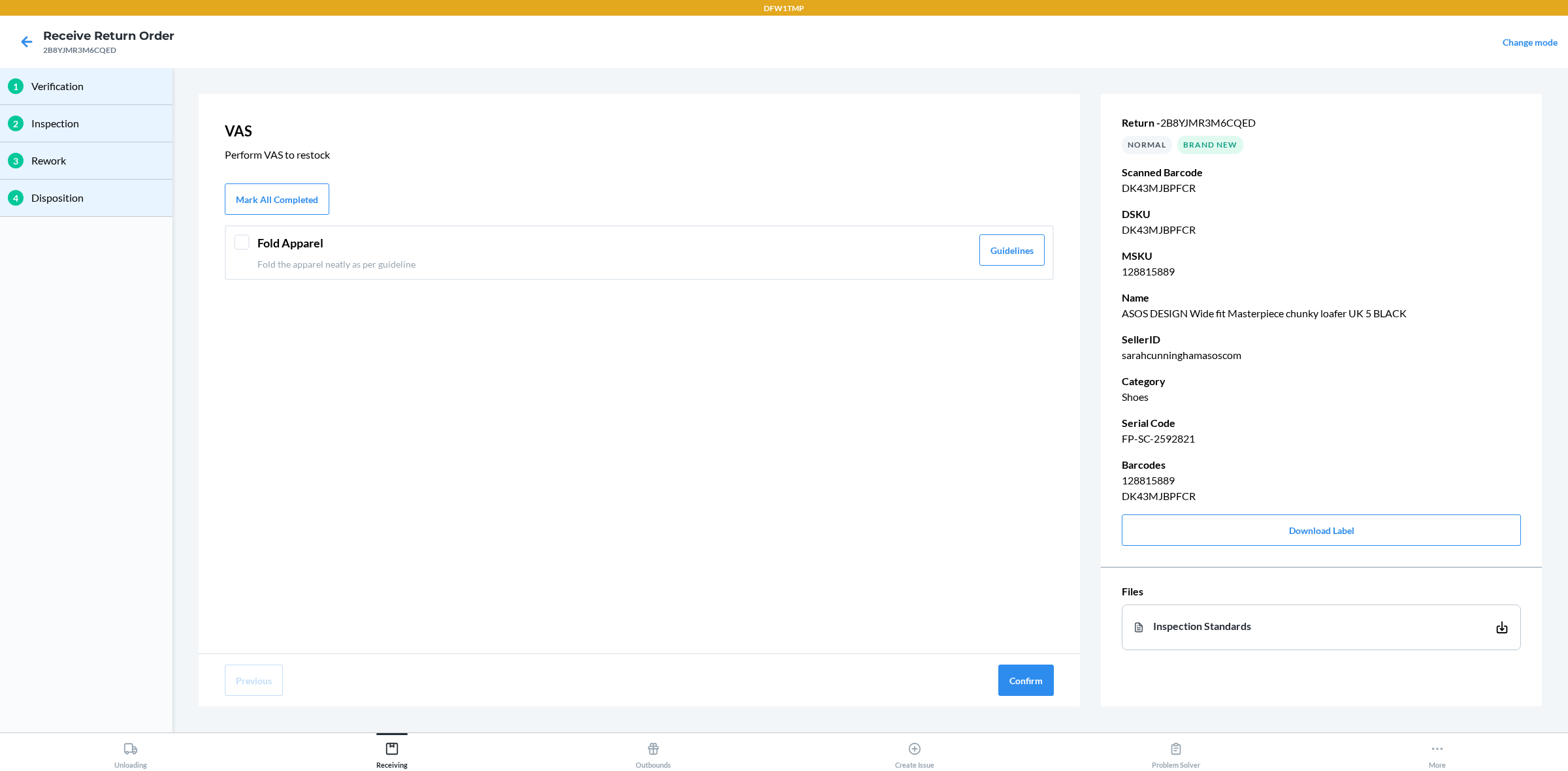
drag, startPoint x: 521, startPoint y: 238, endPoint x: 580, endPoint y: 290, distance: 78.6
click at [534, 252] on div "Fold Apparel Fold the apparel neatly as per guideline" at bounding box center [614, 253] width 714 height 37
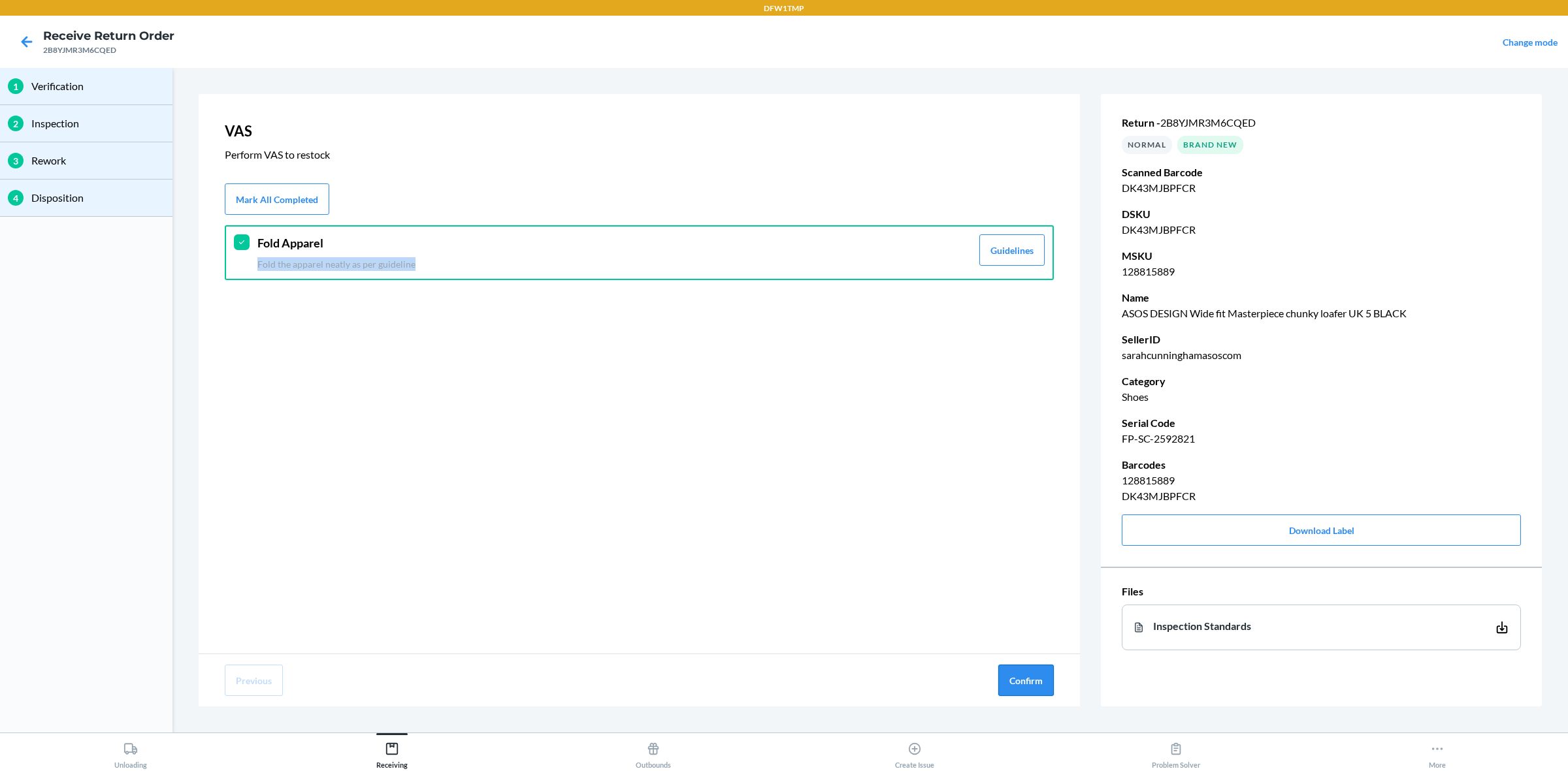
click at [1022, 616] on button "Confirm" at bounding box center [1026, 680] width 56 height 31
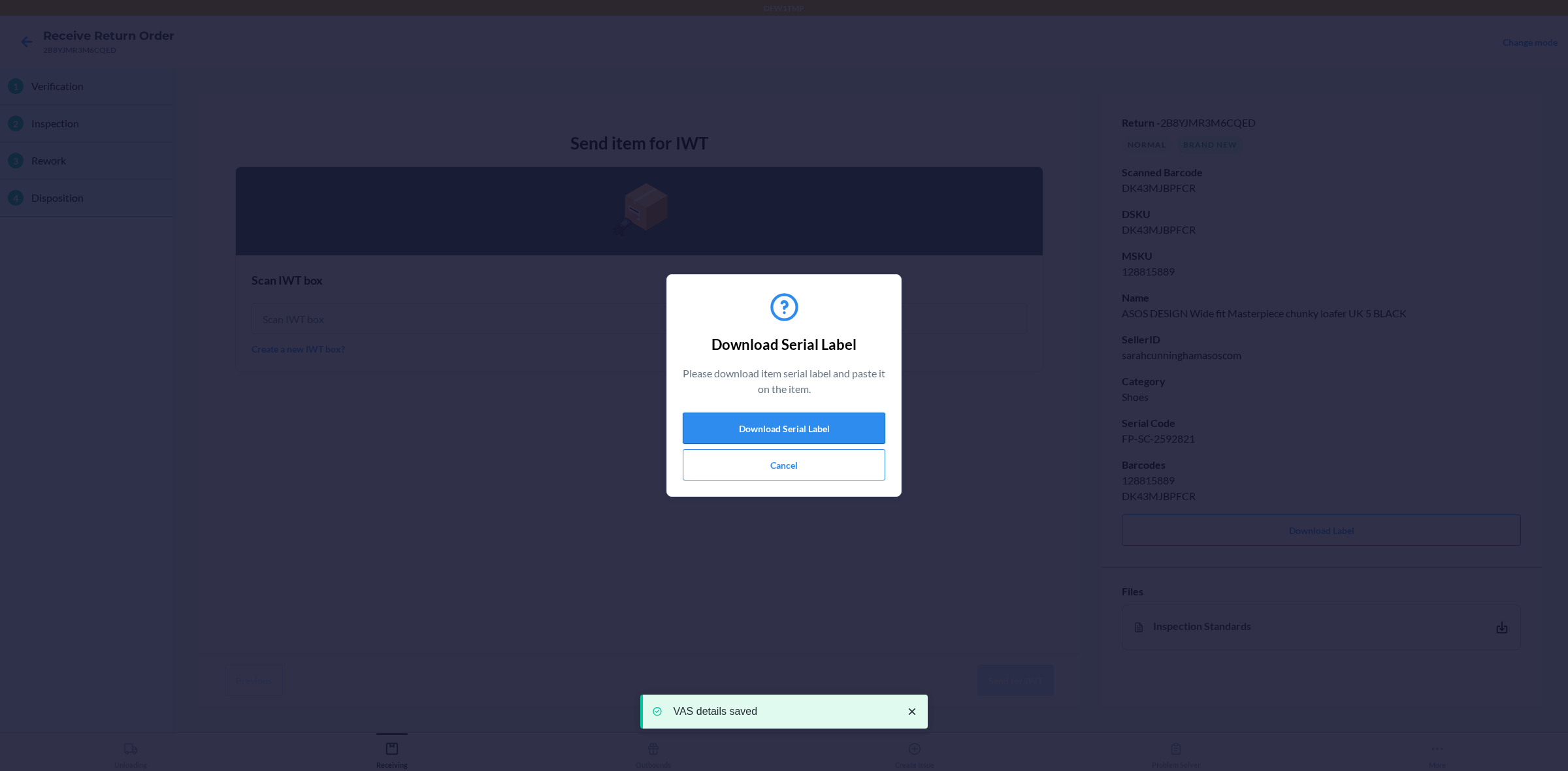
click at [848, 430] on button "Download Serial Label" at bounding box center [784, 428] width 202 height 31
click at [772, 455] on button "Cancel" at bounding box center [784, 465] width 202 height 31
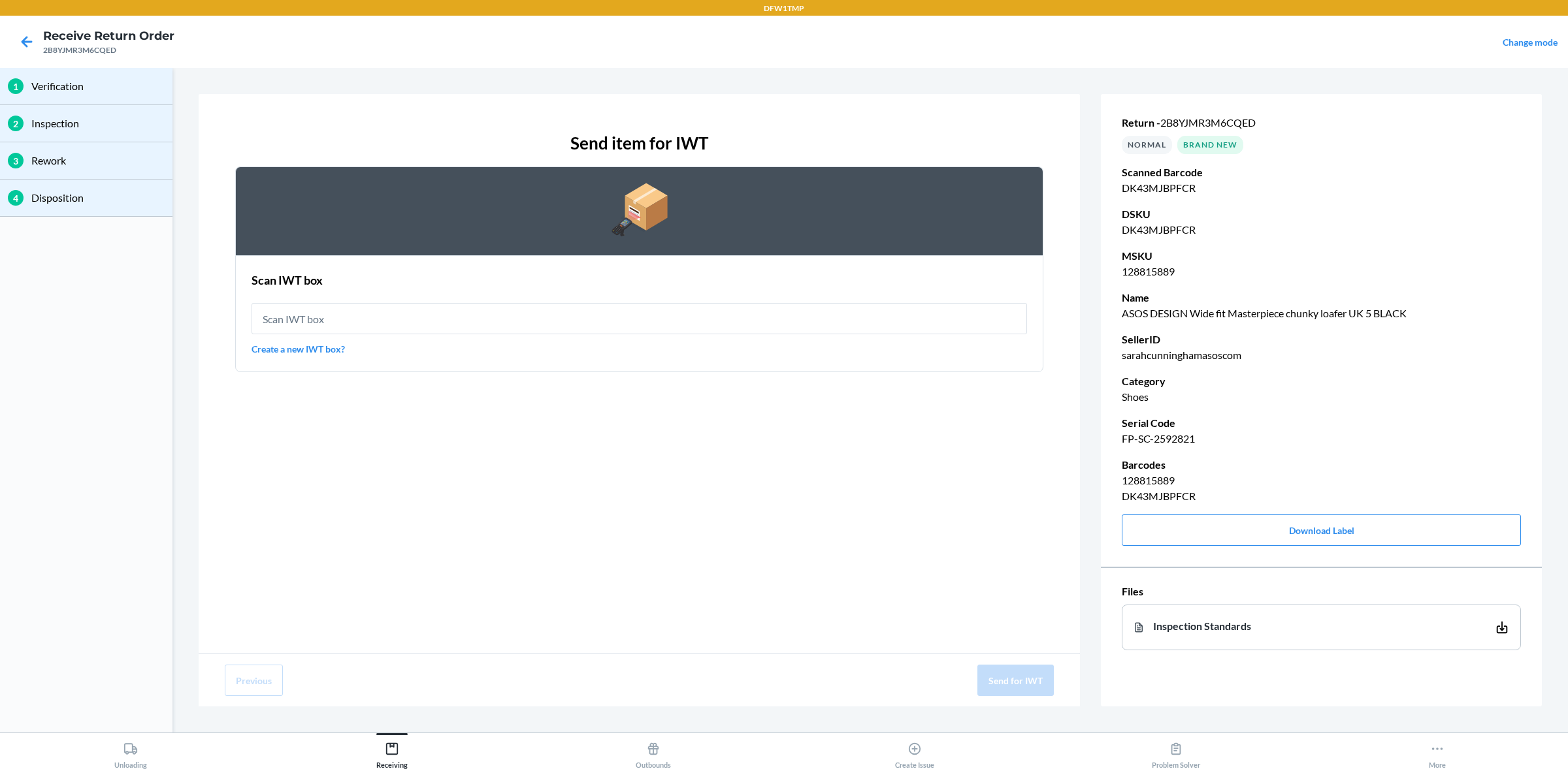
drag, startPoint x: 561, startPoint y: 285, endPoint x: 572, endPoint y: 293, distance: 13.6
click at [563, 286] on div "Scan IWT box" at bounding box center [639, 279] width 775 height 17
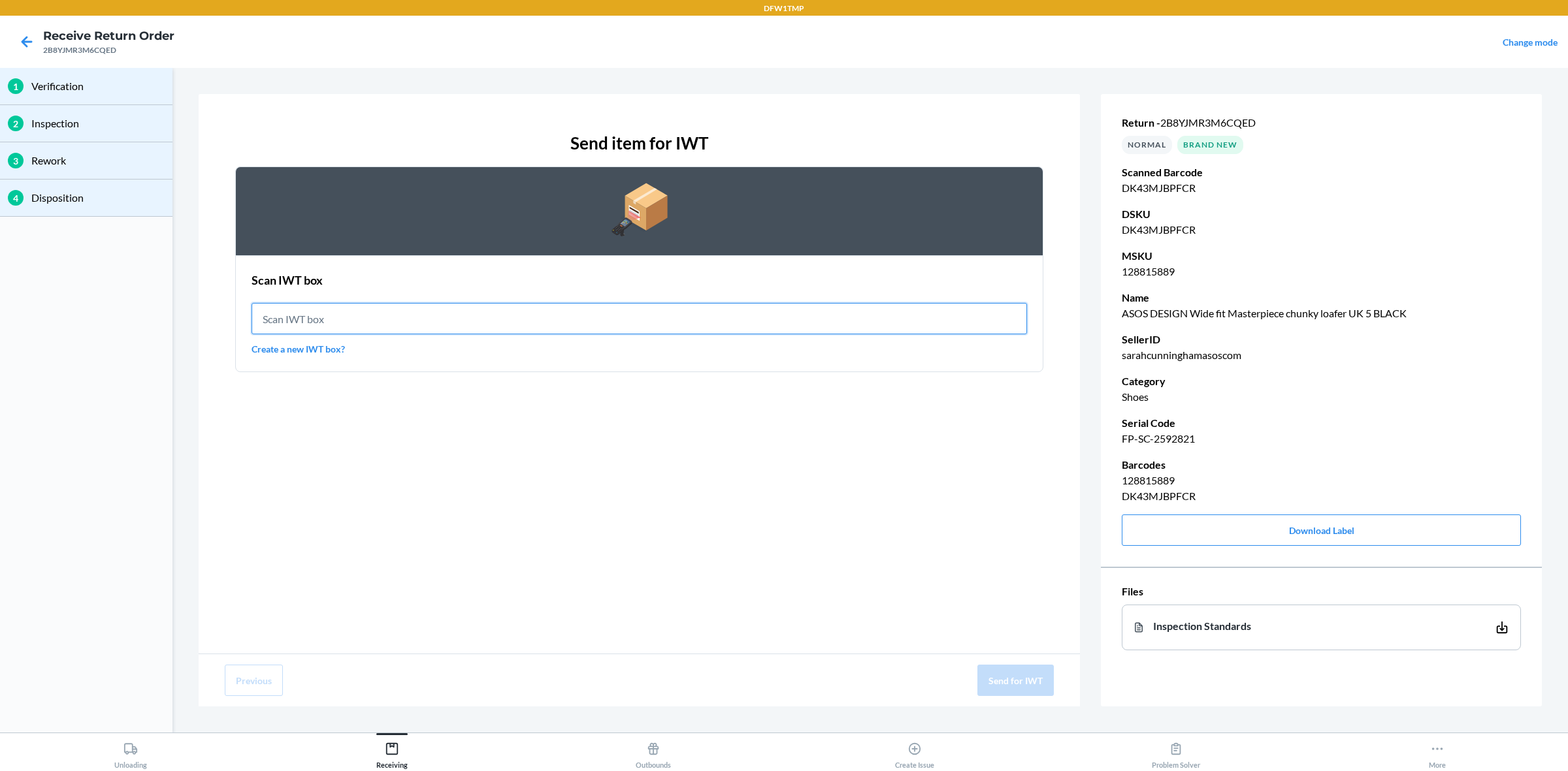
drag, startPoint x: 595, startPoint y: 323, endPoint x: 580, endPoint y: 356, distance: 36.2
click at [592, 349] on div "Scan IWT box Create a new IWT box?" at bounding box center [639, 313] width 775 height 92
type input "IWT0000019DP"
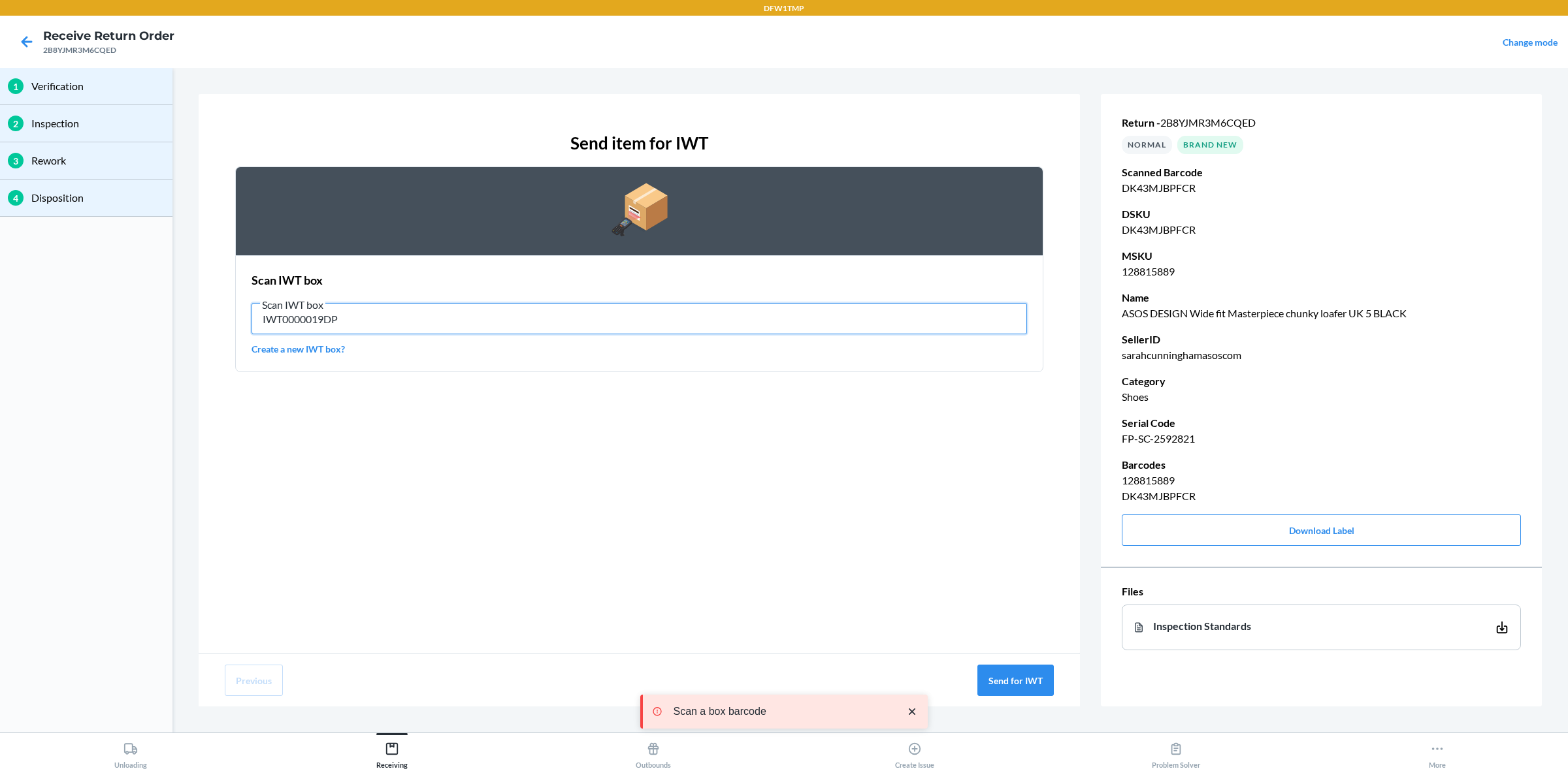
click at [703, 320] on input "IWT0000019DP" at bounding box center [639, 318] width 775 height 31
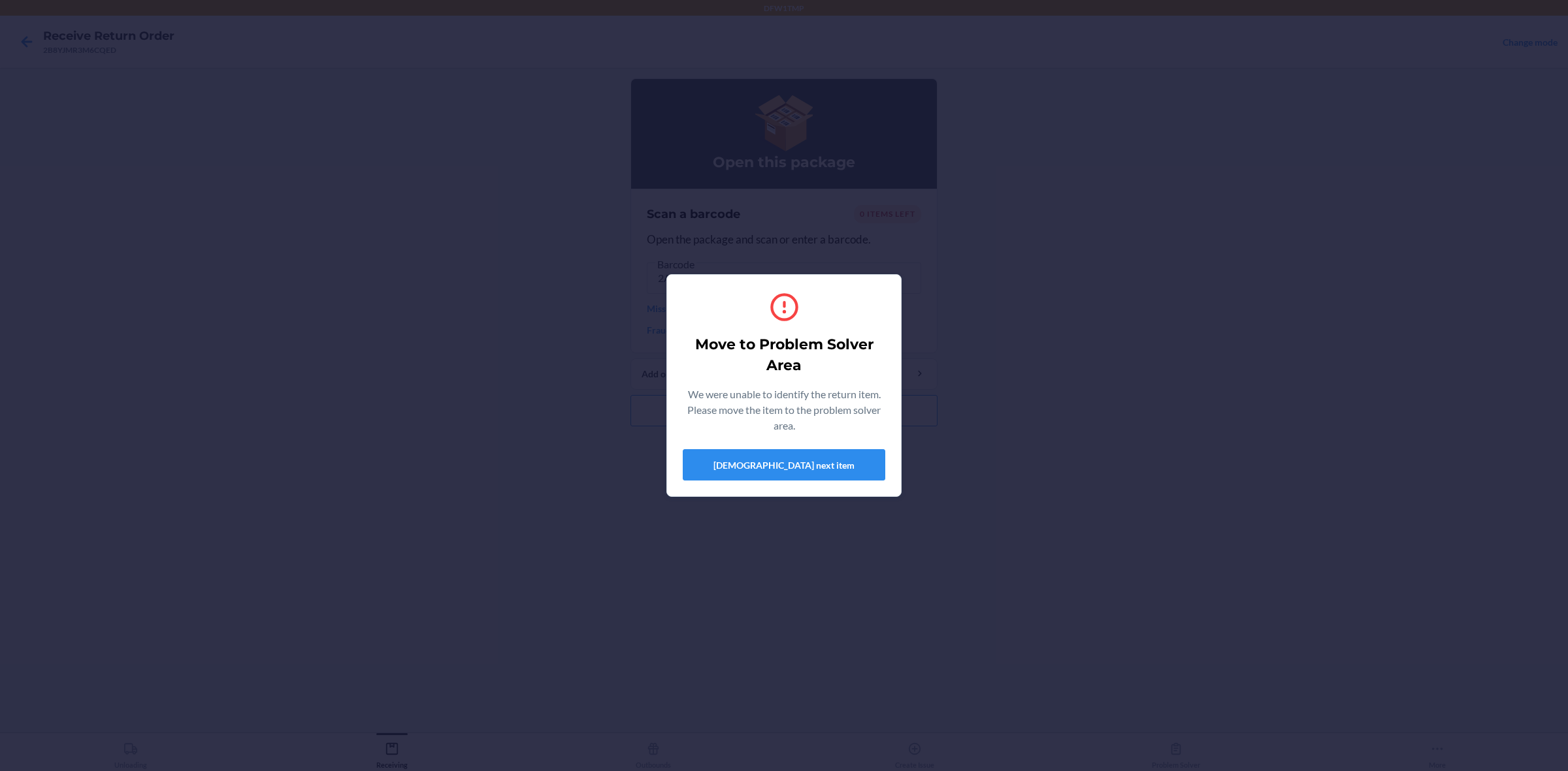
click at [733, 487] on section "Move to Problem Solver Area We were unable to identify the return item. Please …" at bounding box center [784, 385] width 235 height 223
click at [742, 467] on button "[DEMOGRAPHIC_DATA] next item" at bounding box center [784, 465] width 202 height 31
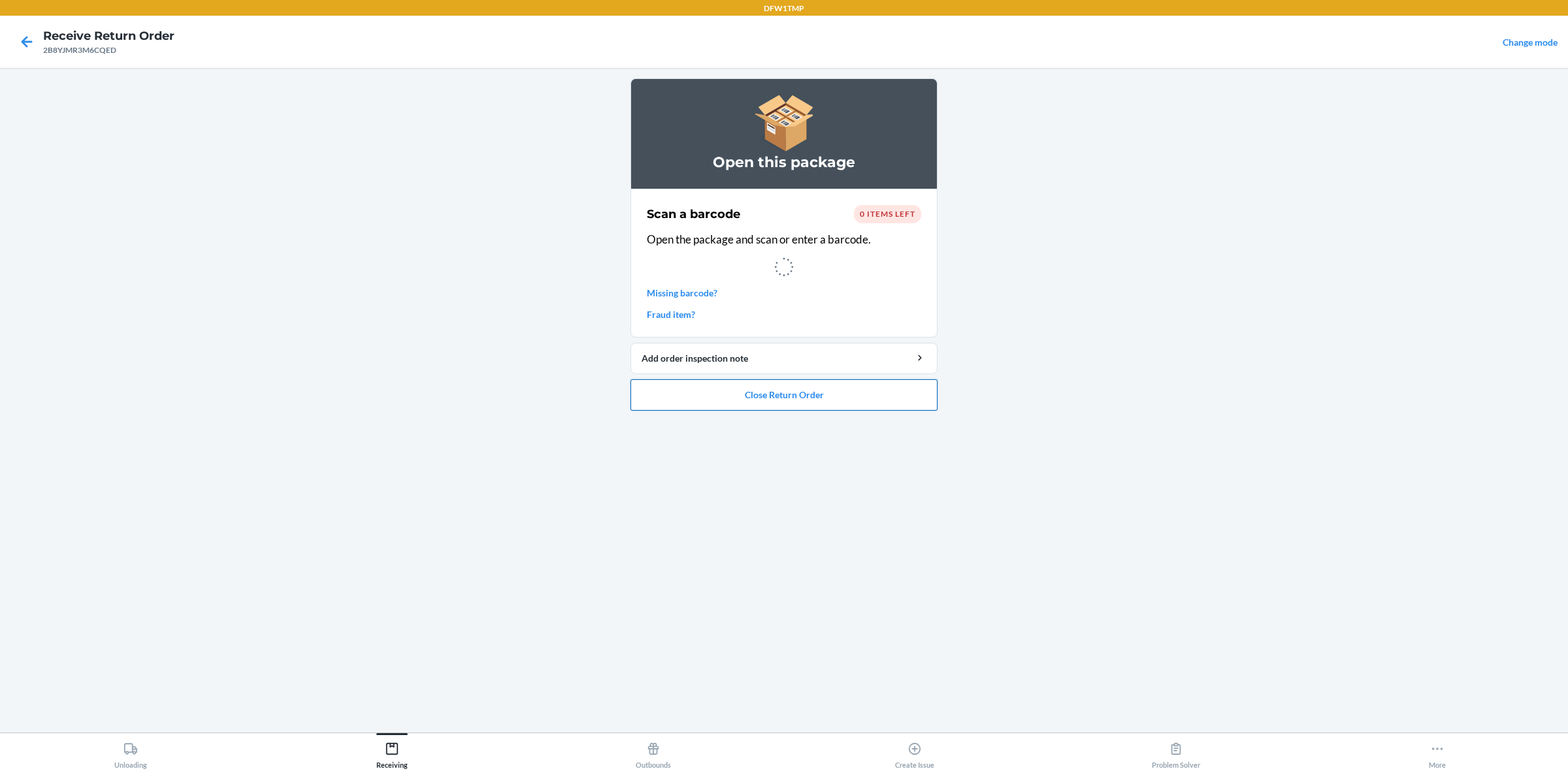
click at [867, 402] on button "Close Return Order" at bounding box center [784, 395] width 307 height 31
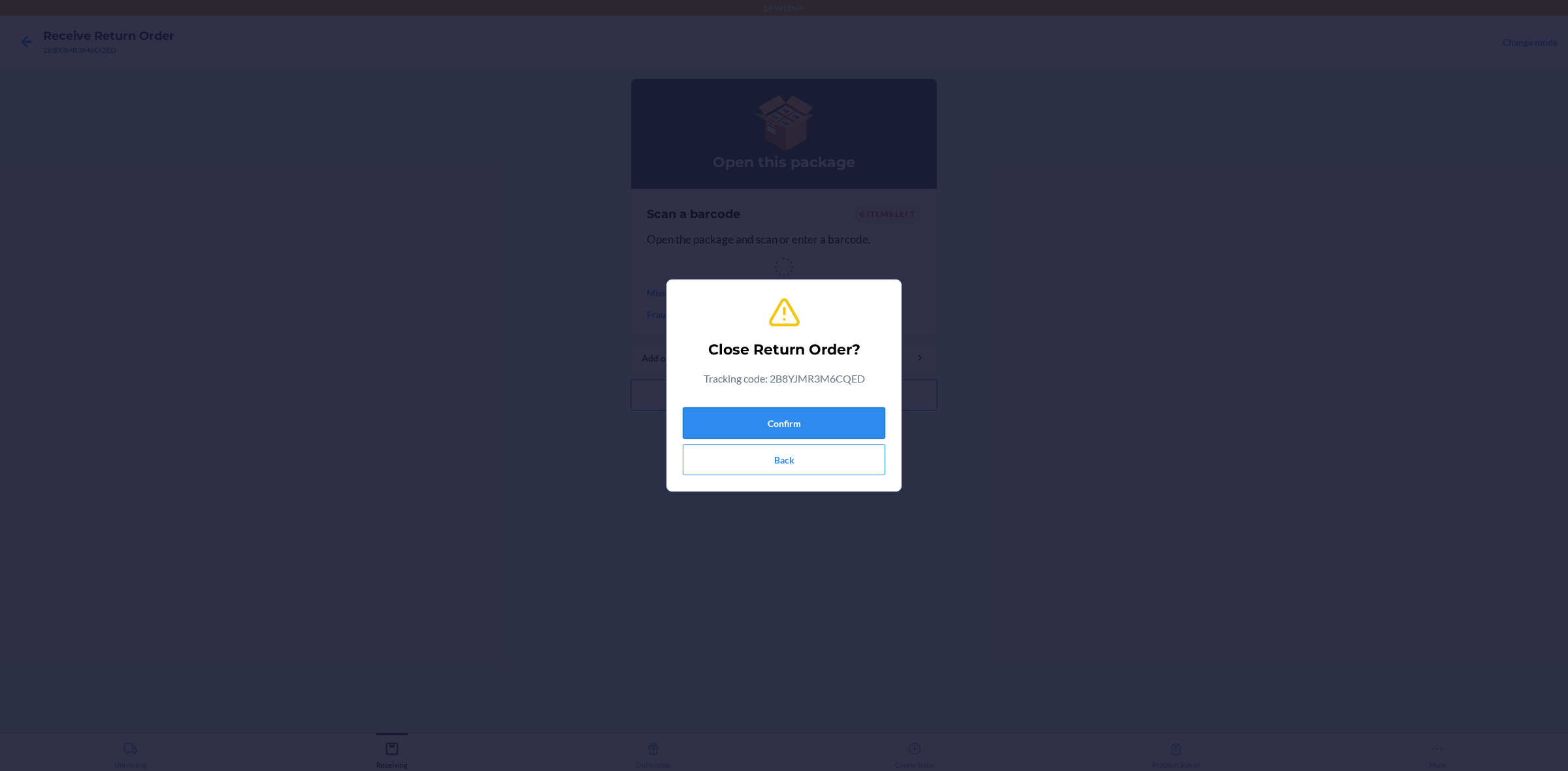
click at [850, 428] on button "Confirm" at bounding box center [784, 423] width 202 height 31
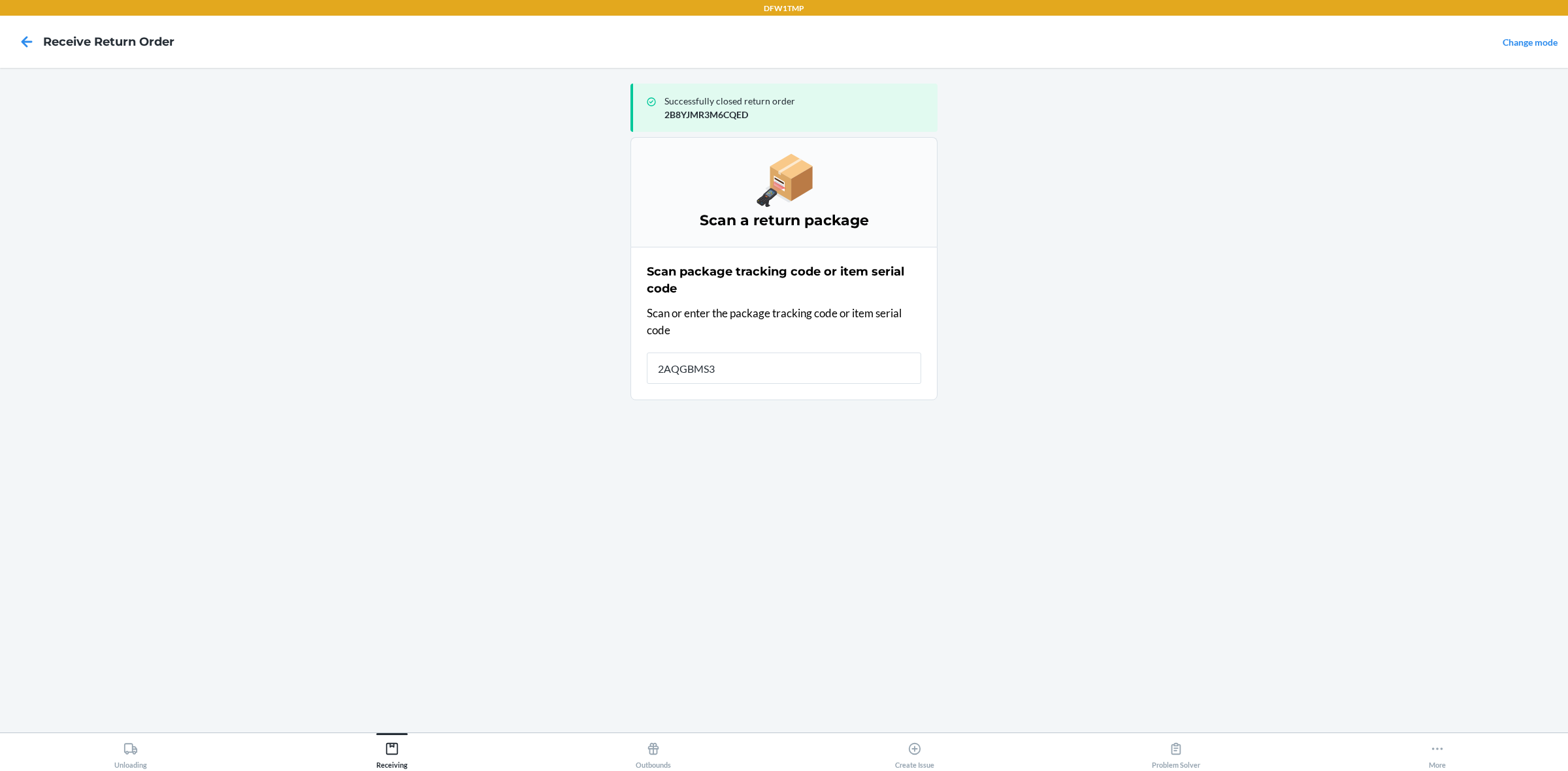
type input "2AQGBMS3M"
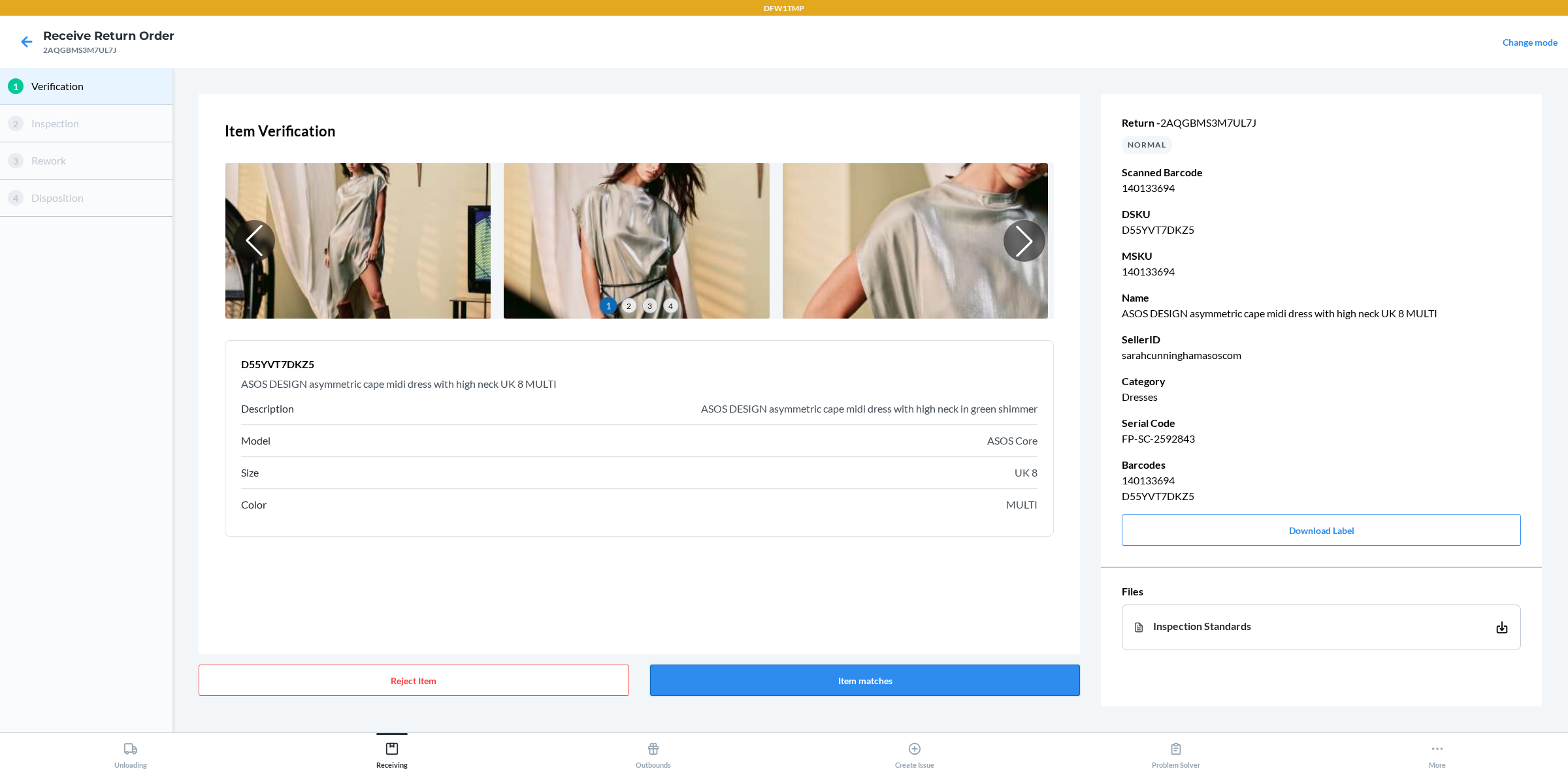
click at [983, 616] on button "Item matches" at bounding box center [865, 680] width 430 height 31
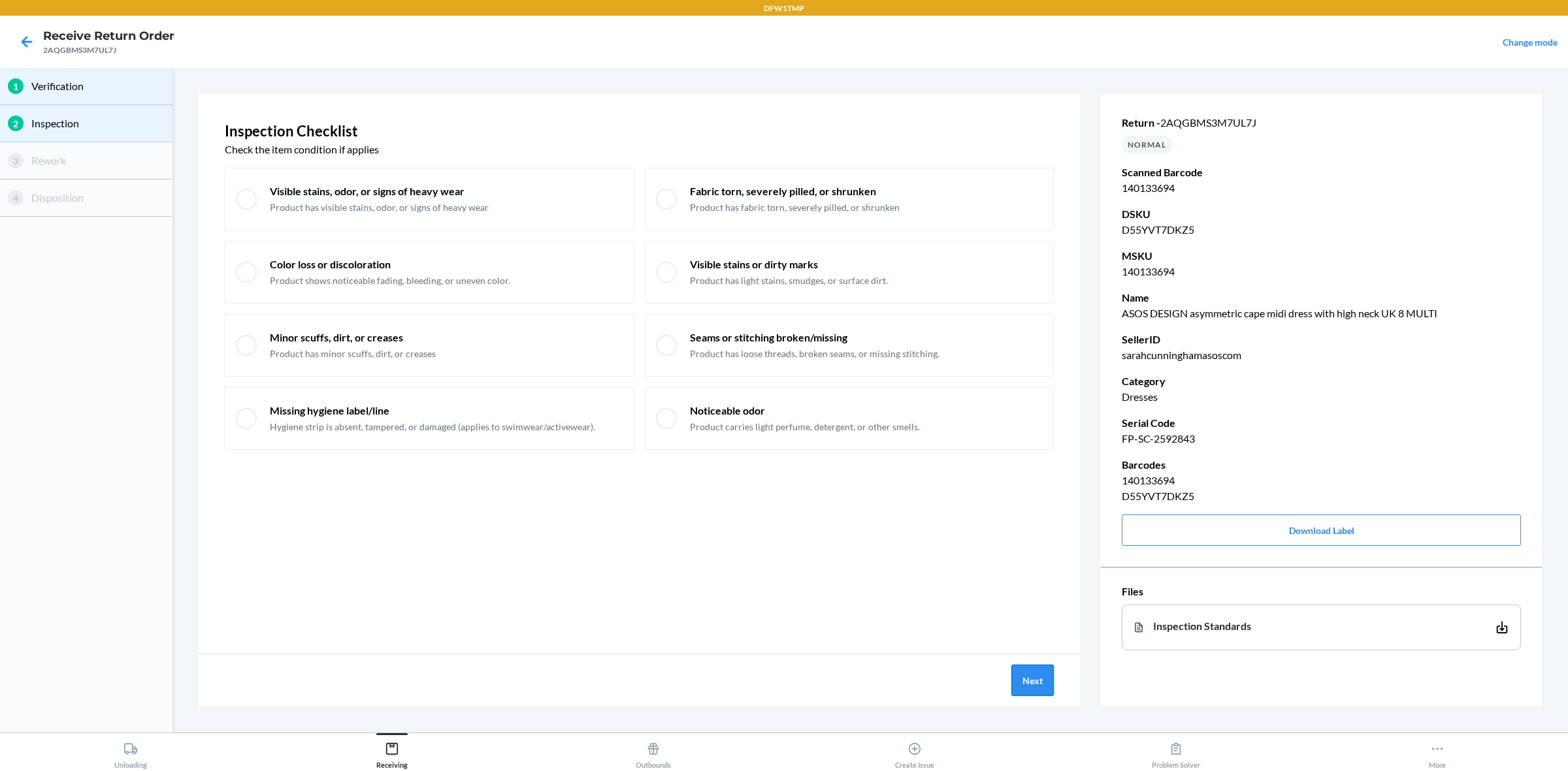
click at [1024, 616] on button "Next" at bounding box center [1032, 680] width 42 height 31
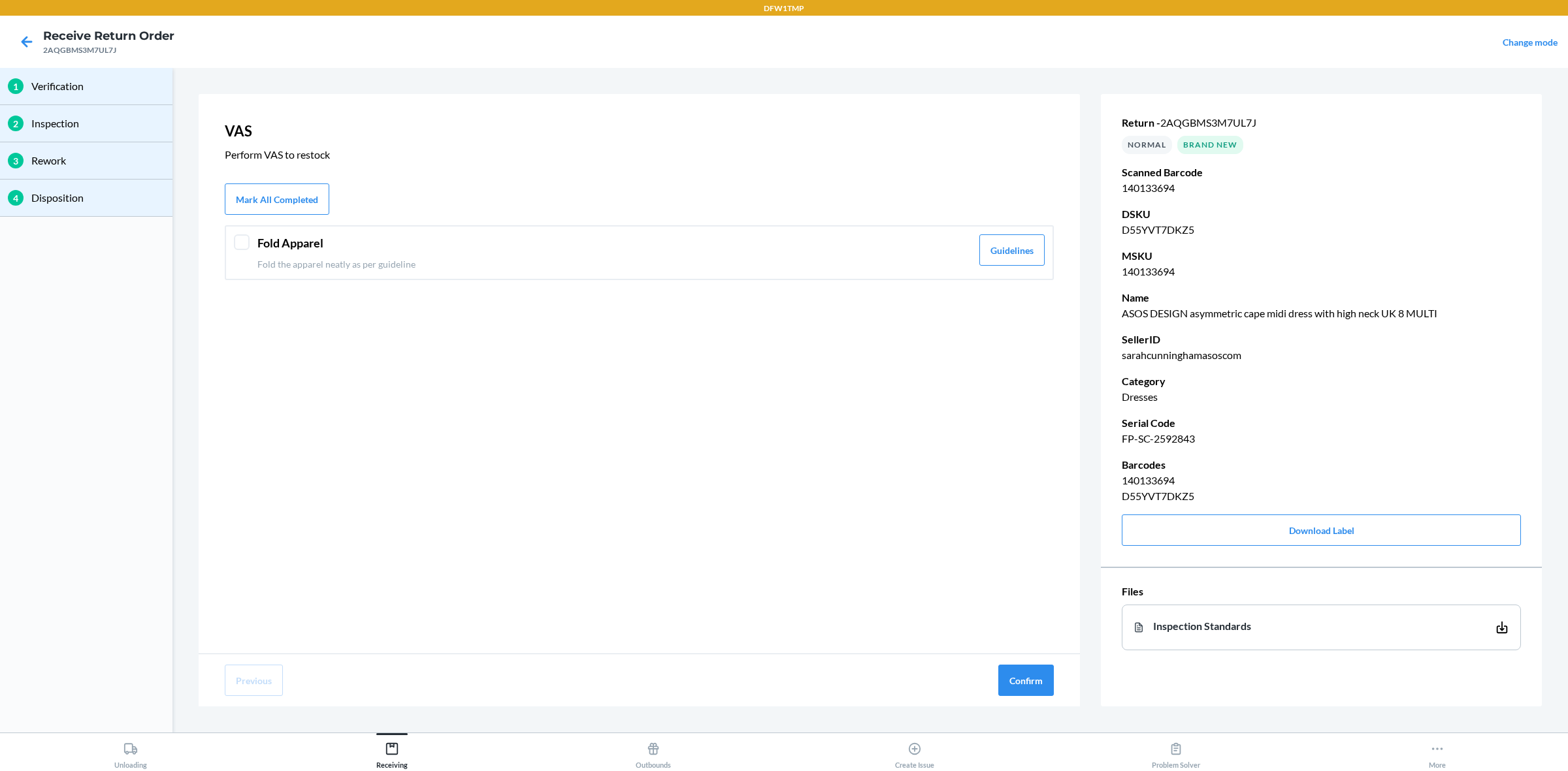
click at [573, 263] on p "Fold the apparel neatly as per guideline" at bounding box center [614, 263] width 714 height 13
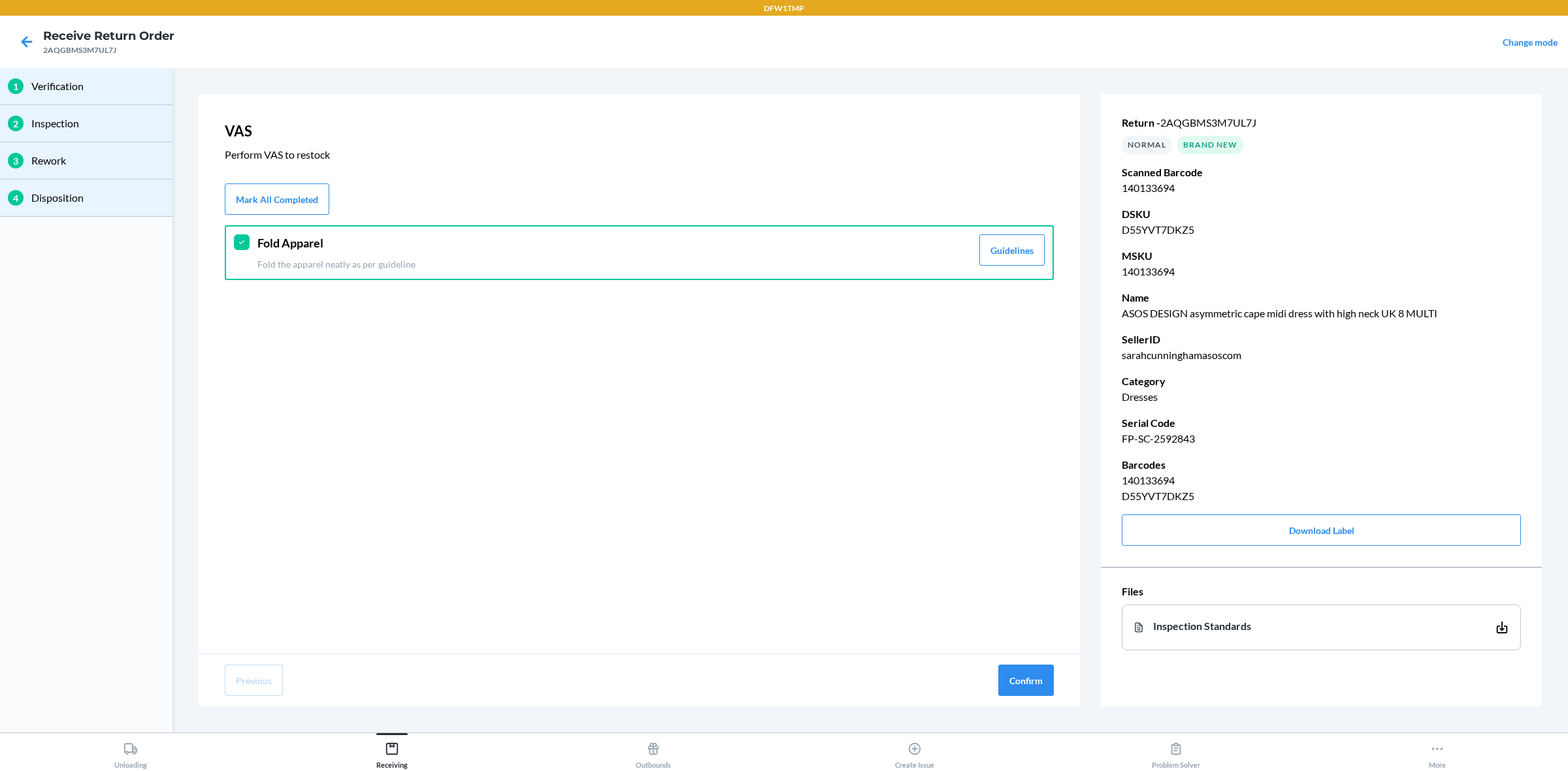
click at [1012, 616] on div "Previous Confirm" at bounding box center [640, 681] width 882 height 52
click at [1023, 616] on button "Confirm" at bounding box center [1026, 680] width 56 height 31
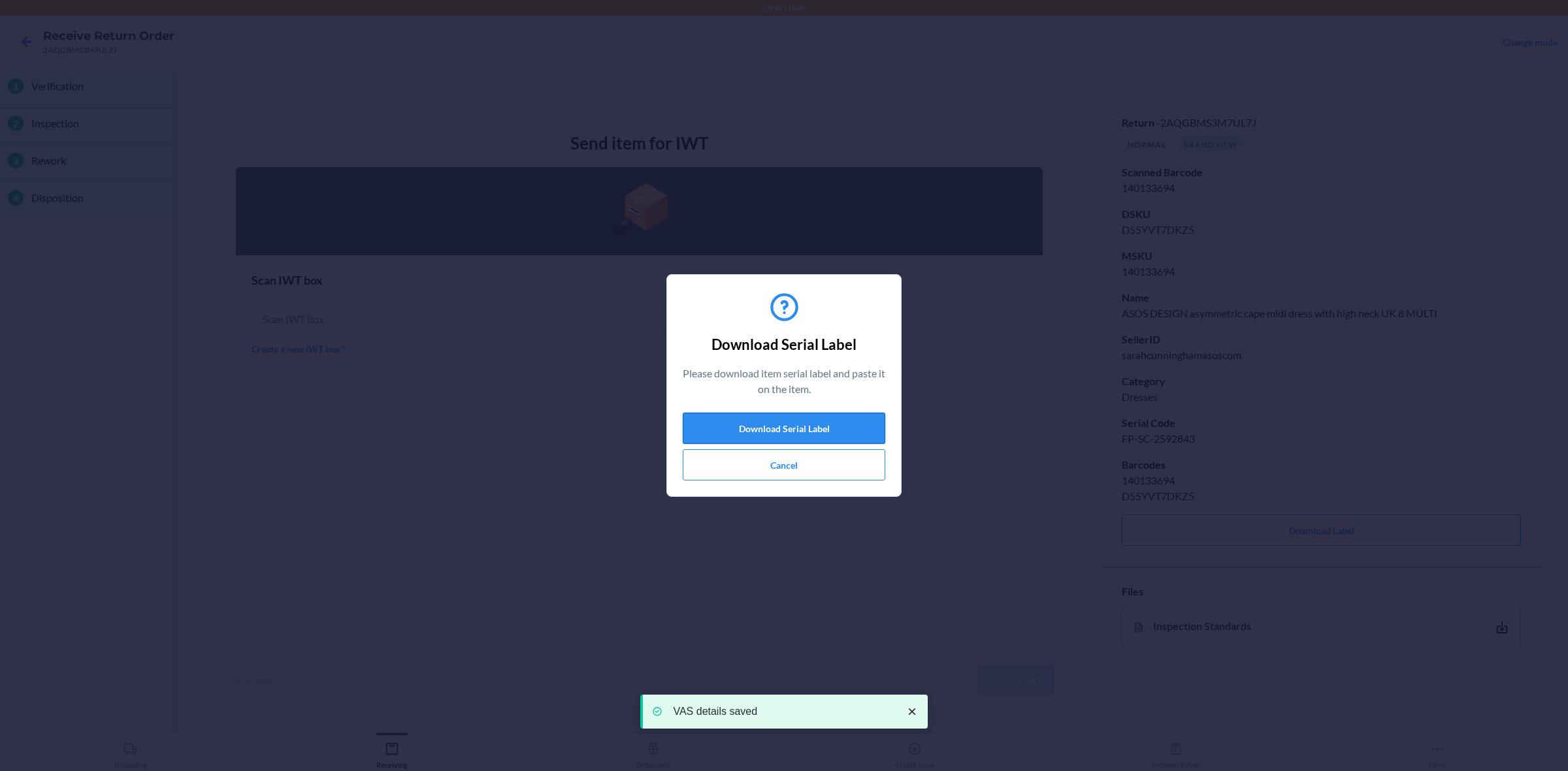
click at [781, 415] on button "Download Serial Label" at bounding box center [784, 428] width 202 height 31
click at [847, 472] on button "Cancel" at bounding box center [784, 465] width 202 height 31
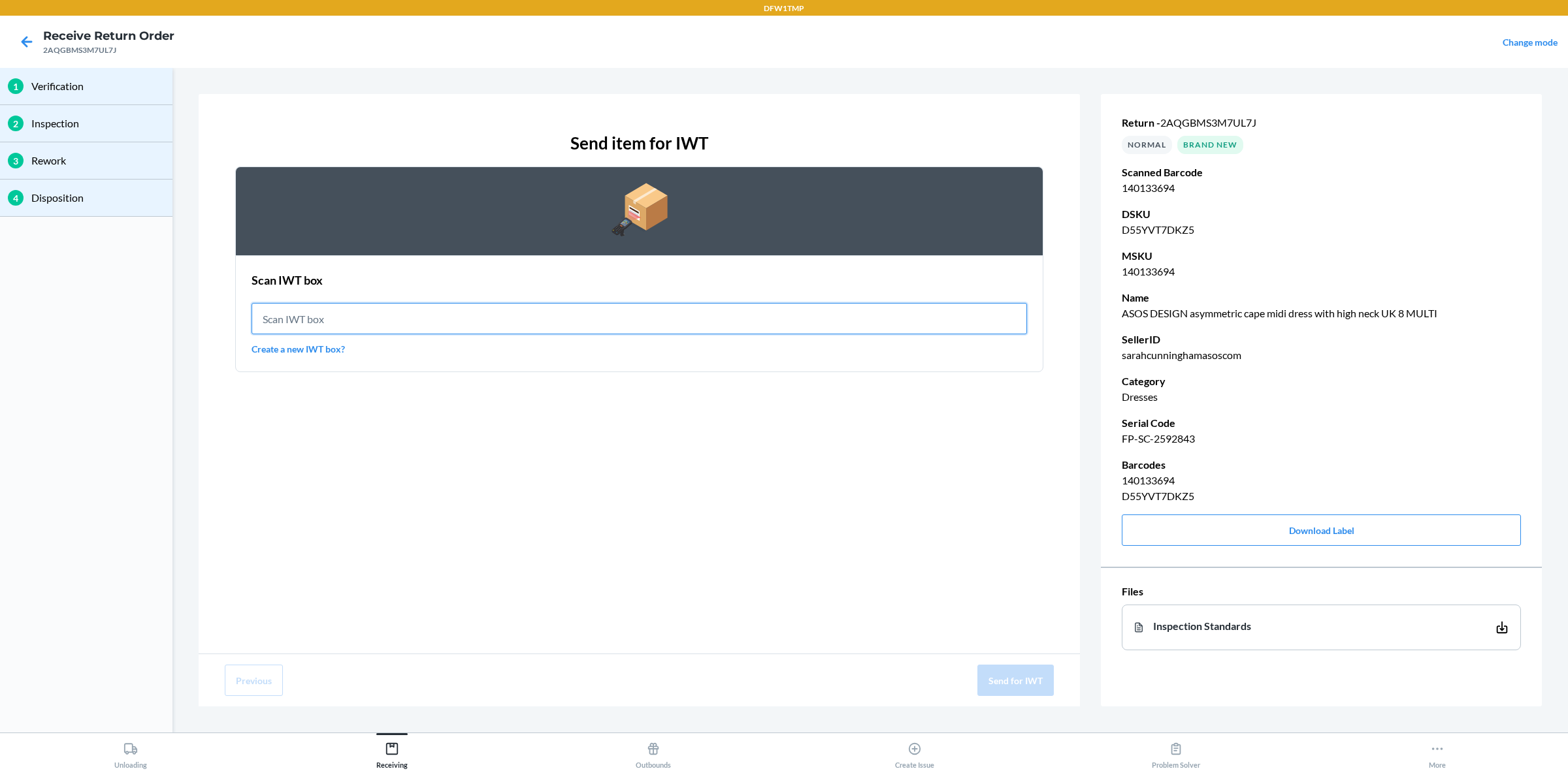
click at [559, 313] on input "text" at bounding box center [639, 318] width 775 height 31
type input "IWT0000019DI"
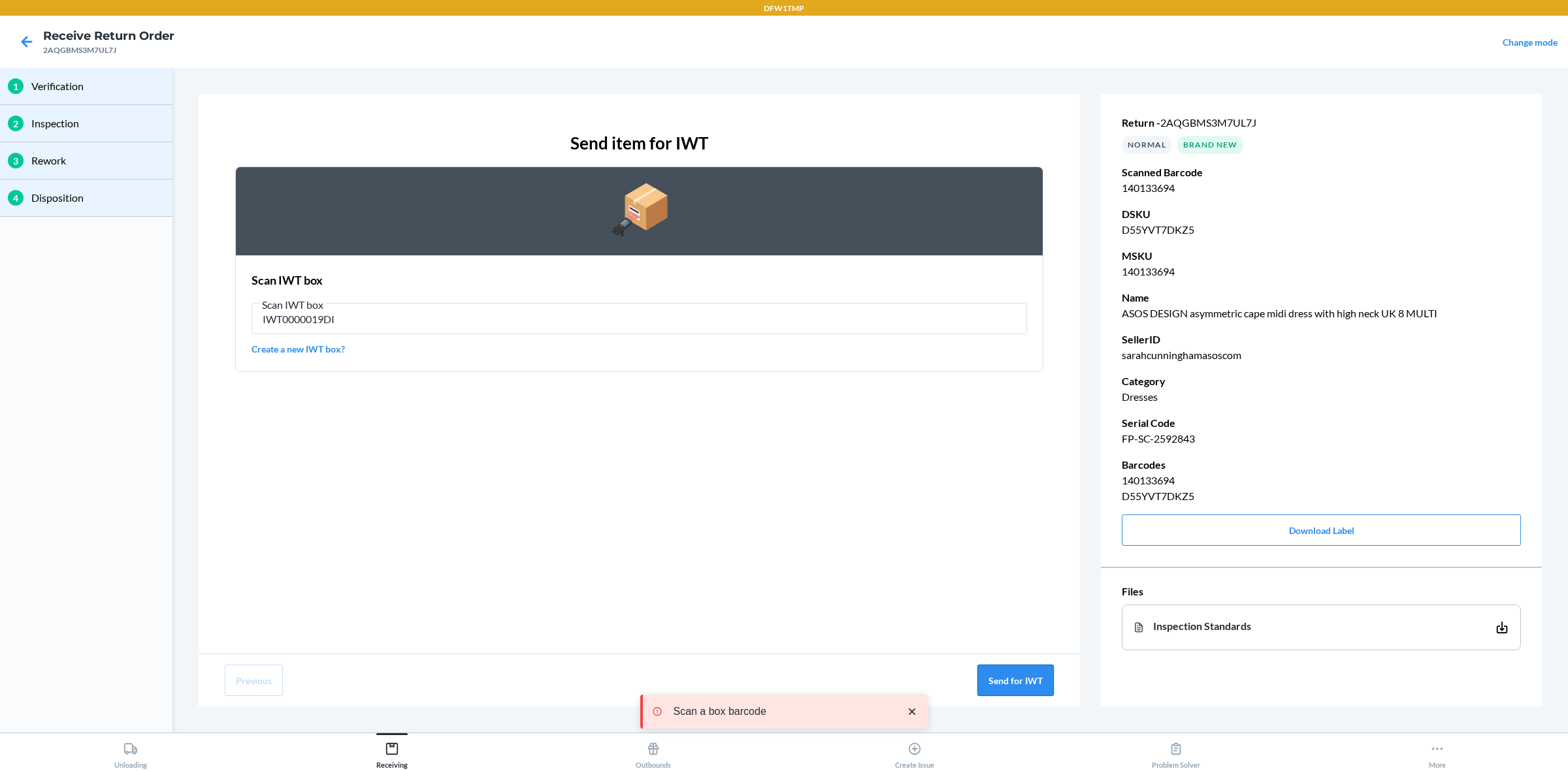
click at [1018, 616] on button "Send for IWT" at bounding box center [1015, 680] width 76 height 31
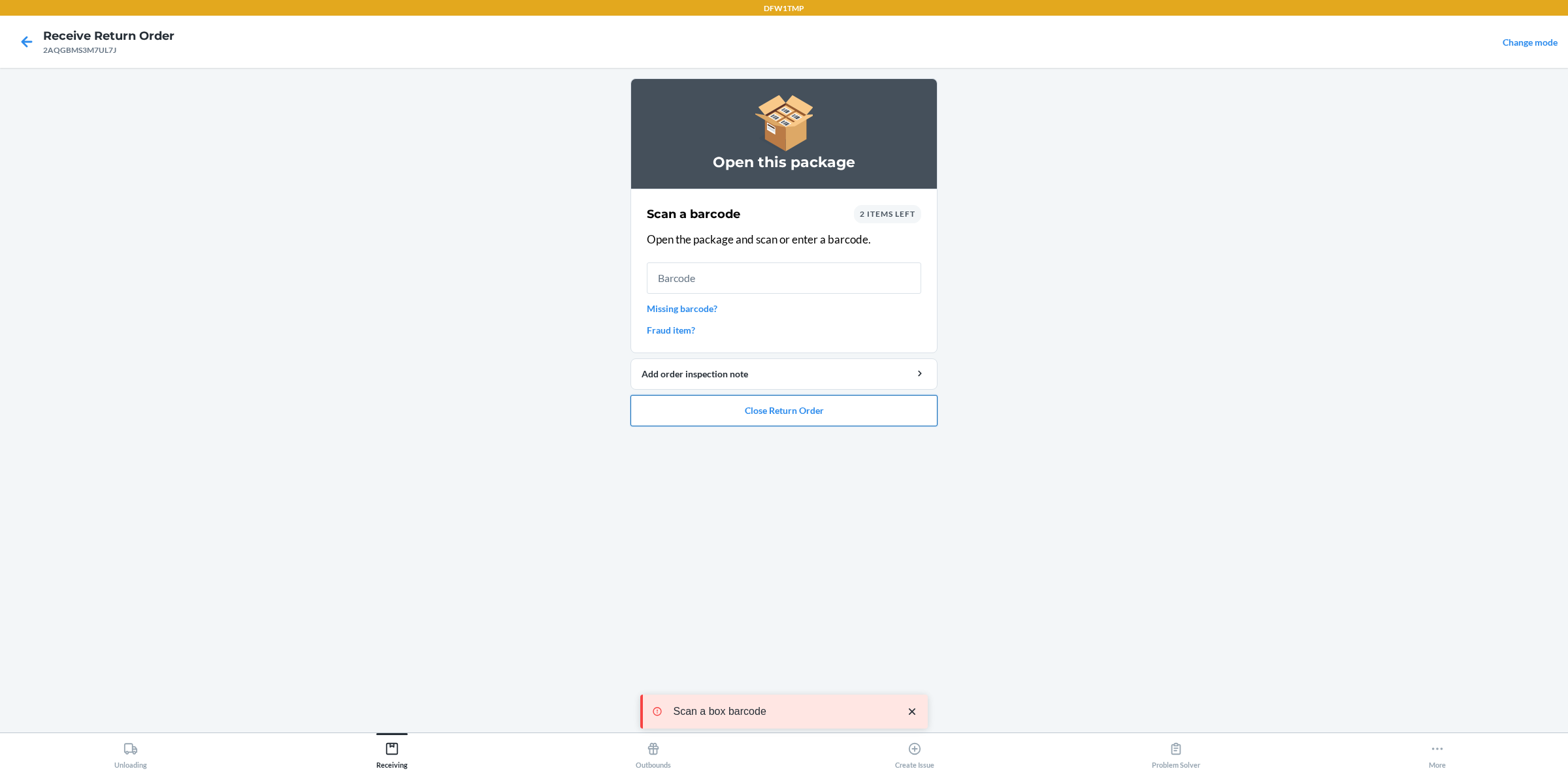
click at [768, 404] on button "Close Return Order" at bounding box center [784, 410] width 307 height 31
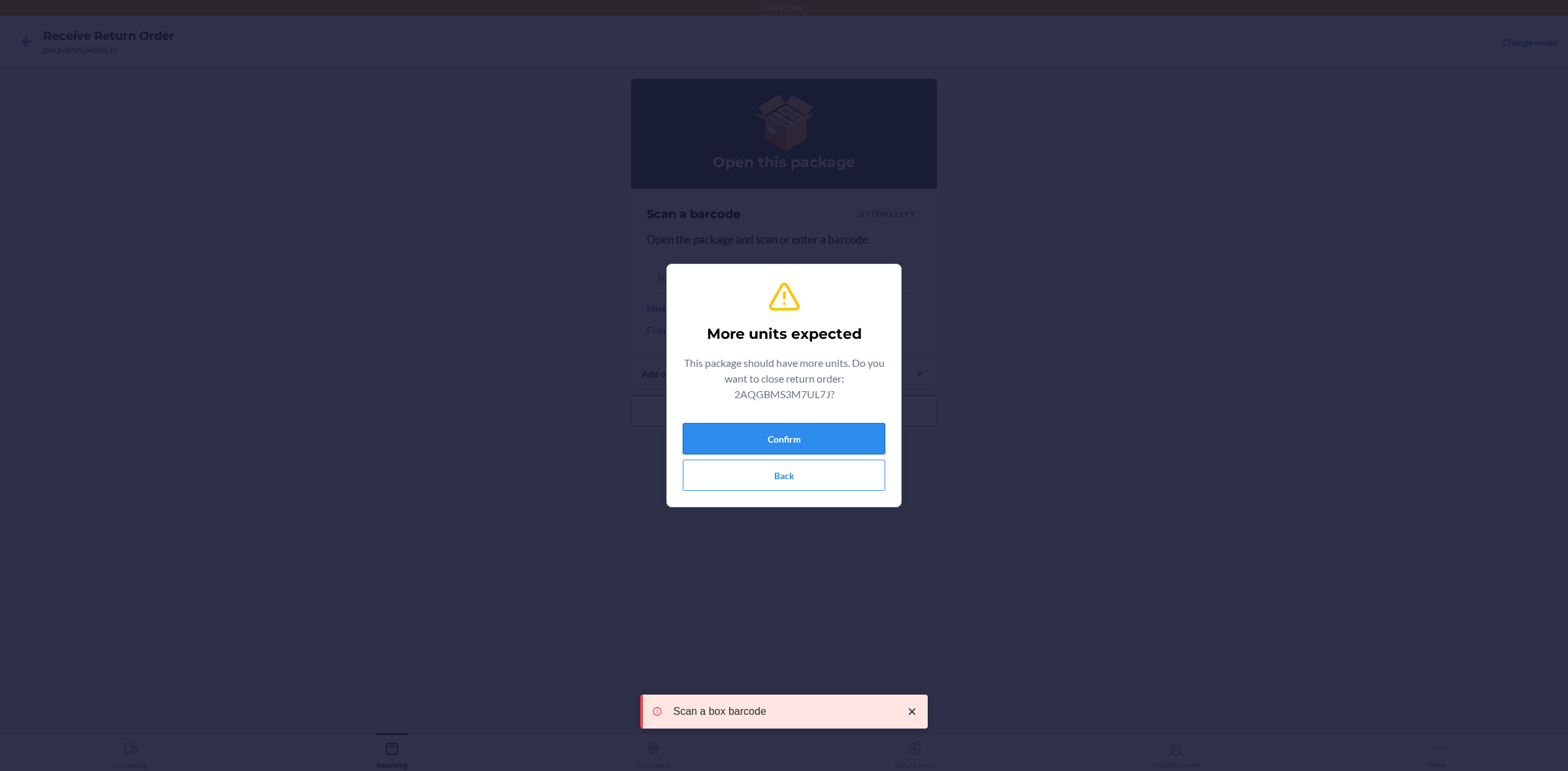
click at [788, 436] on button "Confirm" at bounding box center [784, 438] width 202 height 31
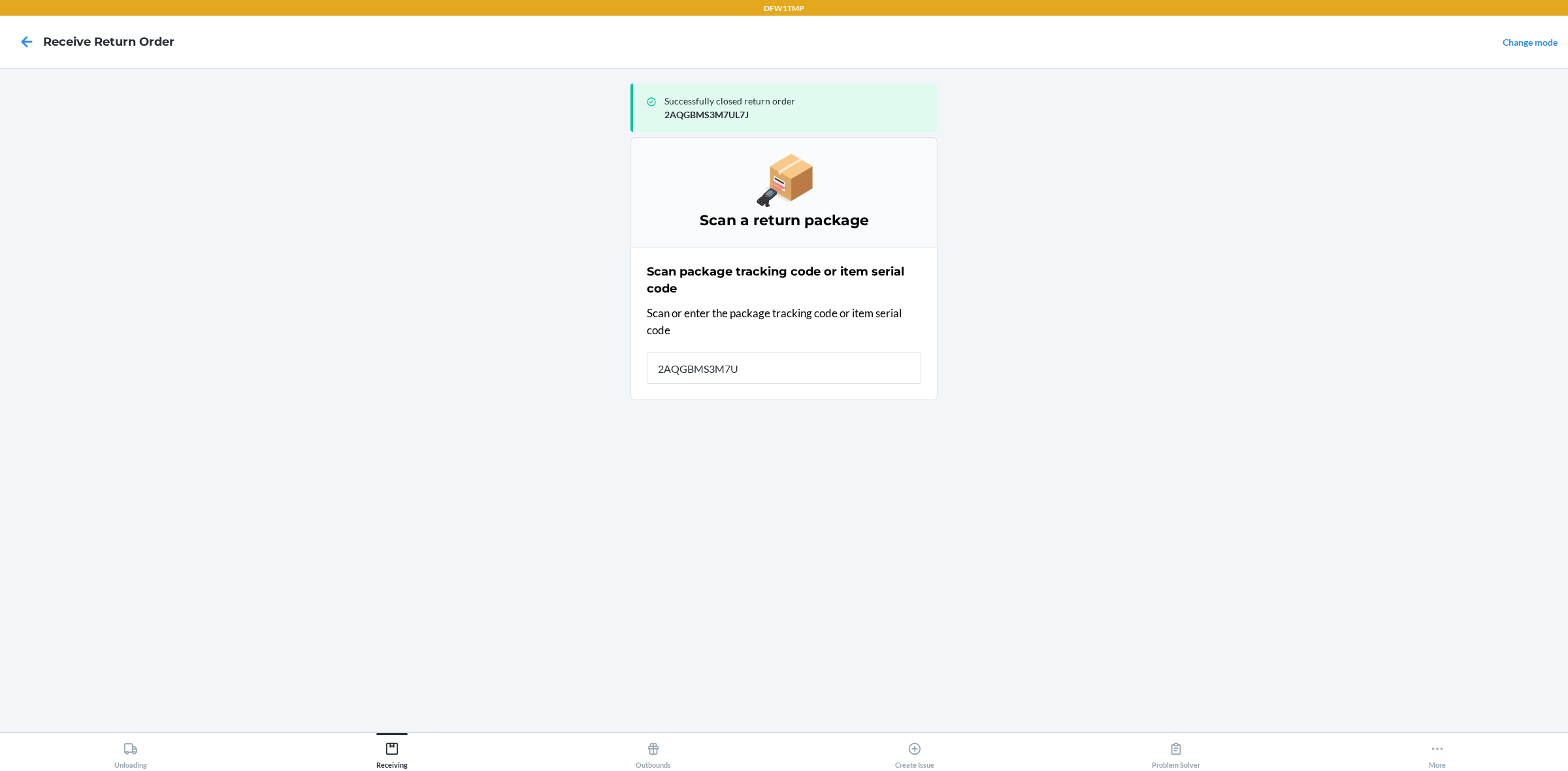
type input "2AQGBMS3M7UL"
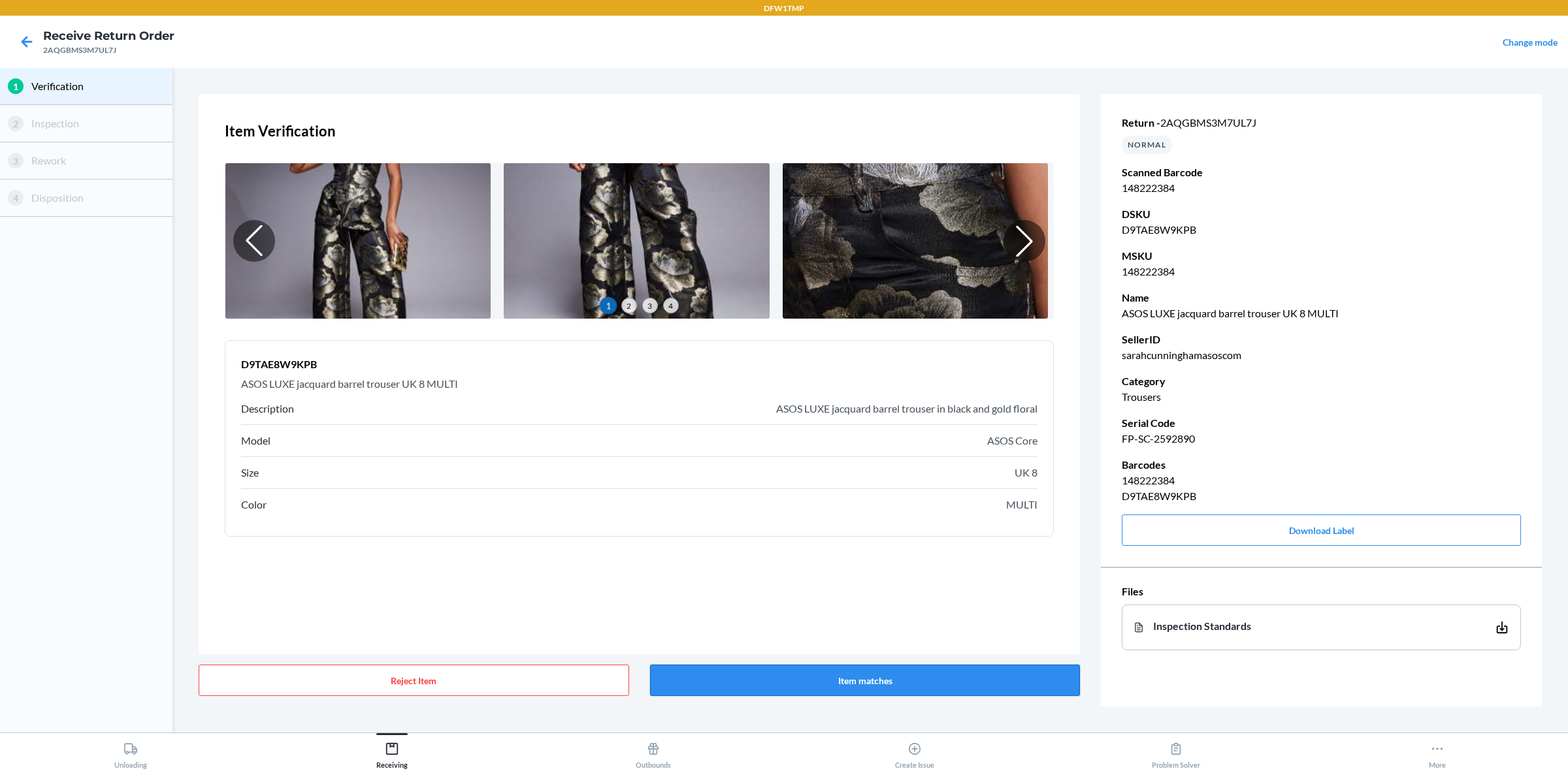
click at [874, 616] on button "Item matches" at bounding box center [865, 680] width 430 height 31
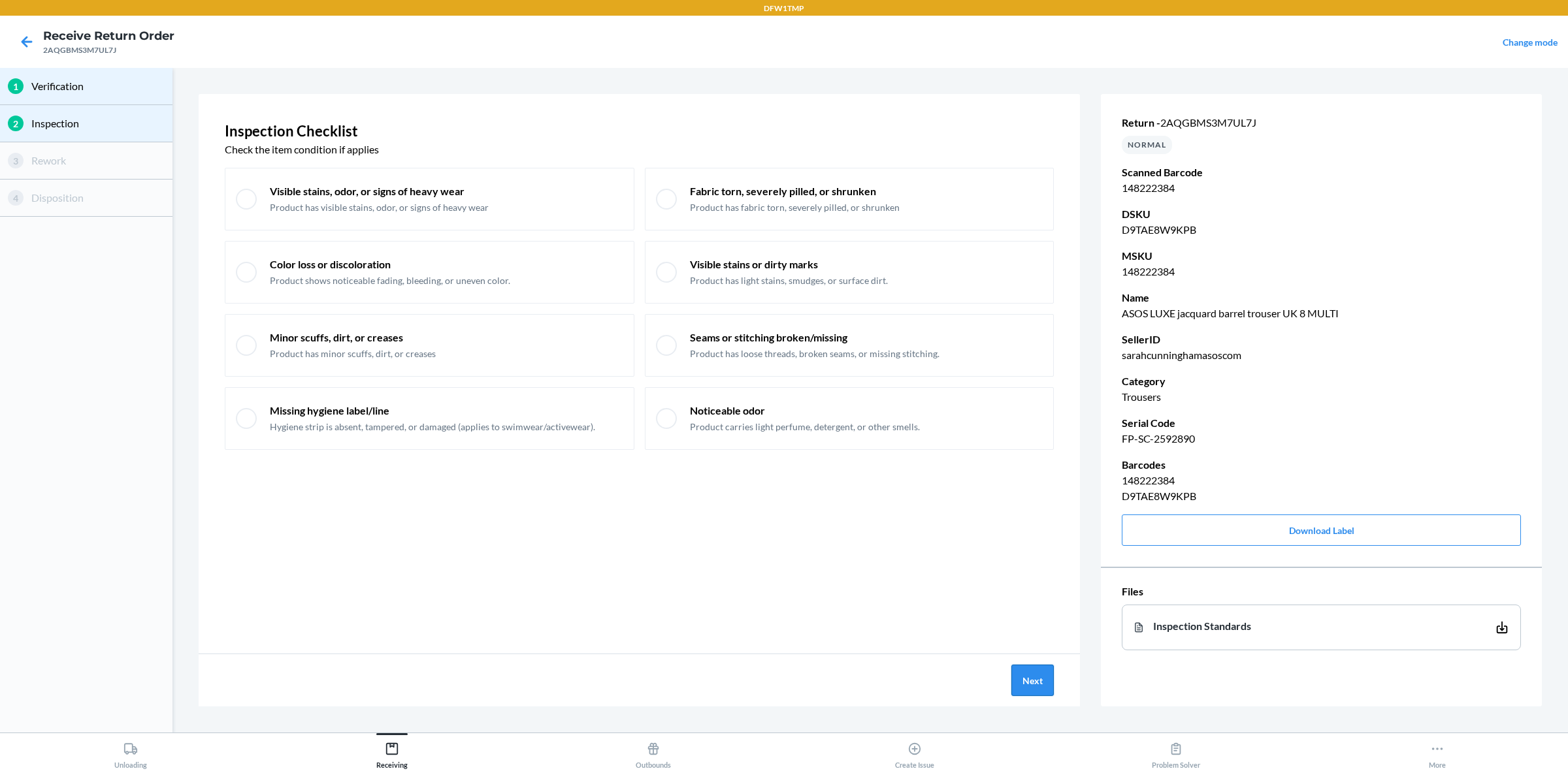
click at [1030, 616] on button "Next" at bounding box center [1032, 680] width 42 height 31
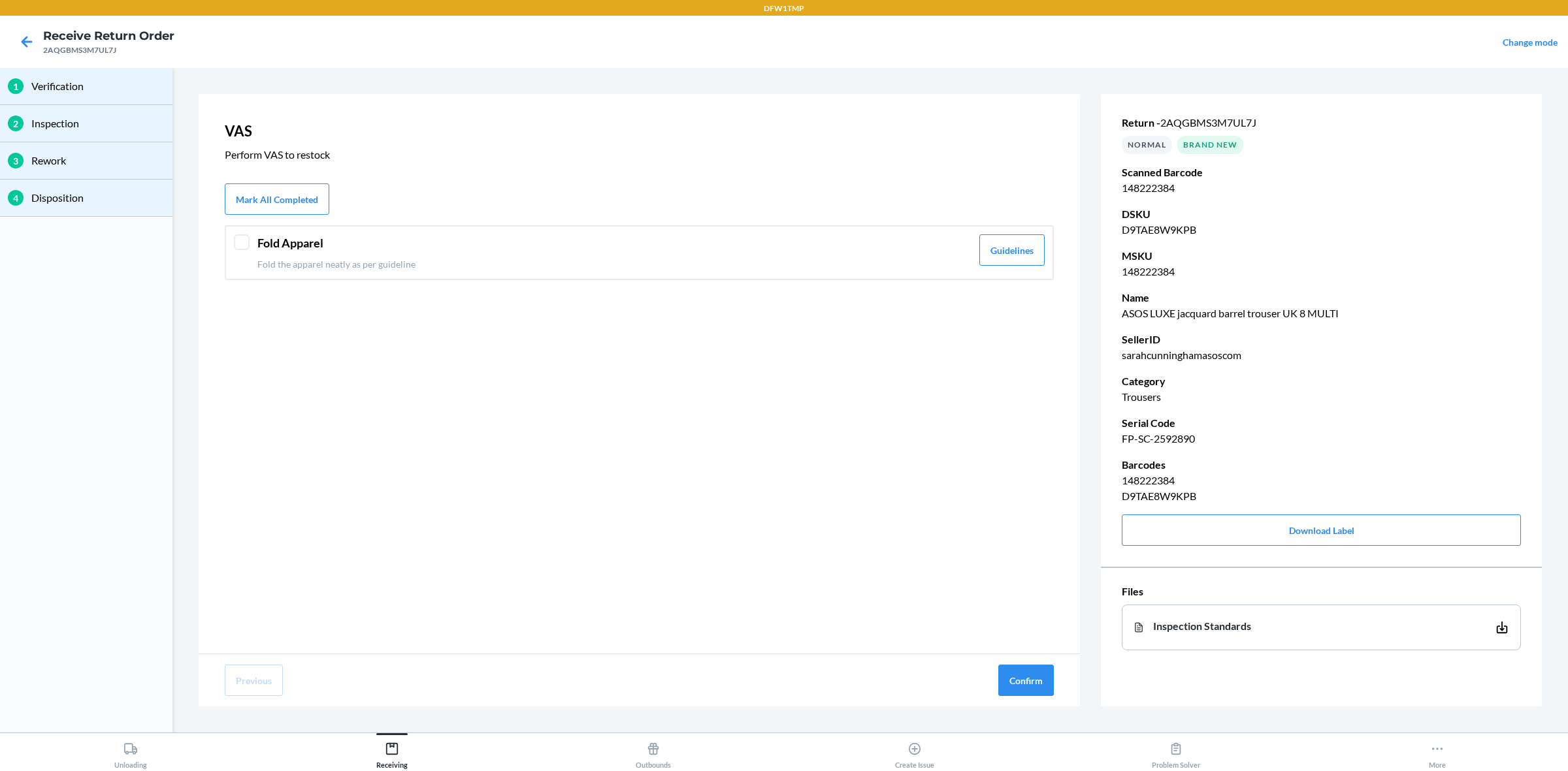
click at [659, 249] on header "Fold Apparel" at bounding box center [614, 244] width 714 height 18
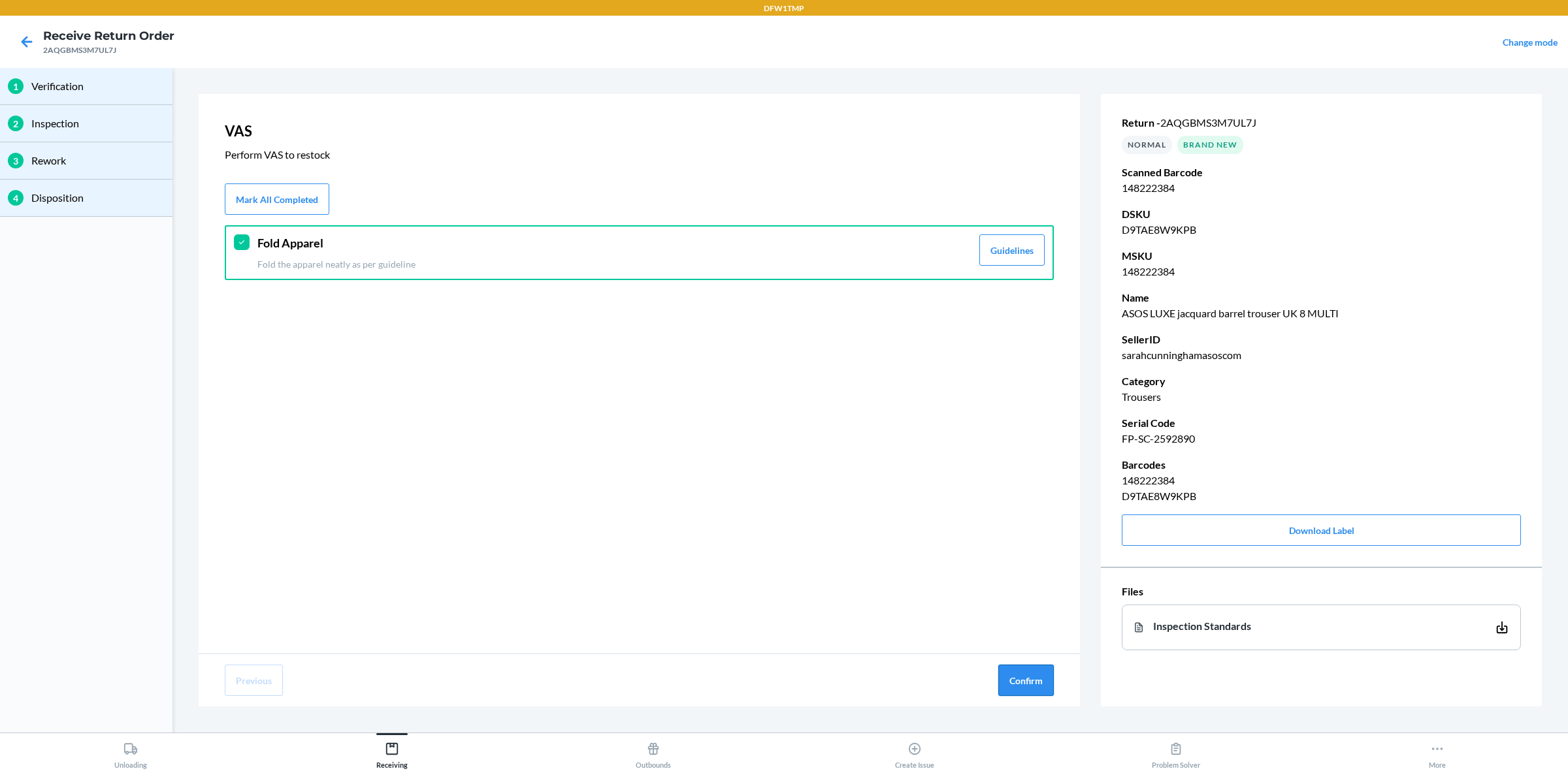
click at [1011, 616] on button "Confirm" at bounding box center [1026, 680] width 56 height 31
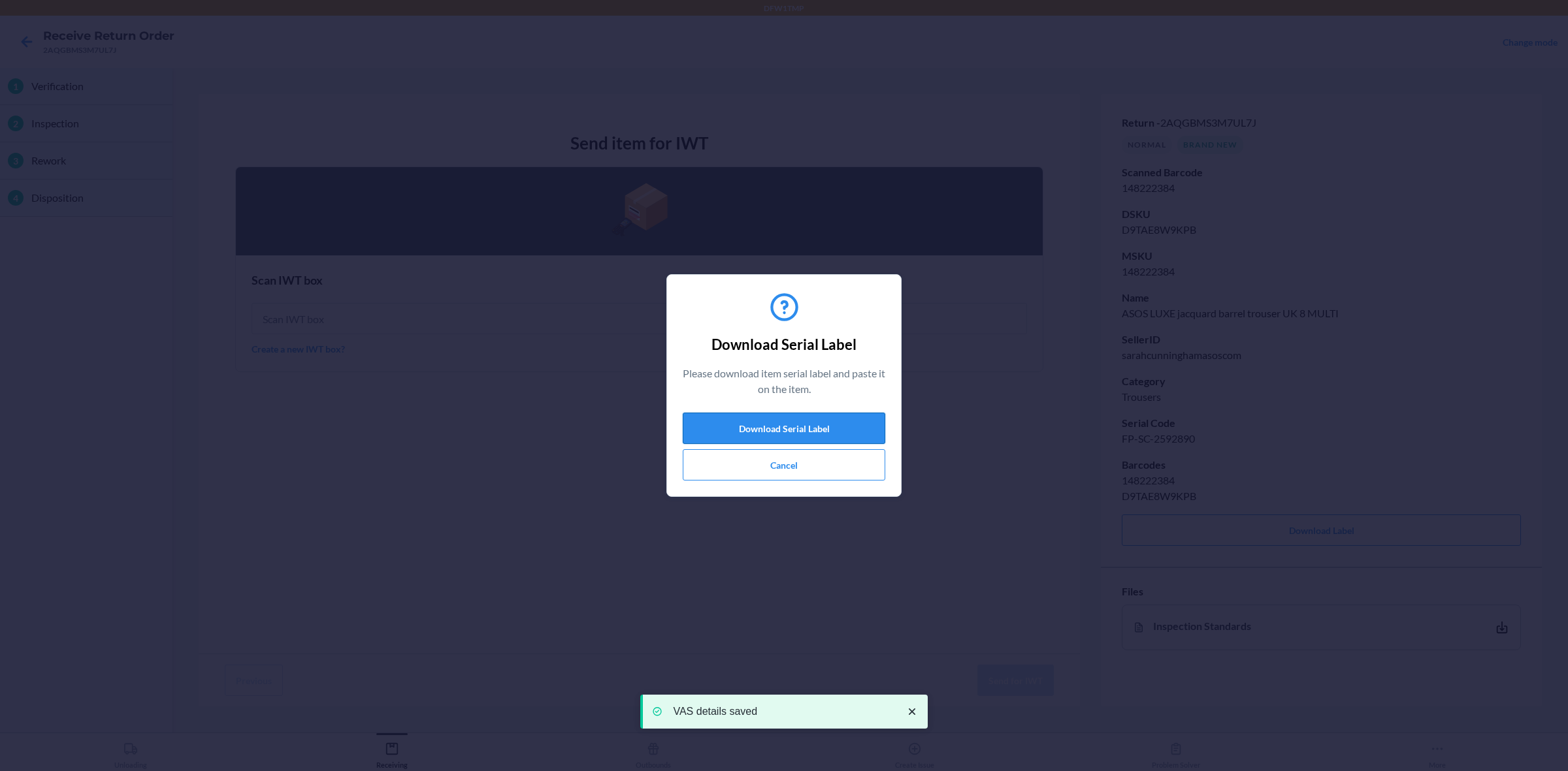
click at [859, 429] on button "Download Serial Label" at bounding box center [784, 428] width 202 height 31
click at [764, 429] on button "Download Serial Label" at bounding box center [784, 428] width 202 height 31
click at [719, 458] on button "Cancel" at bounding box center [784, 465] width 202 height 31
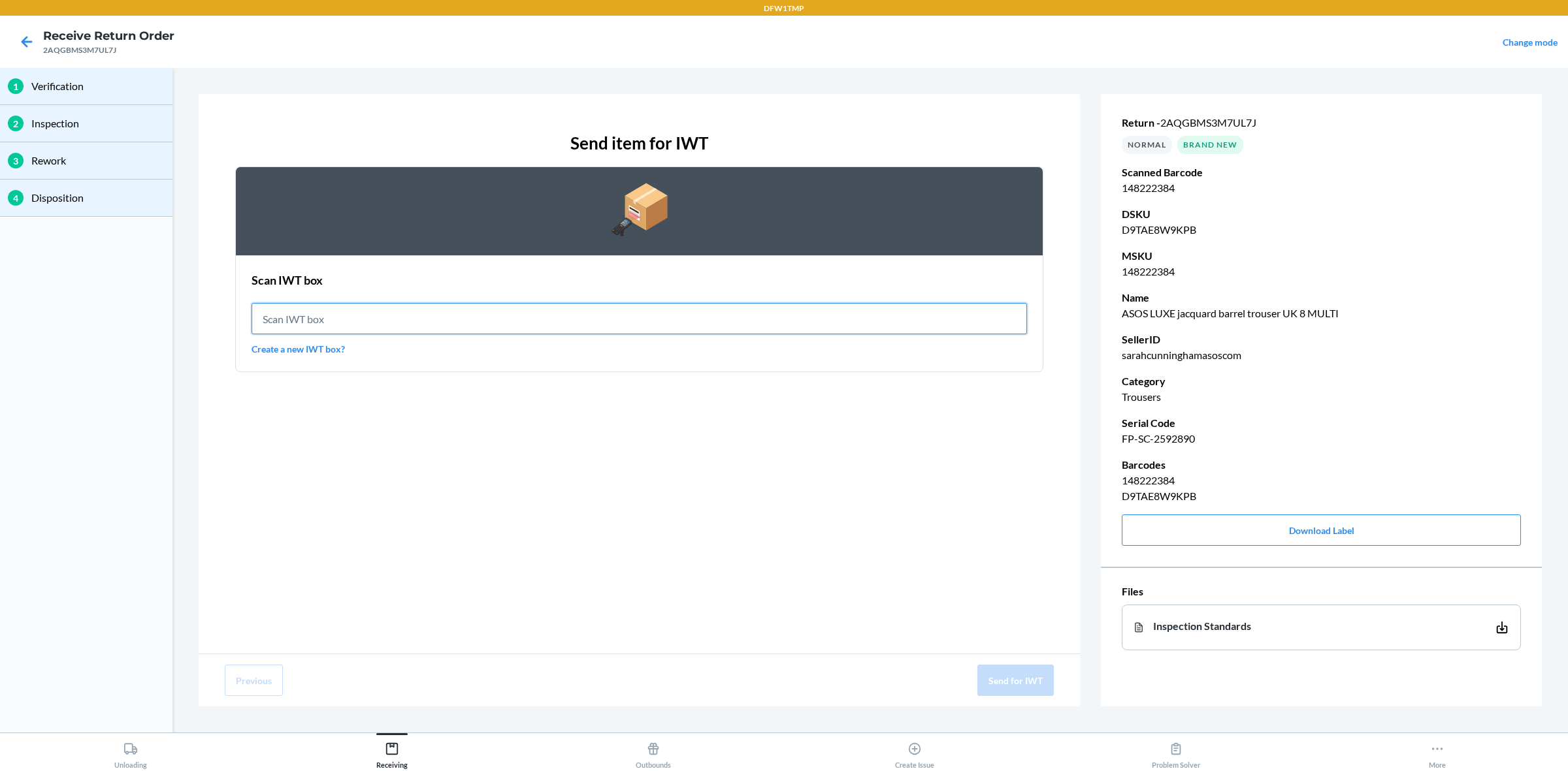
click at [585, 314] on input "text" at bounding box center [639, 318] width 775 height 31
type input "140893143"
drag, startPoint x: 573, startPoint y: 309, endPoint x: 573, endPoint y: 320, distance: 11.0
click at [573, 311] on input "140893143" at bounding box center [639, 318] width 775 height 31
click at [573, 320] on input "140893143" at bounding box center [639, 318] width 775 height 31
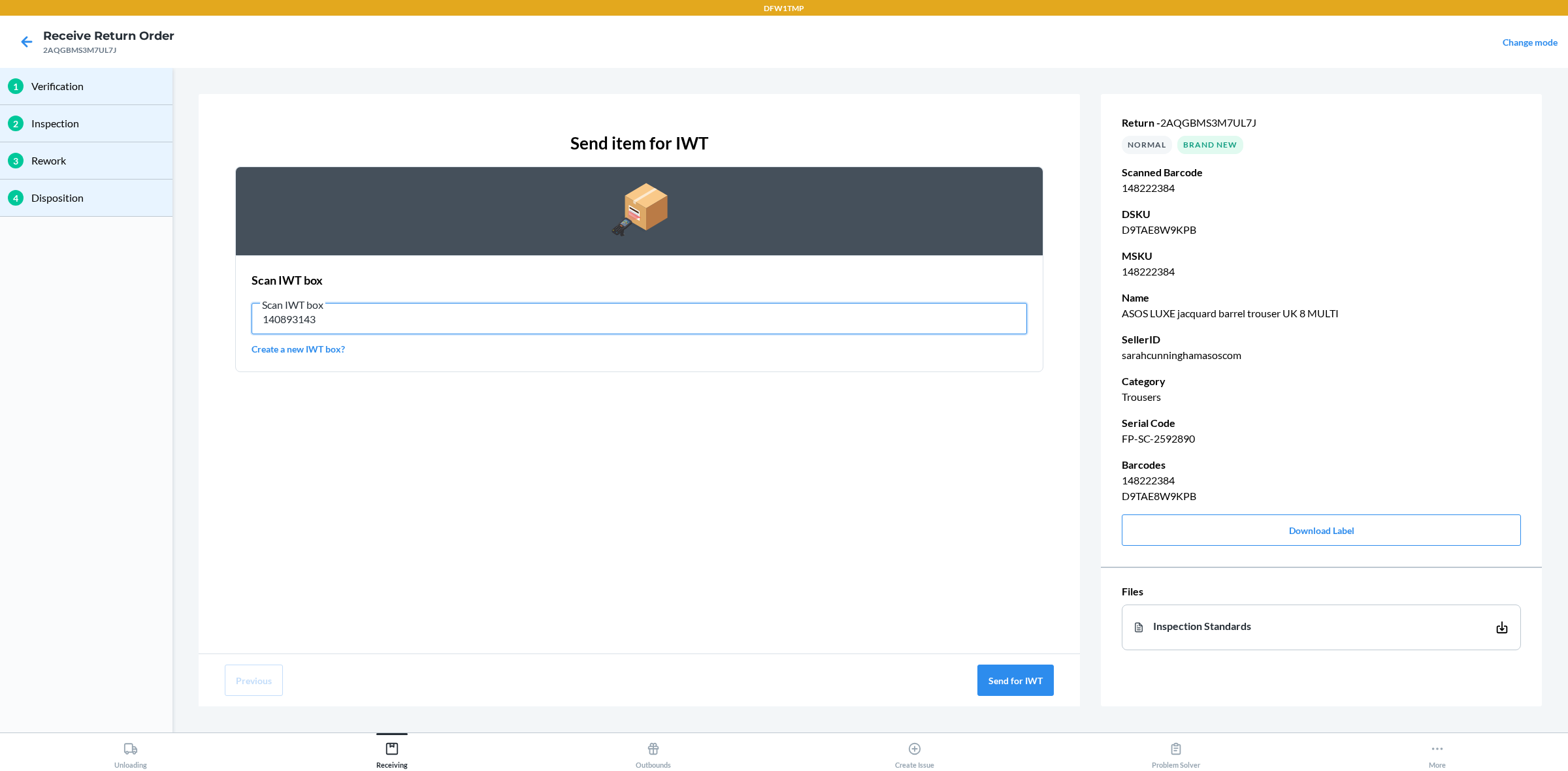
click at [573, 320] on input "140893143" at bounding box center [639, 318] width 775 height 31
type input "IWT0000019DI"
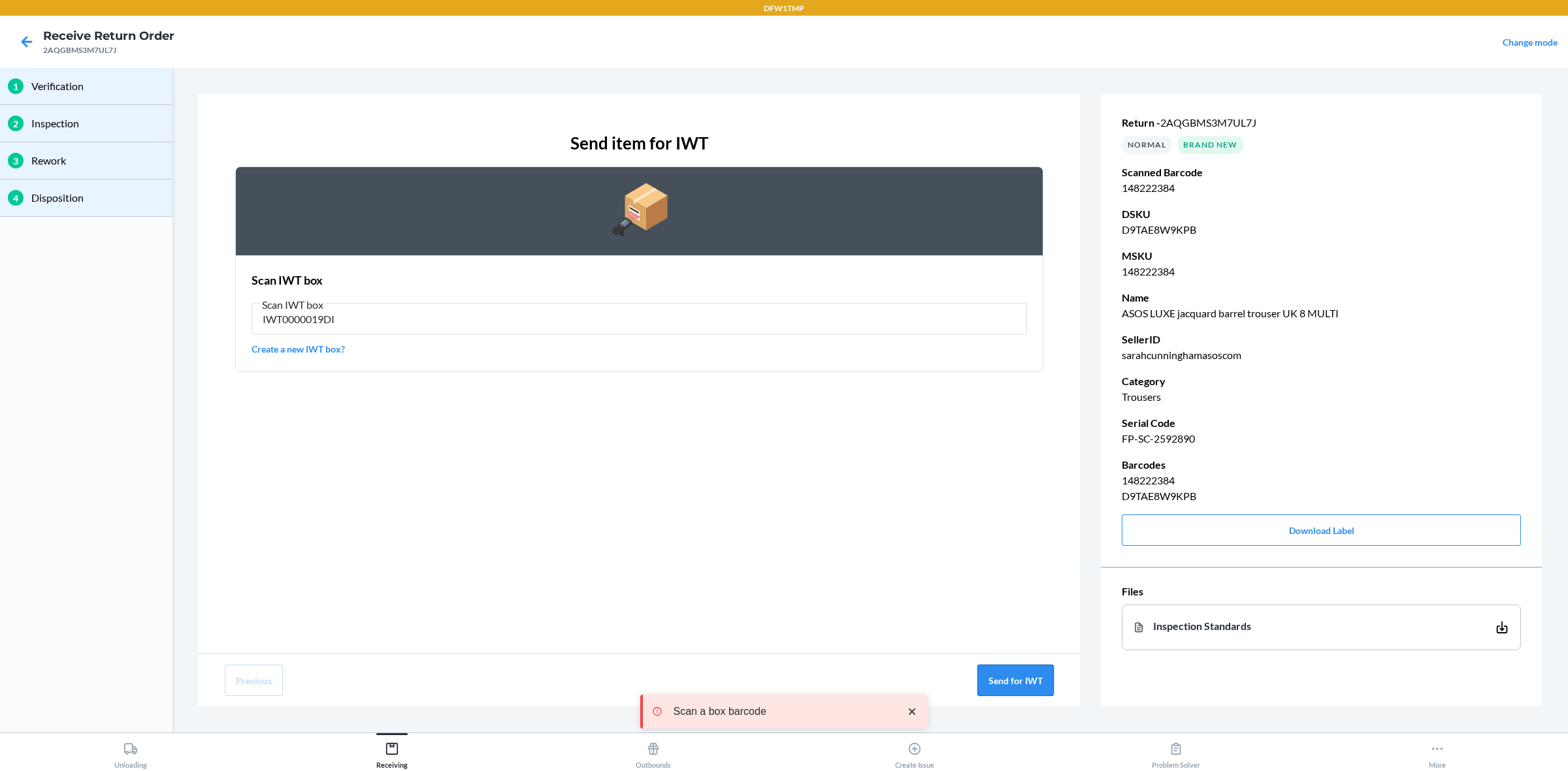
click at [1011, 616] on button "Send for IWT" at bounding box center [1015, 680] width 76 height 31
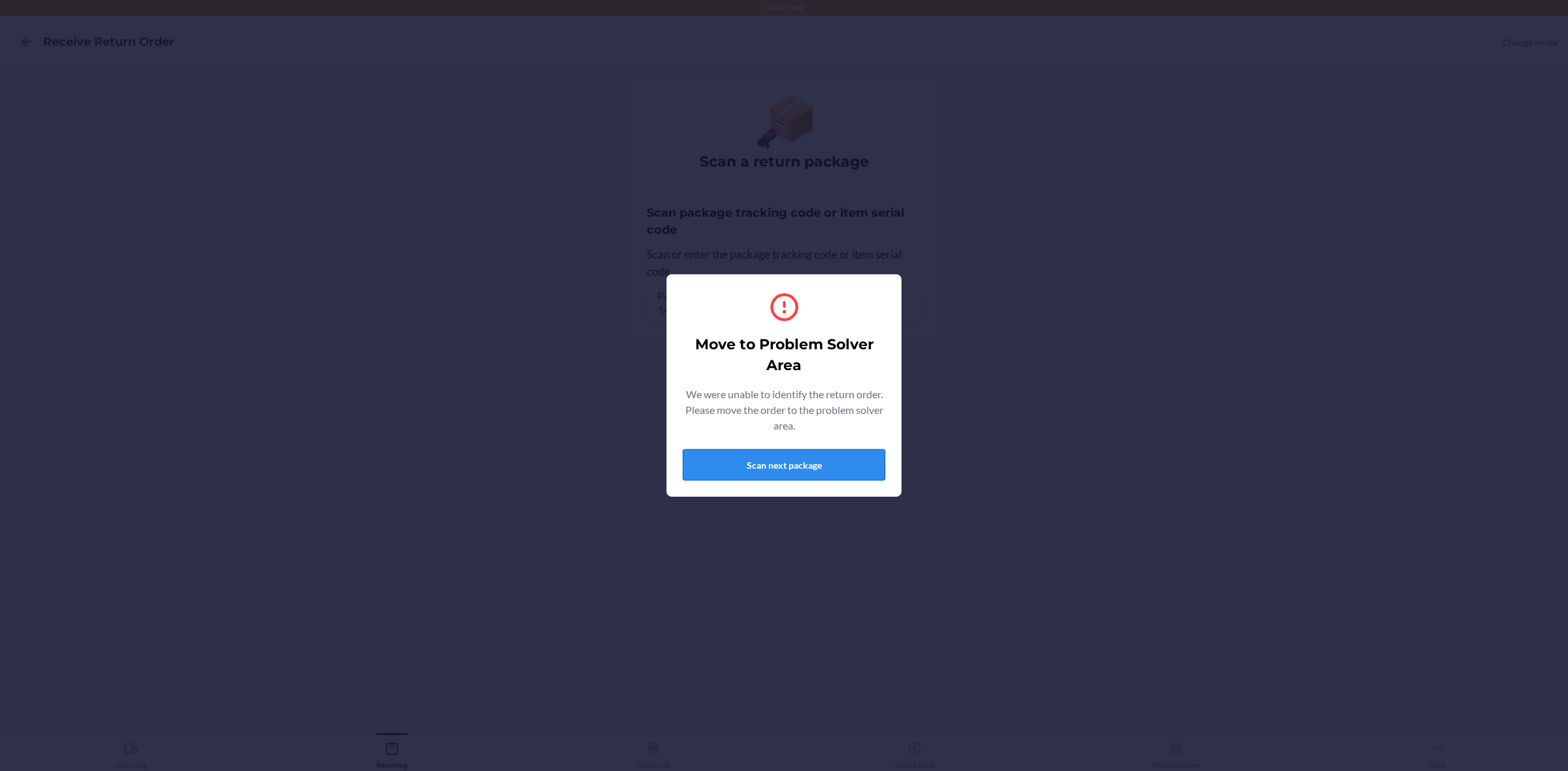
click at [739, 454] on button "Scan next package" at bounding box center [784, 465] width 202 height 31
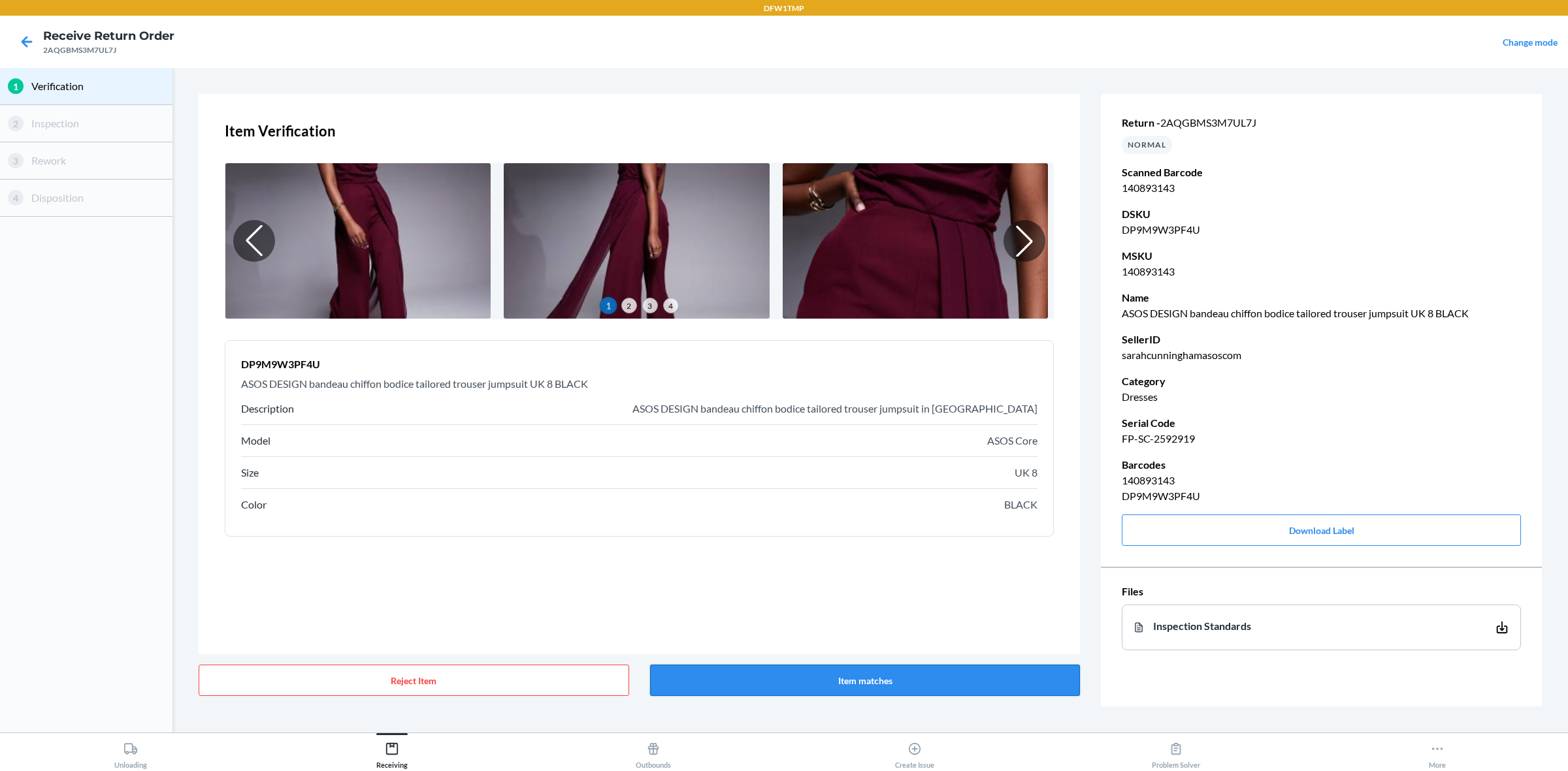
click at [869, 616] on button "Item matches" at bounding box center [865, 680] width 430 height 31
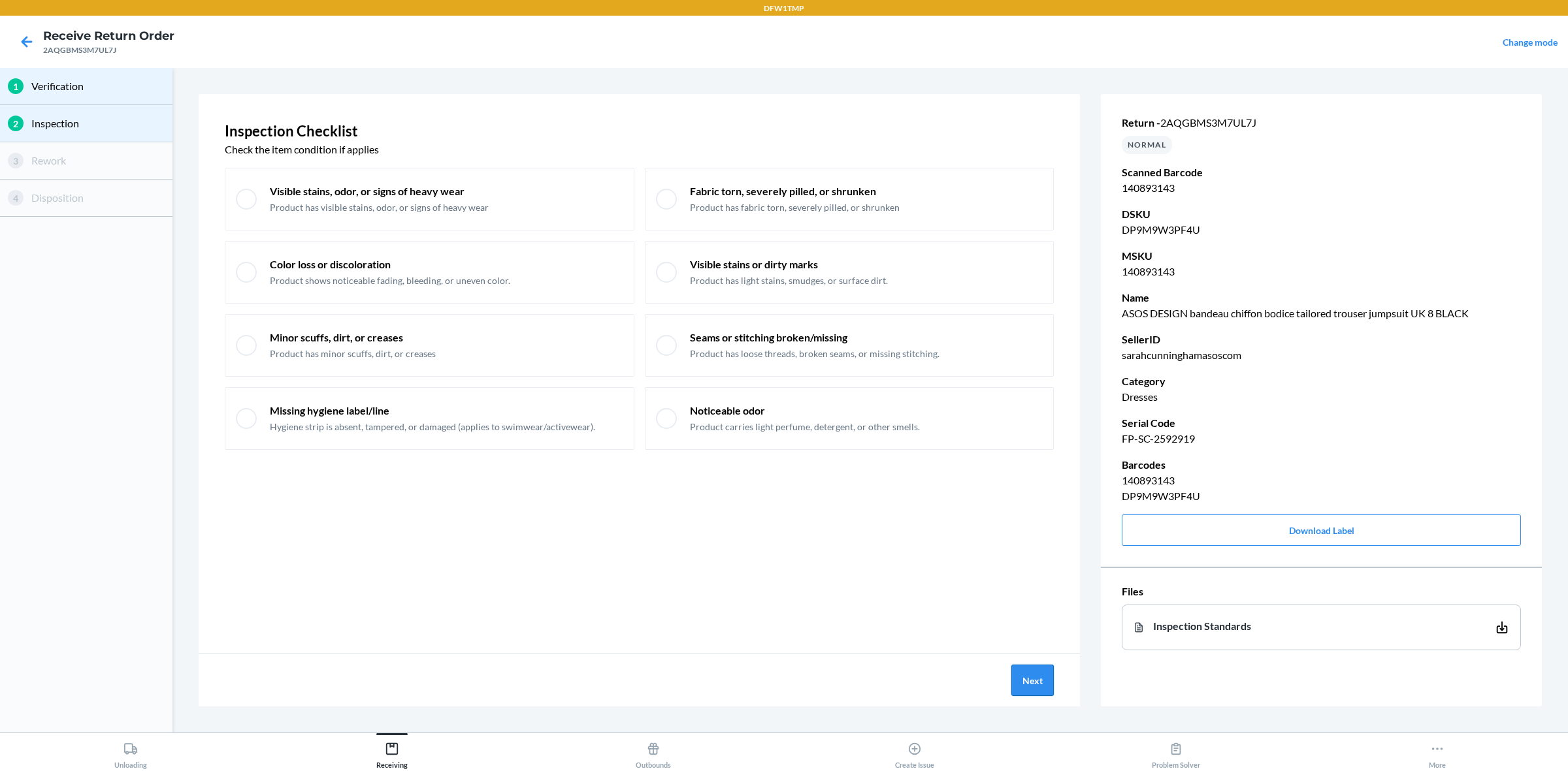
click at [1043, 616] on button "Next" at bounding box center [1032, 680] width 42 height 31
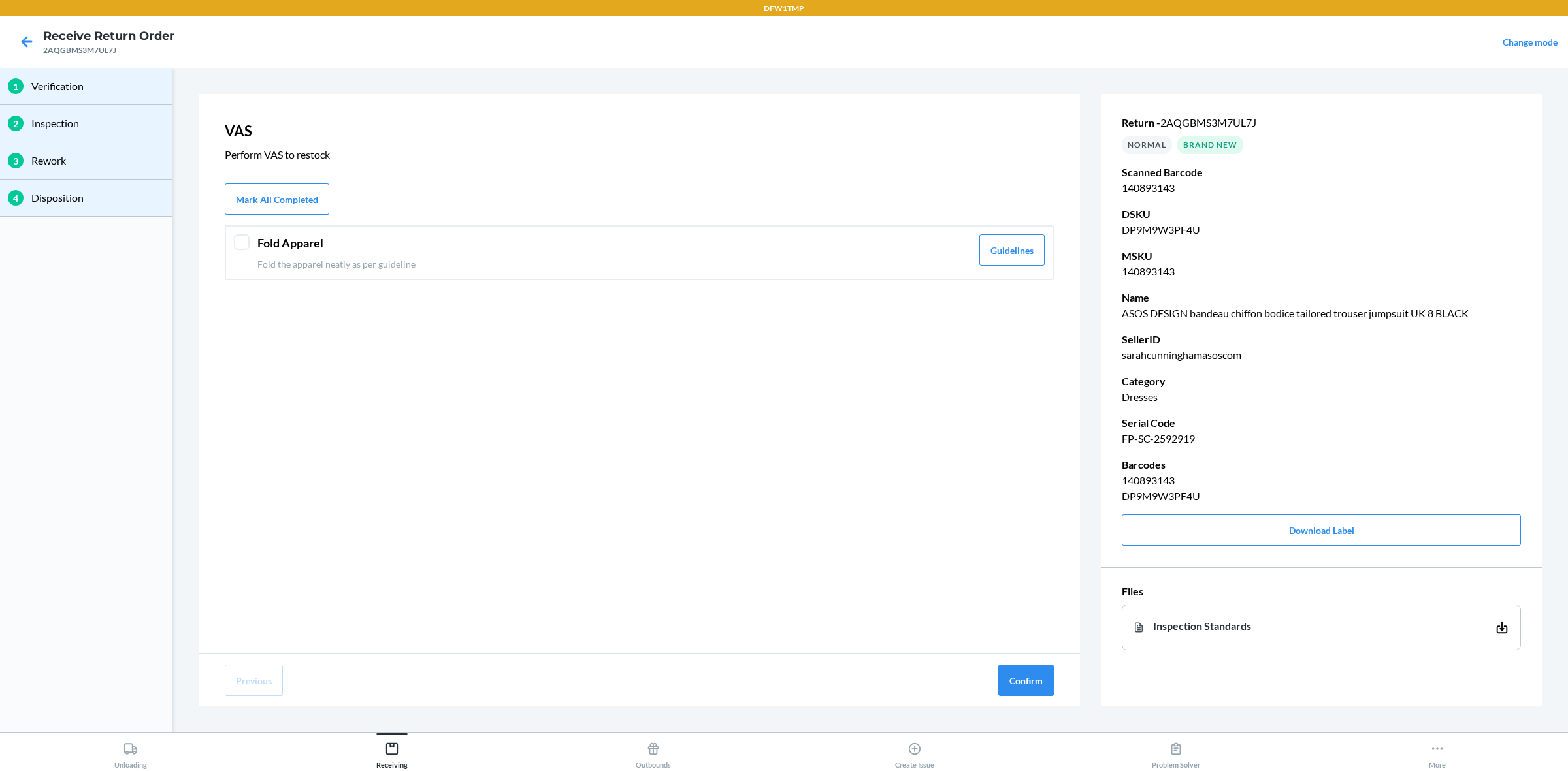
click at [353, 245] on header "Fold Apparel" at bounding box center [614, 244] width 714 height 18
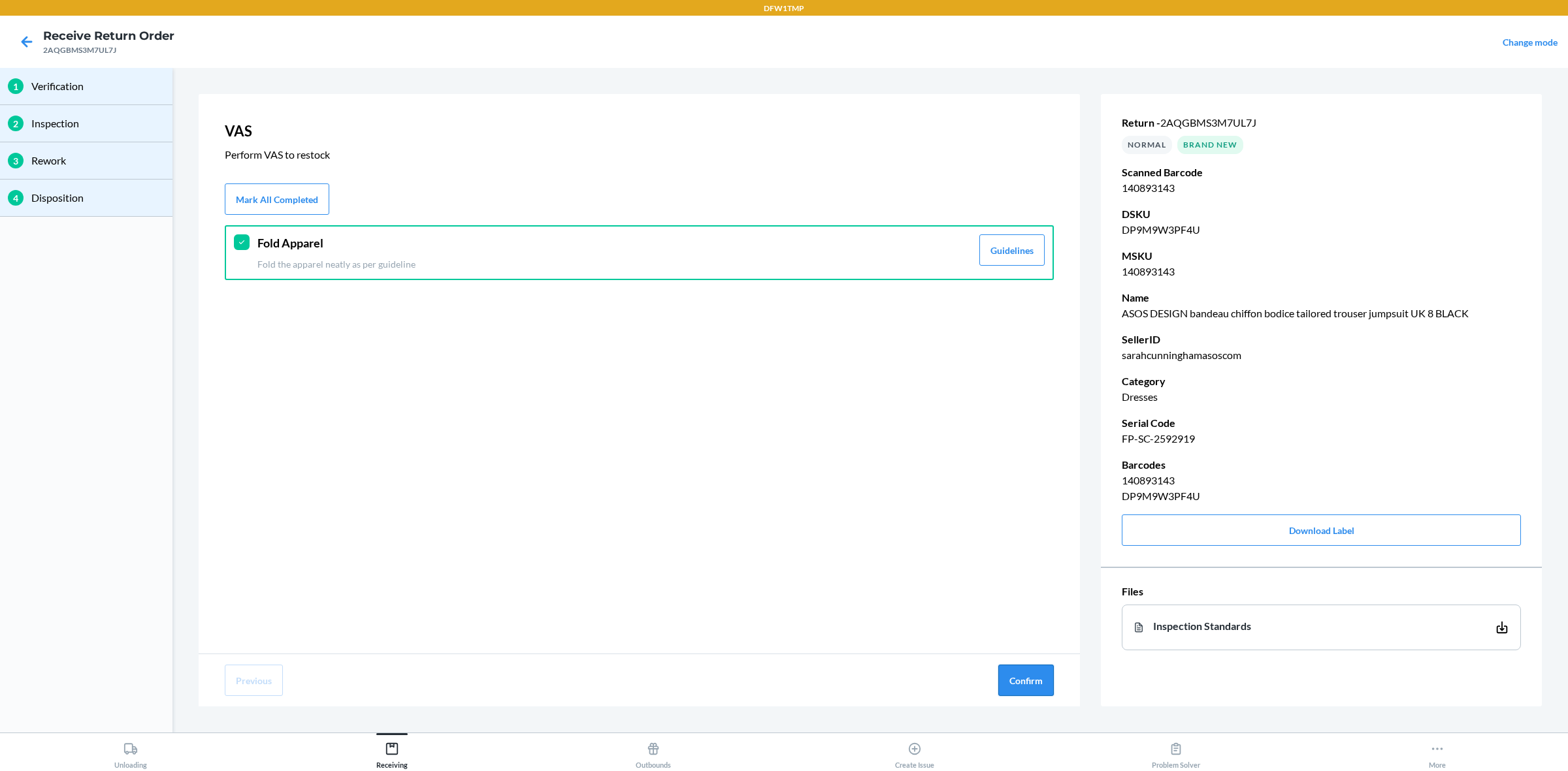
click at [1012, 616] on button "Confirm" at bounding box center [1026, 680] width 56 height 31
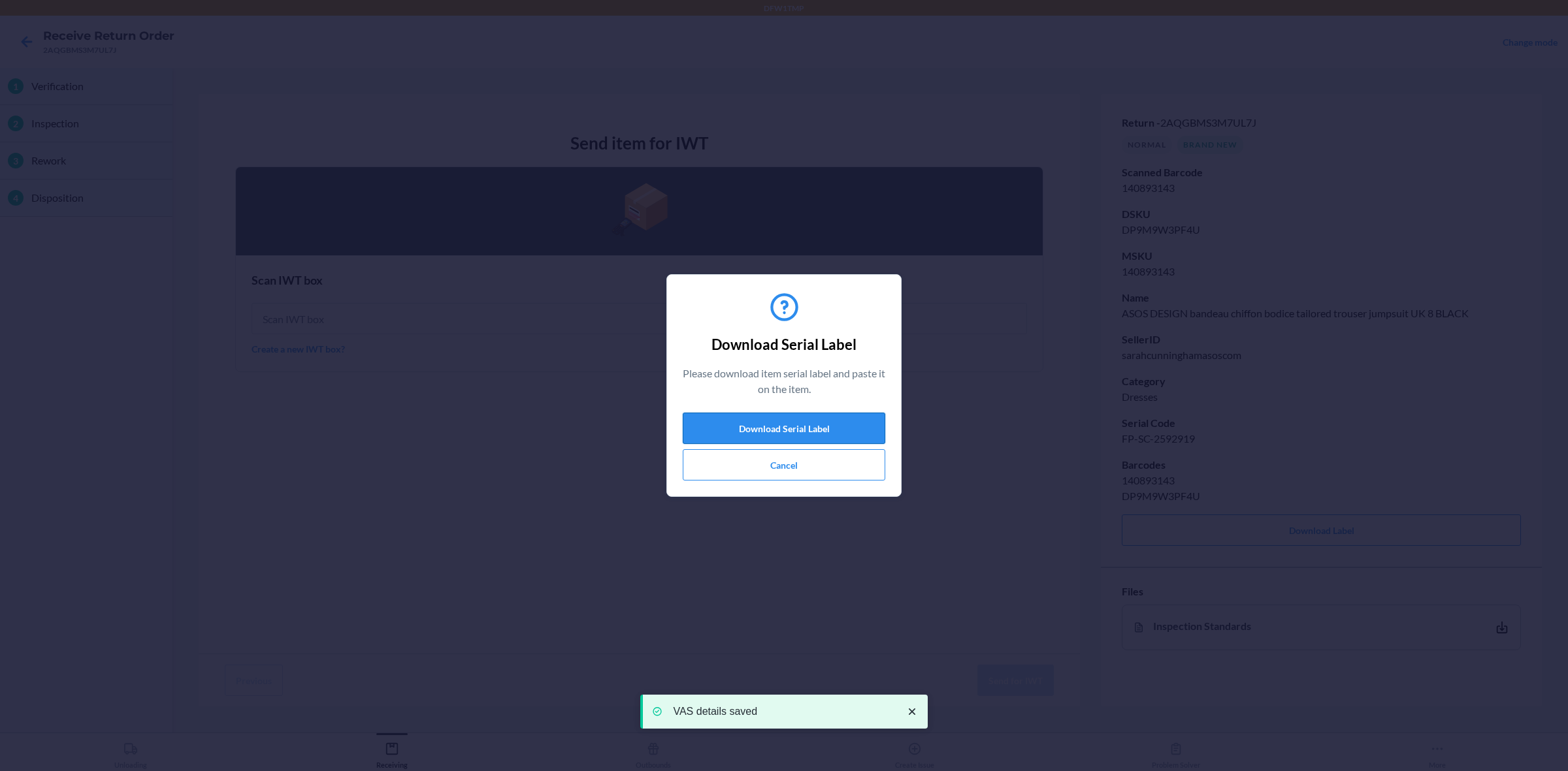
click at [772, 425] on button "Download Serial Label" at bounding box center [784, 428] width 202 height 31
click at [766, 461] on button "Cancel" at bounding box center [784, 465] width 202 height 31
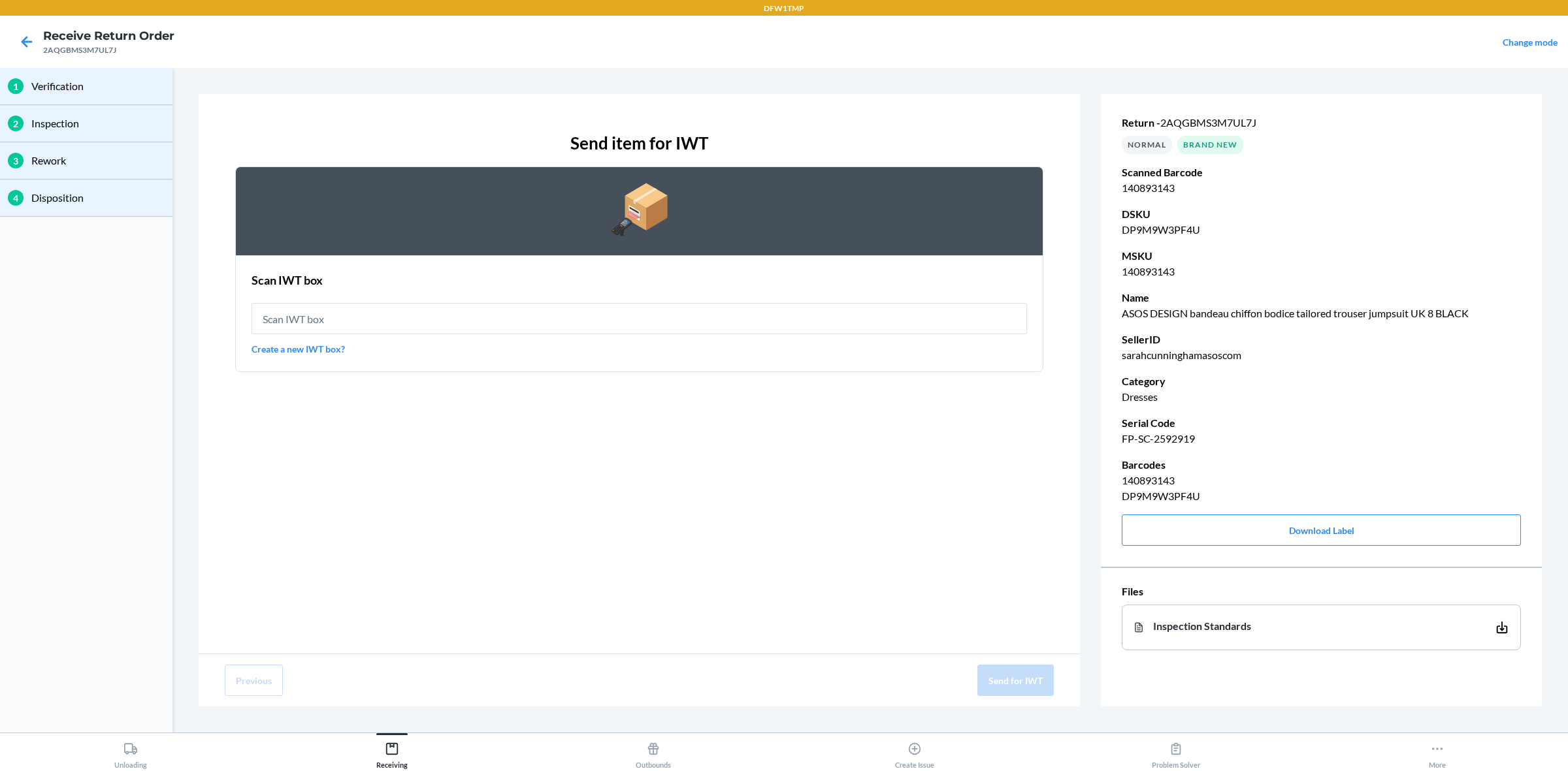
type input "IWT0000019DI"
drag, startPoint x: 1002, startPoint y: 682, endPoint x: 985, endPoint y: 669, distance: 21.4
click at [1007, 616] on button "Send for IWT" at bounding box center [1015, 680] width 76 height 31
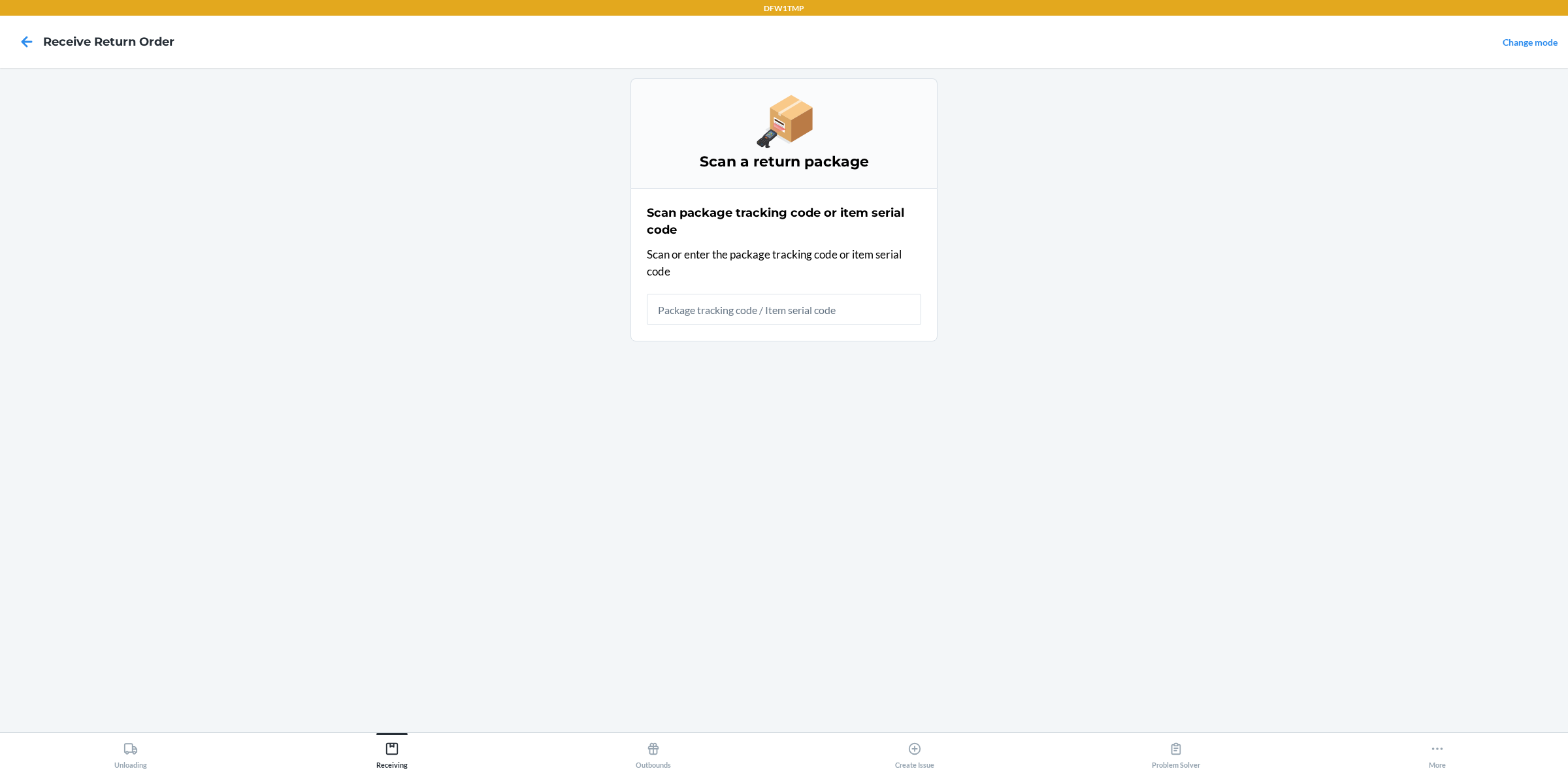
drag, startPoint x: 968, startPoint y: 667, endPoint x: 987, endPoint y: 670, distance: 19.2
drag, startPoint x: 987, startPoint y: 670, endPoint x: 111, endPoint y: 355, distance: 930.9
click at [107, 355] on main "Scan a return package Scan package tracking code or item serial code Scan or en…" at bounding box center [784, 400] width 1568 height 664
click at [673, 317] on input "text" at bounding box center [784, 309] width 274 height 31
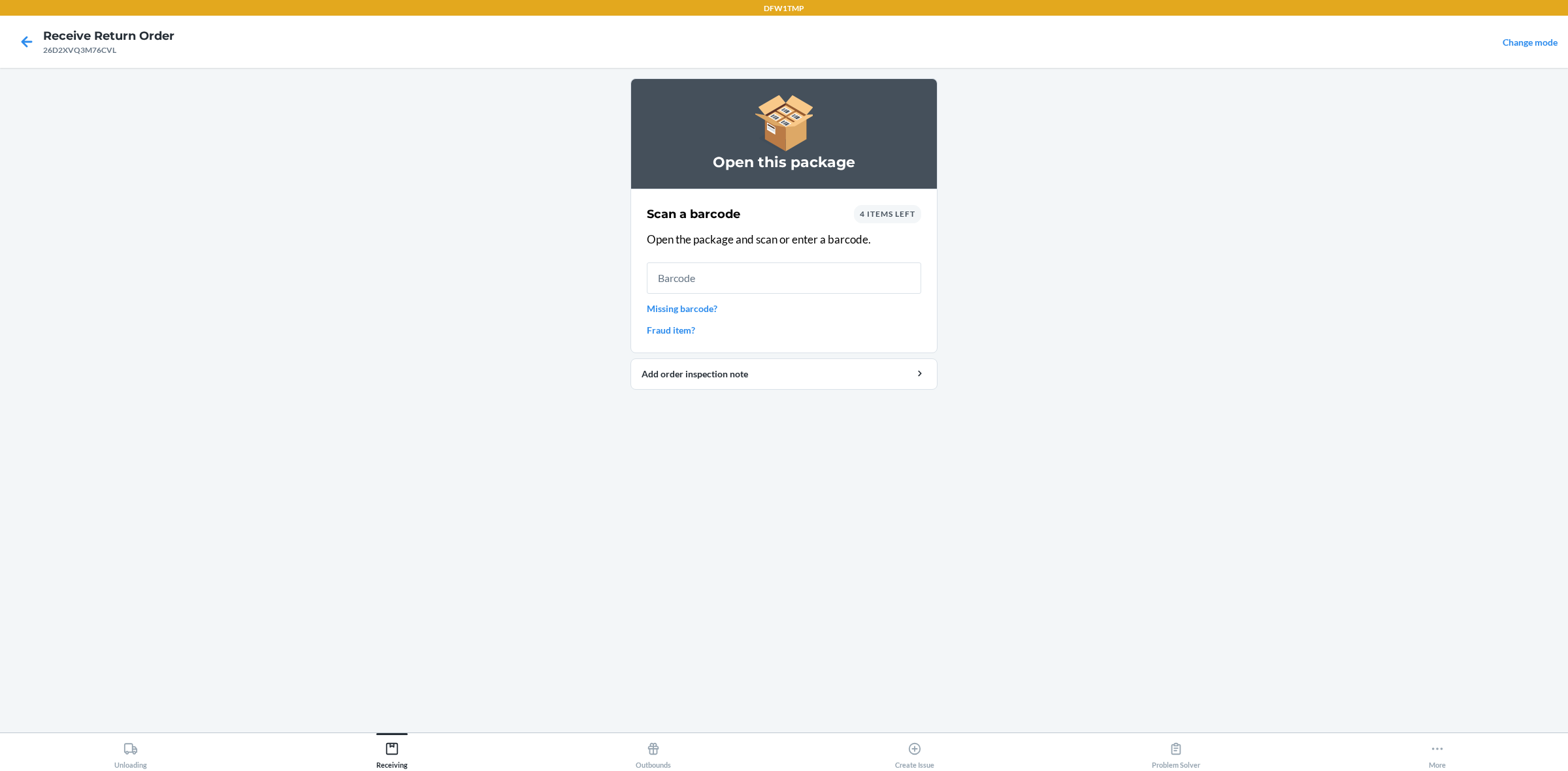
click at [881, 218] on span "4 items left" at bounding box center [887, 213] width 56 height 10
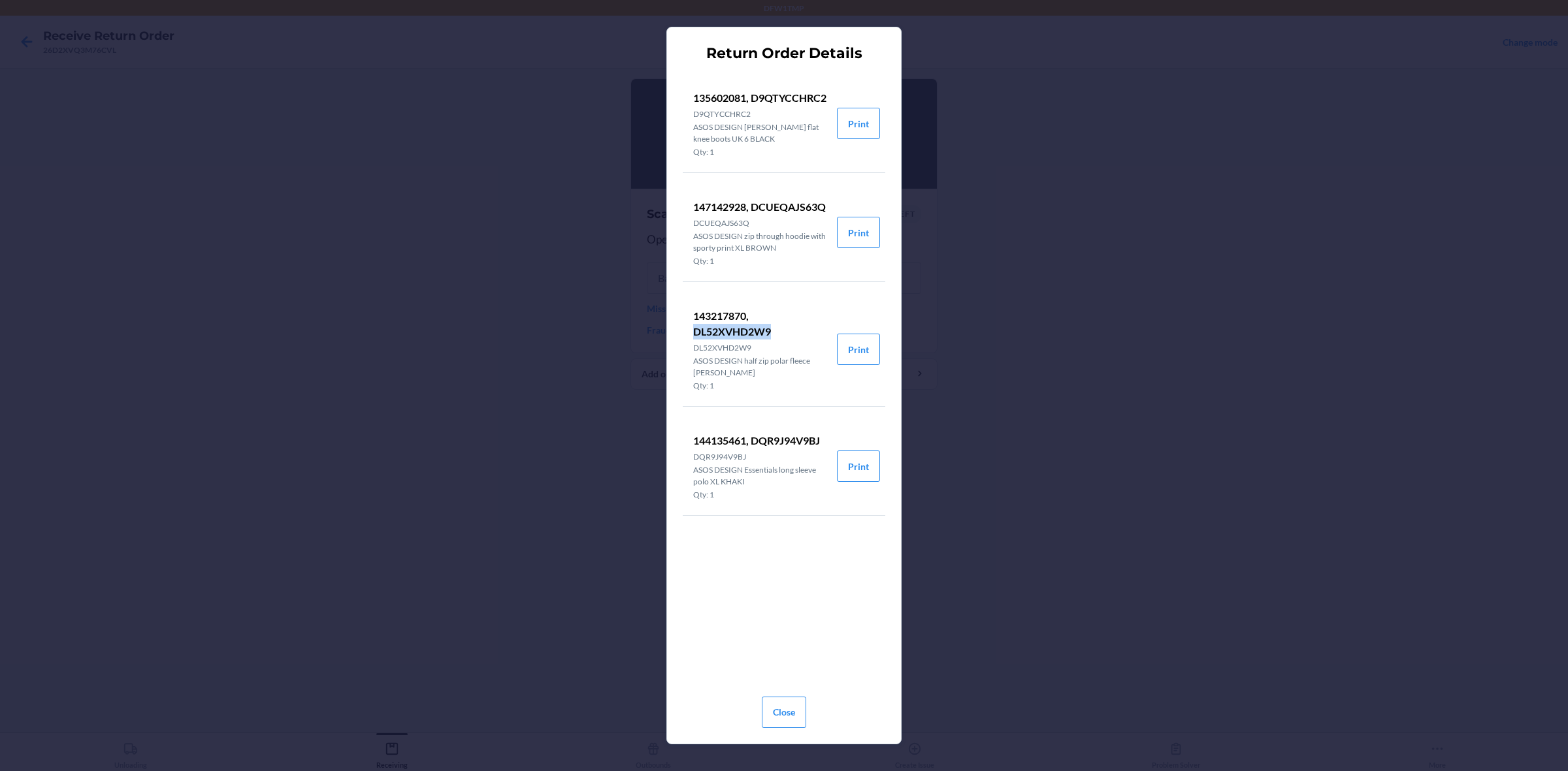
drag, startPoint x: 694, startPoint y: 359, endPoint x: 778, endPoint y: 360, distance: 84.0
click at [778, 339] on p "143217870, DL52XVHD2W9" at bounding box center [760, 323] width 134 height 31
copy p "DL52XVHD2W9"
drag, startPoint x: 784, startPoint y: 702, endPoint x: 789, endPoint y: 672, distance: 30.4
click at [788, 616] on button "Close" at bounding box center [784, 712] width 45 height 31
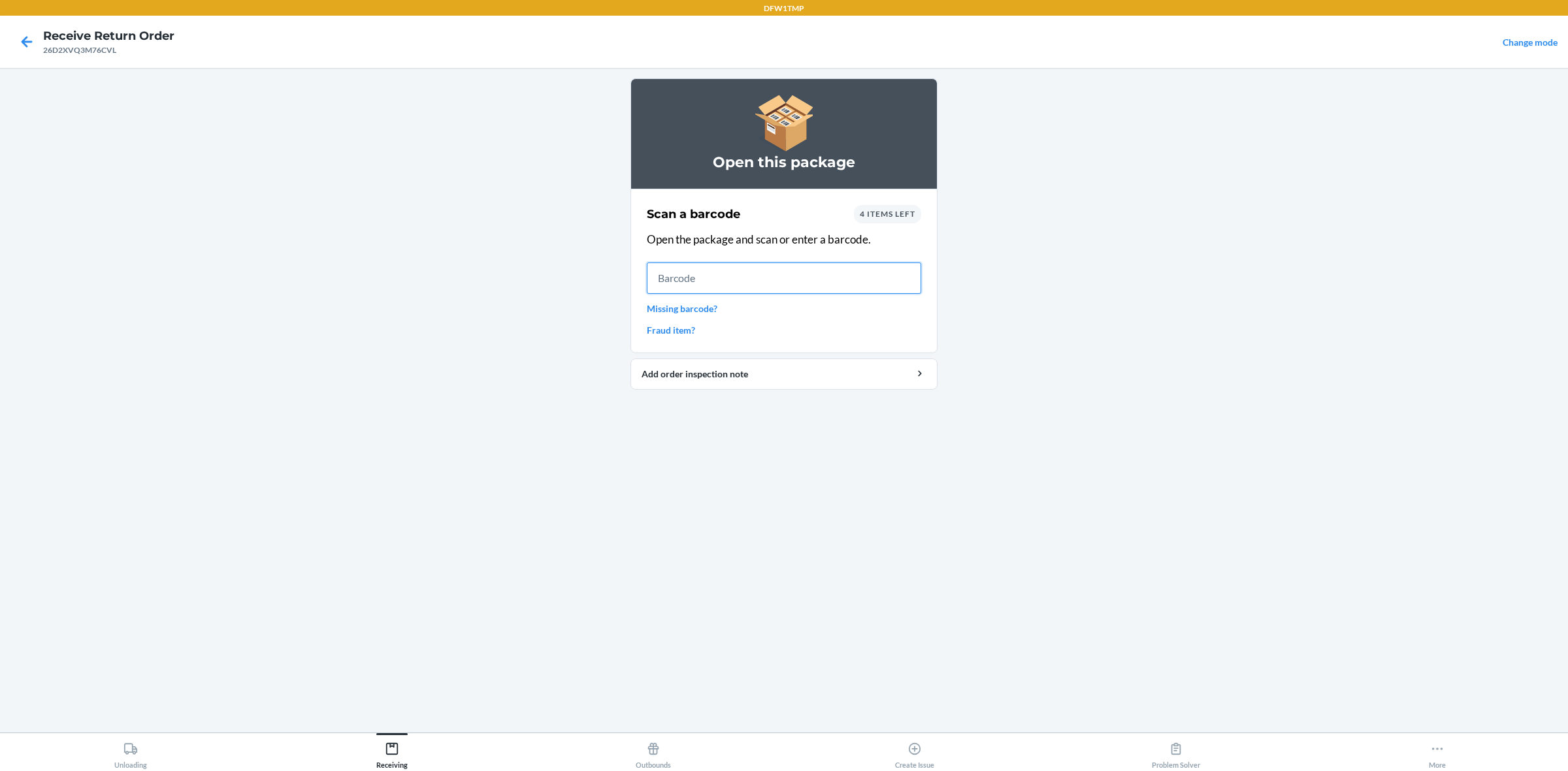
click at [679, 273] on input "text" at bounding box center [784, 278] width 274 height 31
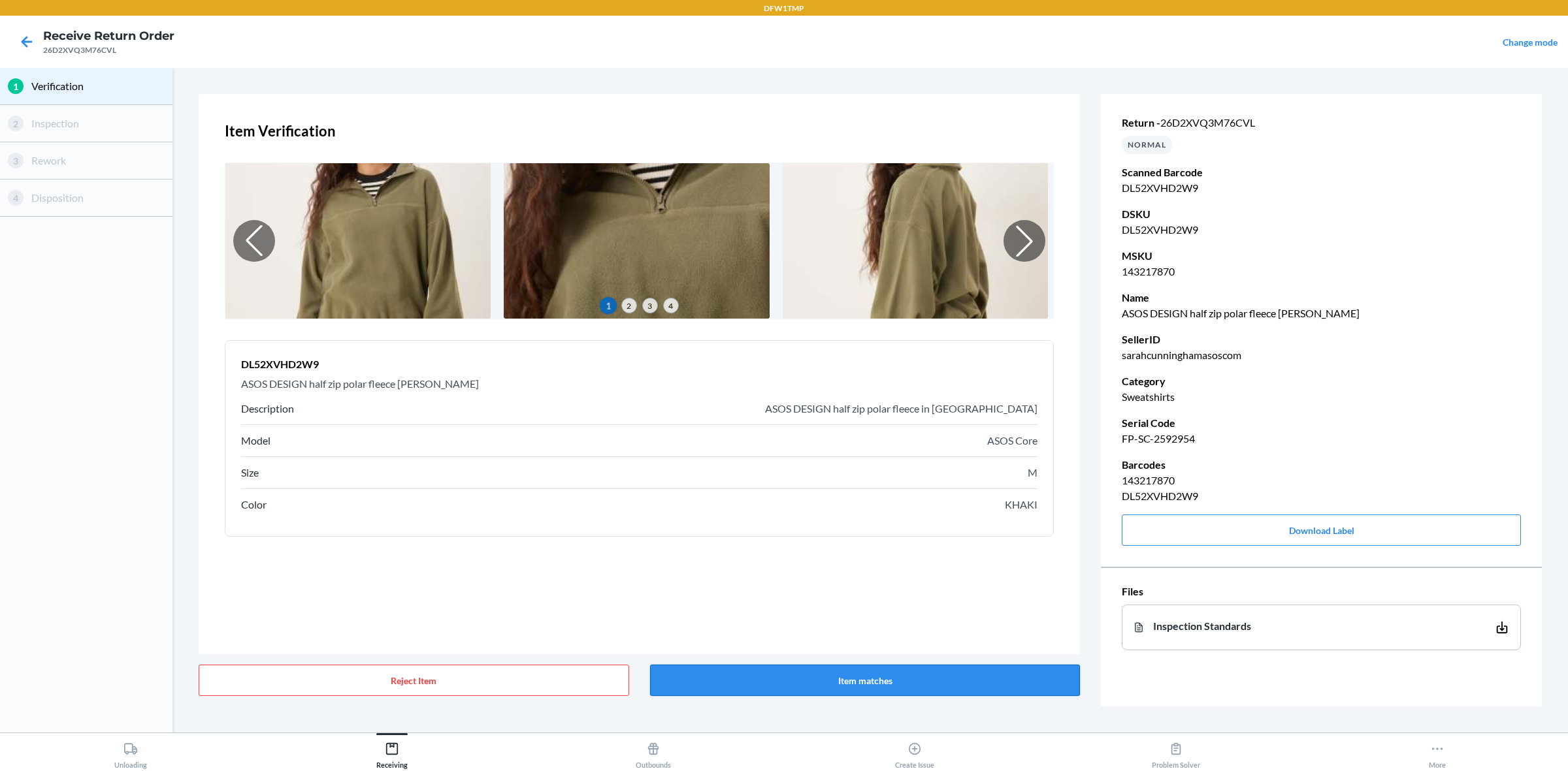
click at [760, 616] on button "Item matches" at bounding box center [865, 680] width 430 height 31
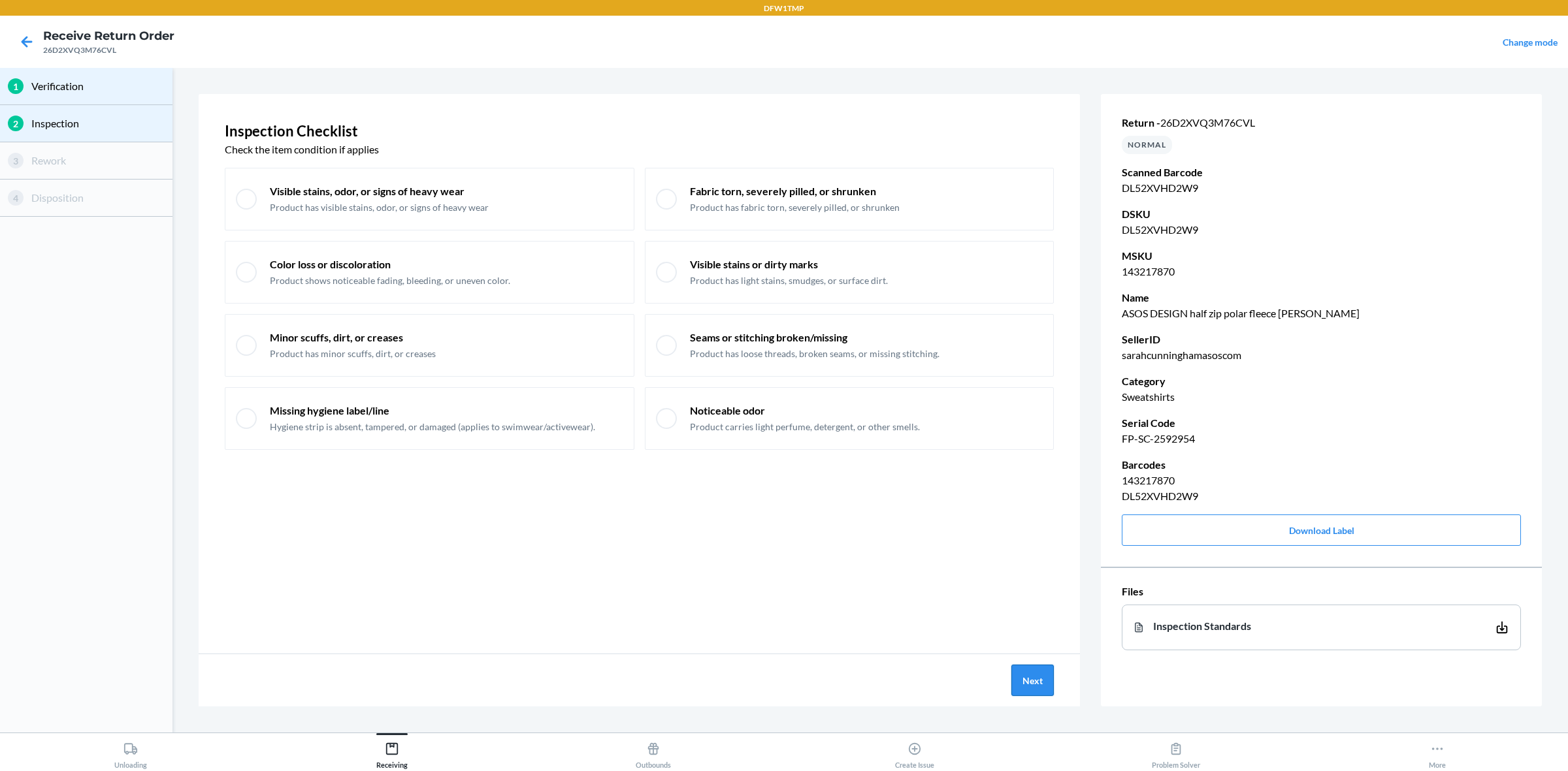
click at [1029, 616] on button "Next" at bounding box center [1032, 680] width 42 height 31
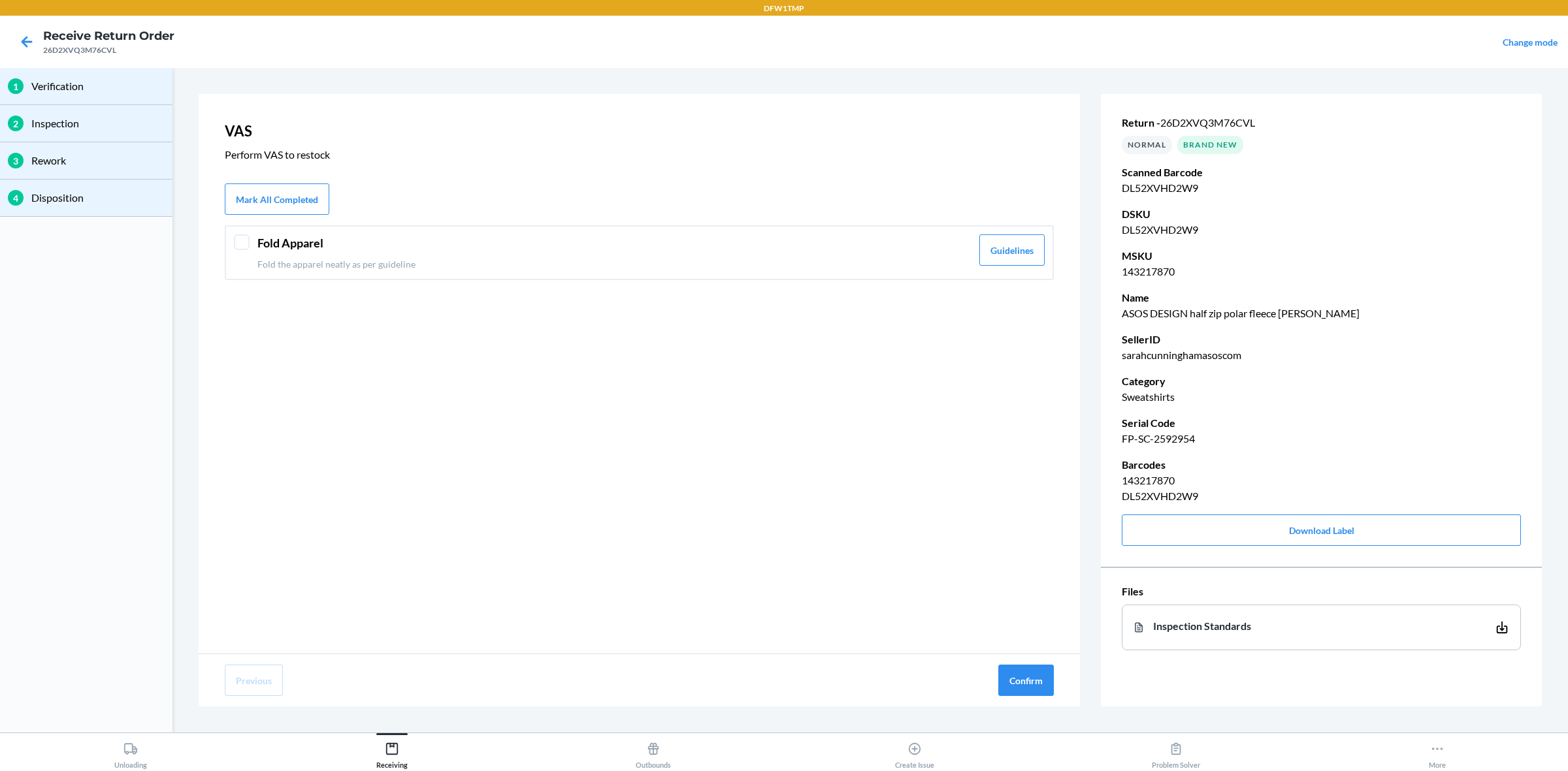
drag, startPoint x: 435, startPoint y: 262, endPoint x: 446, endPoint y: 272, distance: 14.9
click at [435, 262] on p "Fold the apparel neatly as per guideline" at bounding box center [614, 263] width 714 height 13
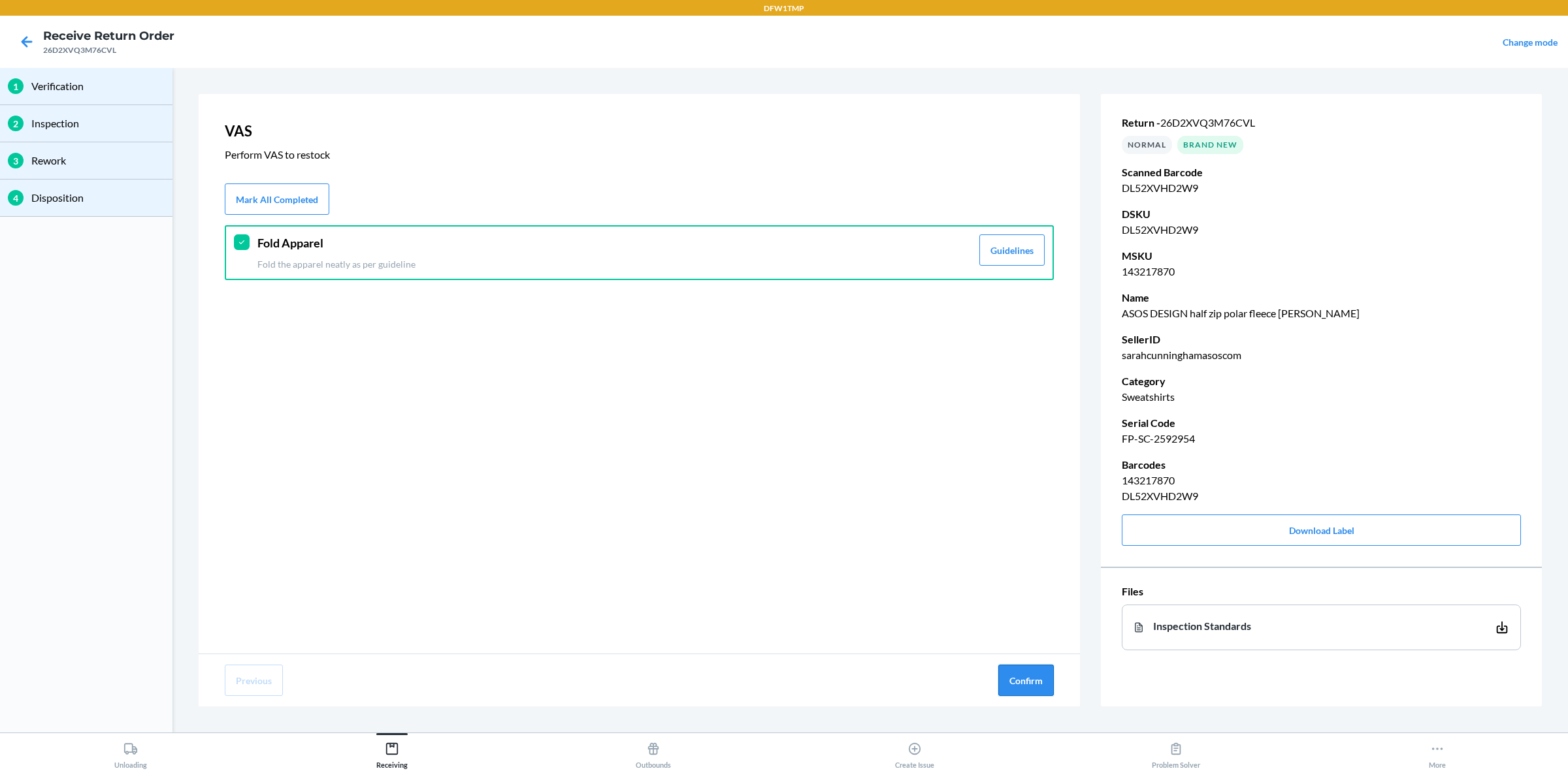
click at [1018, 616] on button "Confirm" at bounding box center [1026, 680] width 56 height 31
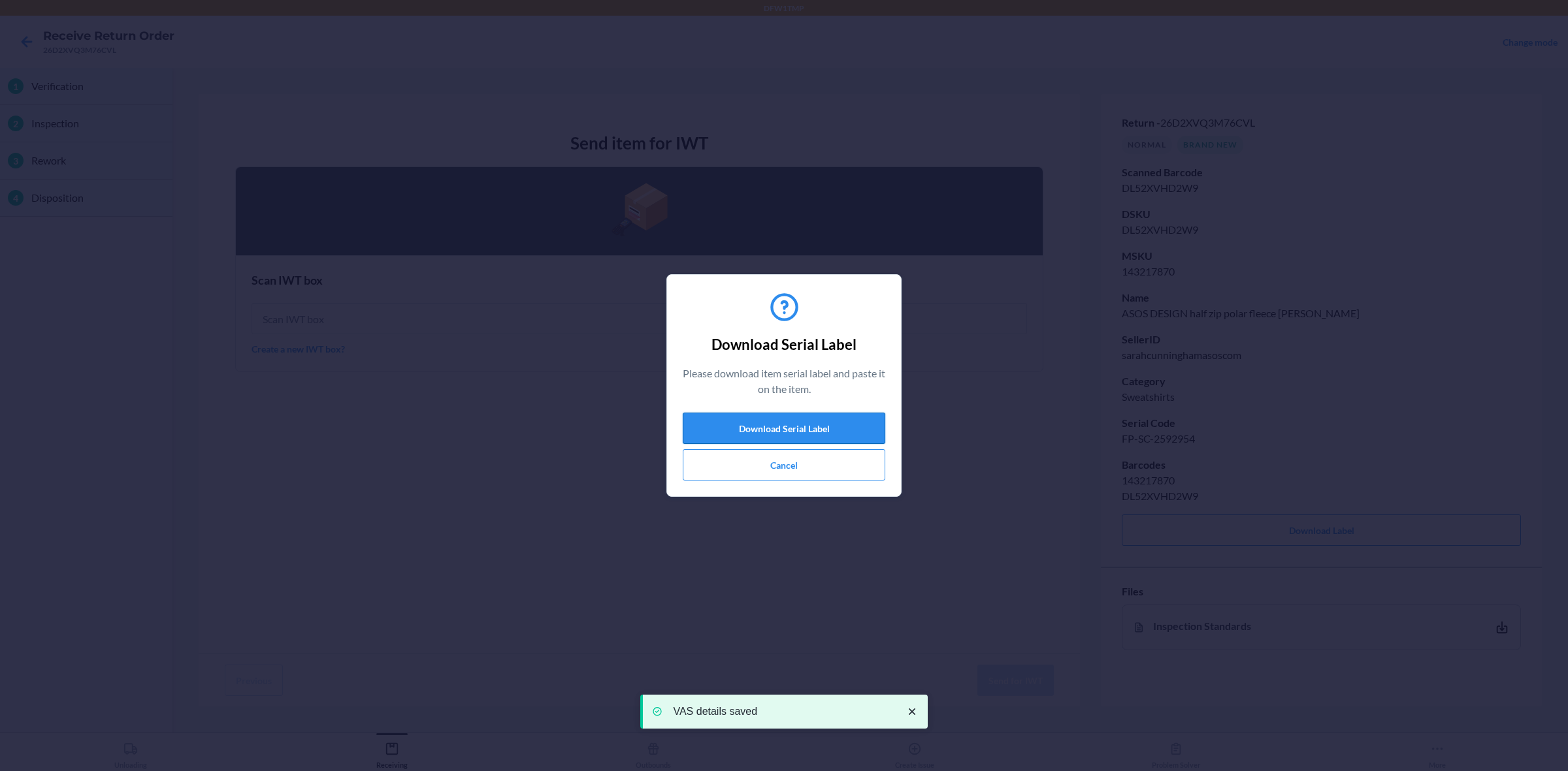
click at [782, 429] on button "Download Serial Label" at bounding box center [784, 428] width 202 height 31
click at [748, 475] on button "Cancel" at bounding box center [784, 465] width 202 height 31
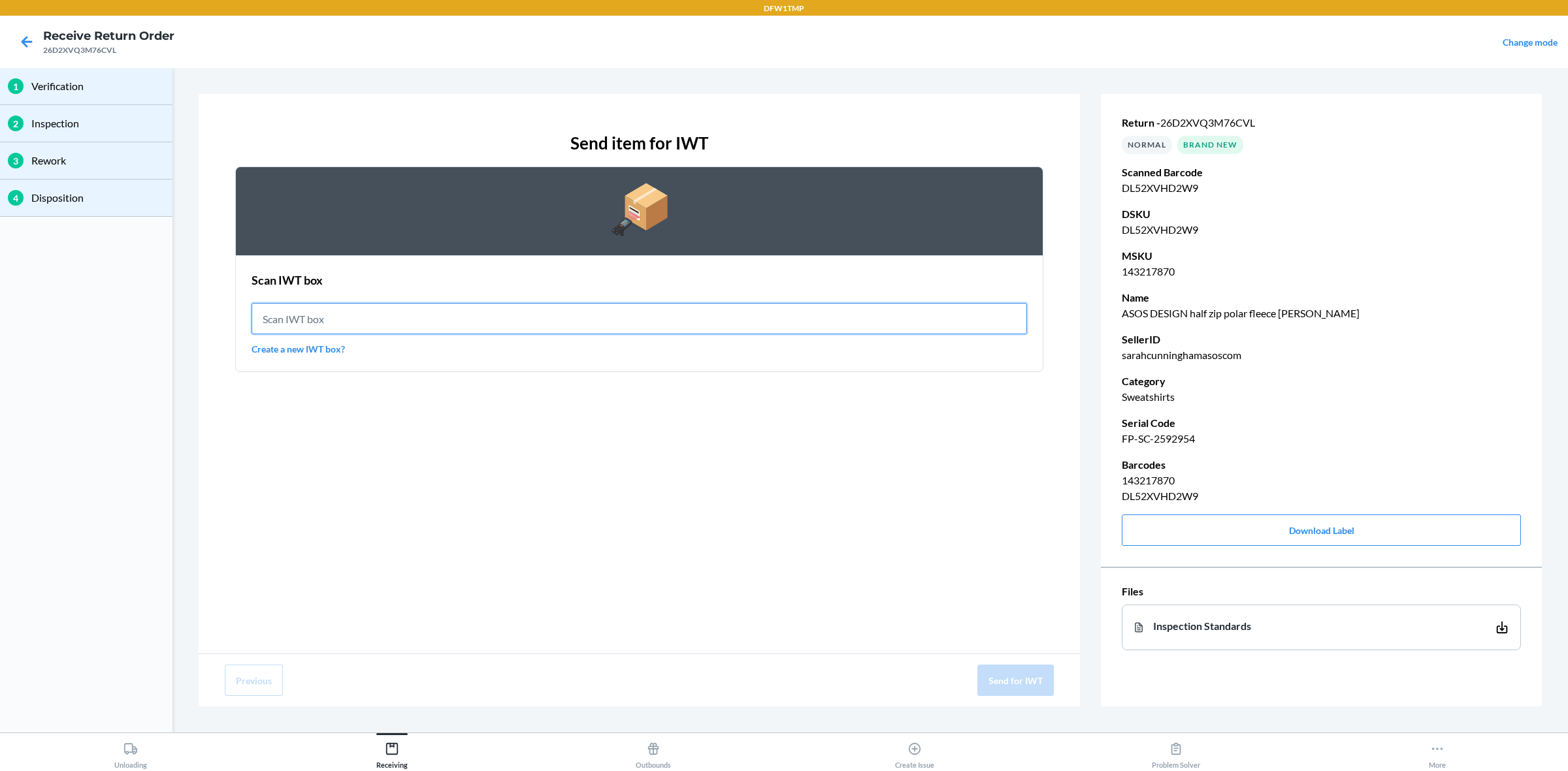
click at [504, 321] on input "text" at bounding box center [639, 318] width 775 height 31
type input "IWT0000019DI"
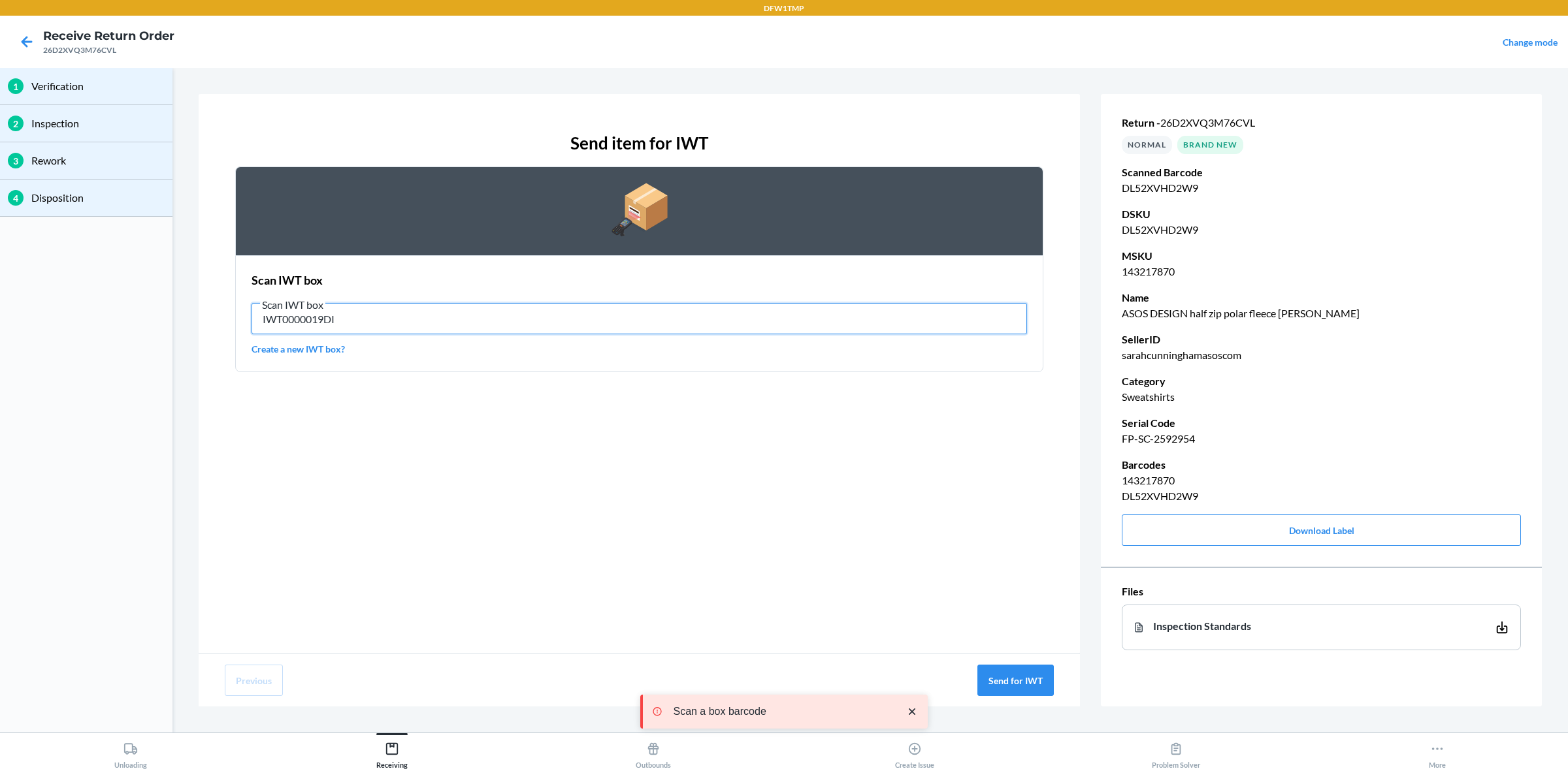
click at [599, 319] on input "IWT0000019DI" at bounding box center [639, 318] width 775 height 31
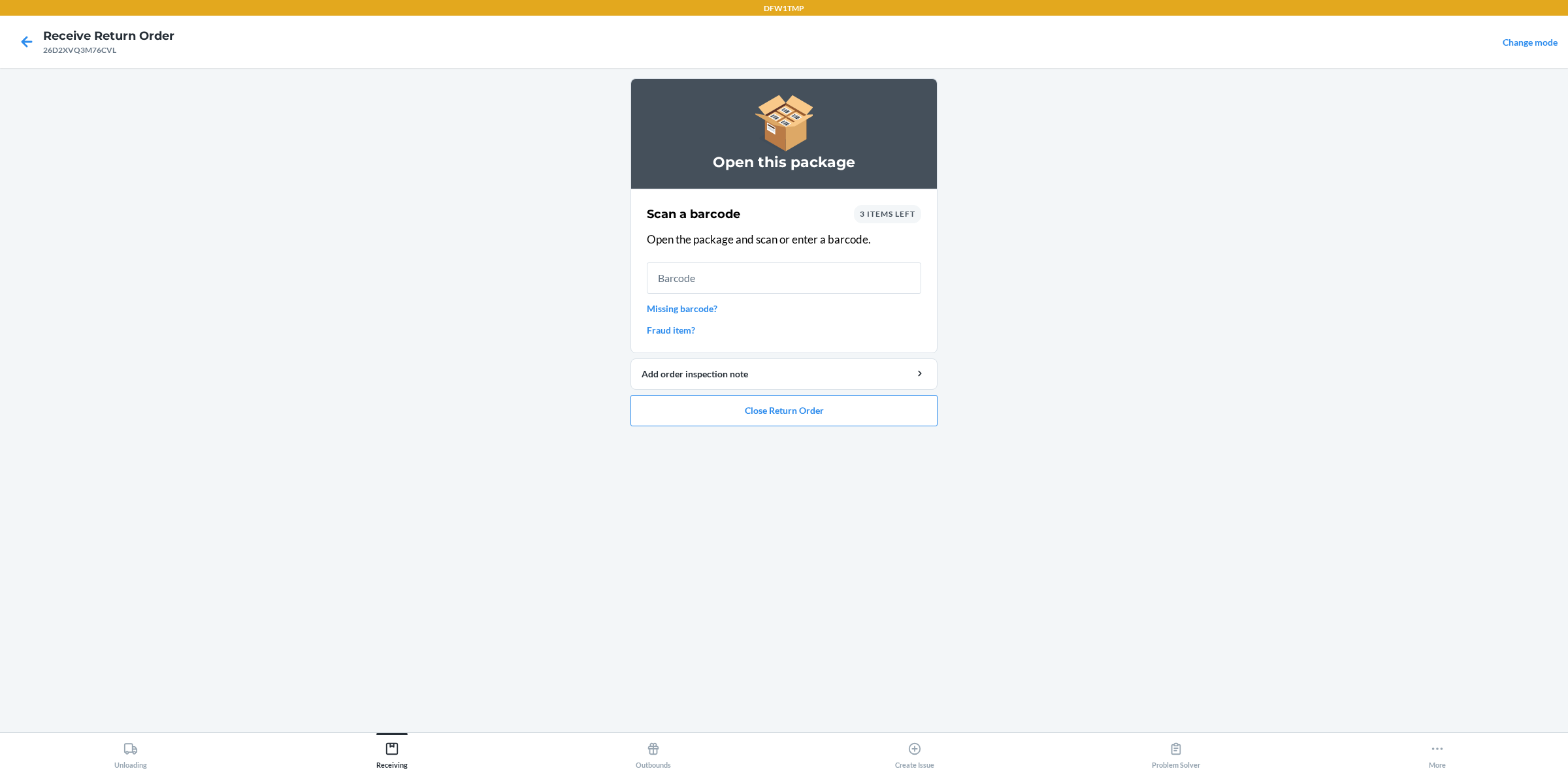
click at [908, 216] on span "3 items left" at bounding box center [887, 213] width 56 height 10
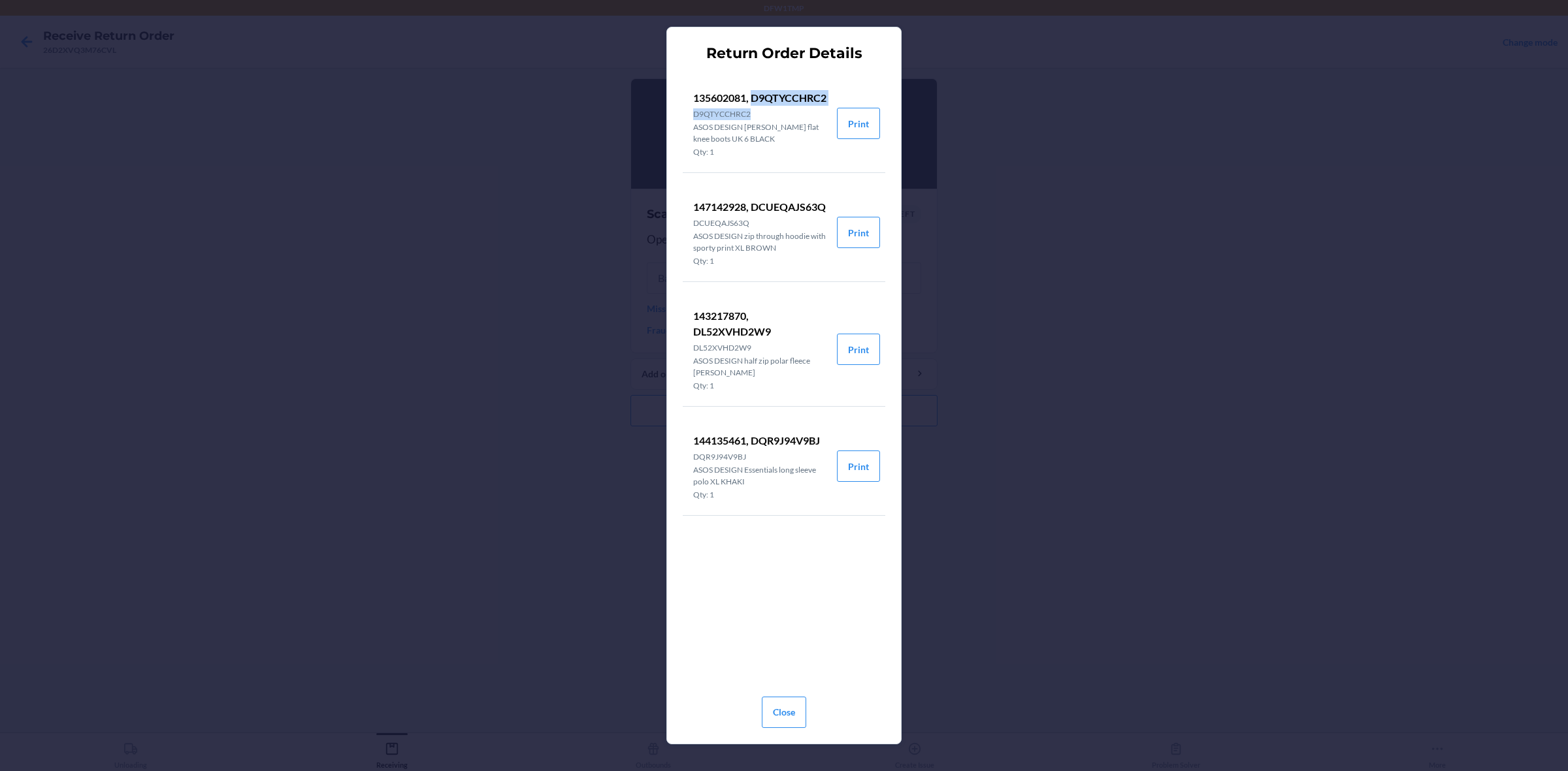
drag, startPoint x: 694, startPoint y: 112, endPoint x: 814, endPoint y: 126, distance: 120.8
click at [814, 126] on div "135602081, D9QTYCCHRC2 D9QTYCCHRC2 ASOS DESIGN [PERSON_NAME] chunky flat knee b…" at bounding box center [760, 123] width 134 height 69
click at [763, 106] on p "135602081, D9QTYCCHRC2" at bounding box center [760, 98] width 134 height 15
drag, startPoint x: 664, startPoint y: 93, endPoint x: 684, endPoint y: 119, distance: 32.8
click at [669, 105] on div "Return Order Details 135602081, D9QTYCCHRC2 D9QTYCCHRC2 ASOS DESIGN [PERSON_NAM…" at bounding box center [784, 385] width 1568 height 771
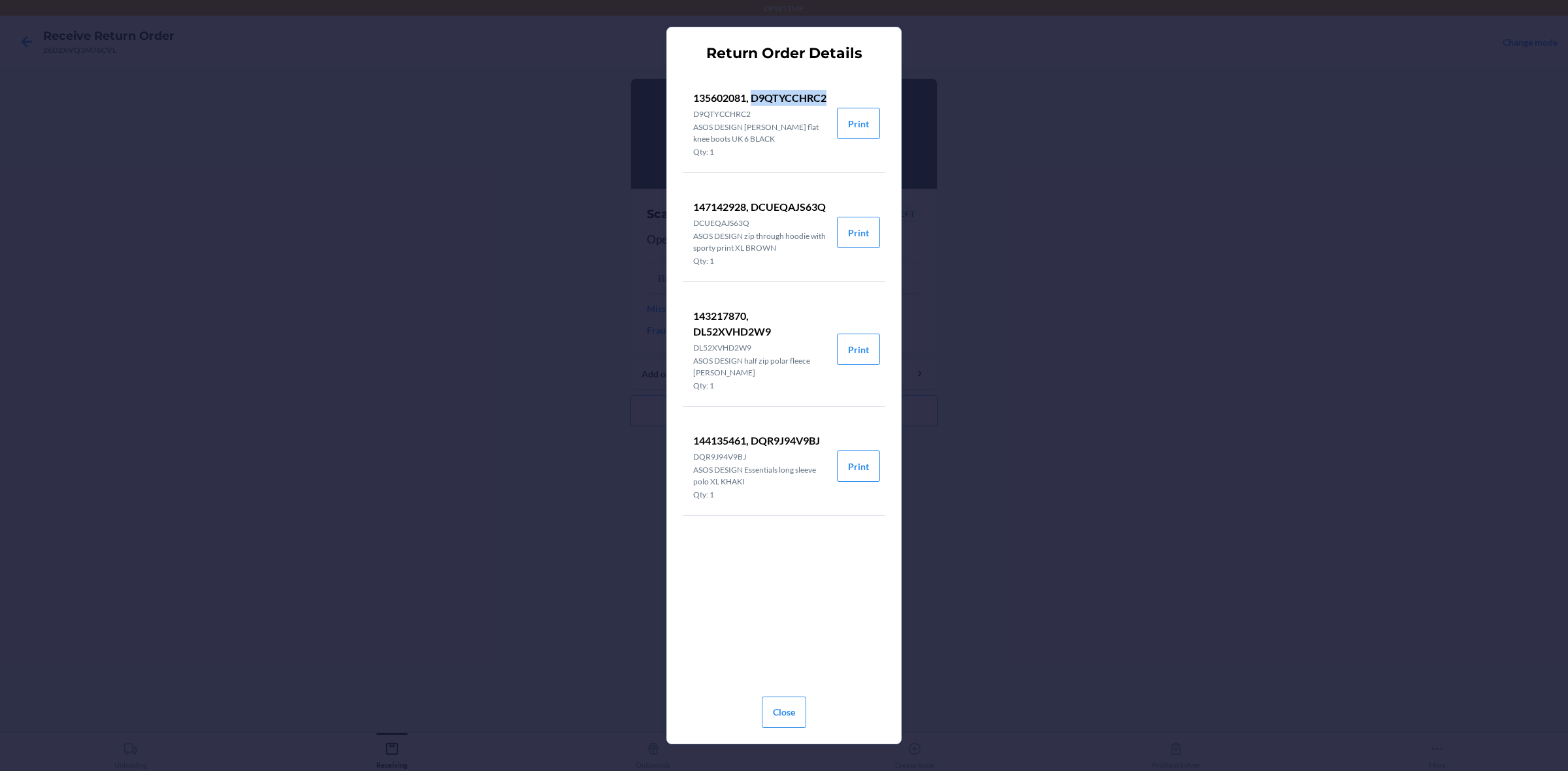
drag, startPoint x: 686, startPoint y: 113, endPoint x: 785, endPoint y: 115, distance: 99.0
click at [794, 119] on li "135602081, D9QTYCCHRC2 D9QTYCCHRC2 ASOS DESIGN [PERSON_NAME] chunky flat knee b…" at bounding box center [760, 123] width 154 height 98
click at [795, 616] on button "Close" at bounding box center [784, 712] width 45 height 31
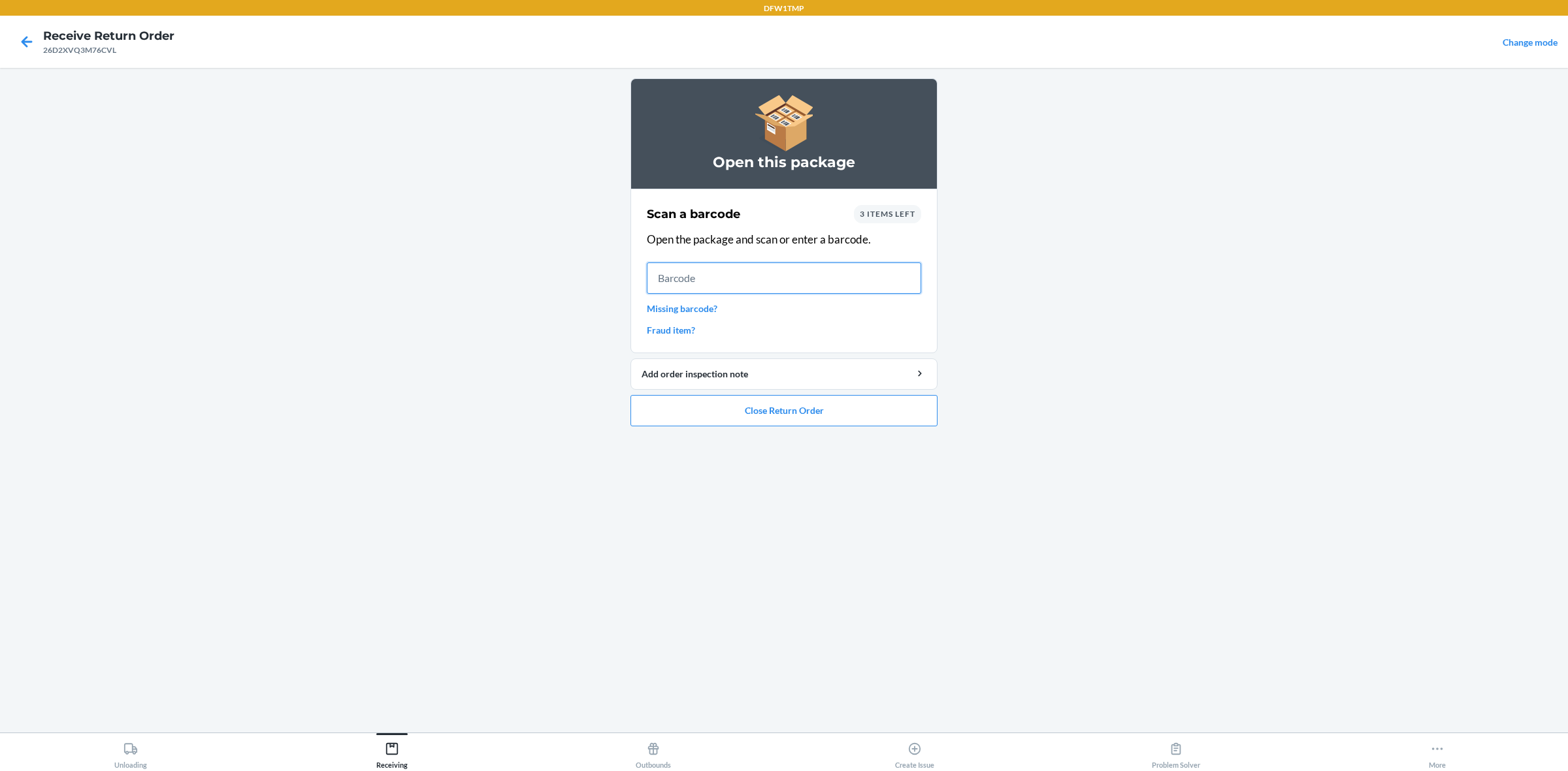
click at [771, 283] on input "text" at bounding box center [784, 278] width 274 height 31
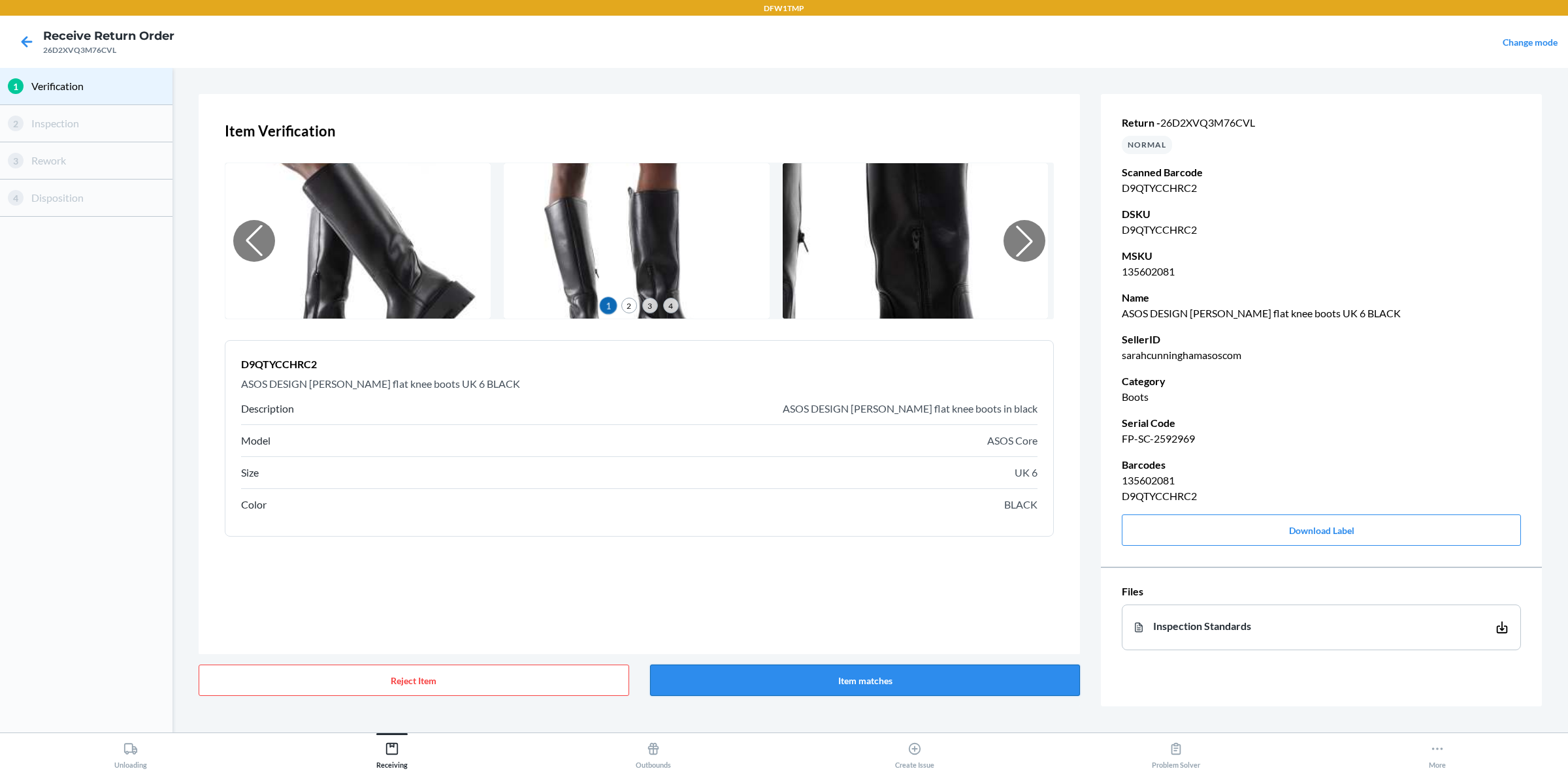
click at [988, 616] on button "Item matches" at bounding box center [865, 680] width 430 height 31
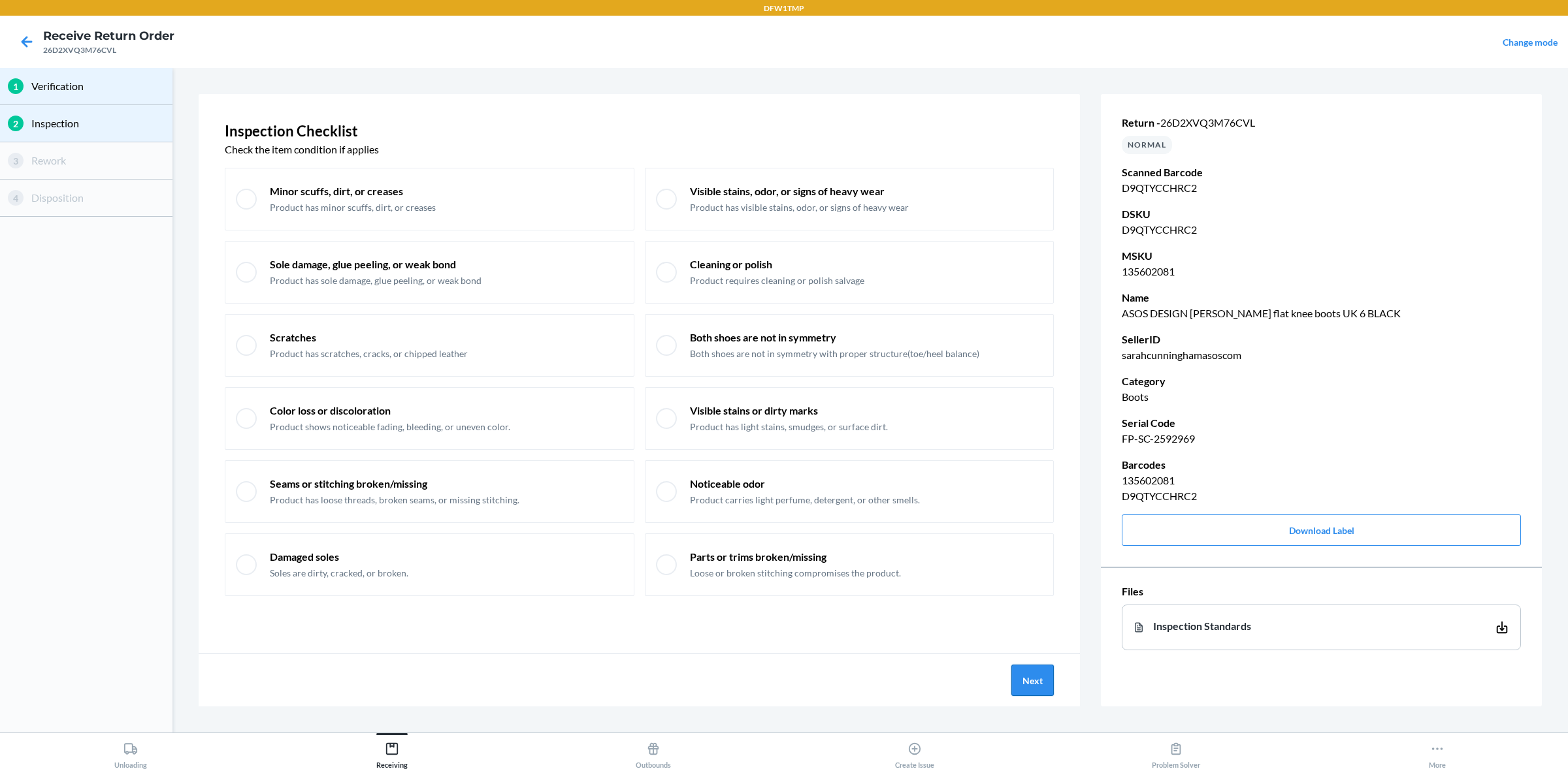
click at [1028, 616] on button "Next" at bounding box center [1032, 680] width 42 height 31
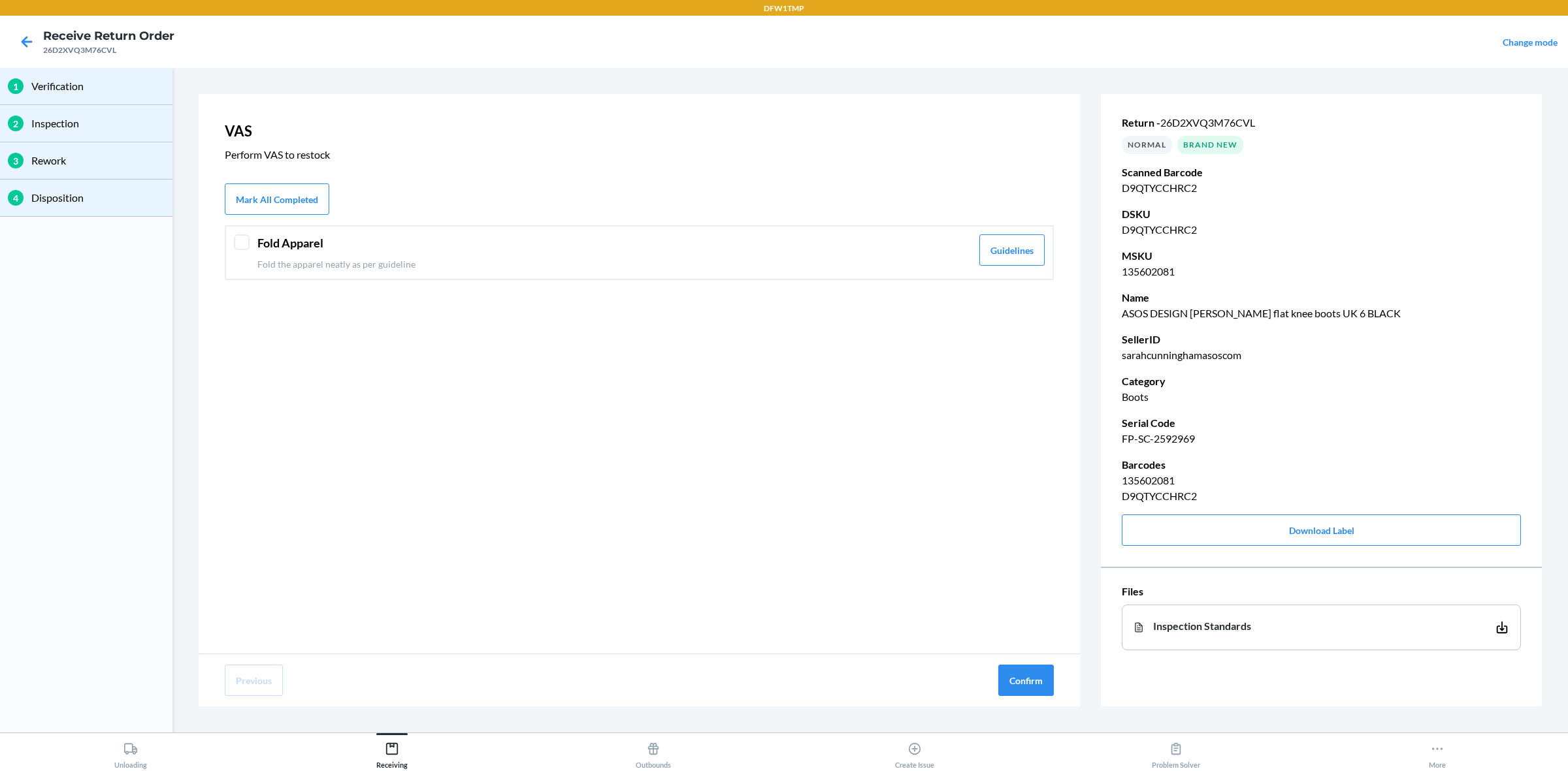
click at [322, 240] on header "Fold Apparel" at bounding box center [614, 244] width 714 height 18
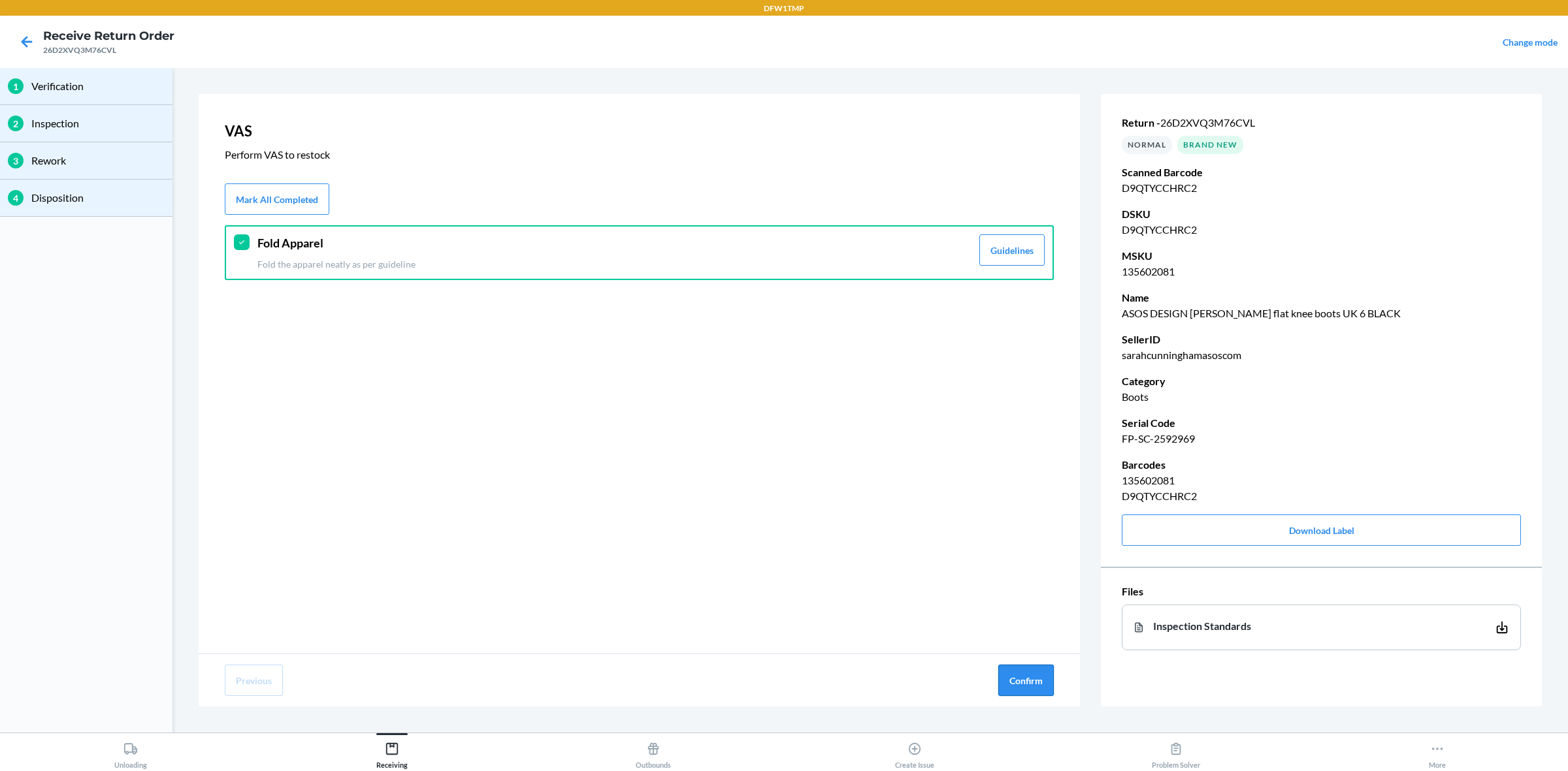
click at [1036, 616] on button "Confirm" at bounding box center [1026, 680] width 56 height 31
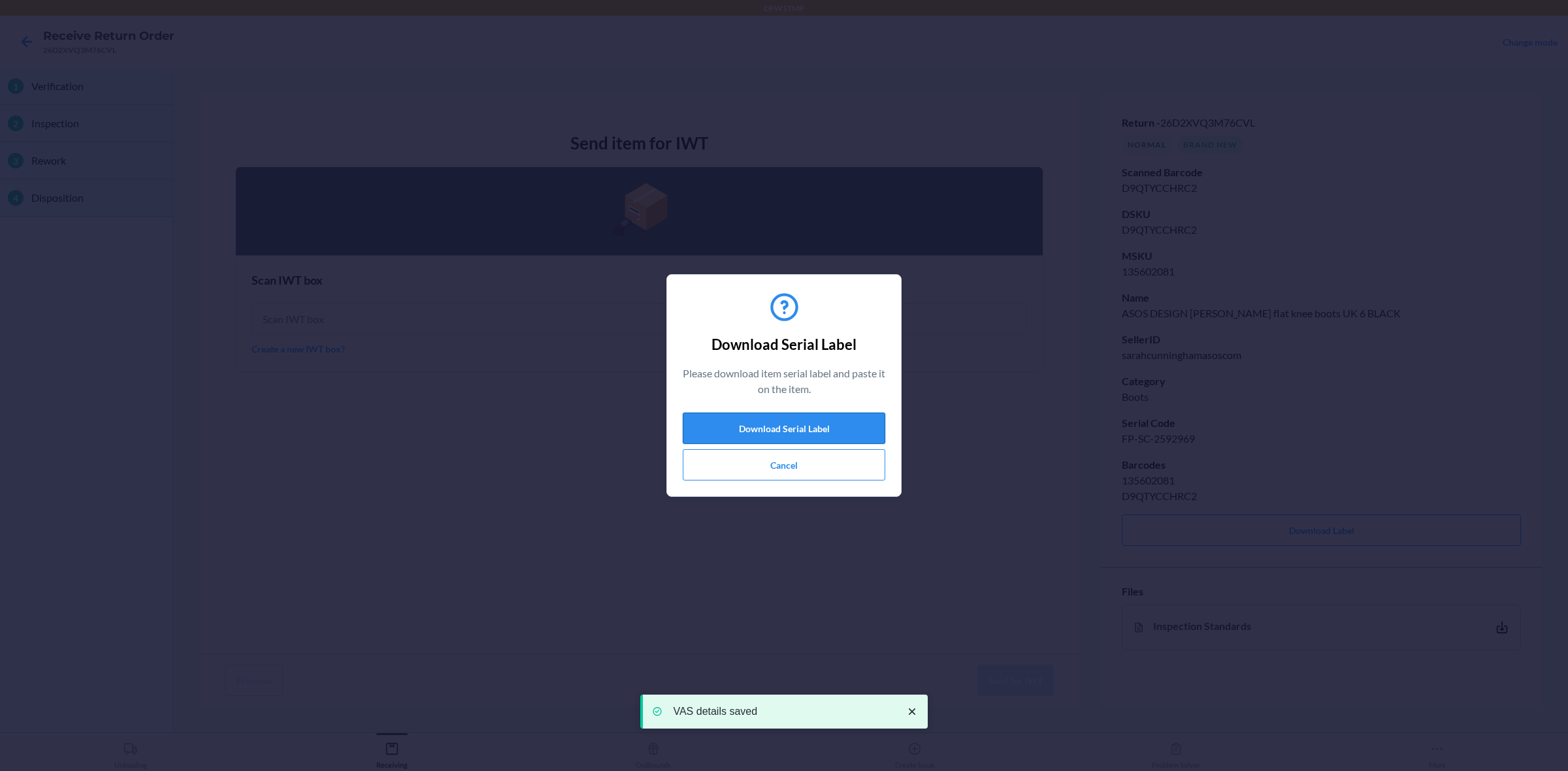
click at [782, 431] on button "Download Serial Label" at bounding box center [784, 428] width 202 height 31
click at [815, 484] on div "Download Serial Label Please download item serial label and paste it on the ite…" at bounding box center [784, 386] width 202 height 201
click at [812, 472] on button "Cancel" at bounding box center [784, 465] width 202 height 31
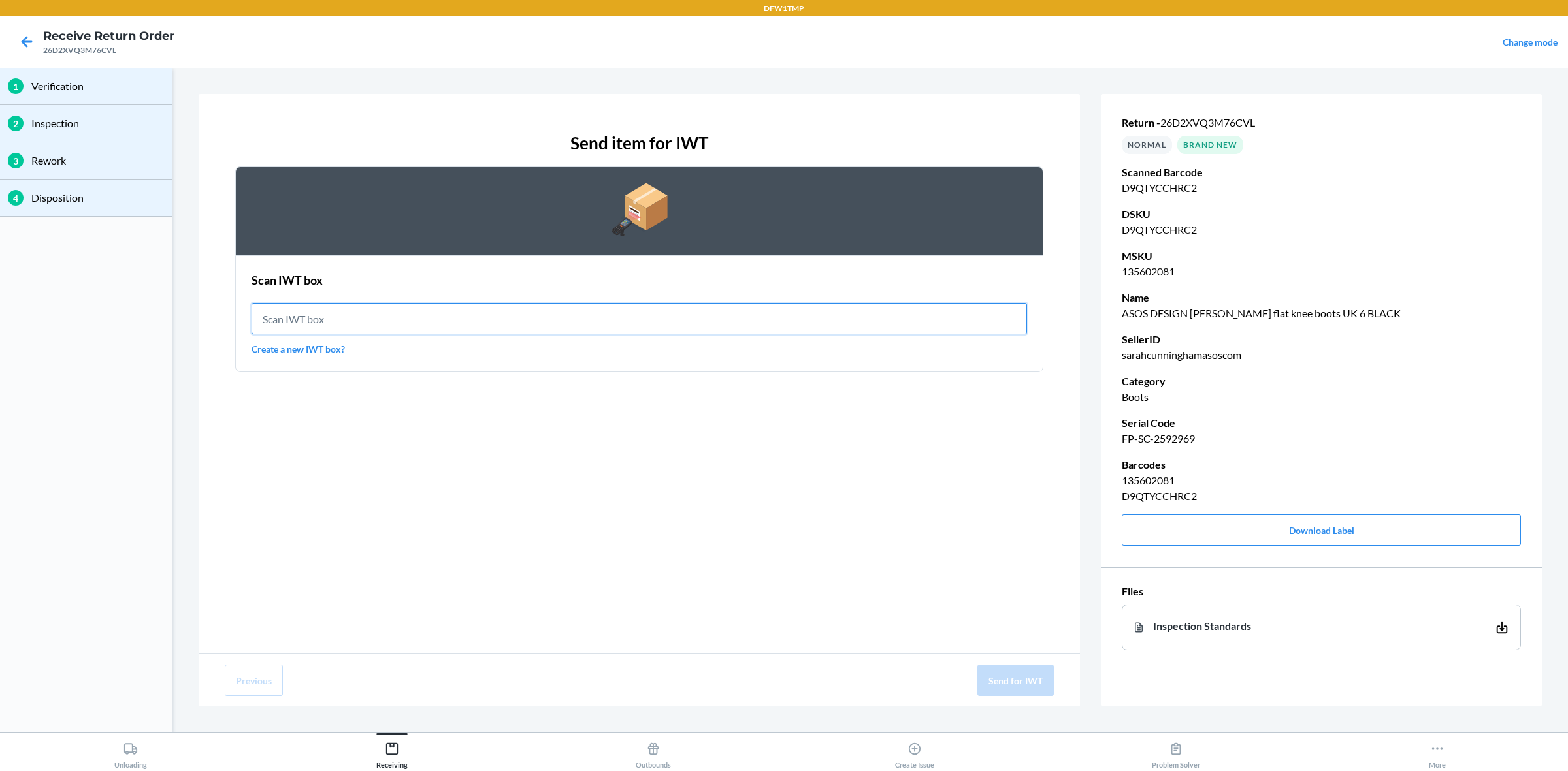
click at [536, 317] on input "text" at bounding box center [639, 318] width 775 height 31
type input "IWT0000019DP"
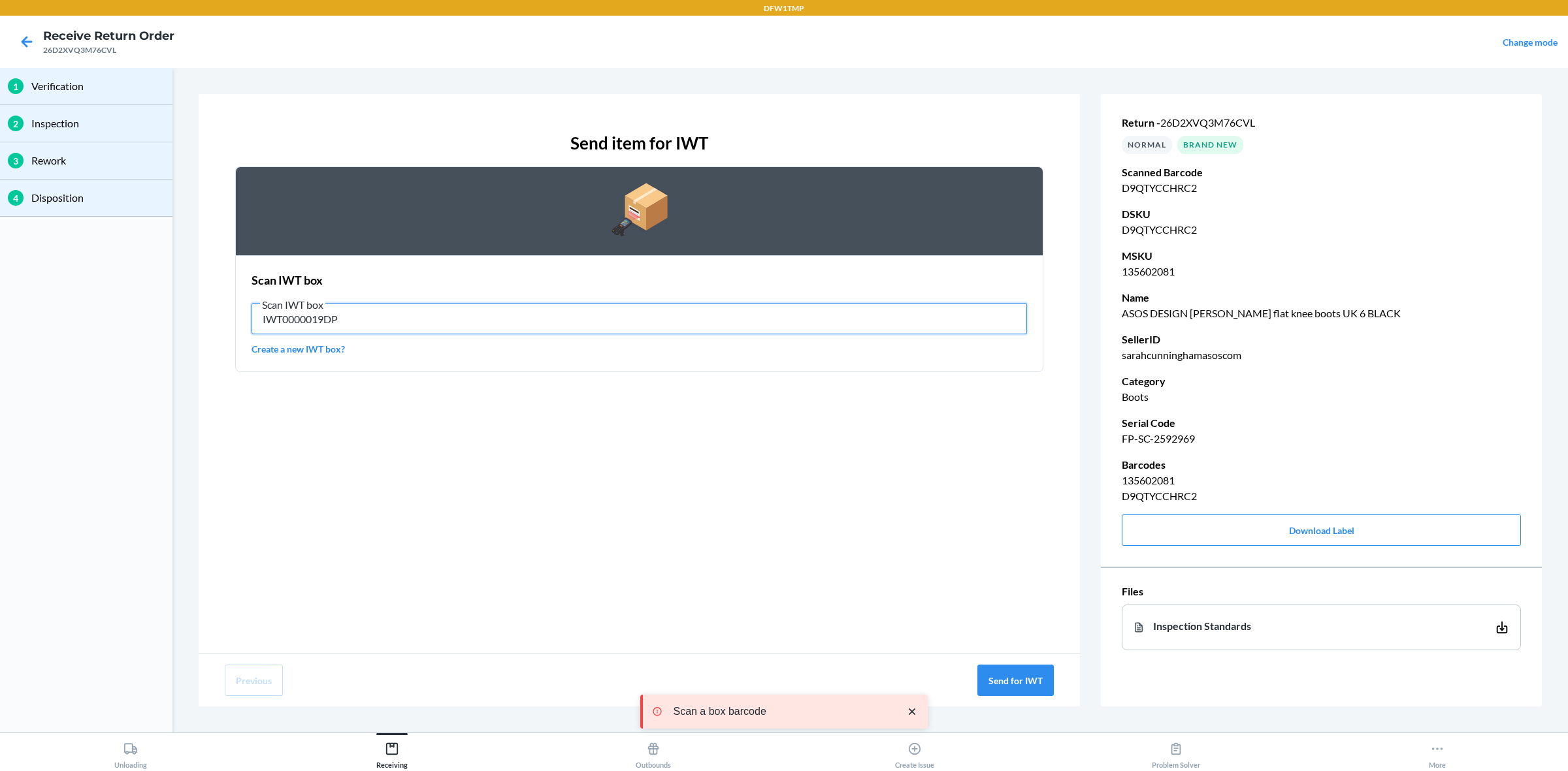
click at [507, 312] on input "IWT0000019DP" at bounding box center [639, 318] width 775 height 31
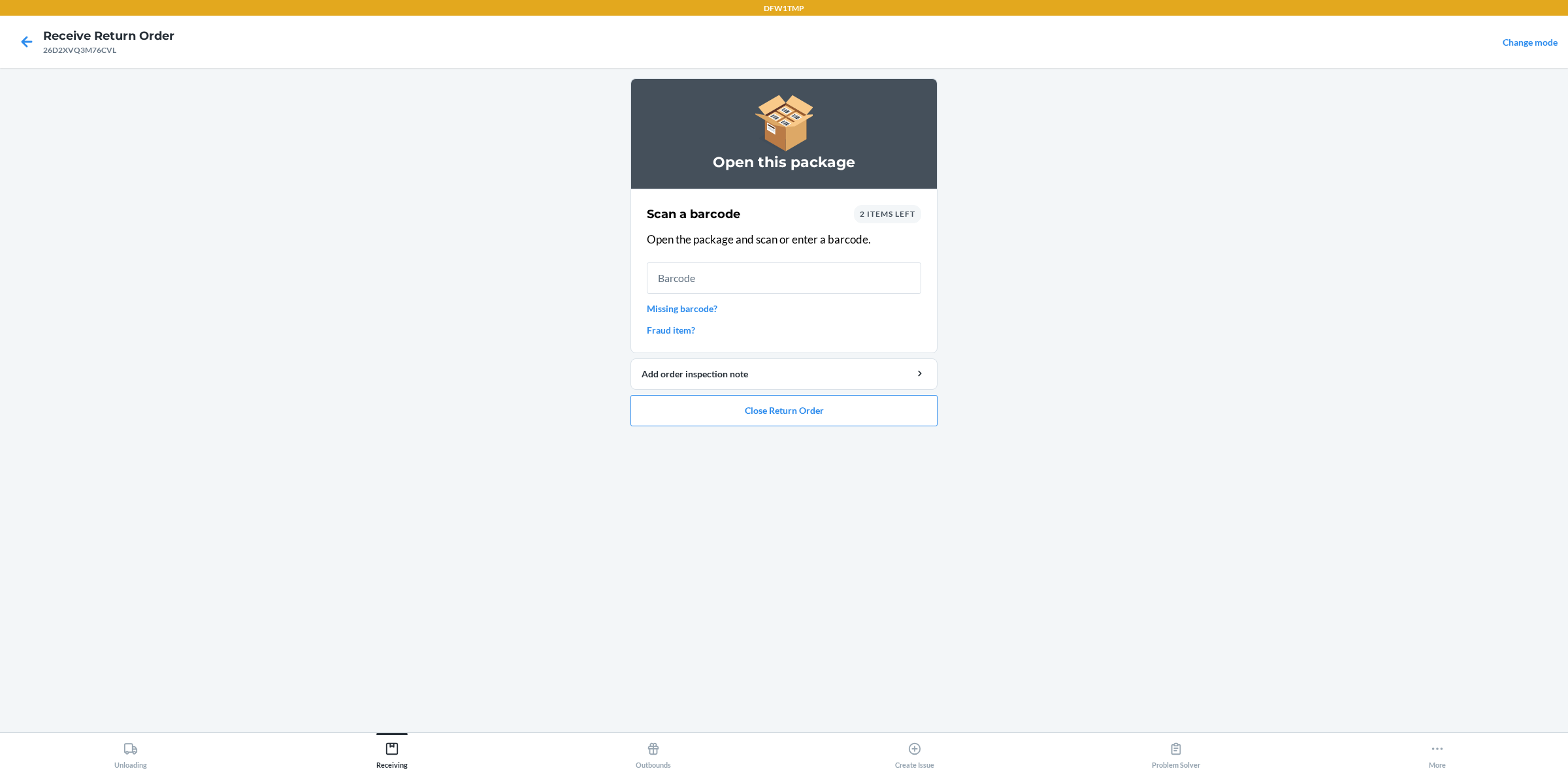
click at [903, 216] on span "2 items left" at bounding box center [887, 213] width 56 height 10
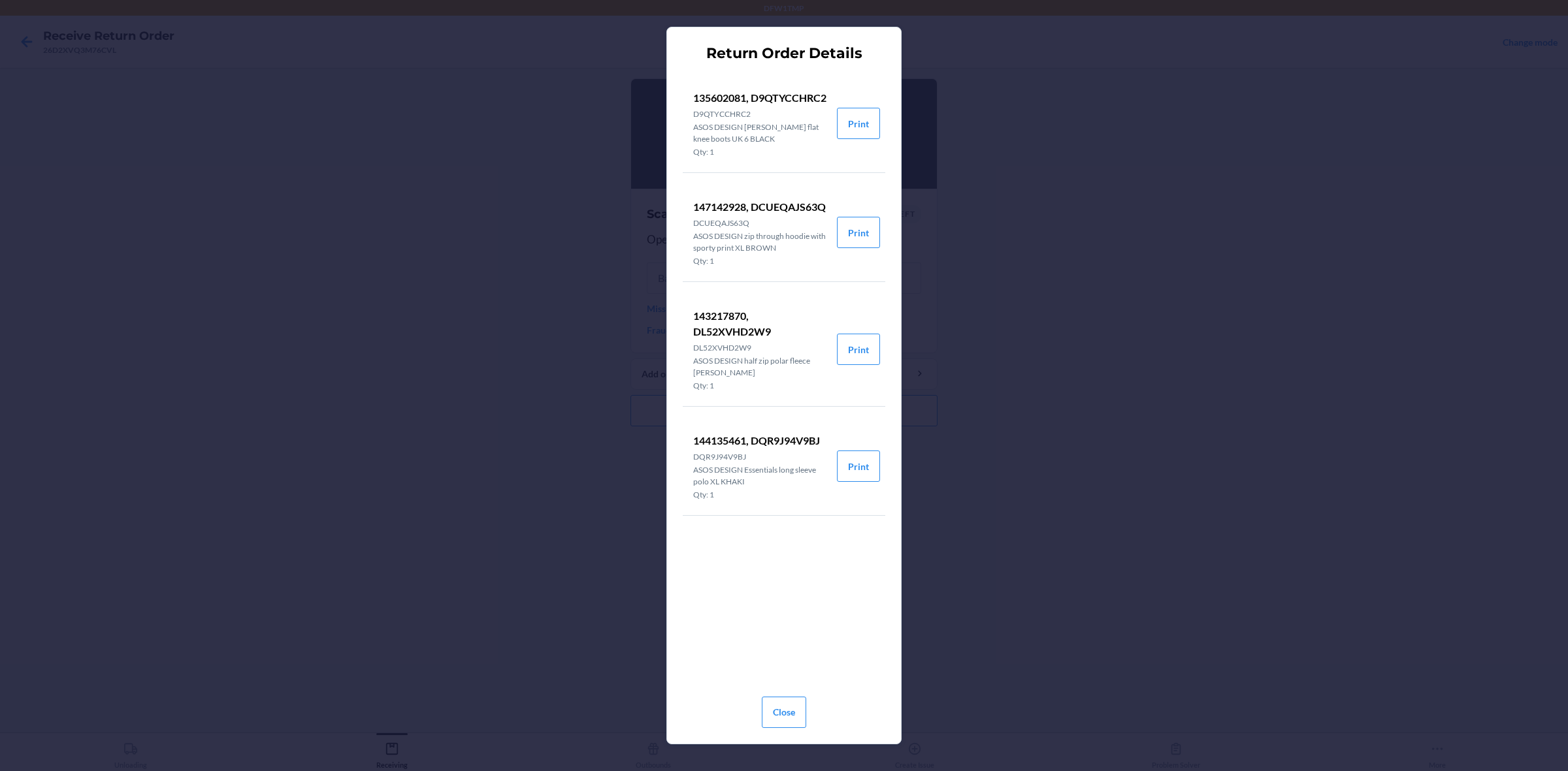
click at [1254, 371] on div "Return Order Details 135602081, D9QTYCCHRC2 D9QTYCCHRC2 ASOS DESIGN [PERSON_NAM…" at bounding box center [784, 385] width 1568 height 771
click at [782, 616] on button "Close" at bounding box center [784, 712] width 45 height 31
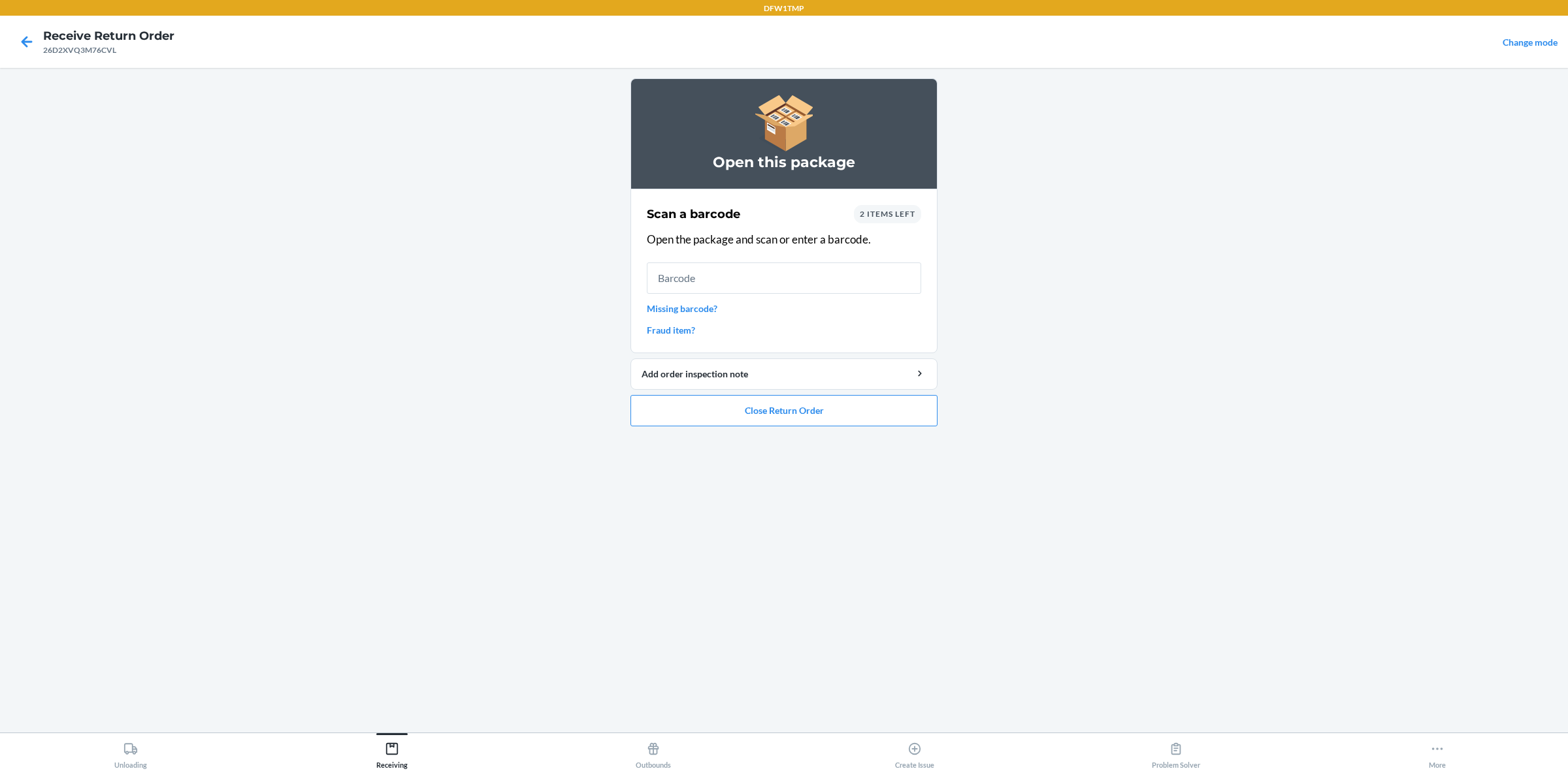
click at [909, 217] on span "2 items left" at bounding box center [887, 213] width 56 height 10
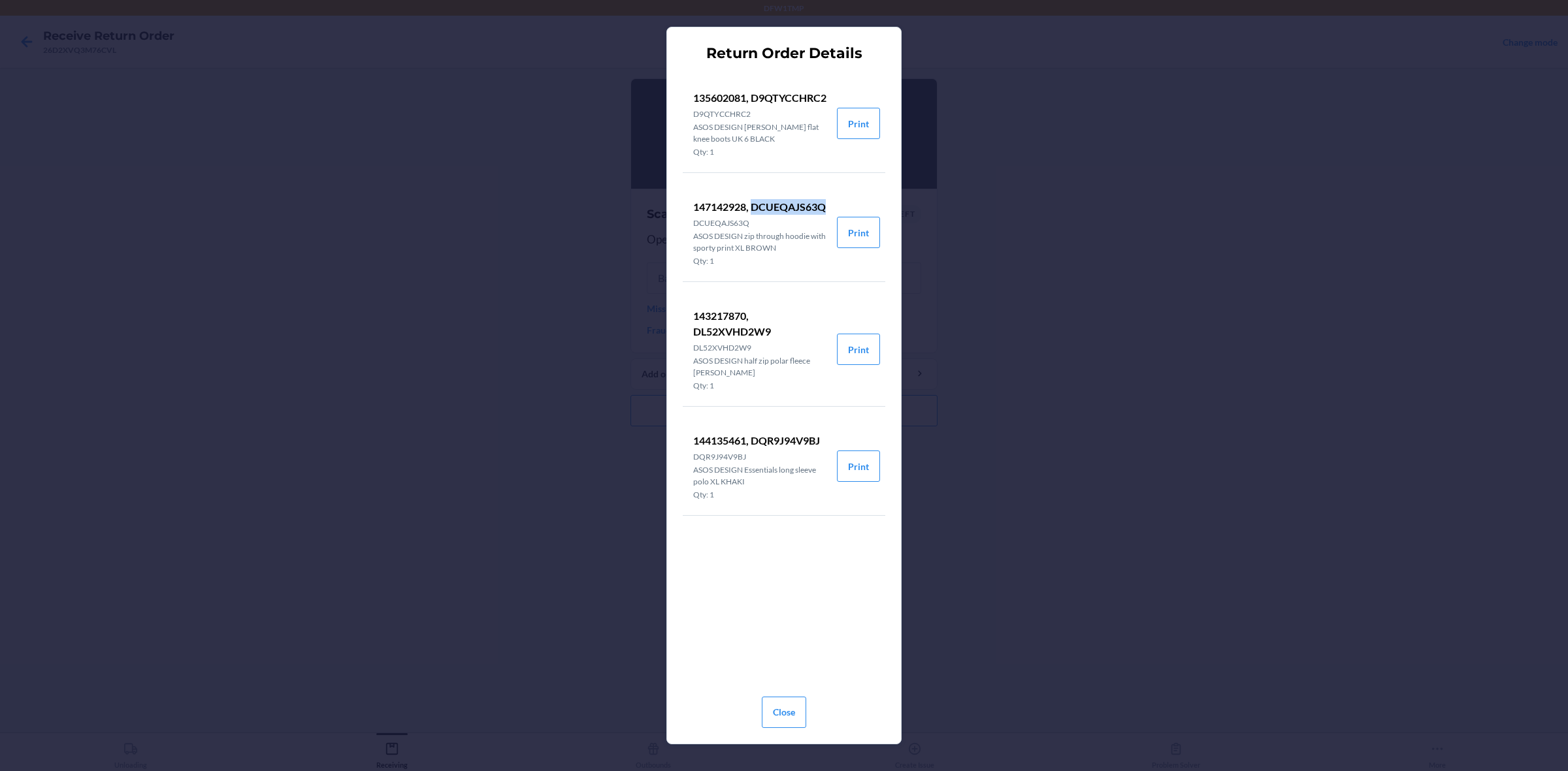
drag, startPoint x: 690, startPoint y: 236, endPoint x: 810, endPoint y: 244, distance: 120.3
click at [810, 244] on li "147142928, DCUEQAJS63Q DCUEQAJS63Q ASOS DESIGN zip through hoodie with sporty p…" at bounding box center [760, 232] width 154 height 98
click at [784, 616] on button "Close" at bounding box center [784, 712] width 45 height 31
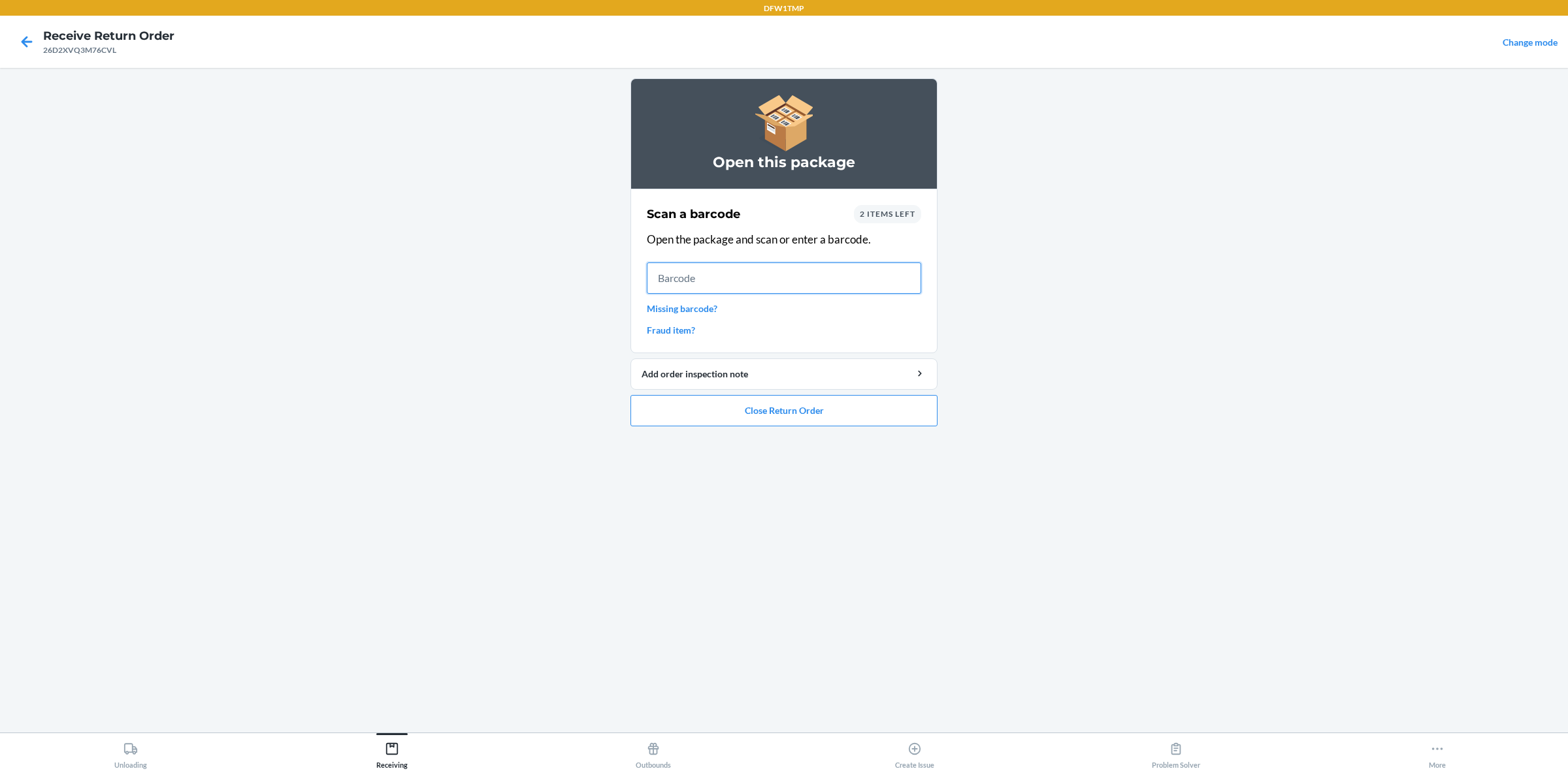
click at [680, 283] on input "text" at bounding box center [784, 278] width 274 height 31
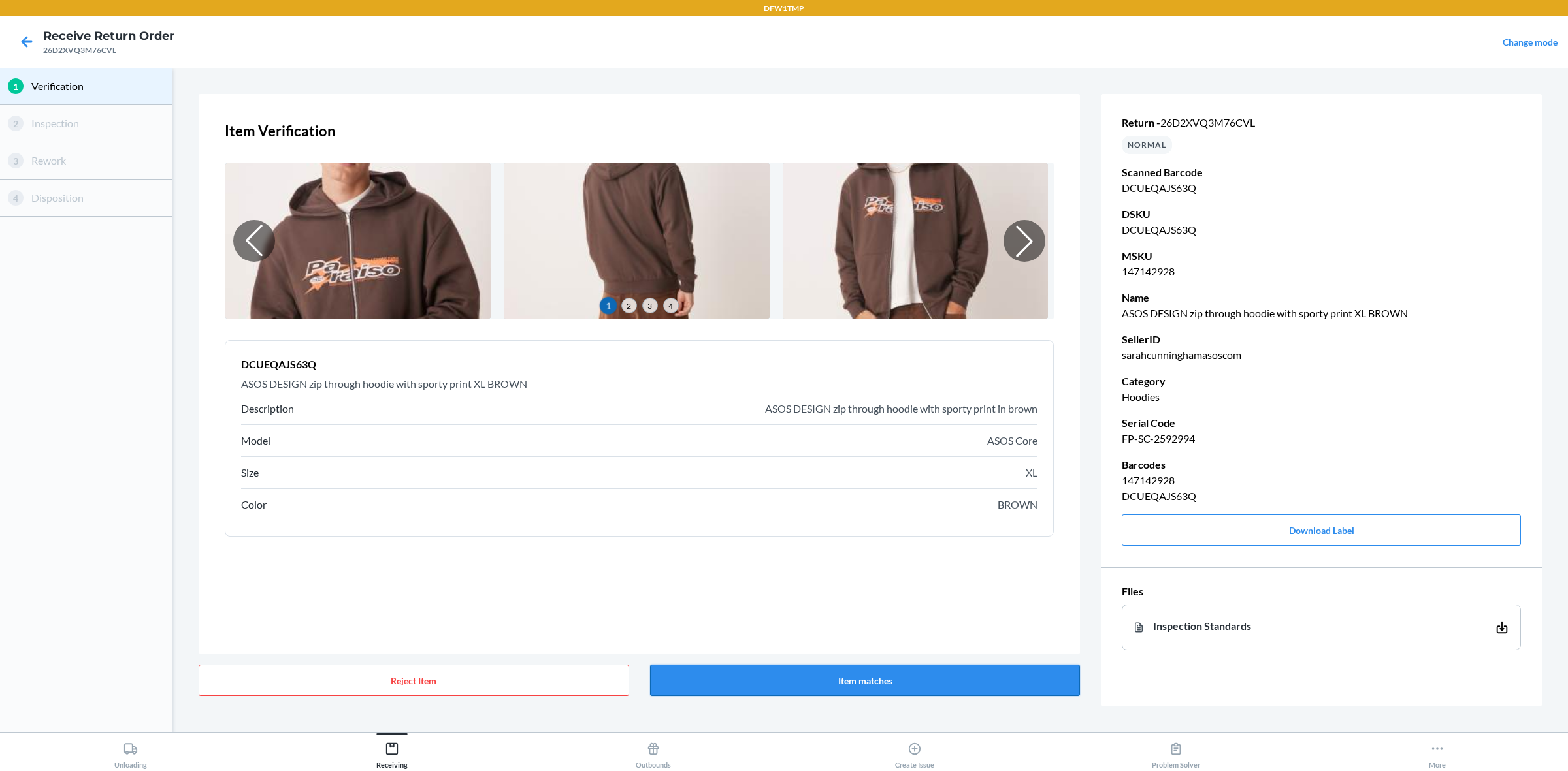
click at [844, 616] on button "Item matches" at bounding box center [865, 680] width 430 height 31
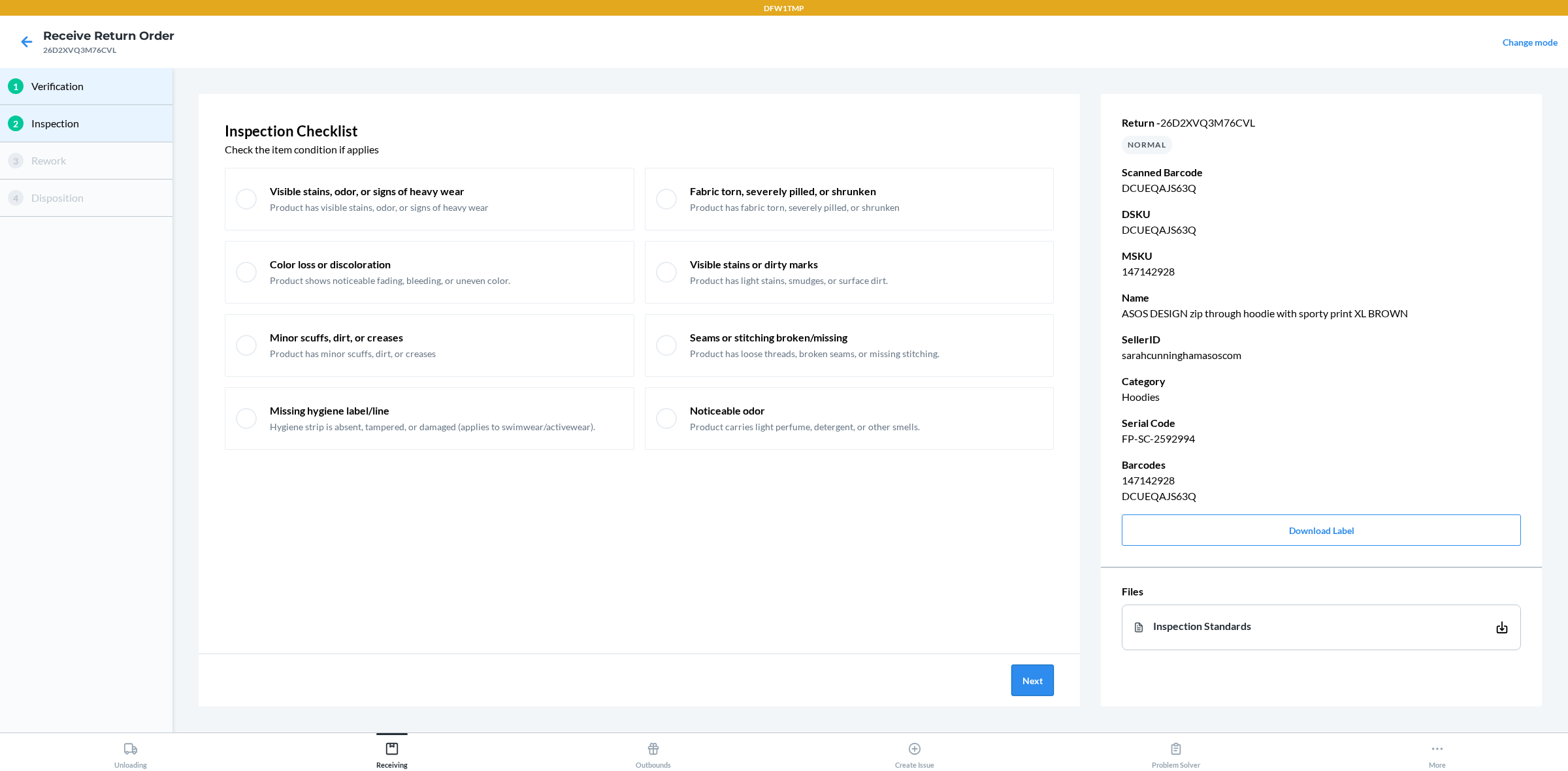
click at [1013, 616] on button "Next" at bounding box center [1032, 680] width 42 height 31
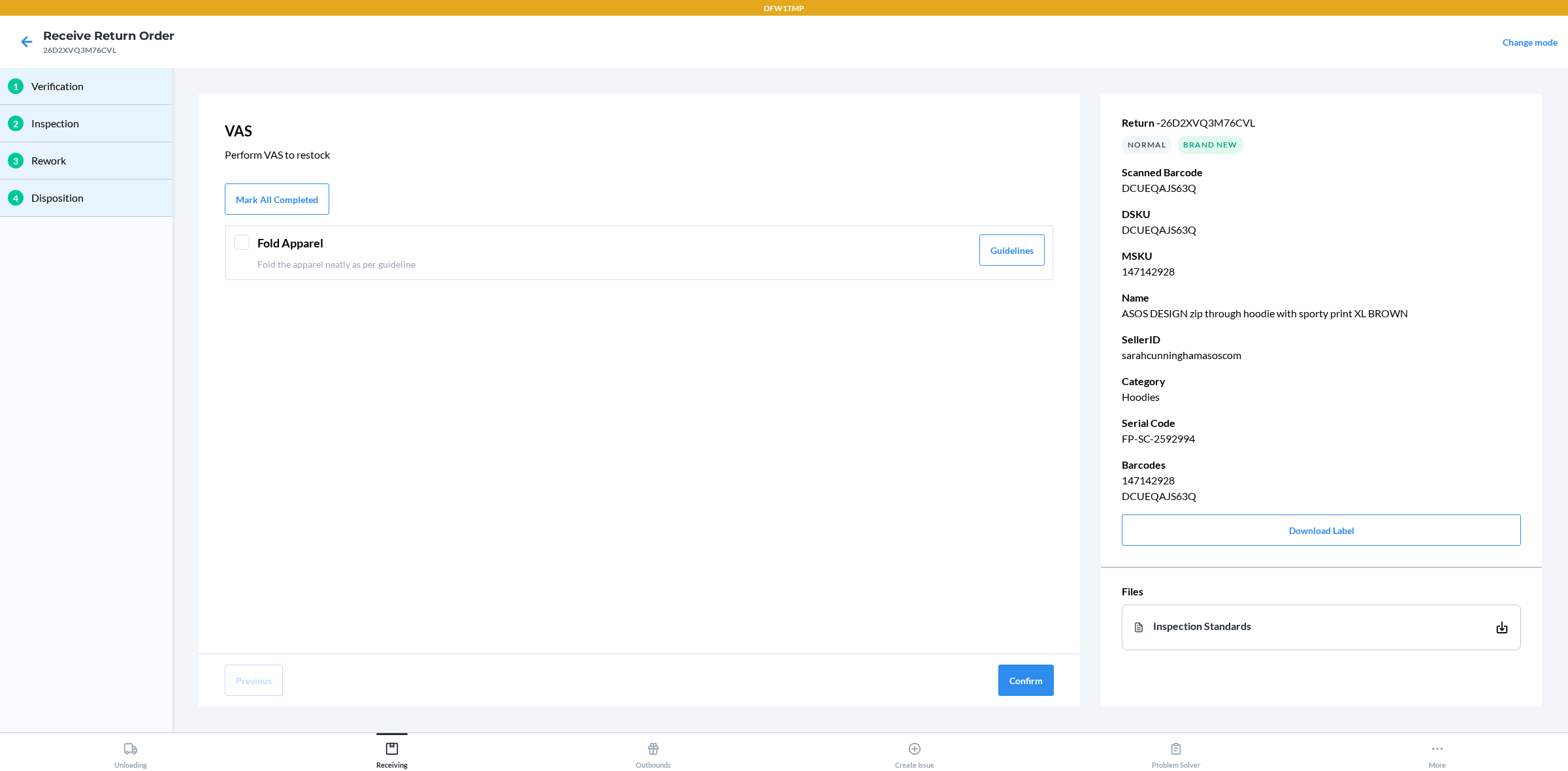
click at [590, 238] on div "VAS Perform VAS to restock Mark All Completed Fold Apparel Fold the apparel nea…" at bounding box center [640, 373] width 882 height 560
click at [611, 278] on div "VAS Perform VAS to restock Mark All Completed Fold Apparel Fold the apparel nea…" at bounding box center [640, 373] width 882 height 560
click at [622, 263] on p "Fold the apparel neatly as per guideline" at bounding box center [614, 263] width 714 height 13
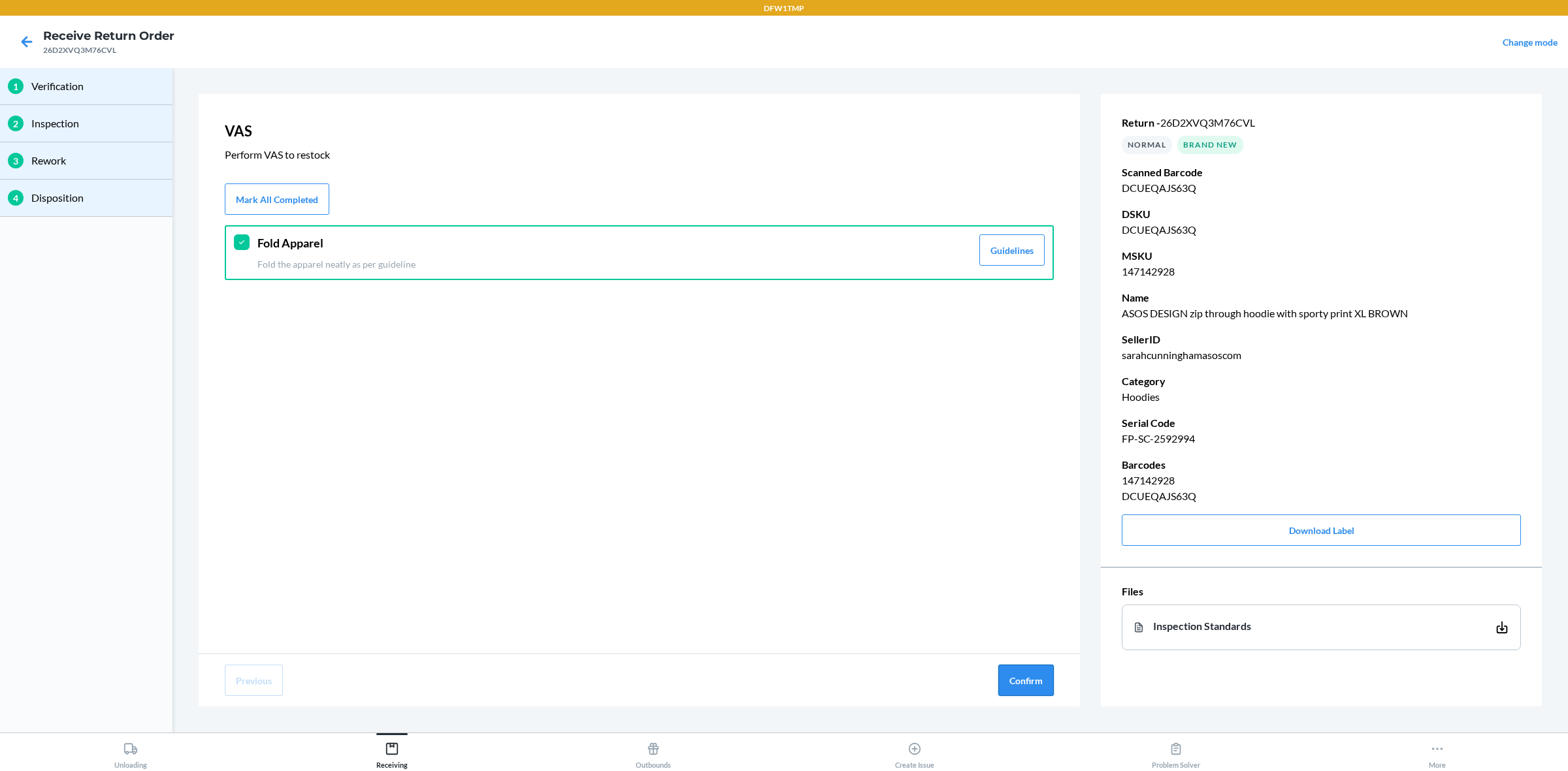
click at [1053, 616] on button "Confirm" at bounding box center [1026, 680] width 56 height 31
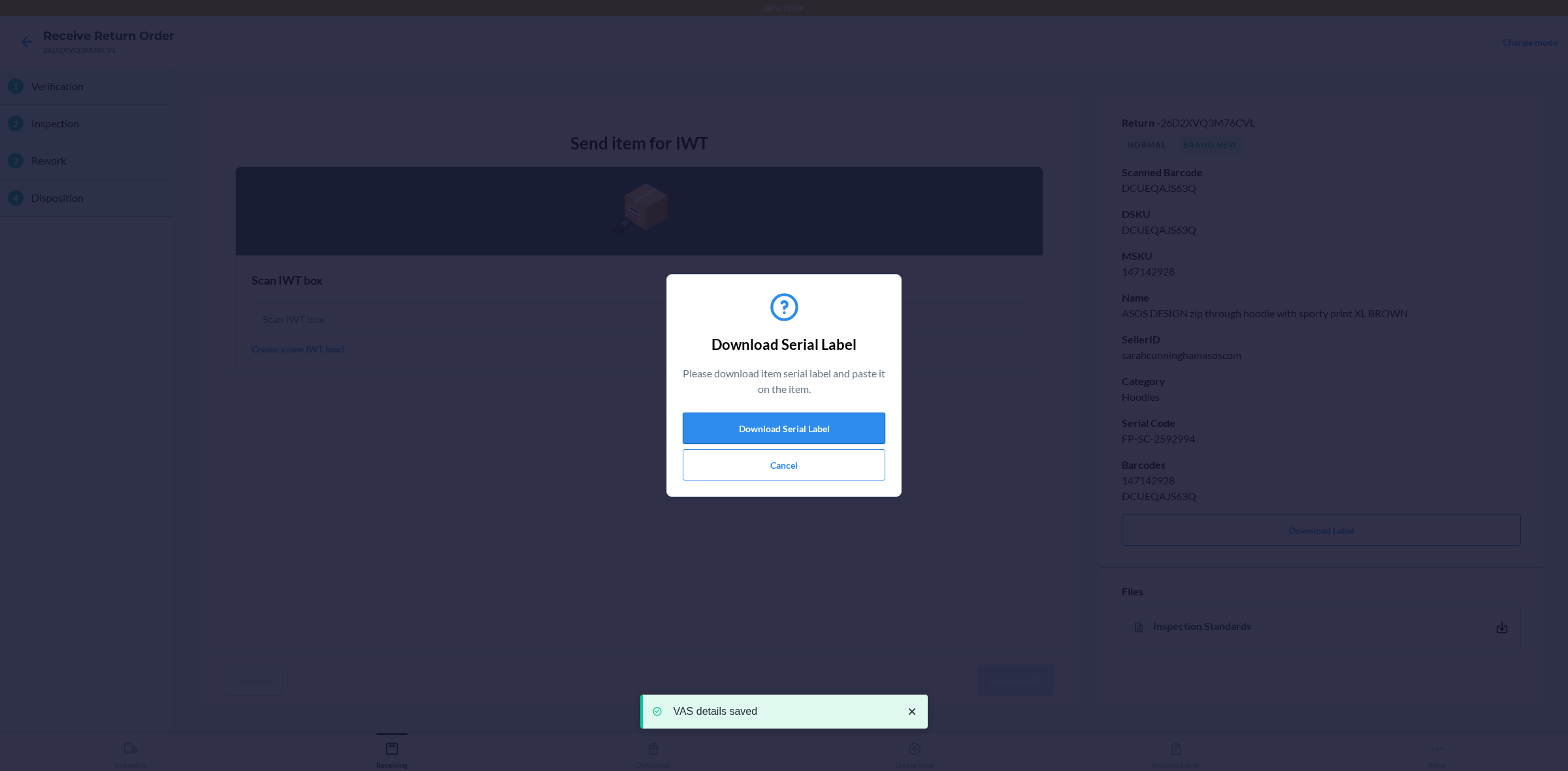
click at [719, 422] on button "Download Serial Label" at bounding box center [784, 428] width 202 height 31
click at [736, 474] on button "Cancel" at bounding box center [784, 465] width 202 height 31
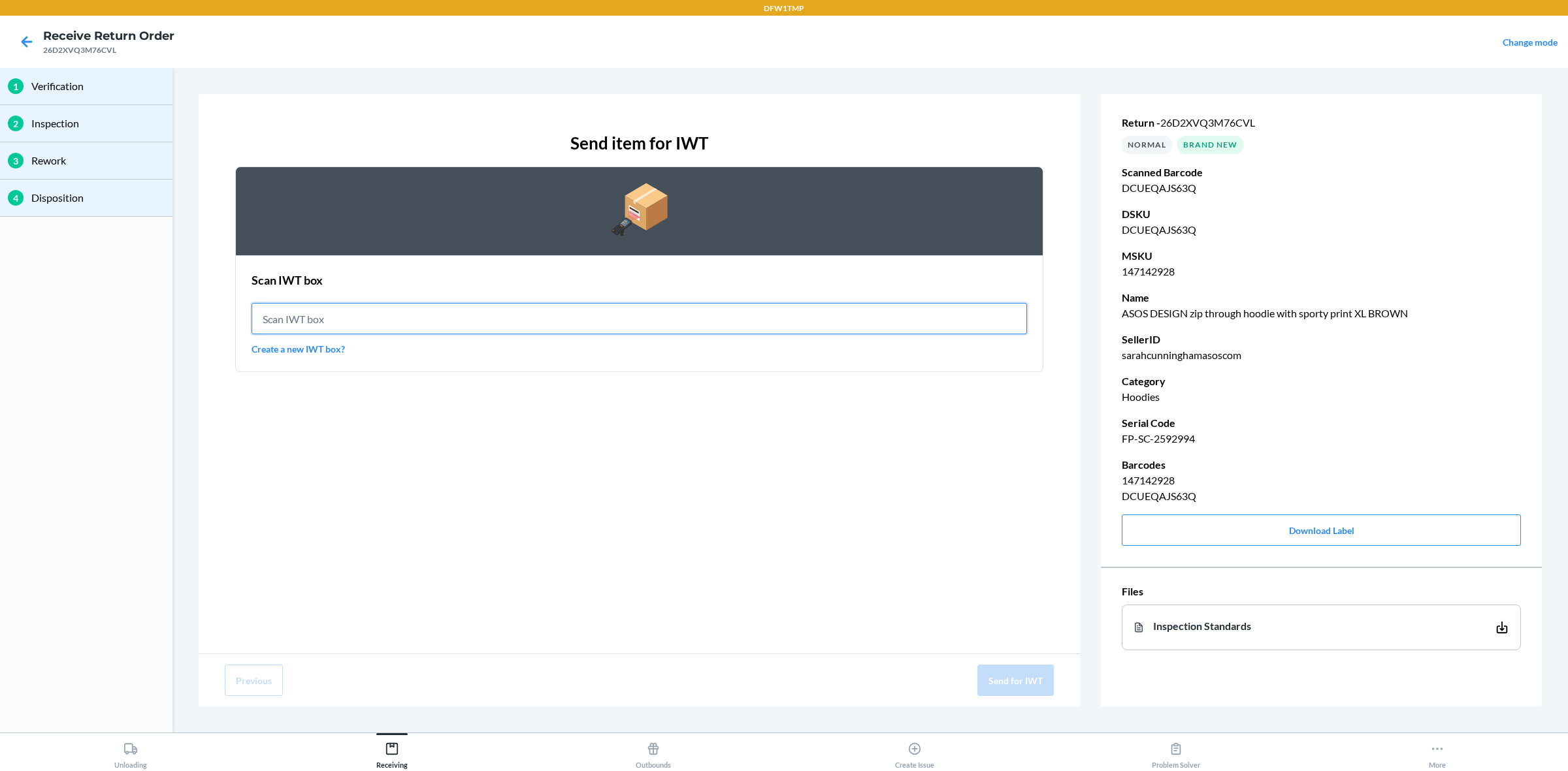
click at [511, 312] on input "text" at bounding box center [639, 318] width 775 height 31
type input "IWT0000019DI"
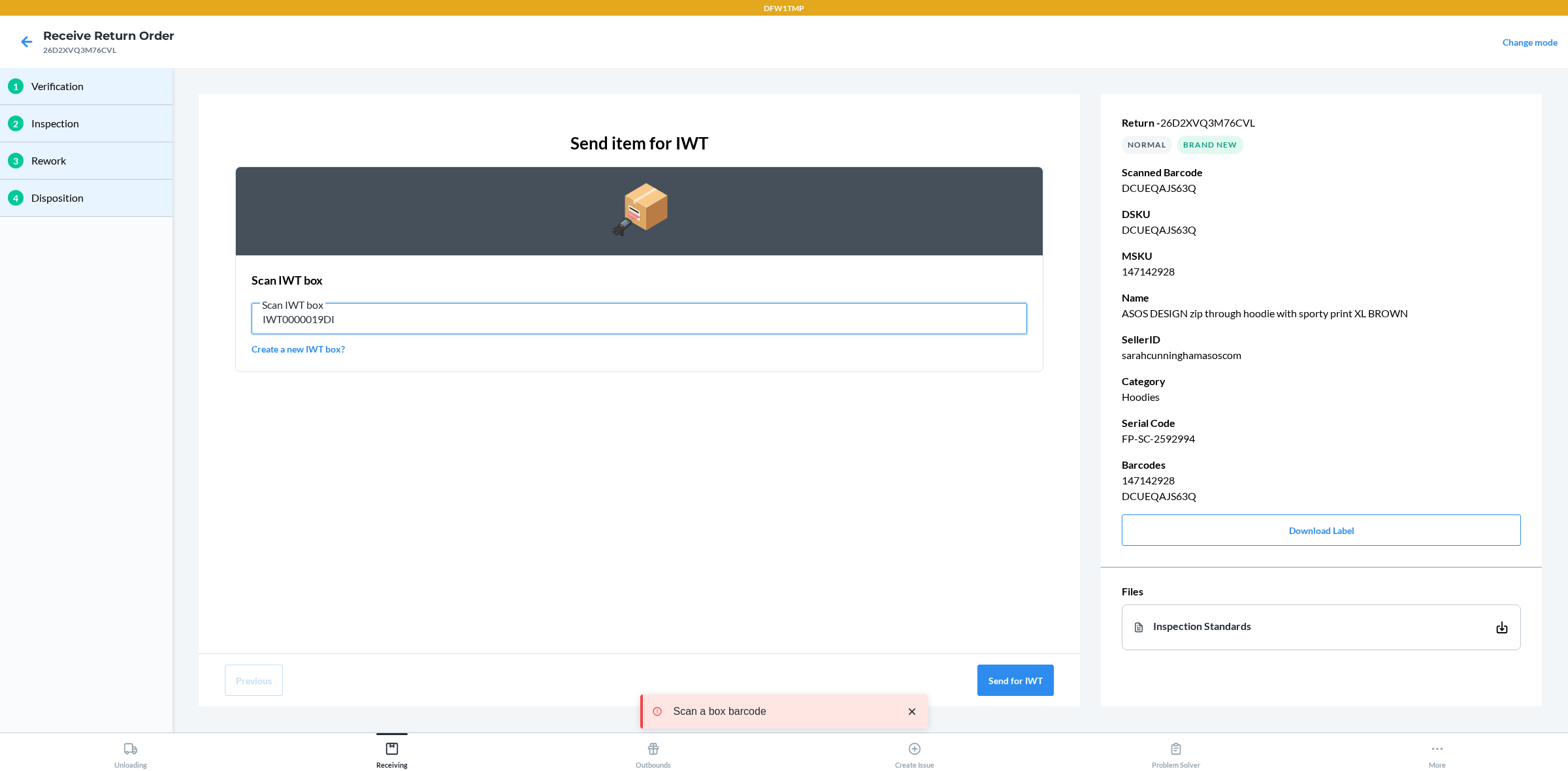
click at [449, 324] on input "IWT0000019DI" at bounding box center [639, 318] width 775 height 31
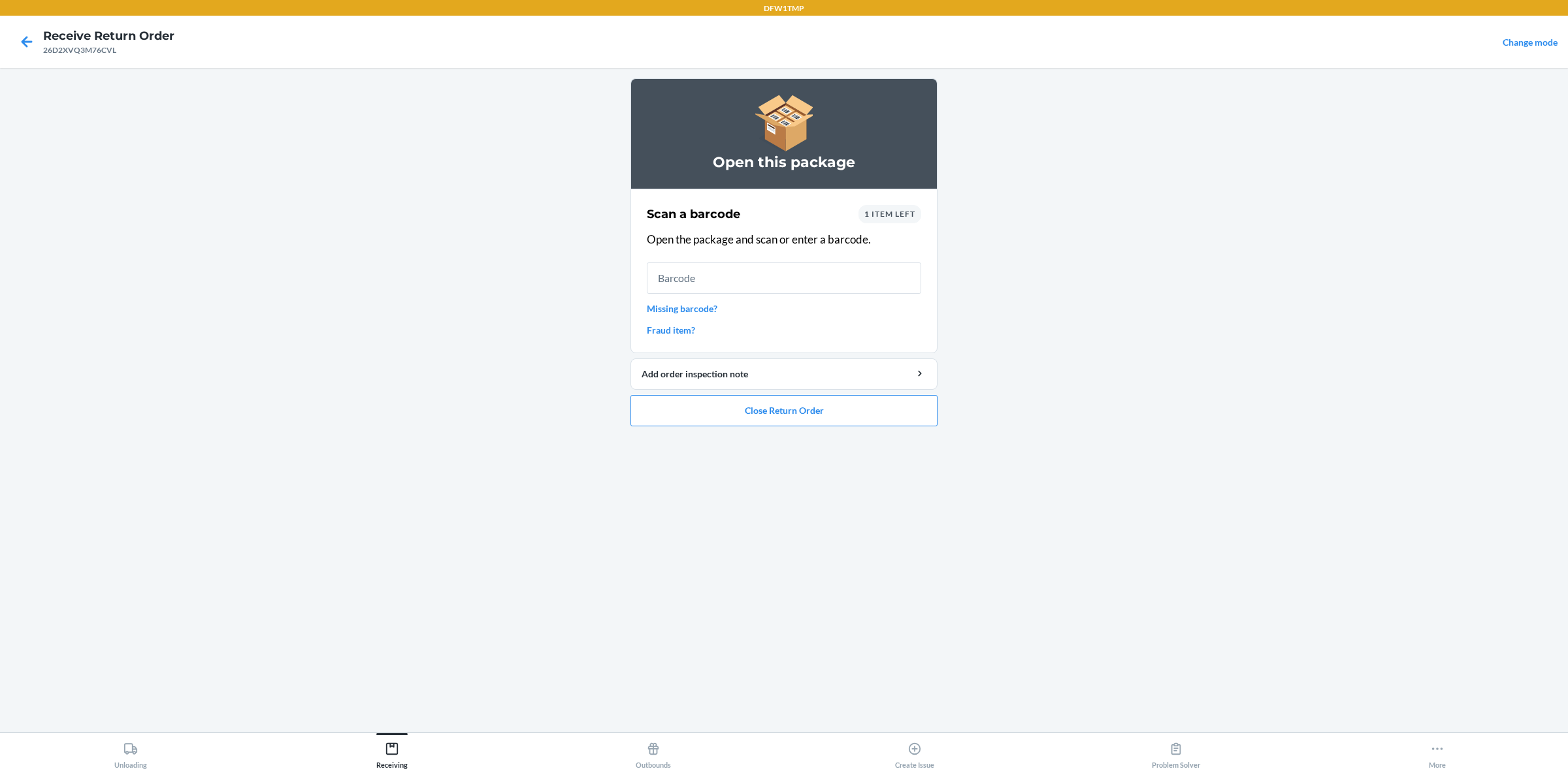
click at [903, 219] on div "1 item left" at bounding box center [890, 214] width 63 height 18
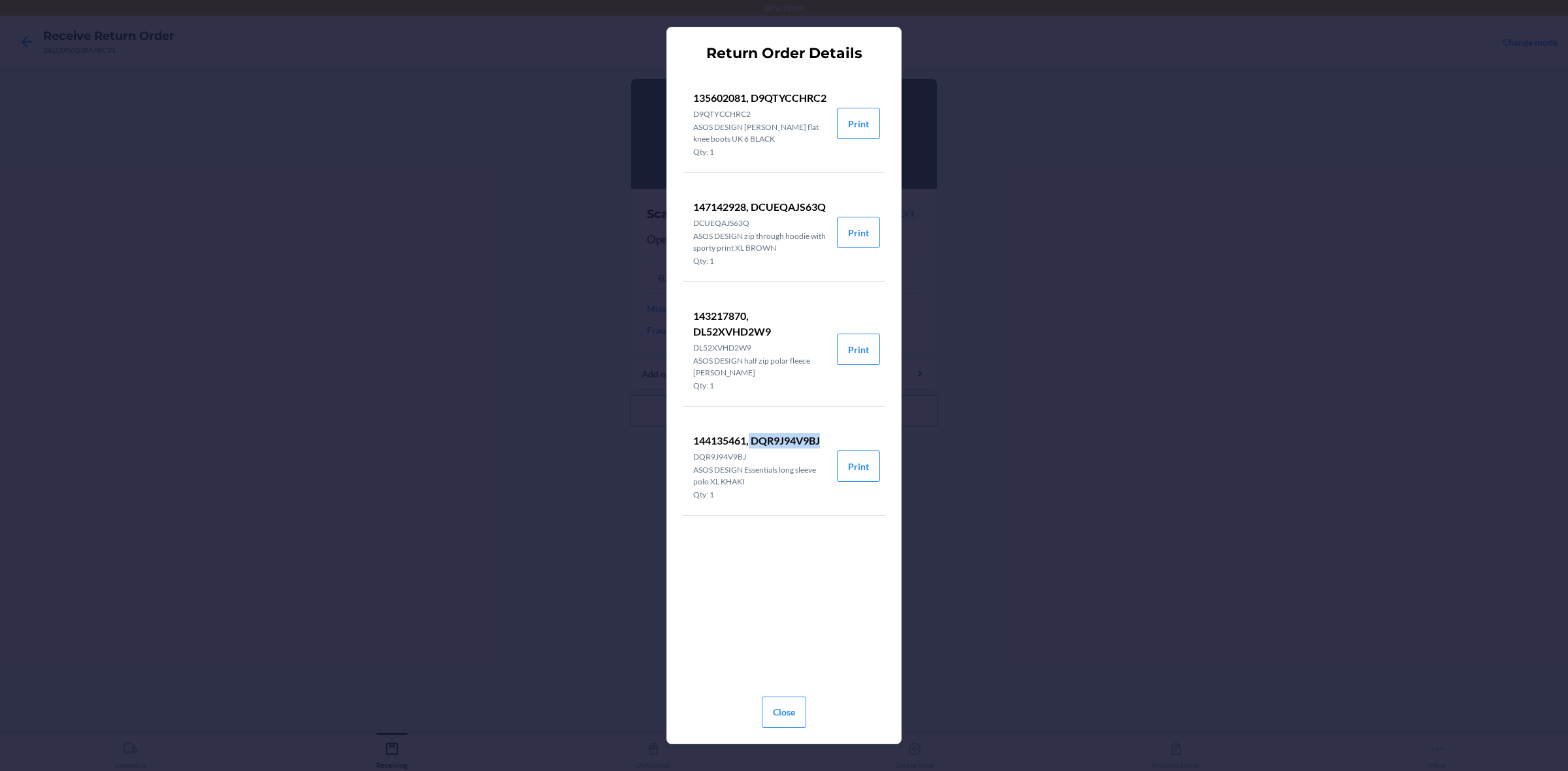
drag, startPoint x: 750, startPoint y: 474, endPoint x: 821, endPoint y: 467, distance: 71.3
click at [821, 449] on p "144135461, DQR9J94V9BJ" at bounding box center [760, 440] width 134 height 15
click at [782, 616] on button "Close" at bounding box center [784, 712] width 45 height 31
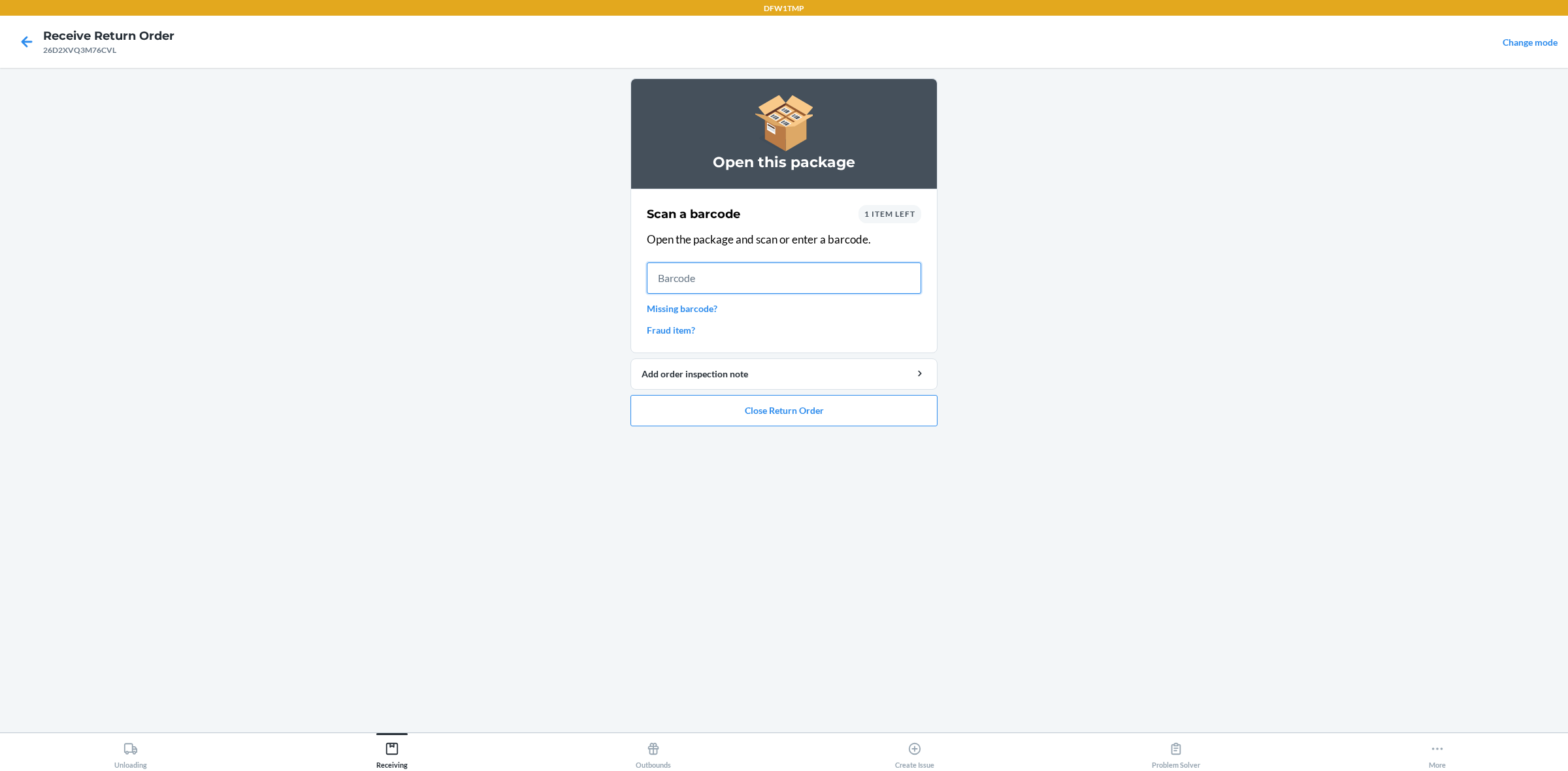
click at [732, 283] on input "text" at bounding box center [784, 278] width 274 height 31
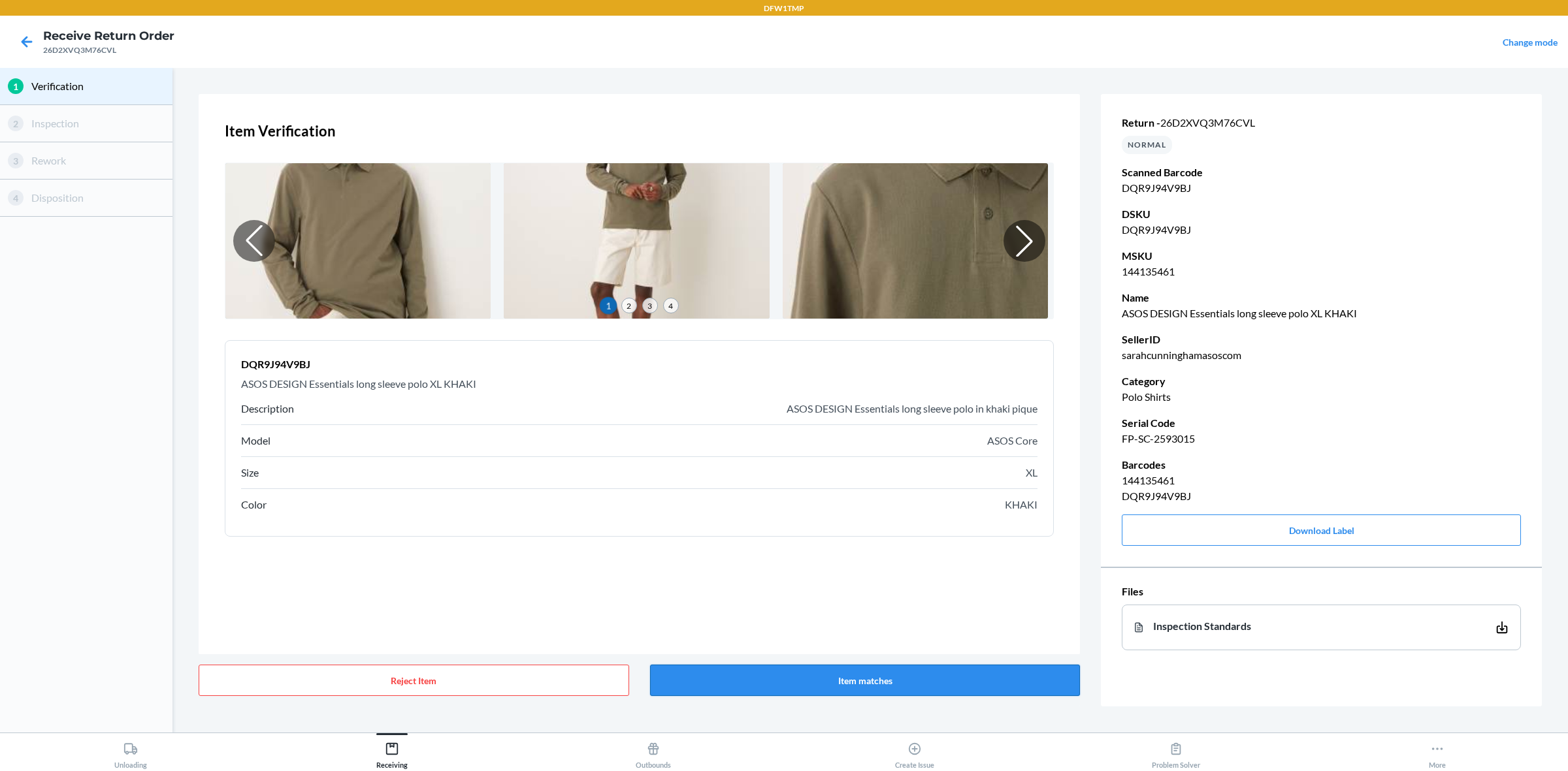
click at [913, 616] on button "Item matches" at bounding box center [865, 680] width 430 height 31
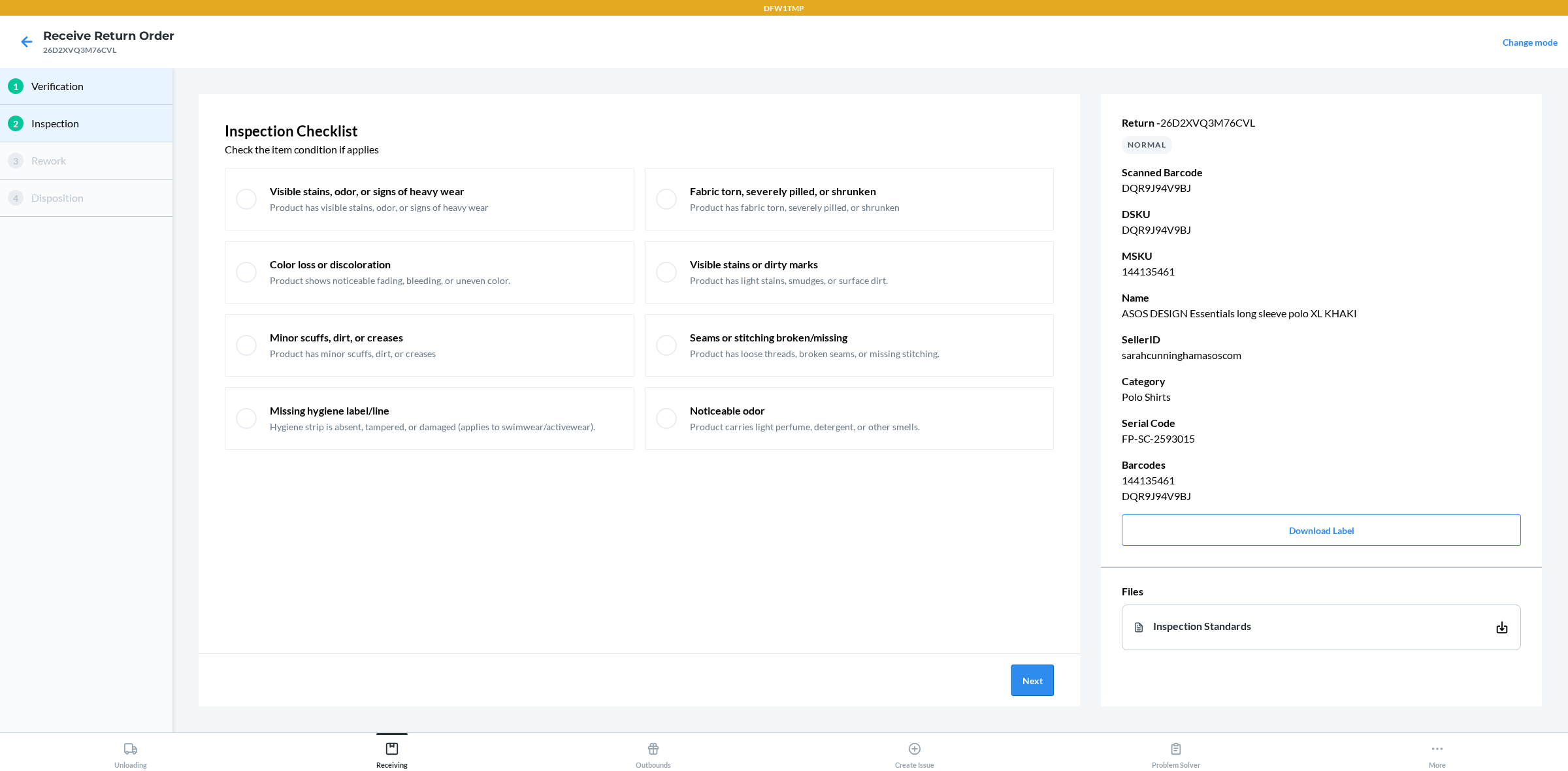
click at [1033, 616] on button "Next" at bounding box center [1032, 680] width 42 height 31
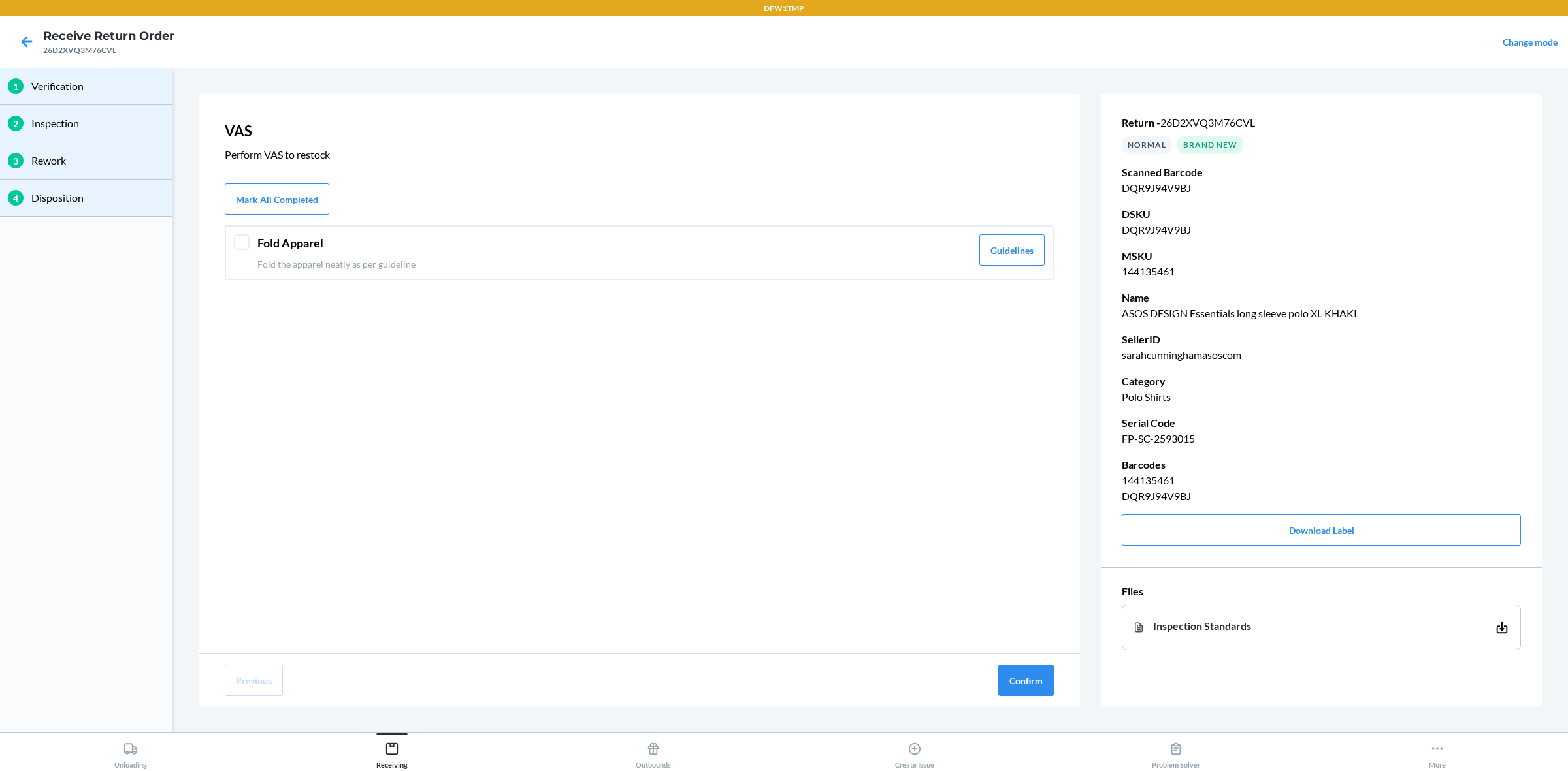
drag, startPoint x: 449, startPoint y: 247, endPoint x: 452, endPoint y: 255, distance: 8.5
click at [450, 250] on header "Fold Apparel" at bounding box center [614, 244] width 714 height 18
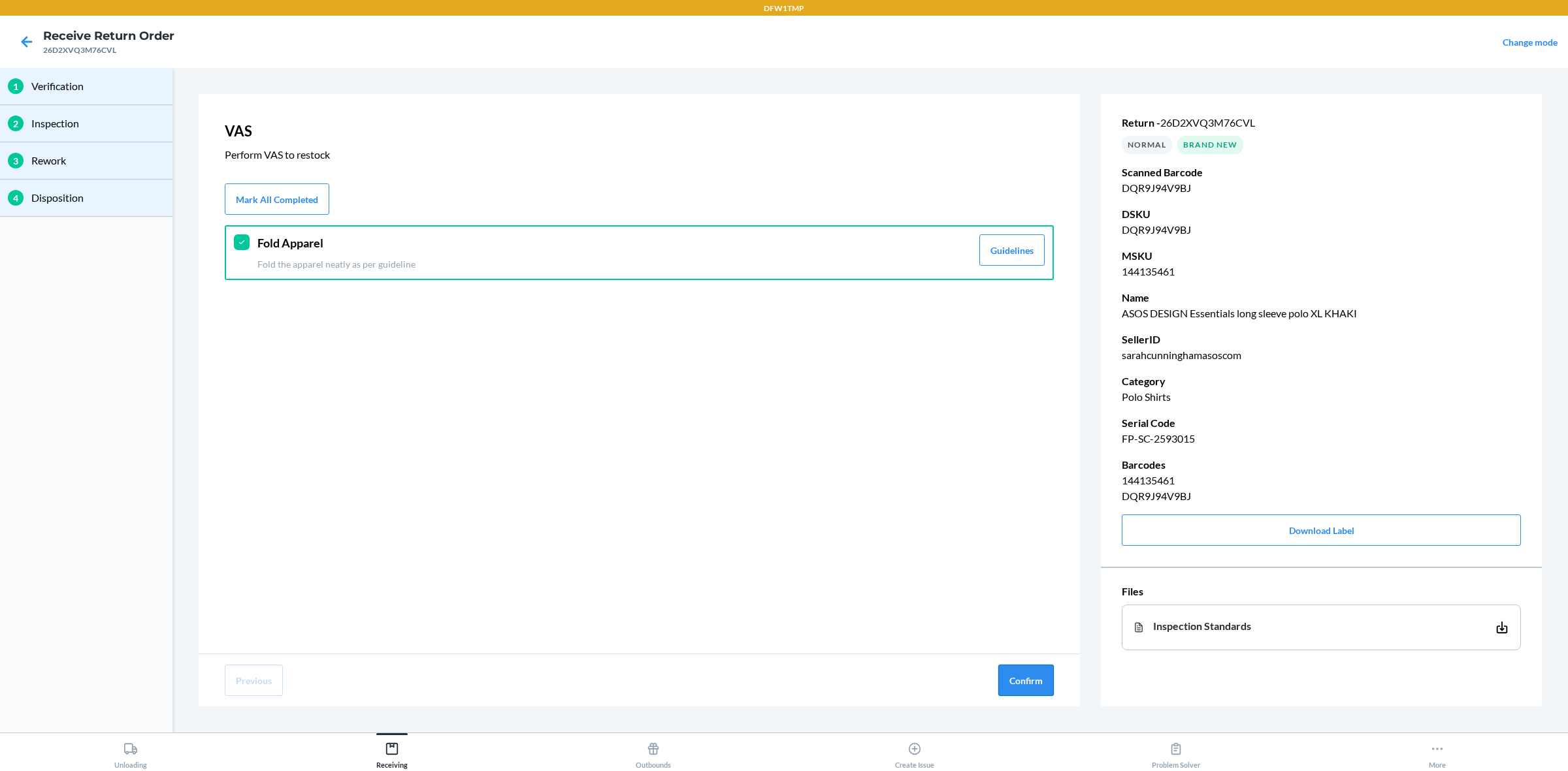
click at [1021, 616] on button "Confirm" at bounding box center [1026, 680] width 56 height 31
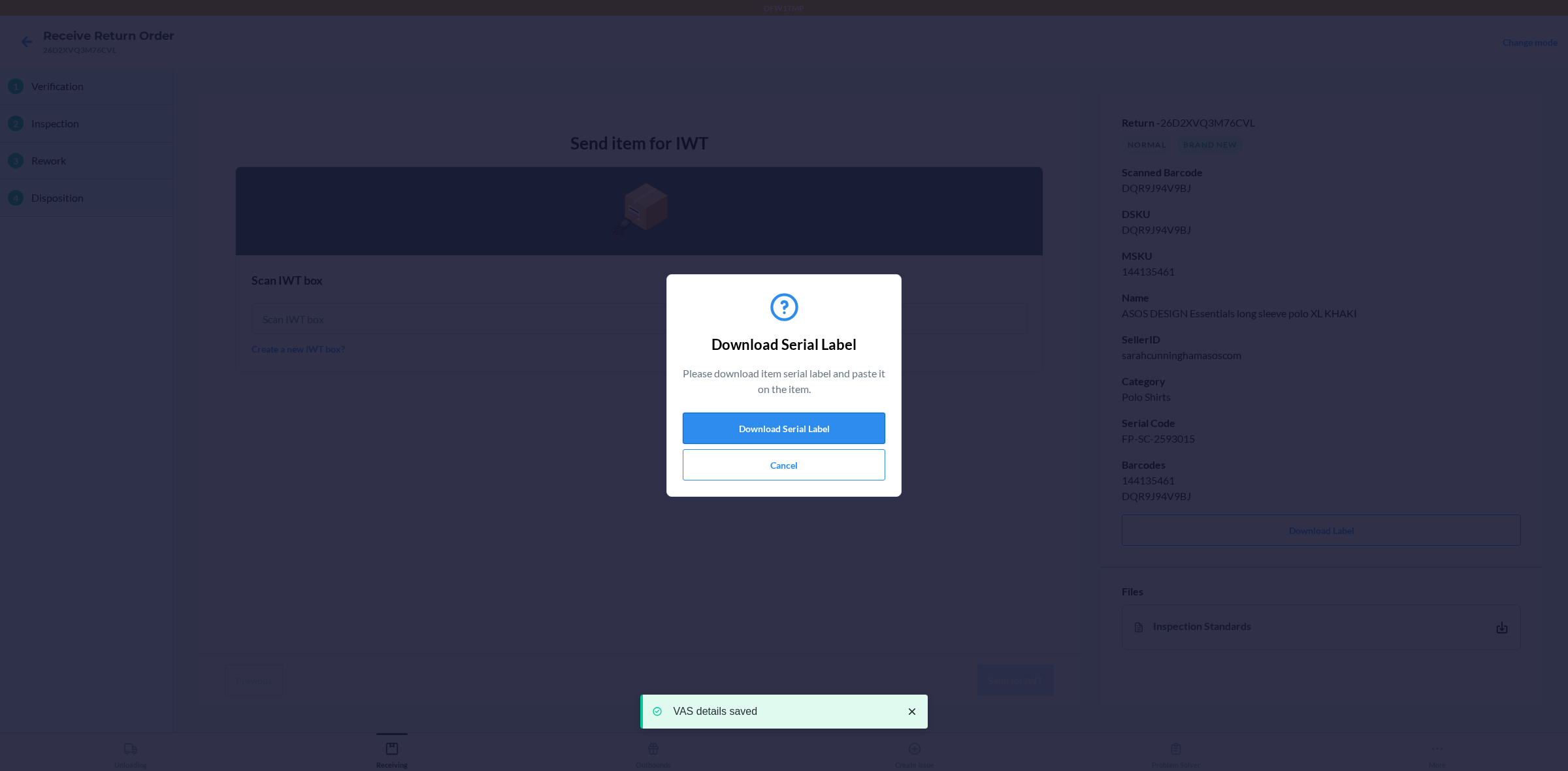
click at [794, 423] on button "Download Serial Label" at bounding box center [784, 428] width 202 height 31
click at [766, 480] on button "Cancel" at bounding box center [784, 465] width 202 height 31
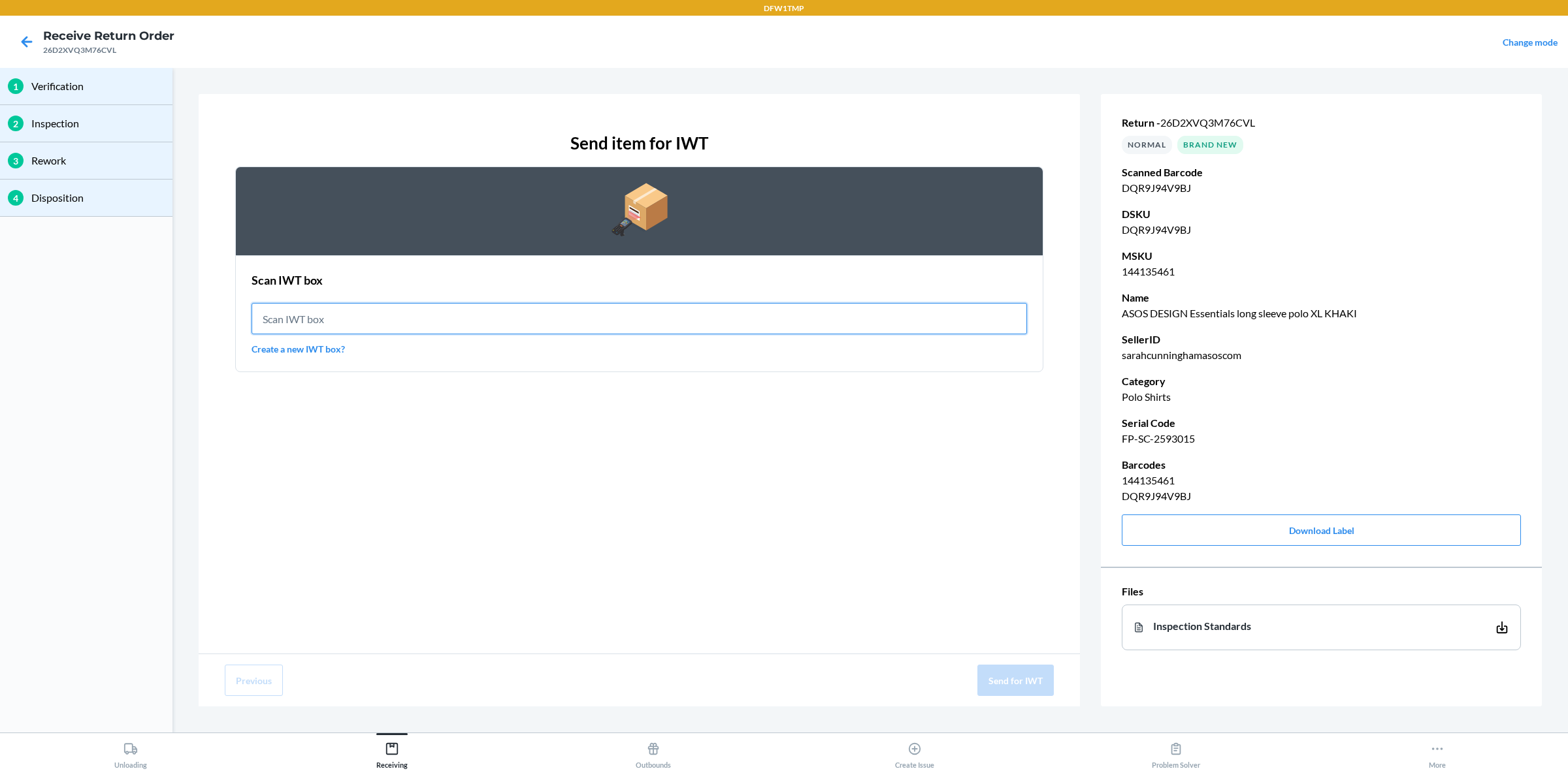
click at [588, 313] on input "text" at bounding box center [639, 318] width 775 height 31
type input "IWT0000019DI"
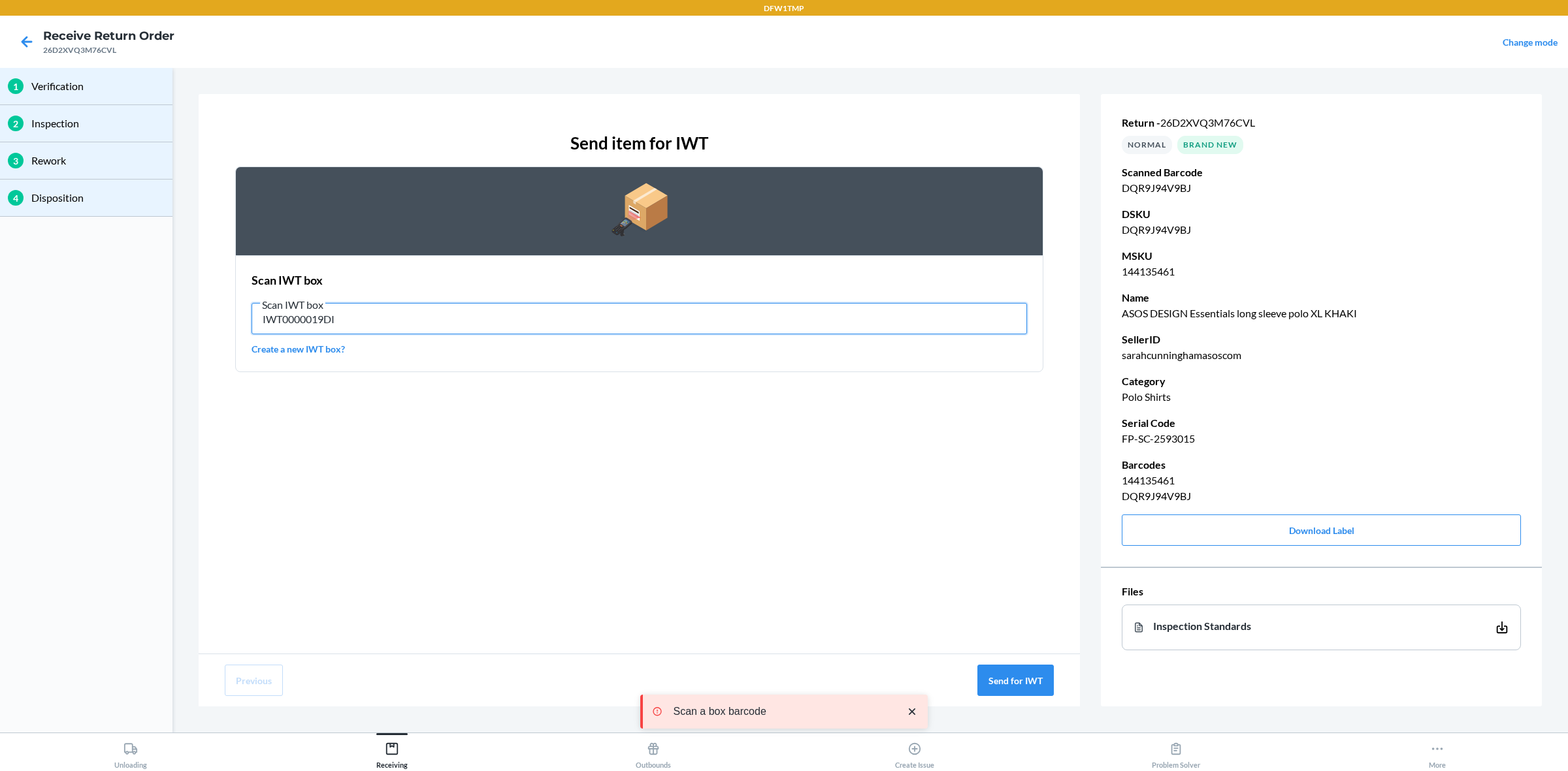
click at [796, 318] on input "IWT0000019DI" at bounding box center [639, 318] width 775 height 31
